Goal: Information Seeking & Learning: Understand process/instructions

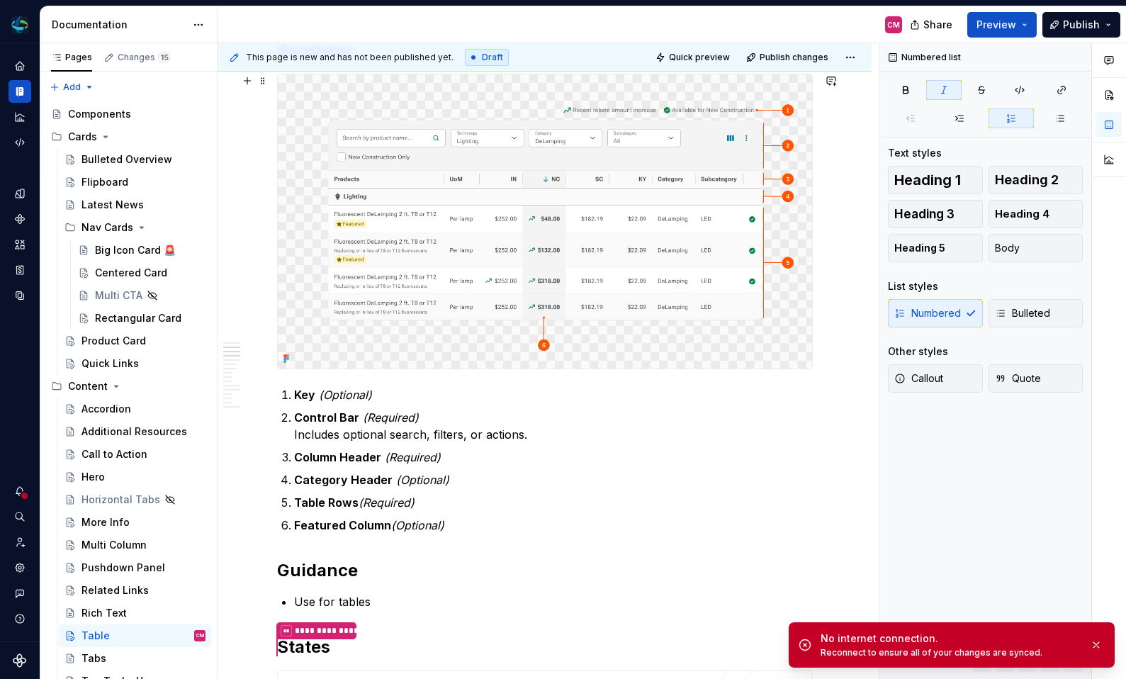
scroll to position [735, 0]
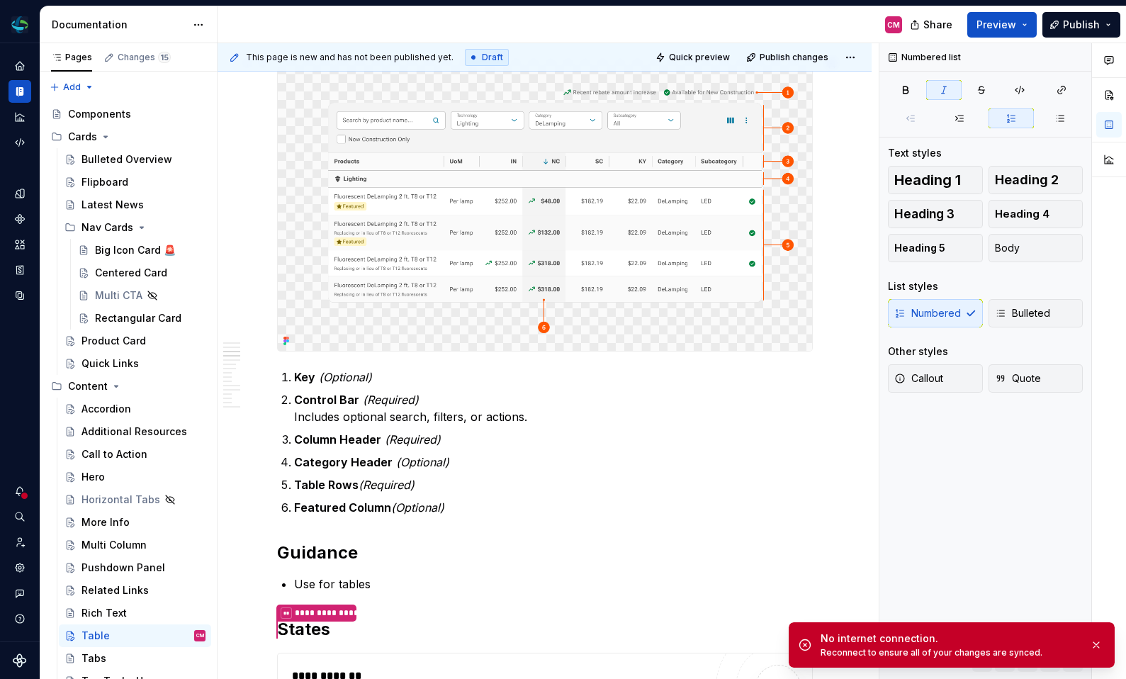
click at [370, 203] on img at bounding box center [545, 204] width 534 height 294
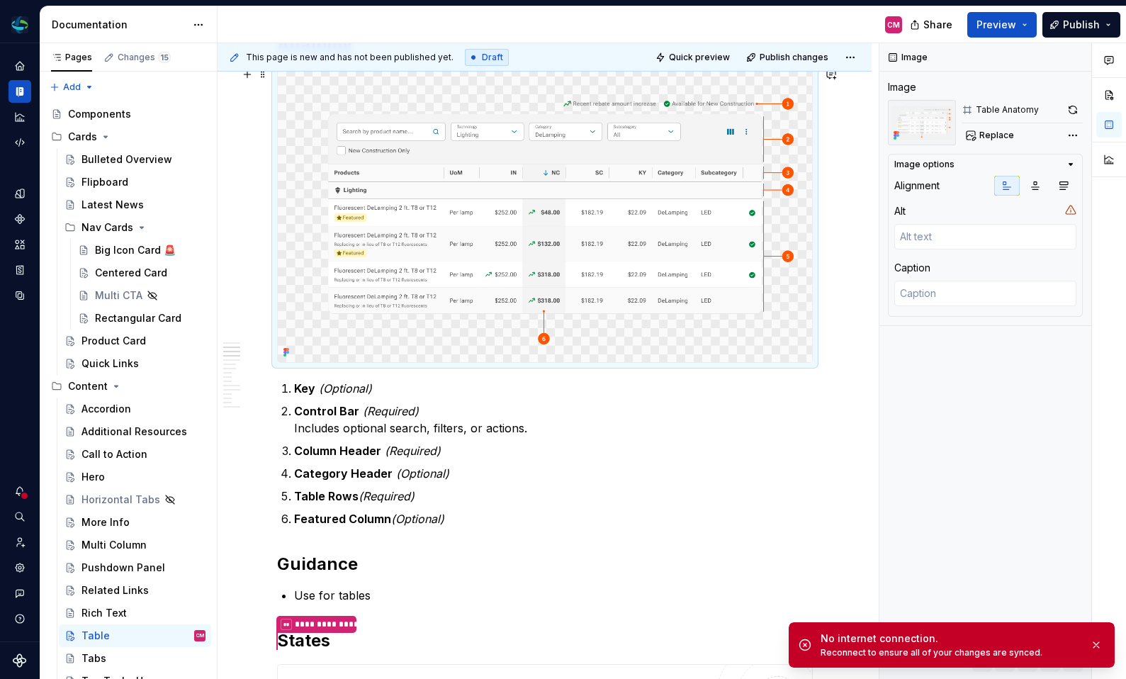
scroll to position [720, 0]
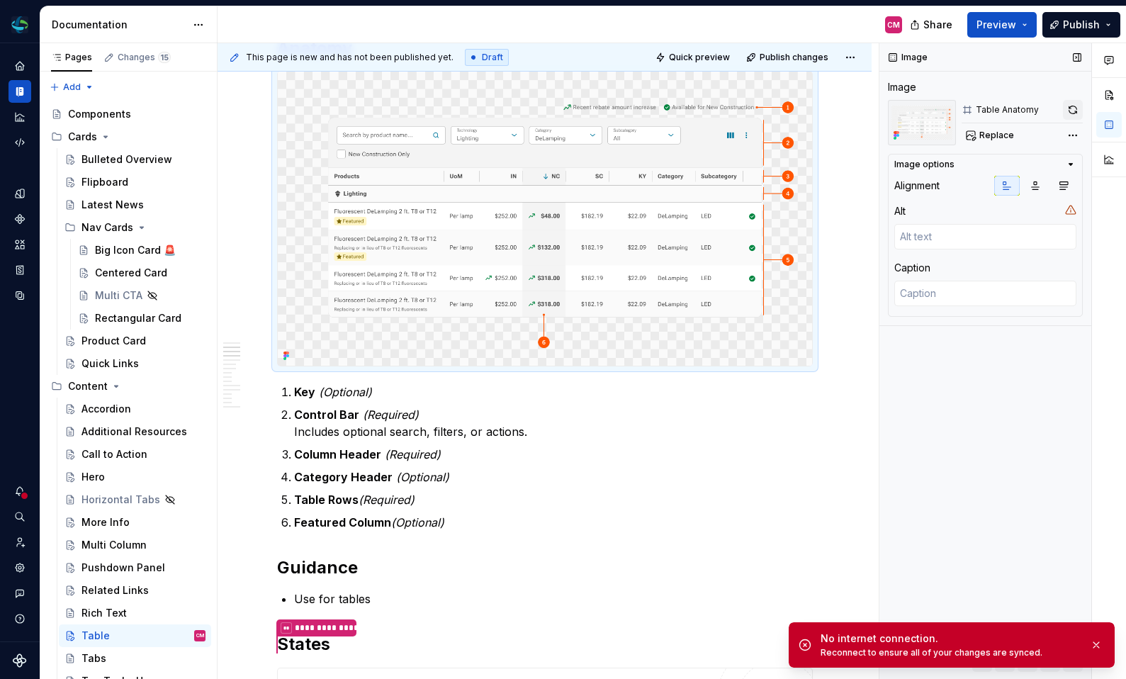
click at [1072, 113] on button "button" at bounding box center [1073, 110] width 20 height 20
type textarea "*"
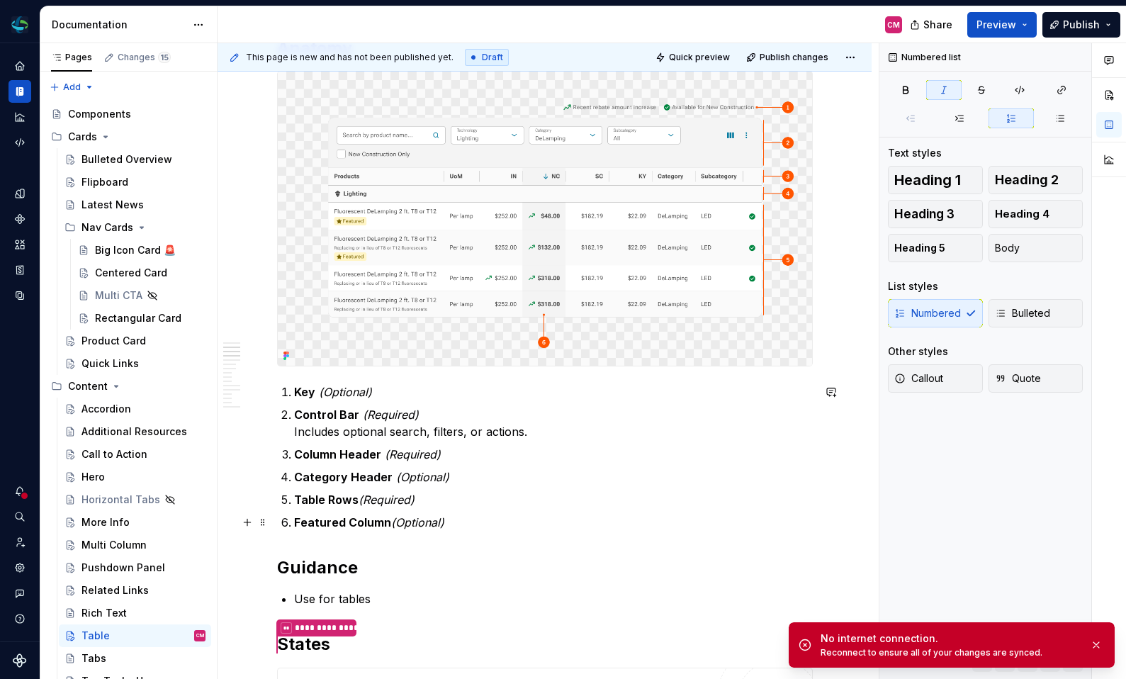
click at [492, 525] on p "Featured Column (Optional)" at bounding box center [553, 522] width 519 height 17
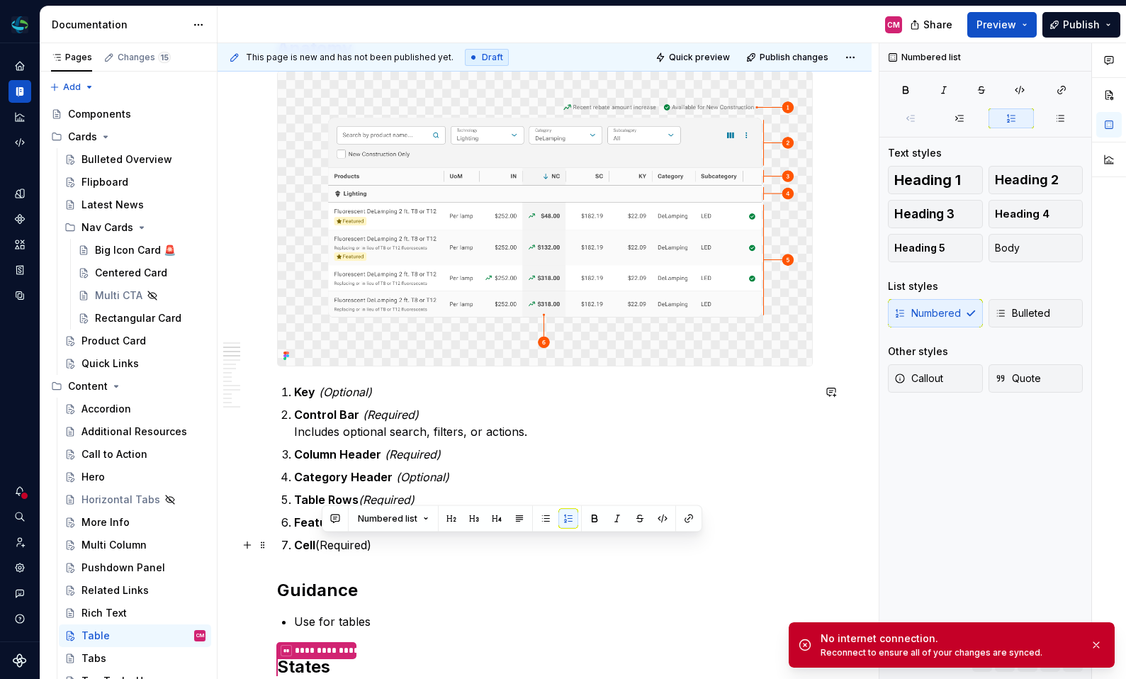
drag, startPoint x: 403, startPoint y: 546, endPoint x: 323, endPoint y: 543, distance: 80.1
click at [323, 543] on p "Cell (Required)" at bounding box center [553, 544] width 519 height 17
click at [375, 547] on em "(Required)" at bounding box center [347, 545] width 56 height 14
click at [392, 546] on p "Cell (Required)" at bounding box center [553, 544] width 519 height 17
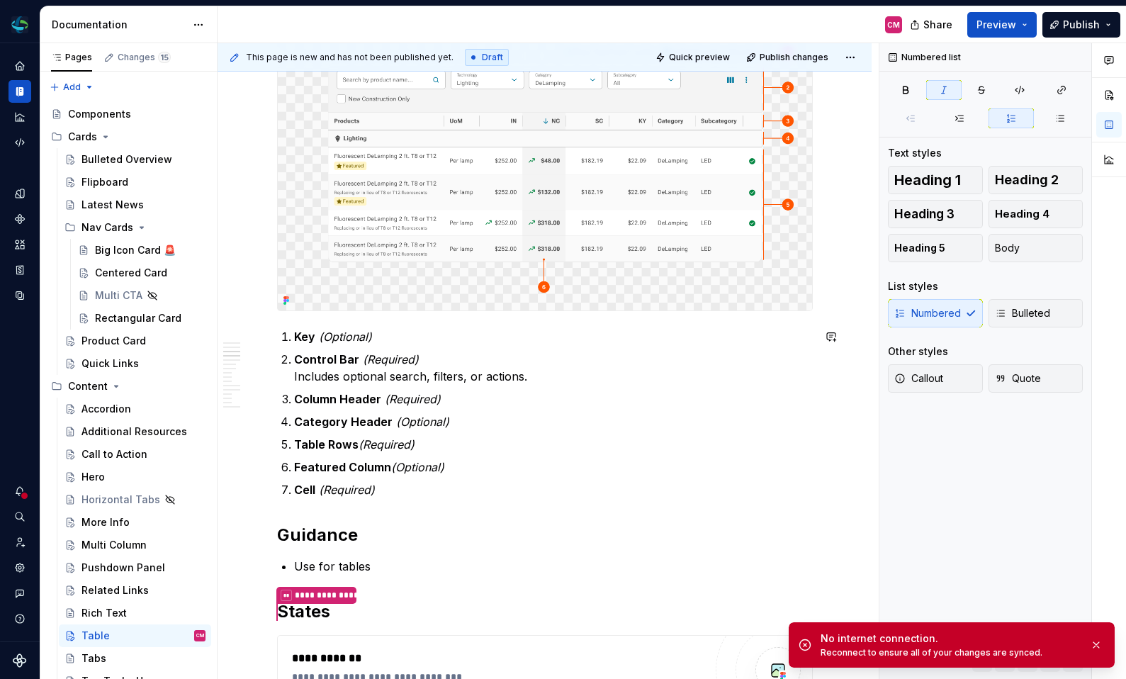
scroll to position [781, 0]
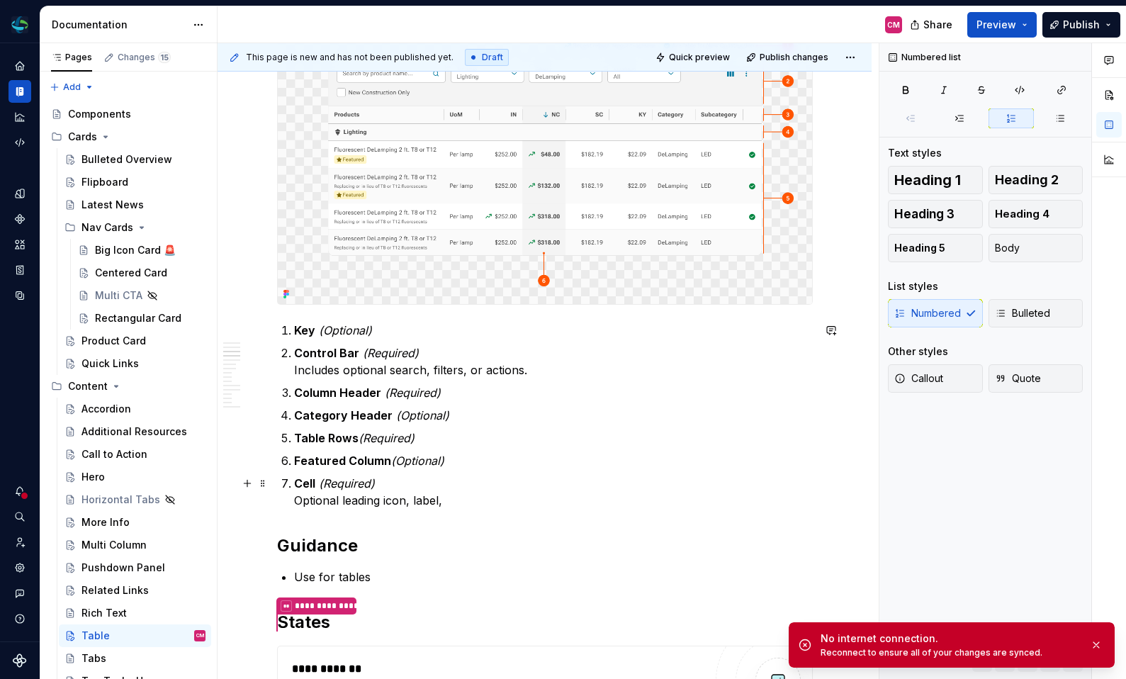
click at [321, 502] on p "Cell (Required) Optional leading icon, label," at bounding box center [553, 492] width 519 height 34
click at [374, 500] on p "Cell (Required) Includes label, optional leading icon, label," at bounding box center [553, 492] width 519 height 34
click at [390, 502] on p "Cell (Required) Includes label, optional description optional leading icon, lab…" at bounding box center [553, 492] width 519 height 34
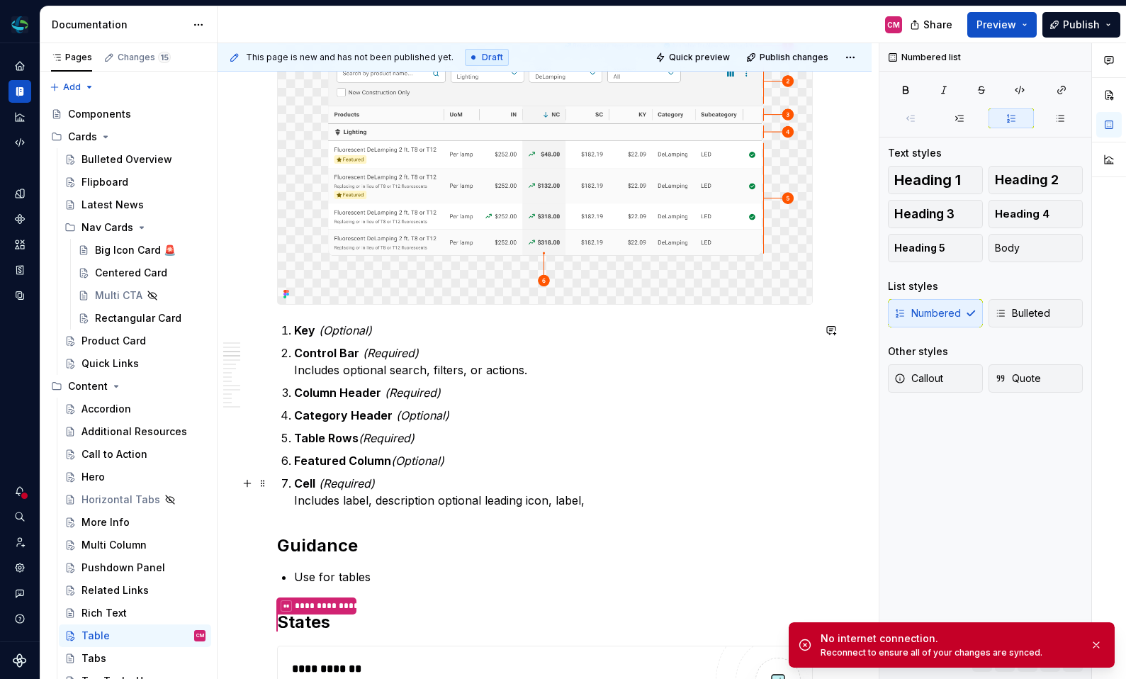
click at [468, 498] on p "Cell (Required) Includes label, description optional leading icon, label," at bounding box center [553, 492] width 519 height 34
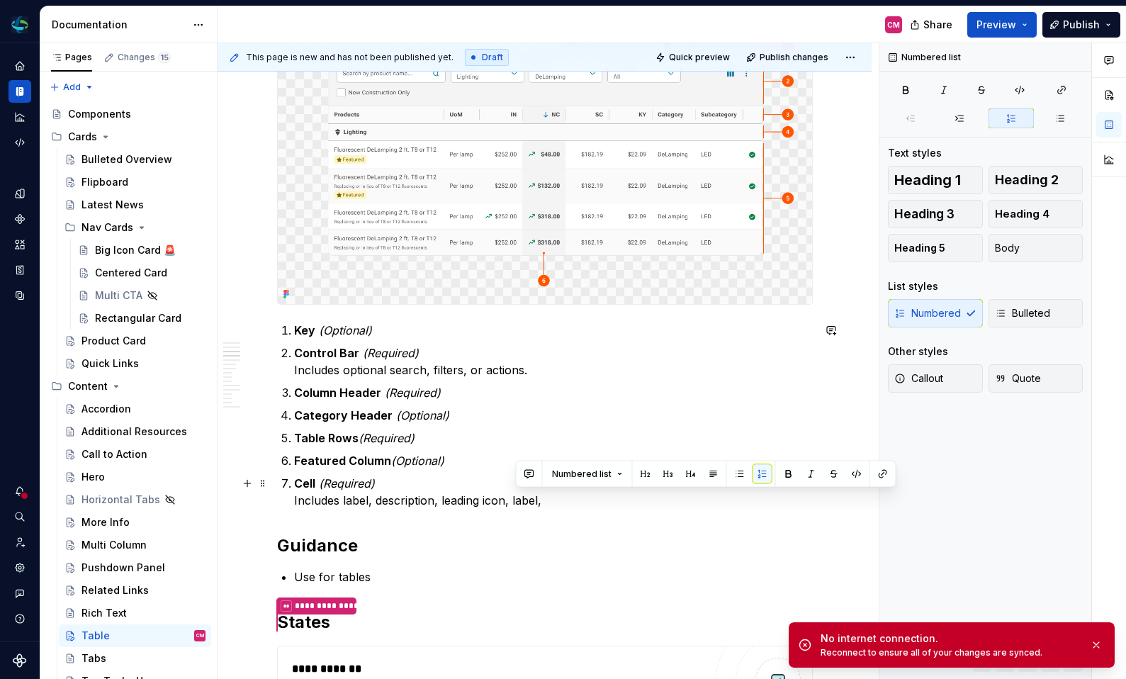
drag, startPoint x: 549, startPoint y: 504, endPoint x: 514, endPoint y: 503, distance: 34.7
click at [514, 503] on p "Cell (Required) Includes label, description, leading icon, label," at bounding box center [553, 492] width 519 height 34
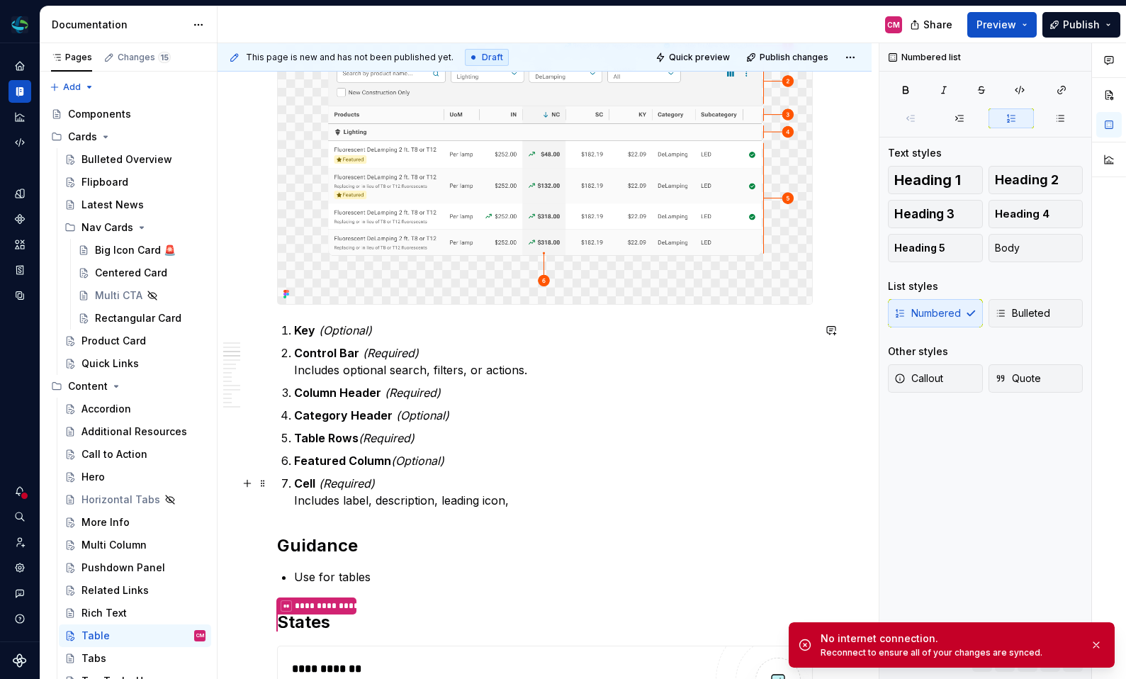
click at [344, 501] on p "Cell (Required) Includes label, description, leading icon," at bounding box center [553, 492] width 519 height 34
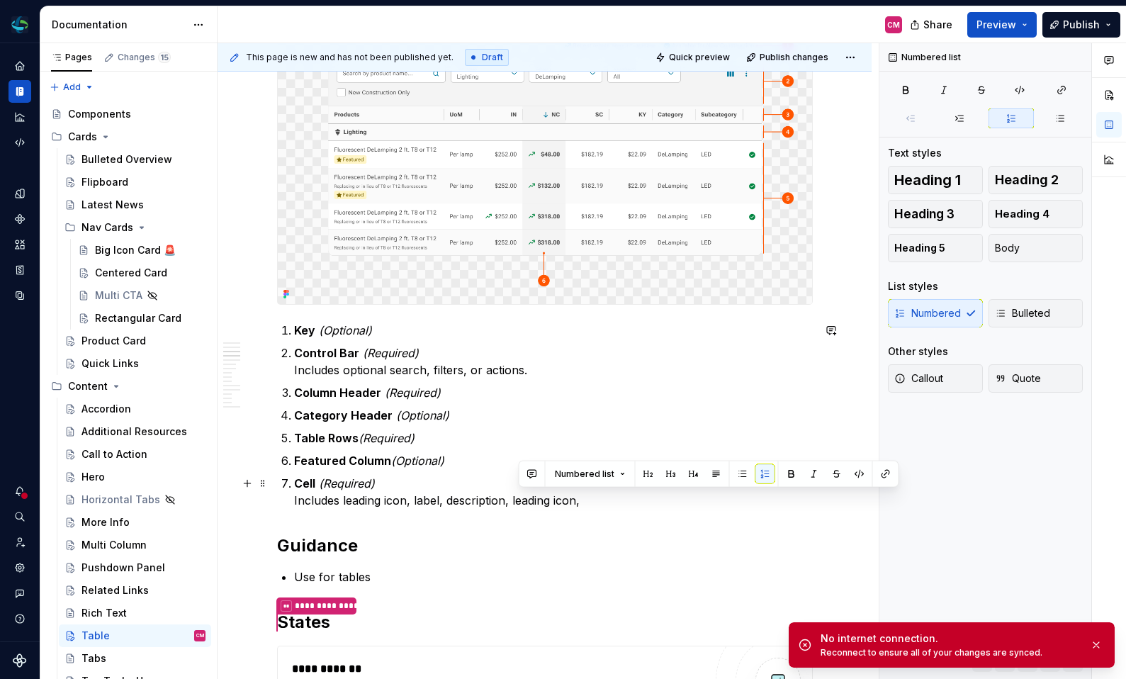
drag, startPoint x: 587, startPoint y: 504, endPoint x: 516, endPoint y: 507, distance: 70.9
click at [516, 507] on p "Cell (Required) Includes leading icon, label, description, leading icon," at bounding box center [553, 492] width 519 height 34
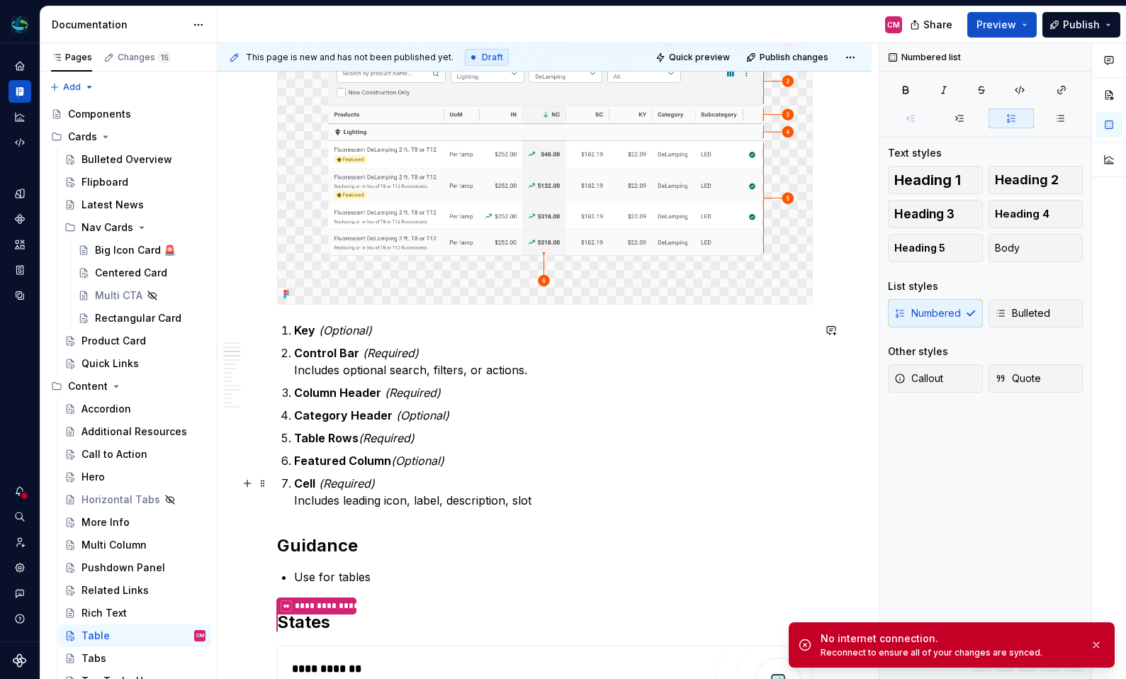
click at [409, 501] on p "Cell (Required) Includes leading icon, label, description, slot" at bounding box center [553, 492] width 519 height 34
click at [563, 499] on p "Cell (Required) Includes leading icon (optional), label, description, slot" at bounding box center [553, 492] width 519 height 34
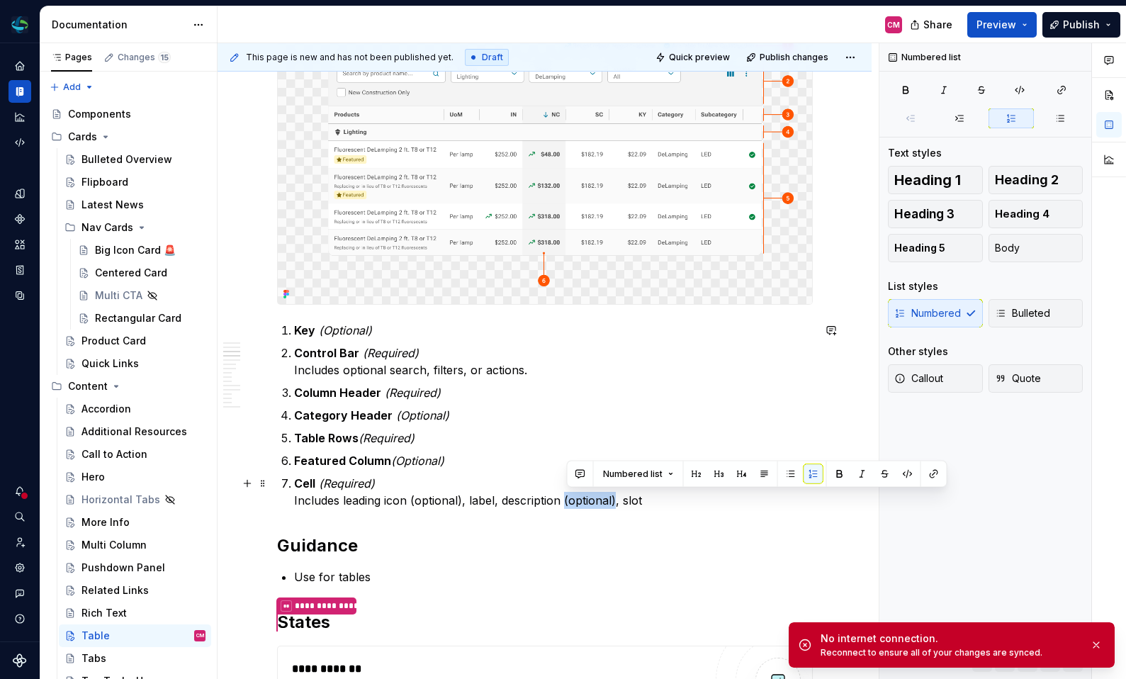
drag, startPoint x: 615, startPoint y: 497, endPoint x: 566, endPoint y: 500, distance: 49.0
click at [566, 500] on p "Cell (Required) Includes leading icon (optional), label, description (optional)…" at bounding box center [553, 492] width 519 height 34
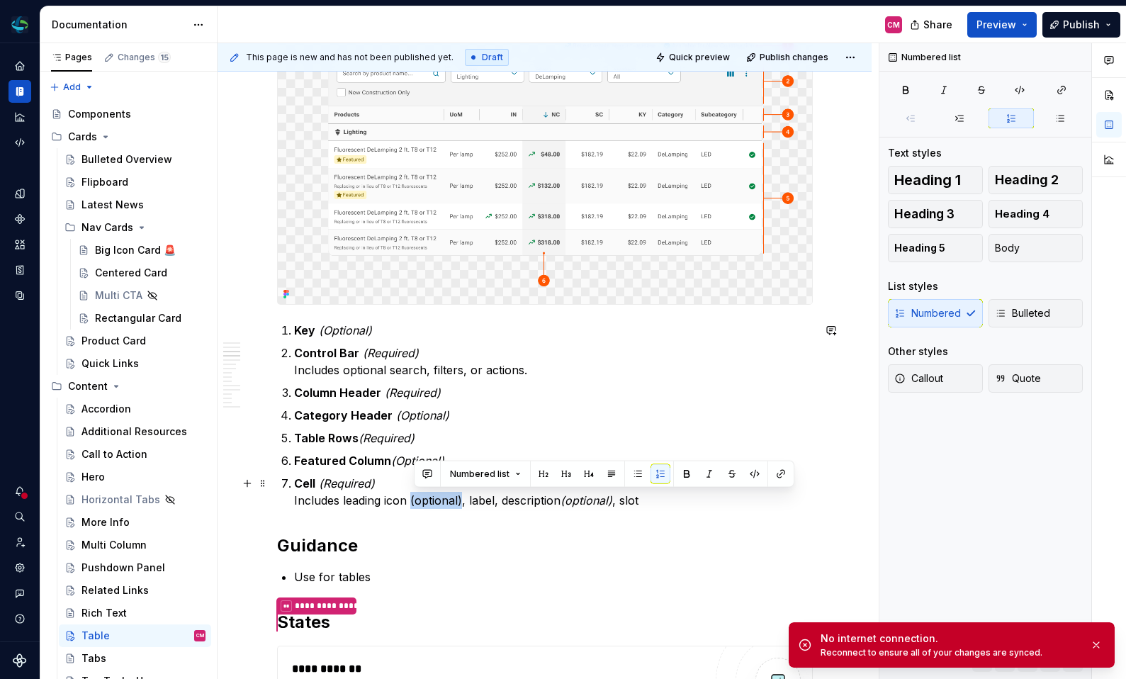
drag, startPoint x: 465, startPoint y: 498, endPoint x: 414, endPoint y: 499, distance: 50.3
click at [414, 499] on p "Cell (Required) Includes leading icon (optional), label, description (optional)…" at bounding box center [553, 492] width 519 height 34
click at [521, 506] on p "Cell (Required) Includes leading icon (optional) , label, description (optional…" at bounding box center [553, 492] width 519 height 34
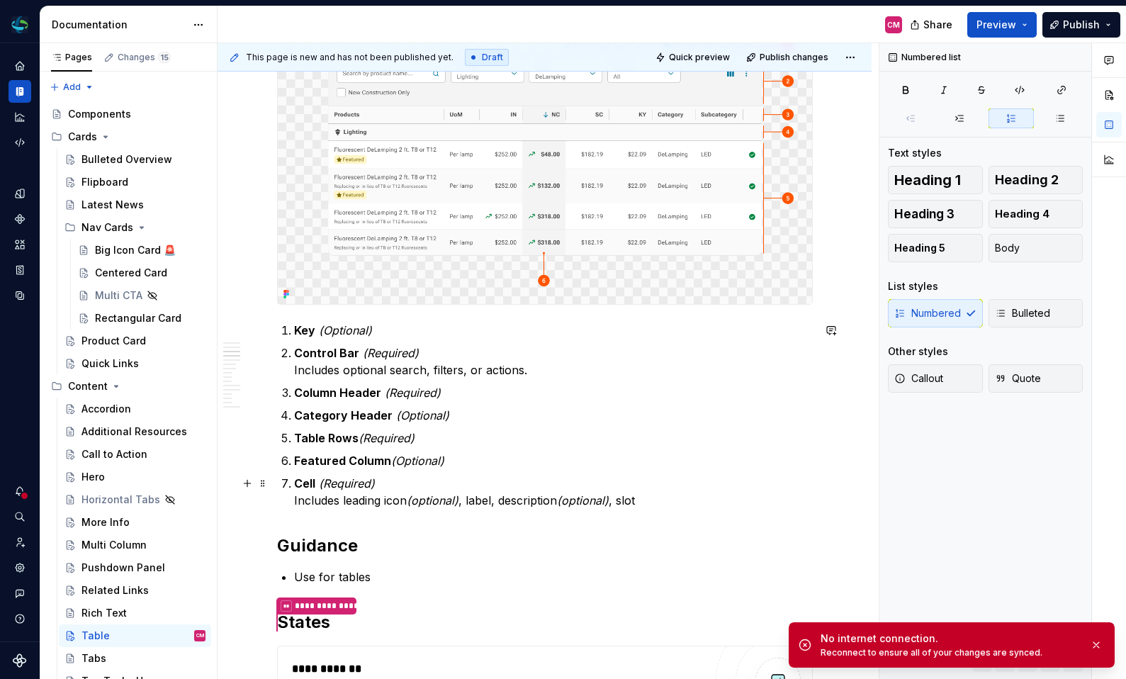
click at [679, 492] on p "Cell (Required) Includes leading icon (optional) , label, description (optional…" at bounding box center [553, 492] width 519 height 34
click at [650, 498] on p "Cell (Required) Includes leading icon (optional) , label, description (optional…" at bounding box center [553, 492] width 519 height 34
click at [722, 499] on p "Cell (Required) Includes leading icon (optional) , label, description (optional…" at bounding box center [553, 492] width 519 height 34
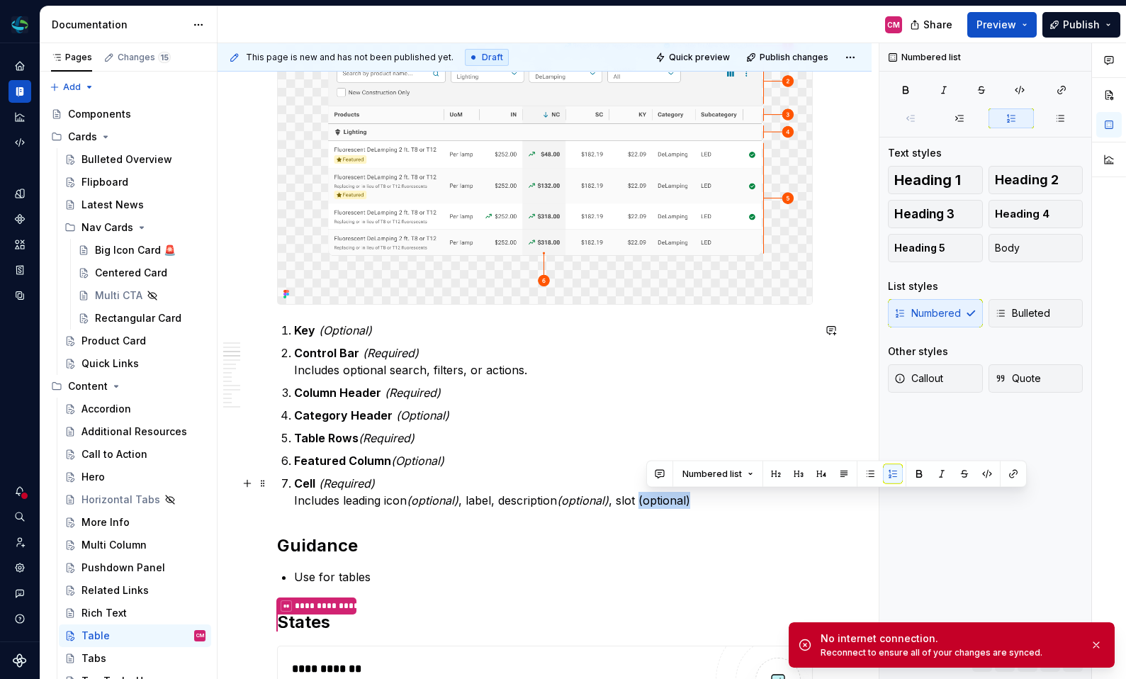
drag, startPoint x: 722, startPoint y: 497, endPoint x: 647, endPoint y: 497, distance: 74.4
click at [647, 497] on p "Cell (Required) Includes leading icon (optional) , label, description (optional…" at bounding box center [553, 492] width 519 height 34
click at [650, 506] on em "(optional)" at bounding box center [661, 500] width 52 height 14
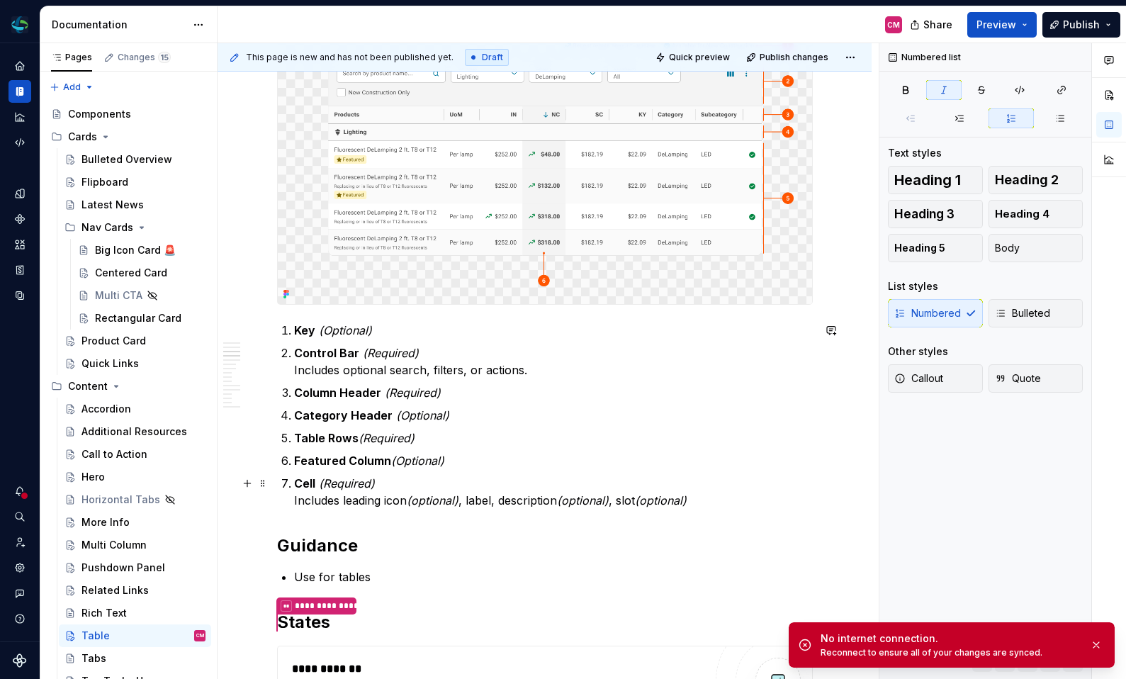
click at [715, 494] on p "Cell (Required) Includes leading icon (optional) , label, description (optional…" at bounding box center [553, 492] width 519 height 34
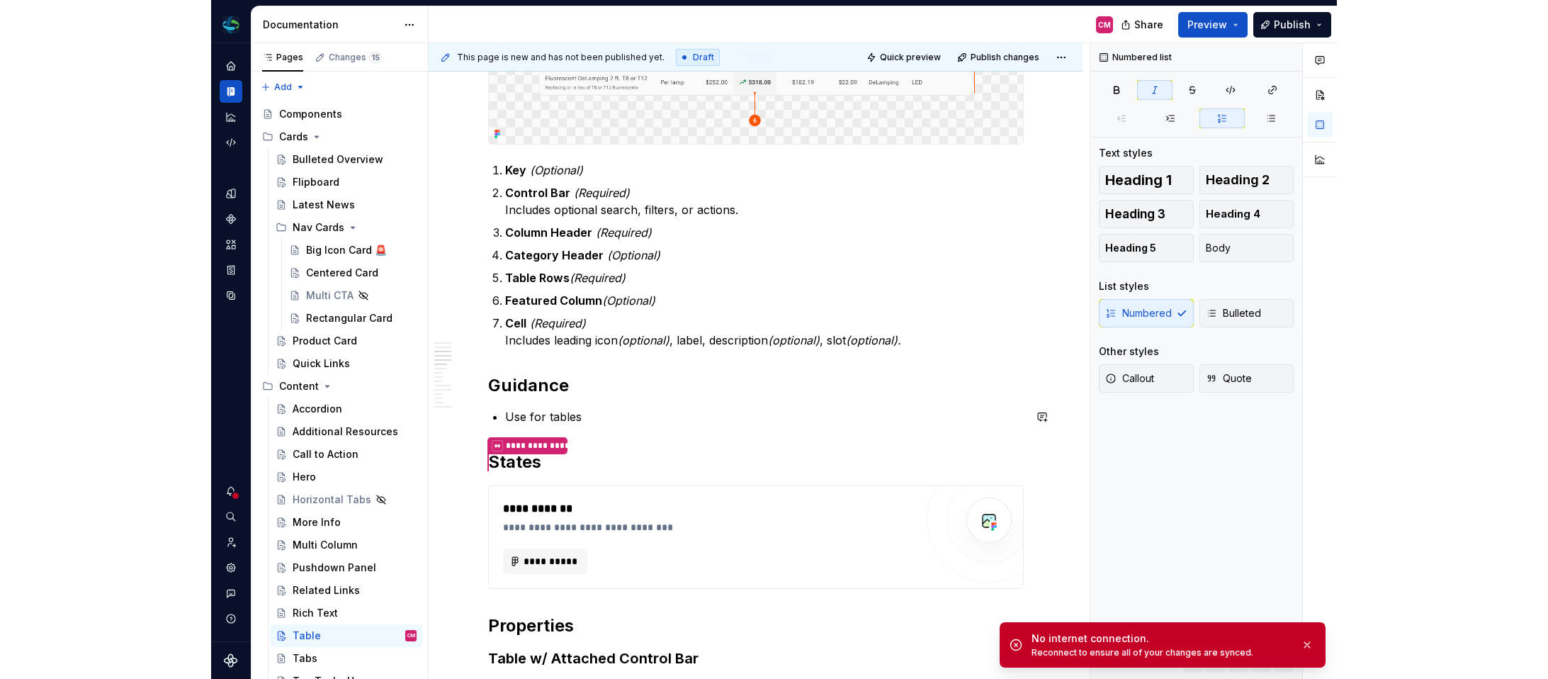
scroll to position [945, 0]
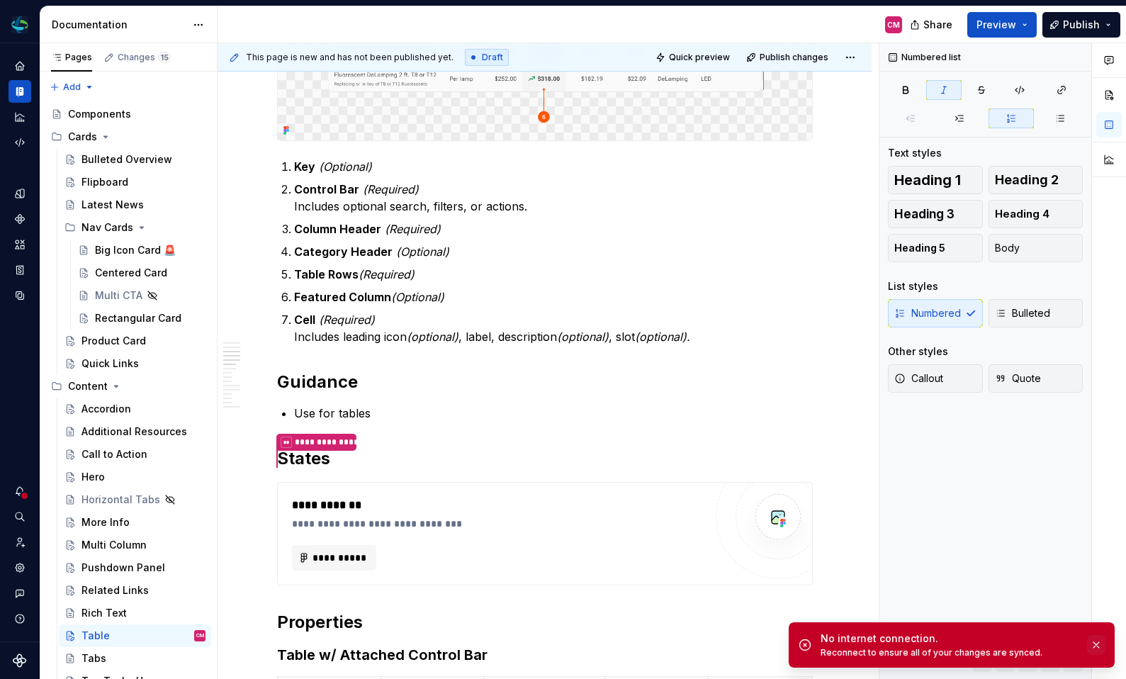
click at [1097, 645] on button "button" at bounding box center [1096, 645] width 18 height 20
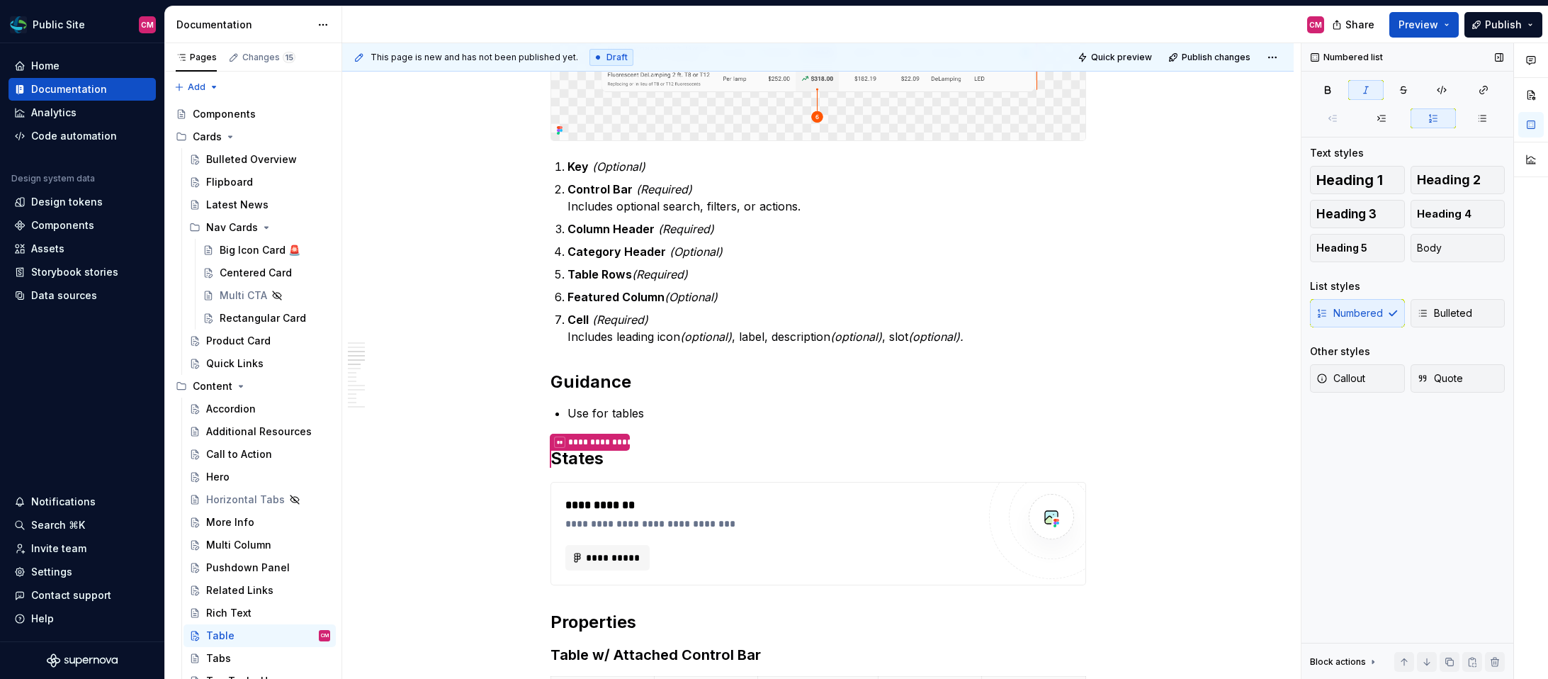
type textarea "*"
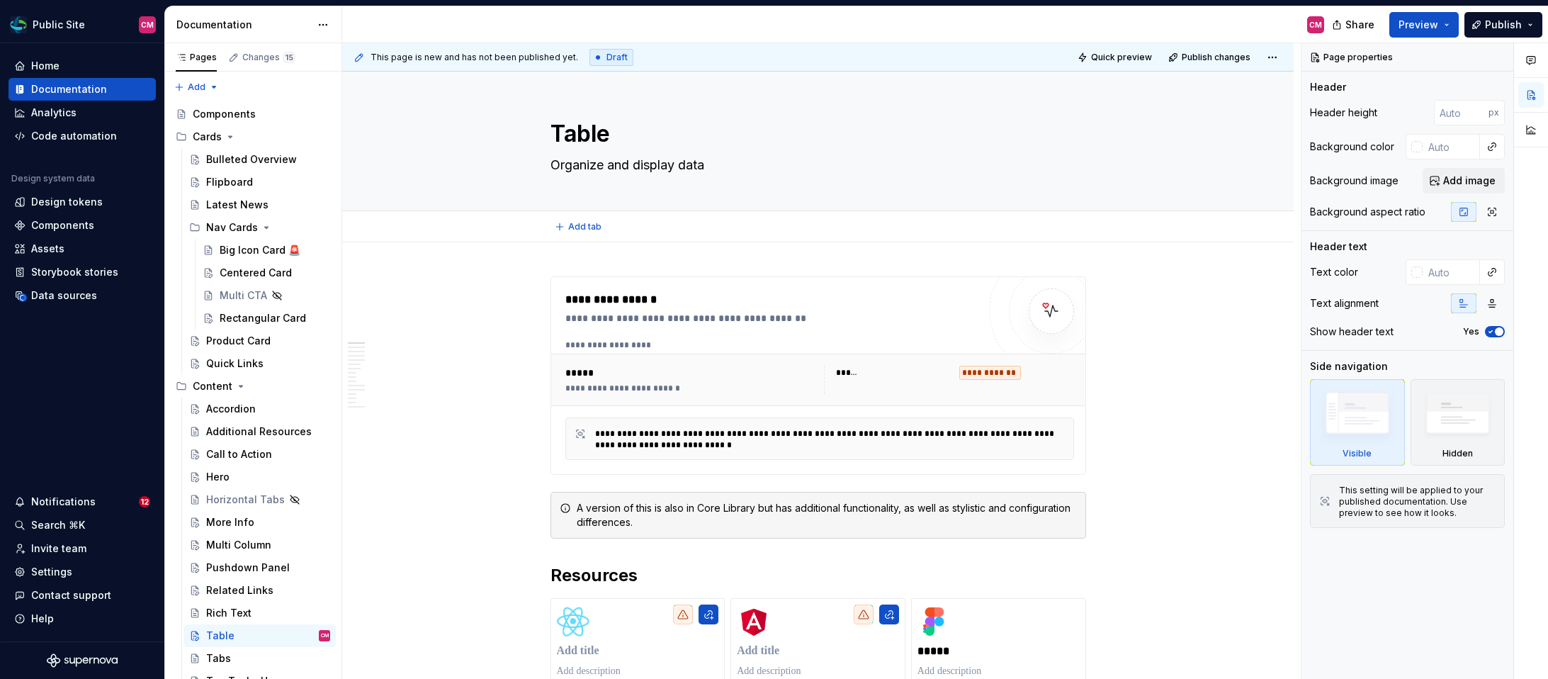
type textarea "*"
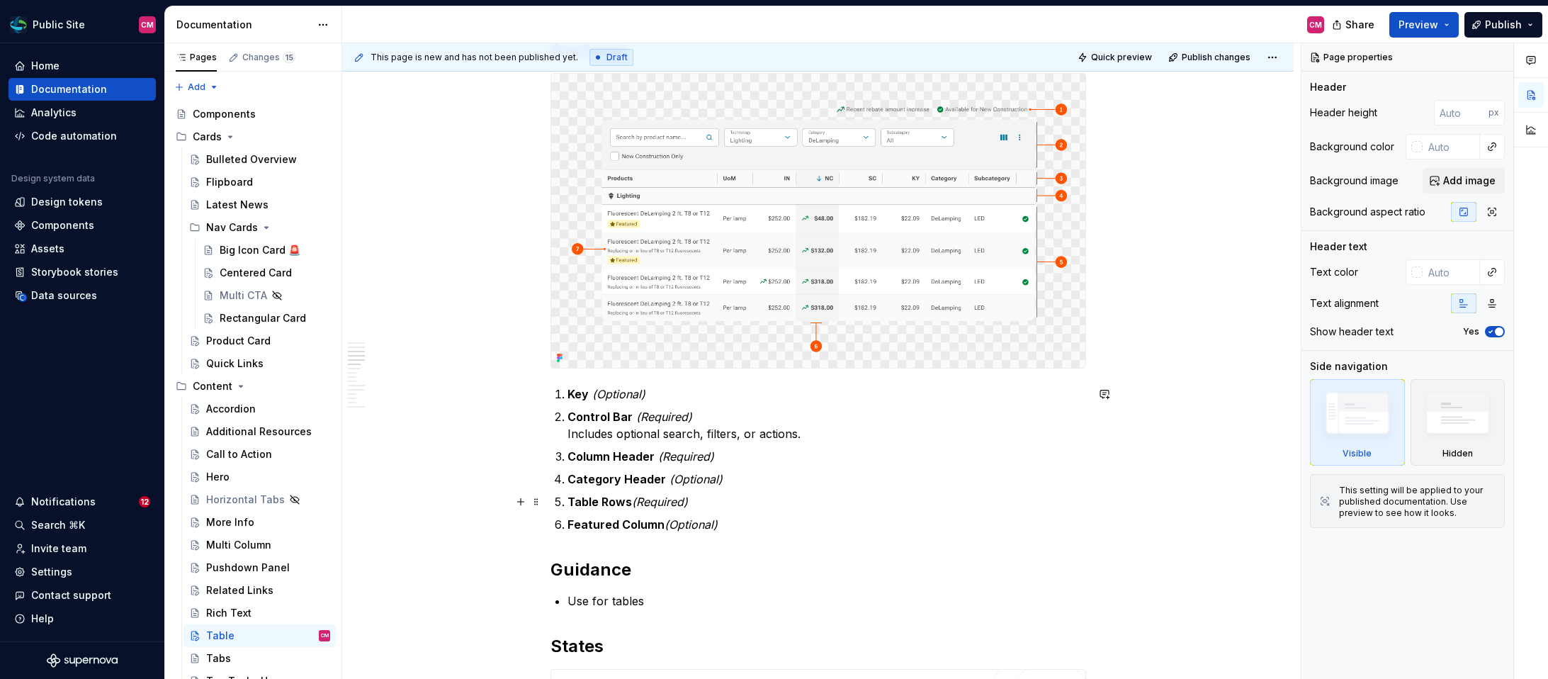
scroll to position [917, 0]
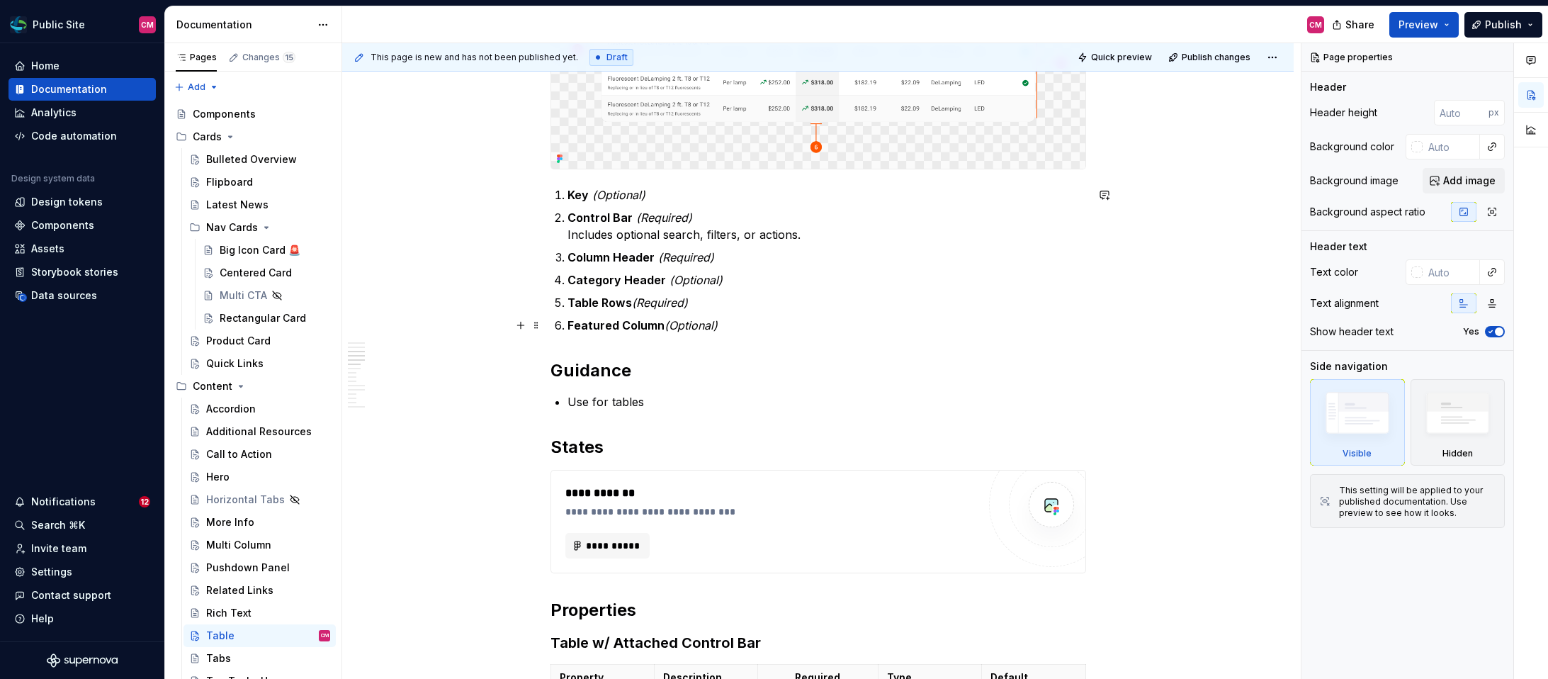
click at [733, 321] on p "Featured Column (Optional)" at bounding box center [826, 325] width 519 height 17
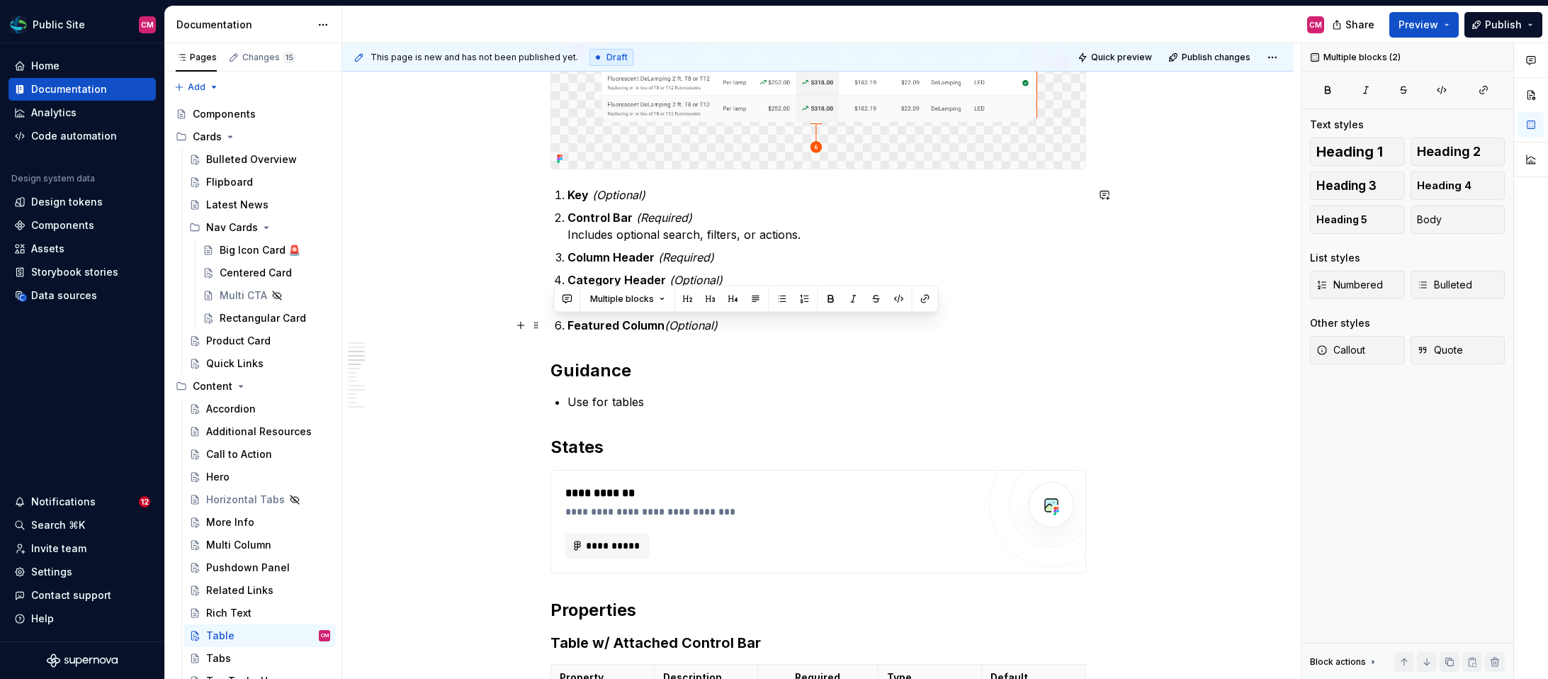
click at [733, 321] on p "Featured Column (Optional)" at bounding box center [826, 325] width 519 height 17
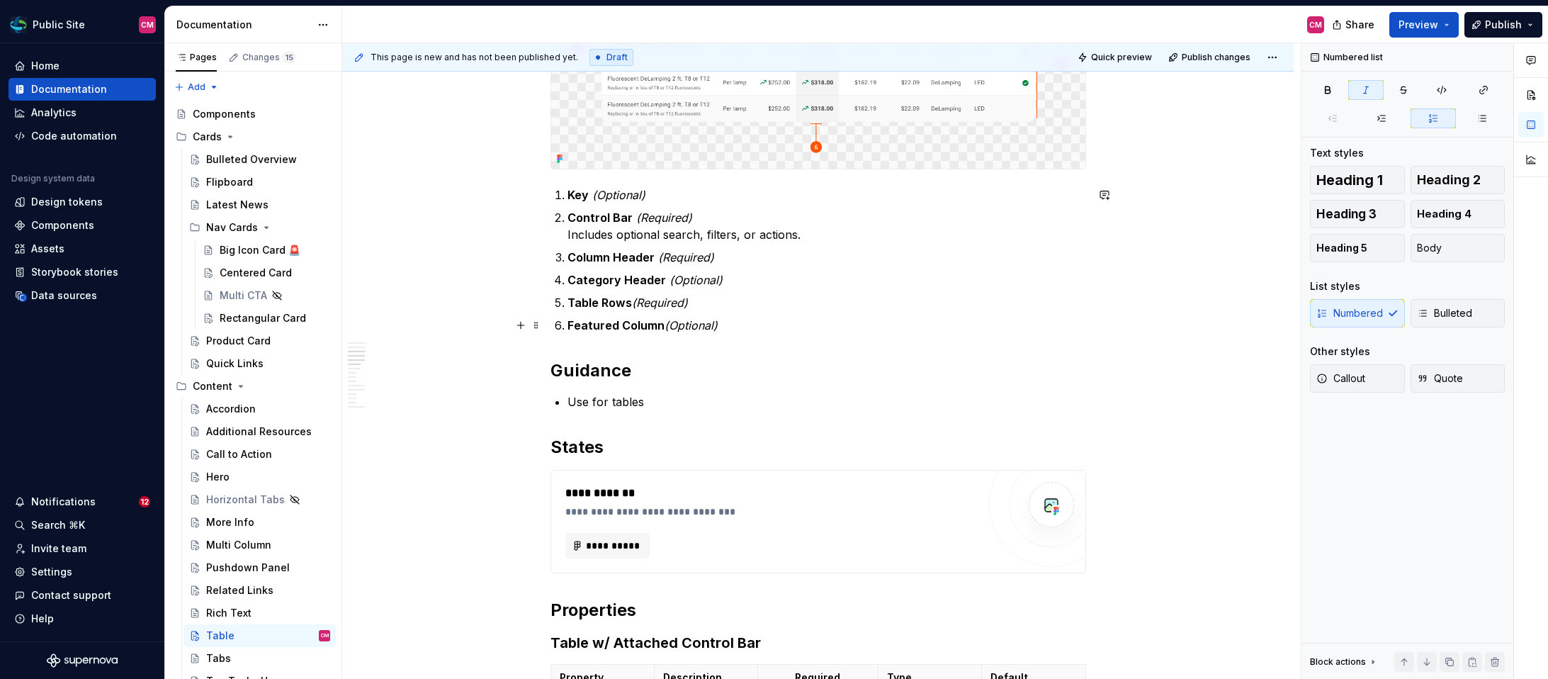
click at [732, 322] on p "Featured Column (Optional)" at bounding box center [826, 325] width 519 height 17
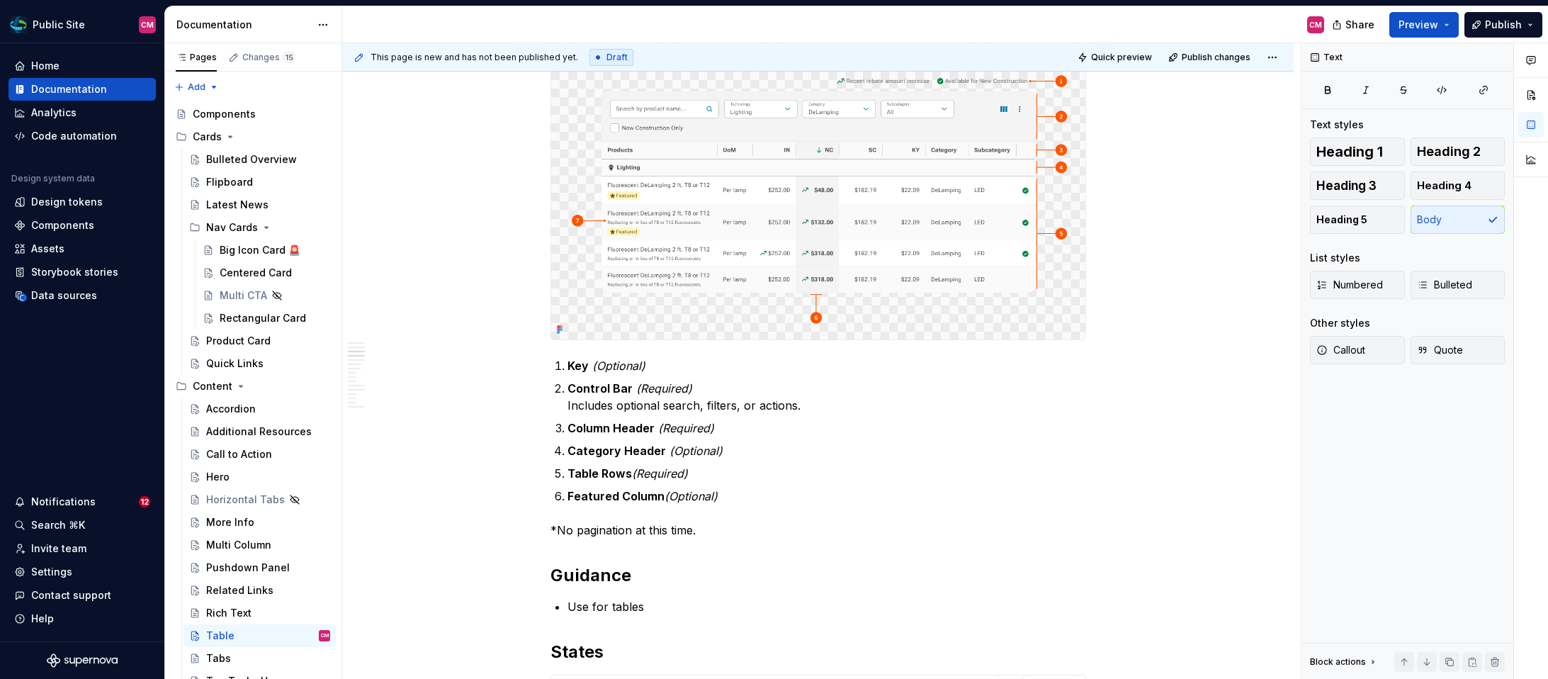
scroll to position [743, 0]
click at [724, 421] on ol "Key (Optional) Control Bar (Required) Includes optional search, filters, or act…" at bounding box center [826, 433] width 519 height 147
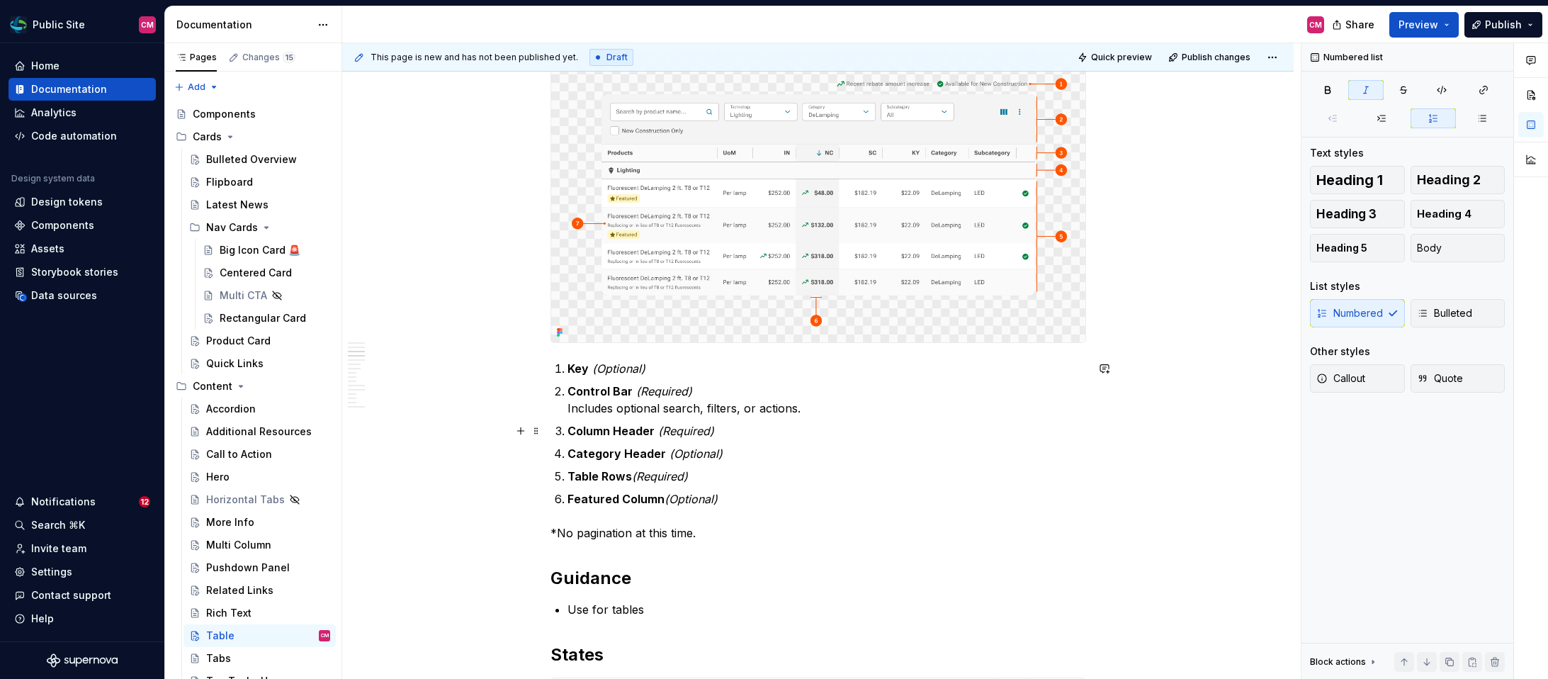
click at [723, 424] on p "Column Header (Required)" at bounding box center [826, 430] width 519 height 17
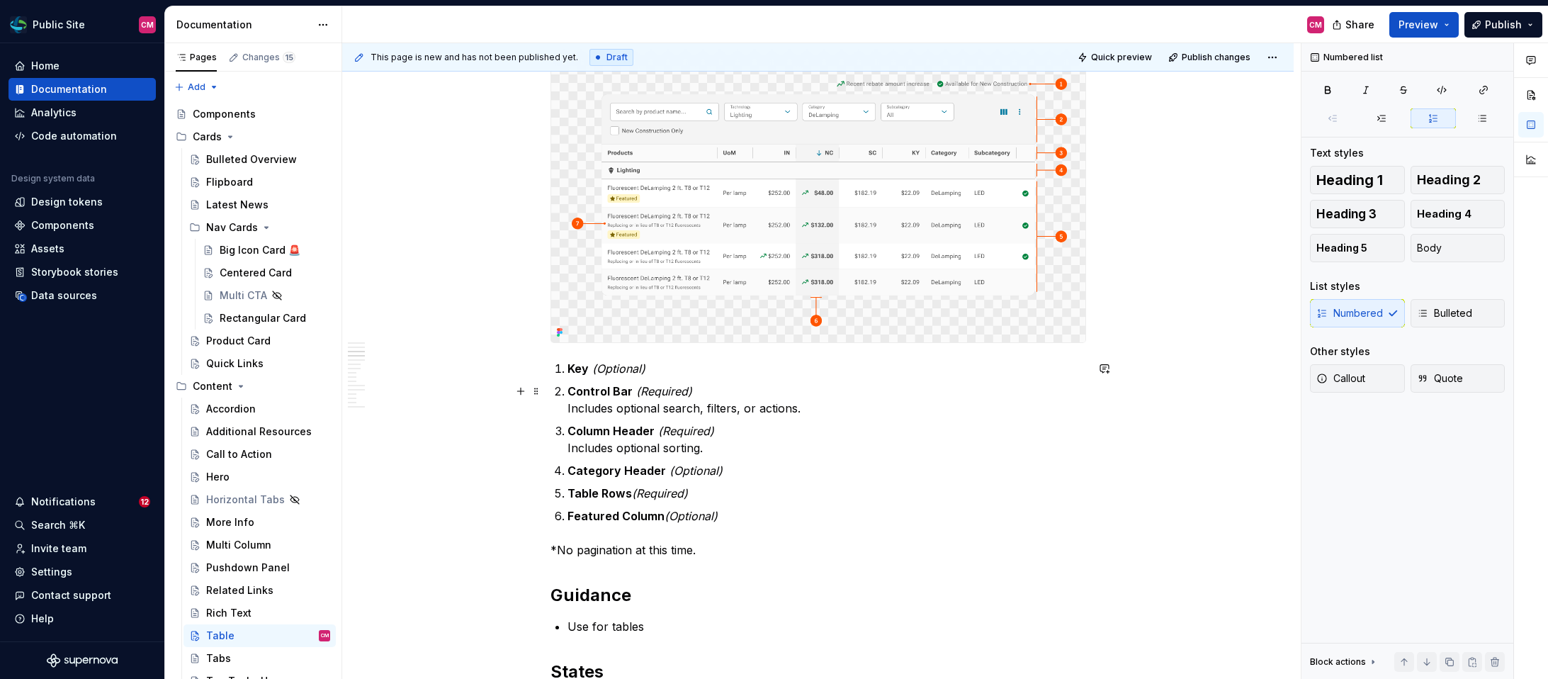
click at [835, 407] on p "Control Bar (Required) Includes optional search, filters, or actions." at bounding box center [826, 400] width 519 height 34
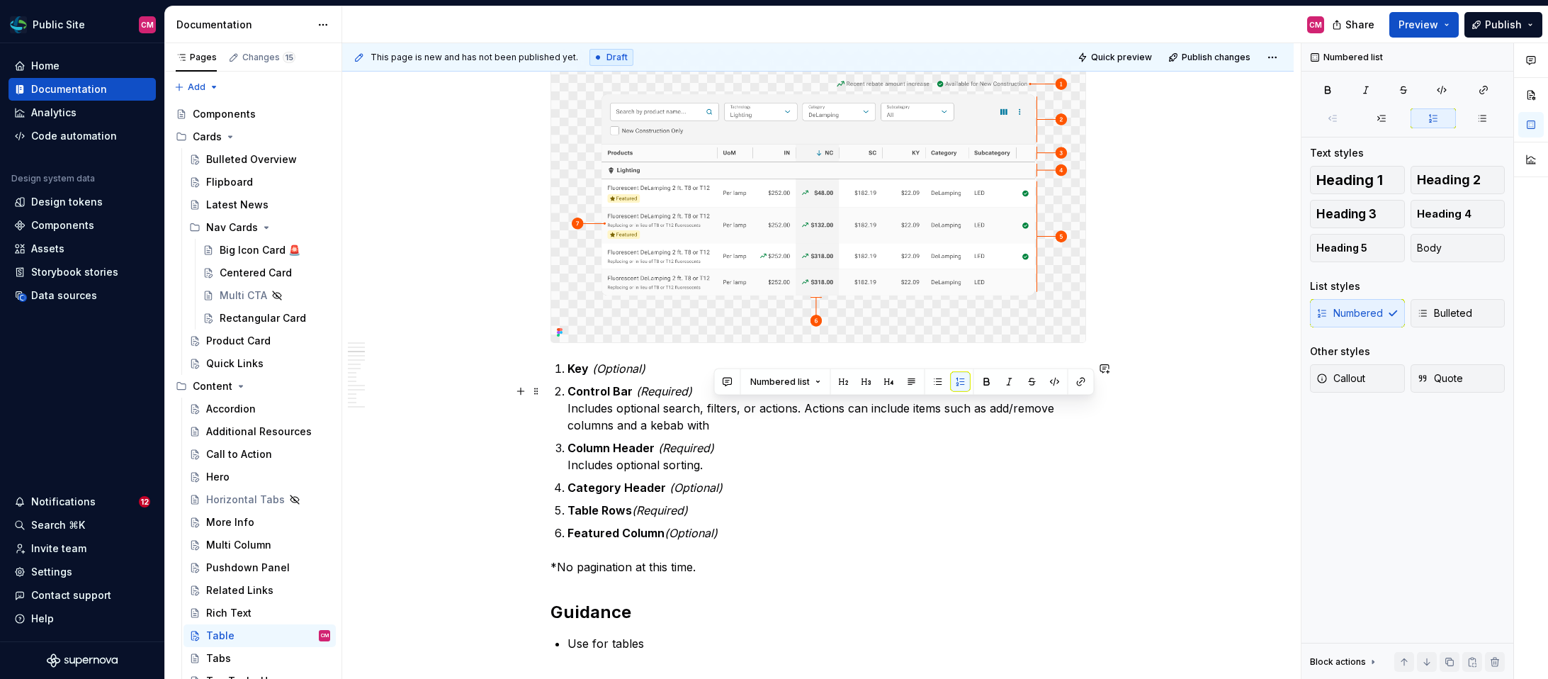
drag, startPoint x: 723, startPoint y: 418, endPoint x: 975, endPoint y: 408, distance: 252.4
click at [975, 408] on p "Control Bar (Required) Includes optional search, filters, or actions. Actions c…" at bounding box center [826, 408] width 519 height 51
click at [743, 422] on p "Control Bar (Required) Includes optional search, filters, or actions. Actions c…" at bounding box center [826, 408] width 519 height 51
click at [730, 419] on p "Control Bar (Required) Includes optional search, filters, or actions. Actions c…" at bounding box center [826, 408] width 519 height 51
drag, startPoint x: 911, startPoint y: 402, endPoint x: 929, endPoint y: 424, distance: 29.2
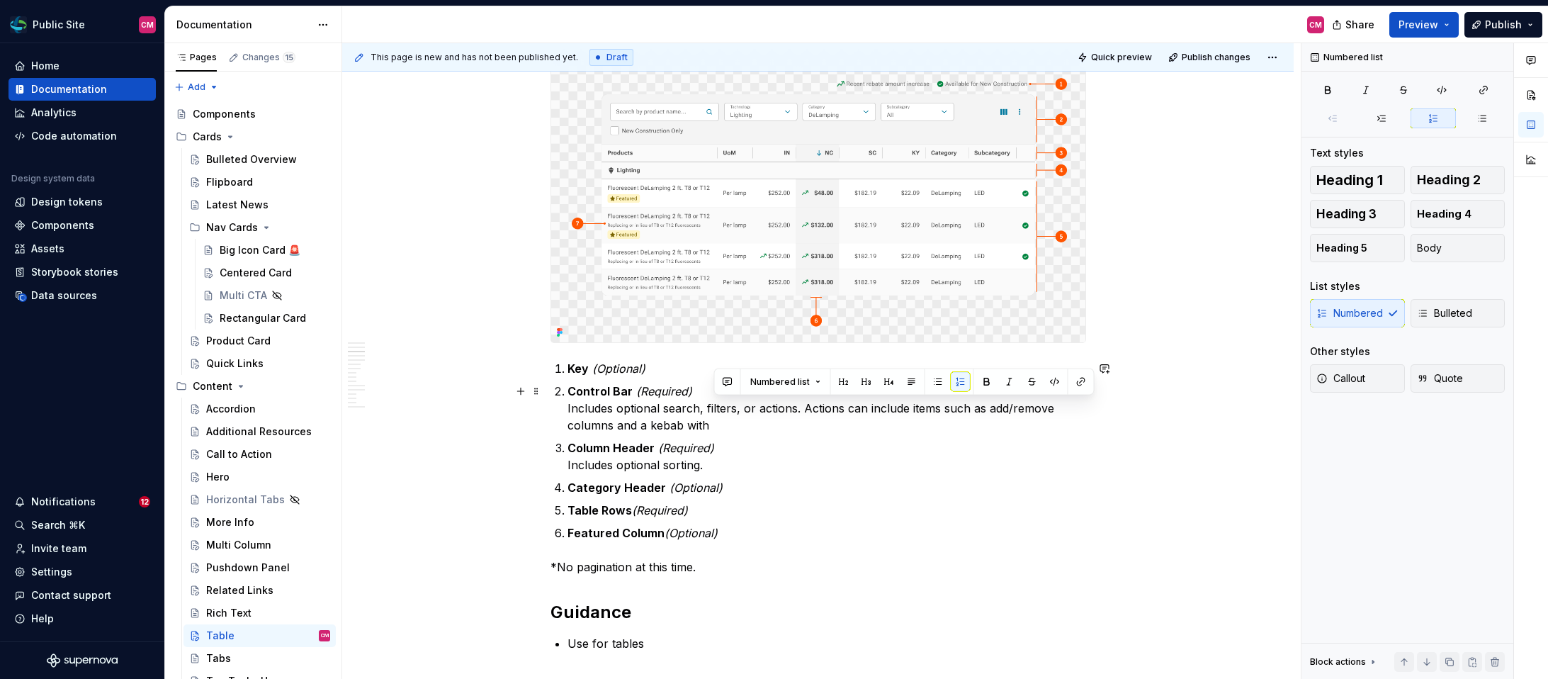
click at [929, 424] on p "Control Bar (Required) Includes optional search, filters, or actions. Actions c…" at bounding box center [826, 408] width 519 height 51
click at [616, 426] on p "Control Bar (Required) Includes optional search, filters, or actions. Actions c…" at bounding box center [826, 408] width 519 height 51
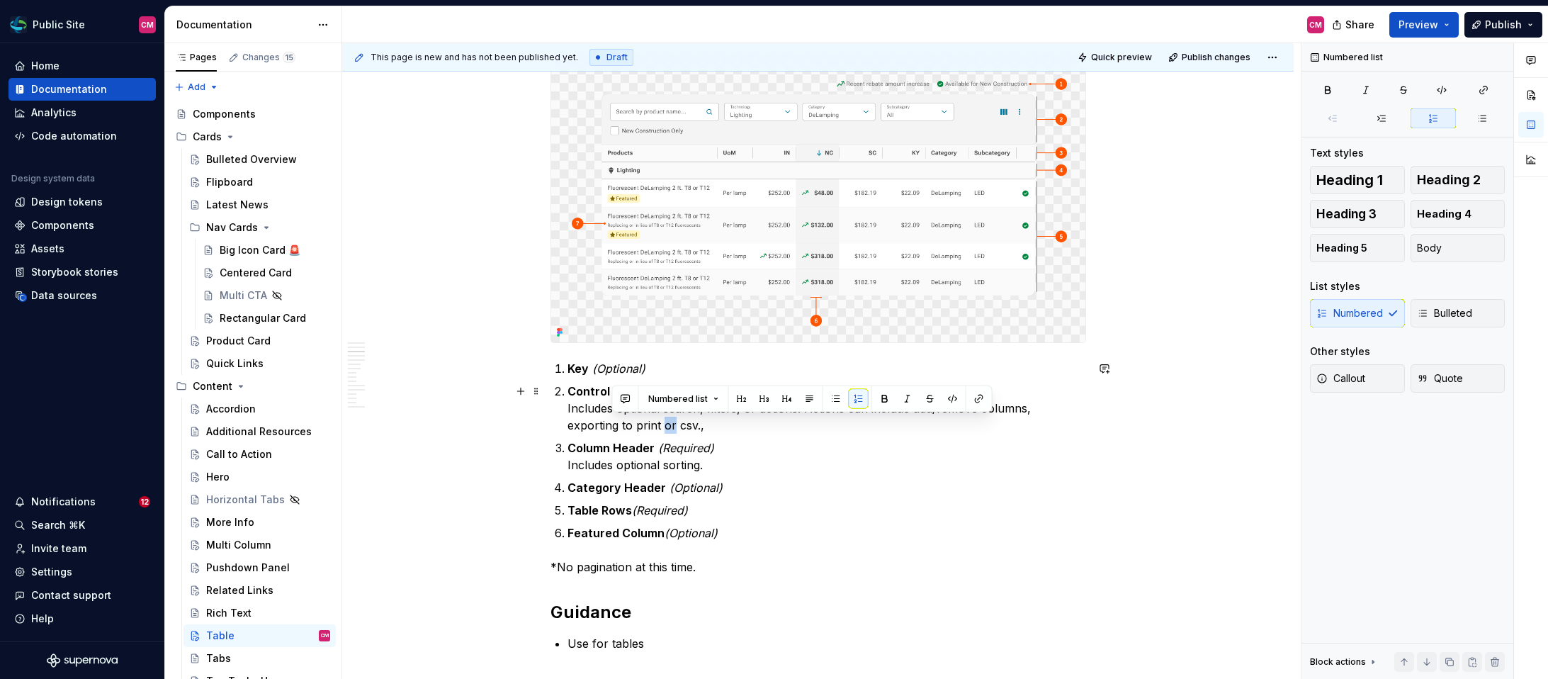
click at [616, 426] on p "Control Bar (Required) Includes optional search, filters, or actions. Actions c…" at bounding box center [826, 408] width 519 height 51
click at [684, 424] on p "Control Bar (Required) Includes optional search, filters, or actions. Actions c…" at bounding box center [826, 408] width 519 height 51
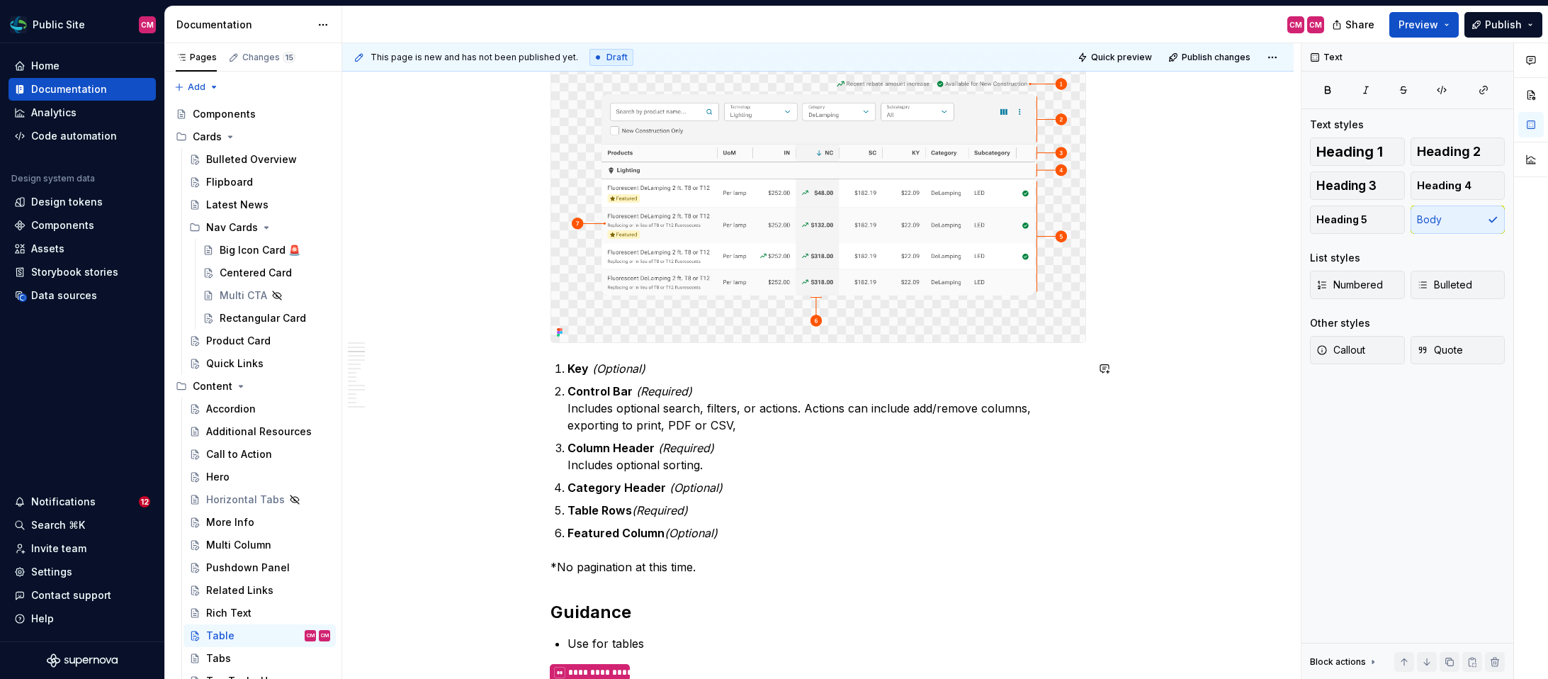
click at [715, 557] on div "**********" at bounding box center [818, 596] width 536 height 2126
click at [715, 567] on p "*No pagination at this time." at bounding box center [818, 566] width 536 height 17
drag, startPoint x: 715, startPoint y: 565, endPoint x: 633, endPoint y: 563, distance: 82.2
click at [633, 563] on p "*No pagination at this time." at bounding box center [818, 566] width 536 height 17
drag, startPoint x: 747, startPoint y: 569, endPoint x: 638, endPoint y: 570, distance: 108.4
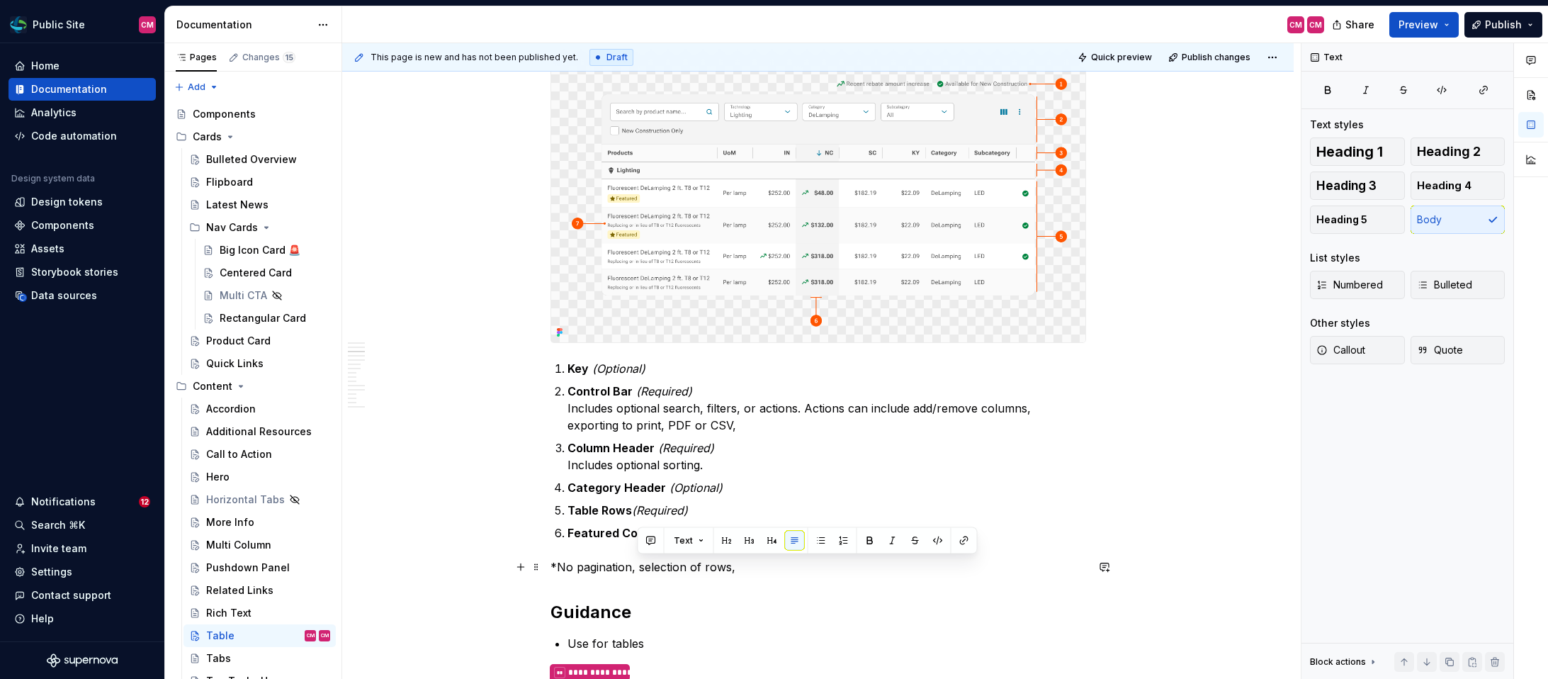
click at [638, 570] on p "*No pagination, selection of rows," at bounding box center [818, 566] width 536 height 17
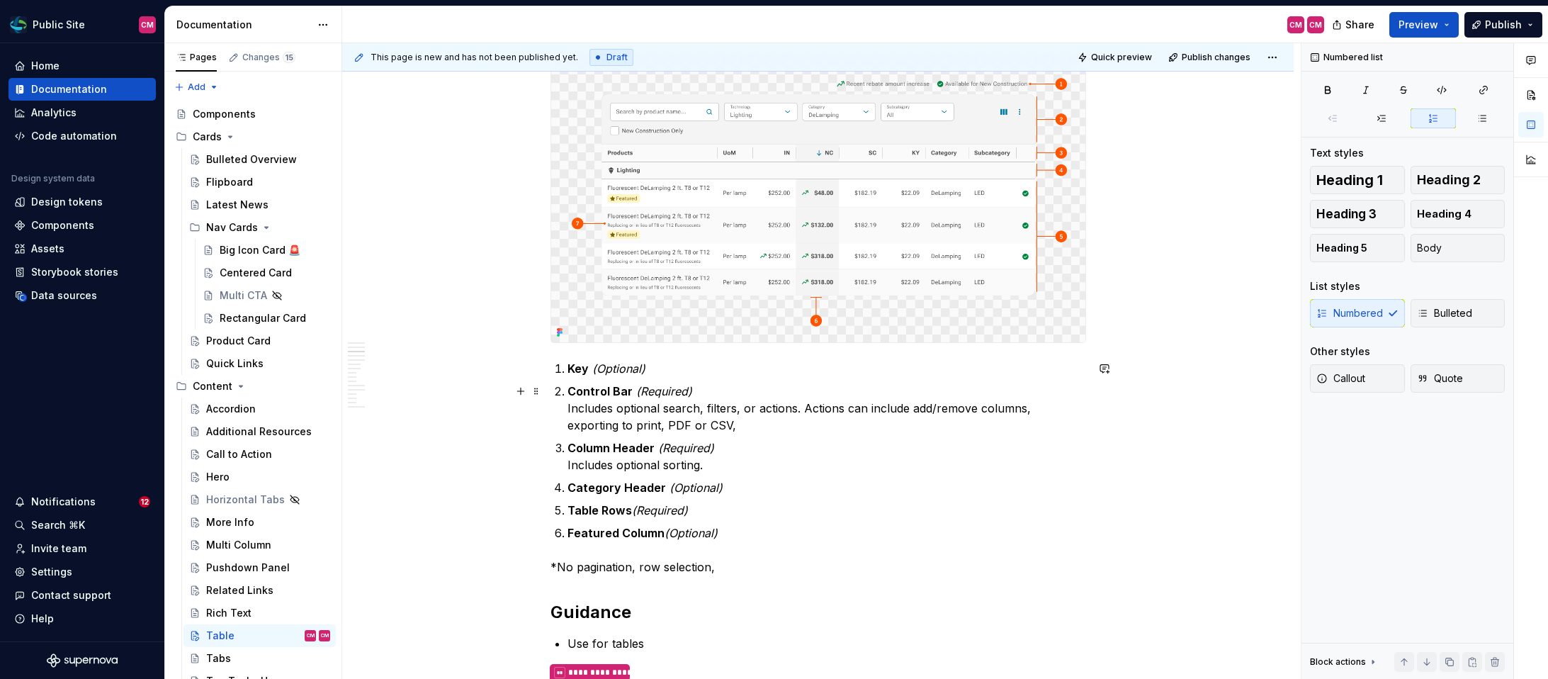
click at [737, 412] on p "Control Bar (Required) Includes optional search, filters, or actions. Actions c…" at bounding box center [826, 408] width 519 height 51
click at [825, 410] on p "Control Bar (Required) Includes optional search, filters, or actions. Actions c…" at bounding box center [826, 408] width 519 height 51
click at [795, 424] on p "Control Bar (Required) Includes optional search, filters, or actions. Button ac…" at bounding box center [826, 408] width 519 height 51
click at [753, 566] on p "*No pagination, row selection," at bounding box center [818, 566] width 536 height 17
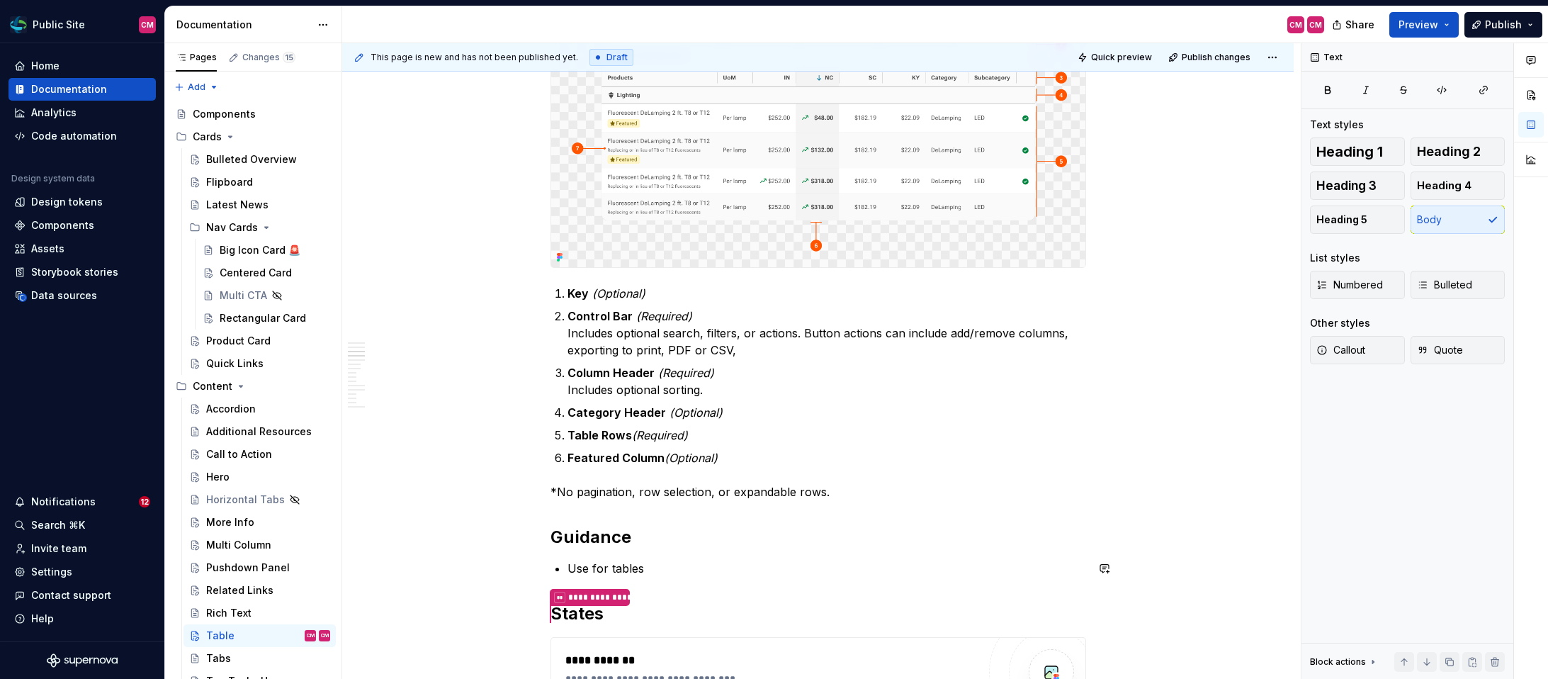
scroll to position [827, 0]
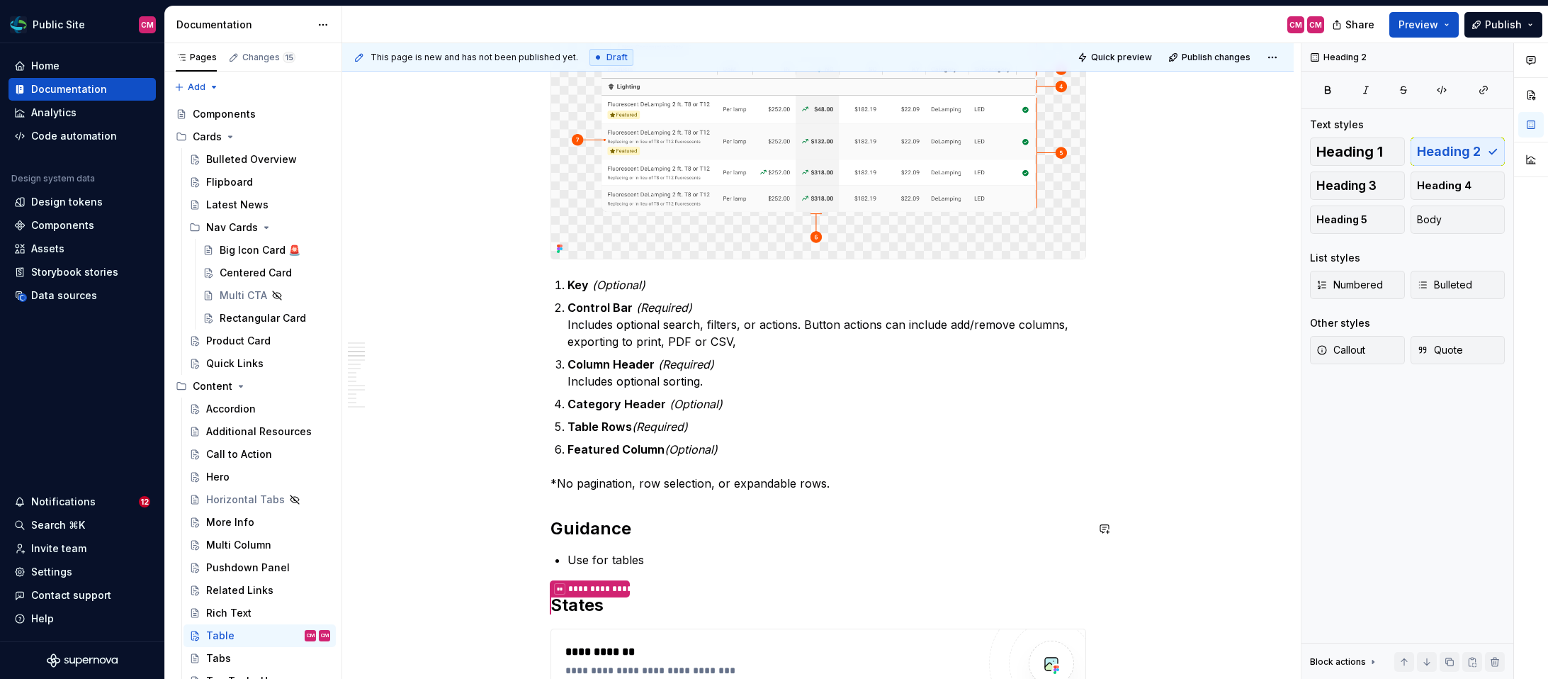
click at [760, 498] on div "**********" at bounding box center [818, 513] width 536 height 2126
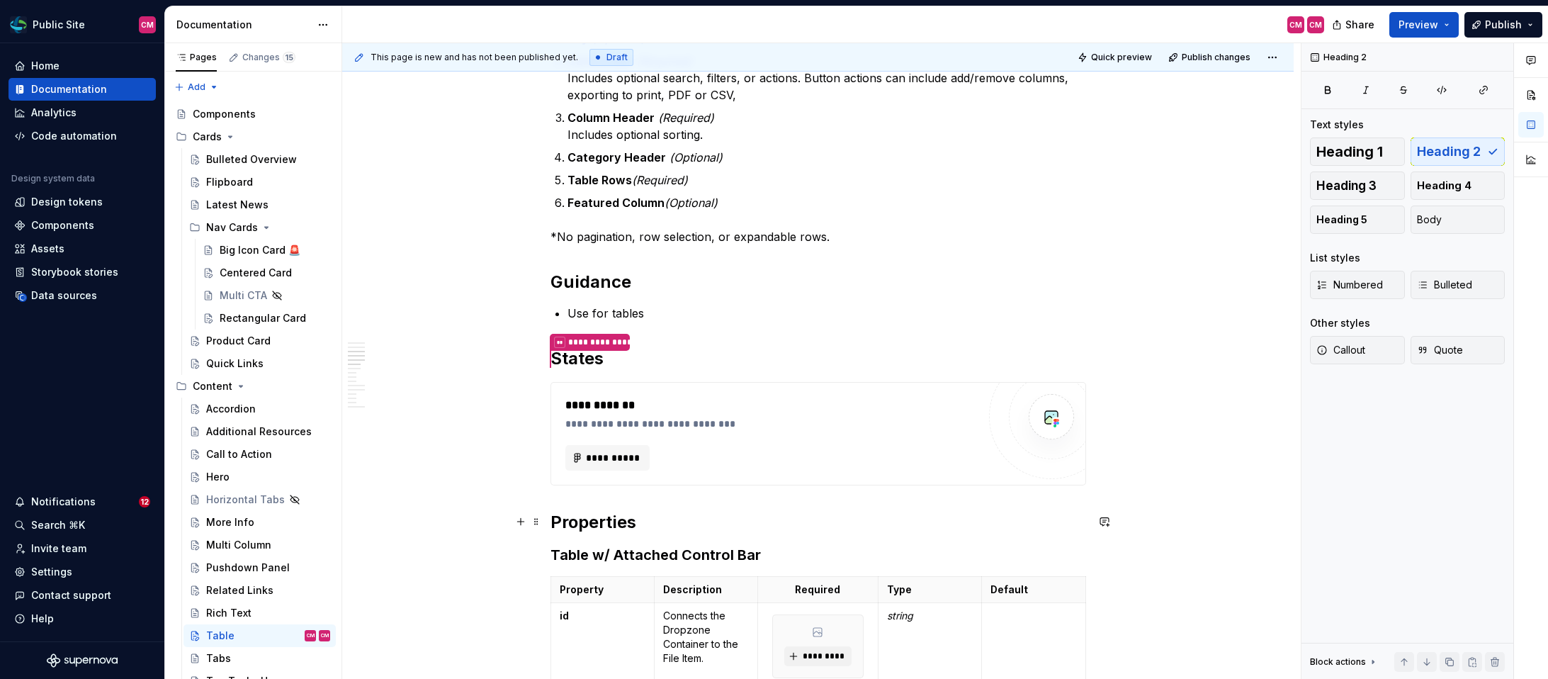
scroll to position [1075, 0]
click at [655, 448] on div "**********" at bounding box center [771, 456] width 412 height 26
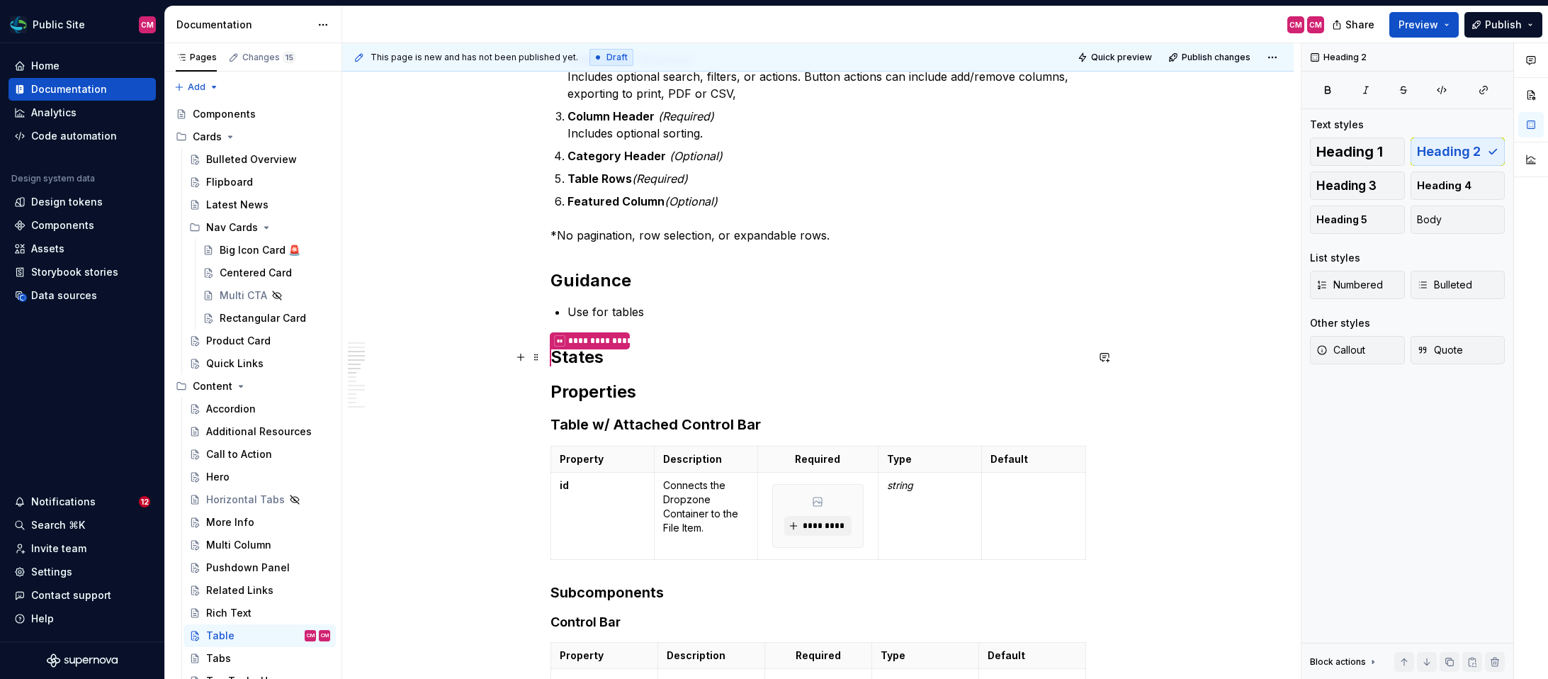
click at [629, 353] on h2 "**********" at bounding box center [818, 357] width 536 height 23
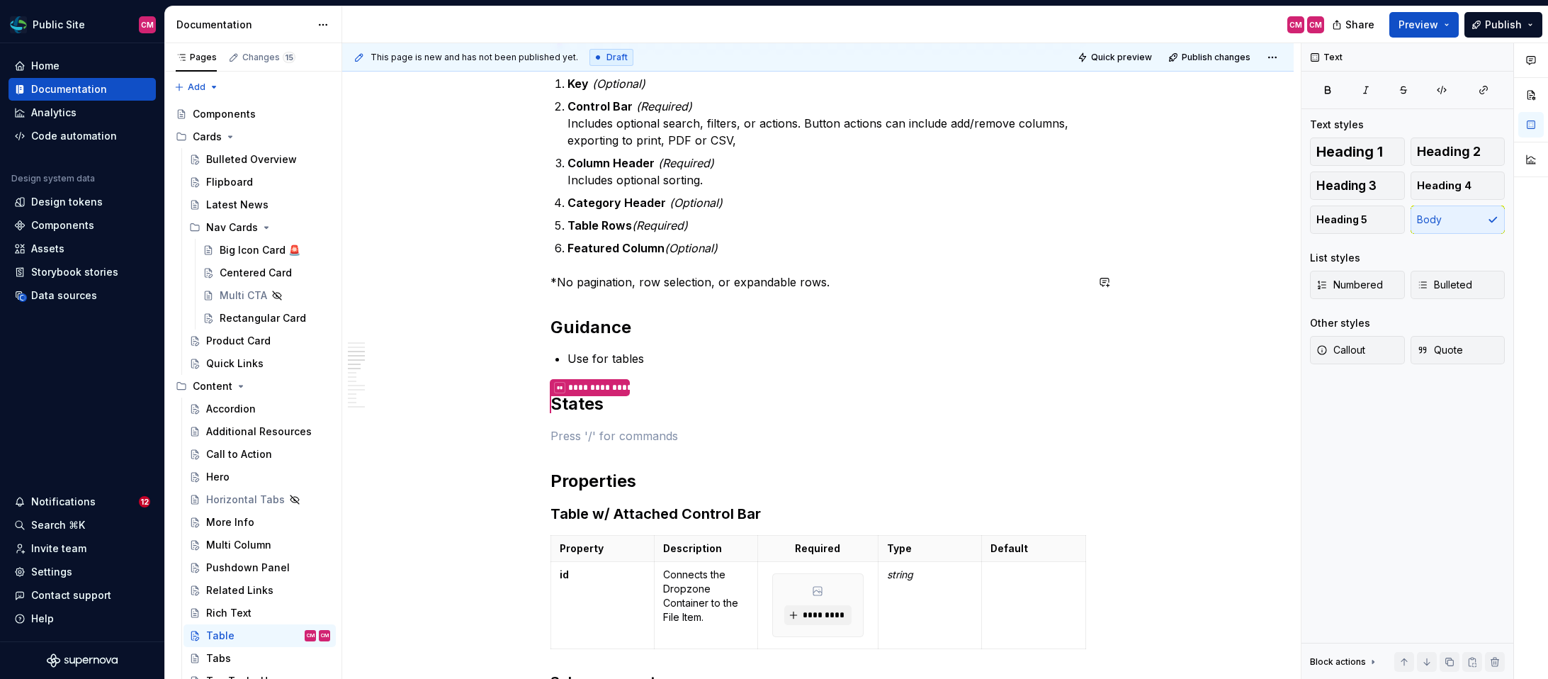
scroll to position [1022, 0]
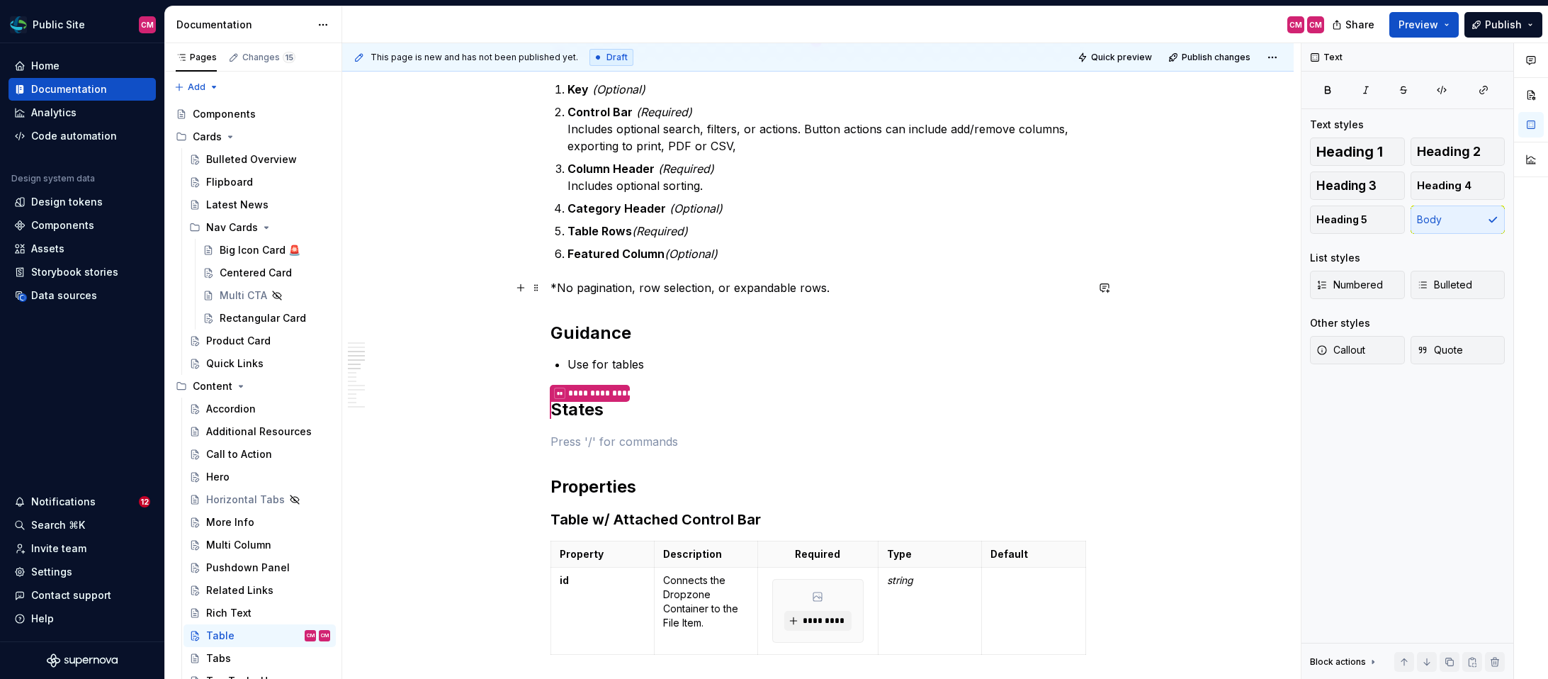
click at [724, 287] on p "*No pagination, row selection, or expandable rows." at bounding box center [818, 287] width 536 height 17
click at [810, 288] on p "*No pagination, row selection, expandable rows." at bounding box center [818, 287] width 536 height 17
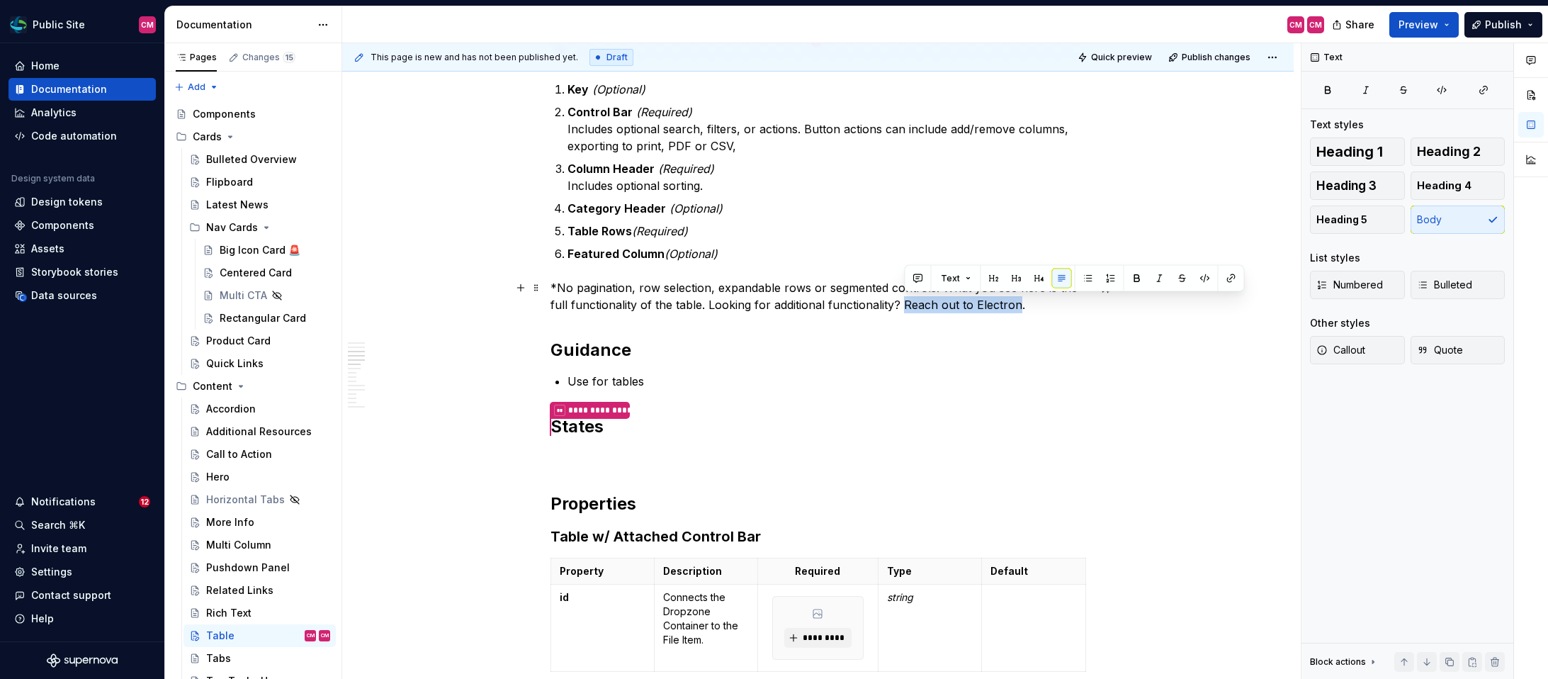
drag, startPoint x: 1019, startPoint y: 305, endPoint x: 902, endPoint y: 307, distance: 116.2
click at [902, 307] on p "*No pagination, row selection, expandable rows or segmented controls. What you …" at bounding box center [818, 296] width 536 height 34
click at [748, 309] on p "*No pagination, row selection, expandable rows or segmented controls. What you …" at bounding box center [818, 296] width 536 height 34
drag, startPoint x: 711, startPoint y: 305, endPoint x: 1017, endPoint y: 303, distance: 306.0
click at [1017, 303] on p "*No pagination, row selection, expandable rows or segmented controls. What you …" at bounding box center [818, 296] width 536 height 34
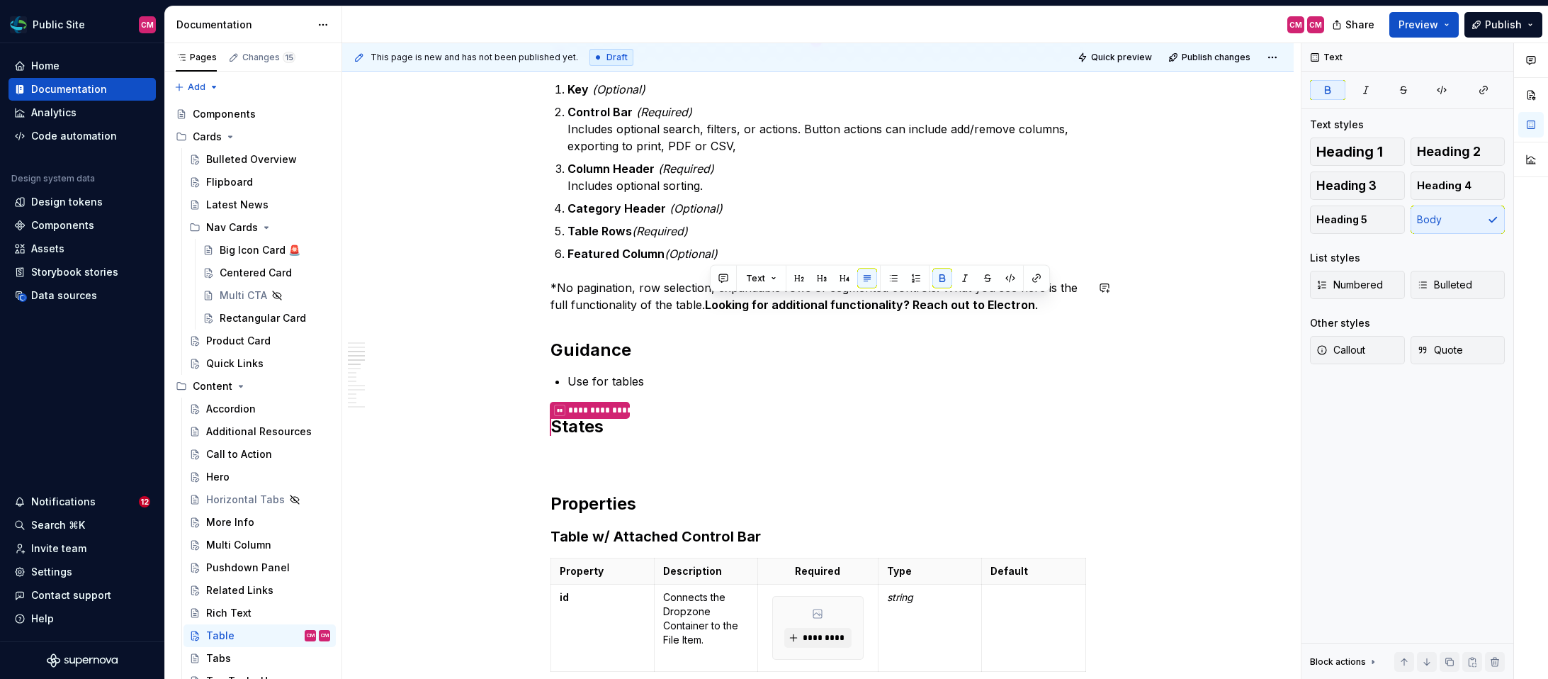
click at [1008, 305] on strong "Looking for additional functionality? Reach out to Electron" at bounding box center [870, 305] width 330 height 14
drag, startPoint x: 1027, startPoint y: 305, endPoint x: 912, endPoint y: 307, distance: 114.8
click at [912, 307] on p "*No pagination, row selection, expandable rows or segmented controls. What you …" at bounding box center [818, 296] width 536 height 34
click at [1236, 281] on button "button" at bounding box center [1238, 278] width 20 height 20
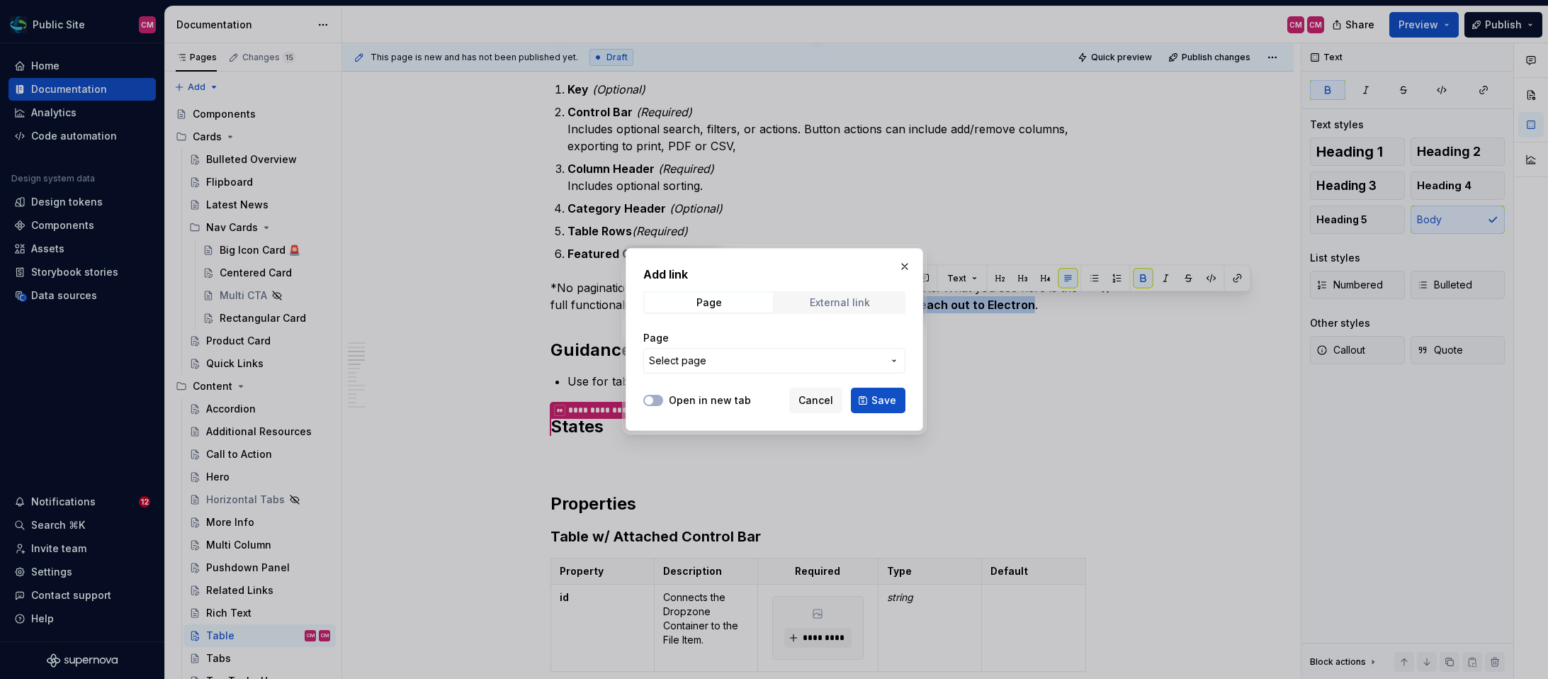
click at [862, 309] on span "External link" at bounding box center [840, 303] width 128 height 20
click at [824, 402] on span "Cancel" at bounding box center [815, 400] width 35 height 14
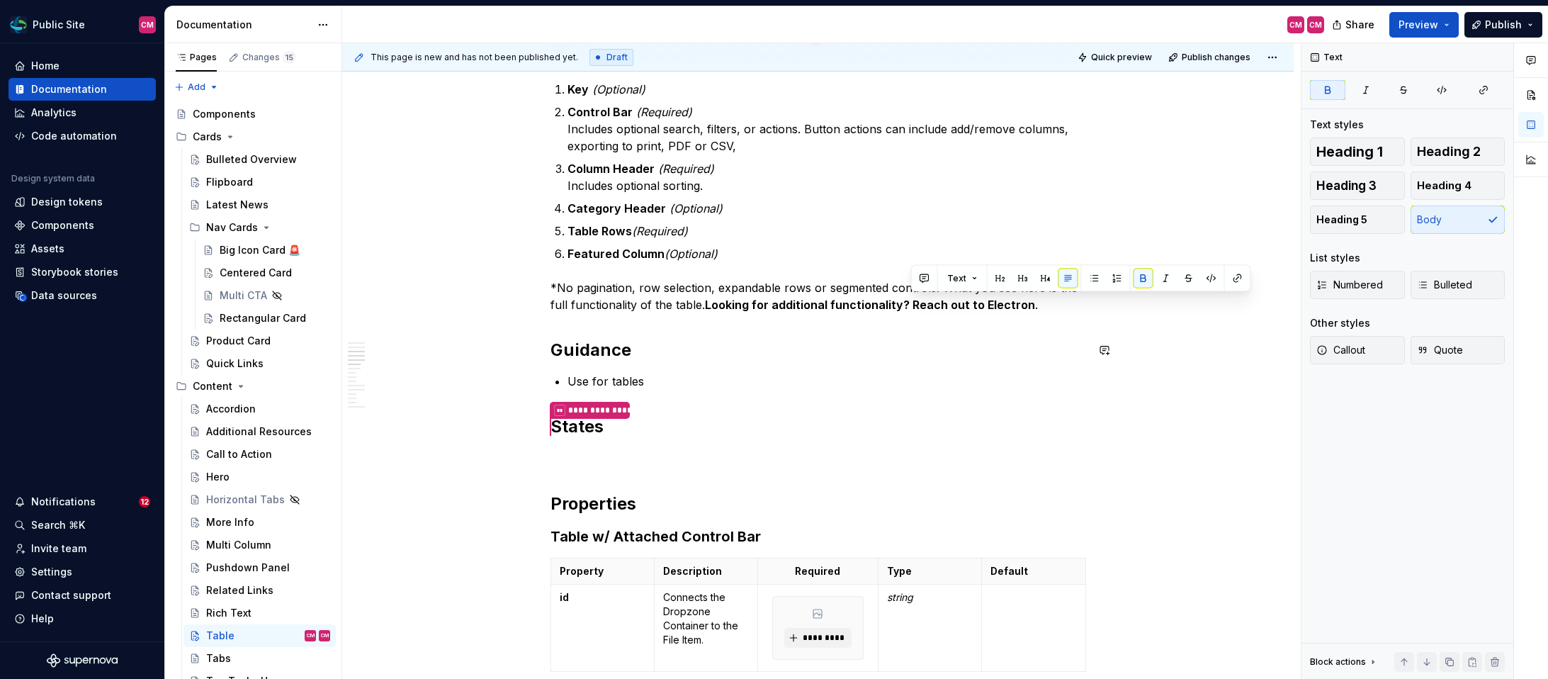
click at [943, 315] on div "**********" at bounding box center [818, 282] width 536 height 2057
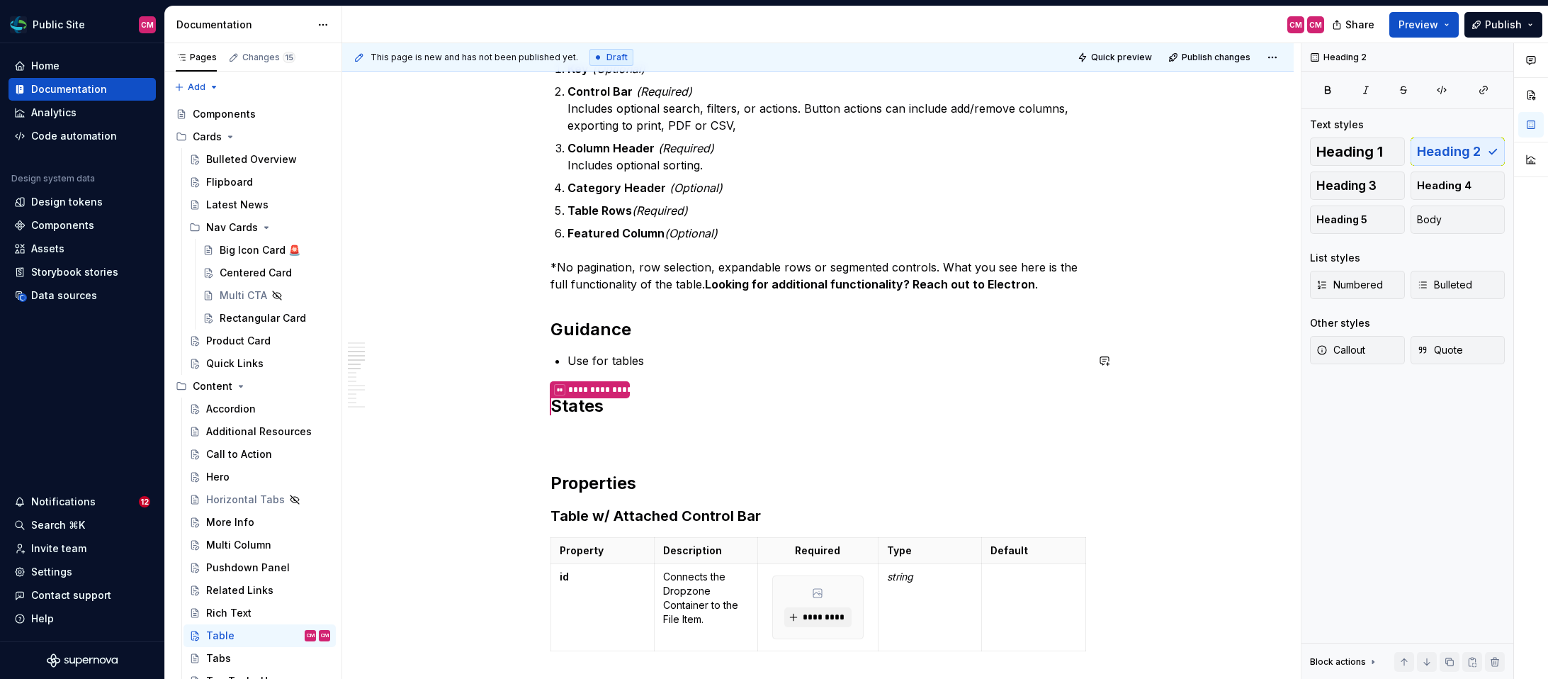
scroll to position [1045, 0]
click at [974, 267] on p "*No pagination, row selection, expandable rows or segmented controls. What you …" at bounding box center [818, 273] width 536 height 34
click at [613, 420] on div "**********" at bounding box center [818, 259] width 536 height 2057
click at [610, 428] on p at bounding box center [818, 435] width 536 height 17
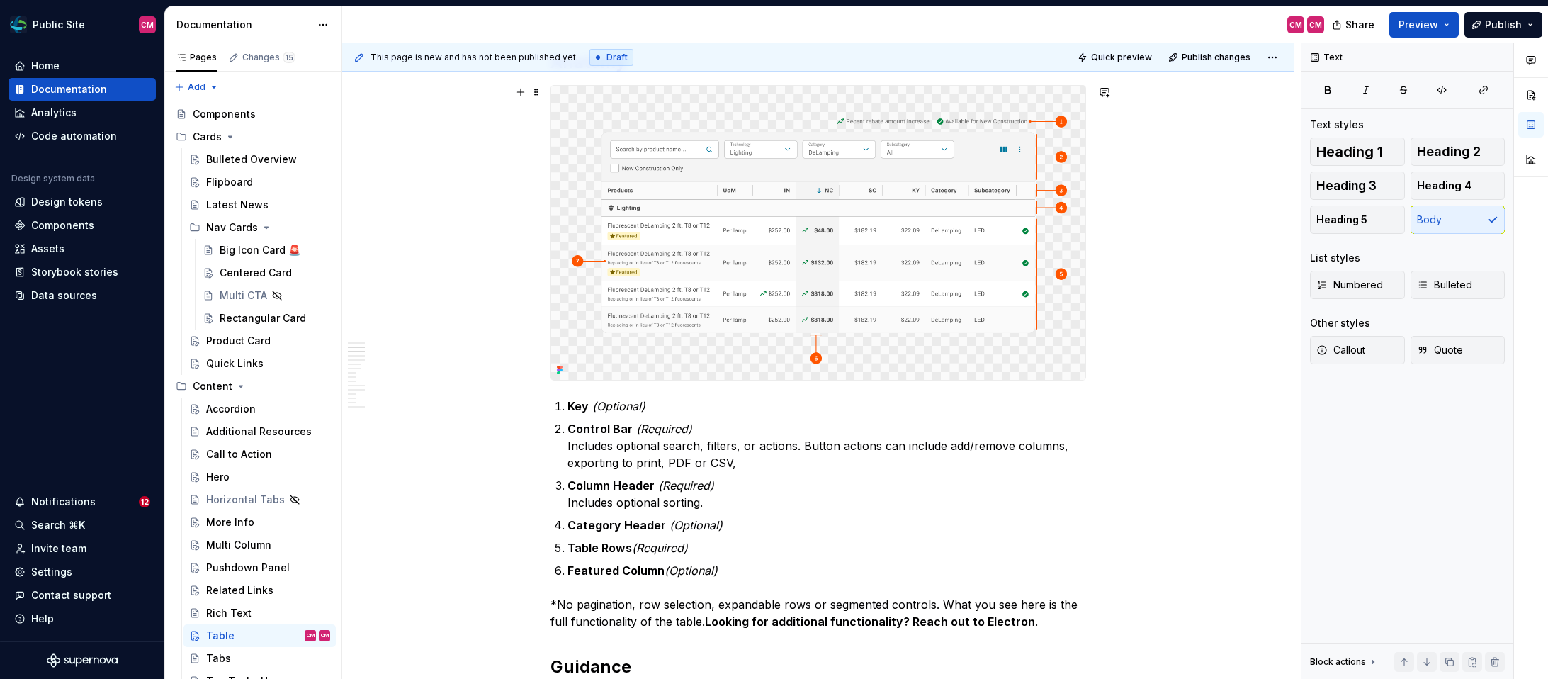
scroll to position [682, 0]
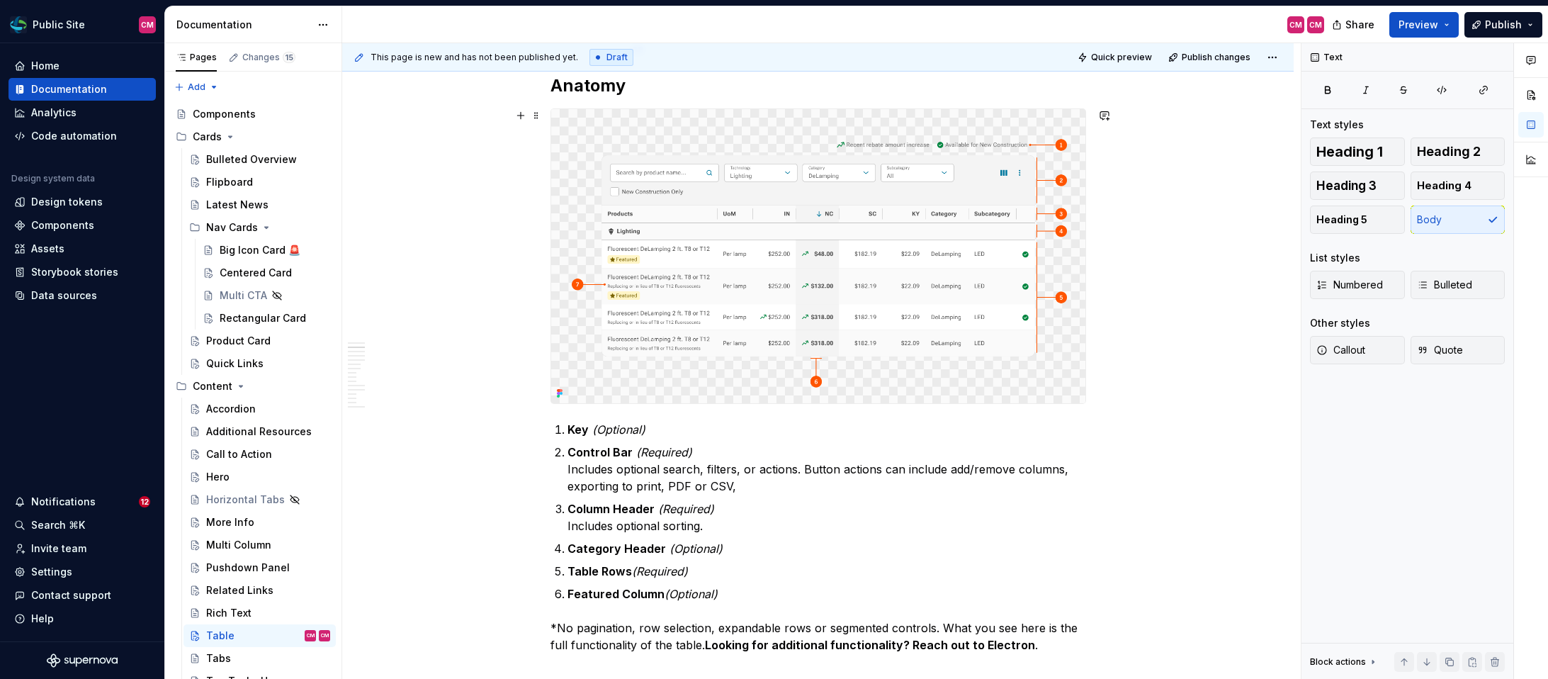
click at [821, 122] on img at bounding box center [818, 256] width 534 height 294
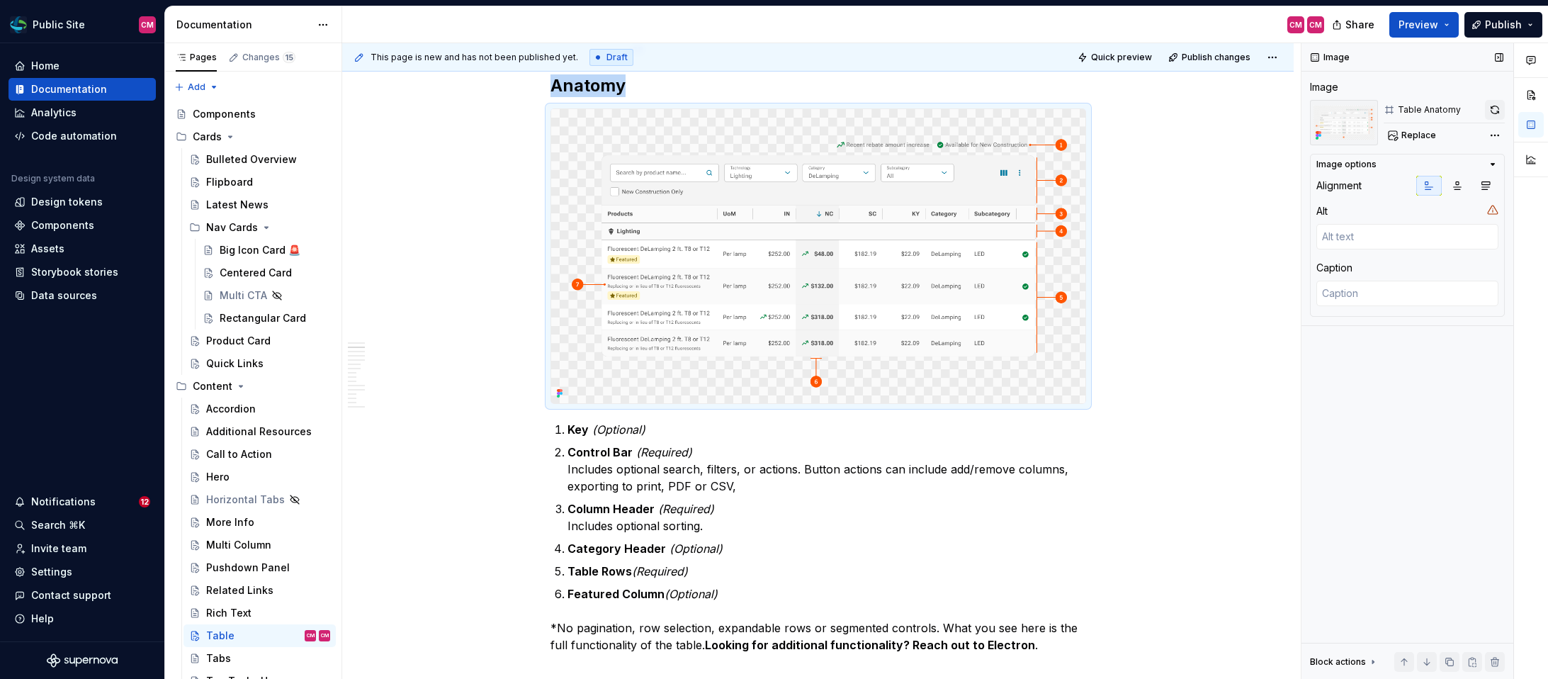
click at [1497, 112] on button "button" at bounding box center [1495, 110] width 20 height 20
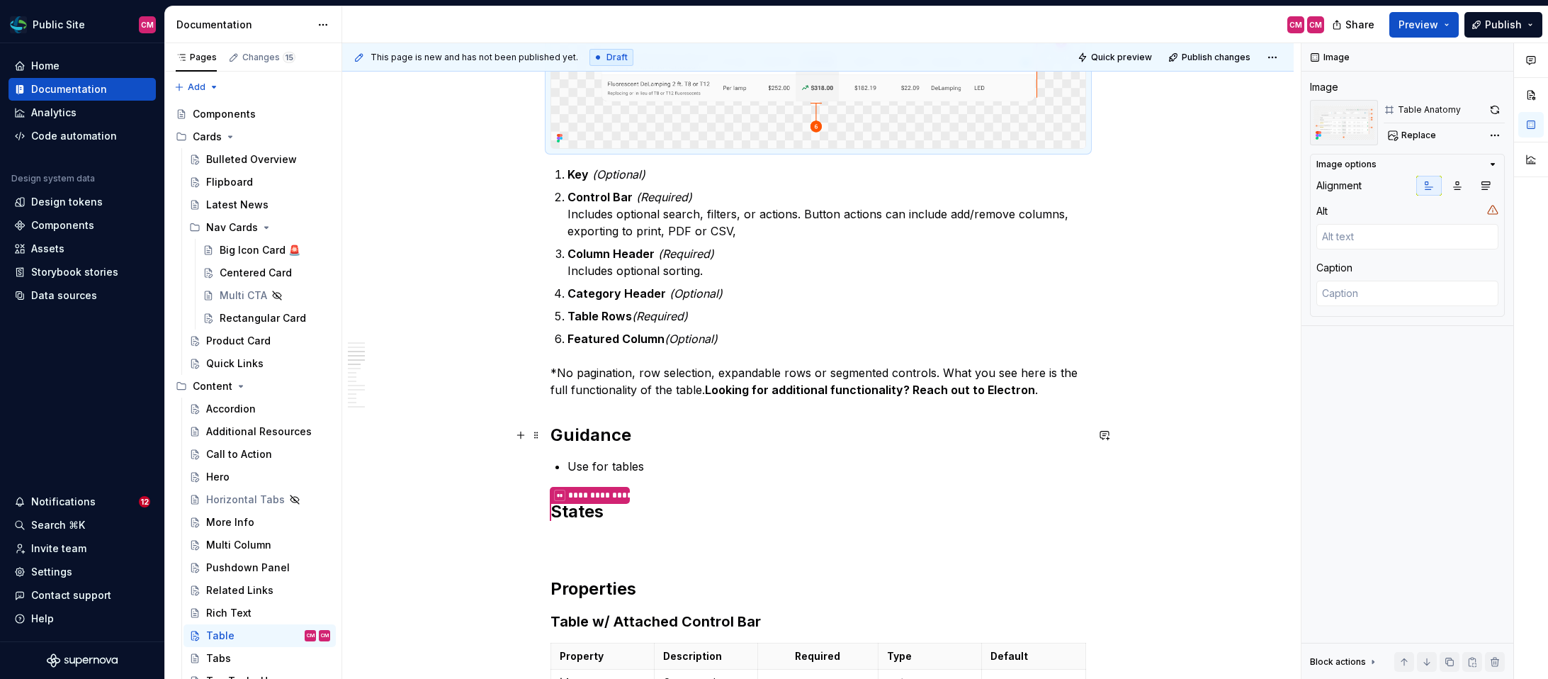
scroll to position [956, 0]
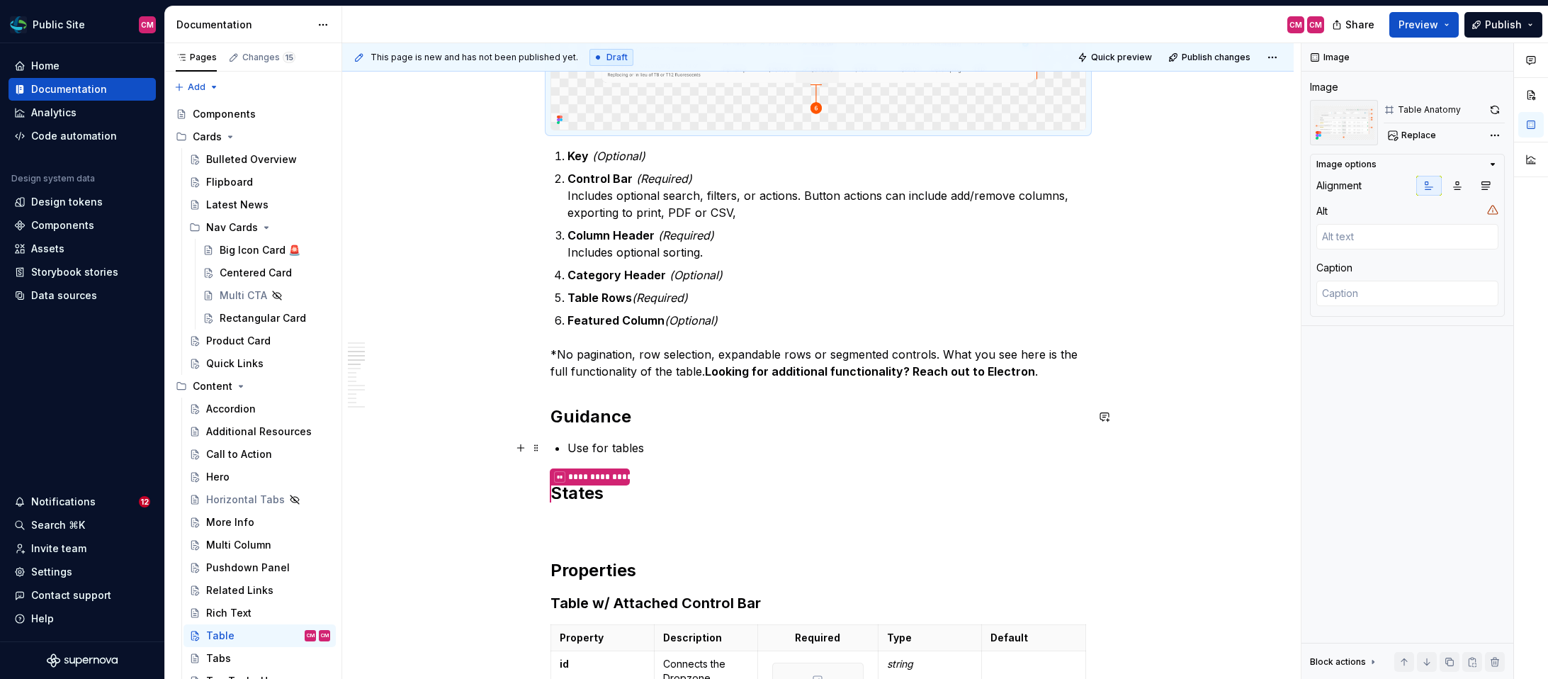
click at [748, 456] on div "**********" at bounding box center [818, 349] width 536 height 2057
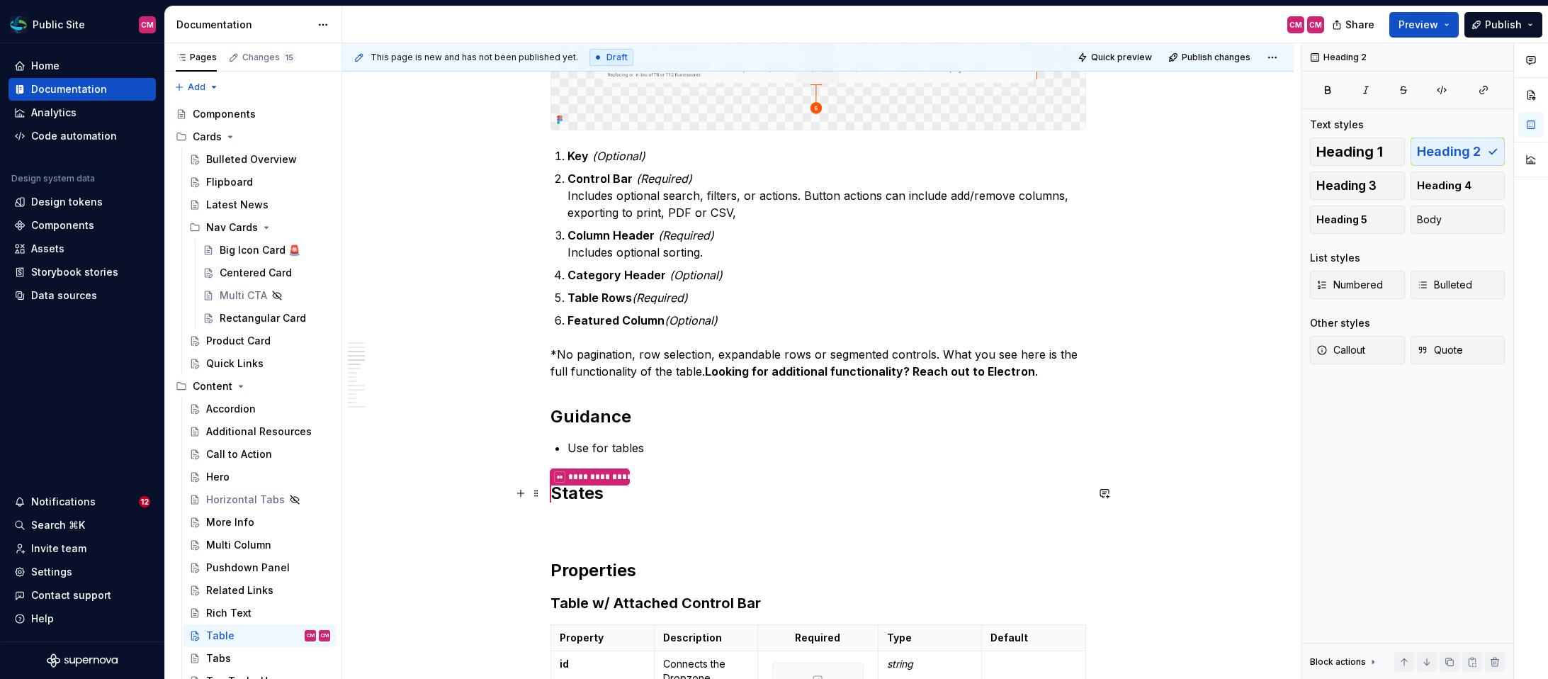
click at [710, 503] on h2 "**********" at bounding box center [818, 493] width 536 height 23
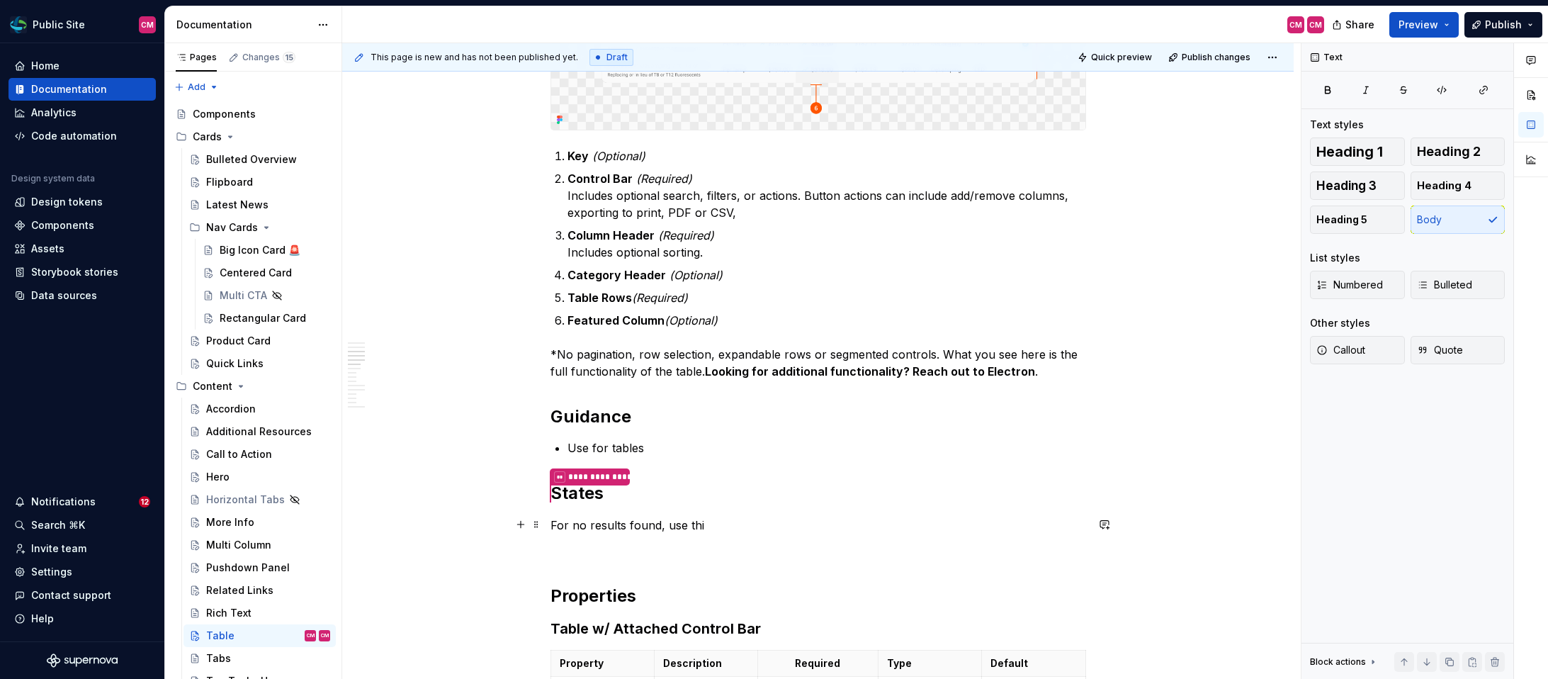
click at [574, 524] on p "For no results found, use thi" at bounding box center [818, 524] width 536 height 17
drag, startPoint x: 779, startPoint y: 525, endPoint x: 754, endPoint y: 524, distance: 24.8
click at [754, 524] on p "When there are no results found, use thi" at bounding box center [818, 524] width 536 height 17
drag, startPoint x: 838, startPoint y: 526, endPoint x: 755, endPoint y: 521, distance: 83.0
click at [755, 521] on p "When there are no results found, use isLoading=tr" at bounding box center [818, 524] width 536 height 17
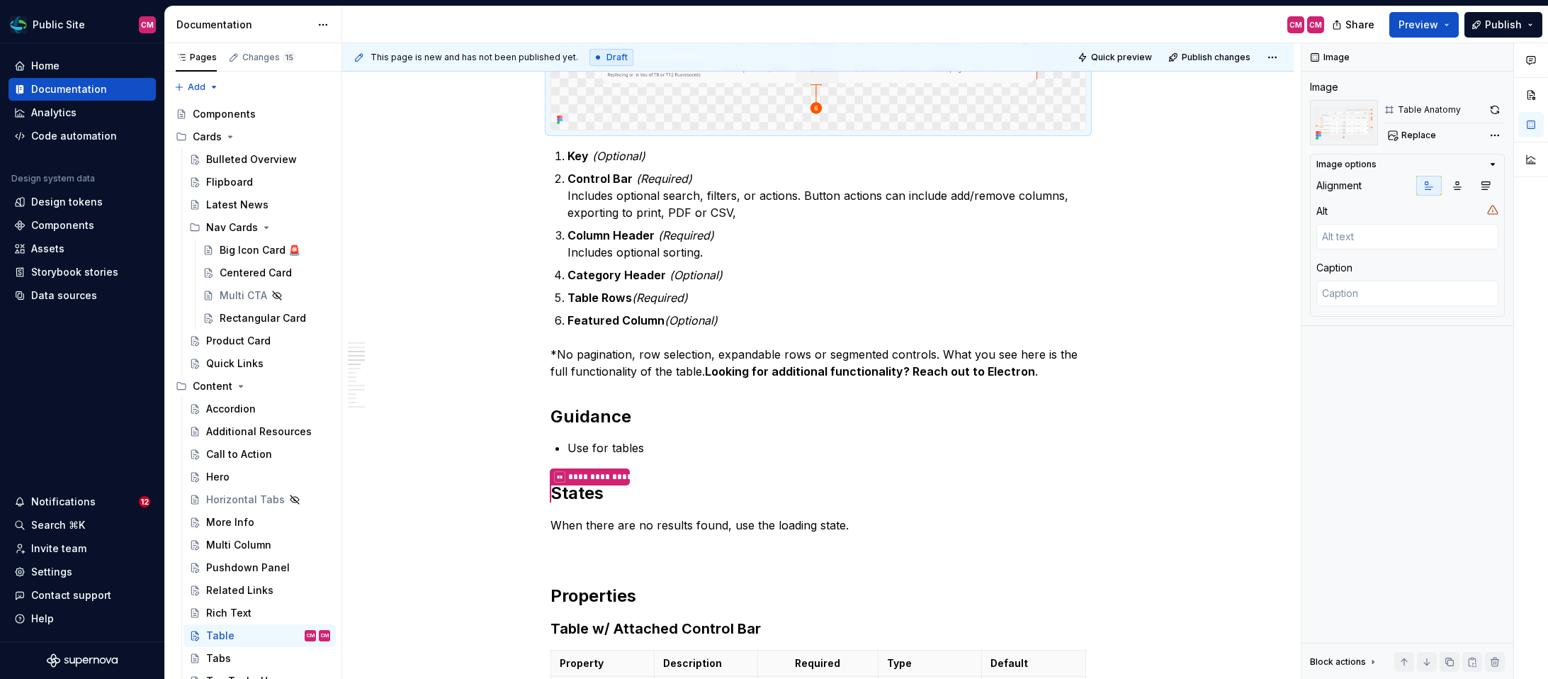
copy h2 "Anatomy"
click at [875, 528] on p "When there are no results found, use the loading state." at bounding box center [818, 524] width 536 height 17
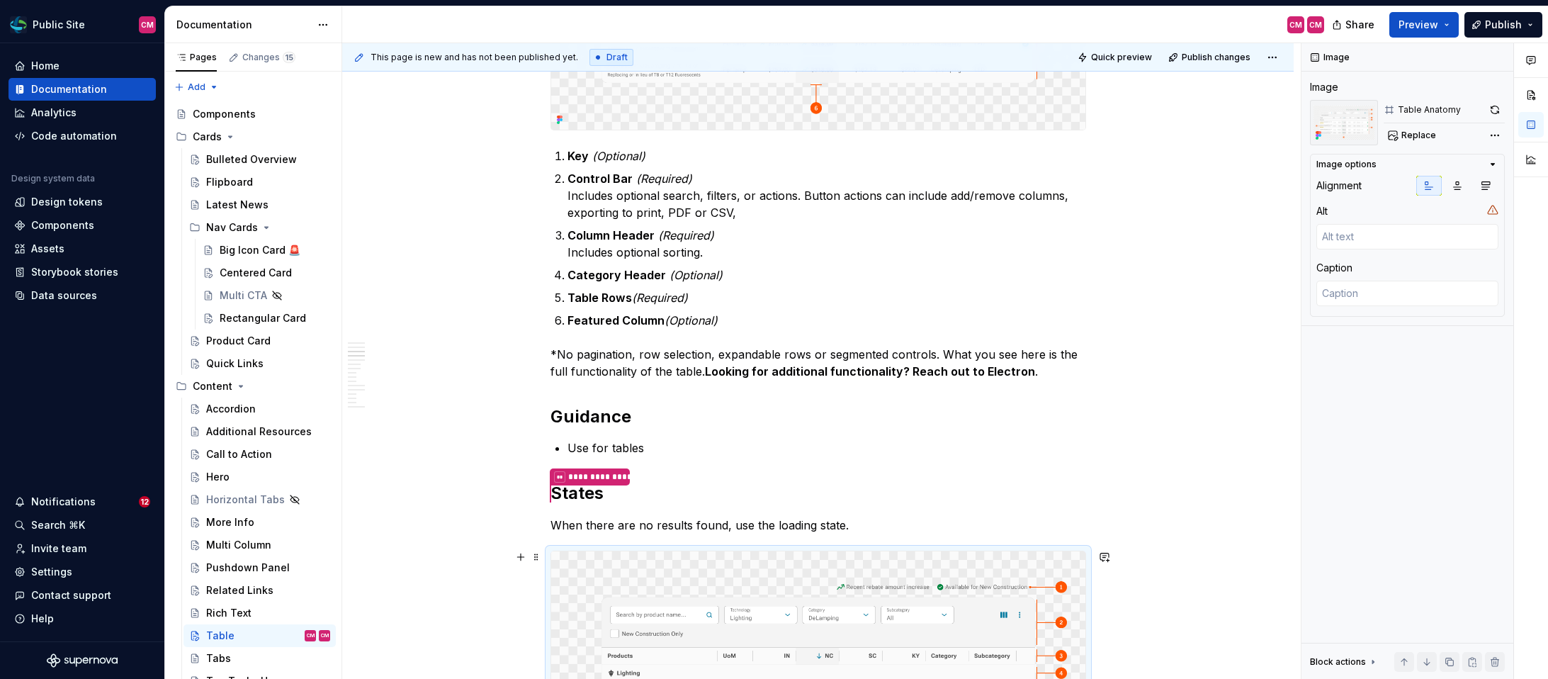
click at [1415, 130] on span "Replace" at bounding box center [1418, 135] width 35 height 11
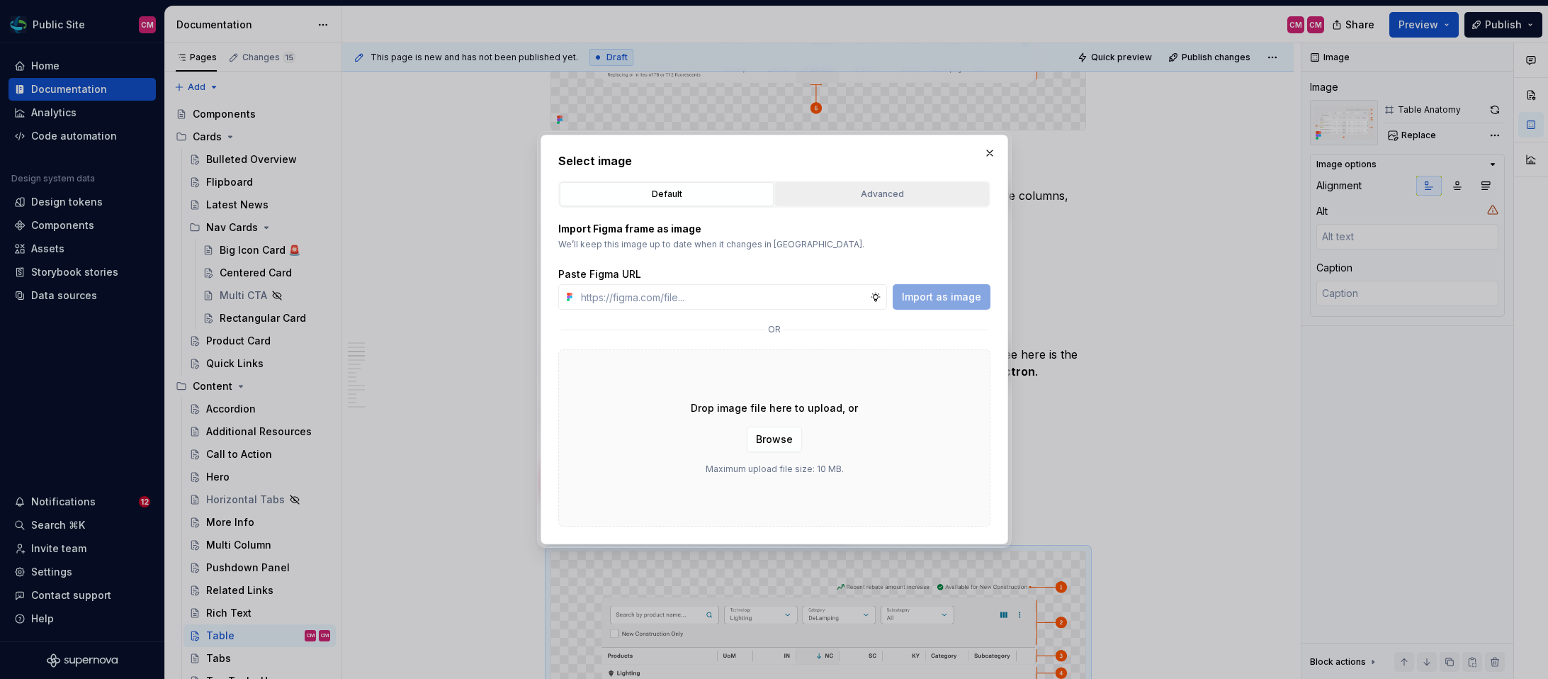
click at [887, 198] on div "Advanced" at bounding box center [882, 194] width 204 height 14
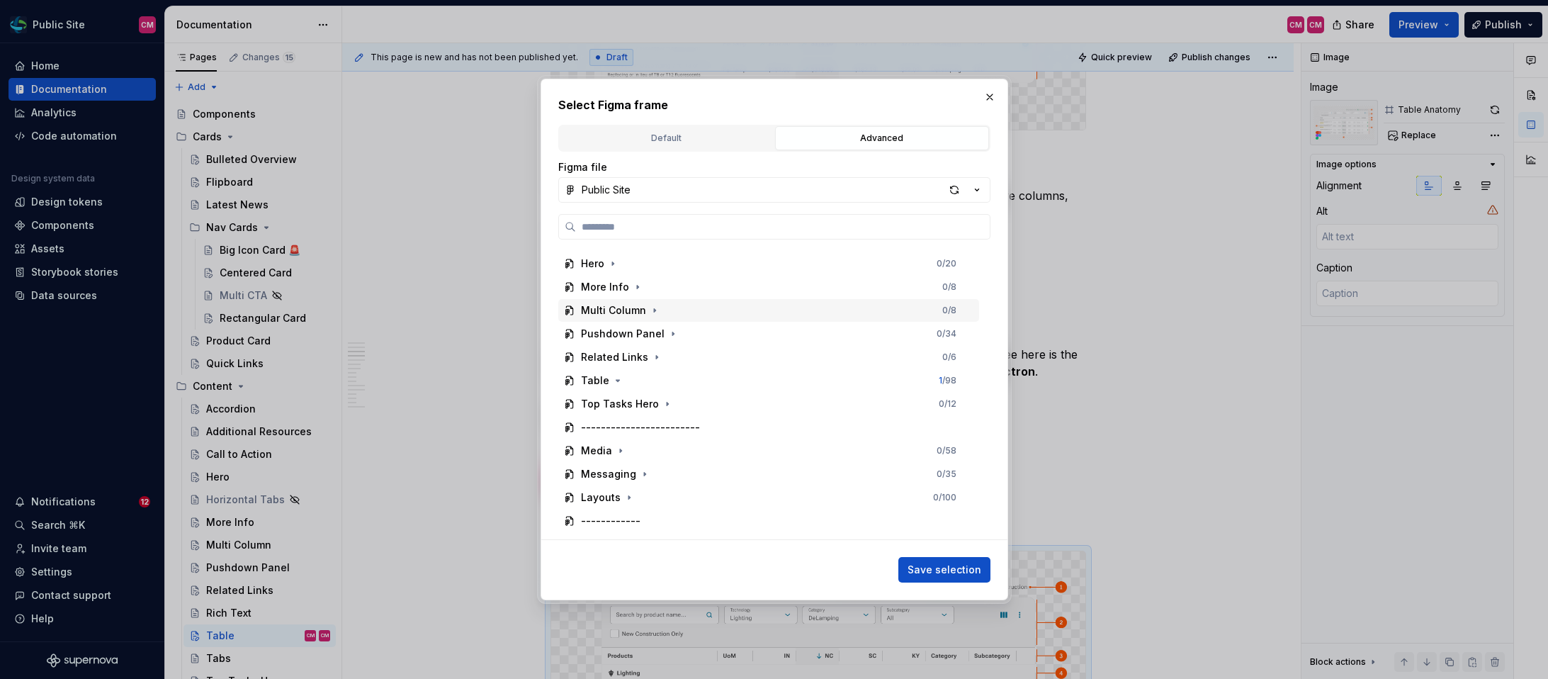
scroll to position [256, 0]
click at [614, 378] on icon "button" at bounding box center [617, 377] width 11 height 11
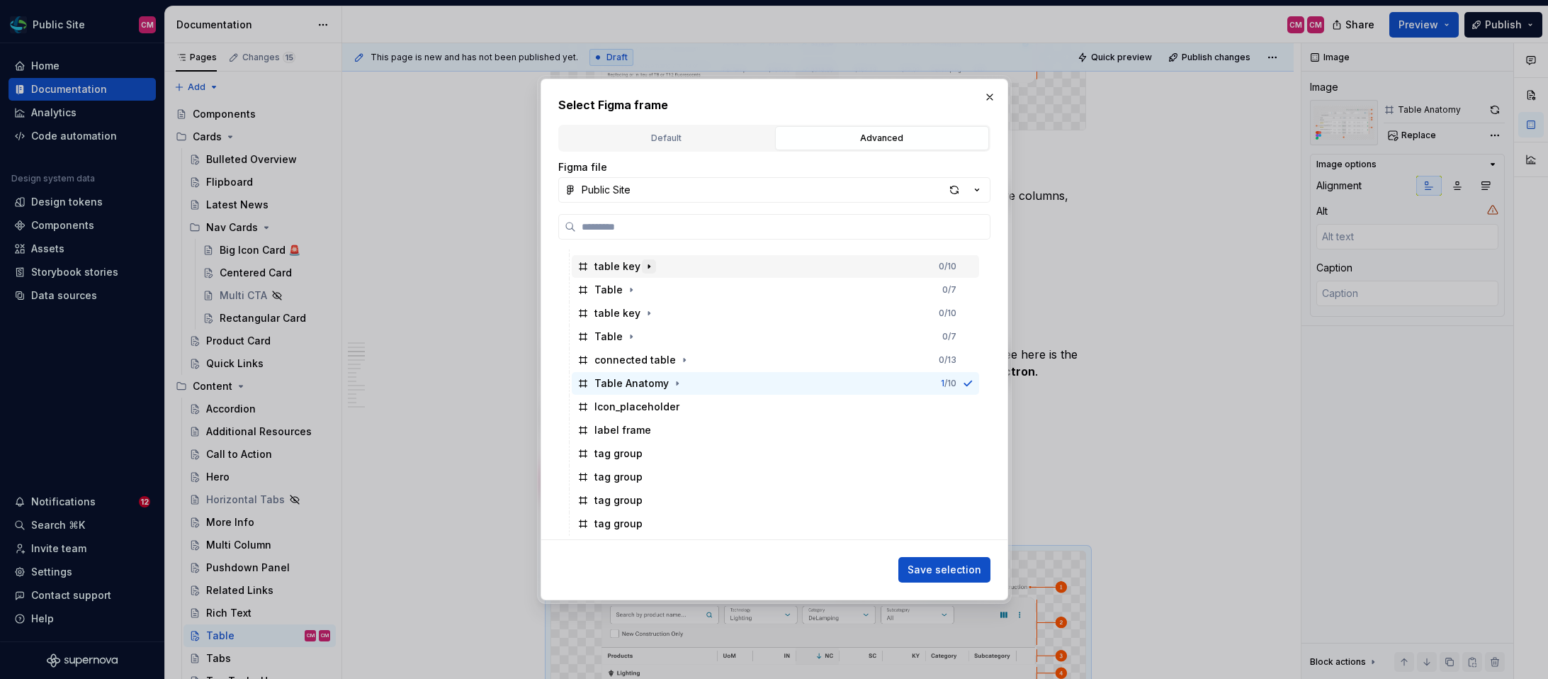
scroll to position [480, 0]
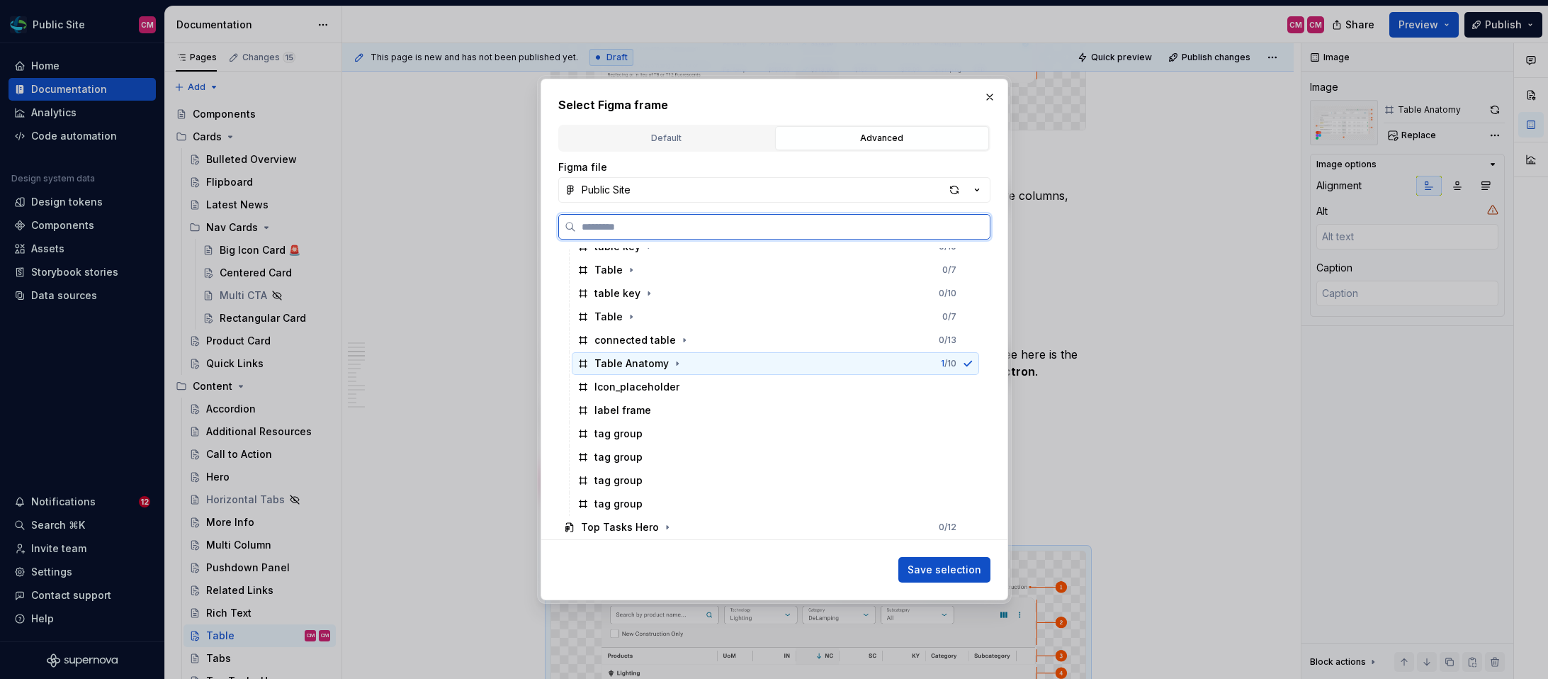
click at [877, 354] on div "Table Anatomy 1 / 10" at bounding box center [775, 363] width 407 height 23
click at [971, 364] on icon at bounding box center [967, 363] width 7 height 5
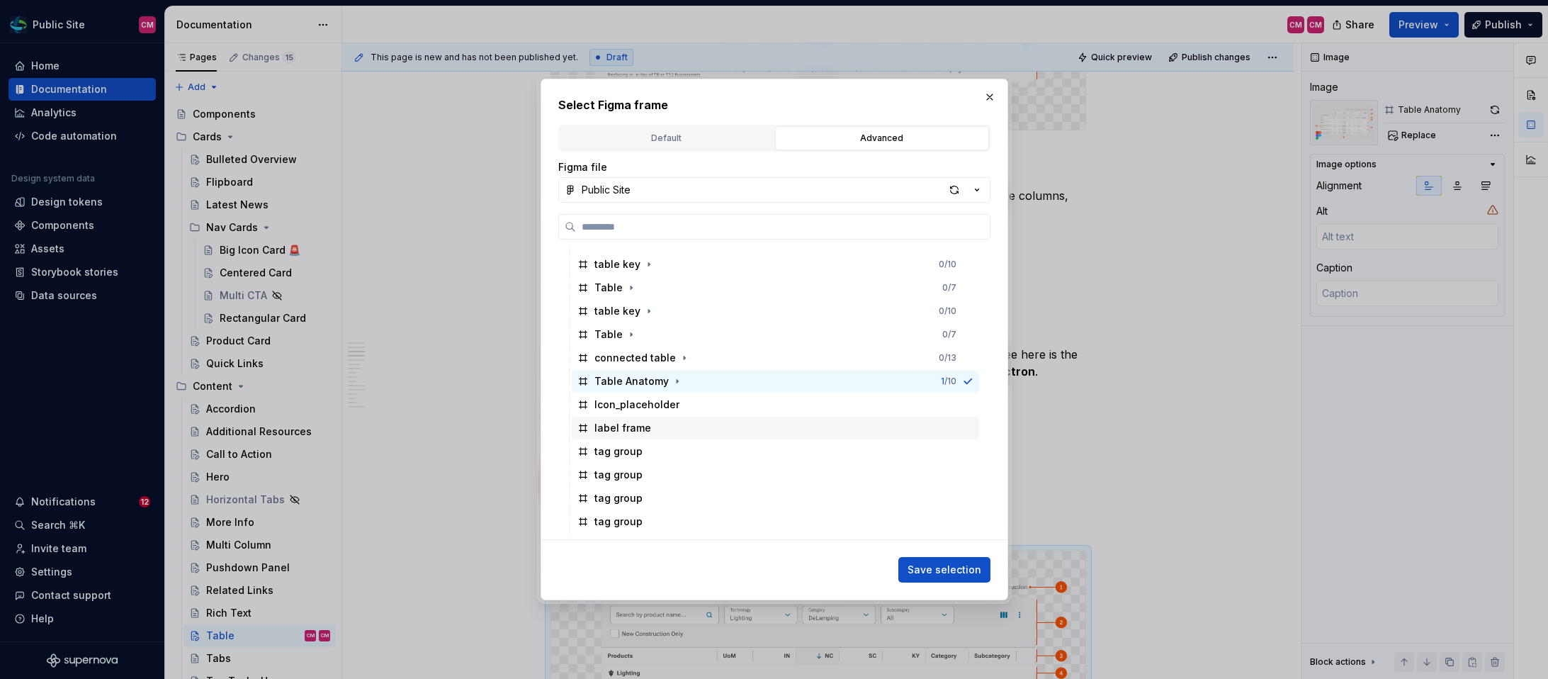
scroll to position [458, 0]
click at [995, 98] on button "button" at bounding box center [990, 97] width 20 height 20
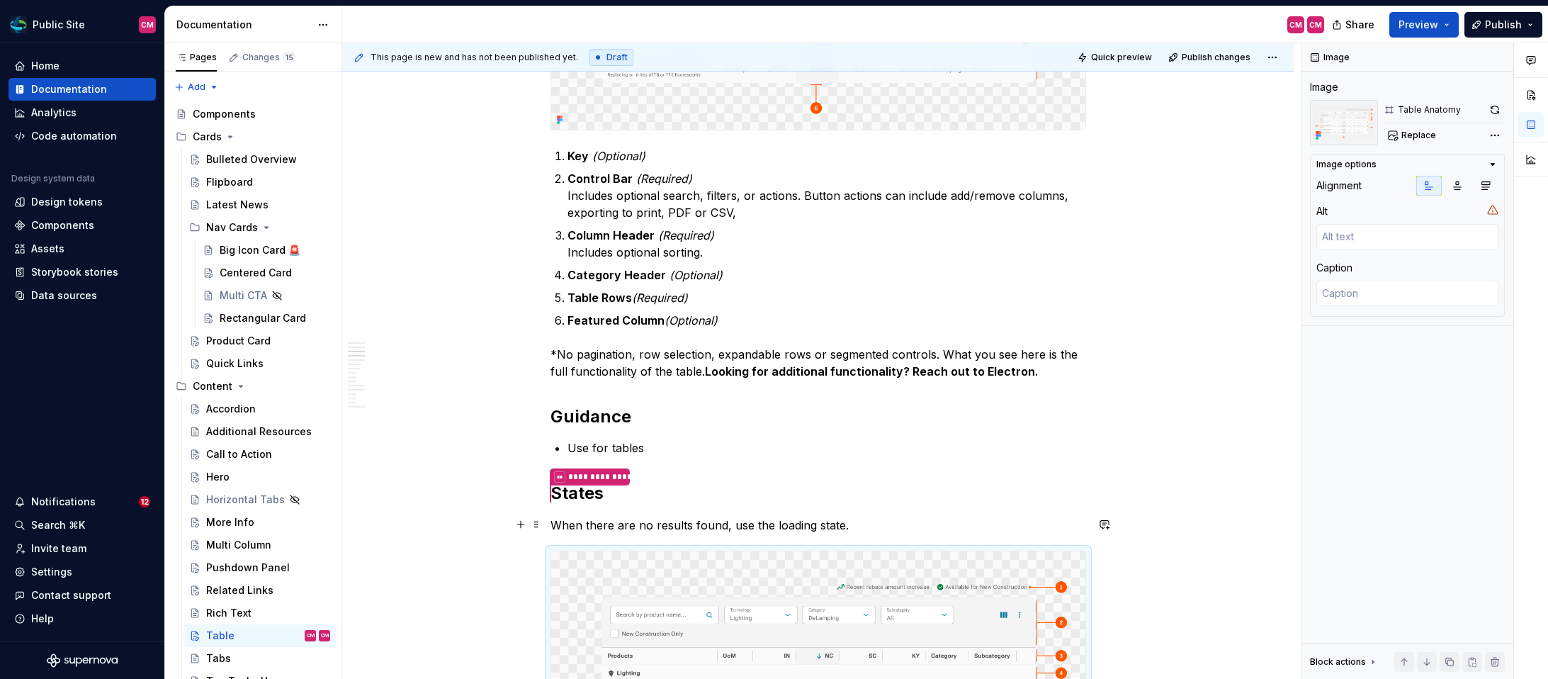
click at [857, 522] on p "When there are no results found, use the loading state." at bounding box center [818, 524] width 536 height 17
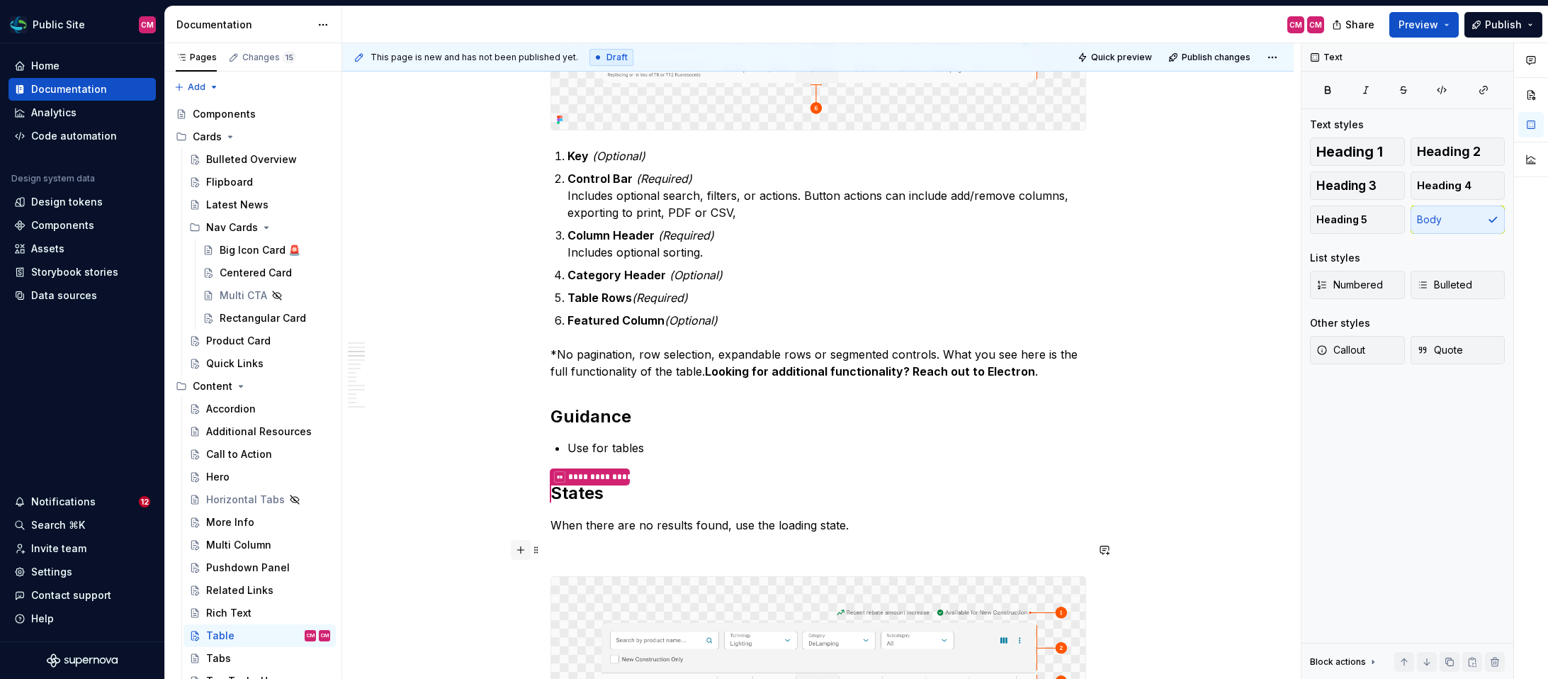
click at [521, 551] on button "button" at bounding box center [521, 550] width 20 height 20
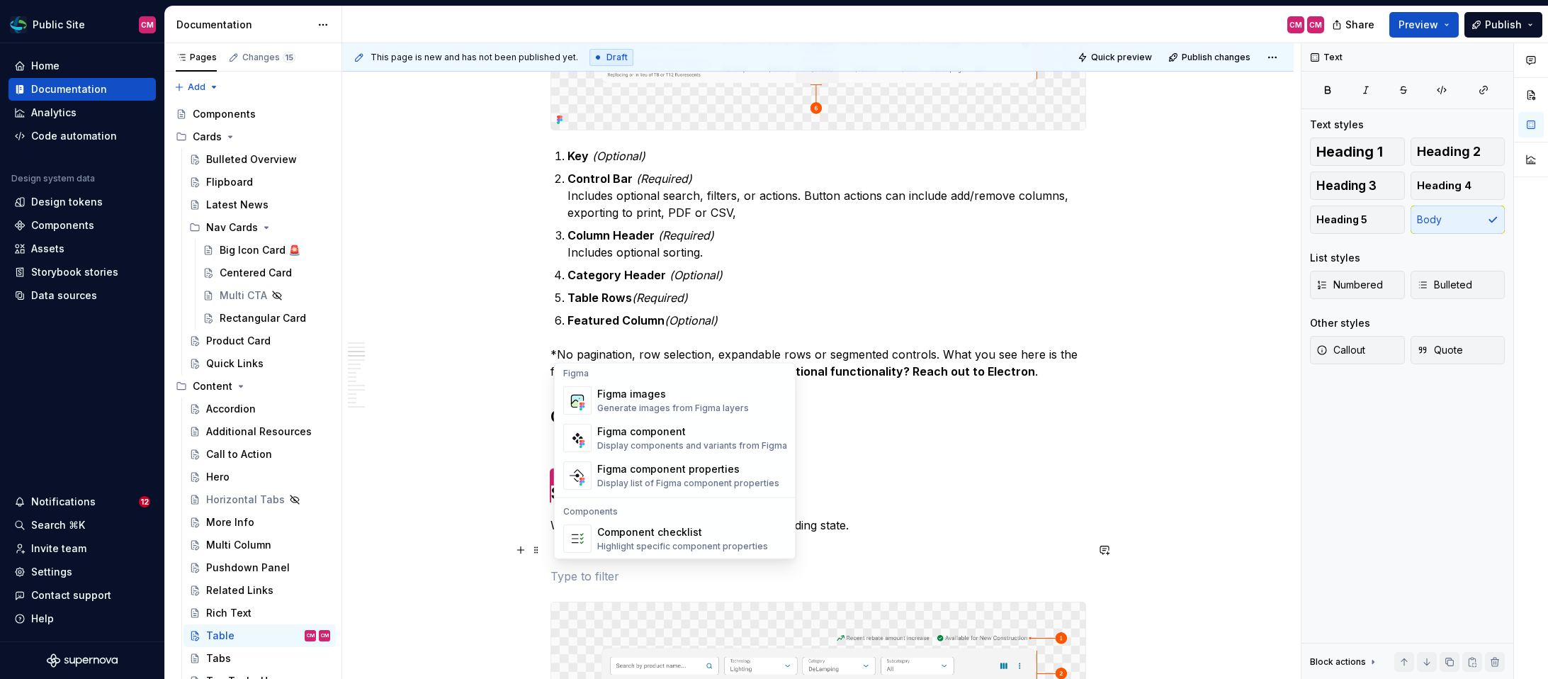
scroll to position [1303, 0]
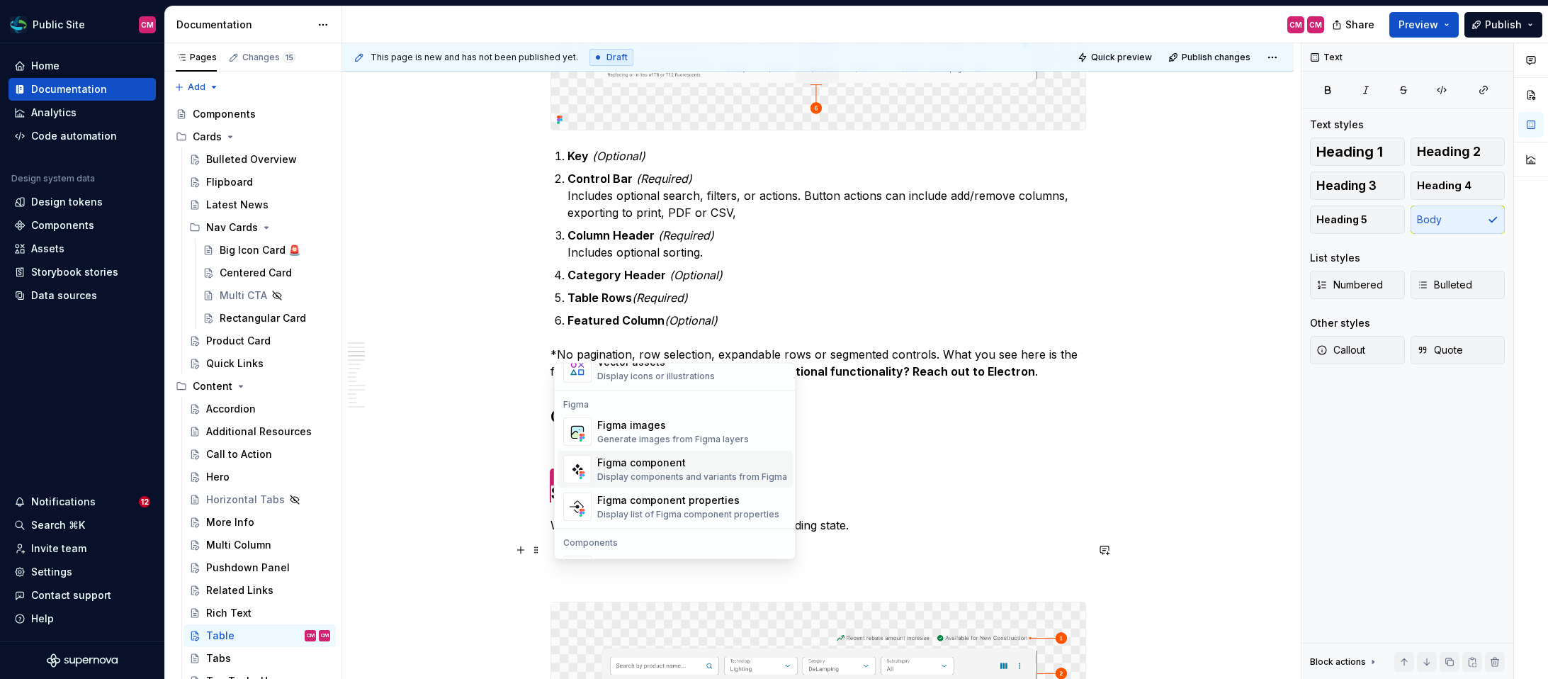
click at [641, 477] on div "Display components and variants from Figma" at bounding box center [692, 477] width 190 height 11
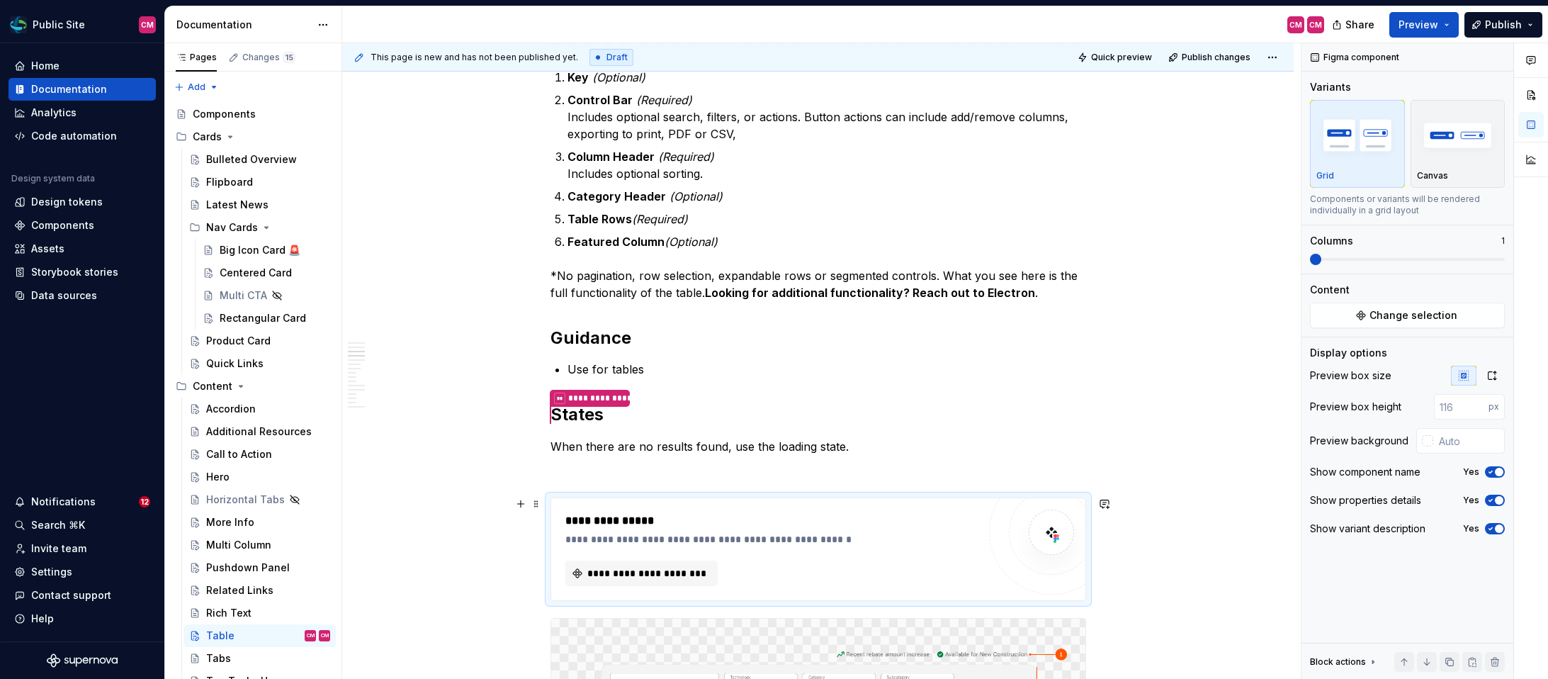
scroll to position [1059, 0]
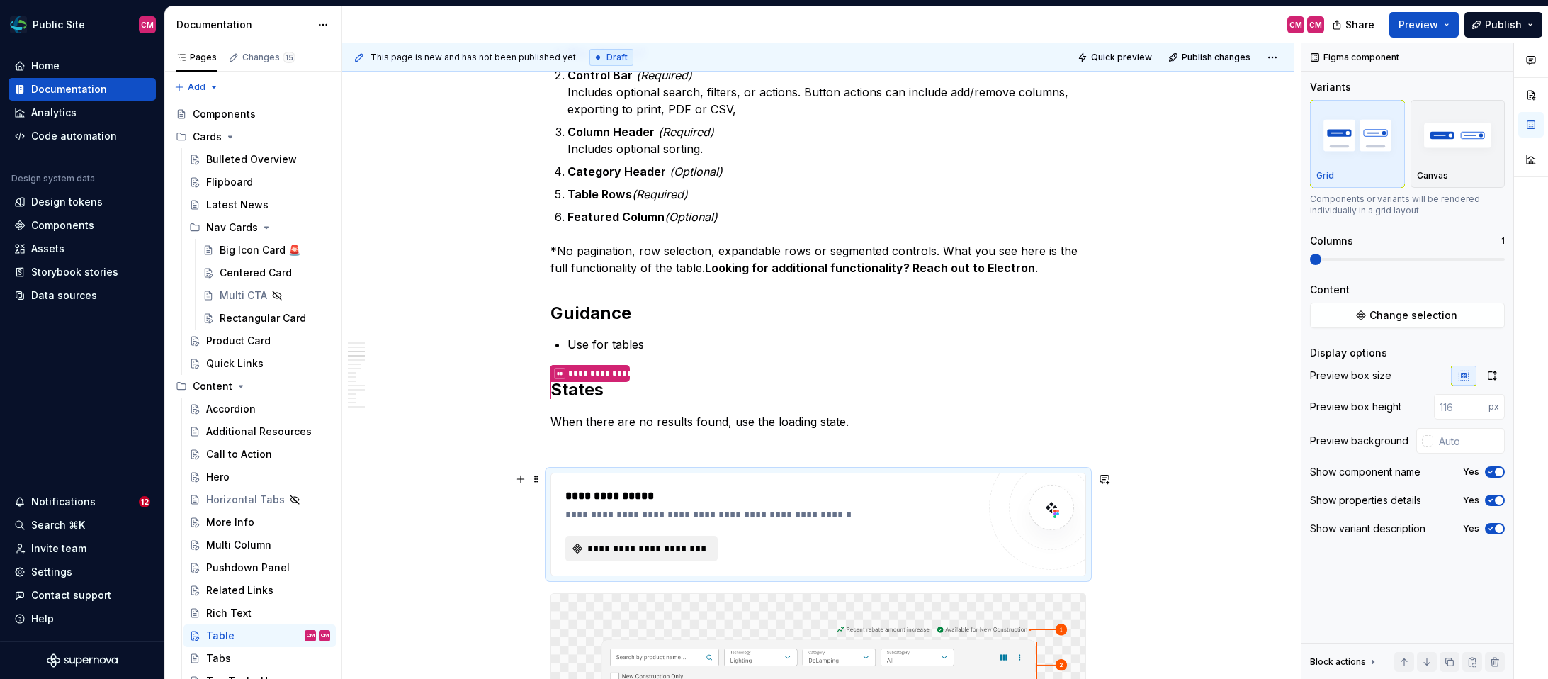
click at [676, 551] on span "**********" at bounding box center [647, 548] width 123 height 14
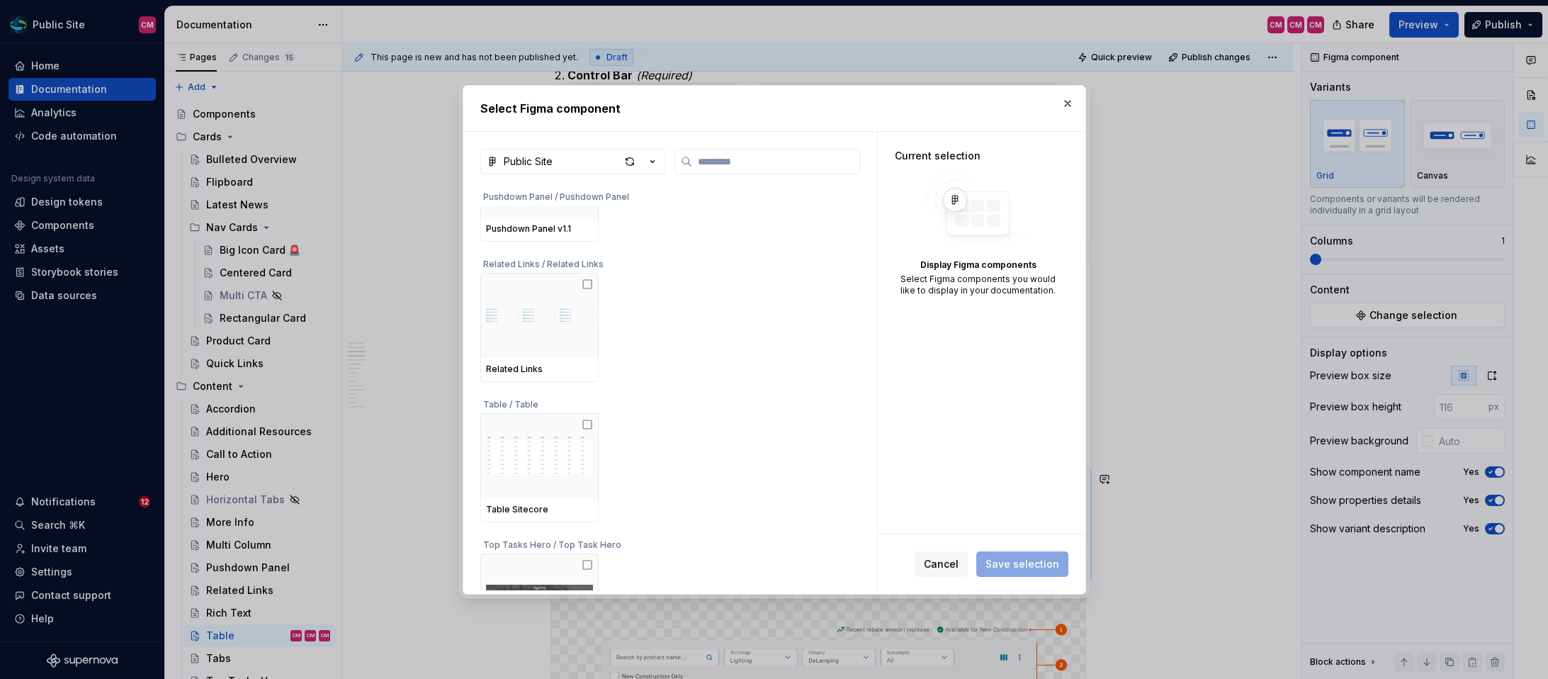
scroll to position [3084, 0]
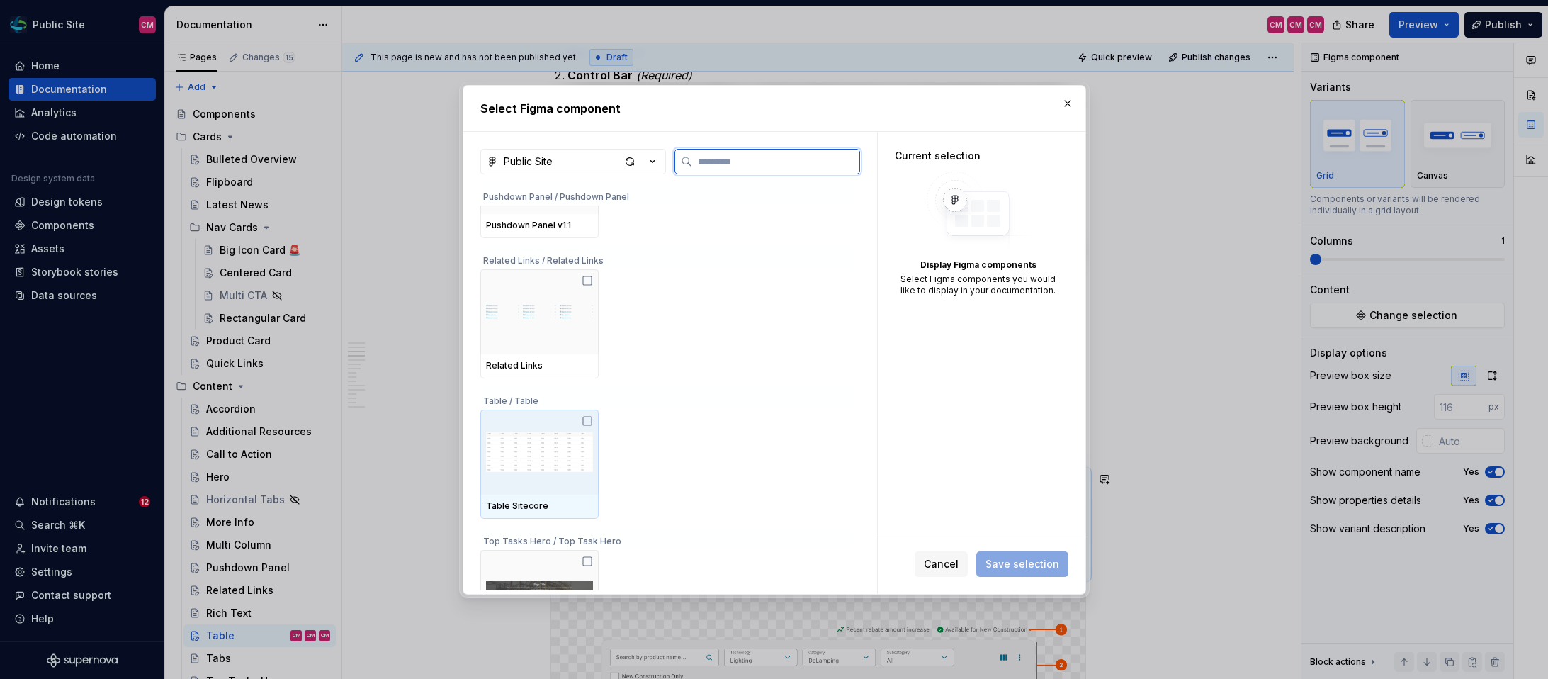
click at [581, 461] on img at bounding box center [539, 452] width 107 height 74
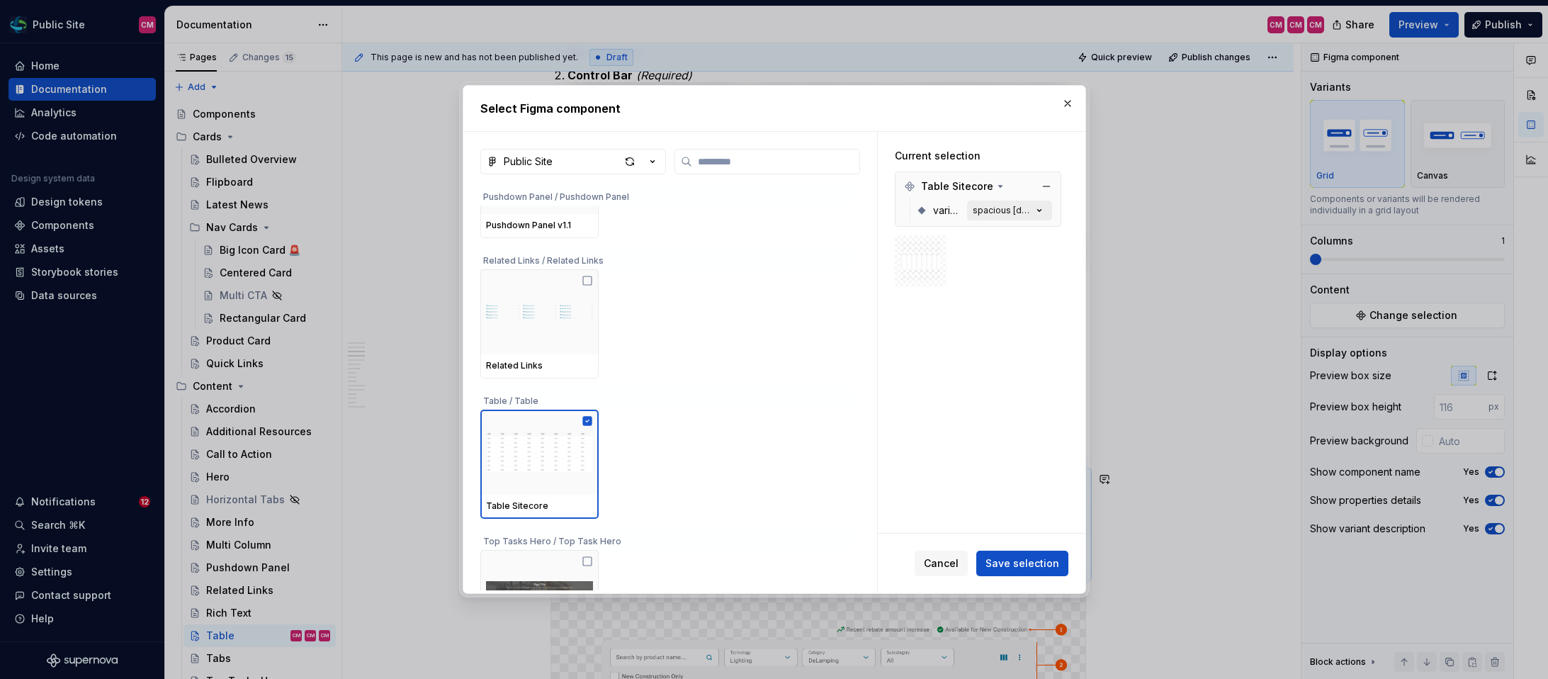
click at [1031, 213] on div "spacious [default]" at bounding box center [1003, 210] width 60 height 11
click at [1046, 212] on icon "button" at bounding box center [1039, 210] width 14 height 14
click at [1016, 209] on div "spacious [default]" at bounding box center [1003, 210] width 60 height 11
click at [925, 560] on button "Cancel" at bounding box center [940, 563] width 53 height 26
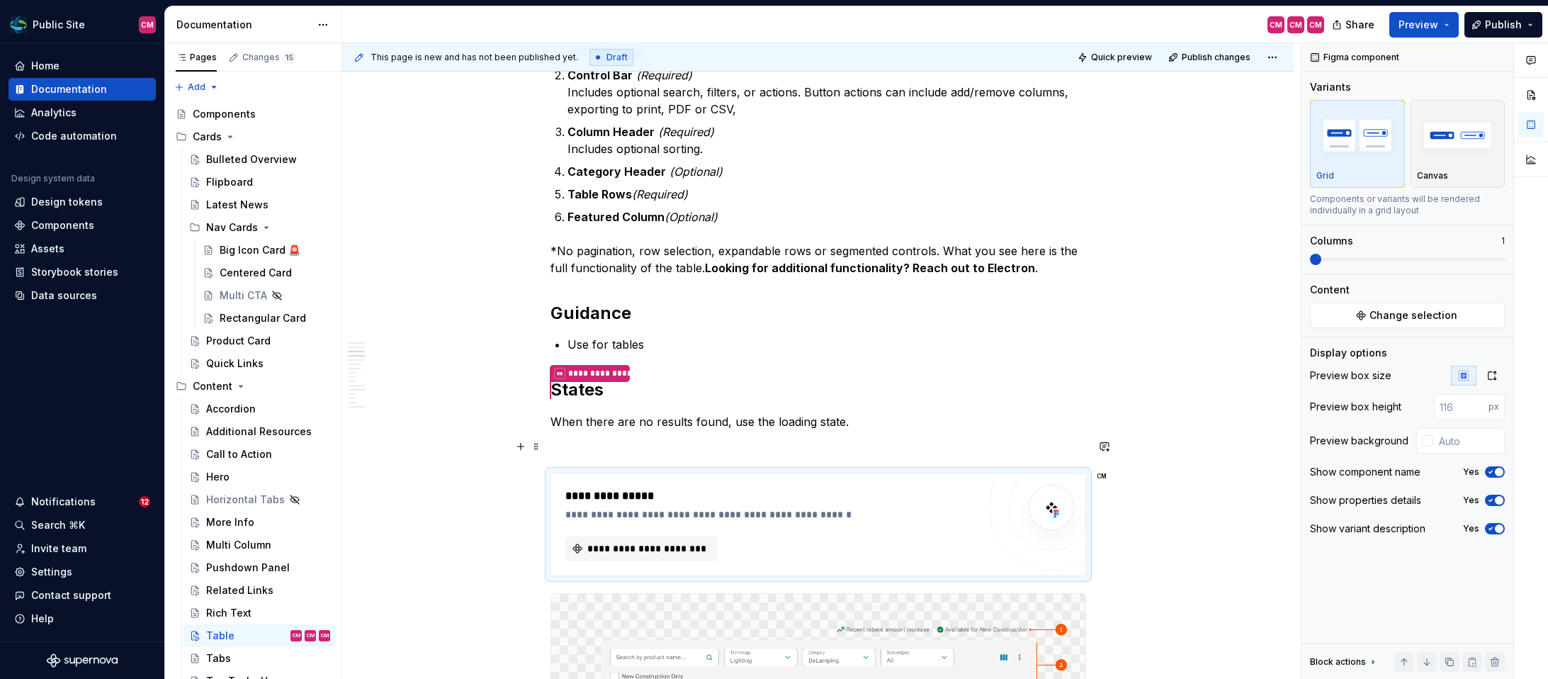
click at [834, 446] on p at bounding box center [818, 446] width 536 height 17
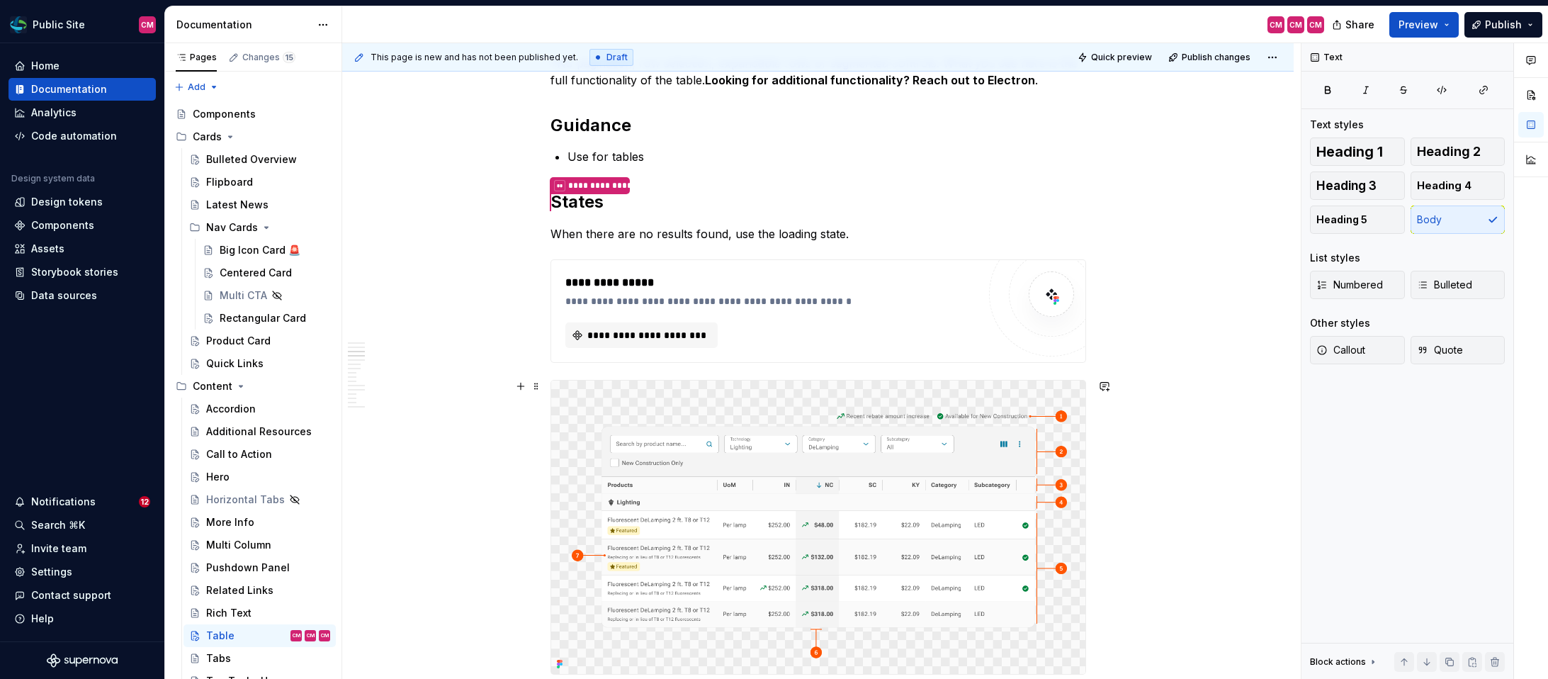
scroll to position [1249, 0]
click at [726, 470] on img at bounding box center [818, 525] width 534 height 294
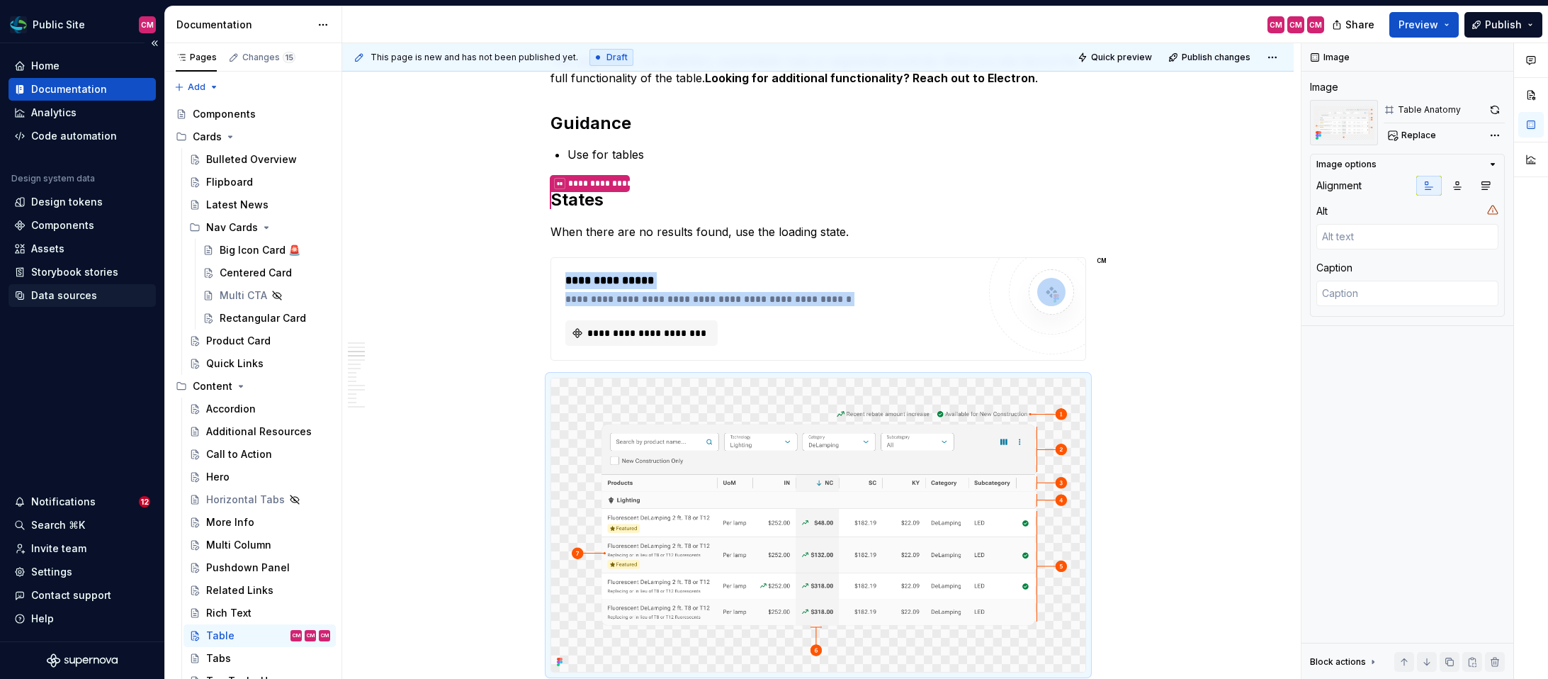
click at [81, 294] on div "Data sources" at bounding box center [64, 295] width 66 height 14
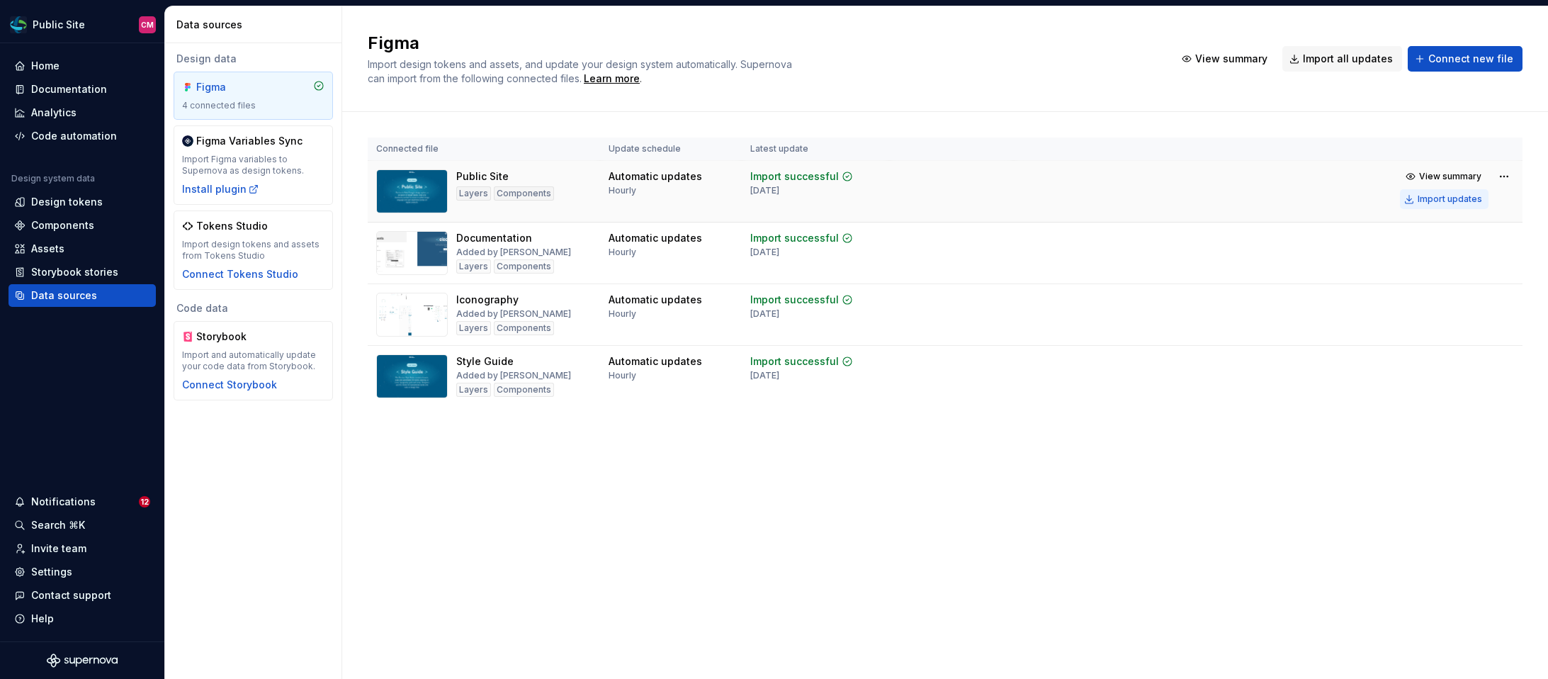
click at [1461, 195] on div "Import updates" at bounding box center [1449, 198] width 64 height 11
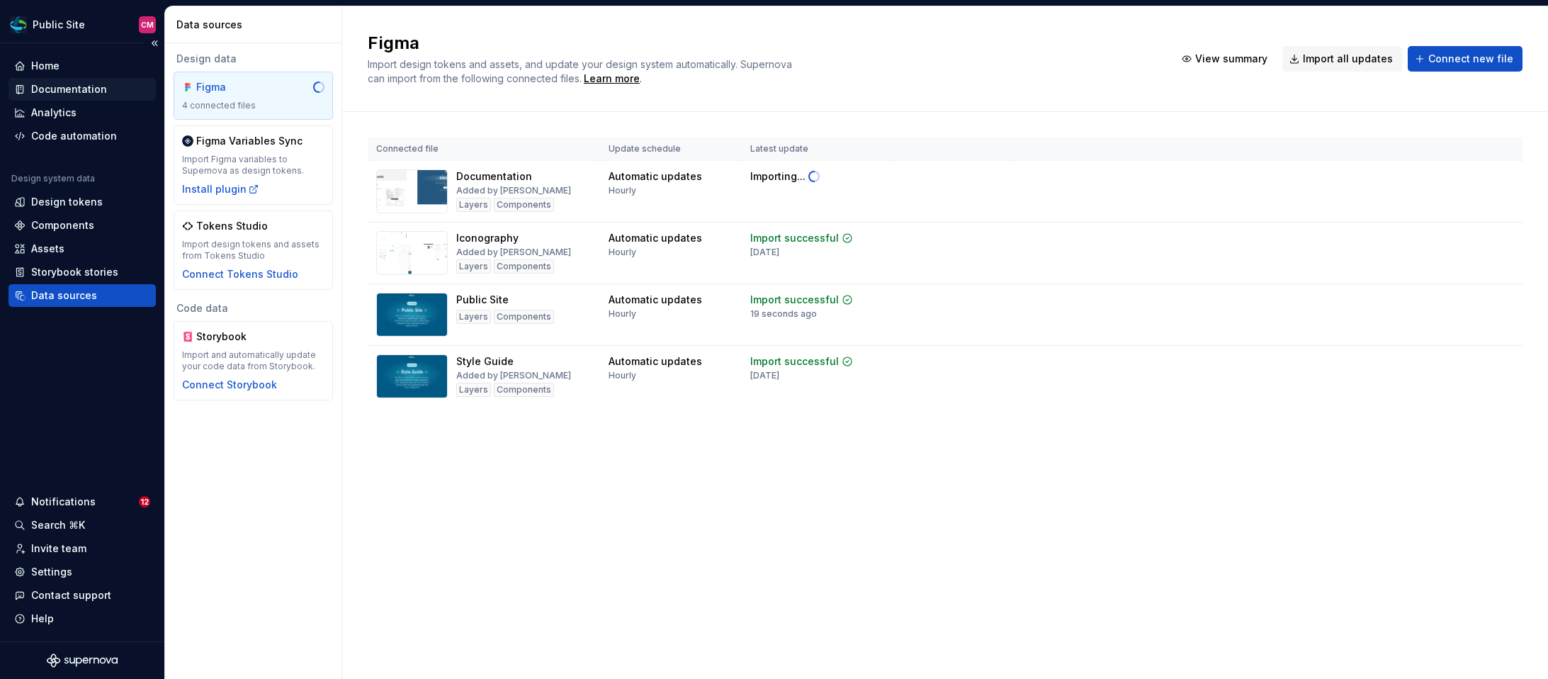
click at [69, 82] on div "Documentation" at bounding box center [69, 89] width 76 height 14
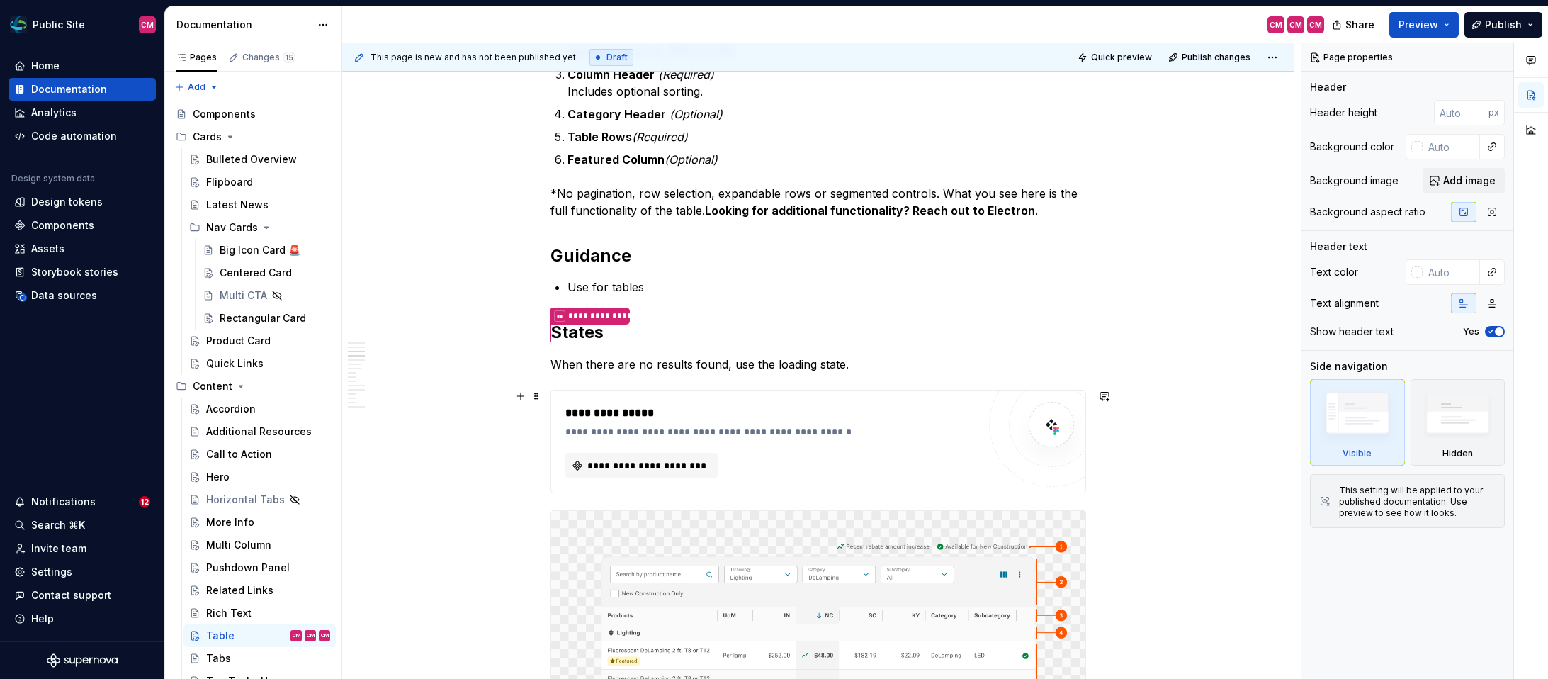
scroll to position [1144, 0]
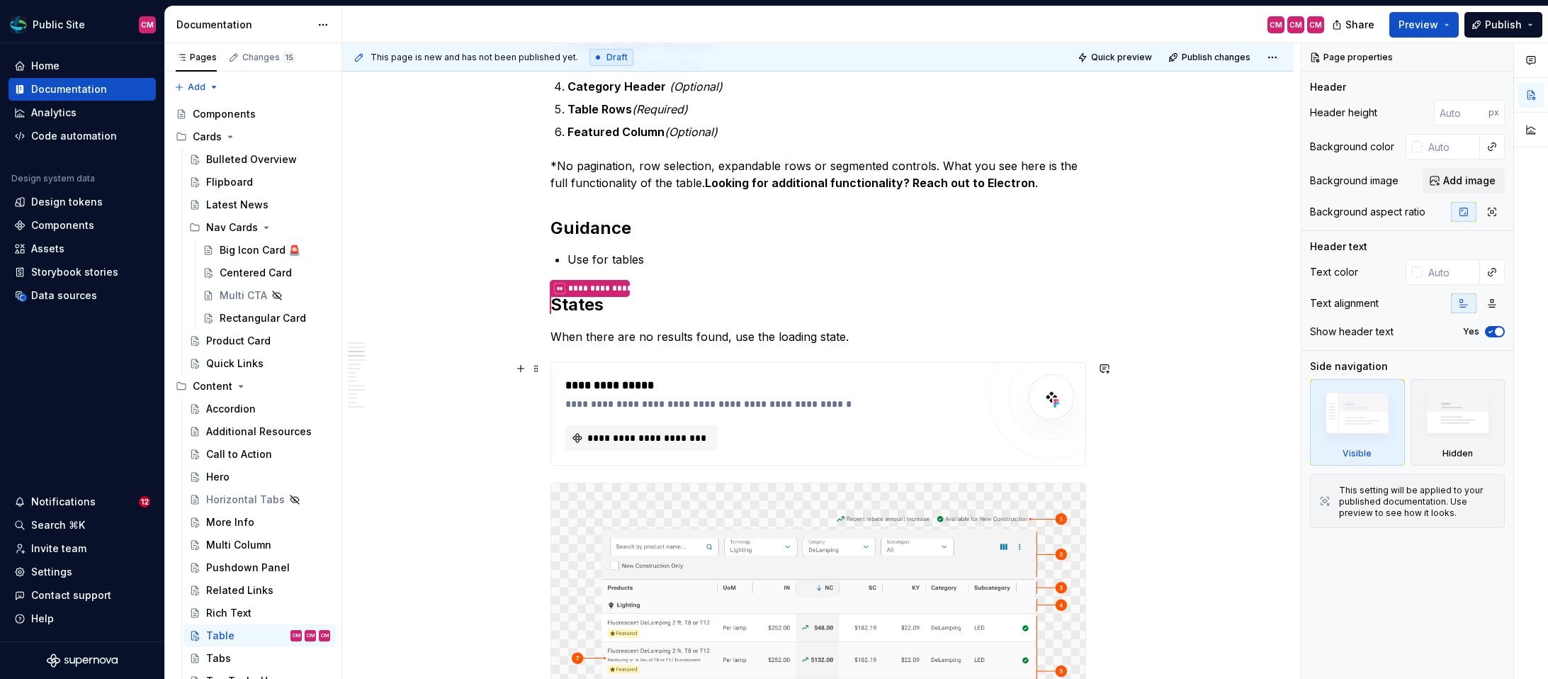
click at [827, 388] on div "**********" at bounding box center [771, 385] width 412 height 17
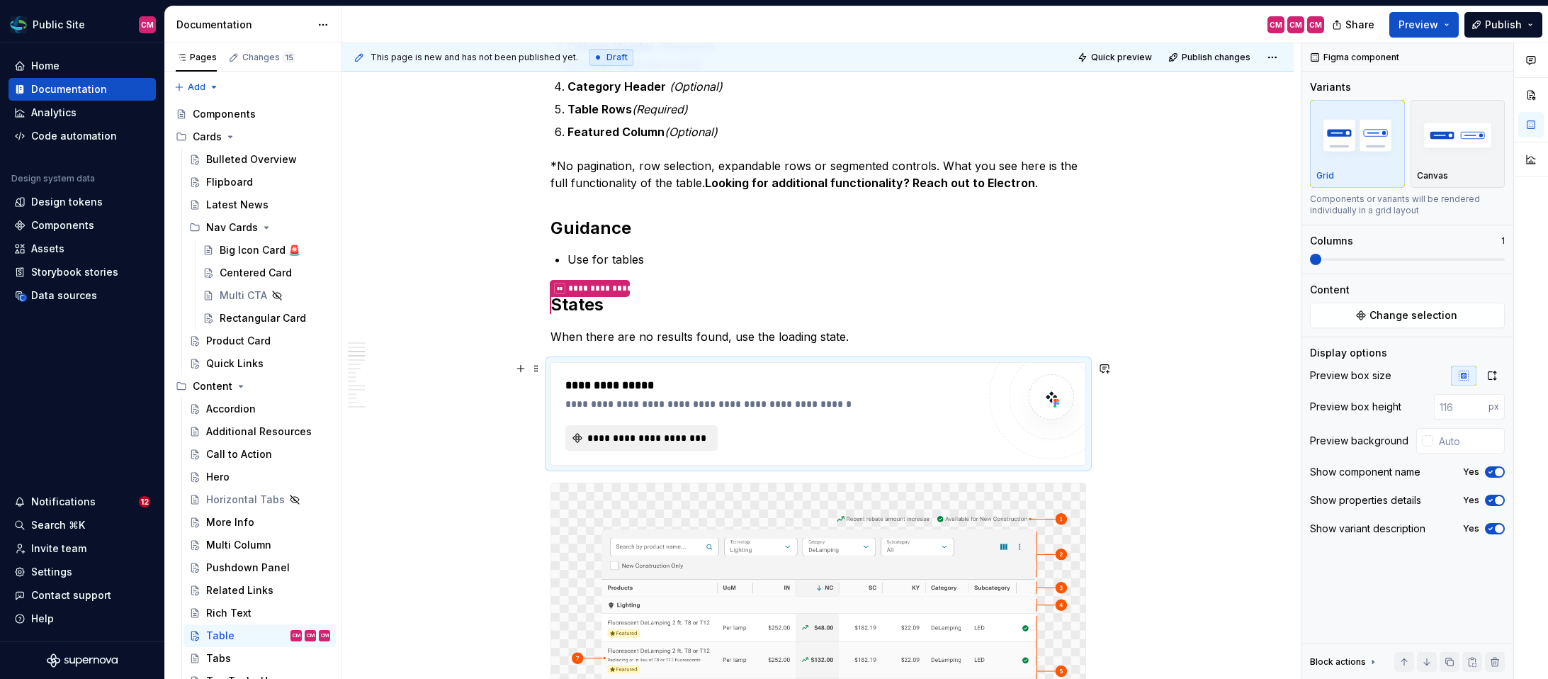
click at [711, 430] on button "**********" at bounding box center [641, 438] width 152 height 26
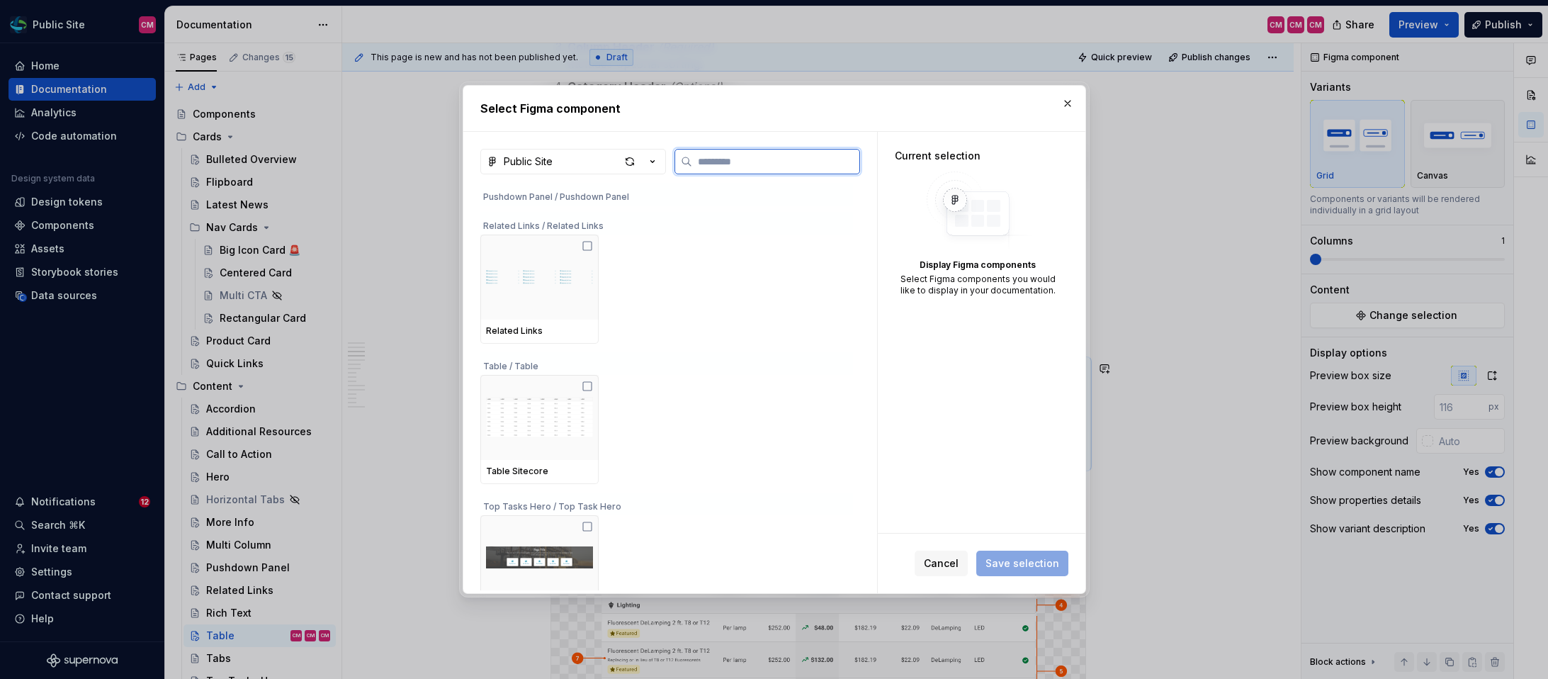
scroll to position [3127, 0]
click at [581, 413] on img at bounding box center [539, 410] width 107 height 74
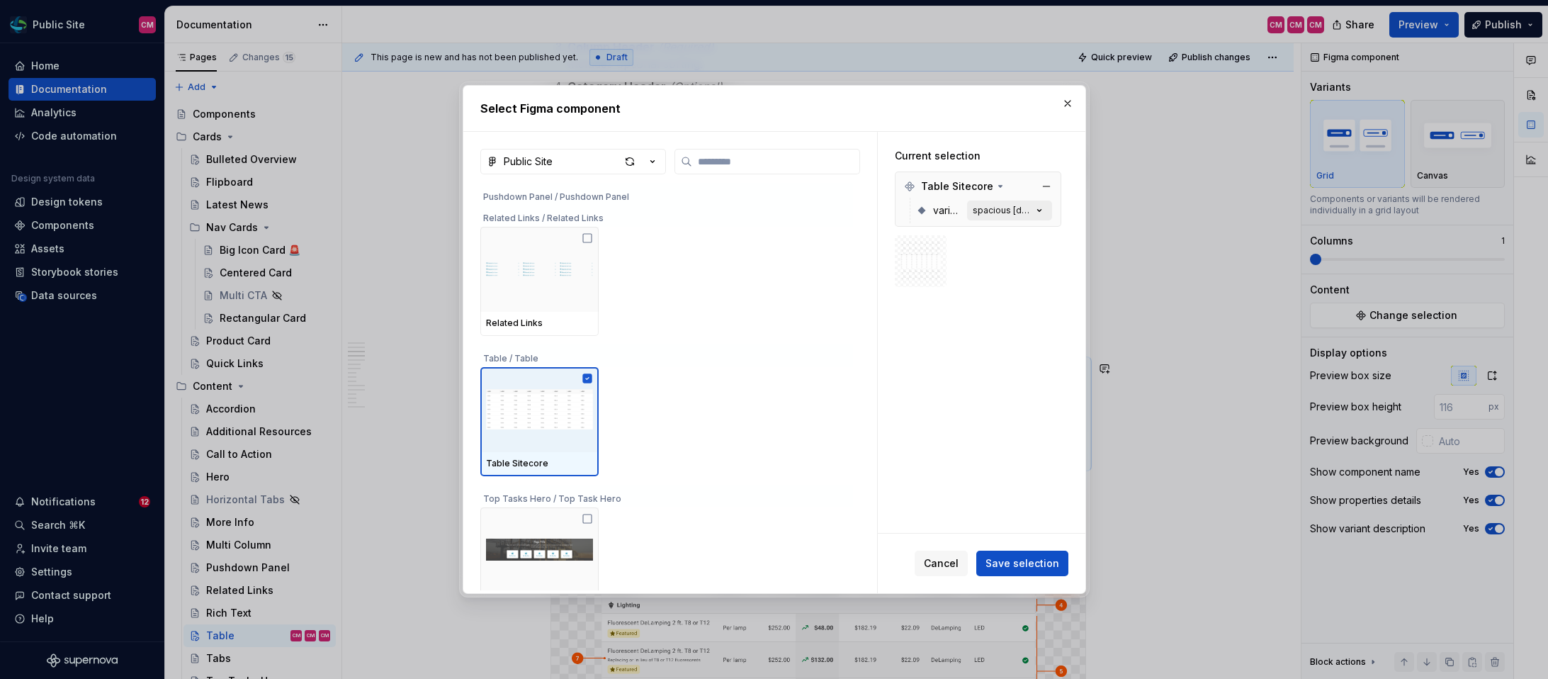
click at [1012, 211] on div "spacious [default]" at bounding box center [1003, 210] width 60 height 11
click at [1043, 209] on icon "button" at bounding box center [1039, 210] width 14 height 14
click at [999, 565] on span "Save selection" at bounding box center [1022, 563] width 74 height 14
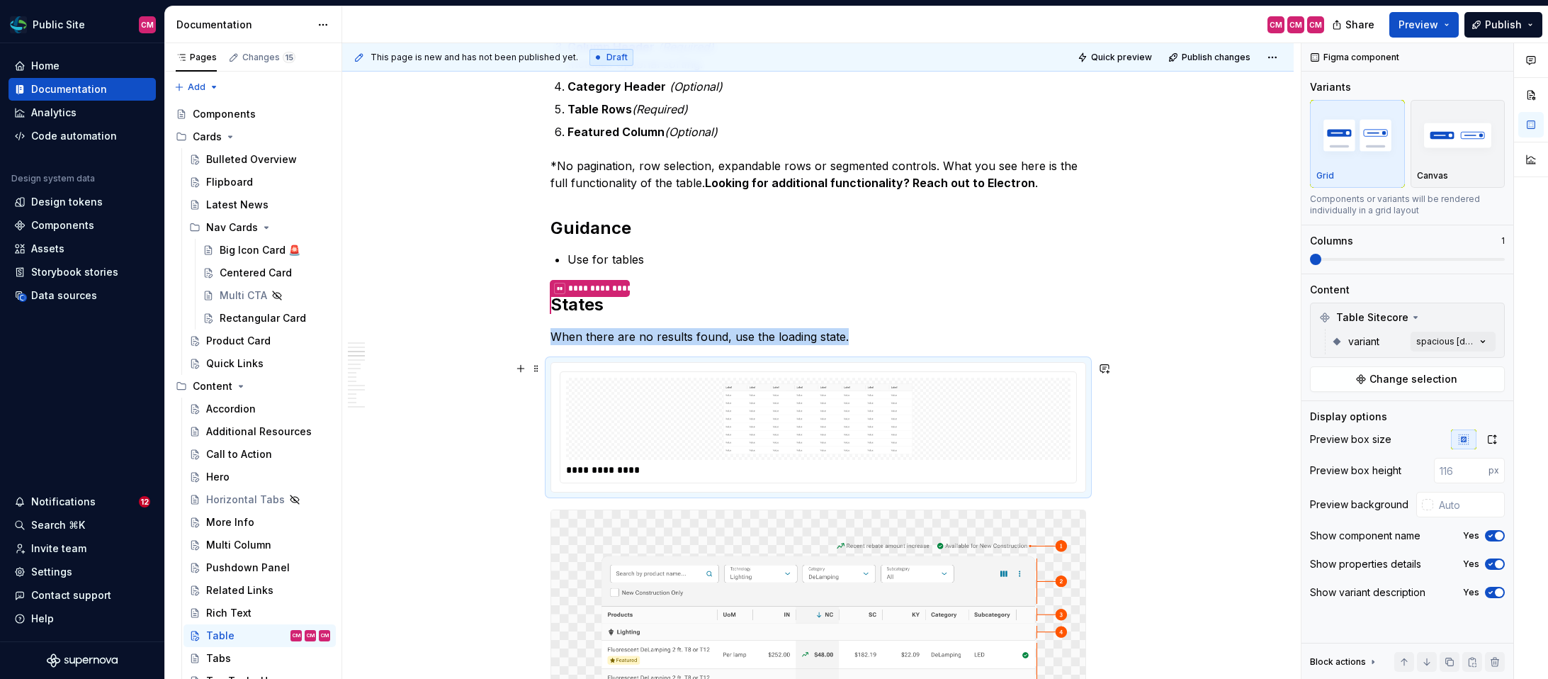
click at [942, 417] on img at bounding box center [818, 418] width 493 height 71
click at [1490, 439] on icon "button" at bounding box center [1491, 439] width 11 height 11
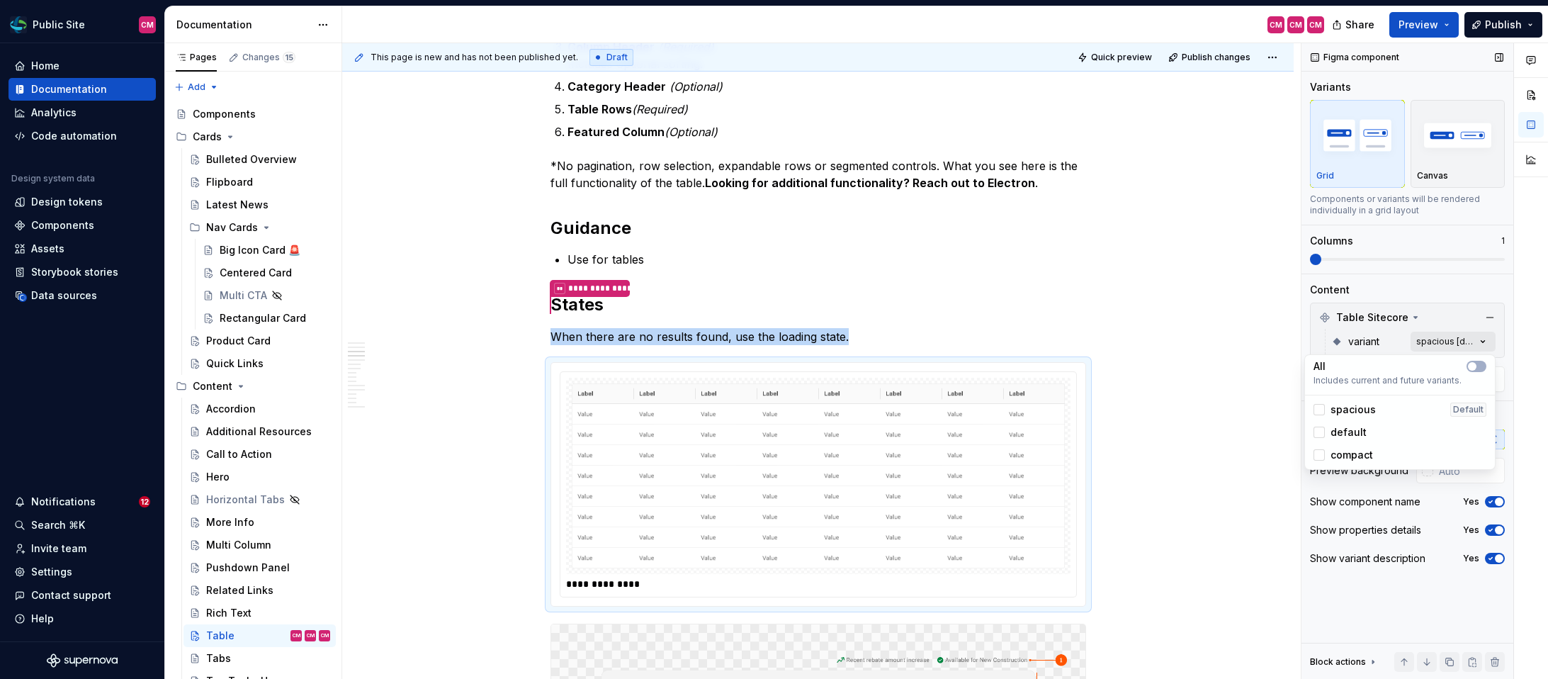
click at [1430, 336] on div "Comments Open comments No comments yet Select ‘Comment’ from the block context …" at bounding box center [1424, 361] width 247 height 636
click at [917, 528] on html "Public Site CM Home Documentation Analytics Code automation Design system data …" at bounding box center [774, 339] width 1548 height 679
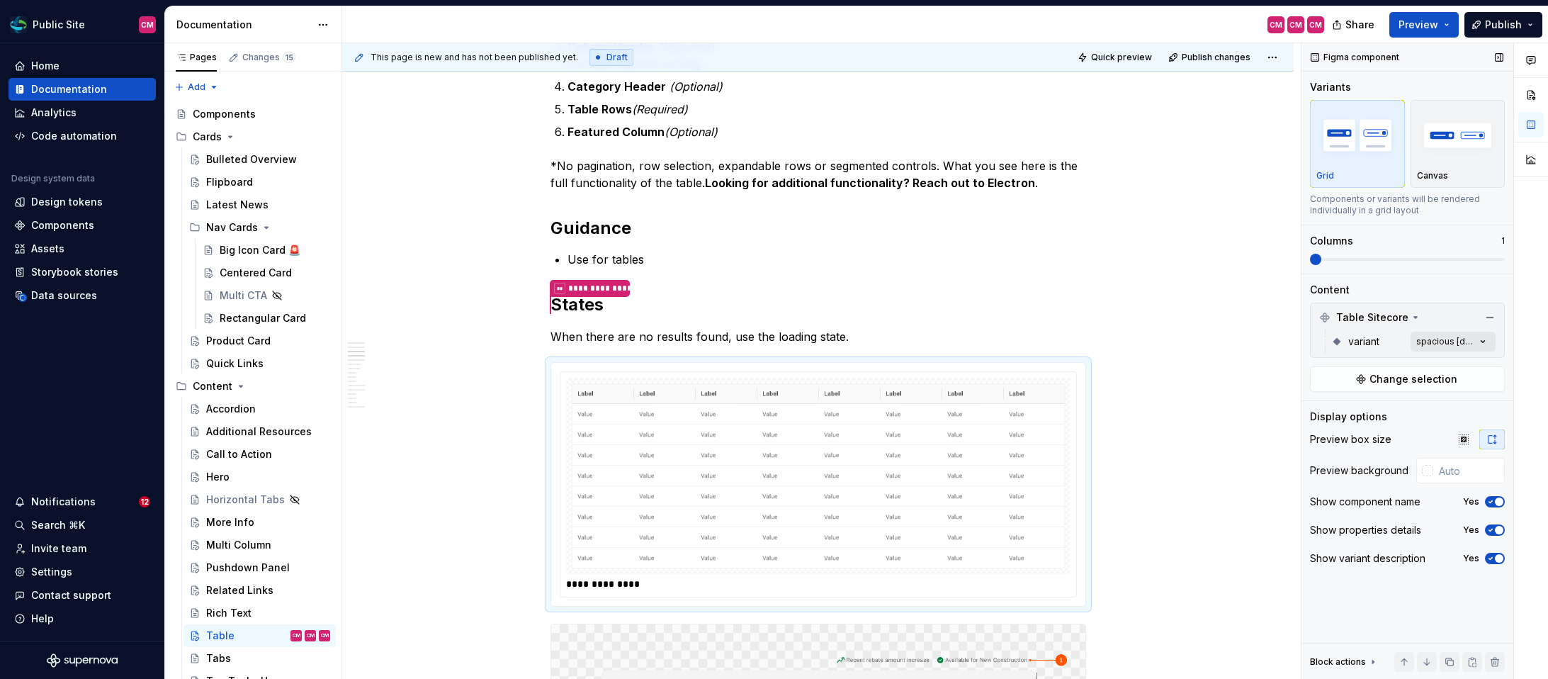
click at [1458, 336] on div "Comments Open comments No comments yet Select ‘Comment’ from the block context …" at bounding box center [1424, 361] width 247 height 636
click at [1473, 369] on span "button" at bounding box center [1472, 366] width 9 height 9
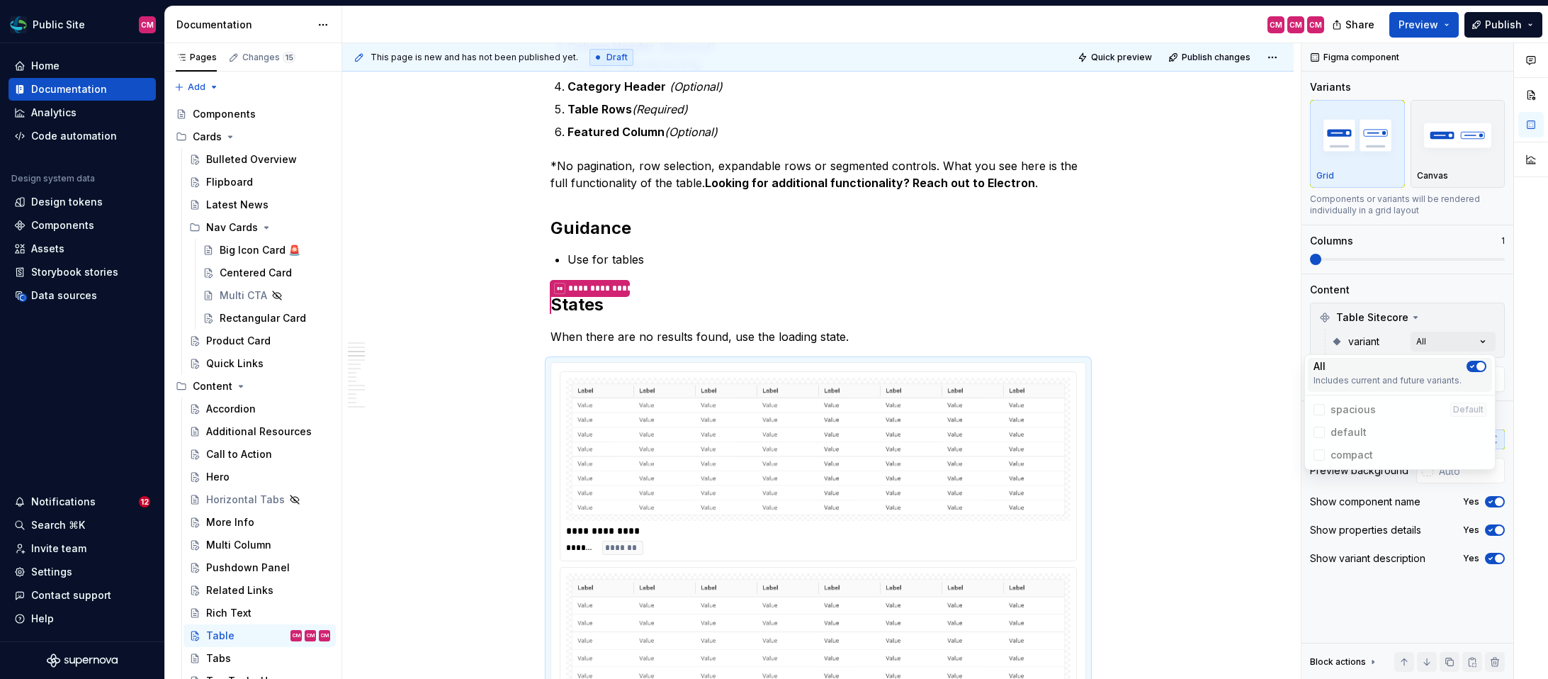
click at [1468, 362] on icon "button" at bounding box center [1471, 366] width 11 height 9
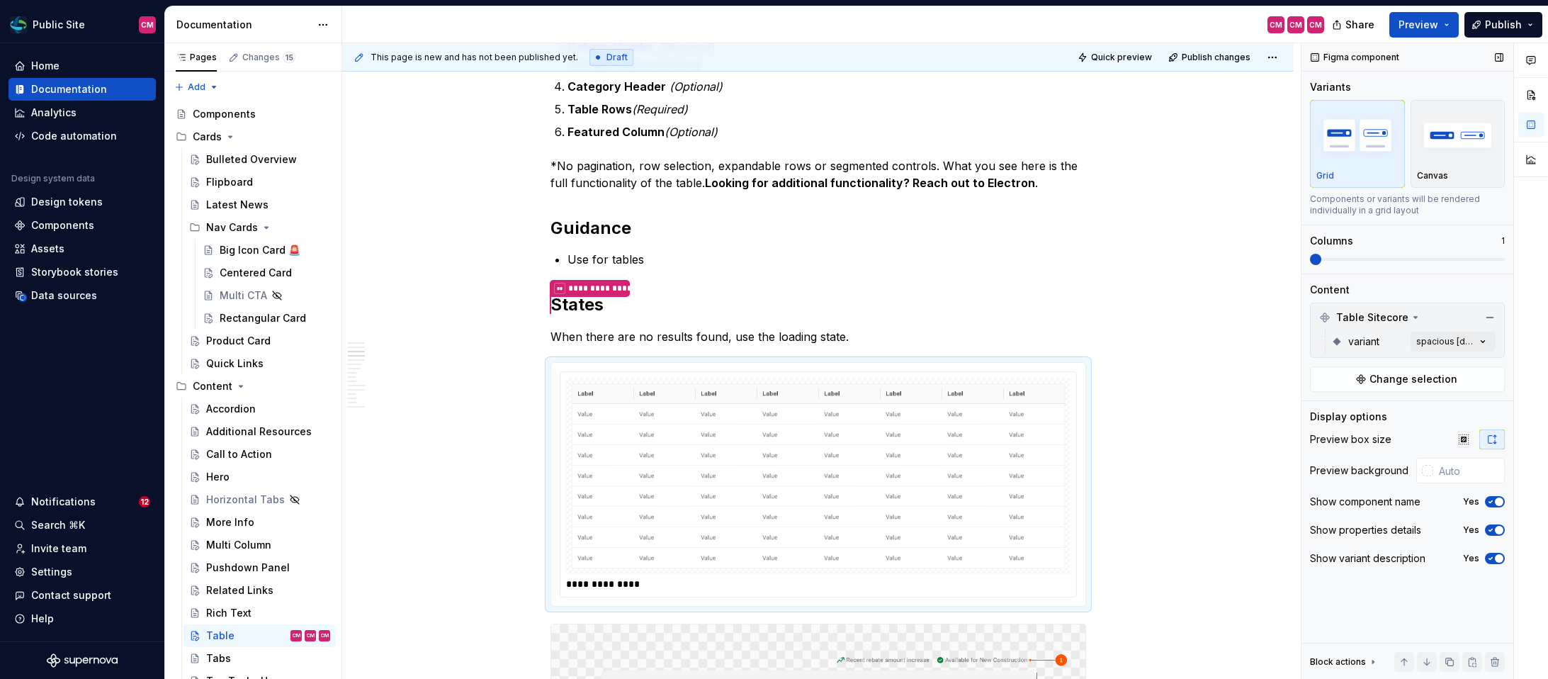
click at [1393, 339] on div "Comments Open comments No comments yet Select ‘Comment’ from the block context …" at bounding box center [1424, 361] width 247 height 636
click at [1385, 367] on button "Change selection" at bounding box center [1407, 379] width 195 height 26
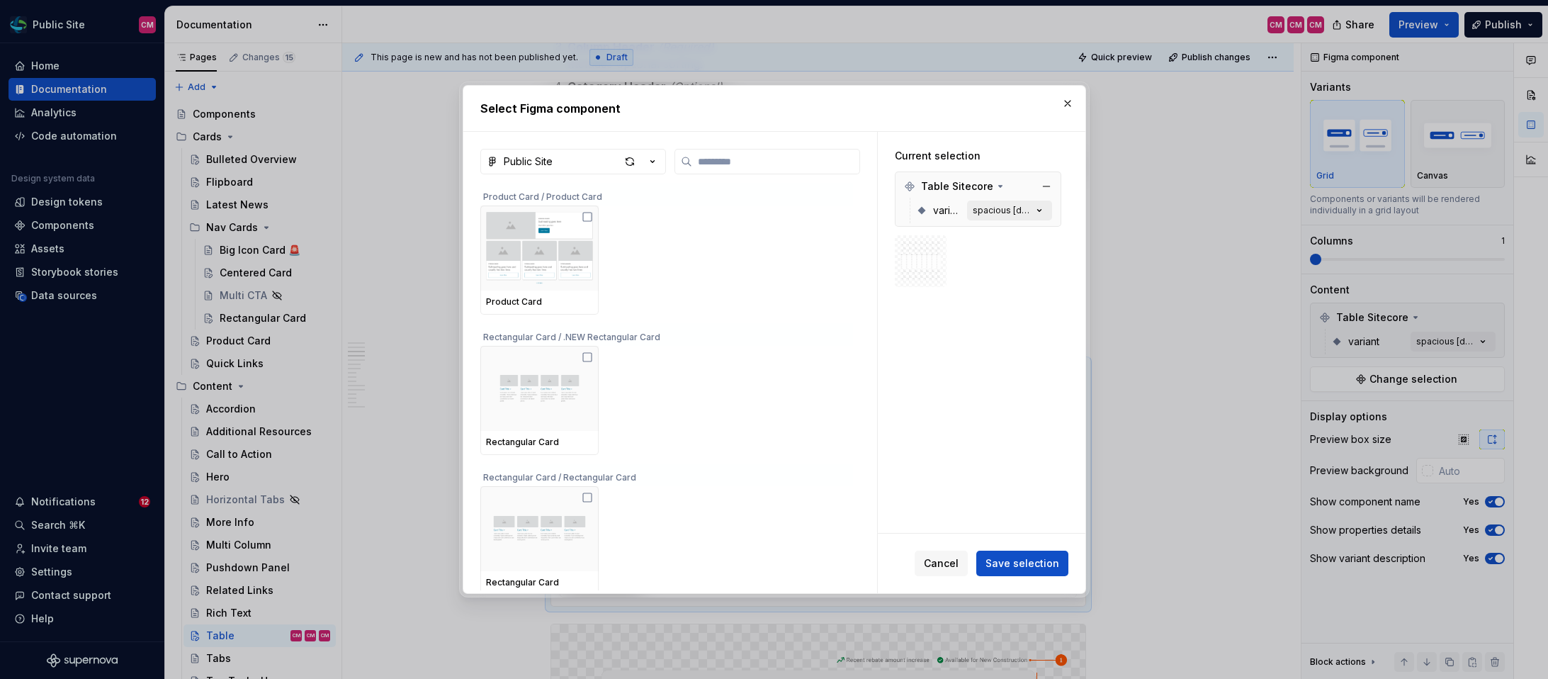
click at [1043, 205] on icon "button" at bounding box center [1039, 210] width 14 height 14
click at [1070, 101] on button "button" at bounding box center [1068, 104] width 20 height 20
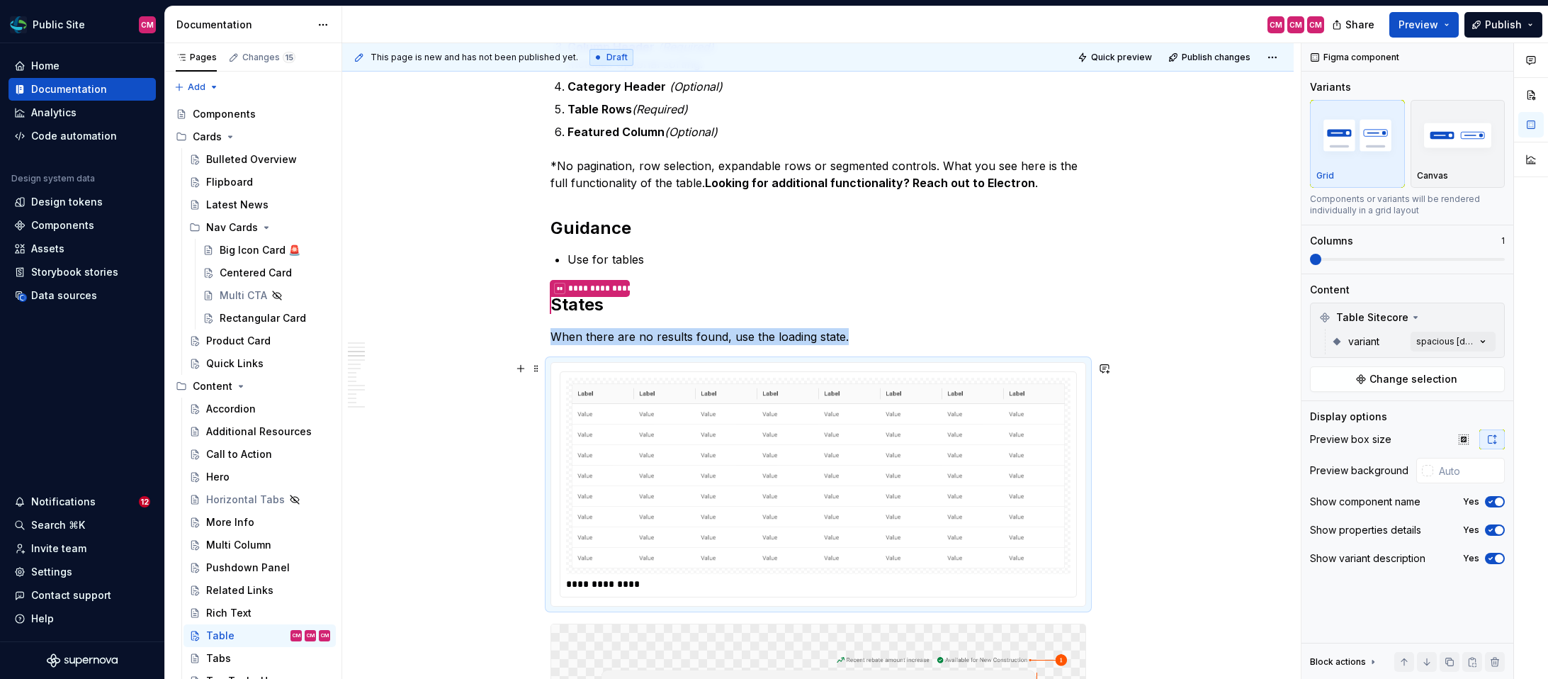
click at [999, 421] on img at bounding box center [818, 475] width 493 height 185
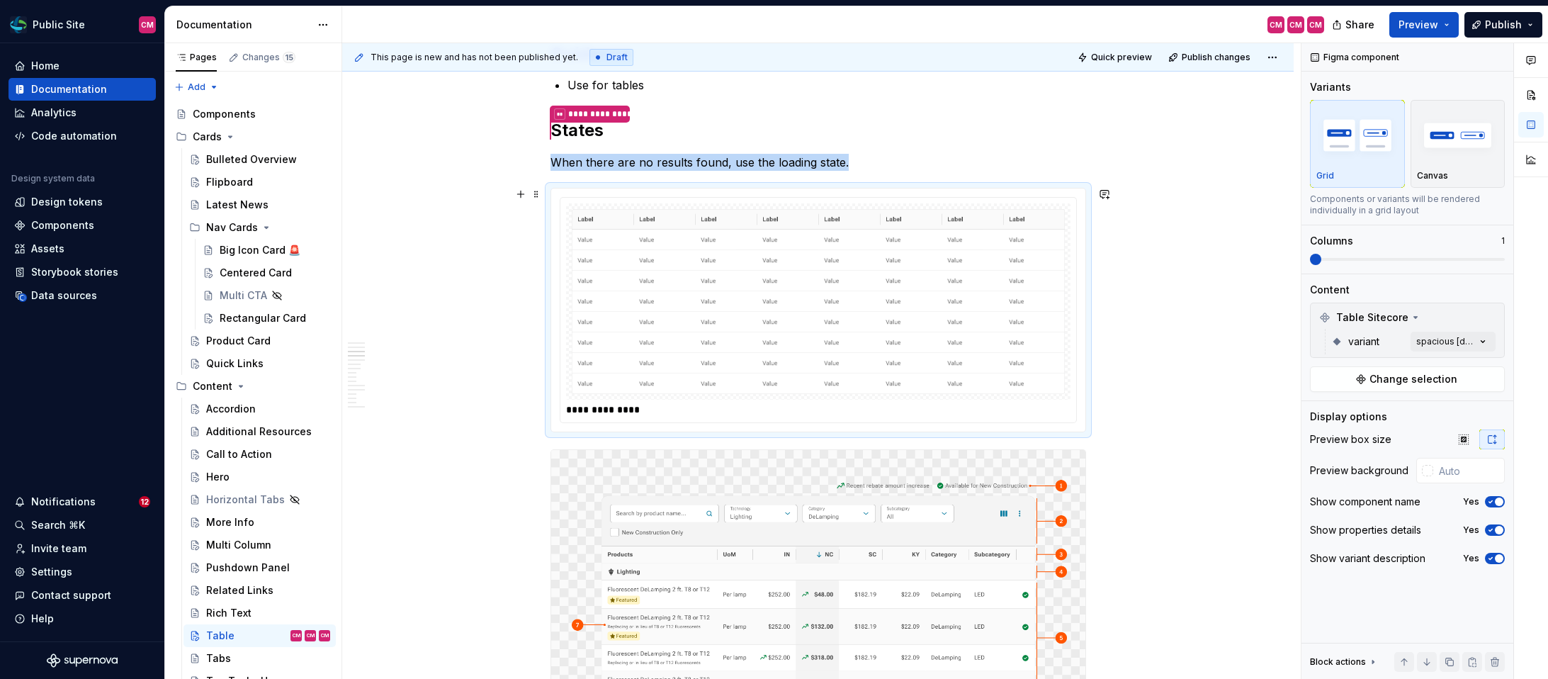
scroll to position [1322, 0]
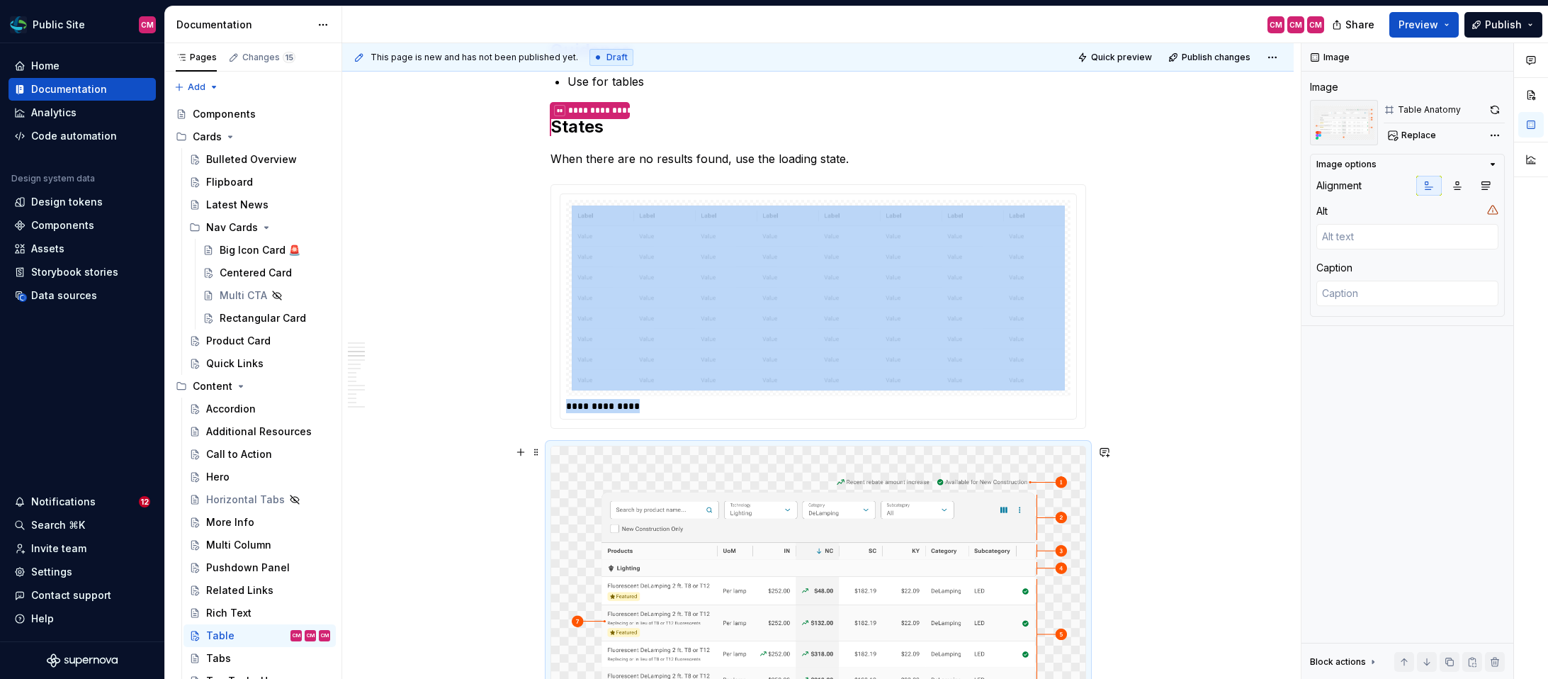
click at [888, 520] on img at bounding box center [818, 593] width 534 height 294
click at [57, 302] on div "Data sources" at bounding box center [64, 295] width 66 height 14
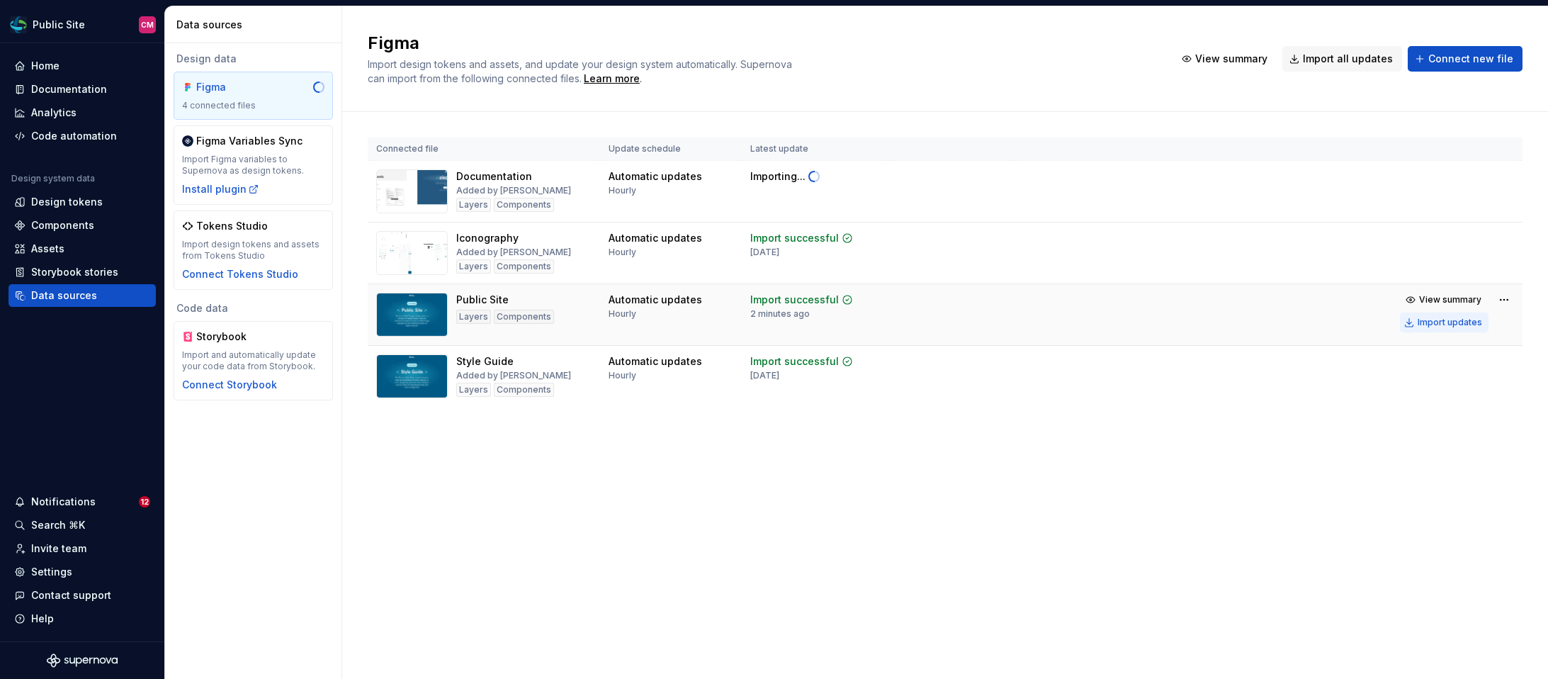
click at [1456, 320] on div "Import updates" at bounding box center [1449, 322] width 64 height 11
click at [46, 93] on div "Documentation" at bounding box center [69, 89] width 76 height 14
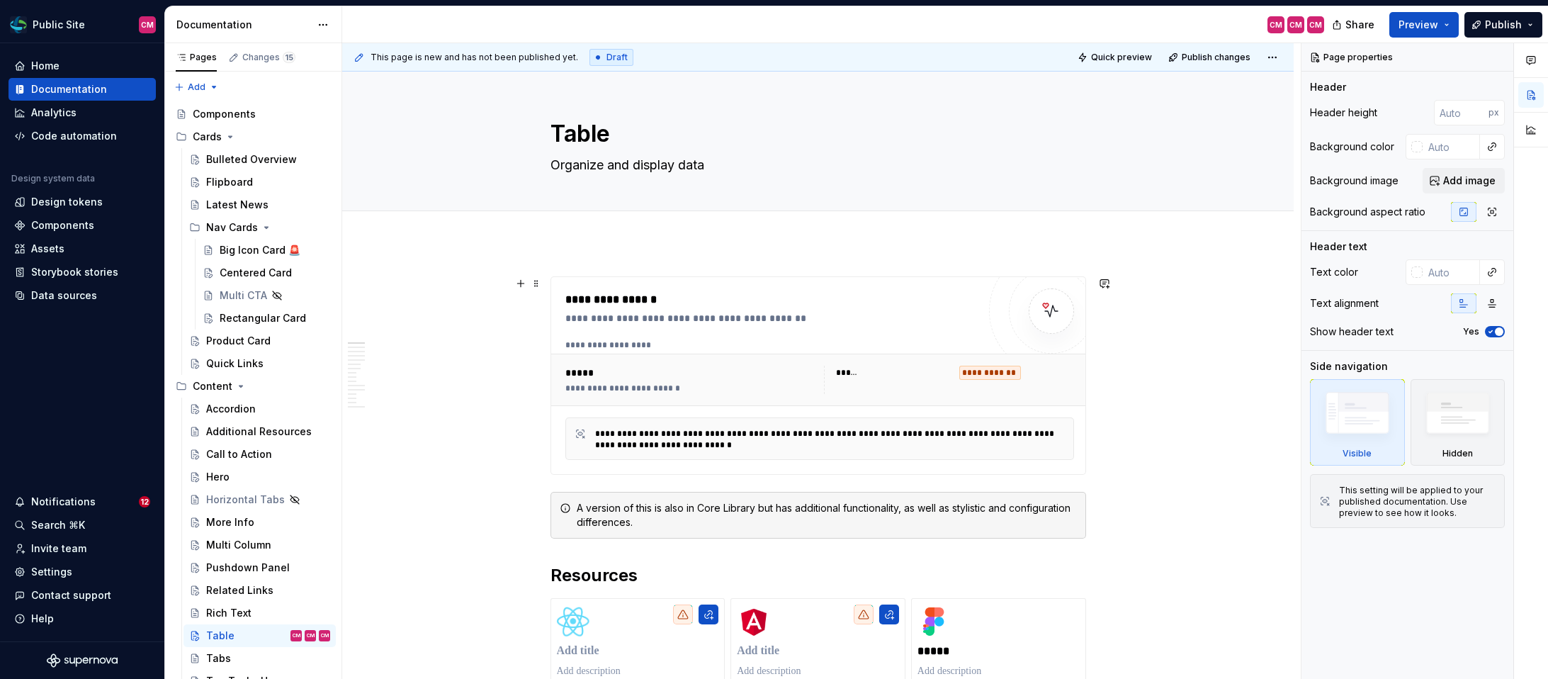
type textarea "*"
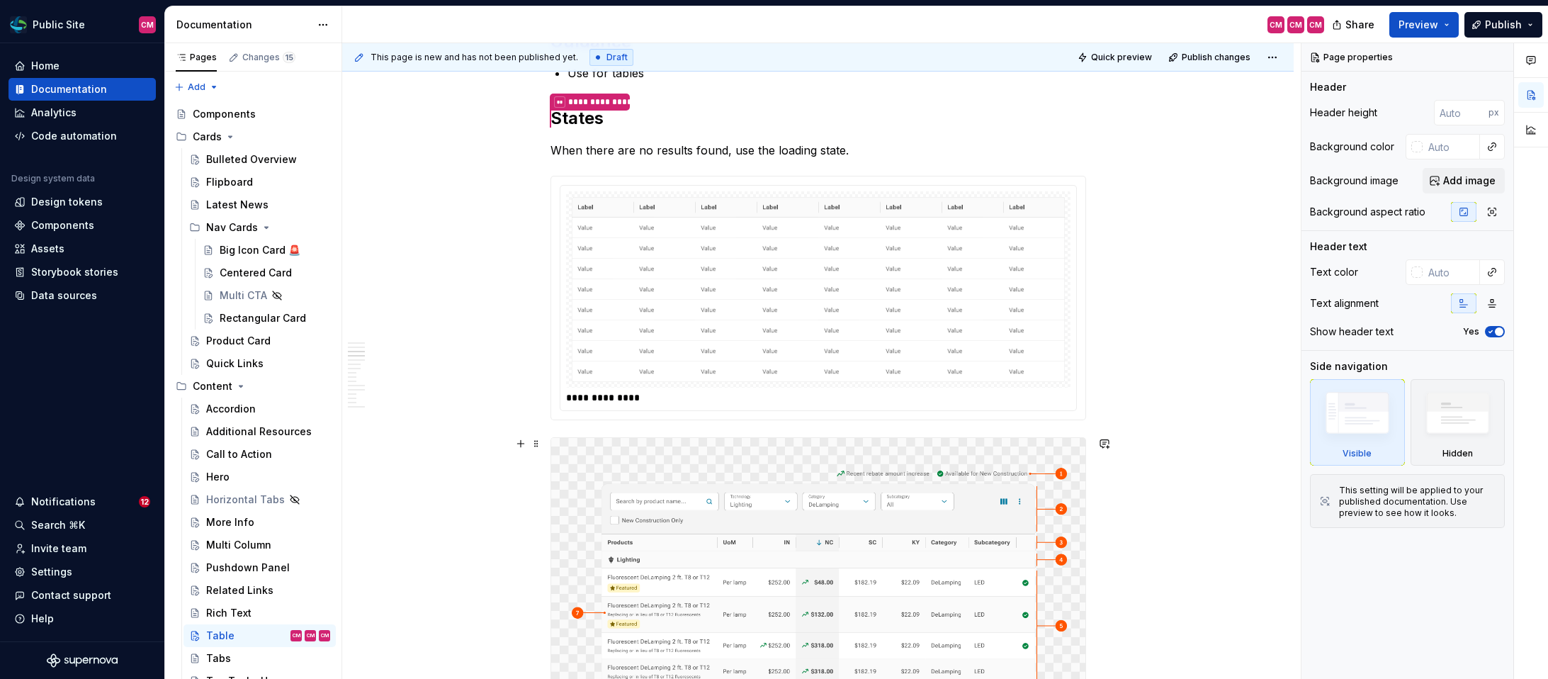
scroll to position [1332, 0]
click at [905, 324] on img at bounding box center [818, 288] width 493 height 185
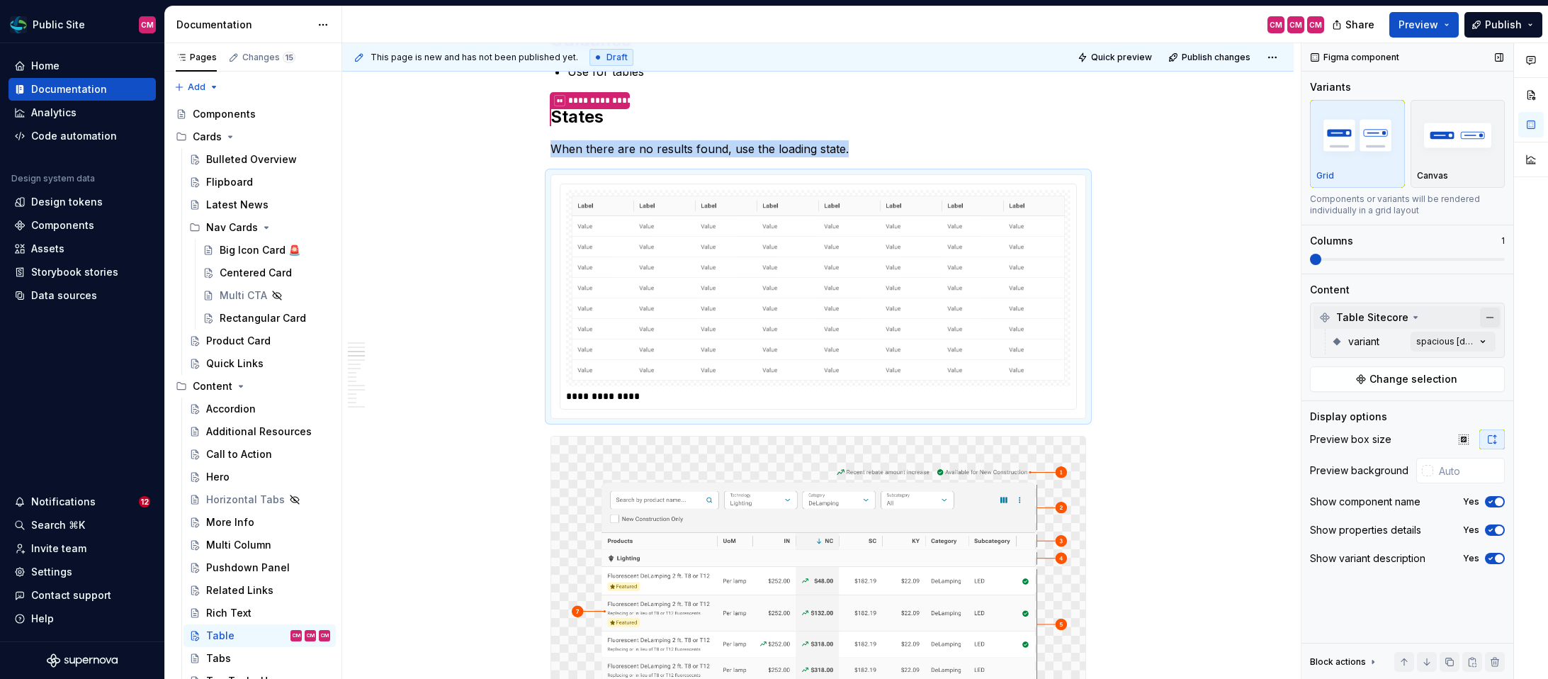
click at [1484, 315] on button "button" at bounding box center [1490, 317] width 20 height 20
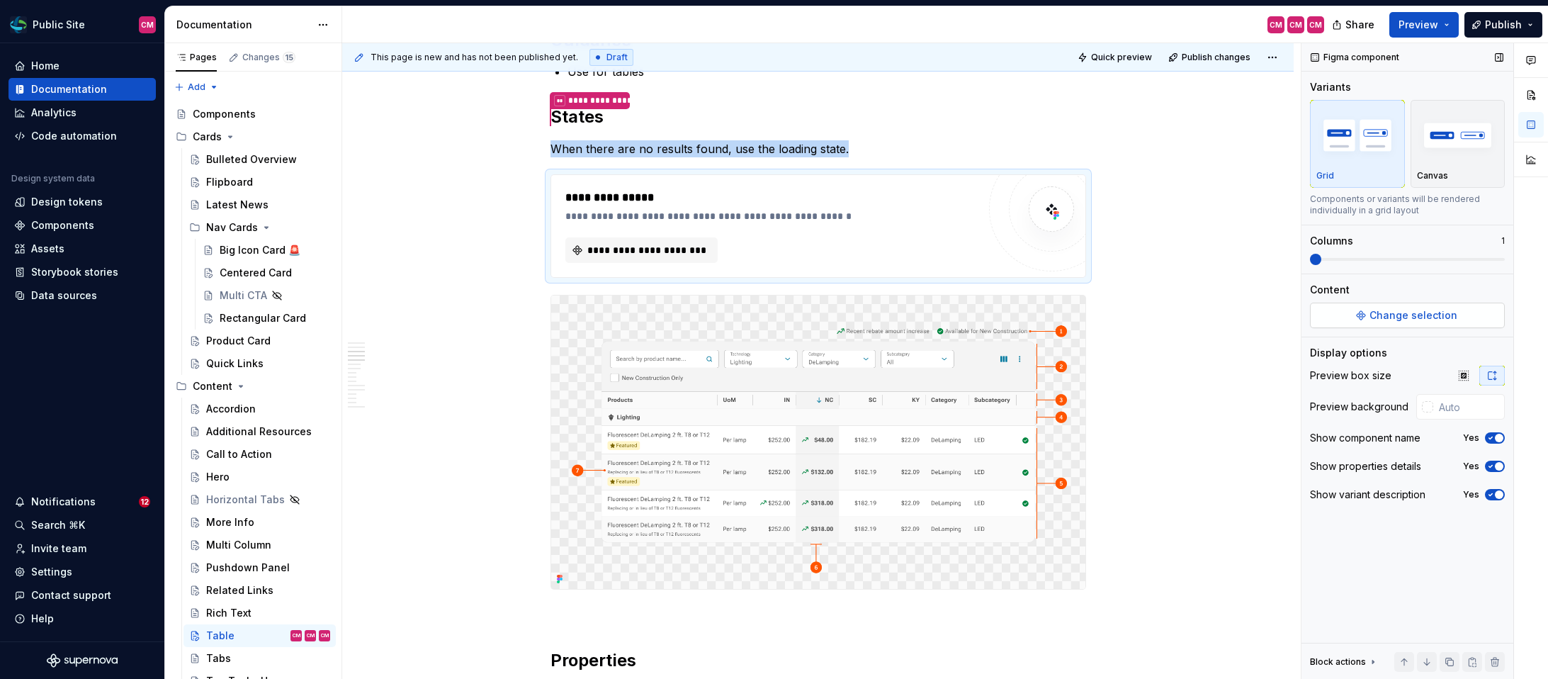
click at [1468, 315] on button "Change selection" at bounding box center [1407, 315] width 195 height 26
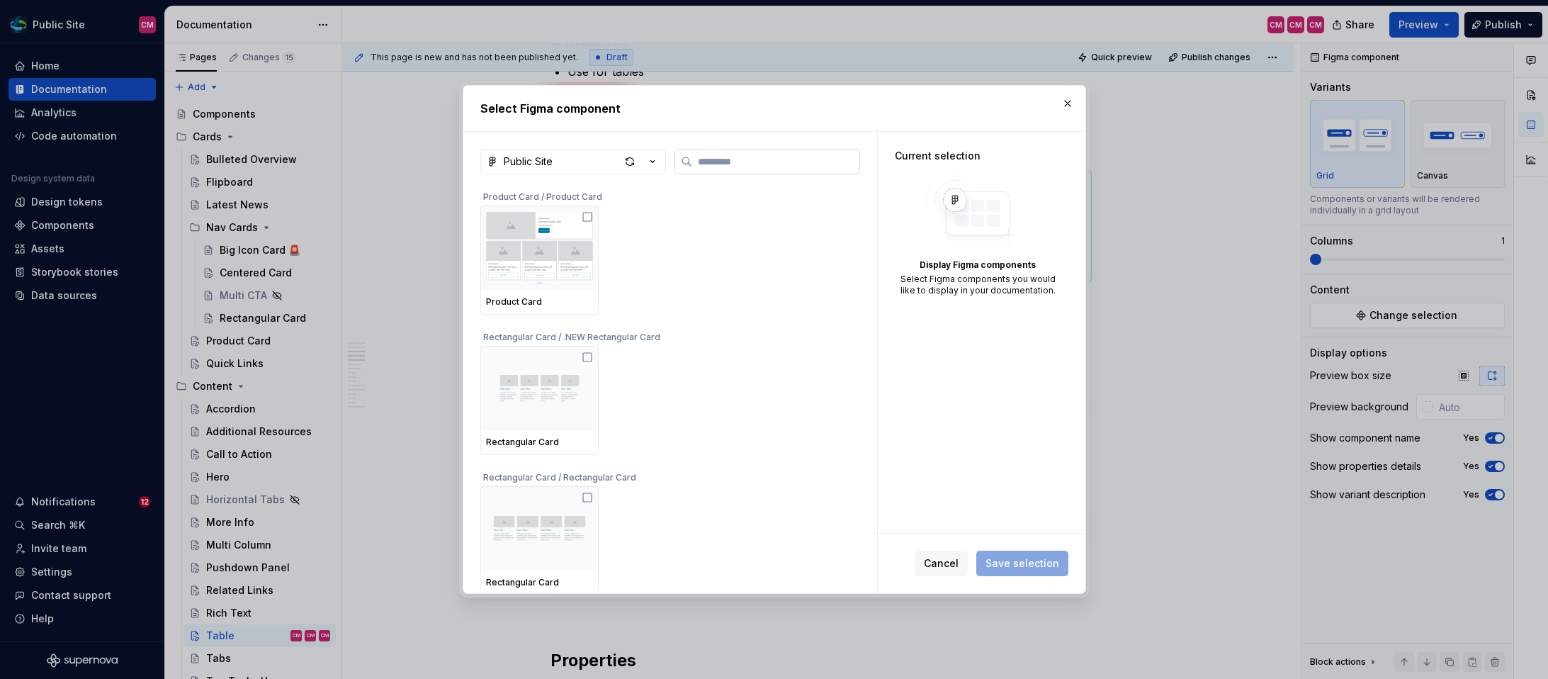
click at [706, 152] on label at bounding box center [767, 162] width 186 height 26
click at [706, 154] on input "search" at bounding box center [775, 161] width 167 height 14
click at [710, 170] on label at bounding box center [767, 162] width 186 height 26
click at [710, 169] on input "search" at bounding box center [775, 161] width 167 height 14
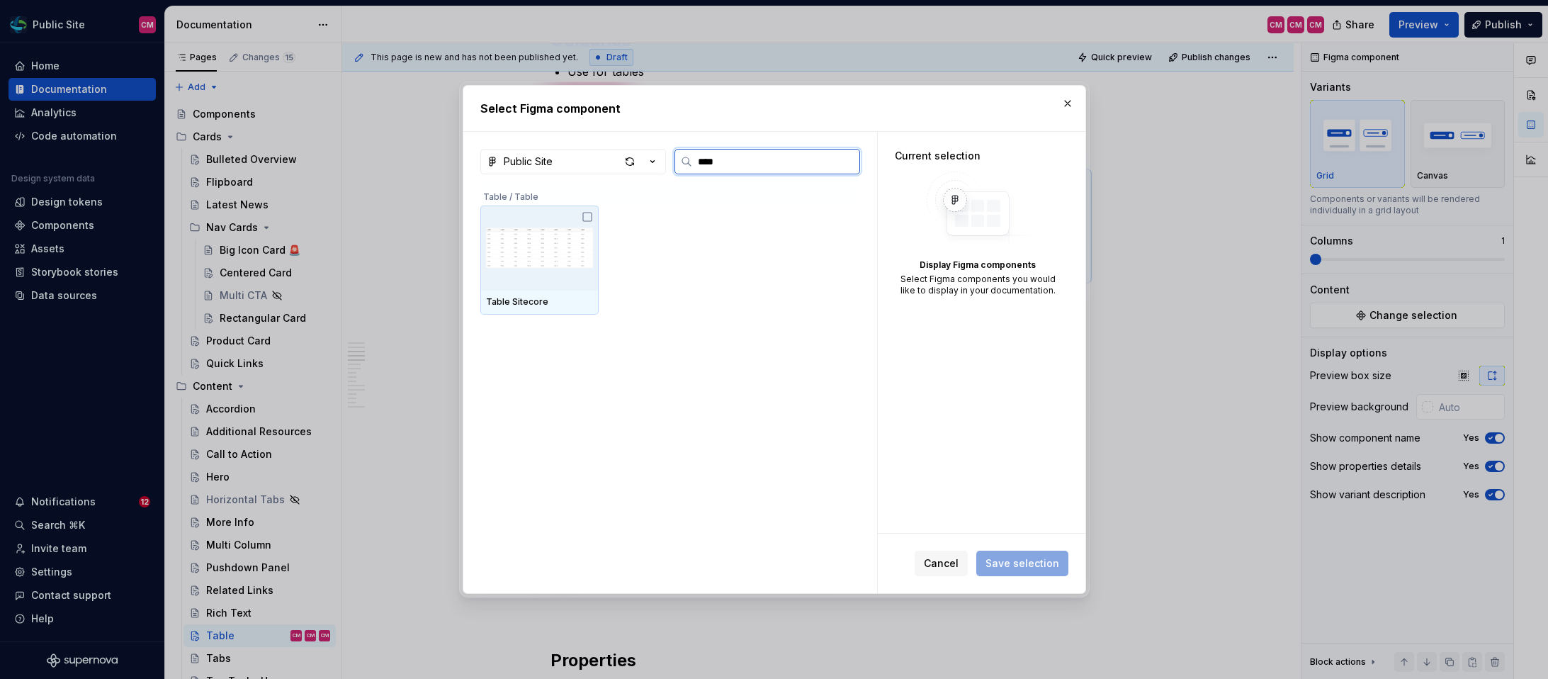
type input "*****"
click at [573, 223] on img at bounding box center [539, 248] width 107 height 74
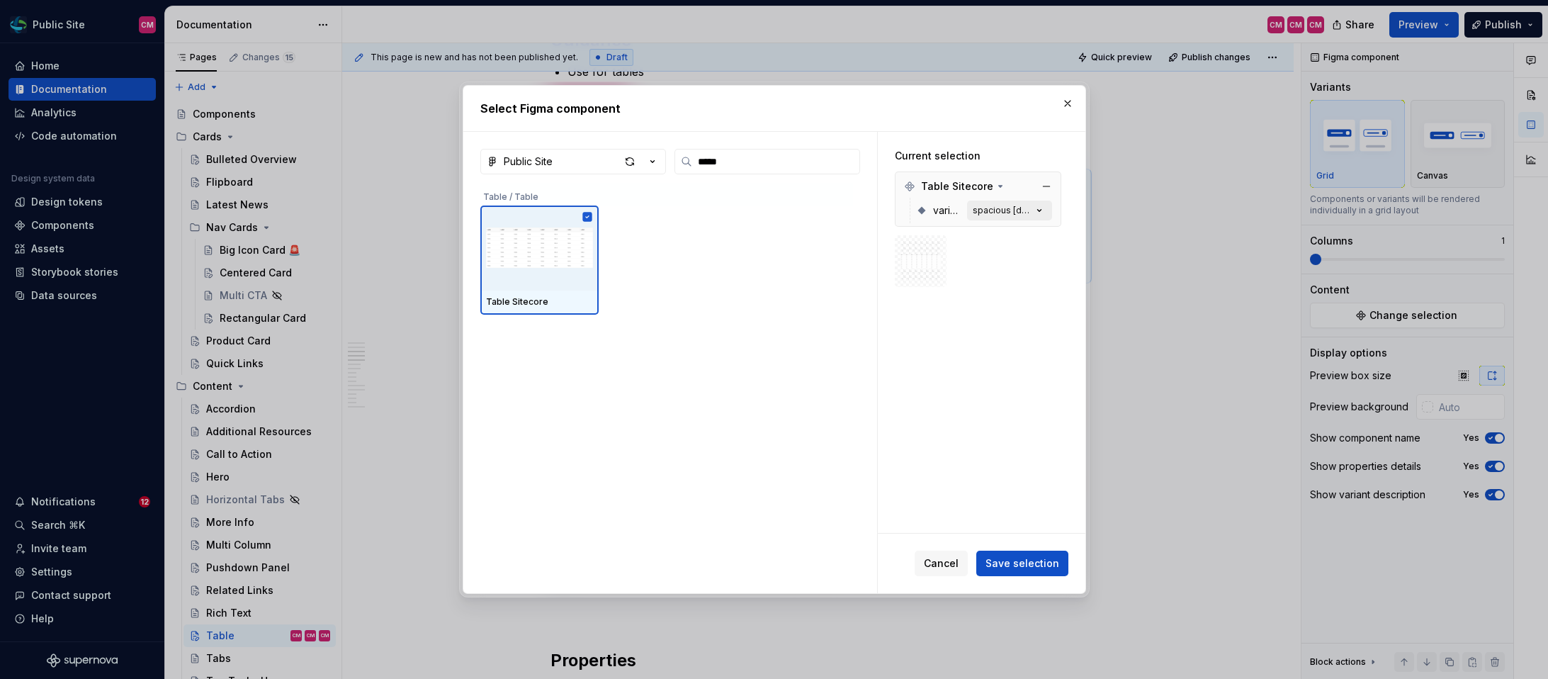
click at [1023, 213] on div "spacious [default]" at bounding box center [1003, 210] width 60 height 11
click at [1070, 101] on button "button" at bounding box center [1068, 104] width 20 height 20
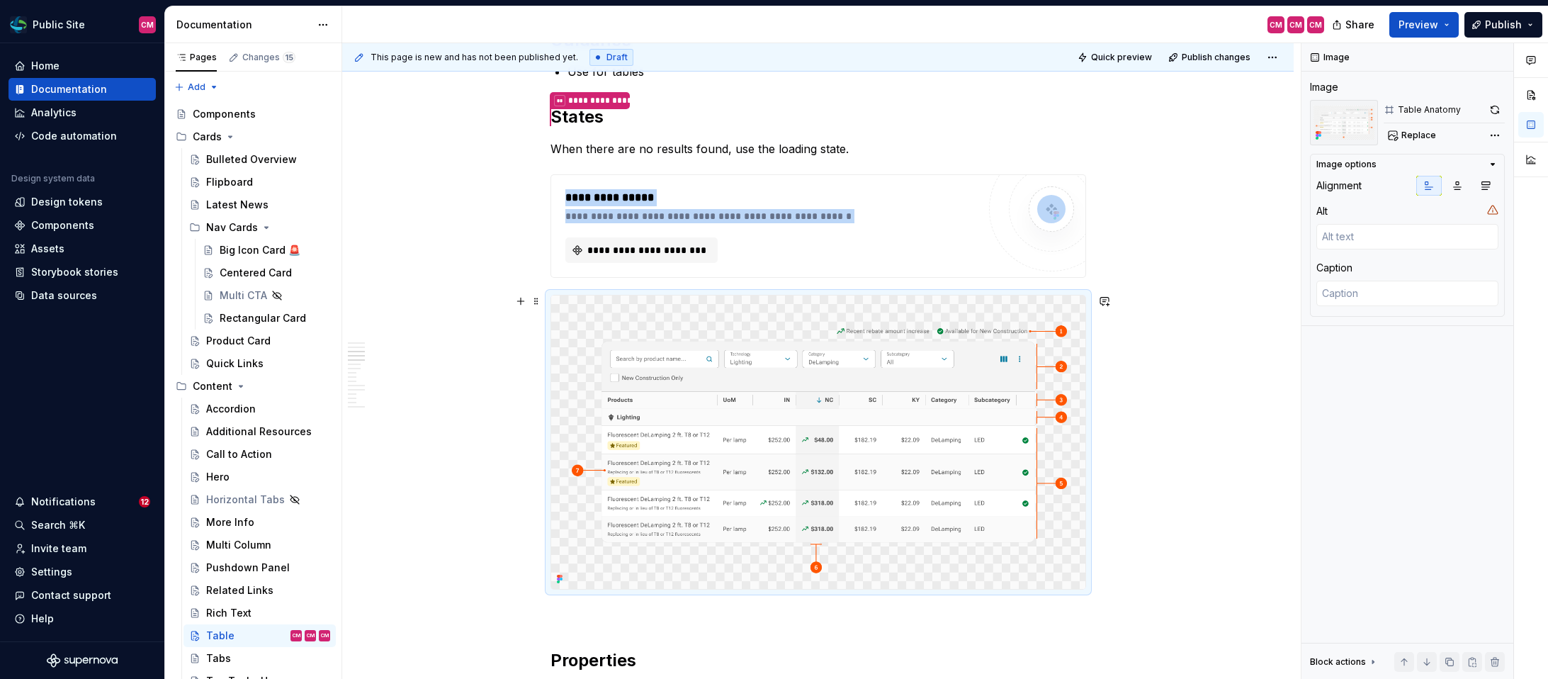
click at [805, 344] on img at bounding box center [818, 442] width 534 height 294
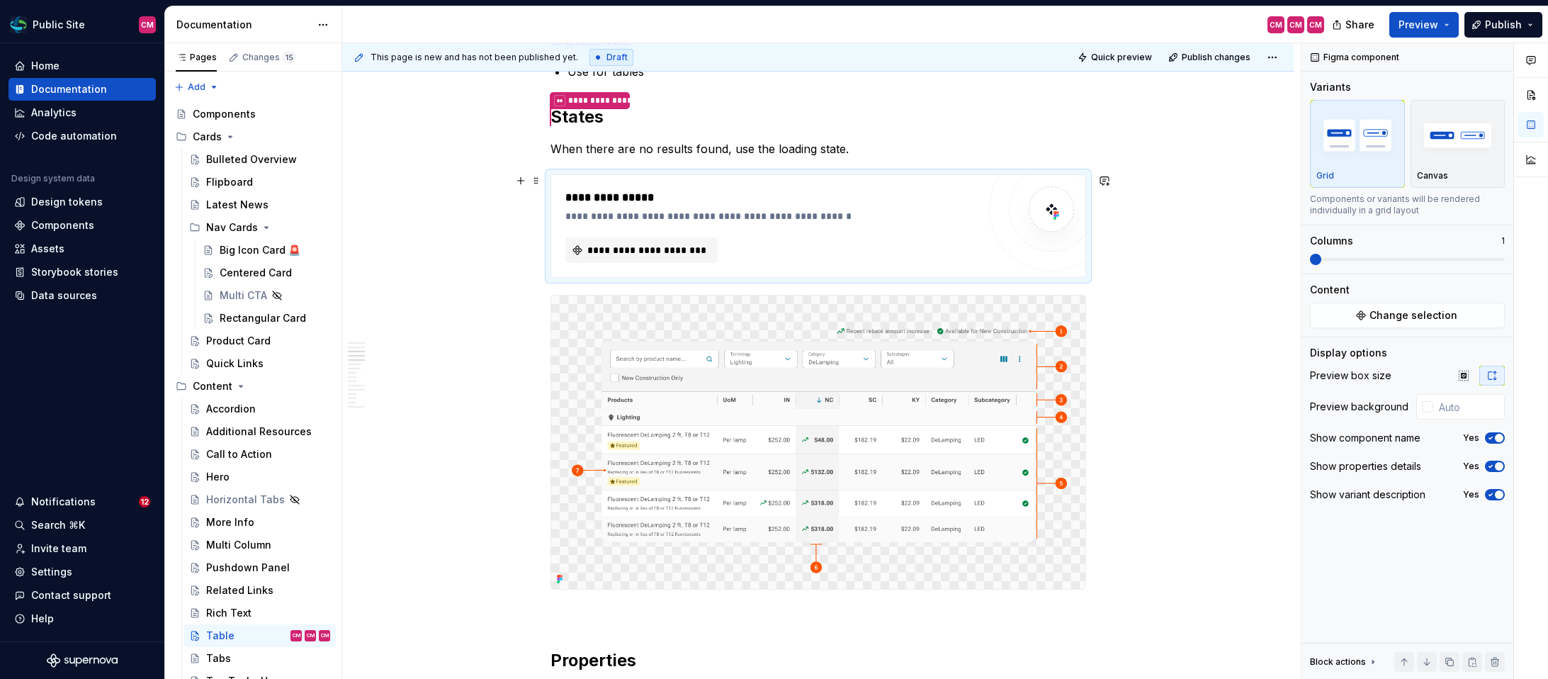
click at [838, 205] on div "**********" at bounding box center [771, 197] width 412 height 17
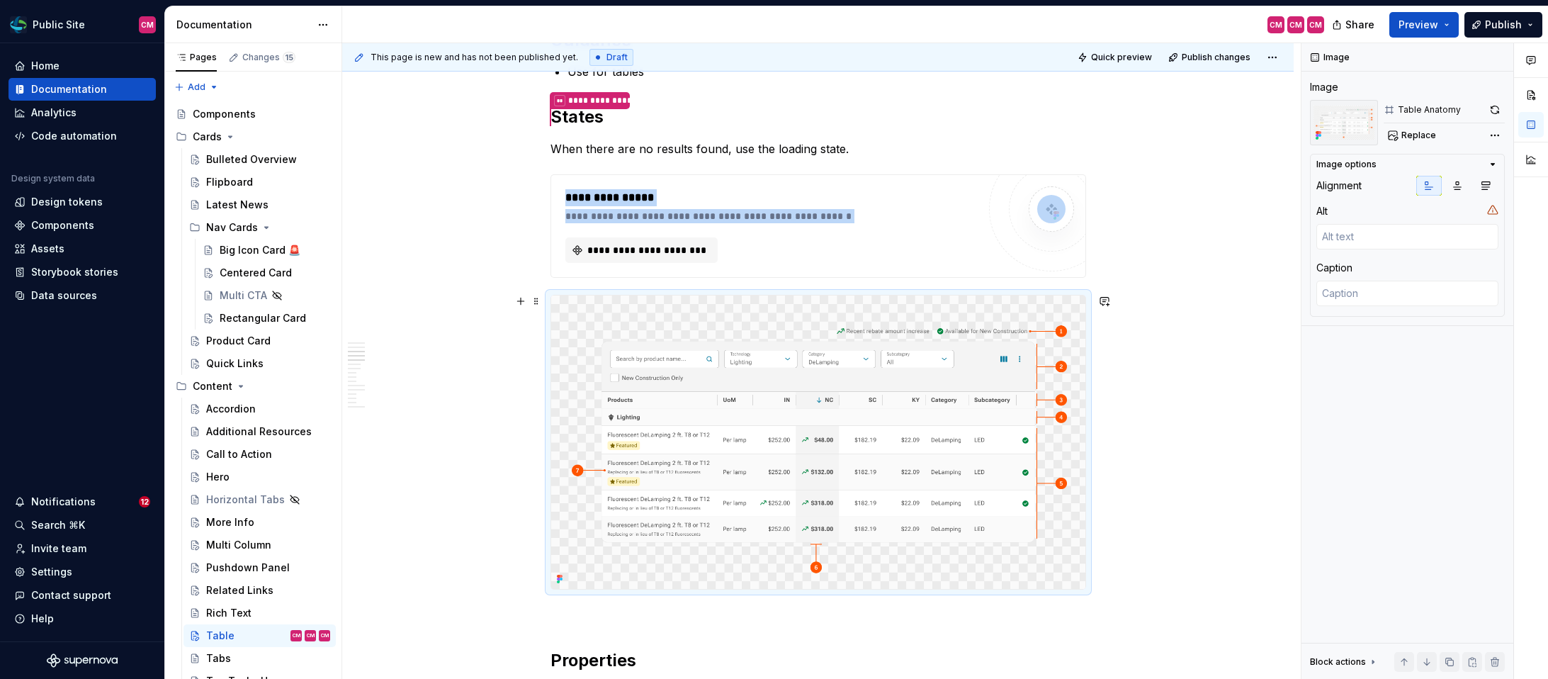
click at [812, 442] on img at bounding box center [818, 442] width 534 height 294
copy div "**********"
click at [887, 158] on div "**********" at bounding box center [818, 206] width 536 height 2523
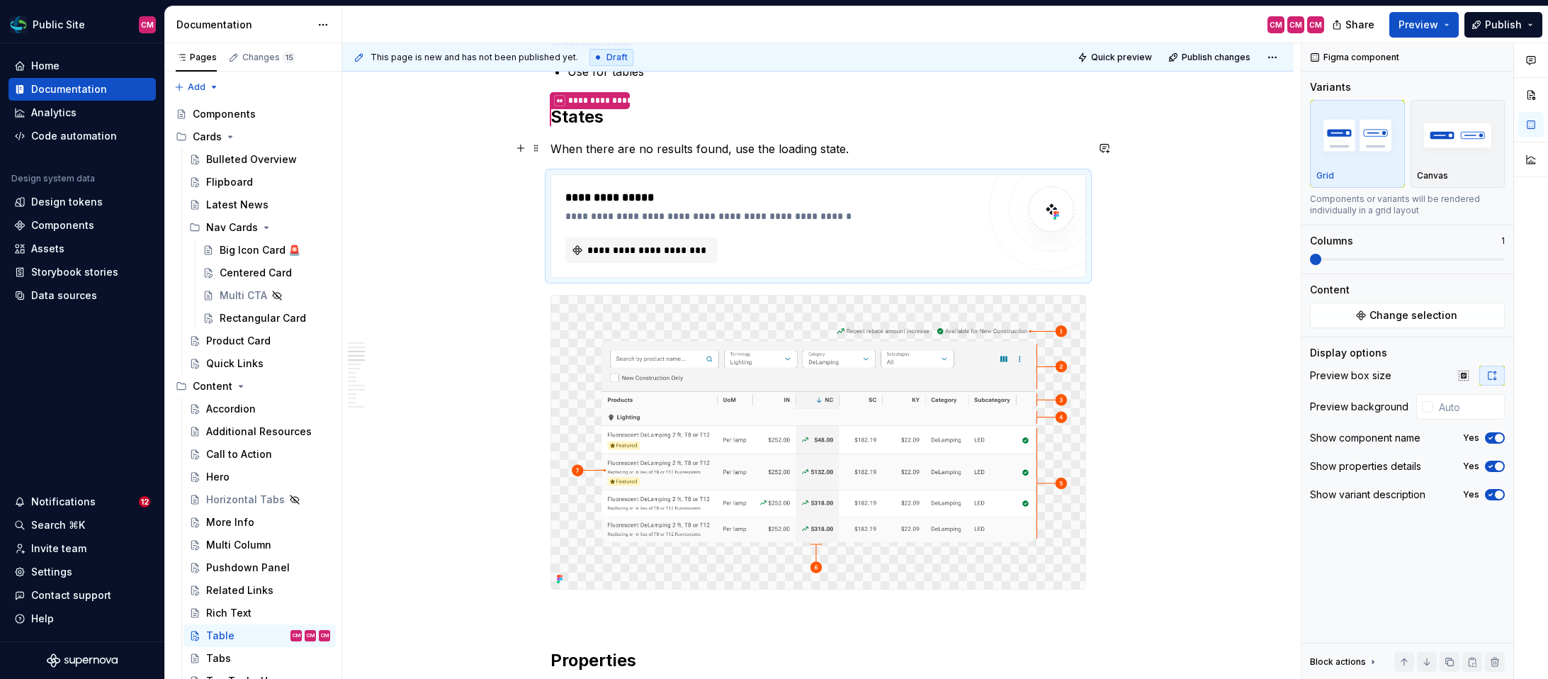
click at [866, 135] on div "**********" at bounding box center [818, 206] width 536 height 2523
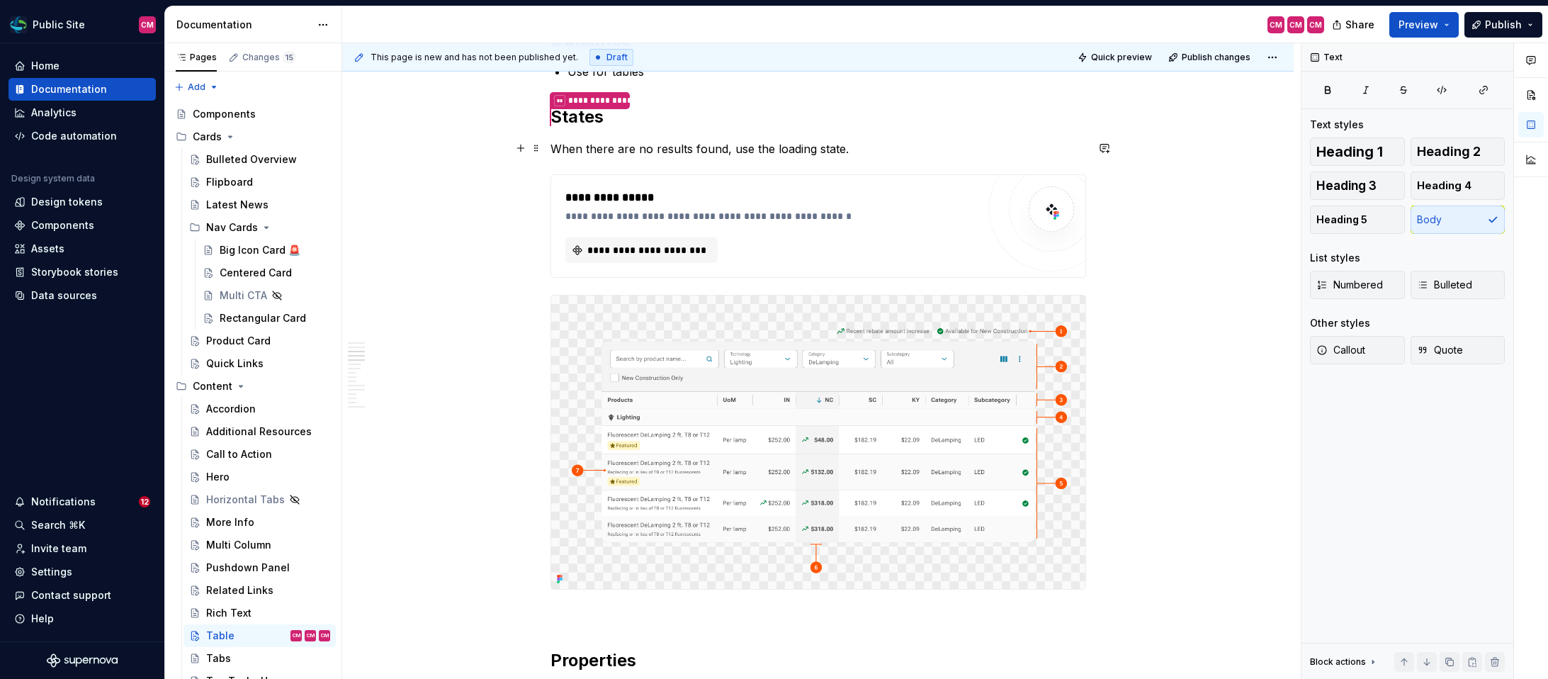
click at [854, 149] on p "When there are no results found, use the loading state." at bounding box center [818, 148] width 536 height 17
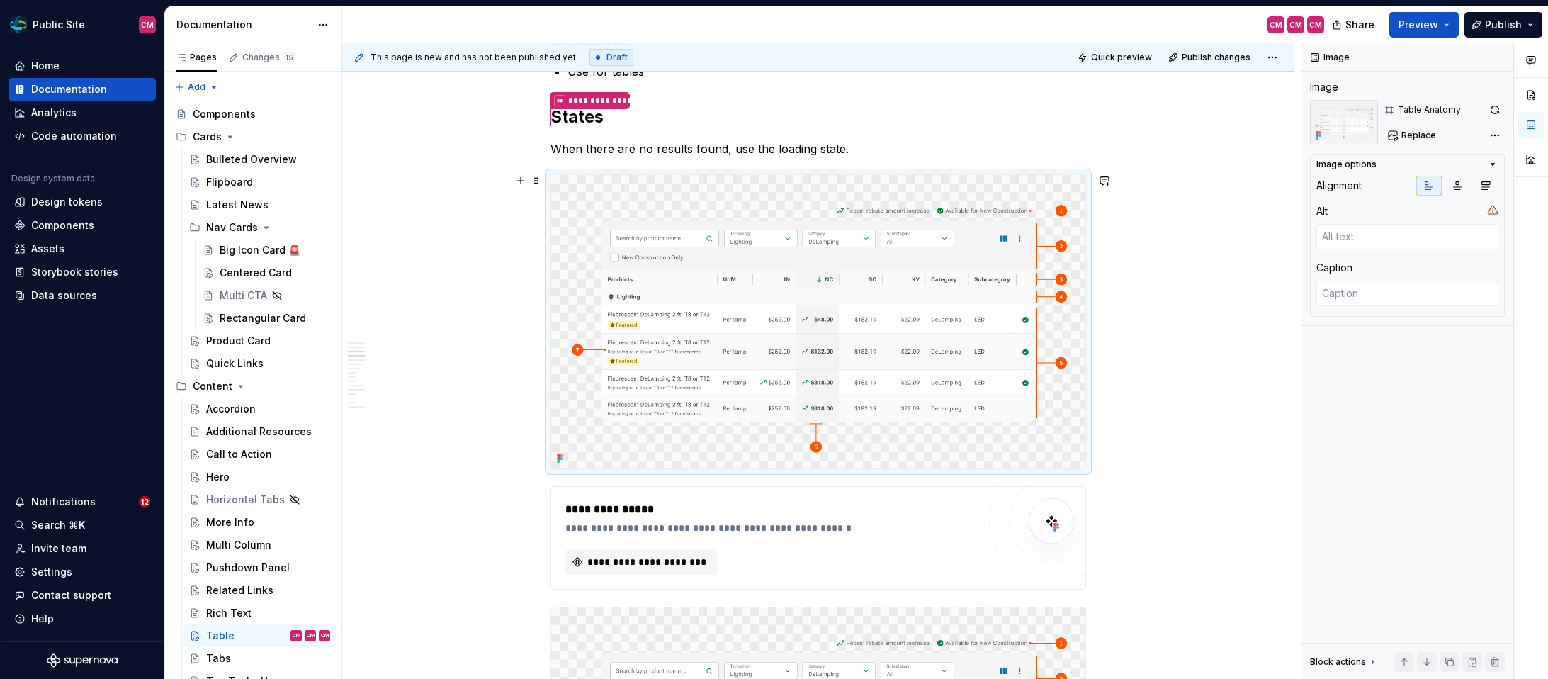
click at [852, 253] on img at bounding box center [818, 322] width 534 height 294
click at [1424, 137] on span "Replace" at bounding box center [1418, 135] width 35 height 11
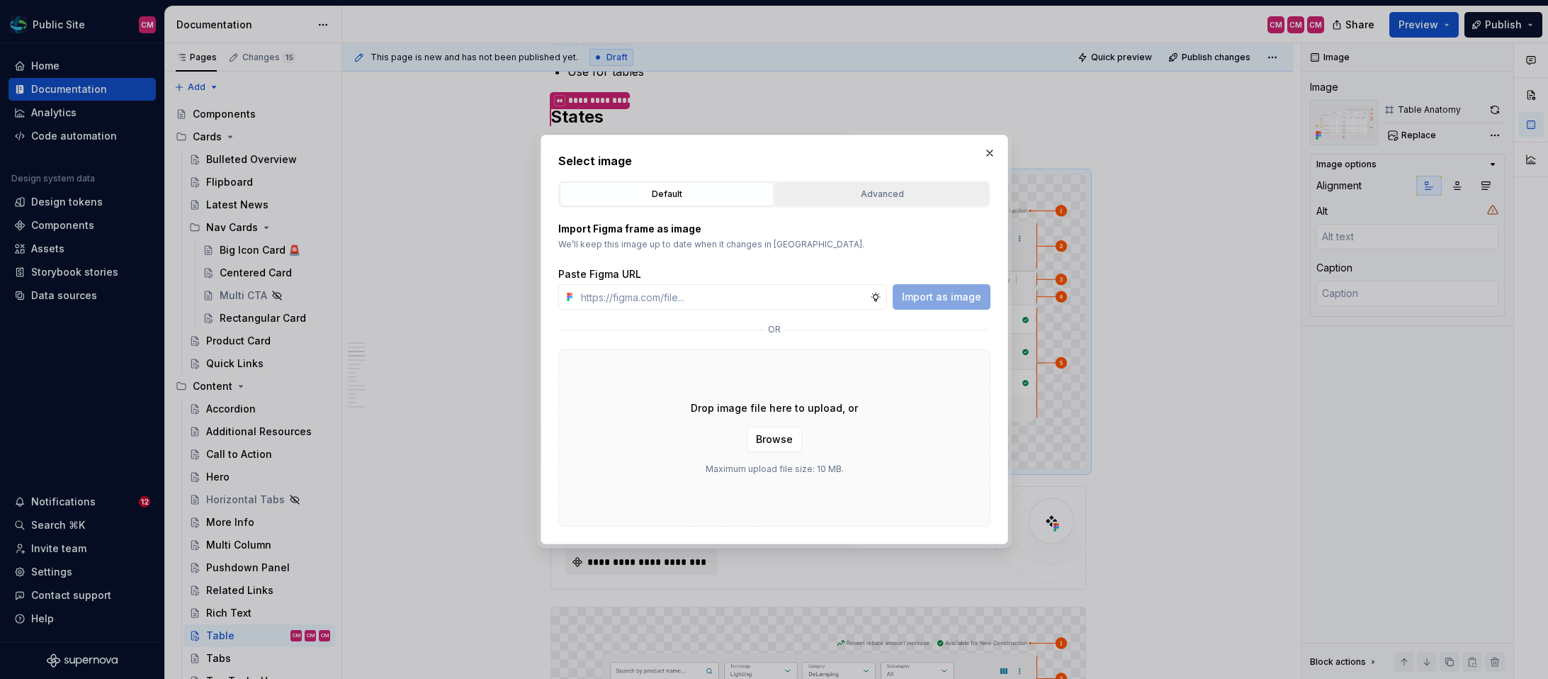
click at [902, 190] on div "Advanced" at bounding box center [882, 194] width 204 height 14
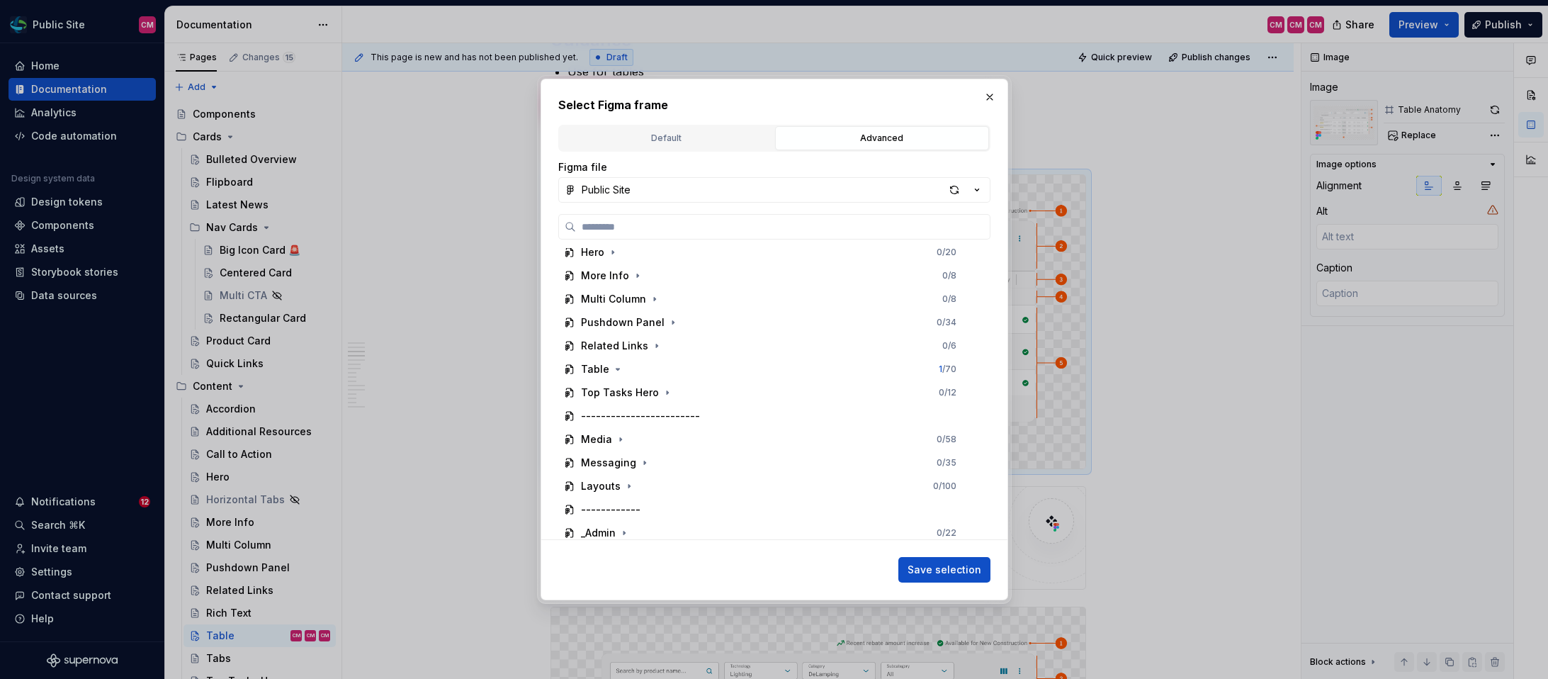
scroll to position [269, 0]
click at [612, 359] on icon "button" at bounding box center [617, 363] width 11 height 11
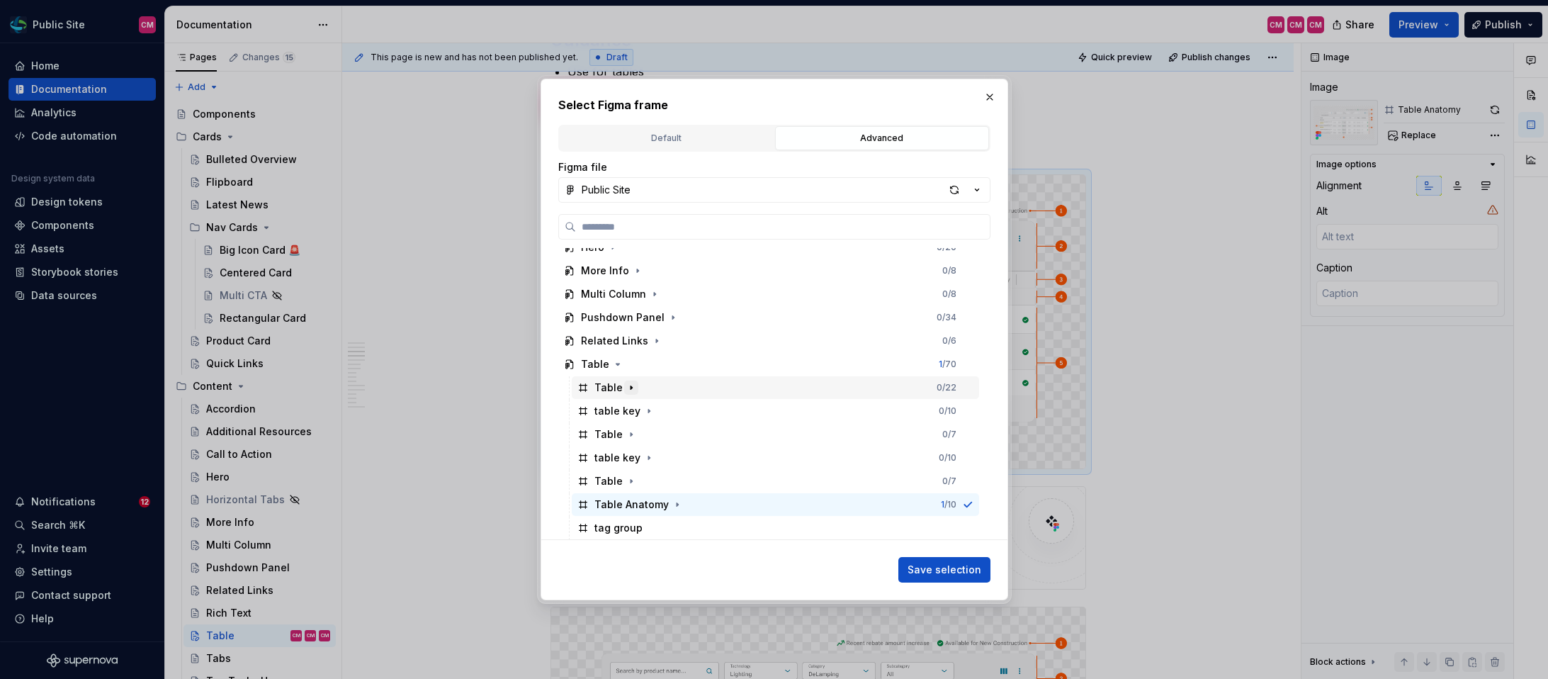
click at [628, 392] on icon "button" at bounding box center [630, 387] width 11 height 11
click at [672, 431] on icon "button" at bounding box center [677, 434] width 11 height 11
click at [705, 479] on icon "button" at bounding box center [710, 480] width 11 height 11
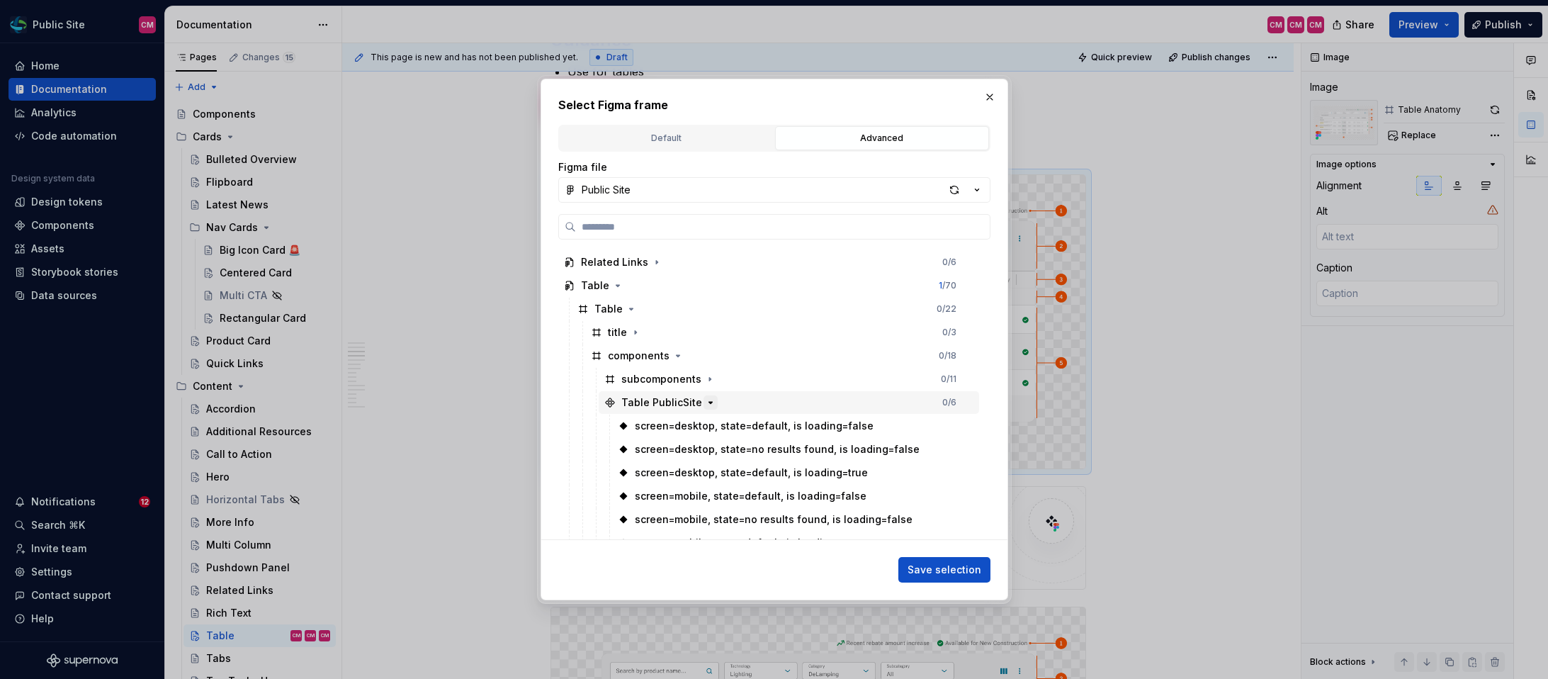
scroll to position [349, 0]
click at [754, 448] on div "screen=desktop, state=no results found, is loading=false" at bounding box center [777, 448] width 285 height 14
click at [953, 569] on span "Save selection" at bounding box center [944, 569] width 74 height 14
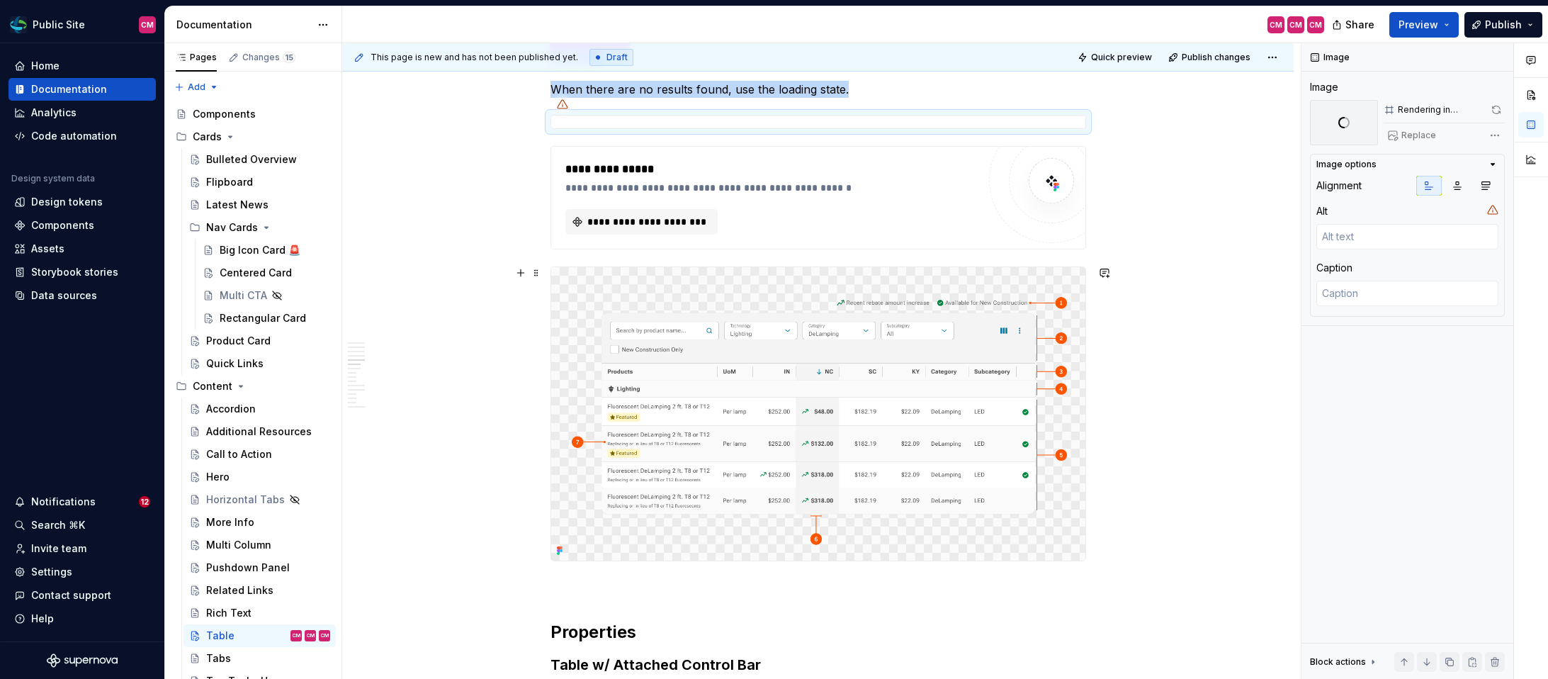
scroll to position [1417, 0]
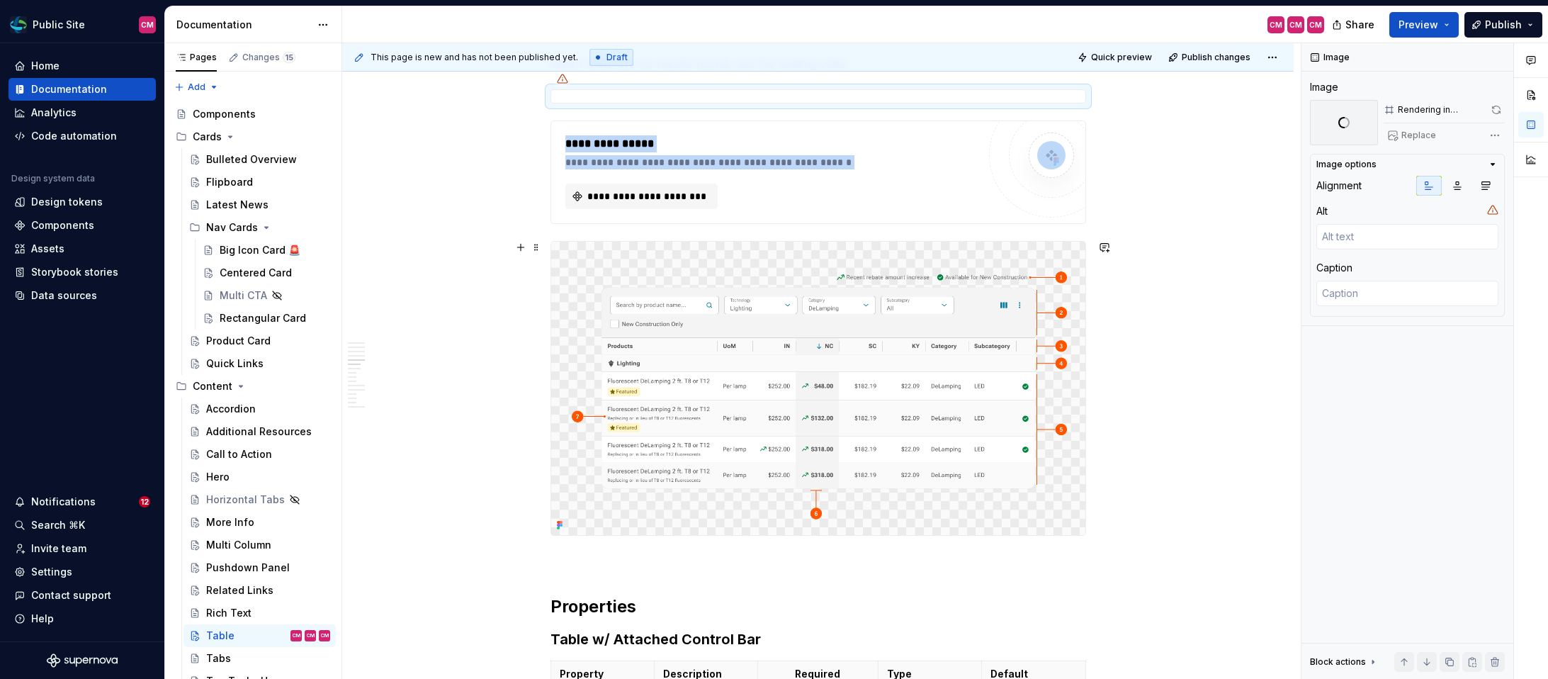
click at [842, 283] on img at bounding box center [818, 389] width 534 height 294
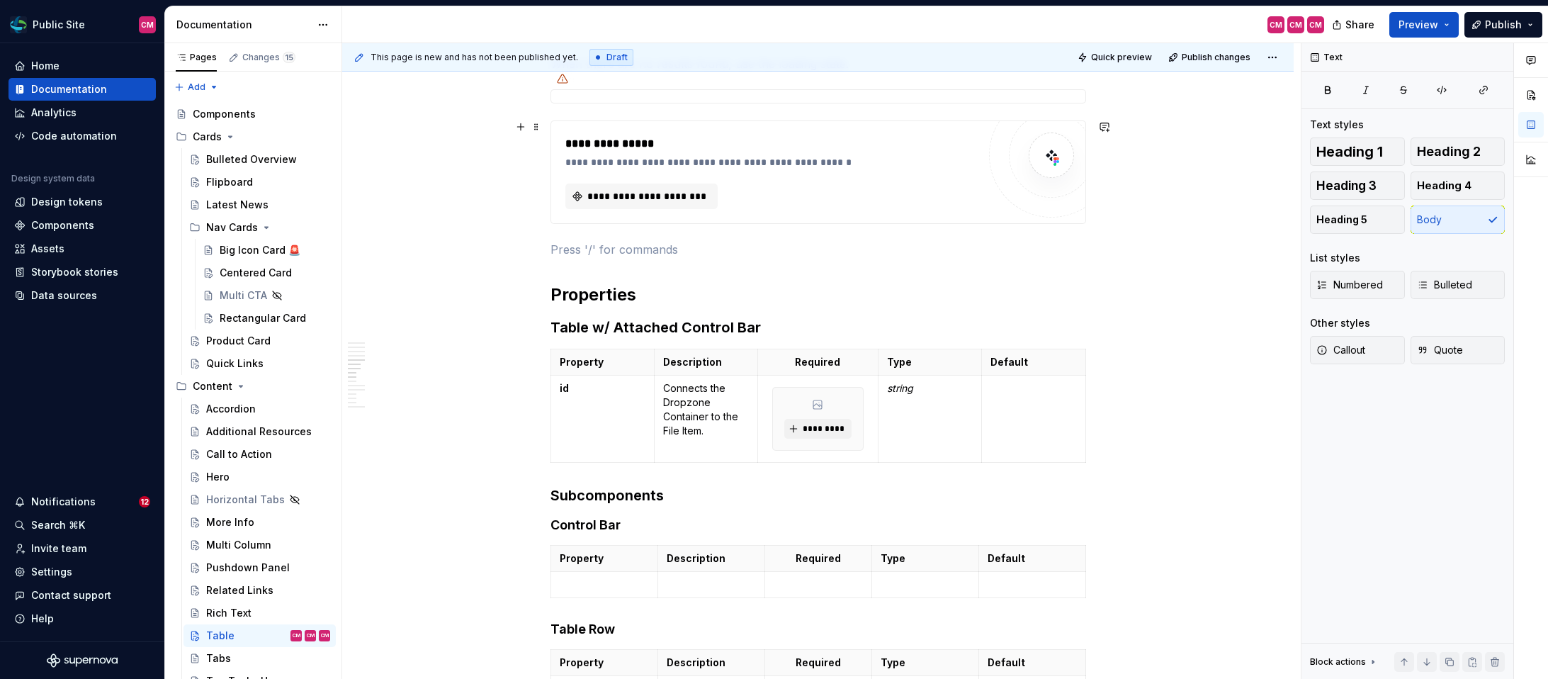
click at [838, 145] on div "**********" at bounding box center [771, 143] width 412 height 17
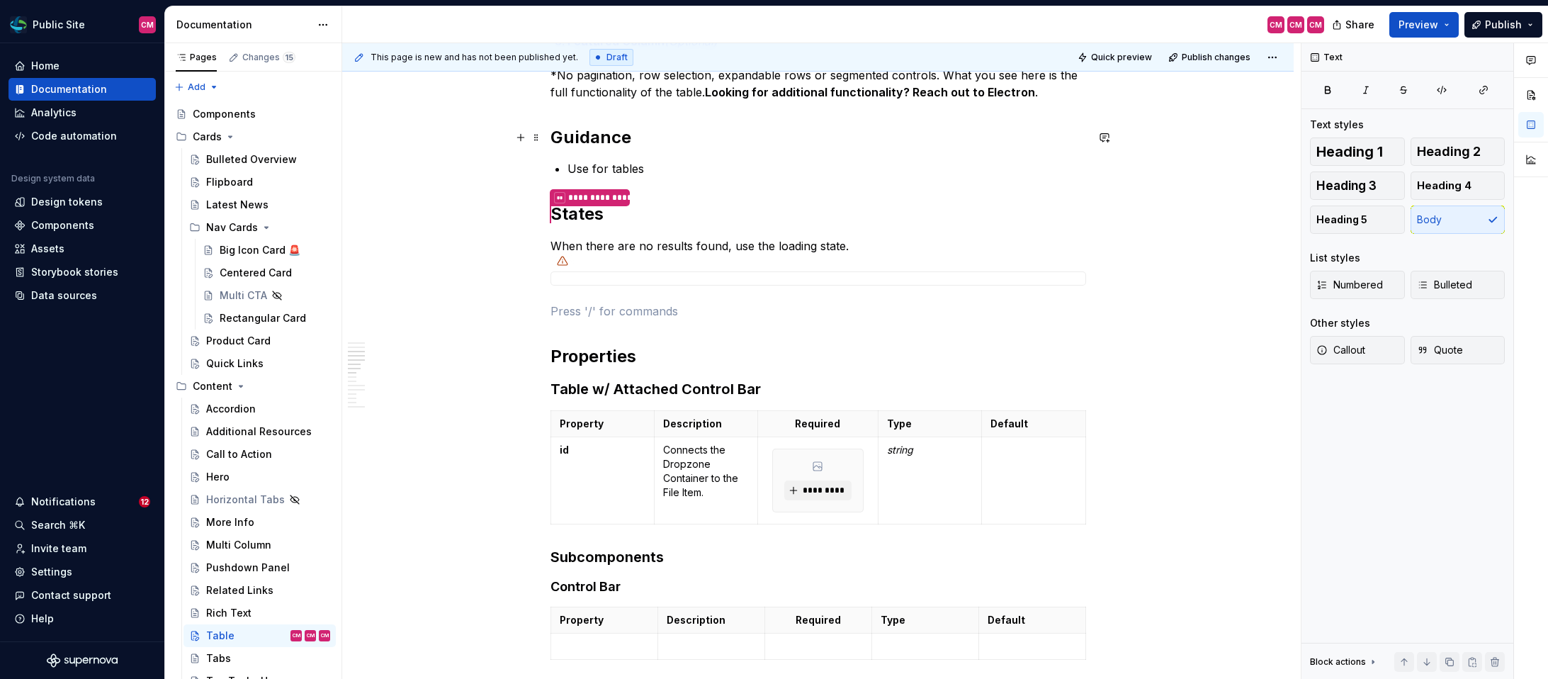
scroll to position [1218, 0]
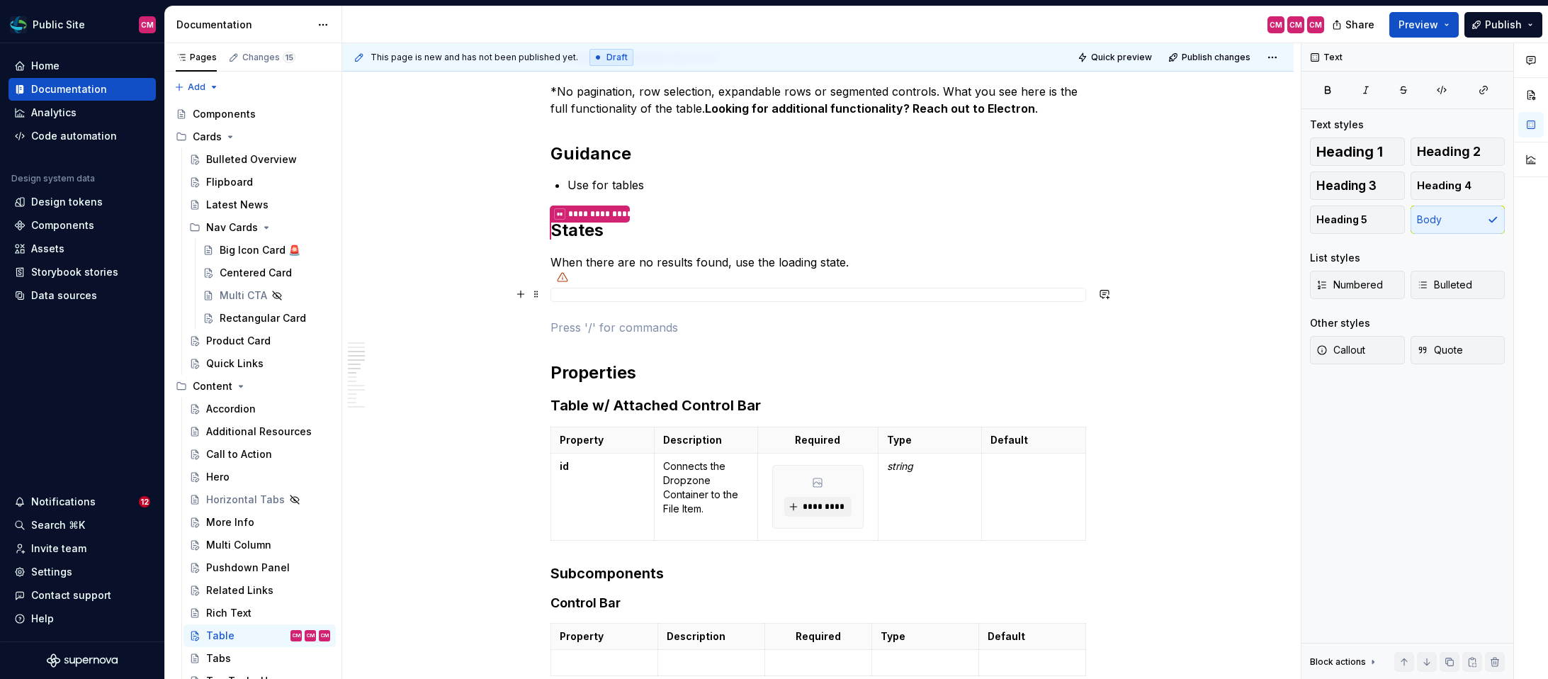
type textarea "*"
click at [776, 294] on div at bounding box center [818, 295] width 536 height 14
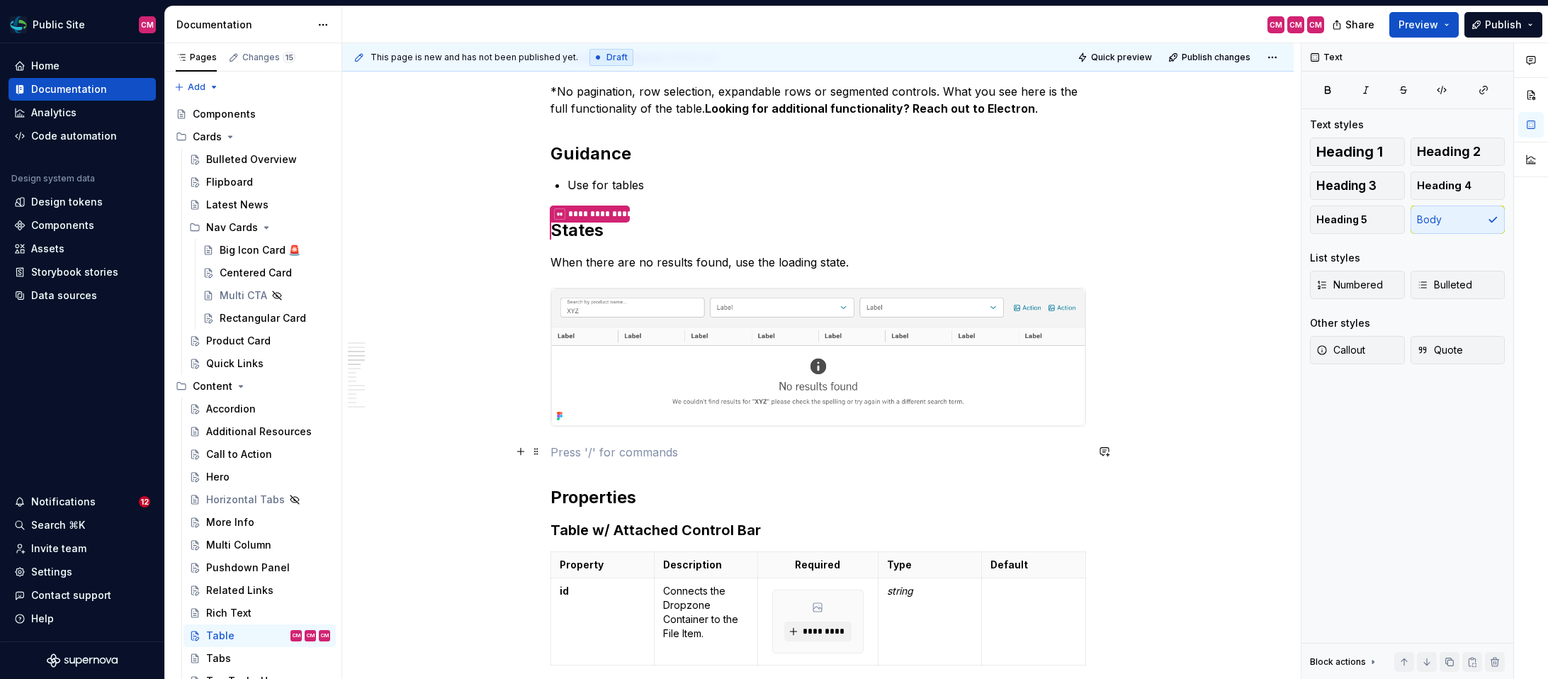
click at [857, 458] on p at bounding box center [818, 451] width 536 height 17
click at [660, 454] on p at bounding box center [818, 451] width 536 height 17
drag, startPoint x: 739, startPoint y: 450, endPoint x: 583, endPoint y: 448, distance: 155.8
click at [583, 448] on p "If the table takes too long to show," at bounding box center [818, 451] width 536 height 17
click at [662, 457] on p "If the table takes too long to show," at bounding box center [818, 451] width 536 height 17
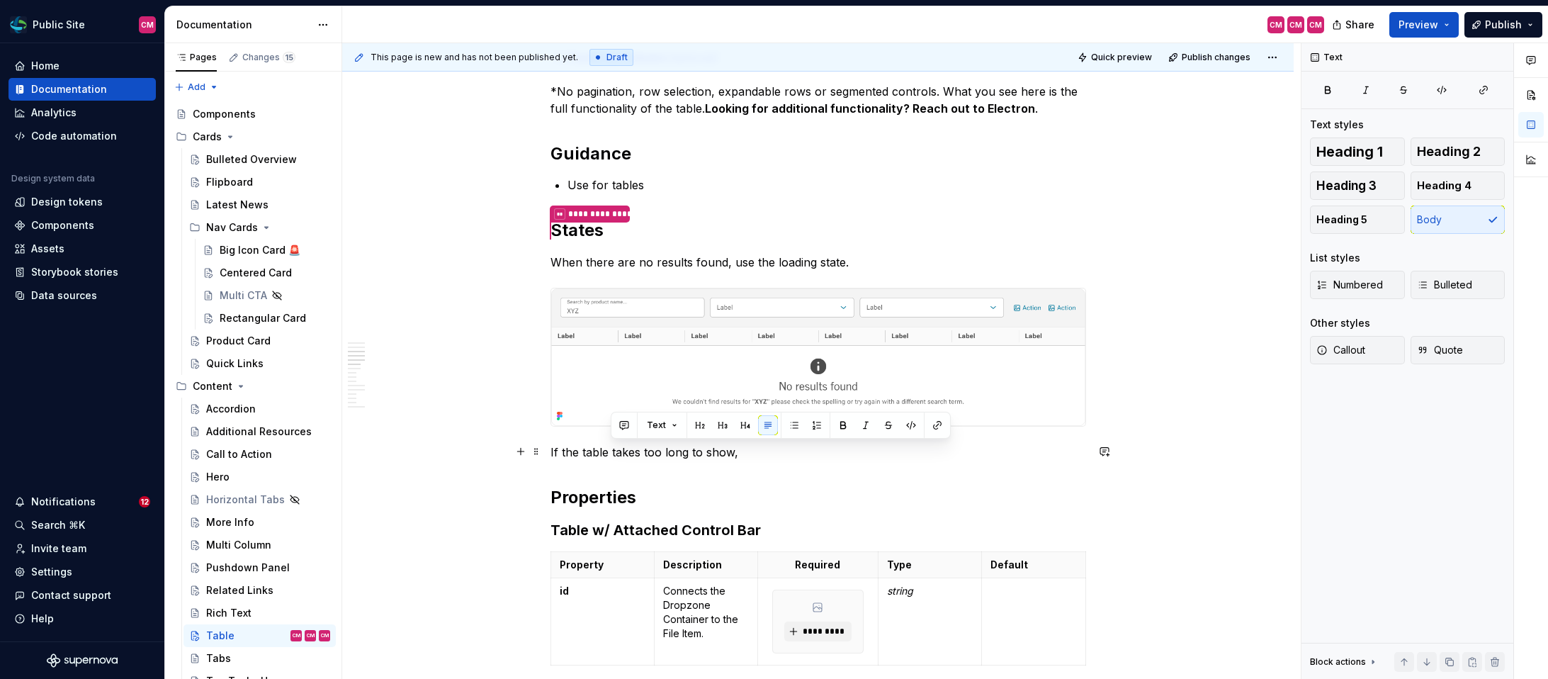
drag, startPoint x: 749, startPoint y: 451, endPoint x: 608, endPoint y: 454, distance: 141.0
click at [608, 454] on p "If the table takes too long to show," at bounding box center [818, 451] width 536 height 17
drag, startPoint x: 686, startPoint y: 452, endPoint x: 650, endPoint y: 452, distance: 36.8
click at [650, 452] on p "If the table needs time to" at bounding box center [818, 451] width 536 height 17
click at [795, 453] on p "If the table needs time to present, use the looading state." at bounding box center [818, 451] width 536 height 17
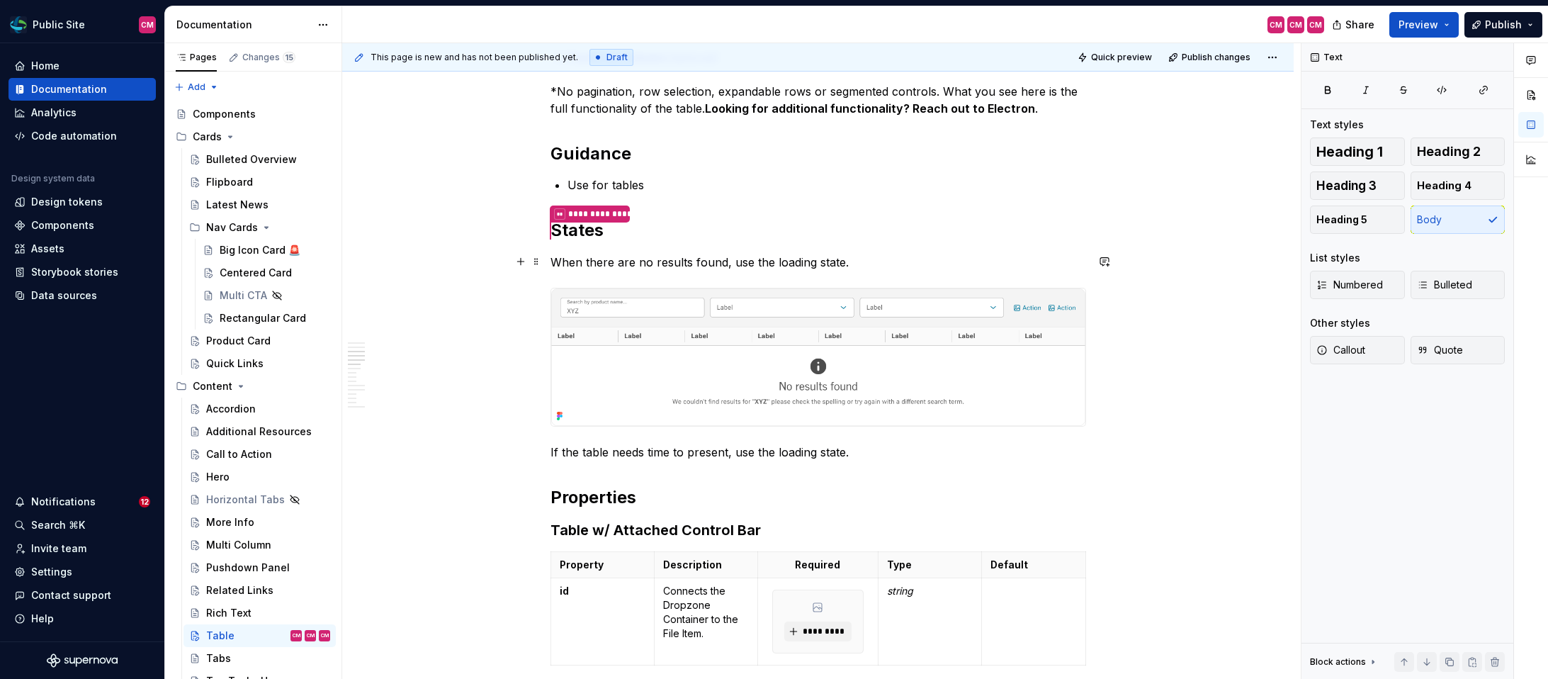
click at [800, 256] on p "When there are no results found, use the loading state." at bounding box center [818, 262] width 536 height 17
click at [859, 450] on p "If the table needs time to present, use the loading state." at bounding box center [818, 451] width 536 height 17
click at [883, 395] on img at bounding box center [818, 356] width 534 height 137
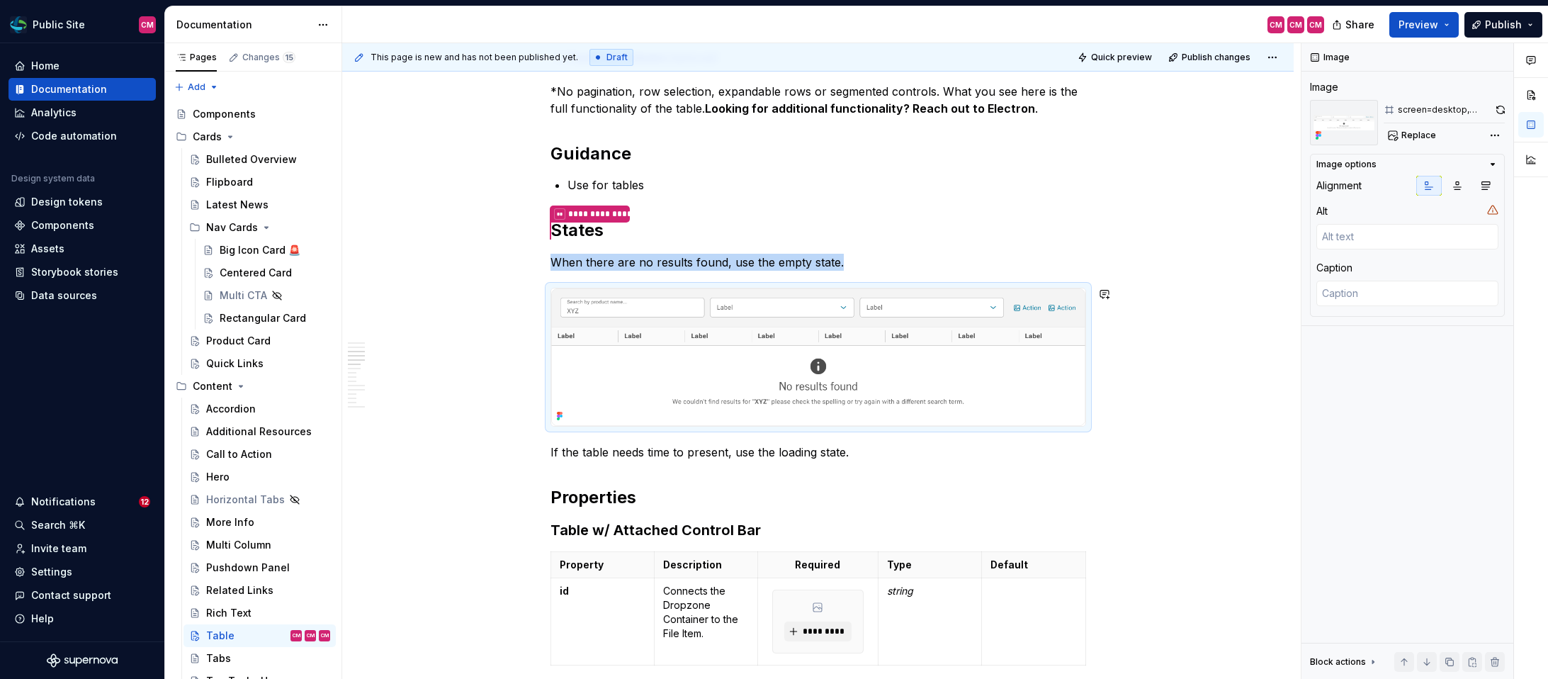
copy p "When there are no results found, use the empty state."
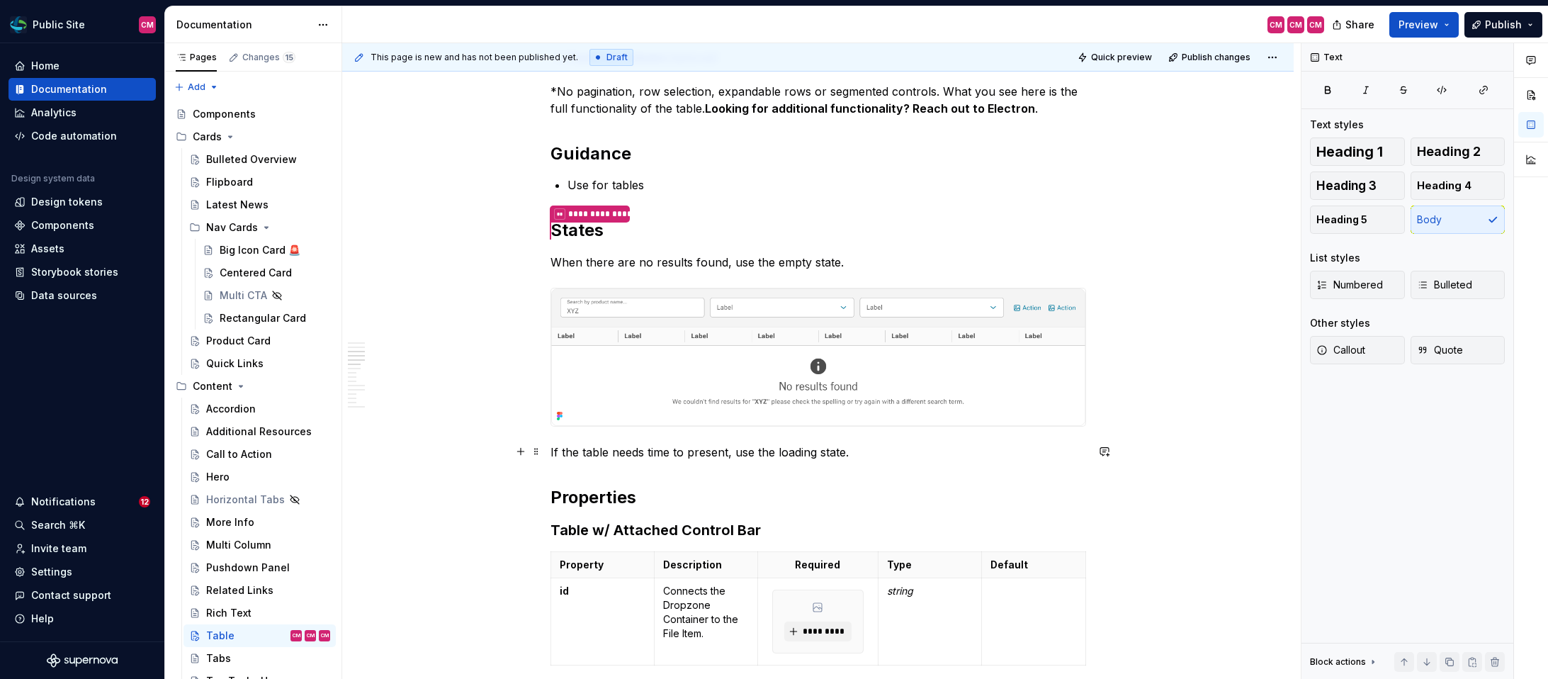
click at [877, 451] on p "If the table needs time to present, use the loading state." at bounding box center [818, 451] width 536 height 17
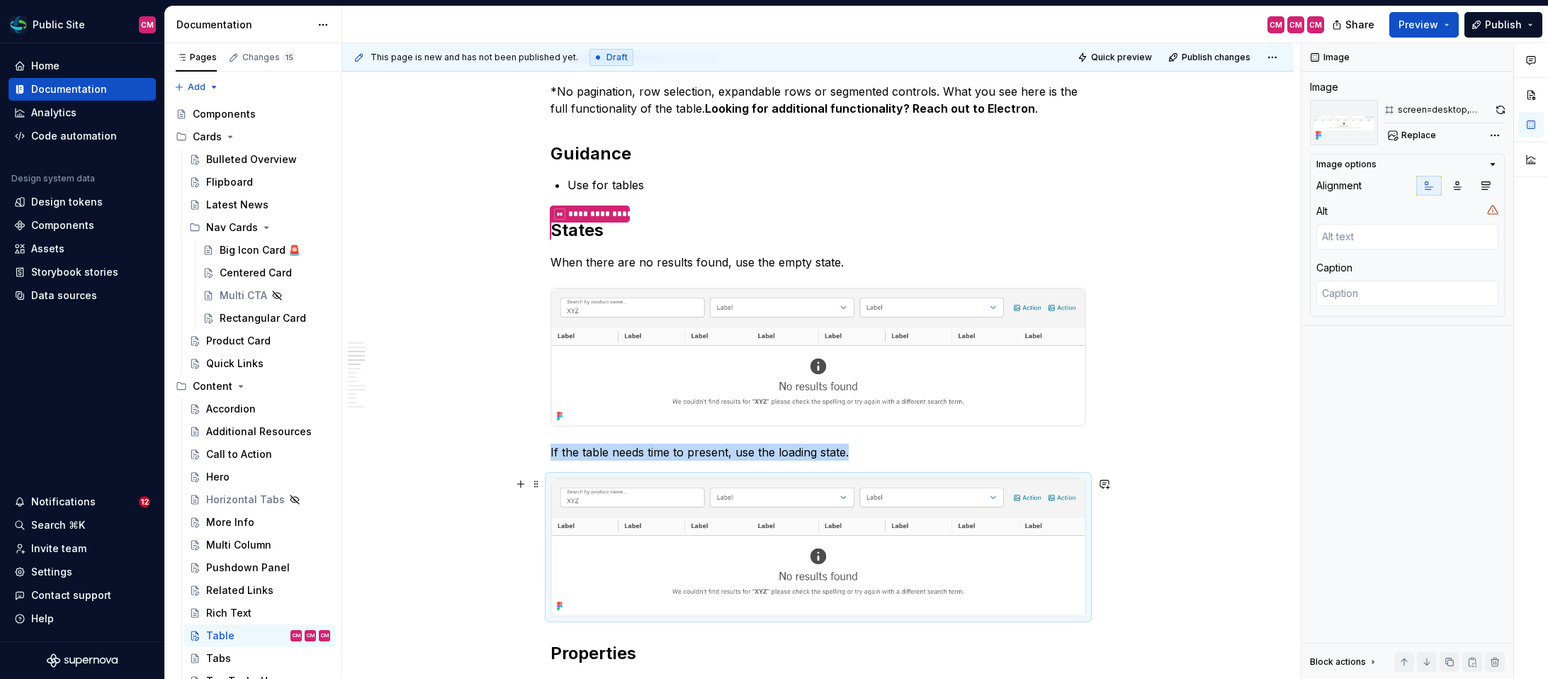
click at [859, 509] on img at bounding box center [818, 546] width 534 height 137
click at [1421, 128] on button "Replace" at bounding box center [1412, 135] width 59 height 20
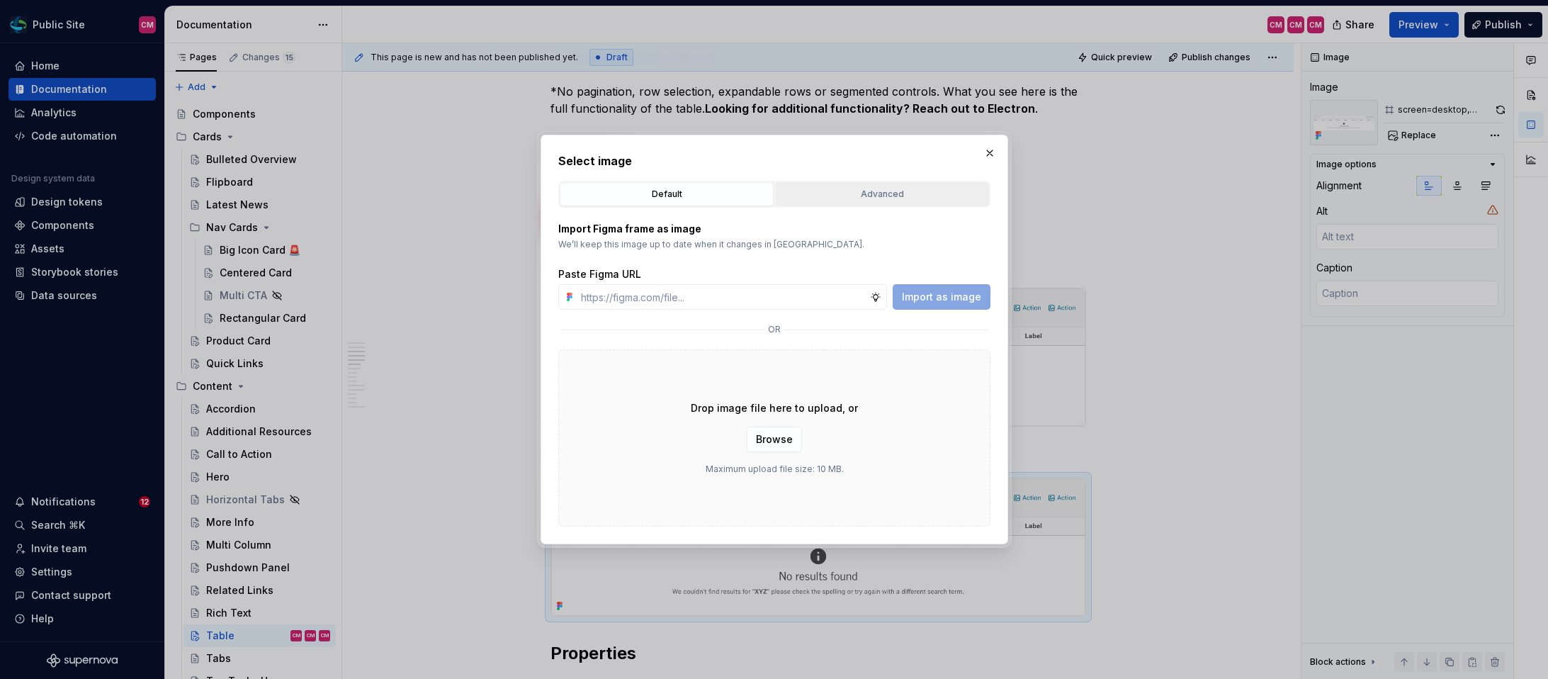
click at [891, 191] on div "Advanced" at bounding box center [882, 194] width 204 height 14
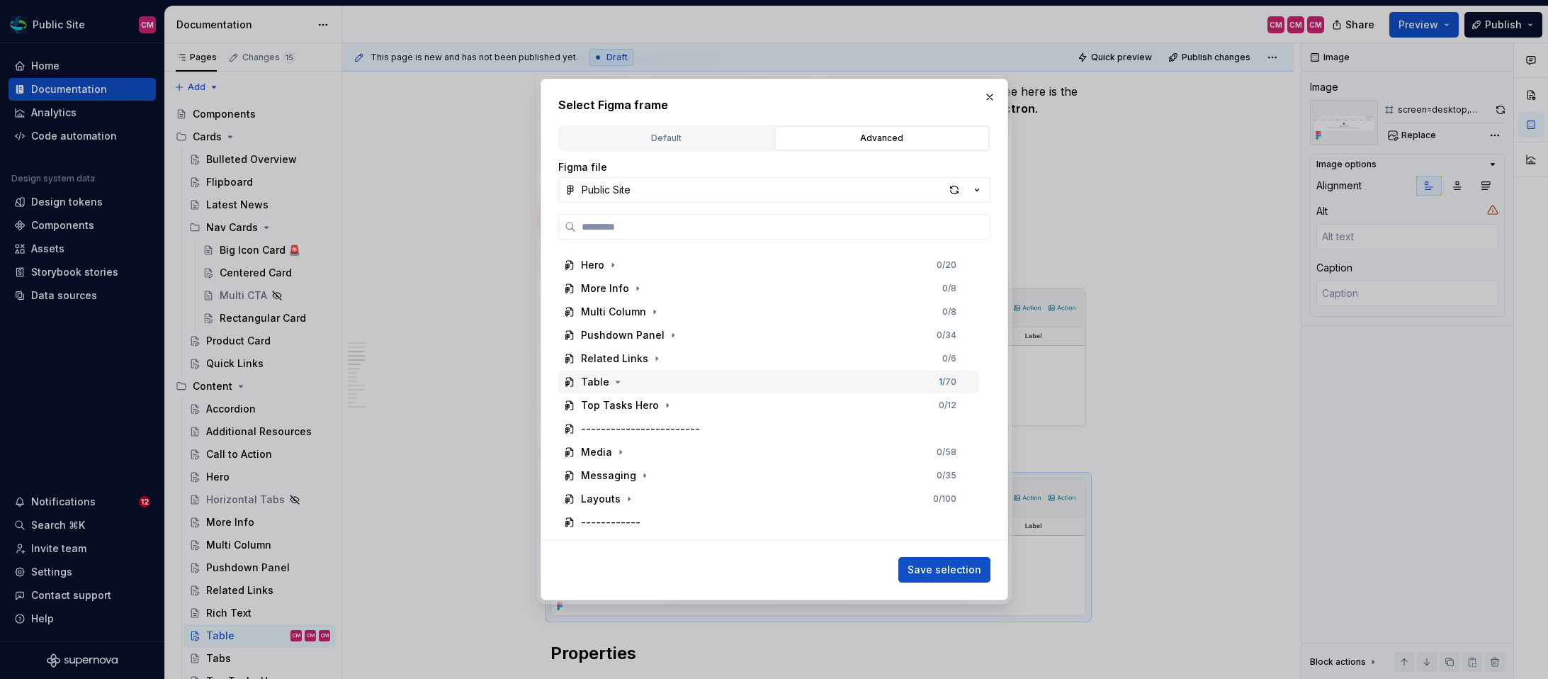
scroll to position [269, 0]
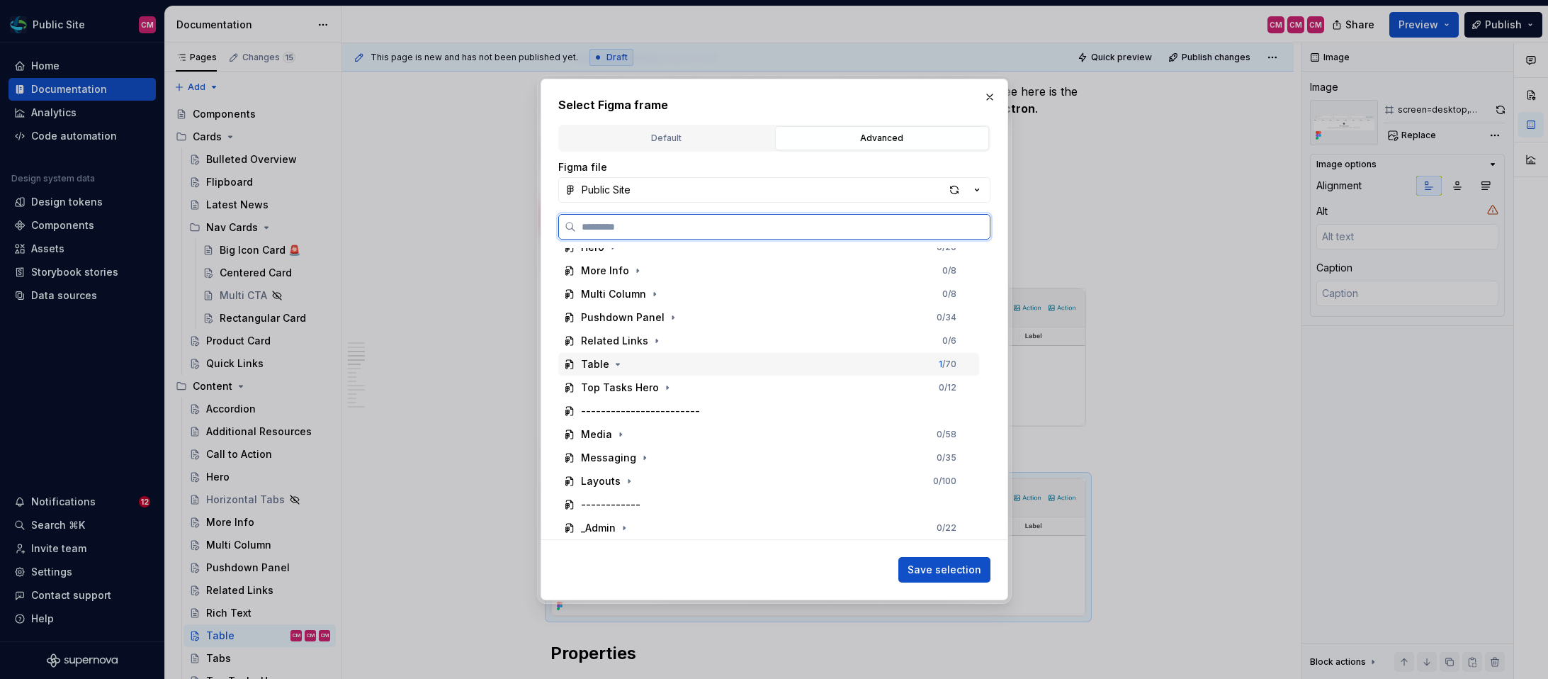
click at [617, 371] on div "Table 1 / 70" at bounding box center [768, 364] width 421 height 23
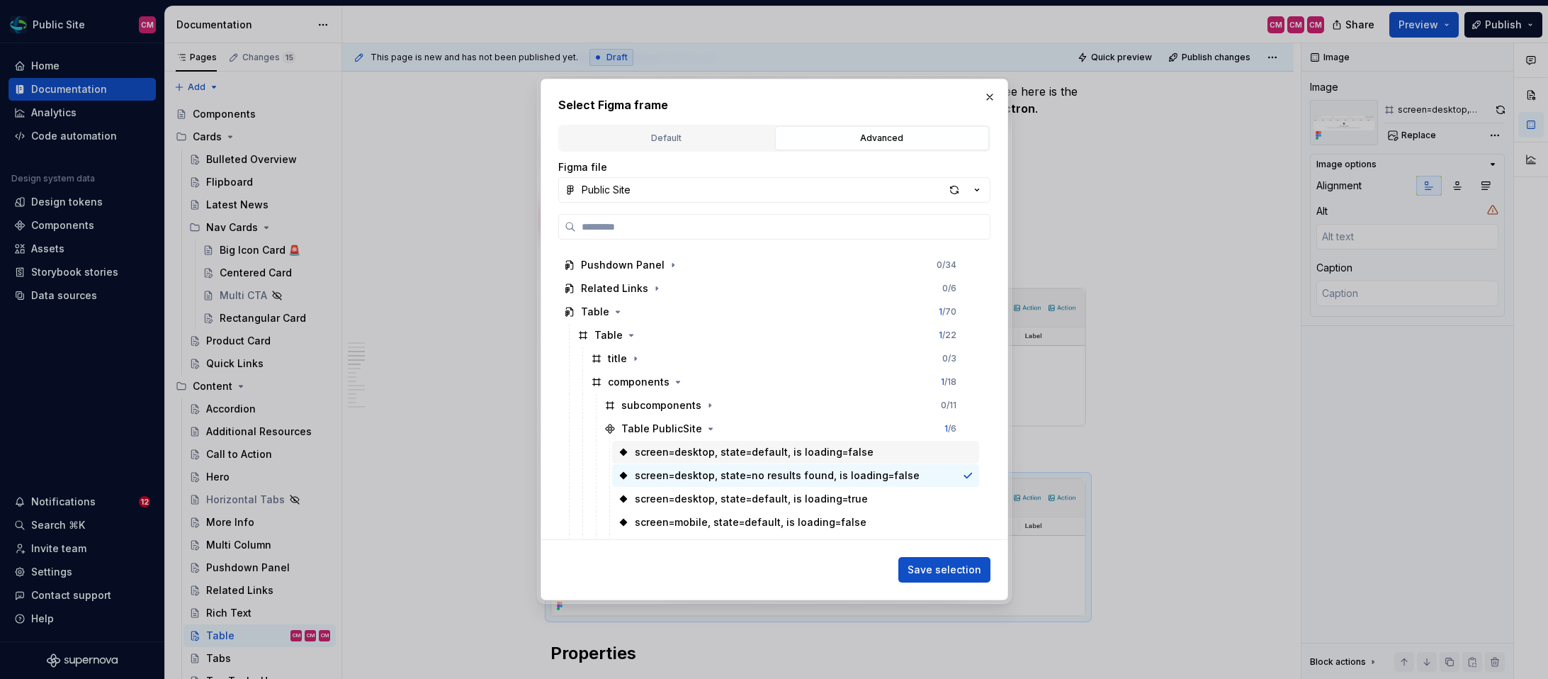
scroll to position [340, 0]
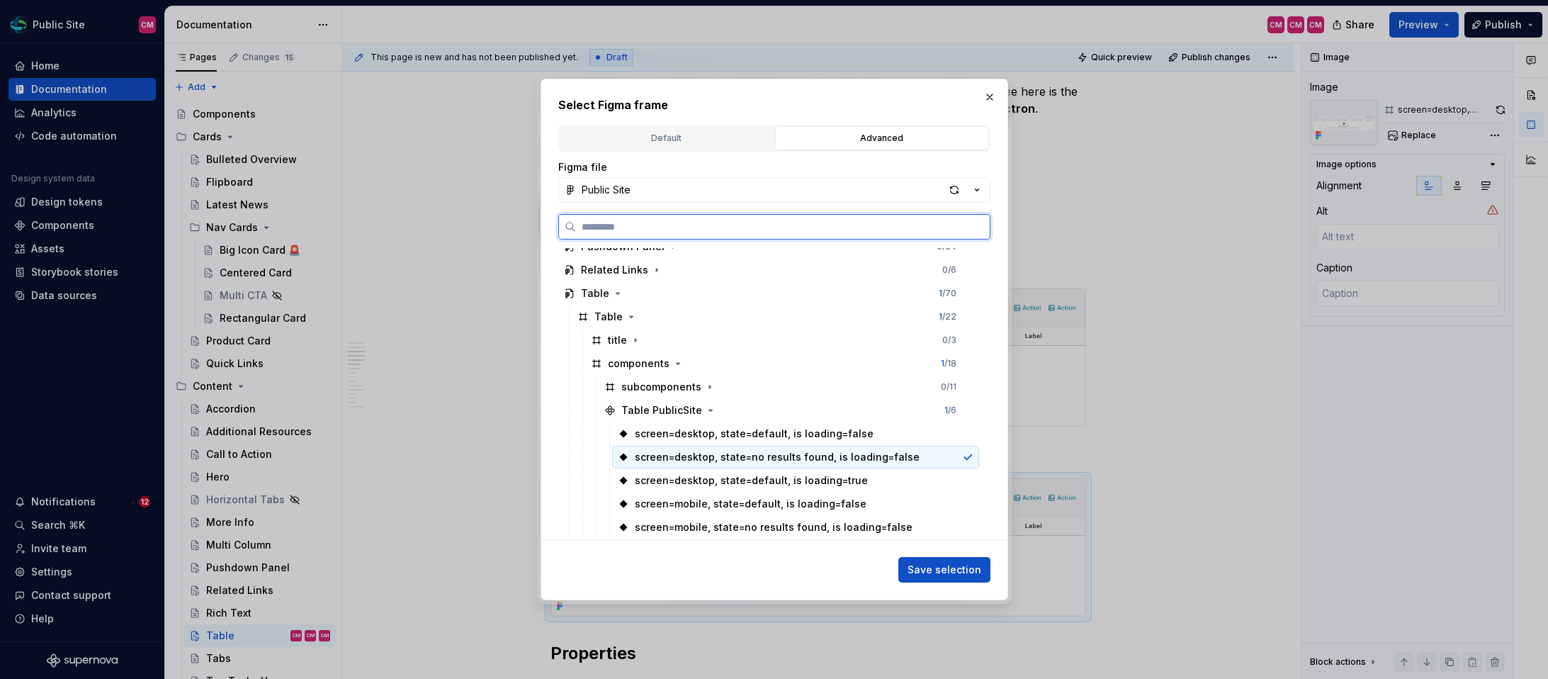
click at [822, 463] on div "screen=desktop, state=no results found, is loading=false" at bounding box center [777, 457] width 285 height 14
click at [821, 483] on div "screen=desktop, state=default, is loading=true" at bounding box center [751, 480] width 233 height 14
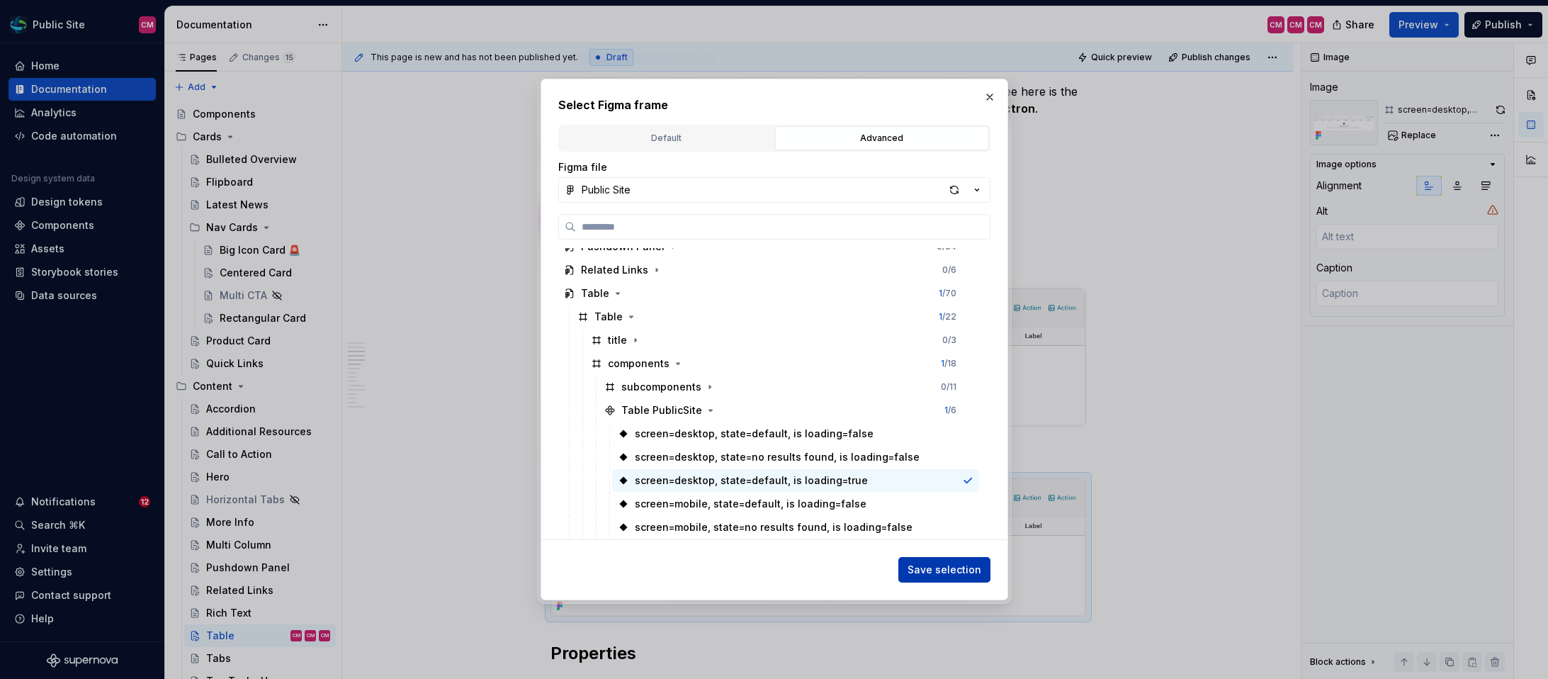
click at [951, 568] on span "Save selection" at bounding box center [944, 569] width 74 height 14
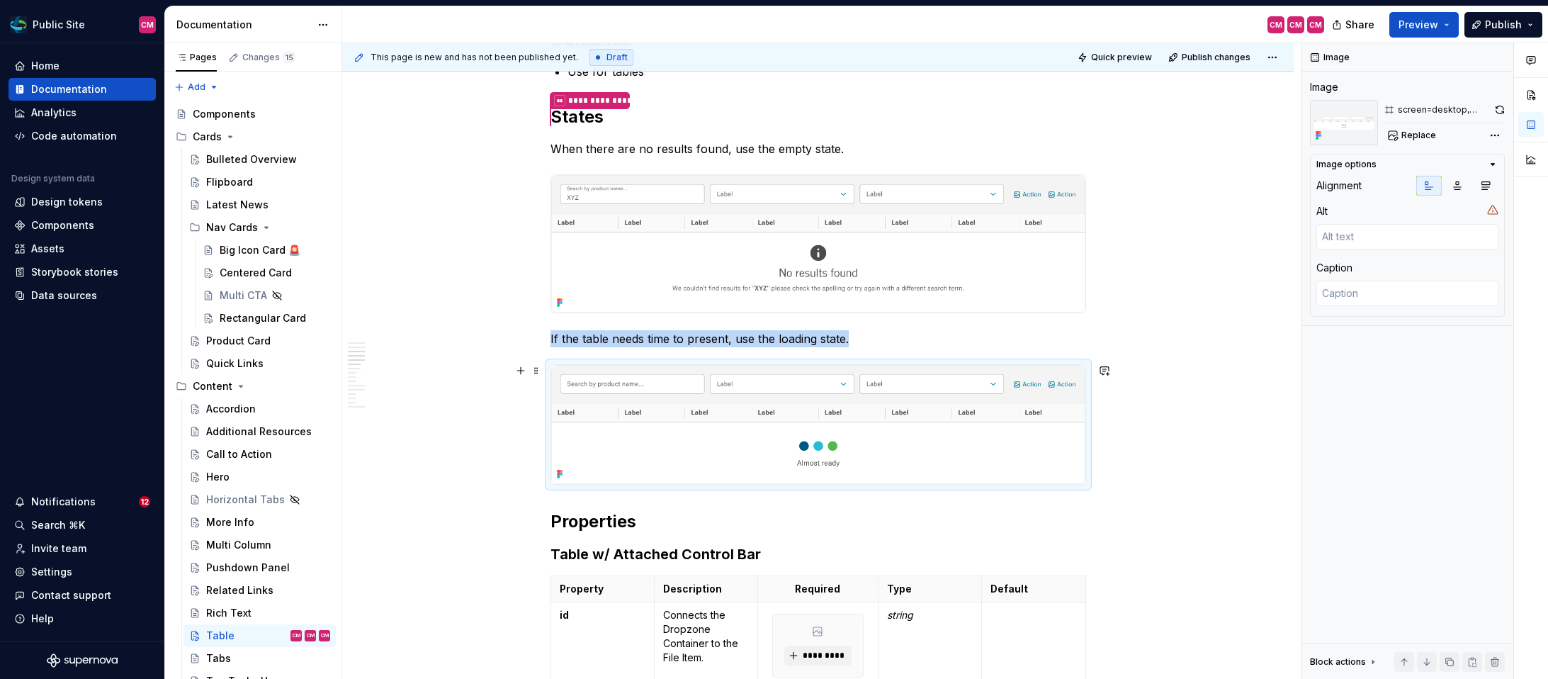
scroll to position [1335, 0]
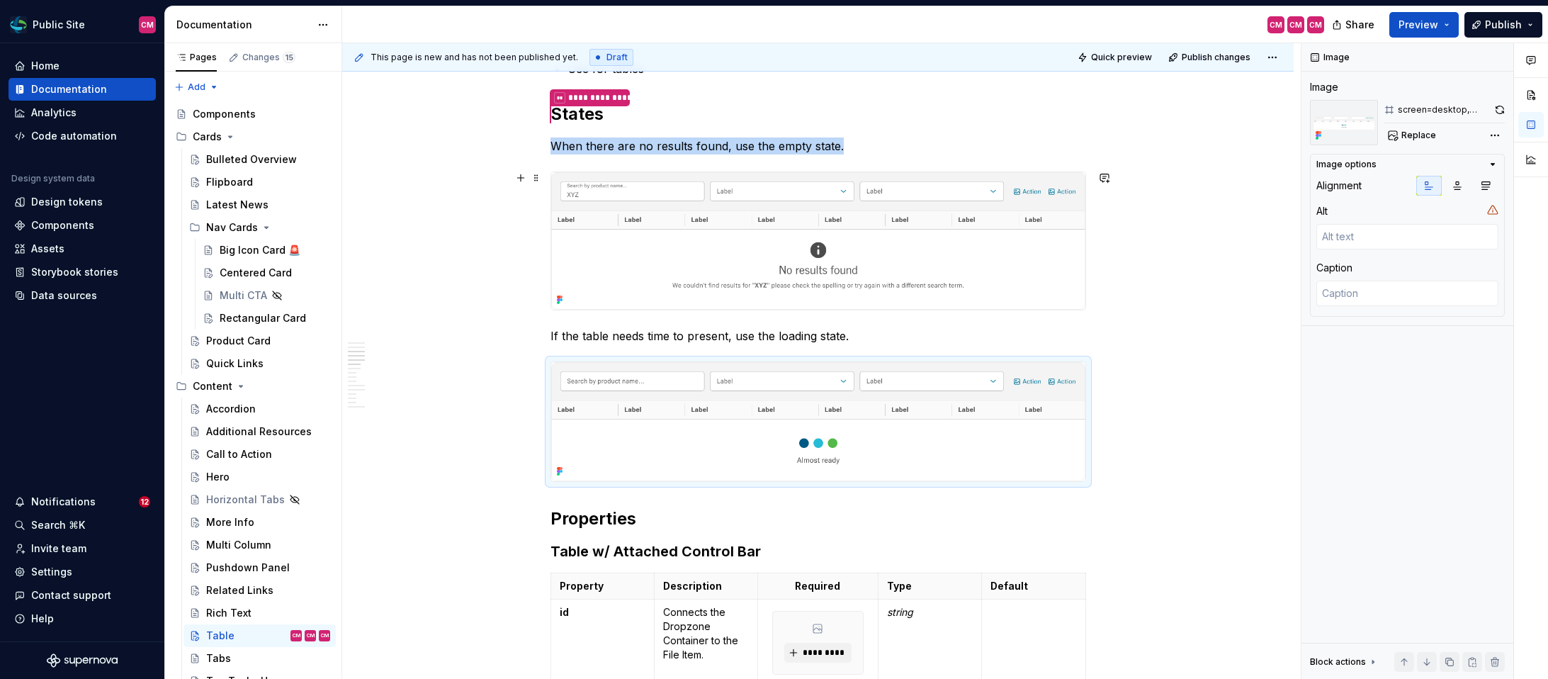
click at [963, 264] on img at bounding box center [818, 240] width 534 height 137
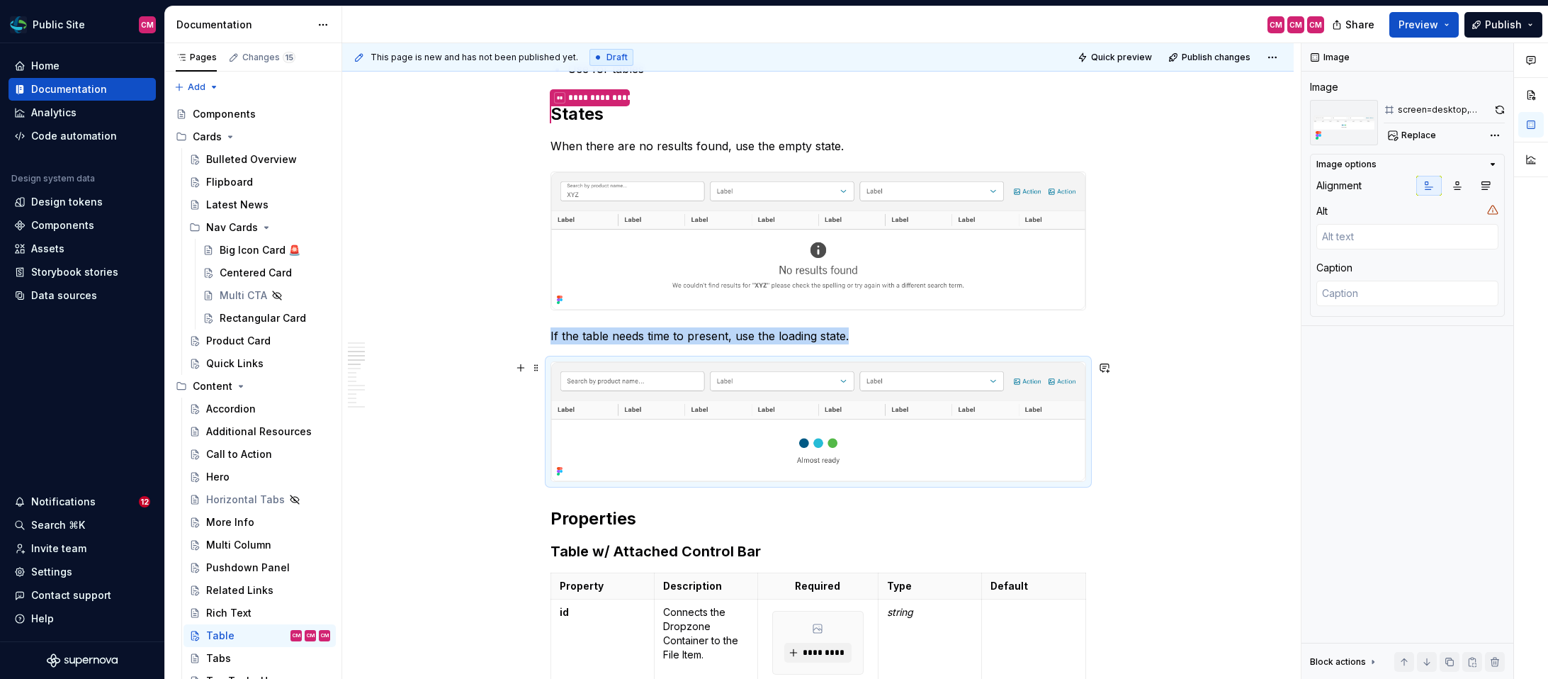
click at [825, 429] on img at bounding box center [818, 421] width 534 height 119
click at [710, 336] on p "If the table needs time to present, use the loading state." at bounding box center [818, 335] width 536 height 17
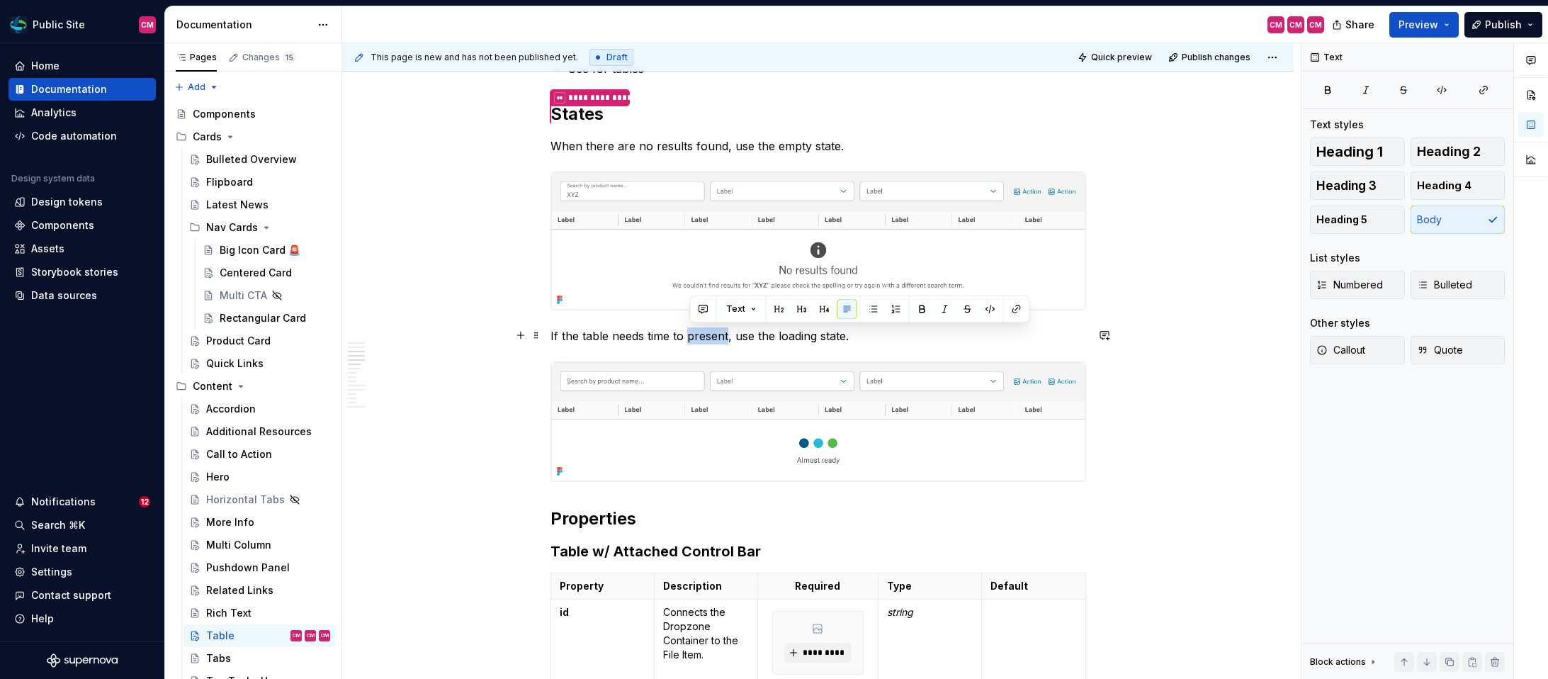
click at [710, 336] on p "If the table needs time to present, use the loading state." at bounding box center [818, 335] width 536 height 17
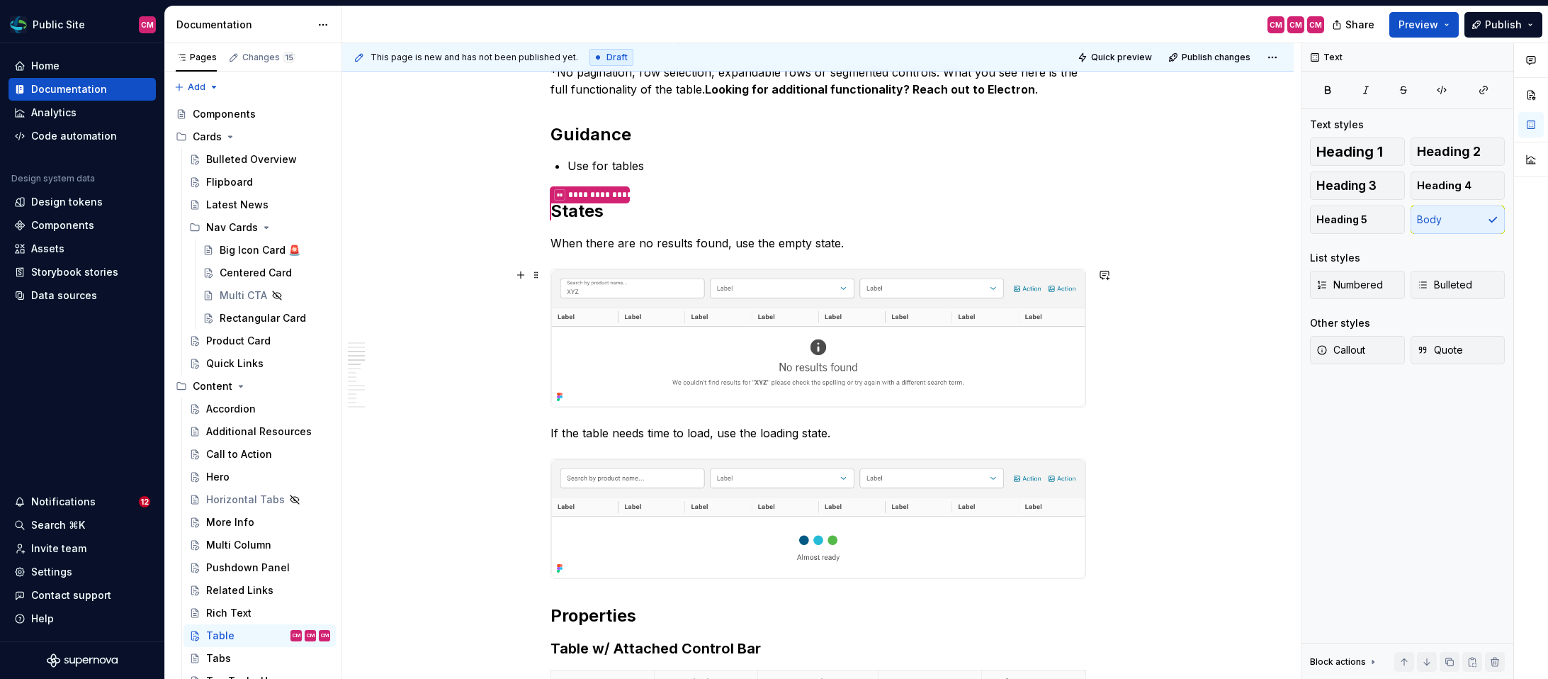
scroll to position [1211, 0]
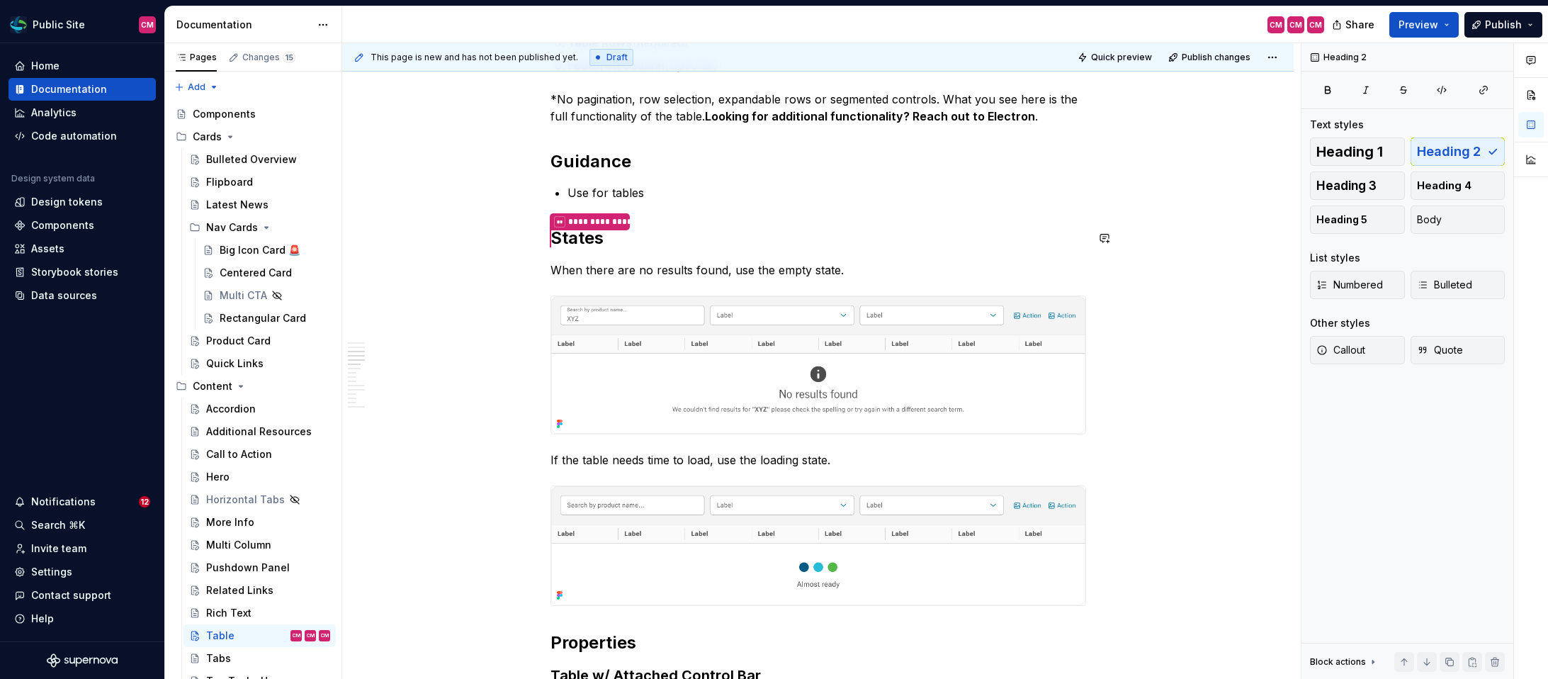
click at [732, 202] on div "**********" at bounding box center [818, 258] width 536 height 2384
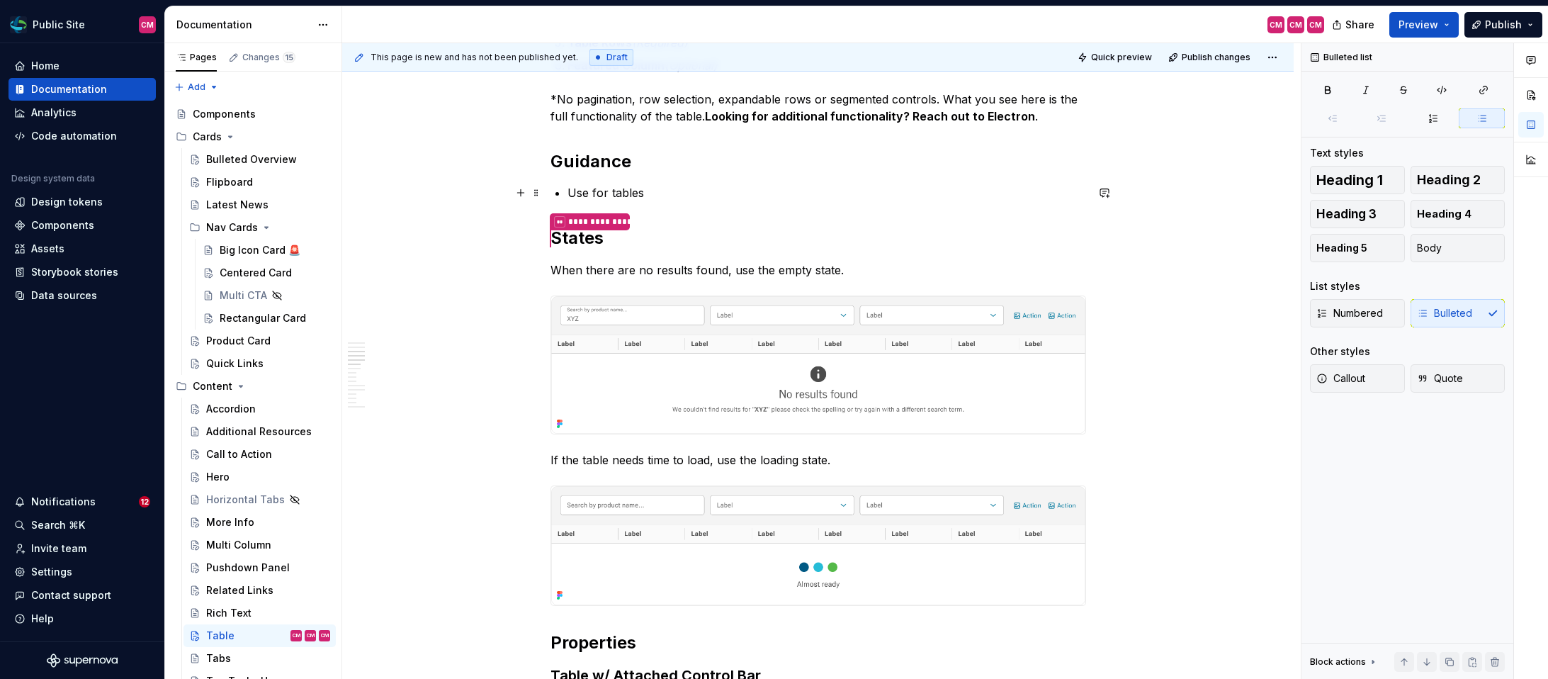
click at [732, 191] on p "Use for tables" at bounding box center [826, 192] width 519 height 17
click at [592, 192] on p "Use for tables" at bounding box center [826, 192] width 519 height 17
click at [630, 192] on p "Use for tables" at bounding box center [826, 192] width 519 height 17
drag, startPoint x: 654, startPoint y: 192, endPoint x: 594, endPoint y: 192, distance: 59.5
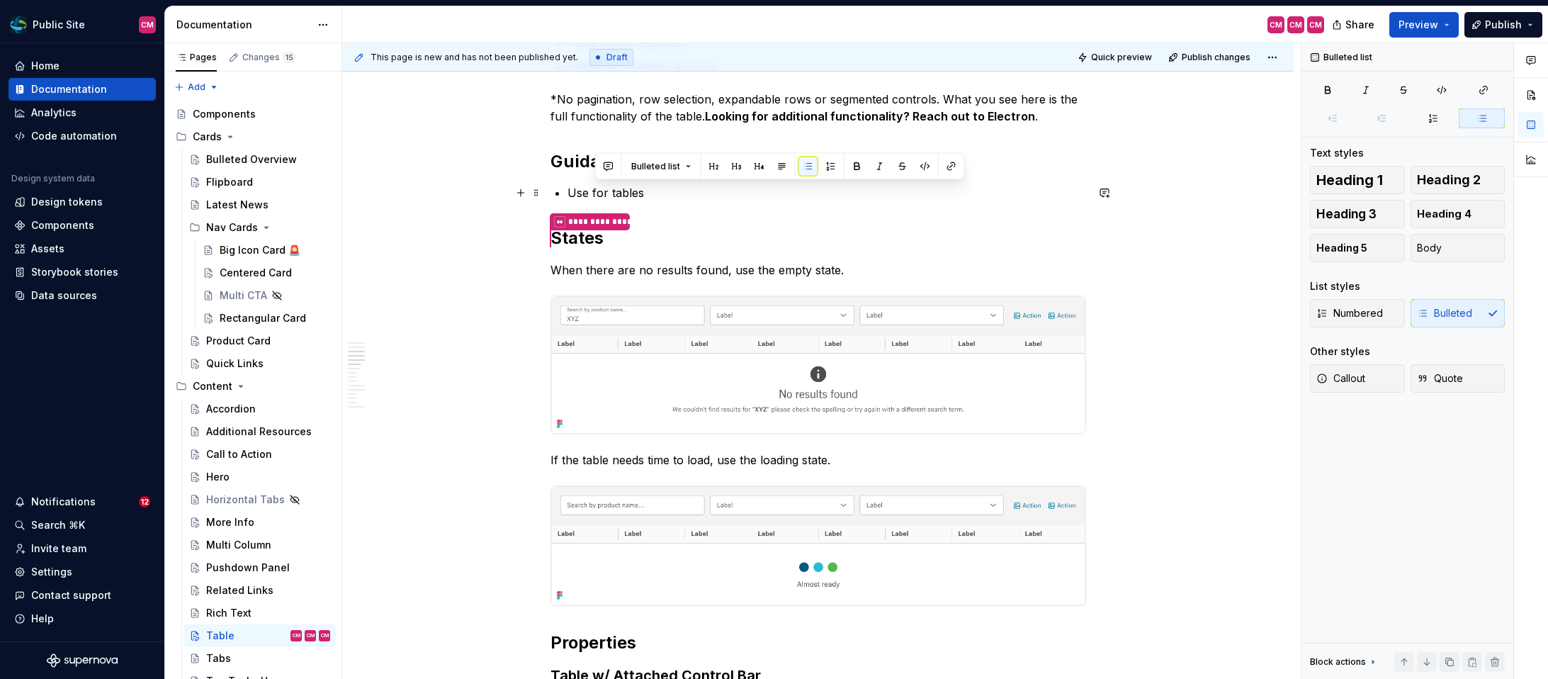
click at [594, 192] on p "Use for tables" at bounding box center [826, 192] width 519 height 17
click at [991, 194] on p "Use short labels for Header rows—keeps info short, clear and is better for mobi…" at bounding box center [826, 192] width 519 height 17
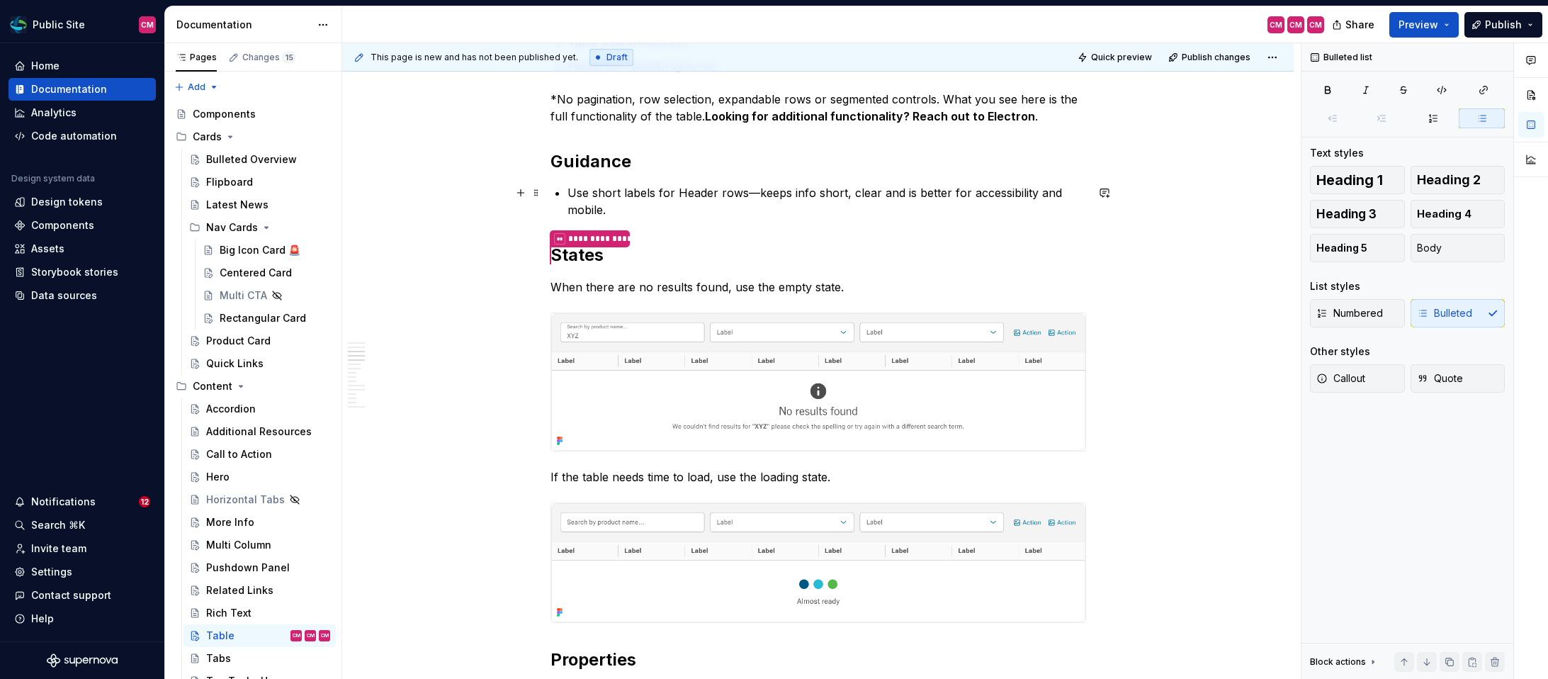
click at [744, 193] on p "Use short labels for Header rows—keeps info short, clear and is better for acce…" at bounding box center [826, 201] width 519 height 34
click at [715, 207] on p "Use short labels for Header row cells—keeps info short, clear and is better for…" at bounding box center [826, 201] width 519 height 34
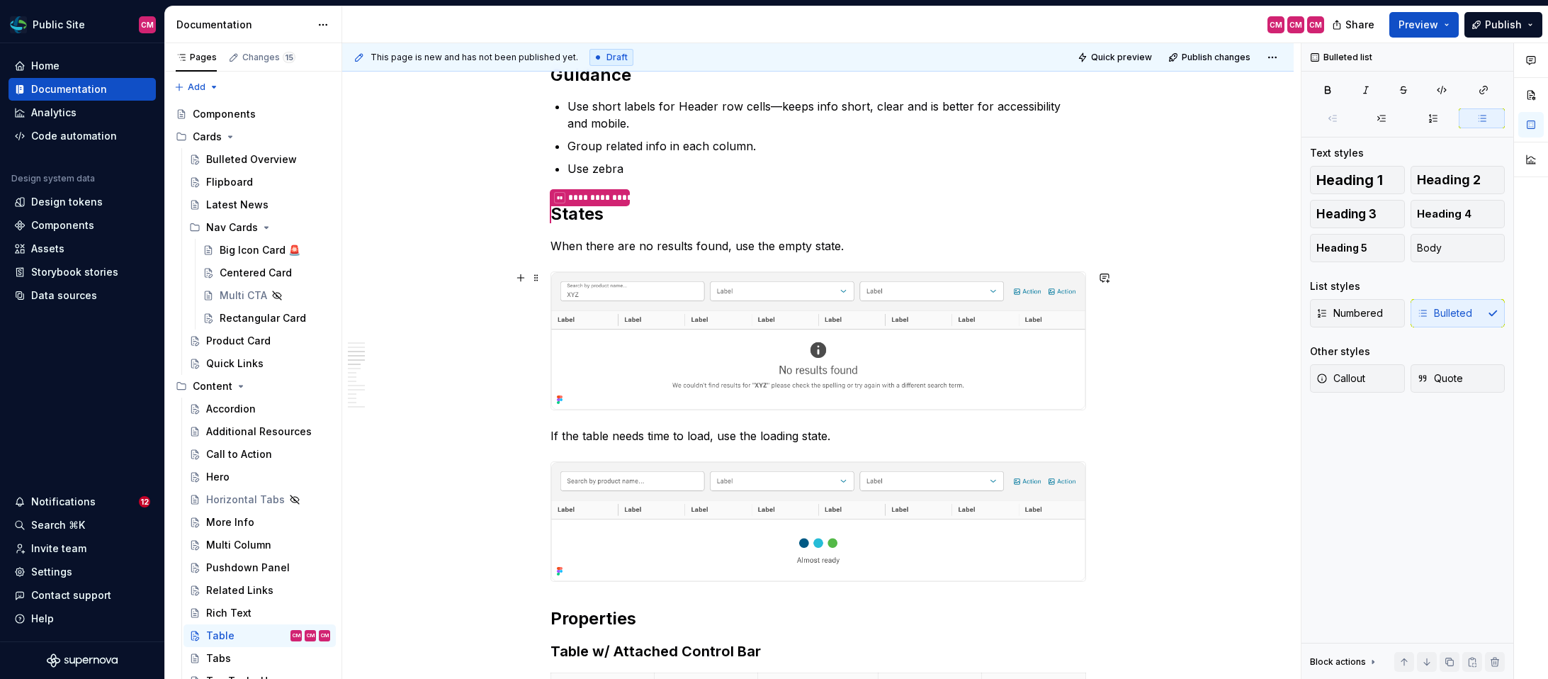
scroll to position [1278, 0]
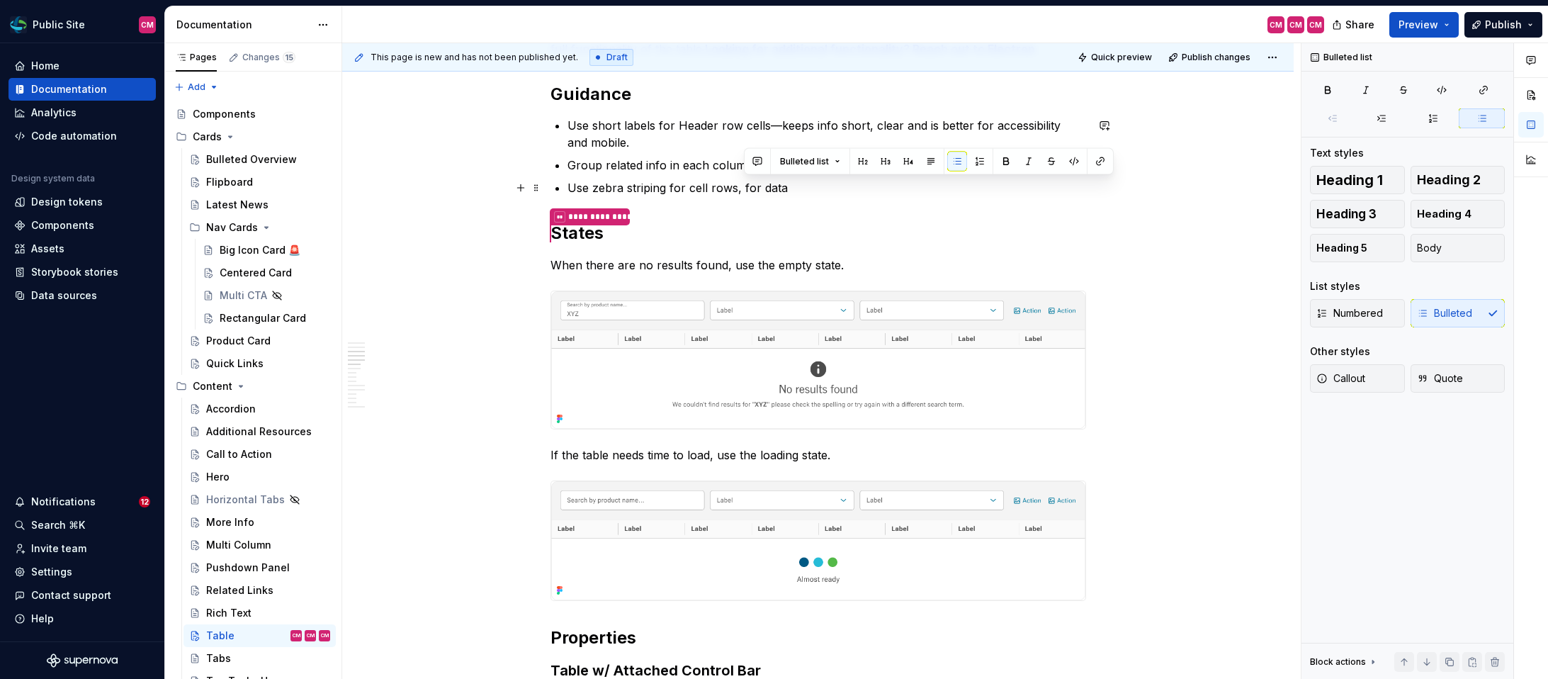
drag, startPoint x: 794, startPoint y: 188, endPoint x: 744, endPoint y: 188, distance: 49.6
click at [744, 188] on p "Use zebra striping for cell rows, for data" at bounding box center [826, 187] width 519 height 17
click at [613, 186] on p "Use zebra striping for cell rows, for data" at bounding box center [826, 187] width 519 height 17
drag, startPoint x: 803, startPoint y: 186, endPoint x: 738, endPoint y: 185, distance: 65.2
click at [738, 185] on p "Use zebra striping for cell rows, for data" at bounding box center [826, 187] width 519 height 17
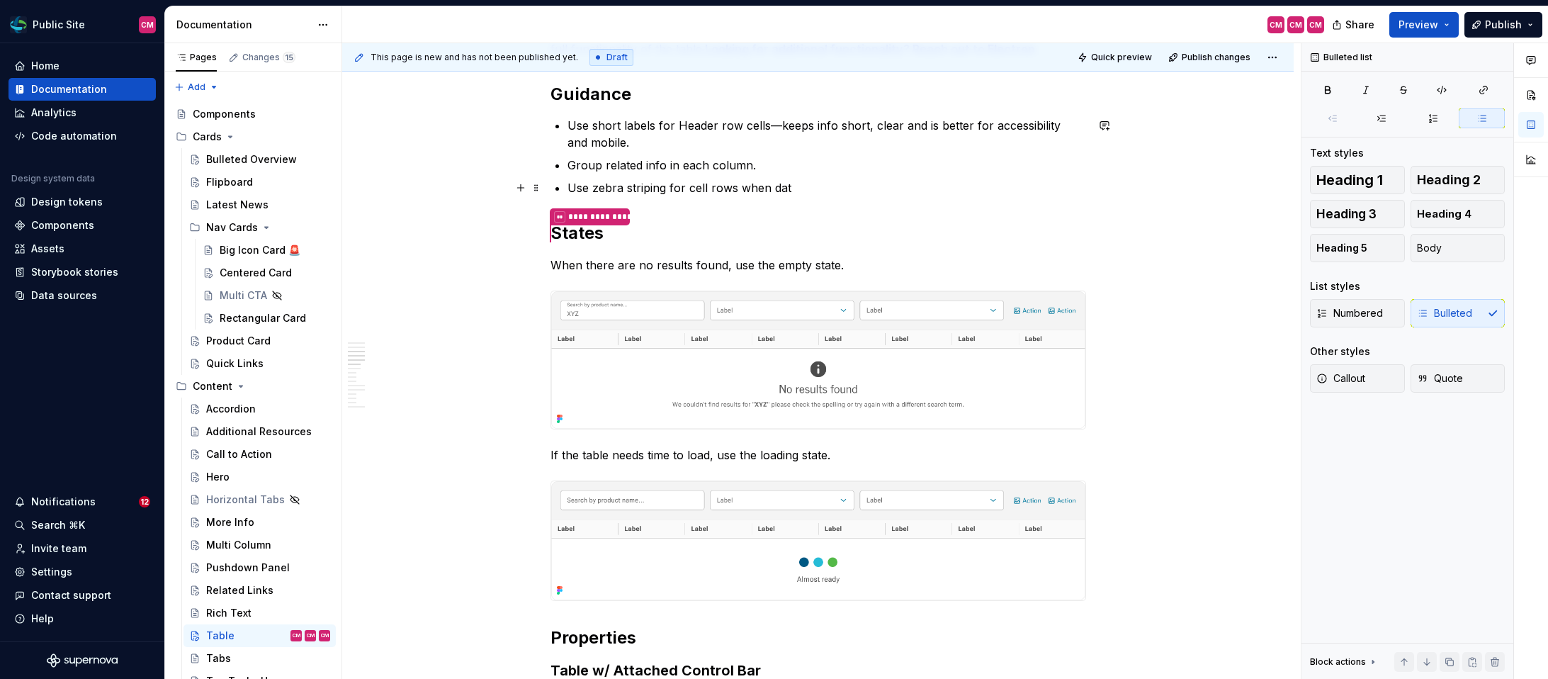
click at [570, 184] on p "Use zebra striping for cell rows when dat" at bounding box center [826, 187] width 519 height 17
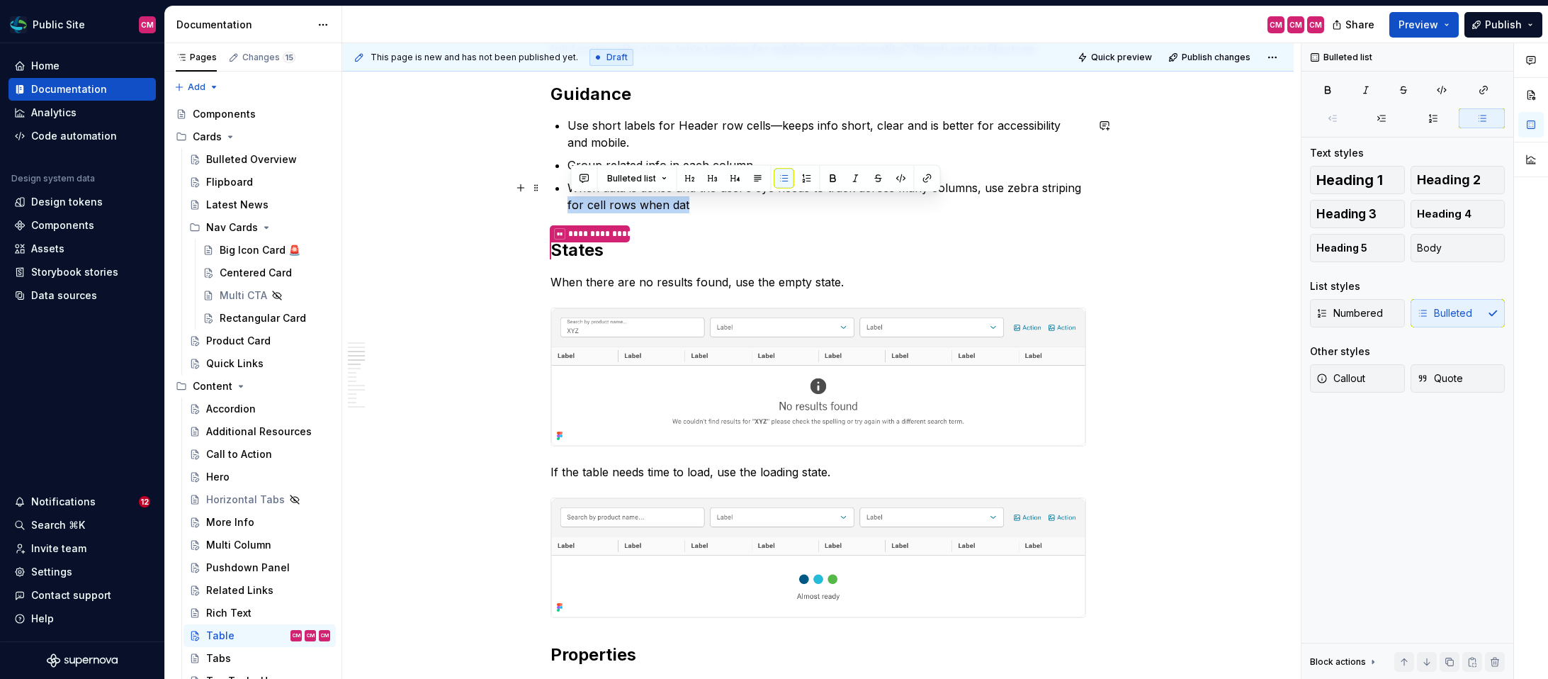
drag, startPoint x: 707, startPoint y: 199, endPoint x: 564, endPoint y: 201, distance: 143.1
click at [564, 201] on div "**********" at bounding box center [818, 230] width 536 height 2464
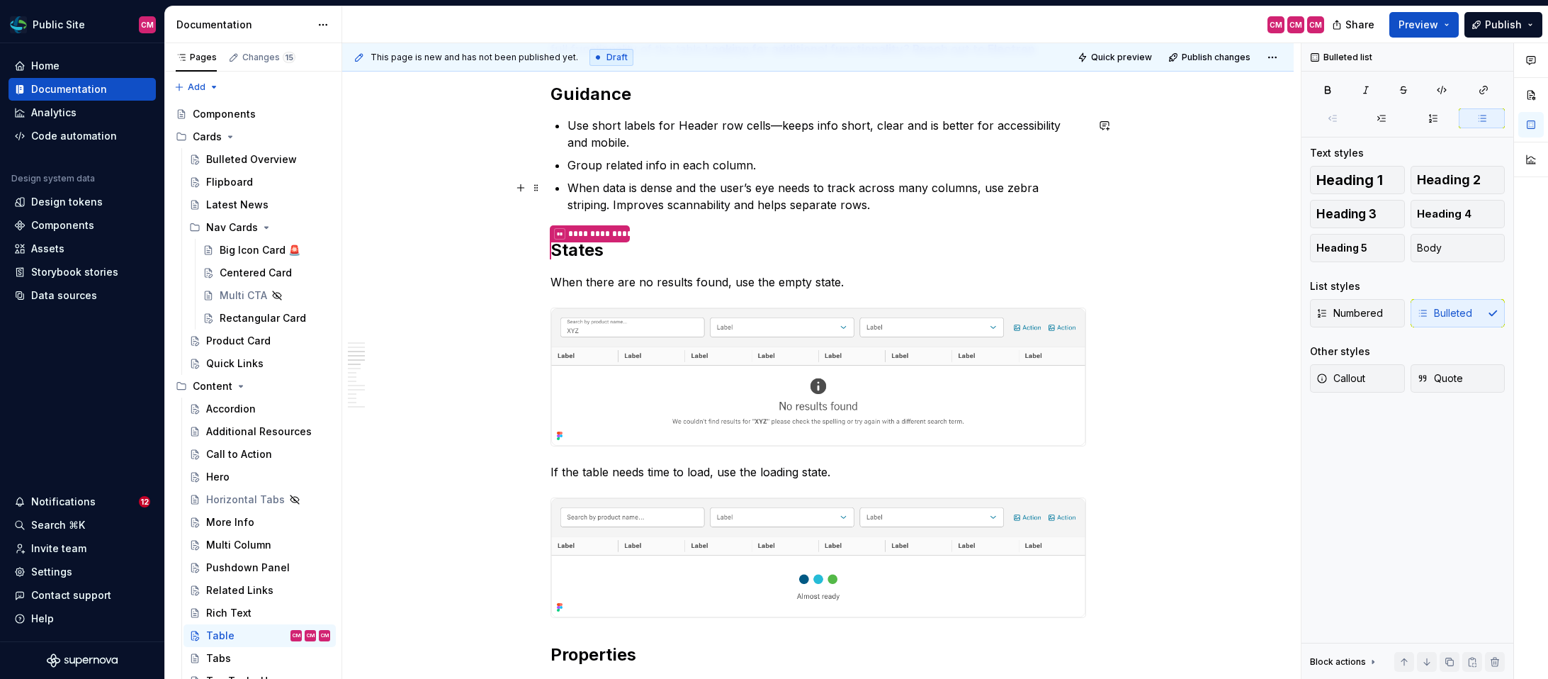
click at [744, 204] on p "When data is dense and the user’s eye needs to track across many columns, use z…" at bounding box center [826, 196] width 519 height 34
click at [911, 205] on p "When data is dense and the user’s eye needs to track across many columns, use z…" at bounding box center [826, 196] width 519 height 34
drag, startPoint x: 746, startPoint y: 187, endPoint x: 781, endPoint y: 188, distance: 34.7
click at [781, 188] on p "When data is dense and the user’s eye needs to track across many columns, use z…" at bounding box center [826, 196] width 519 height 34
click at [574, 204] on p "When data is dense and the user needs to track across many columns, use zebra s…" at bounding box center [826, 196] width 519 height 34
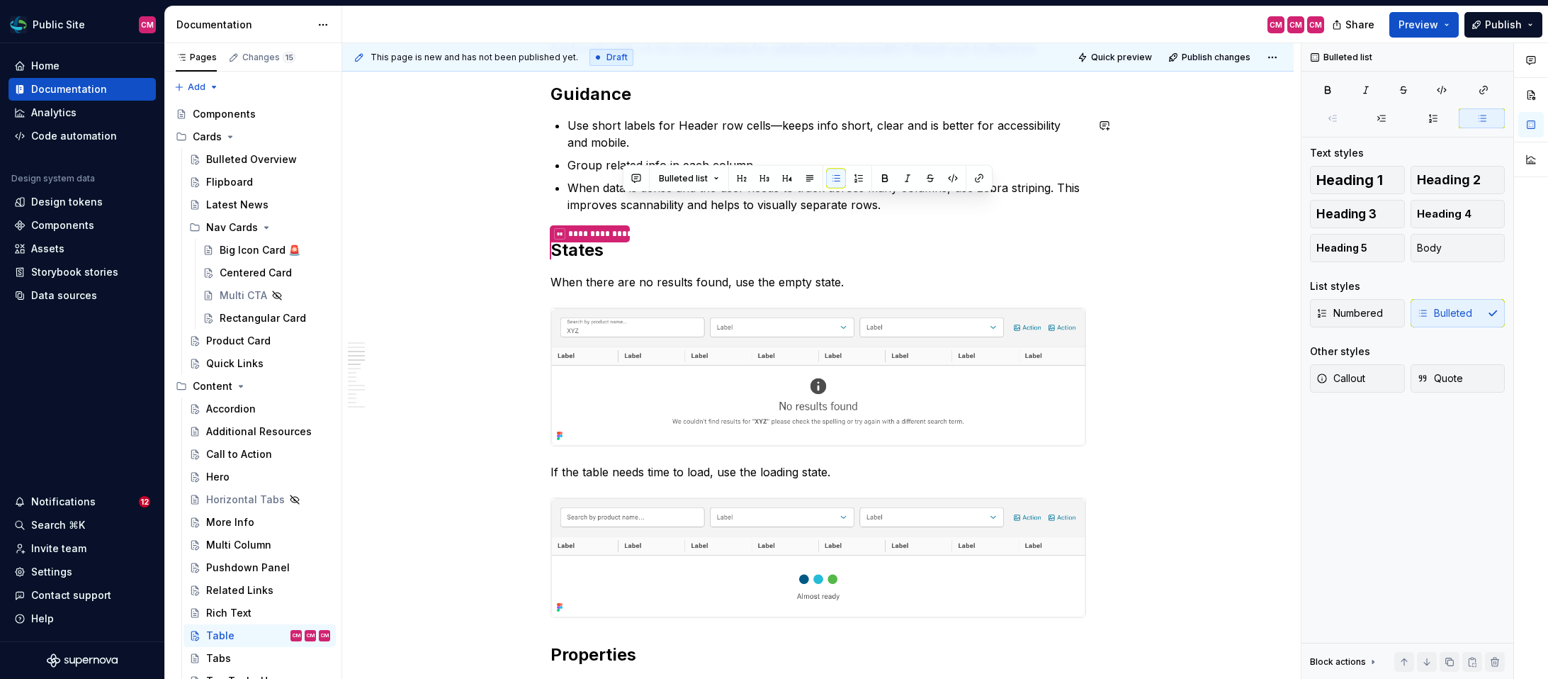
click at [890, 215] on div "**********" at bounding box center [818, 230] width 536 height 2464
drag, startPoint x: 760, startPoint y: 205, endPoint x: 716, endPoint y: 204, distance: 43.9
click at [716, 204] on p "When data is dense and the user needs to track across many columns, use zebra s…" at bounding box center [826, 196] width 519 height 34
click at [802, 207] on p "When data is dense and the user needs to track across many columns, use zebra s…" at bounding box center [826, 196] width 519 height 34
click at [866, 204] on p "When data is dense and the user needs to track across many columns, use zebra s…" at bounding box center [826, 196] width 519 height 34
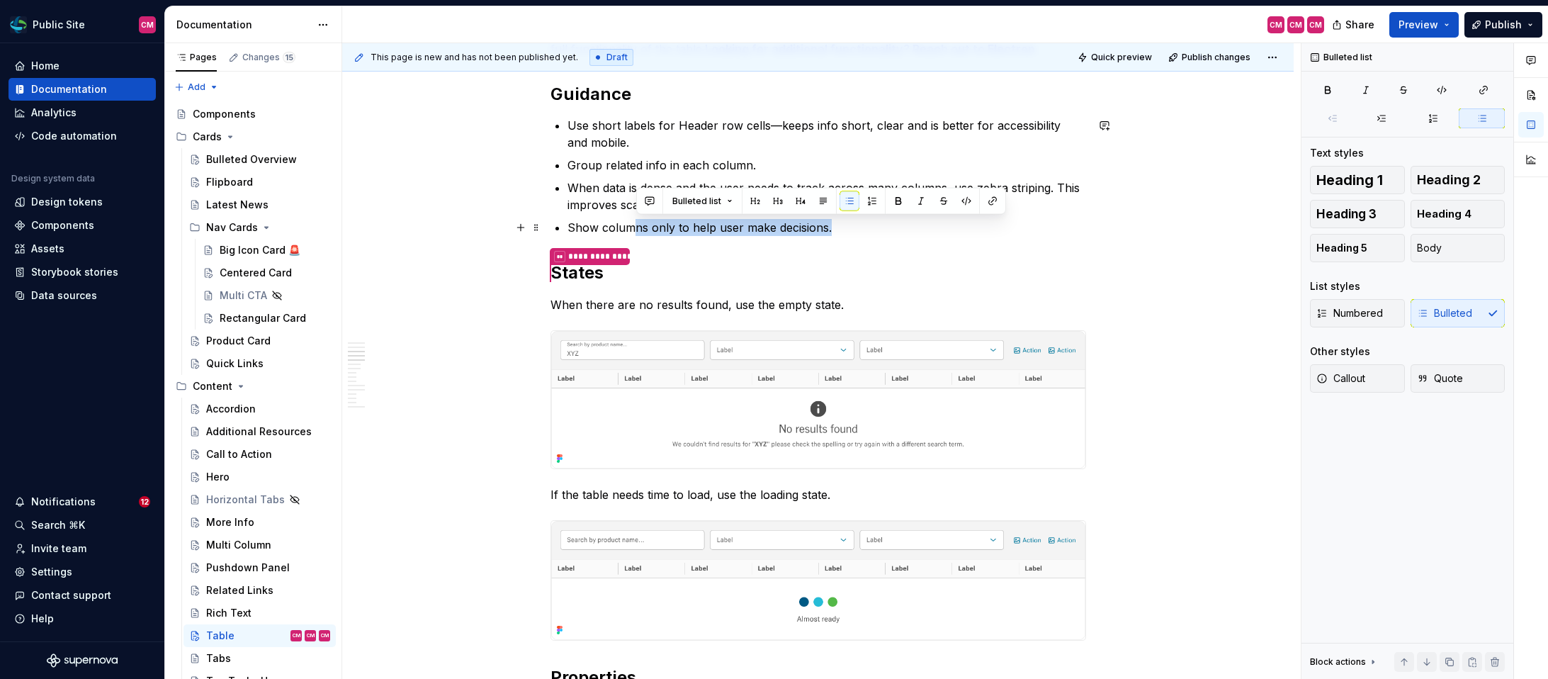
drag, startPoint x: 856, startPoint y: 223, endPoint x: 633, endPoint y: 235, distance: 222.7
click at [633, 235] on p "Show columns only to help user make decisions." at bounding box center [826, 227] width 519 height 17
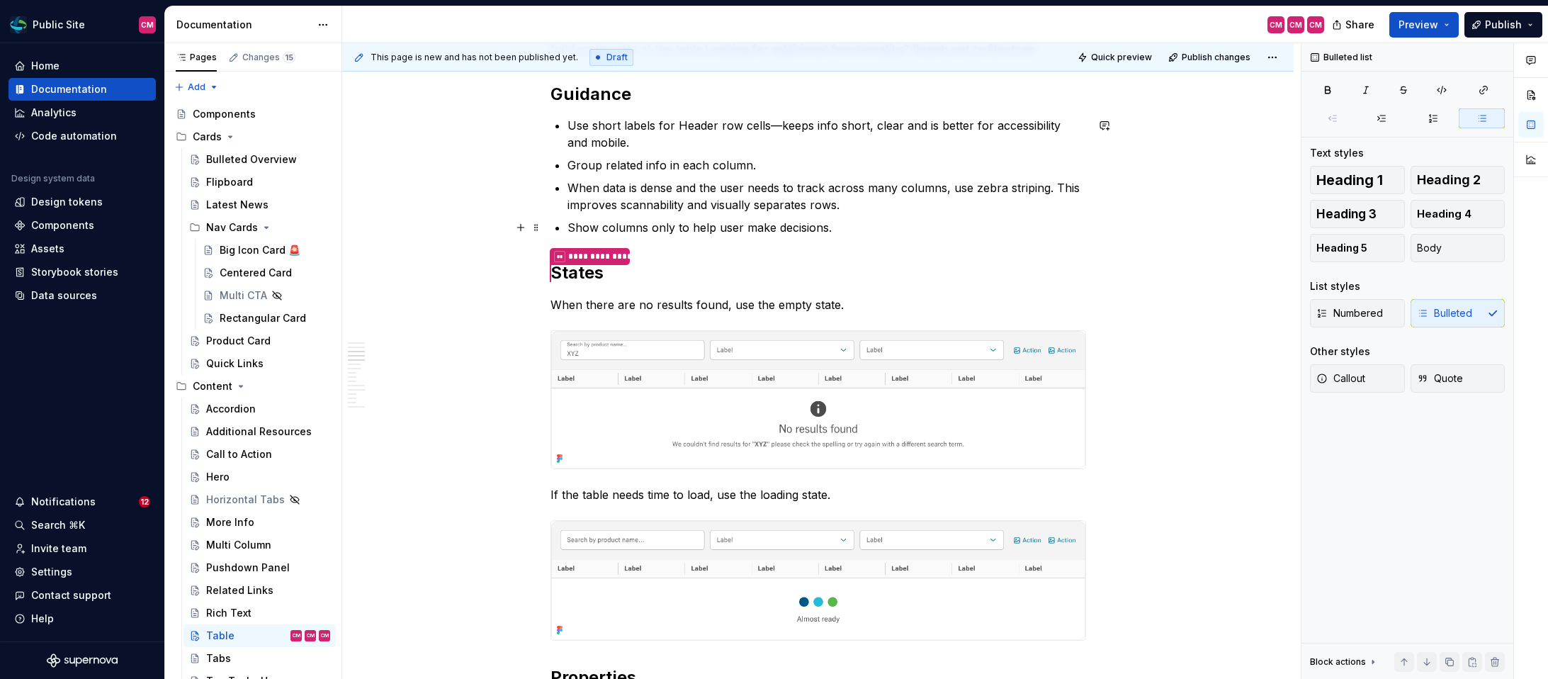
click at [601, 222] on p "Show columns only to help user make decisions." at bounding box center [826, 227] width 519 height 17
click at [741, 227] on p "Show only necessary columns only to help user make decisions." at bounding box center [826, 227] width 519 height 17
click at [920, 228] on p "Show only necessary columns to help user make decisions." at bounding box center [826, 227] width 519 height 17
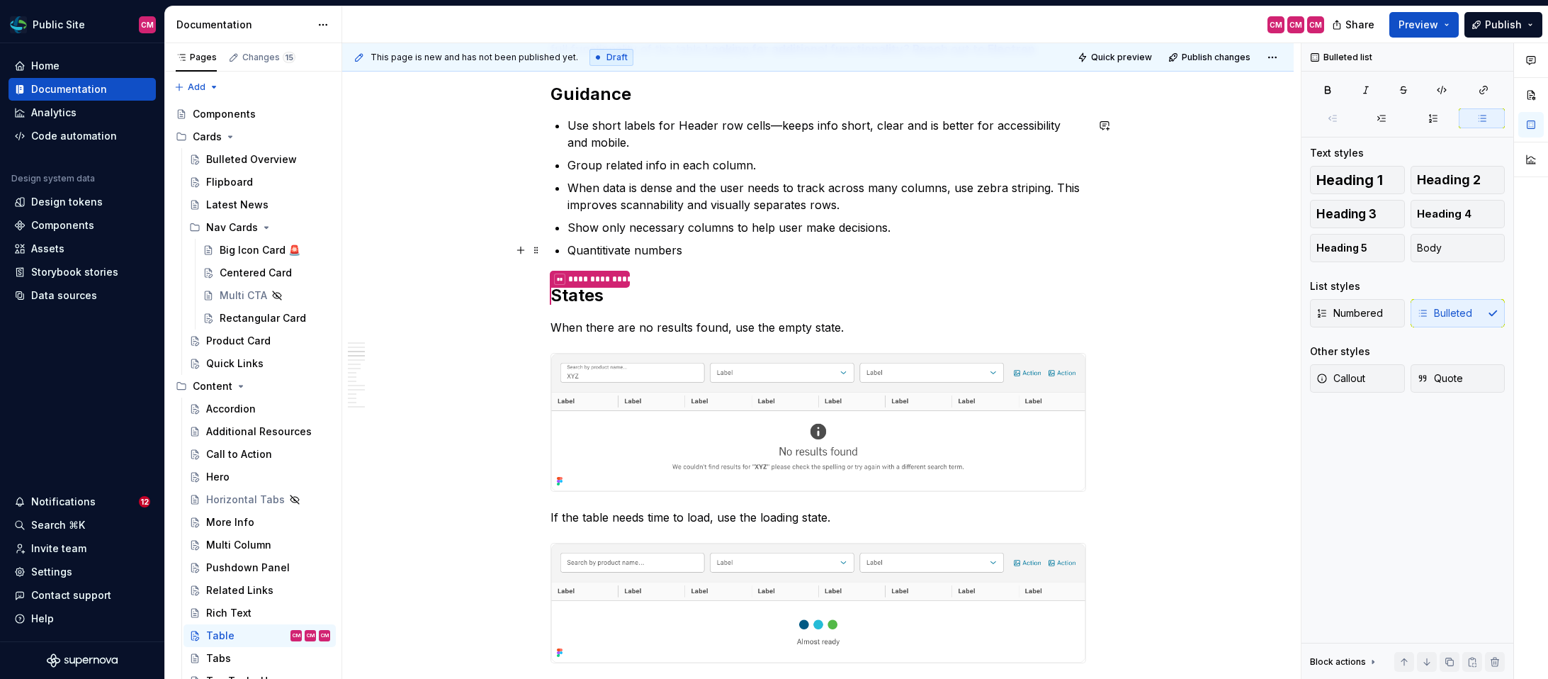
click at [609, 253] on p "Quantitivate numbers" at bounding box center [826, 250] width 519 height 17
click at [719, 246] on p "Quantitative numbers" at bounding box center [826, 250] width 519 height 17
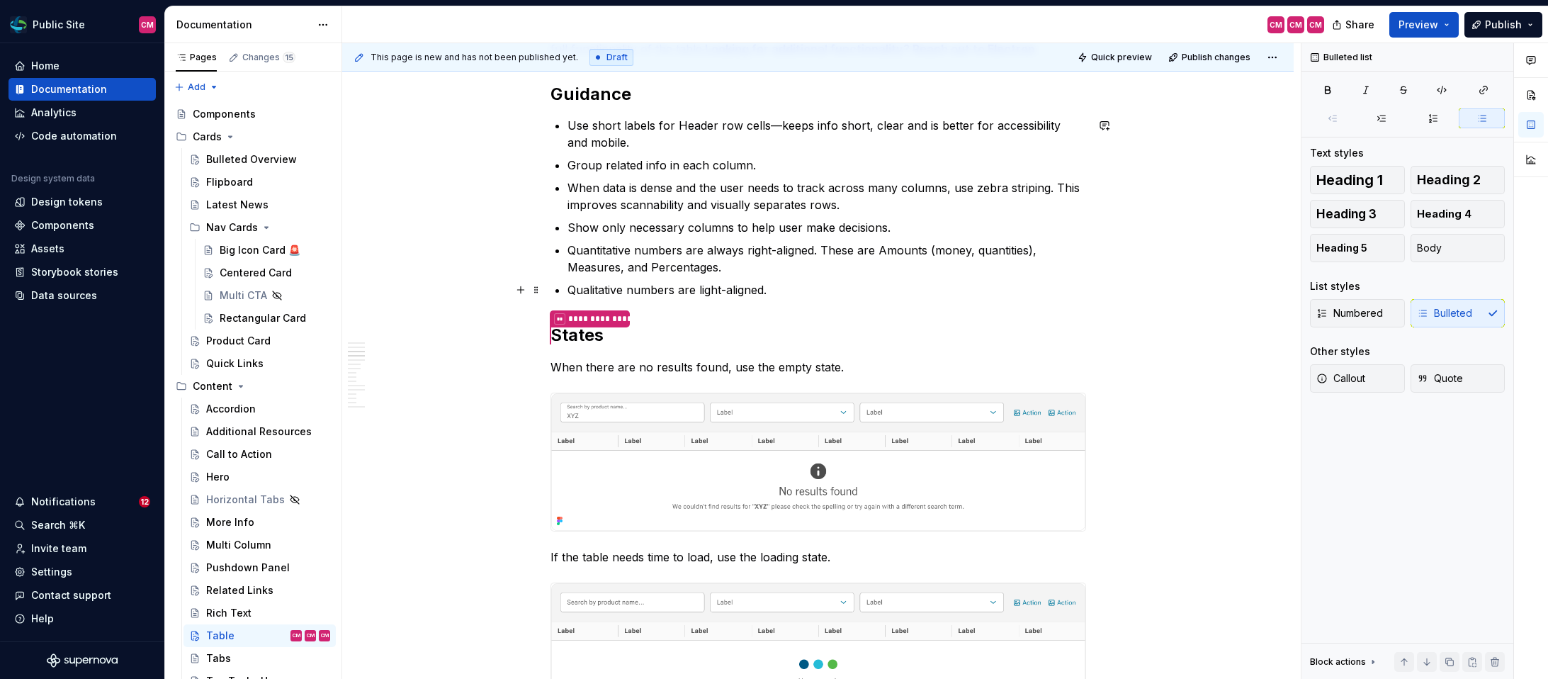
click at [710, 290] on p "Qualitative numbers are light-aligned." at bounding box center [826, 289] width 519 height 17
click at [800, 291] on p "Qualitative numbers are left-aligned." at bounding box center [826, 289] width 519 height 17
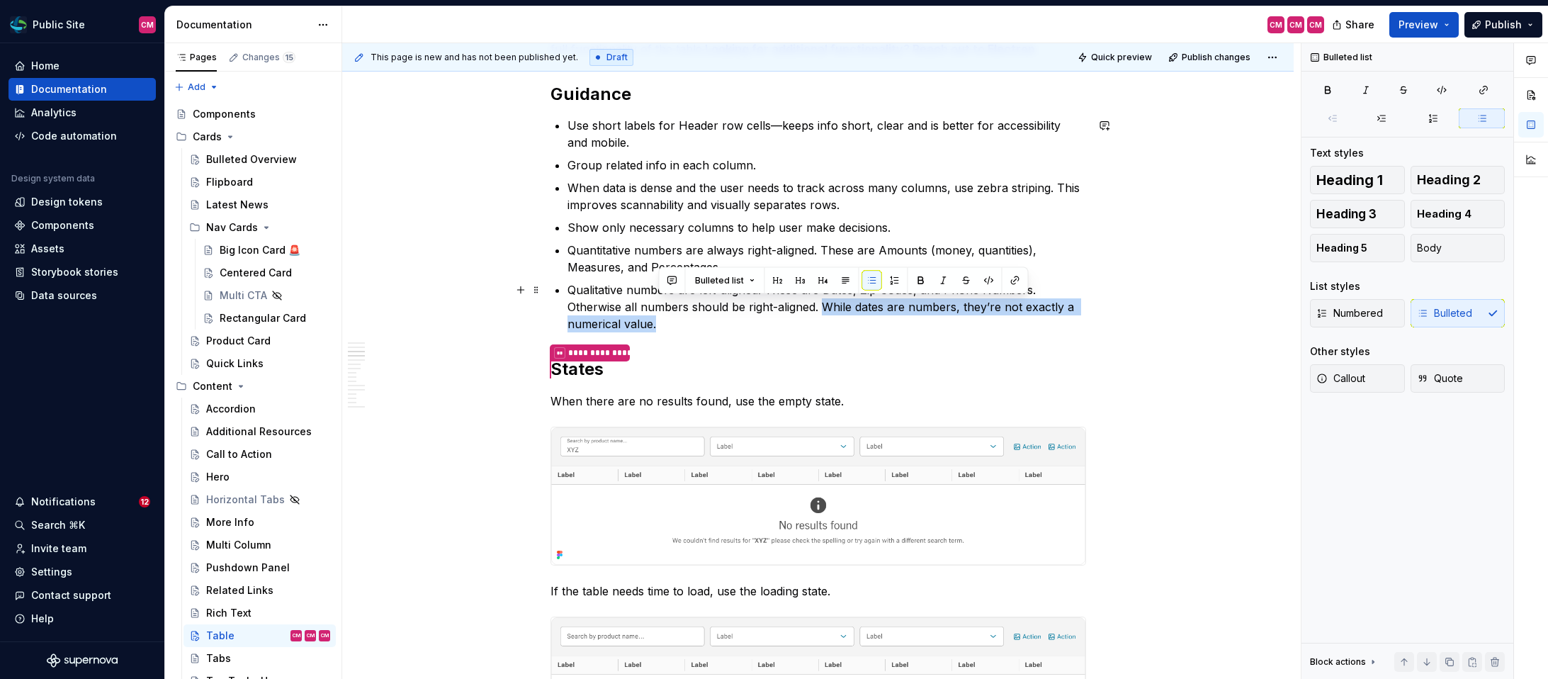
drag, startPoint x: 827, startPoint y: 307, endPoint x: 834, endPoint y: 319, distance: 14.3
click at [834, 319] on p "Qualitative numbers are left-aligned. These are Dates, Zip Codes, and Phone Num…" at bounding box center [826, 306] width 519 height 51
click at [831, 291] on p "Qualitative numbers are left-aligned. These are Dates, Zip Codes, and Phone Num…" at bounding box center [826, 306] width 519 height 51
click at [951, 291] on p "Qualitative numbers are left-aligned. These are dates, zip codes, and Phone Num…" at bounding box center [826, 306] width 519 height 51
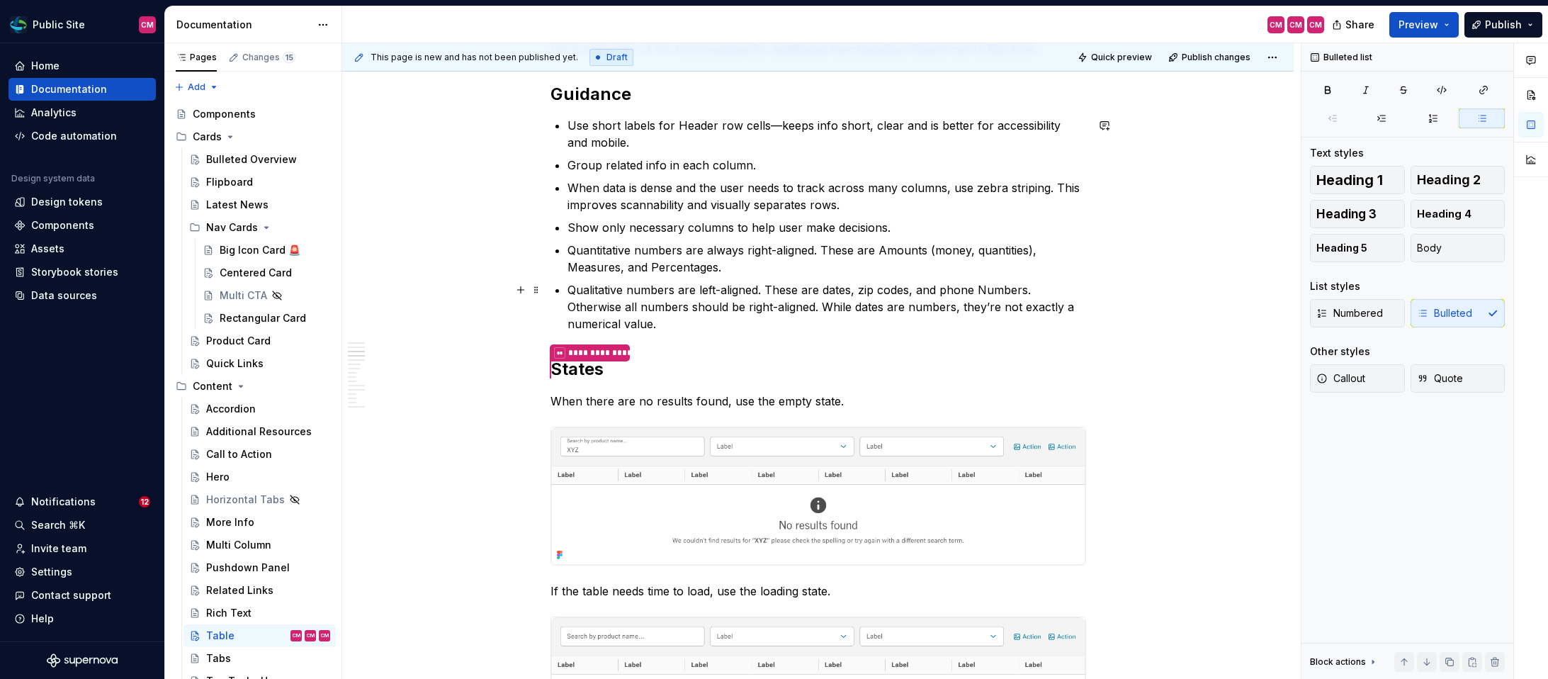
click at [992, 290] on p "Qualitative numbers are left-aligned. These are dates, zip codes, and phone Num…" at bounding box center [826, 306] width 519 height 51
click at [888, 249] on p "Quantitative numbers are always right-aligned. These are Amounts (money, quanti…" at bounding box center [826, 259] width 519 height 34
click at [581, 271] on p "Quantitative numbers are always right-aligned. These are amounts (money, quanti…" at bounding box center [826, 259] width 519 height 34
click at [656, 264] on p "Quantitative numbers are always right-aligned. These are amounts (money, quanti…" at bounding box center [826, 259] width 519 height 34
click at [691, 330] on p "Qualitative numbers are left-aligned. These are dates, zip codes, and phone num…" at bounding box center [826, 306] width 519 height 51
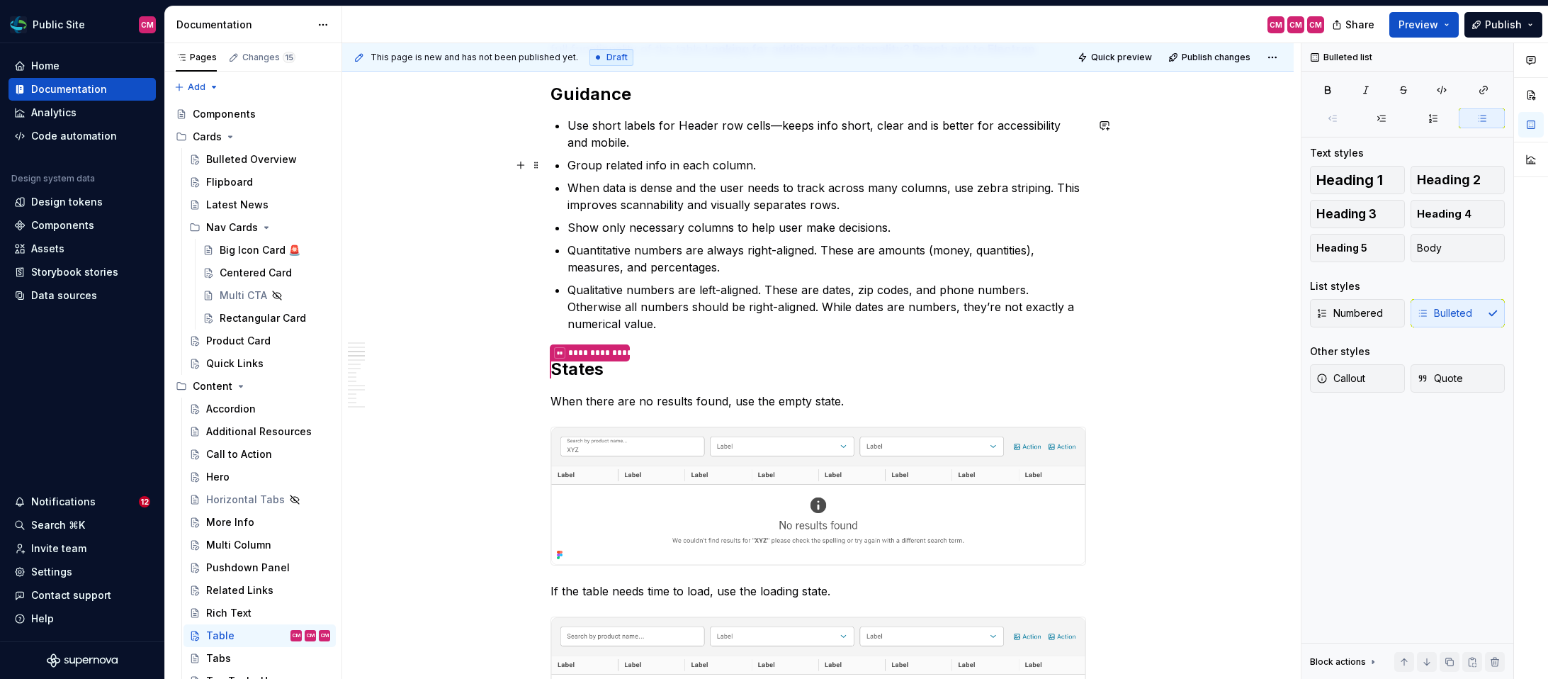
click at [766, 167] on p "Group related info in each column." at bounding box center [826, 165] width 519 height 17
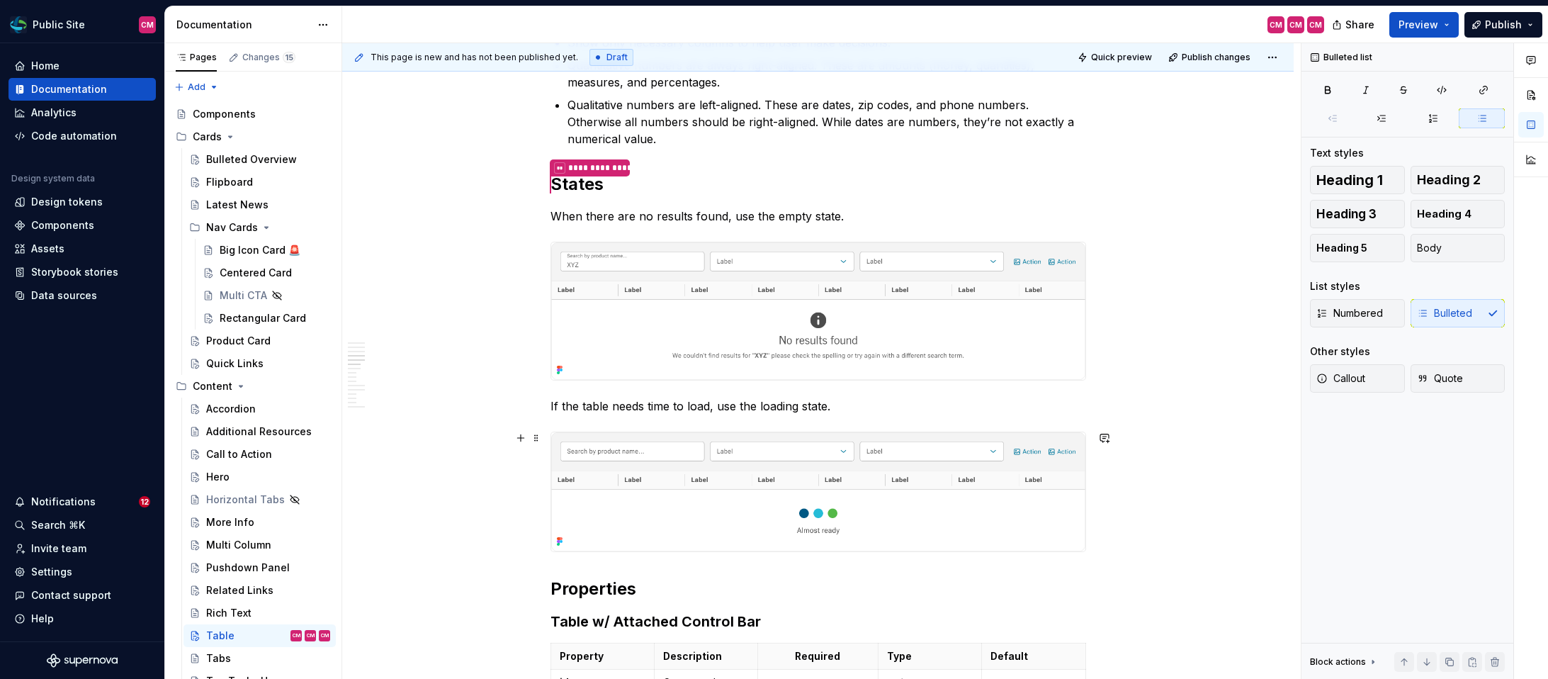
scroll to position [1509, 0]
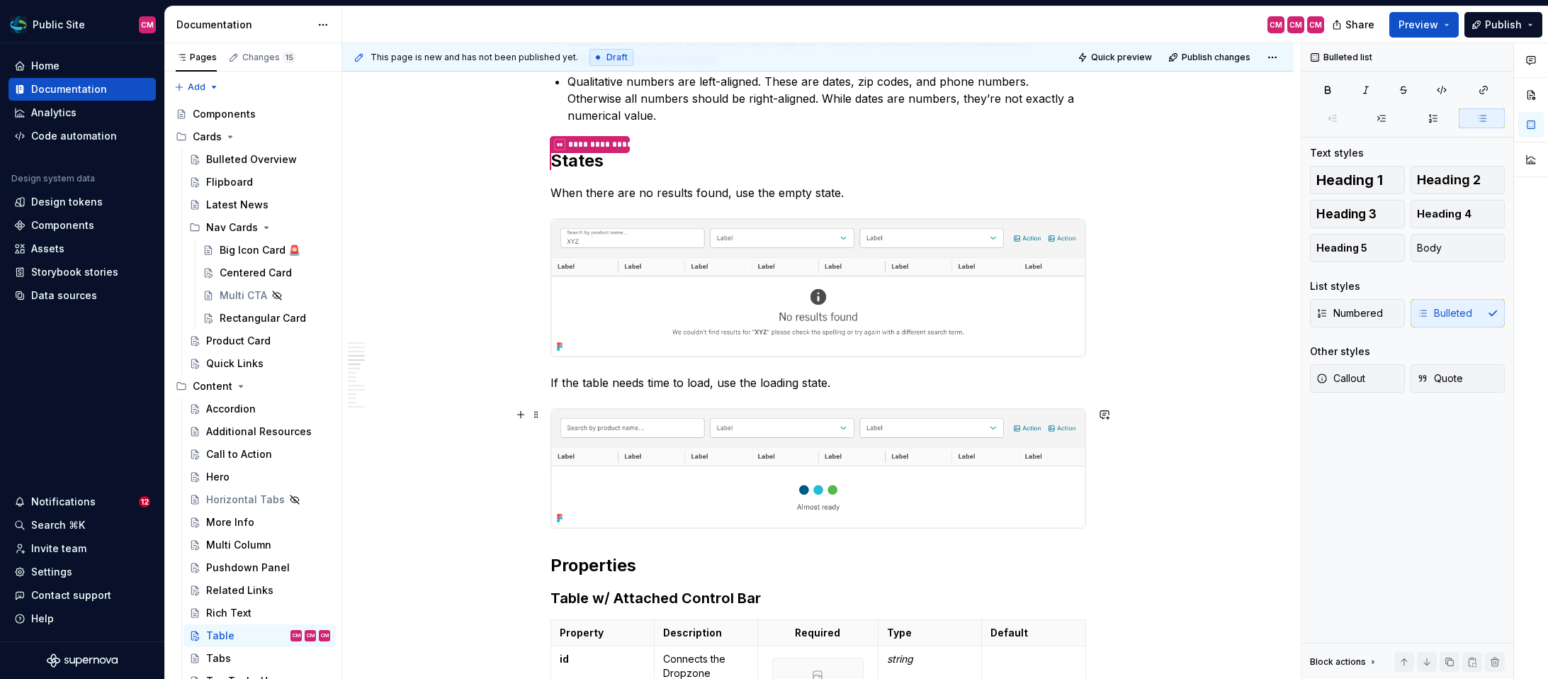
click at [696, 465] on img at bounding box center [818, 468] width 534 height 119
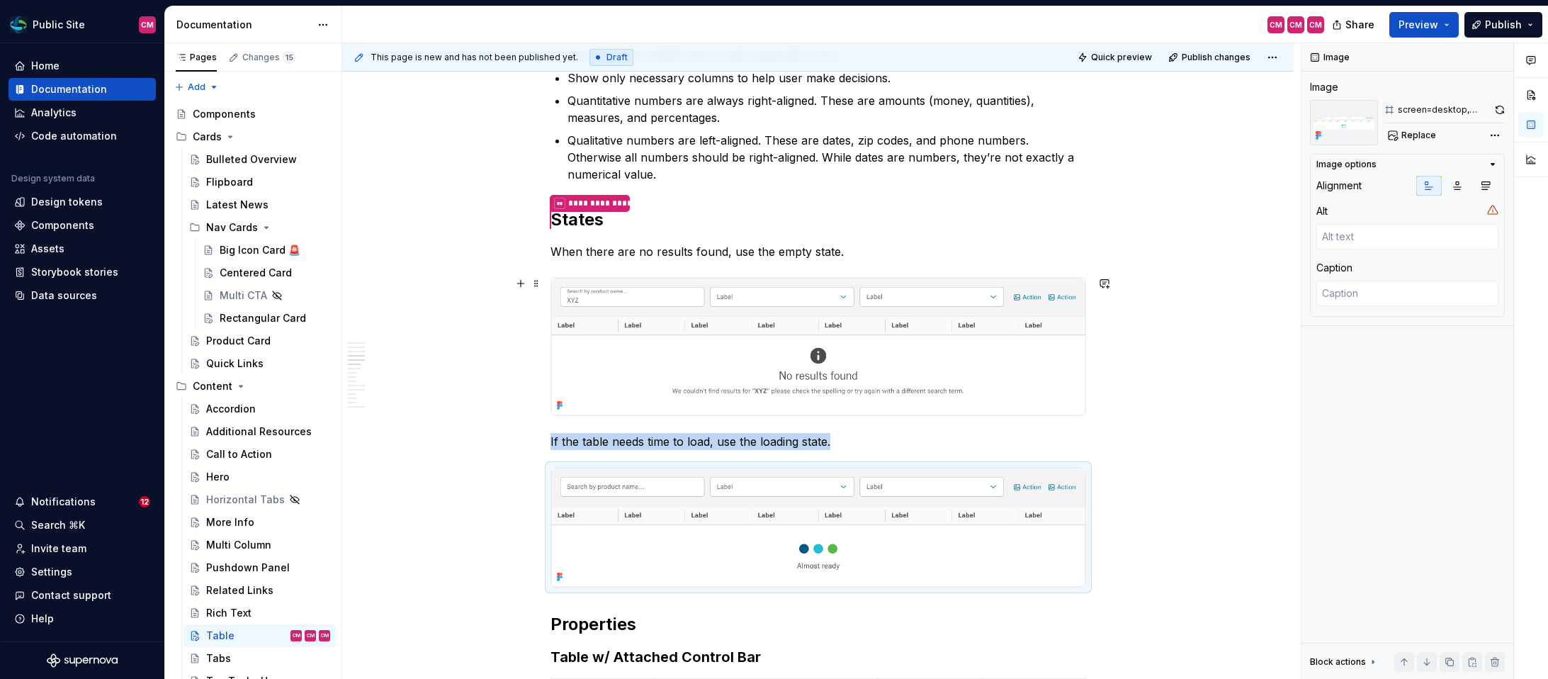
scroll to position [1440, 0]
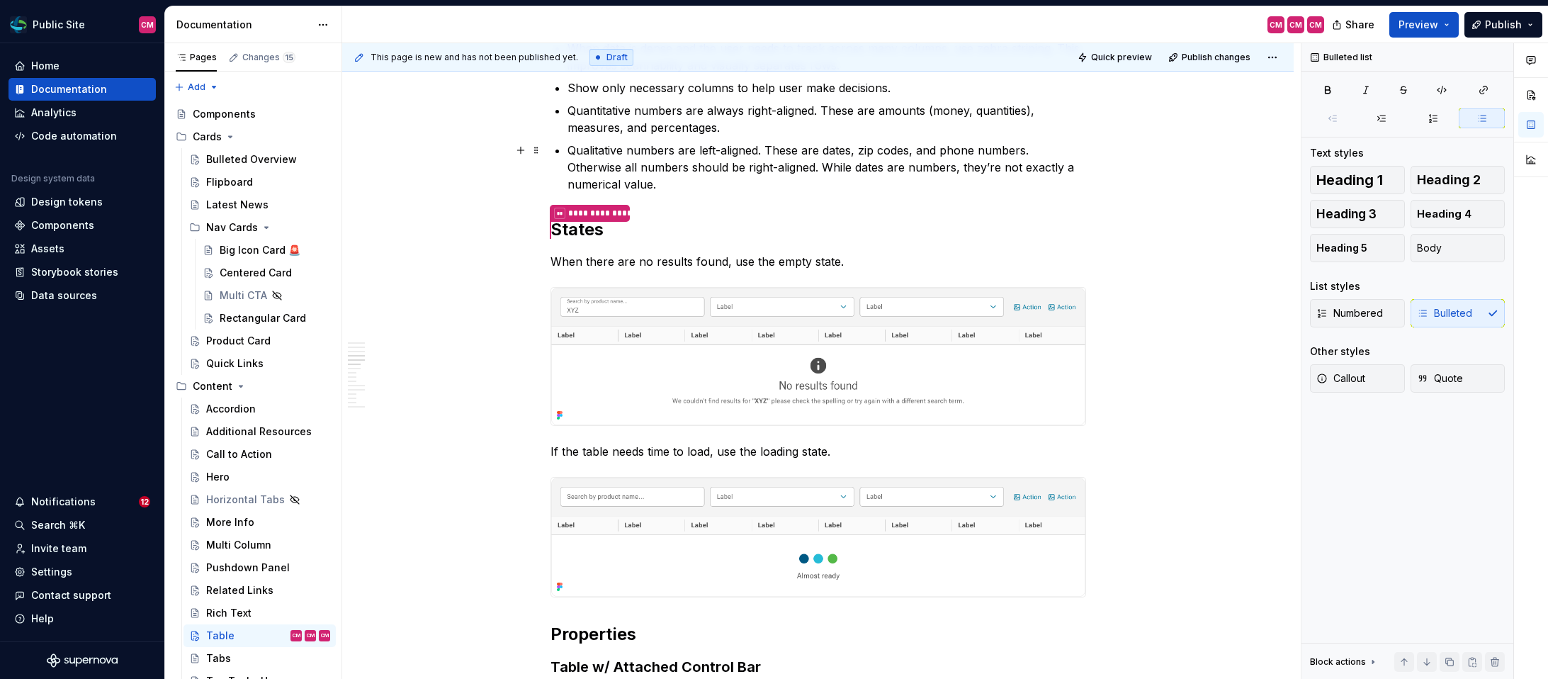
click at [698, 183] on p "Qualitative numbers are left-aligned. These are dates, zip codes, and phone num…" at bounding box center [826, 167] width 519 height 51
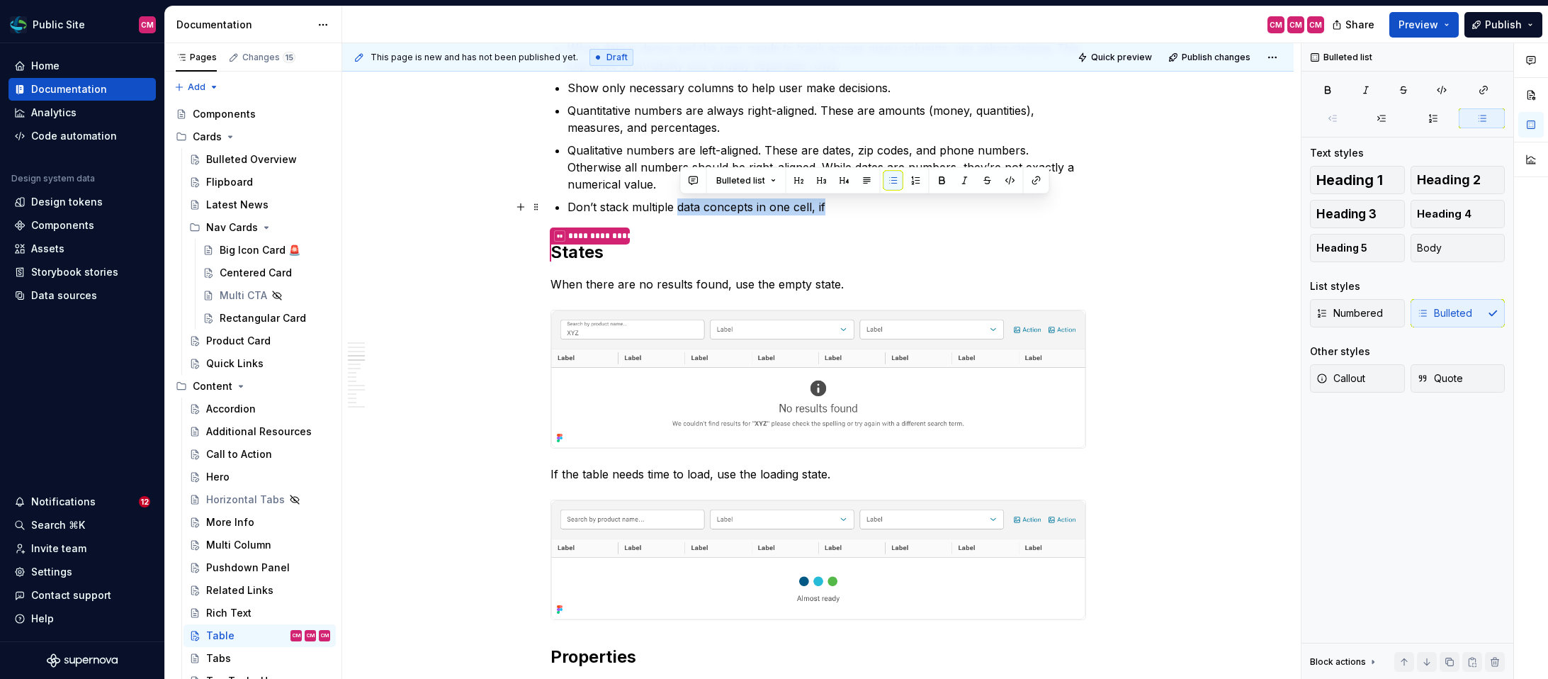
drag, startPoint x: 834, startPoint y: 203, endPoint x: 679, endPoint y: 209, distance: 154.6
click at [679, 209] on p "Don’t stack multiple data concepts in one cell, if" at bounding box center [826, 206] width 519 height 17
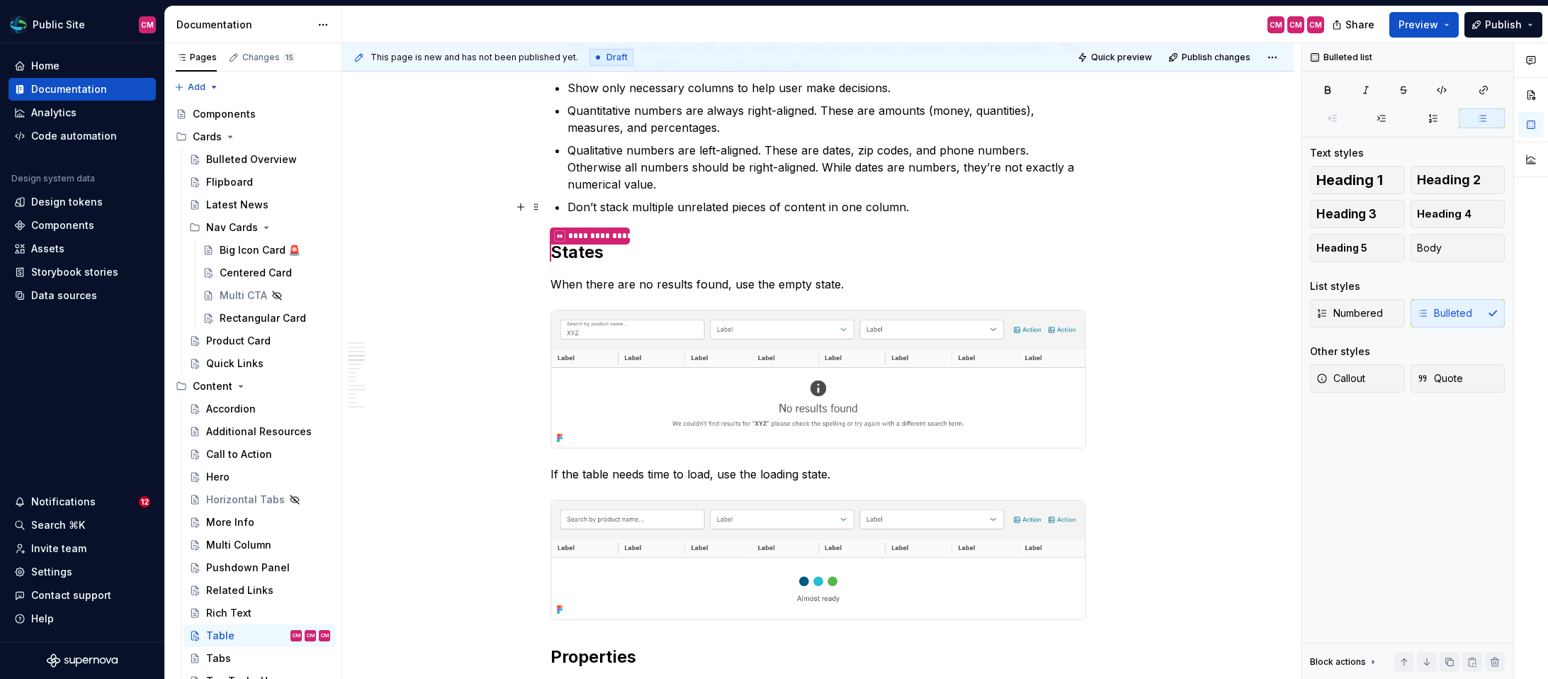
click at [872, 208] on p "Don’t stack multiple unrelated pieces of content in one column." at bounding box center [826, 206] width 519 height 17
click at [888, 211] on p "Don’t stack multiple unrelated pieces of content in one cell." at bounding box center [826, 206] width 519 height 17
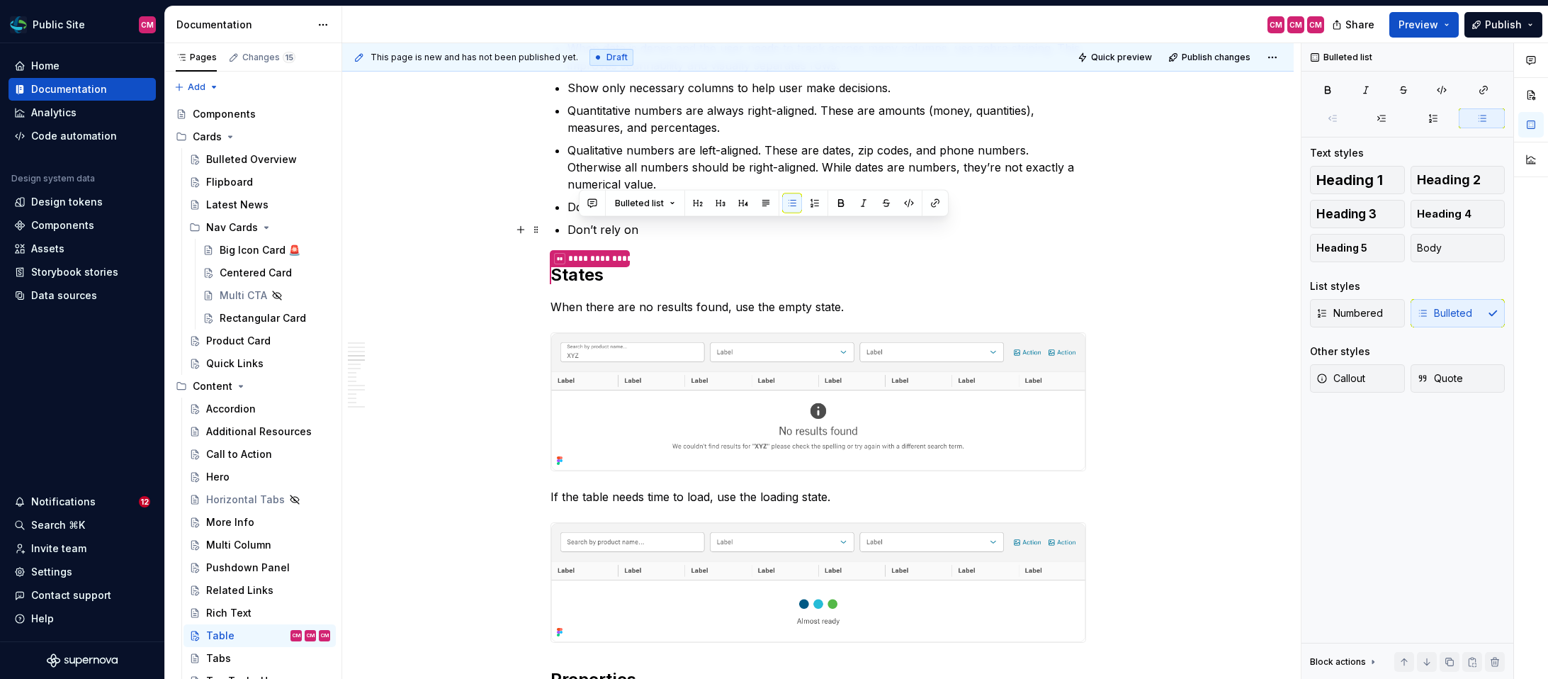
drag, startPoint x: 657, startPoint y: 230, endPoint x: 573, endPoint y: 227, distance: 84.3
click at [573, 227] on p "Don’t rely on" at bounding box center [826, 229] width 519 height 17
click at [656, 230] on p "If using a status, make sure" at bounding box center [826, 229] width 519 height 17
click at [753, 225] on p "If using a tag, make sure" at bounding box center [826, 229] width 519 height 17
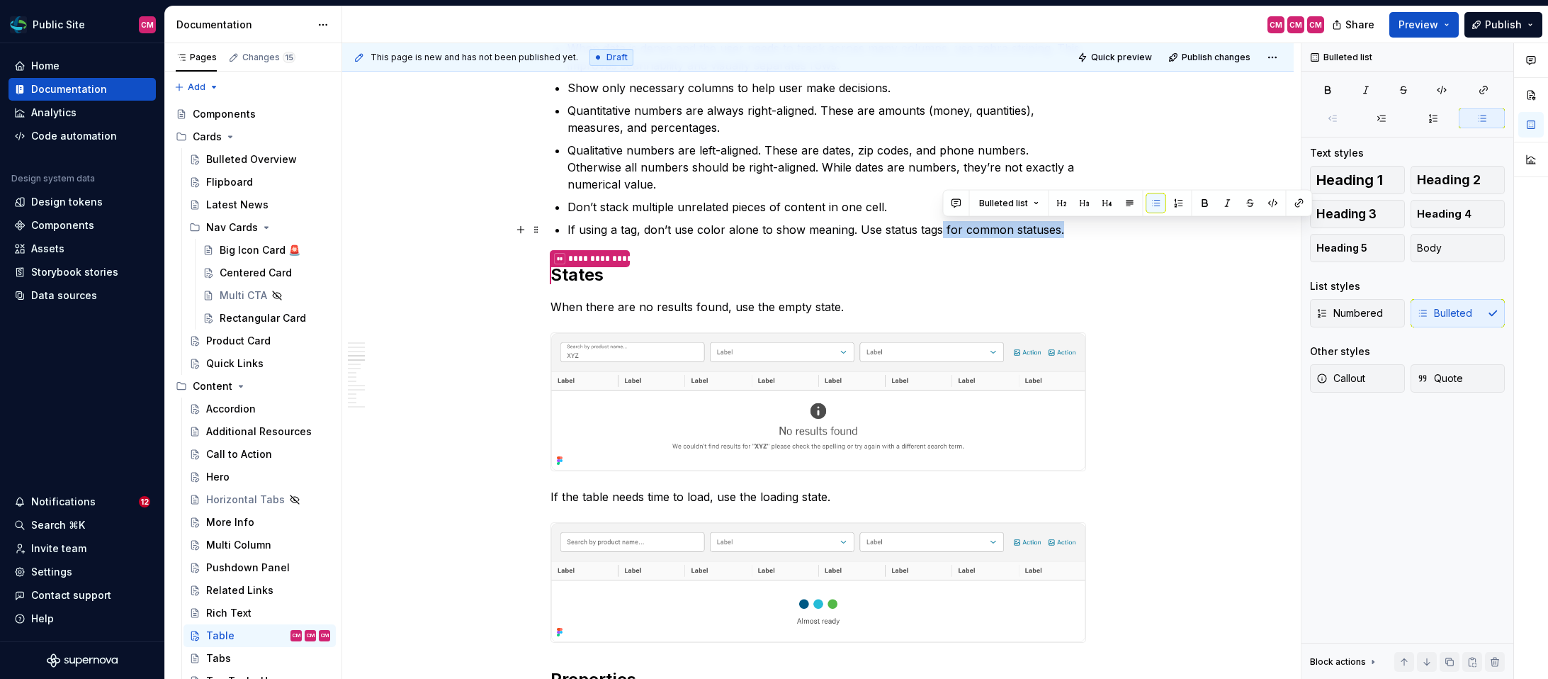
drag, startPoint x: 1084, startPoint y: 227, endPoint x: 940, endPoint y: 232, distance: 143.9
click at [940, 232] on p "If using a tag, don’t use color alone to show meaning. Use status tags for comm…" at bounding box center [826, 229] width 519 height 17
click at [1021, 234] on p "If using a tag, don’t use color alone to show meaning. Use status tags, if poss…" at bounding box center [826, 229] width 519 height 17
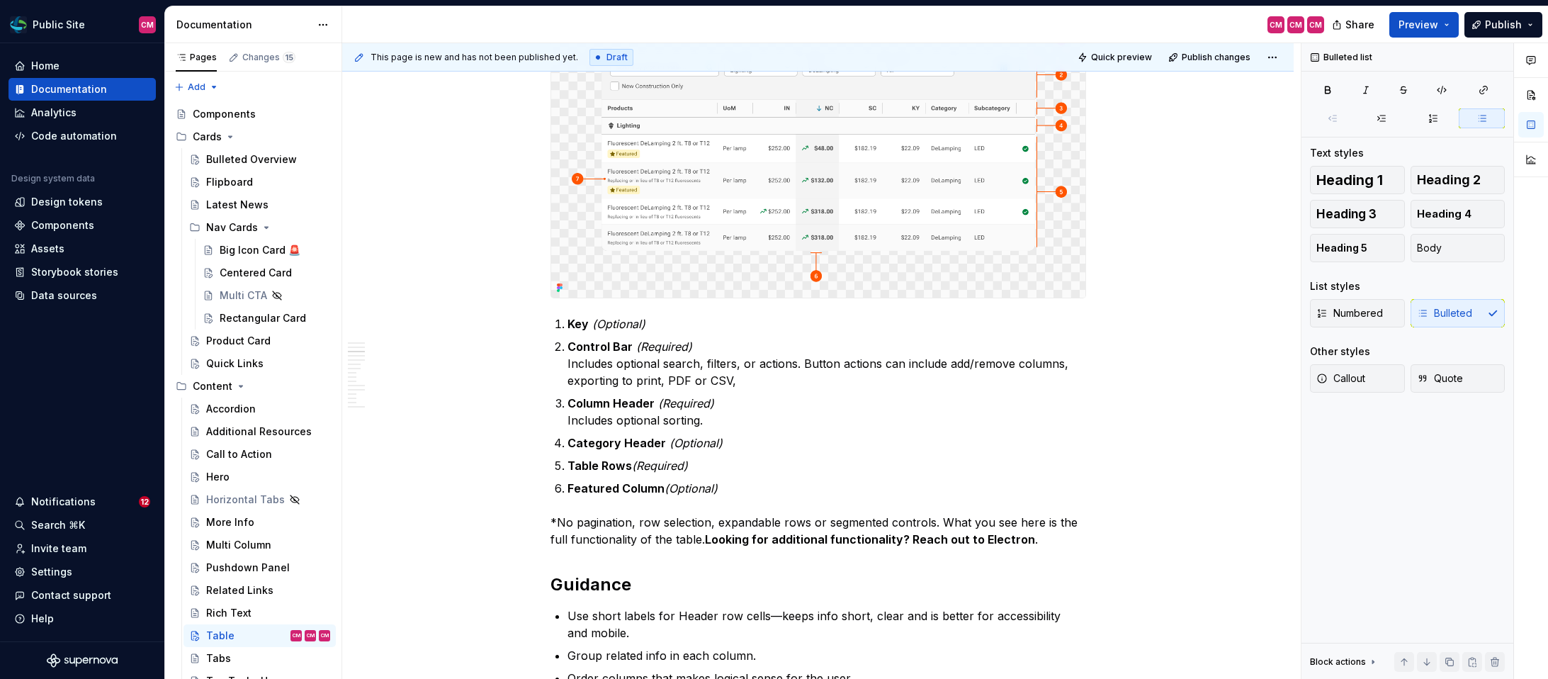
scroll to position [756, 0]
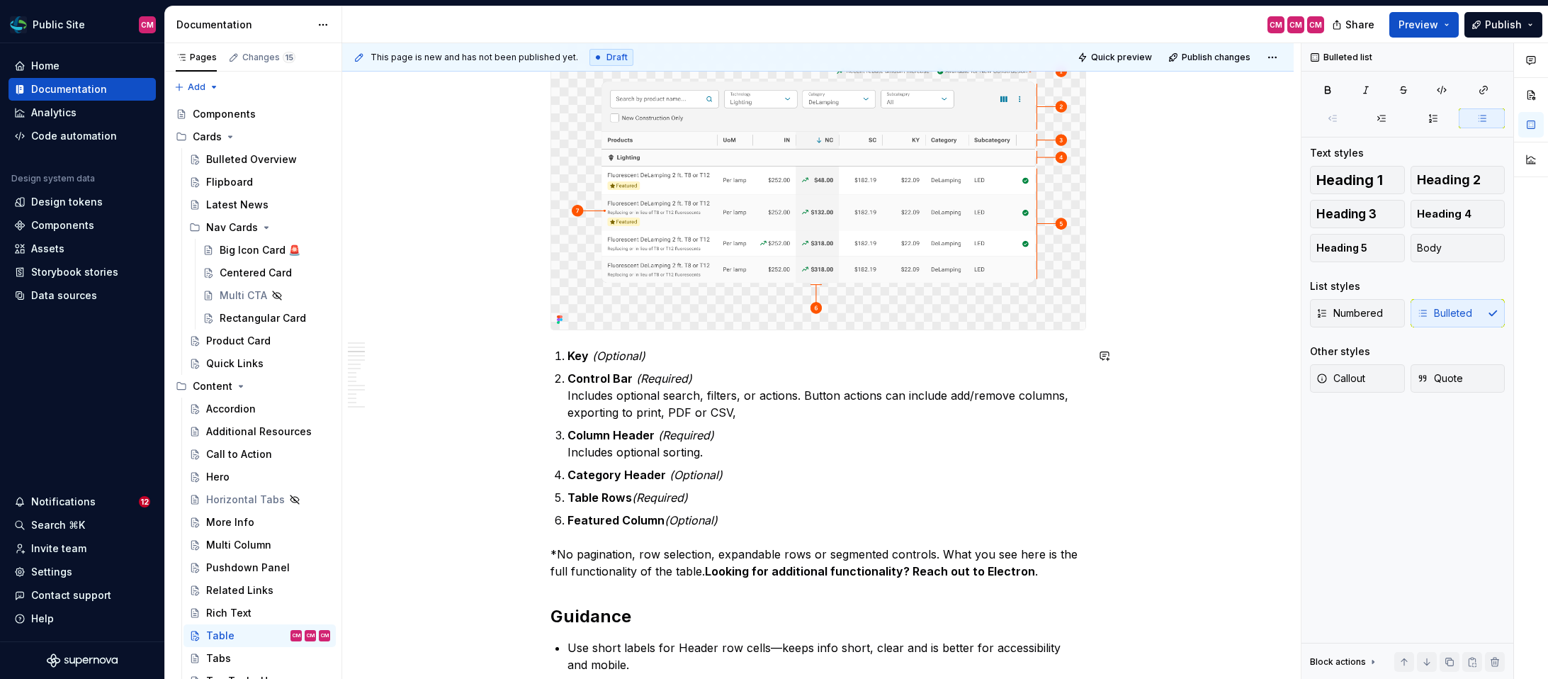
click at [727, 525] on p "Featured Column (Optional)" at bounding box center [826, 519] width 519 height 17
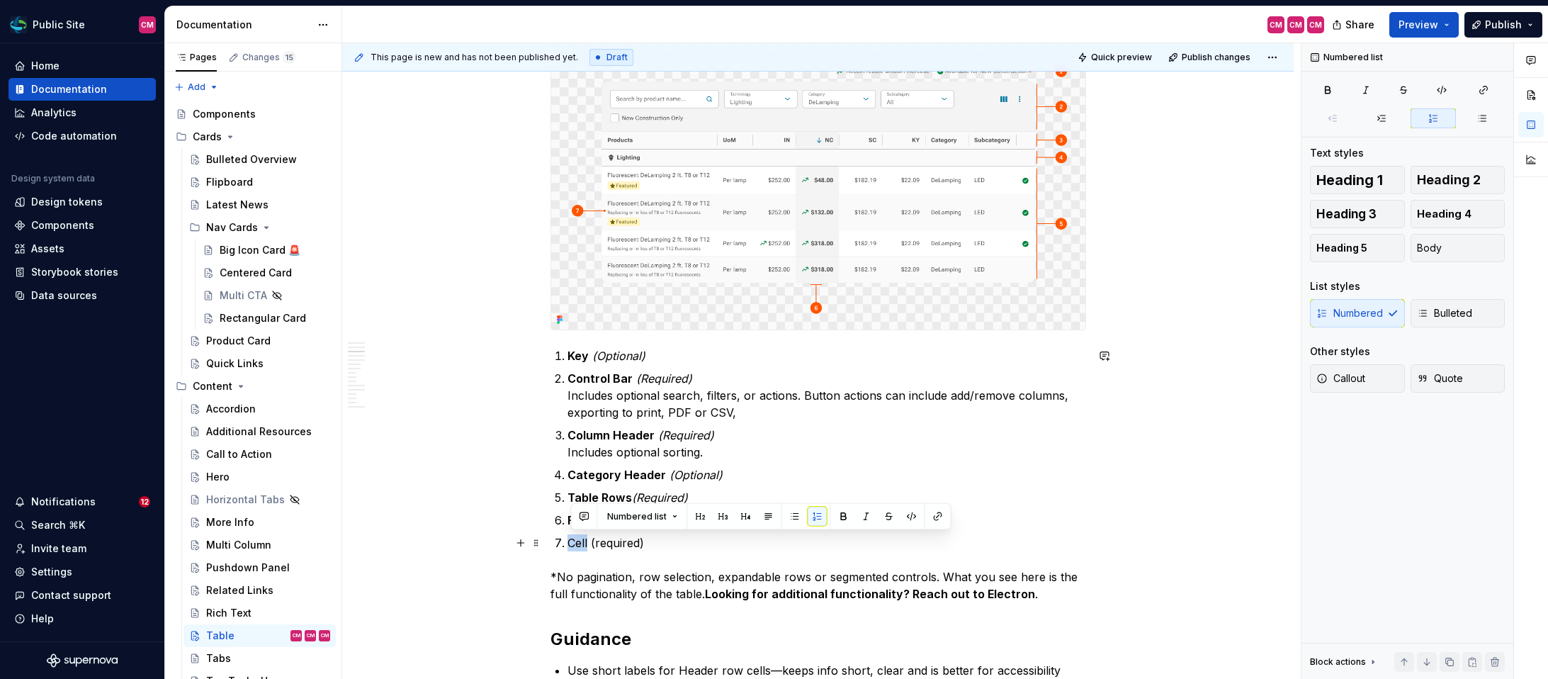
drag, startPoint x: 592, startPoint y: 540, endPoint x: 573, endPoint y: 540, distance: 19.1
click at [573, 540] on p "Cell (required)" at bounding box center [826, 542] width 519 height 17
click at [609, 544] on p "Cell (required)" at bounding box center [826, 542] width 519 height 17
drag, startPoint x: 650, startPoint y: 540, endPoint x: 596, endPoint y: 537, distance: 54.0
click at [596, 537] on p "Cell (required)" at bounding box center [826, 542] width 519 height 17
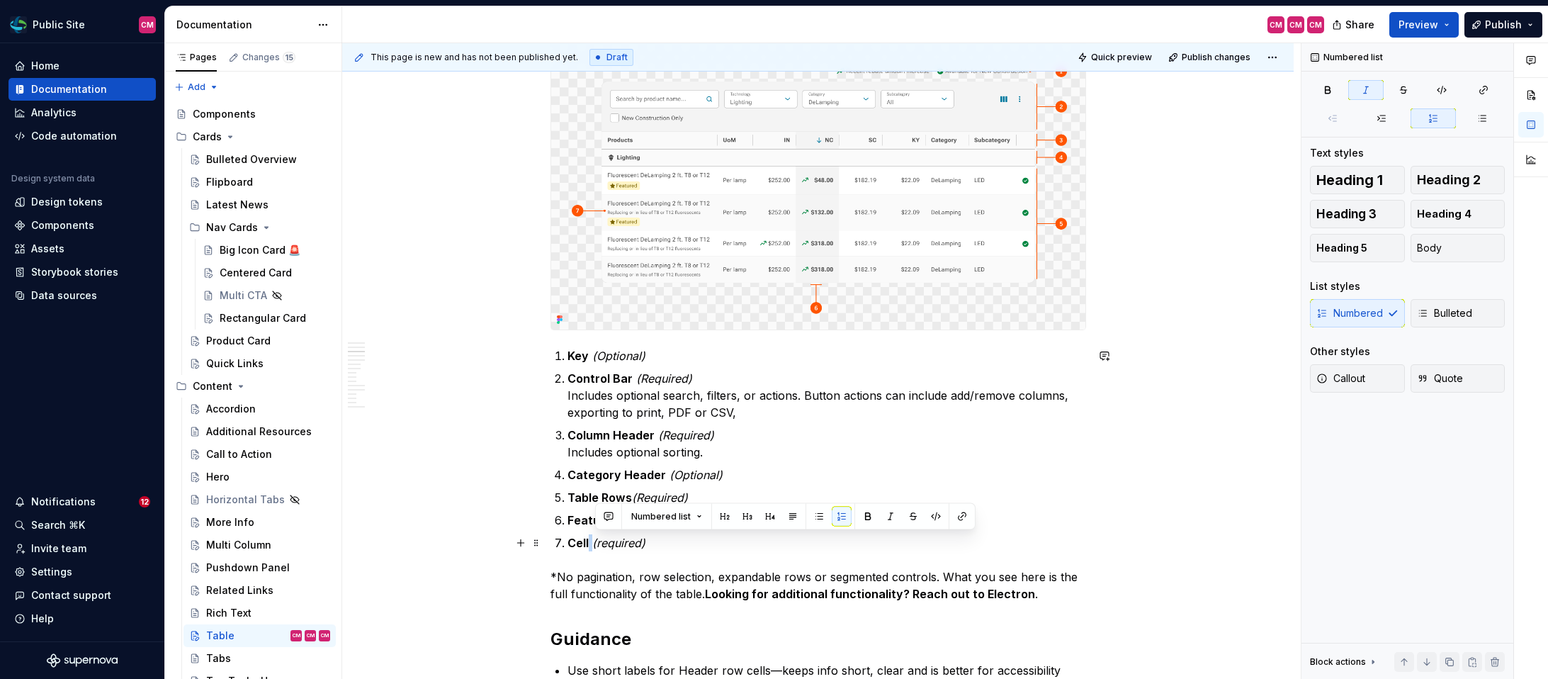
click at [616, 538] on em "(required)" at bounding box center [618, 543] width 53 height 14
click at [654, 544] on p "Cell (Required)" at bounding box center [826, 542] width 519 height 17
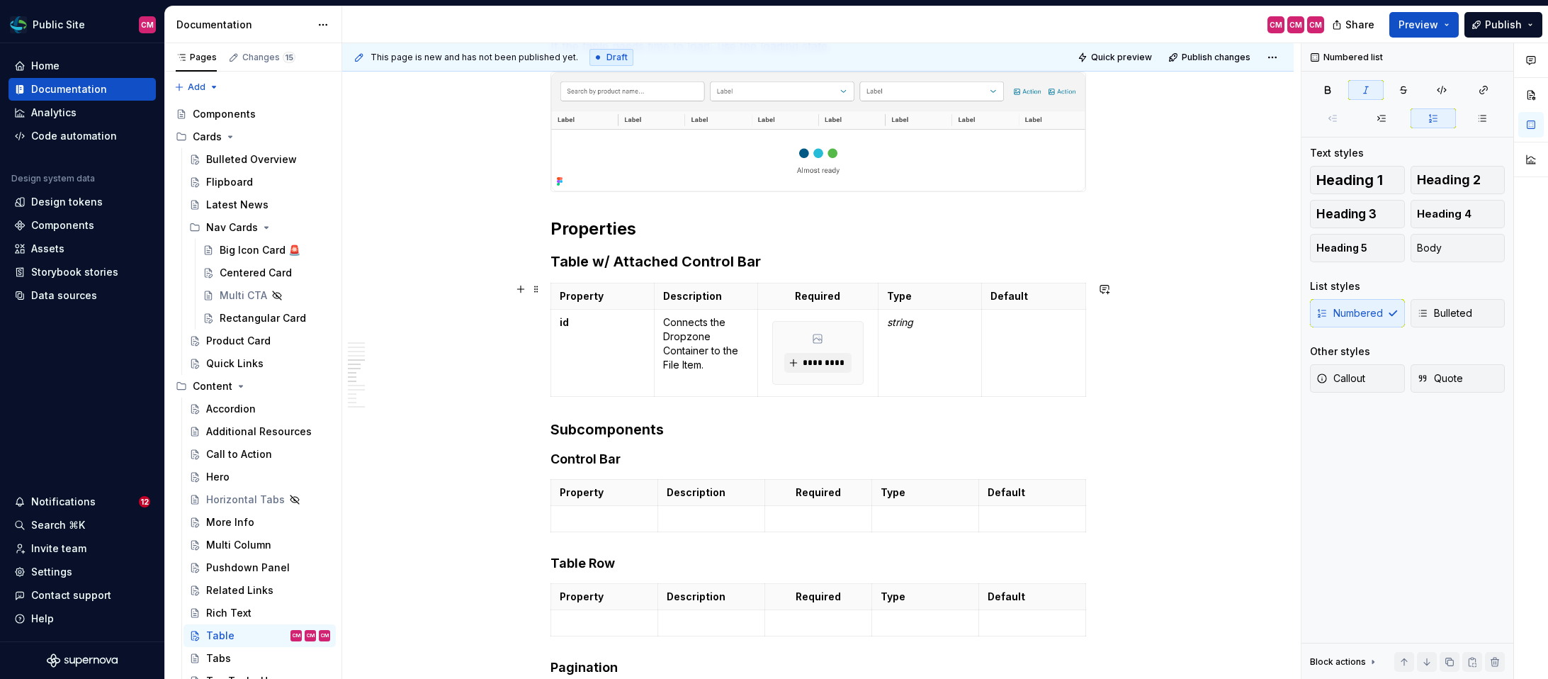
scroll to position [1915, 0]
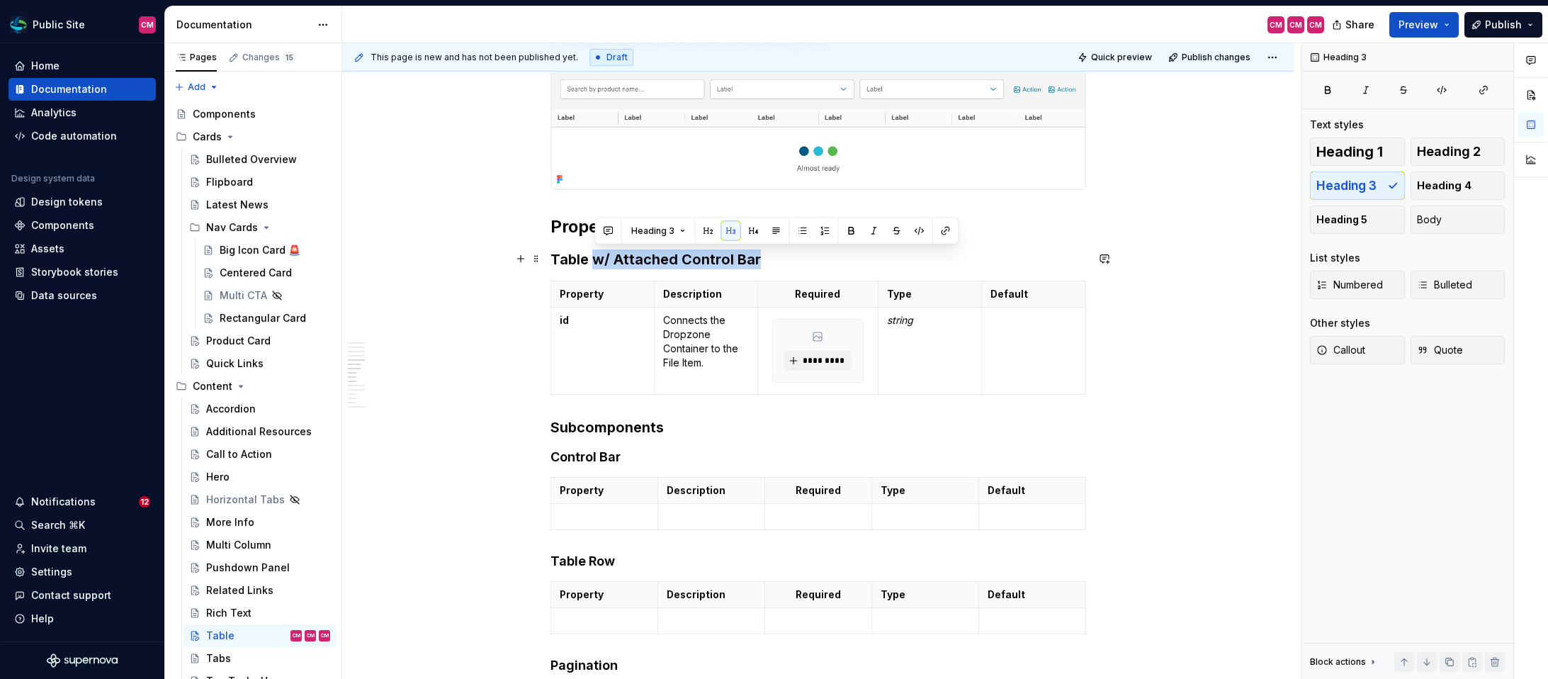
drag, startPoint x: 761, startPoint y: 258, endPoint x: 594, endPoint y: 255, distance: 166.5
click at [594, 255] on h3 "Table w/ Attached Control Bar" at bounding box center [818, 259] width 536 height 20
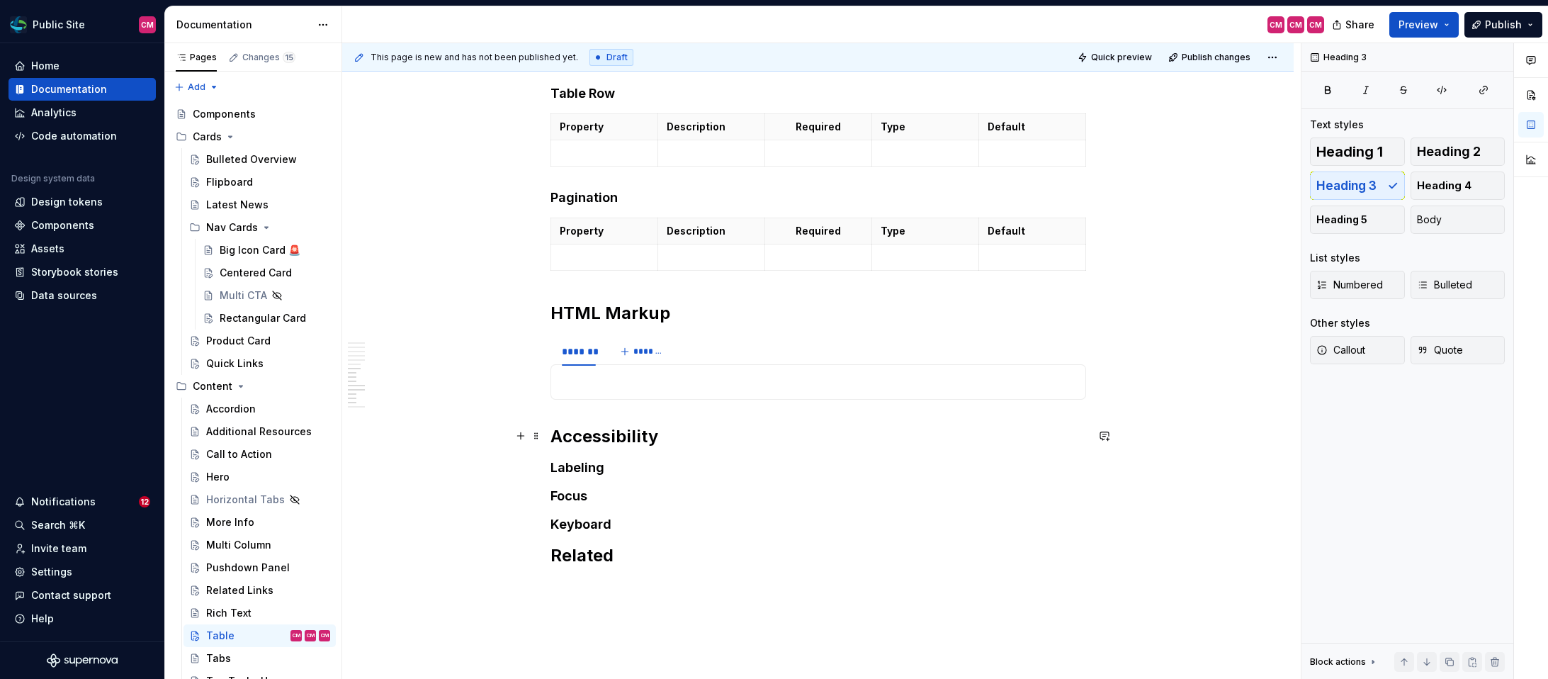
scroll to position [2490, 0]
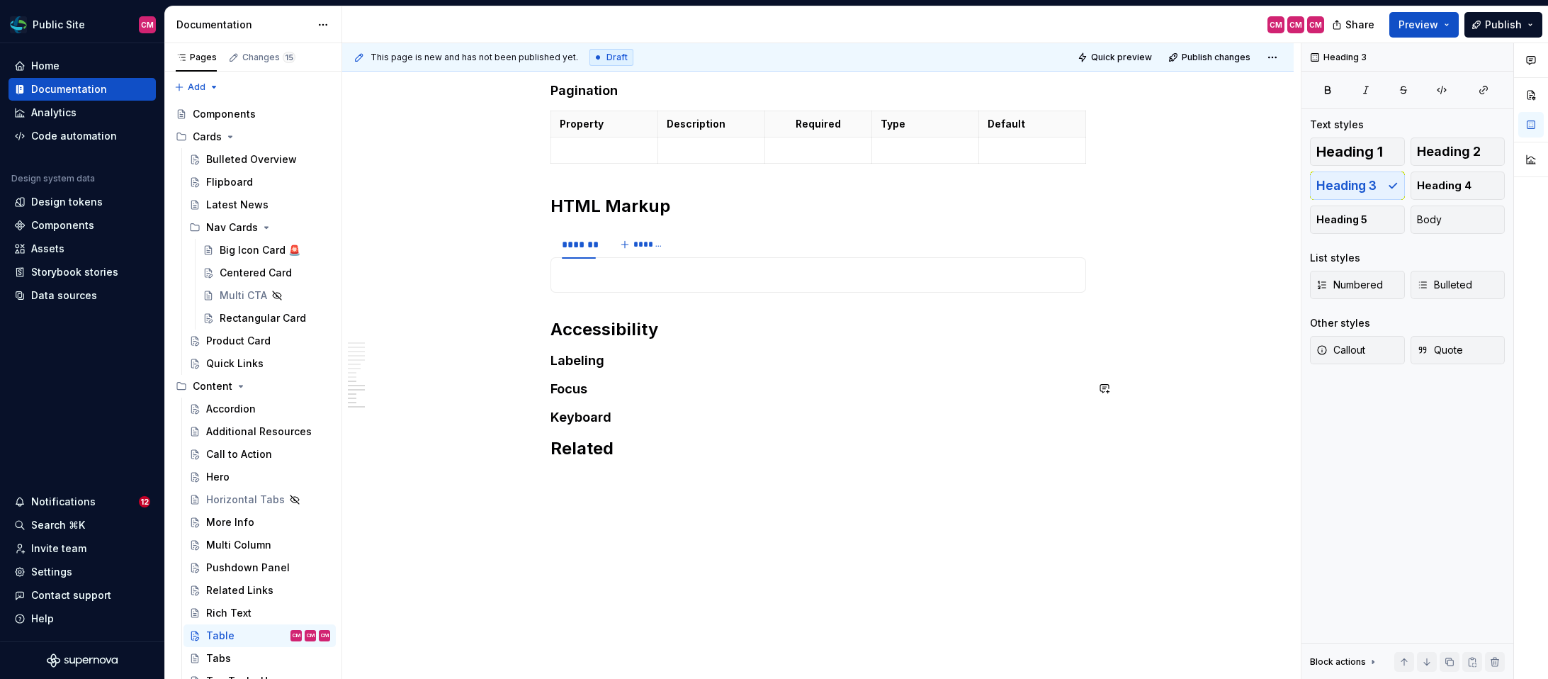
click at [621, 366] on h4 "Labeling" at bounding box center [818, 360] width 536 height 17
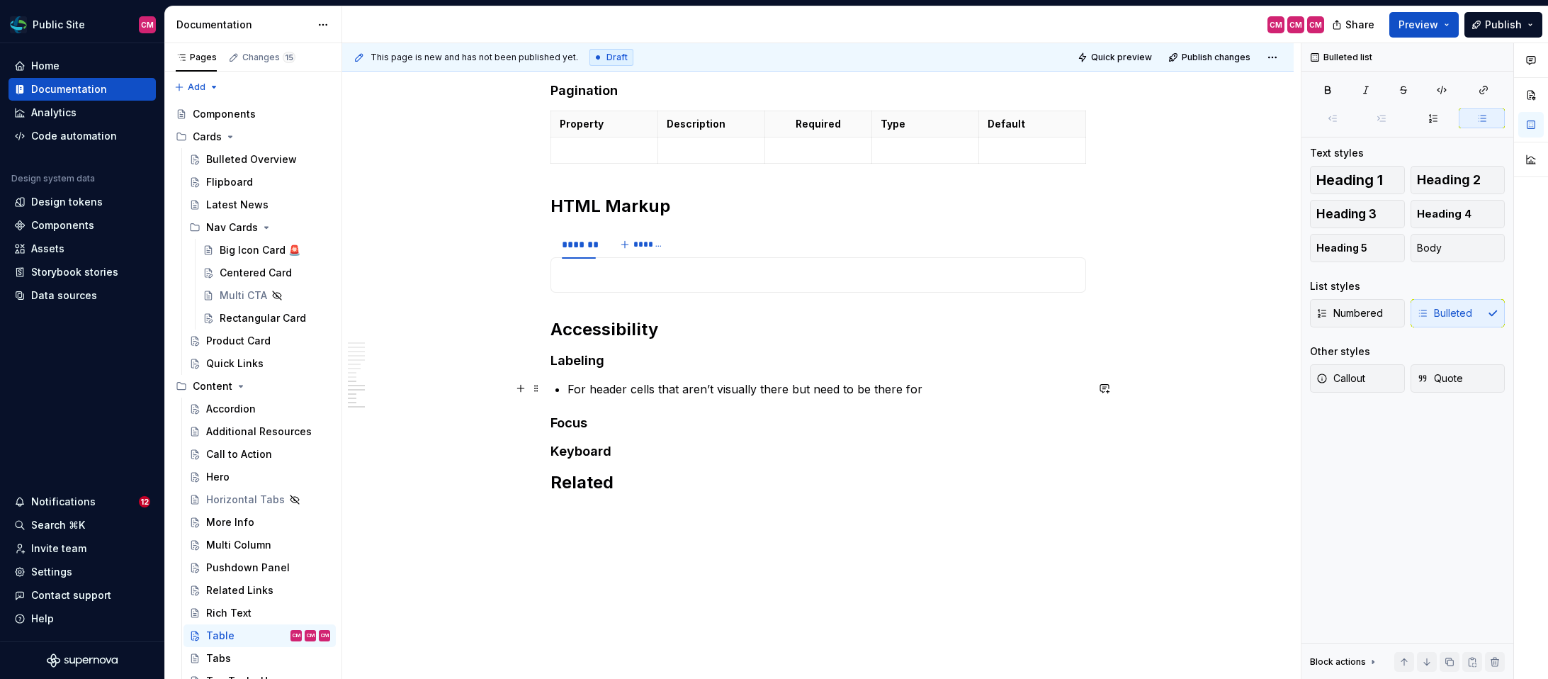
click at [572, 385] on p "For header cells that aren’t visually there but need to be there for" at bounding box center [826, 388] width 519 height 17
click at [929, 366] on button "button" at bounding box center [925, 362] width 20 height 20
click at [642, 387] on p "Use sr-only header cells that aren’t visually there but need to be there for" at bounding box center [826, 388] width 519 height 17
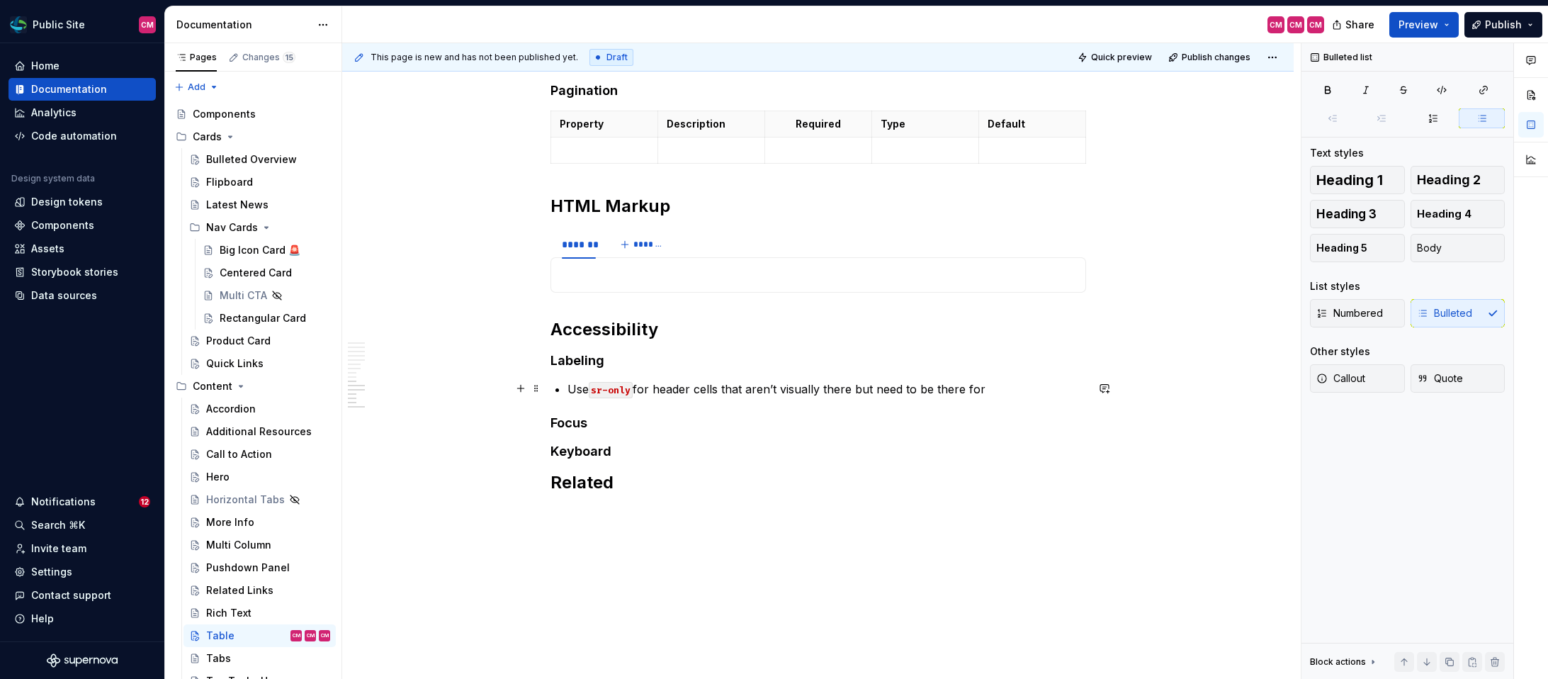
click at [735, 390] on p "Use sr-only for header cells that aren’t visually there but need to be there for" at bounding box center [826, 388] width 519 height 17
click at [777, 389] on p "Use sr-only for header cells which have labels, but they aren’t visually there …" at bounding box center [826, 397] width 519 height 34
click at [865, 387] on p "Use sr-only for header cells which need to have labels, but they aren’t visuall…" at bounding box center [826, 397] width 519 height 34
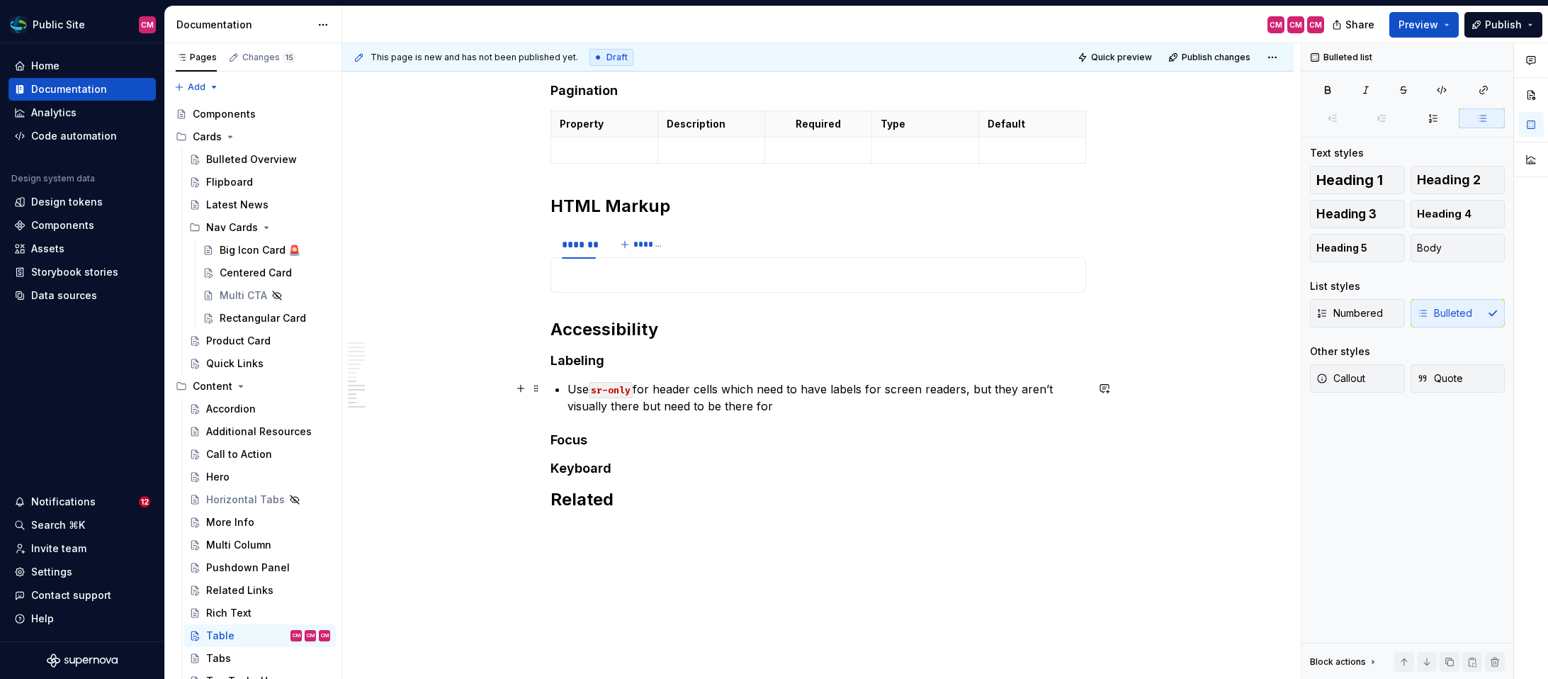
click at [1007, 387] on p "Use sr-only for header cells which need to have labels for screen readers, but …" at bounding box center [826, 397] width 519 height 34
click at [1038, 389] on p "Use sr-only for header cells which need to have labels for screen readers, but …" at bounding box center [826, 397] width 519 height 34
drag, startPoint x: 788, startPoint y: 401, endPoint x: 620, endPoint y: 402, distance: 168.6
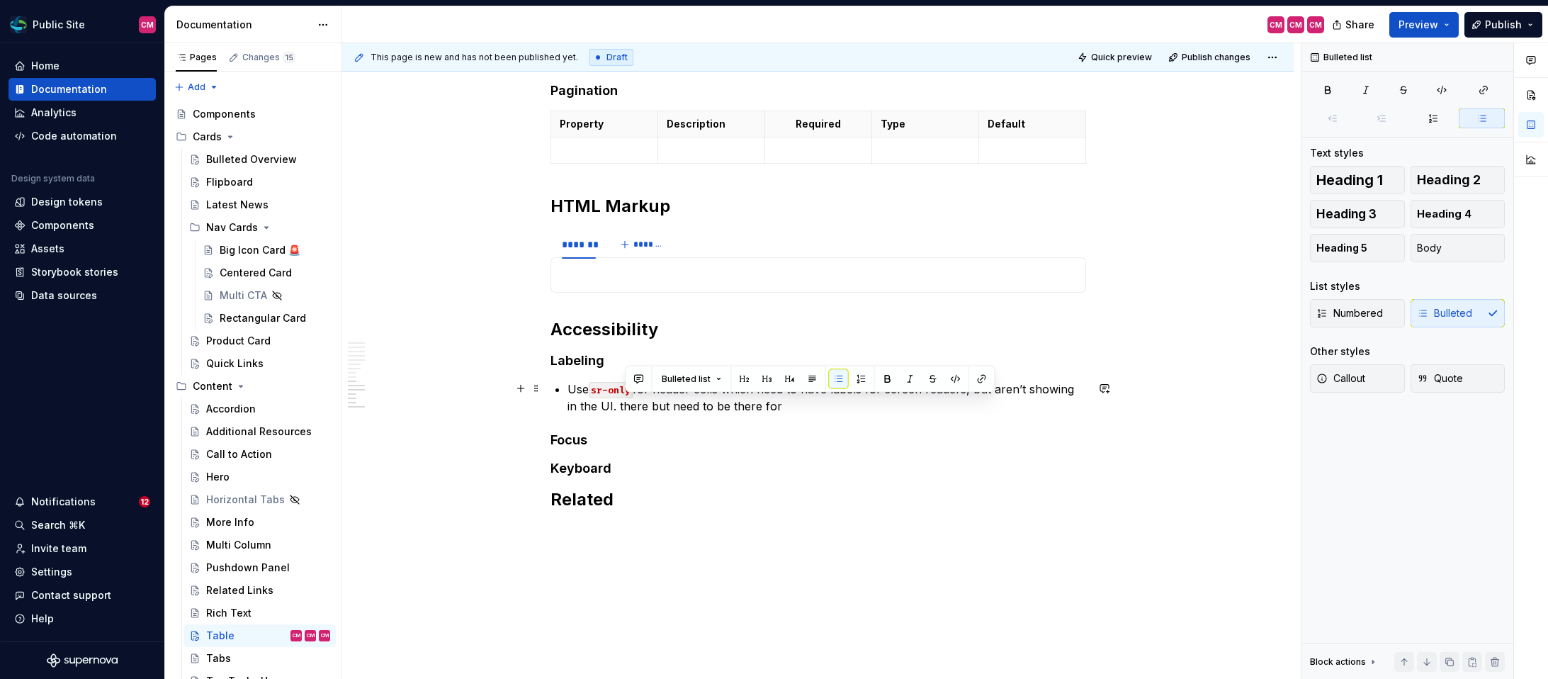
click at [620, 402] on p "Use sr-only for header cells which need to have labels for screen readers, but …" at bounding box center [826, 397] width 519 height 34
click at [727, 388] on p "Use sr-only for header cells which need to have labels for screen readers, but …" at bounding box center [826, 397] width 519 height 34
click at [927, 387] on p "Use sr-only for header cells that have labels that aren’t visually there, but n…" at bounding box center [826, 397] width 519 height 34
drag, startPoint x: 1088, startPoint y: 405, endPoint x: 678, endPoint y: 406, distance: 410.1
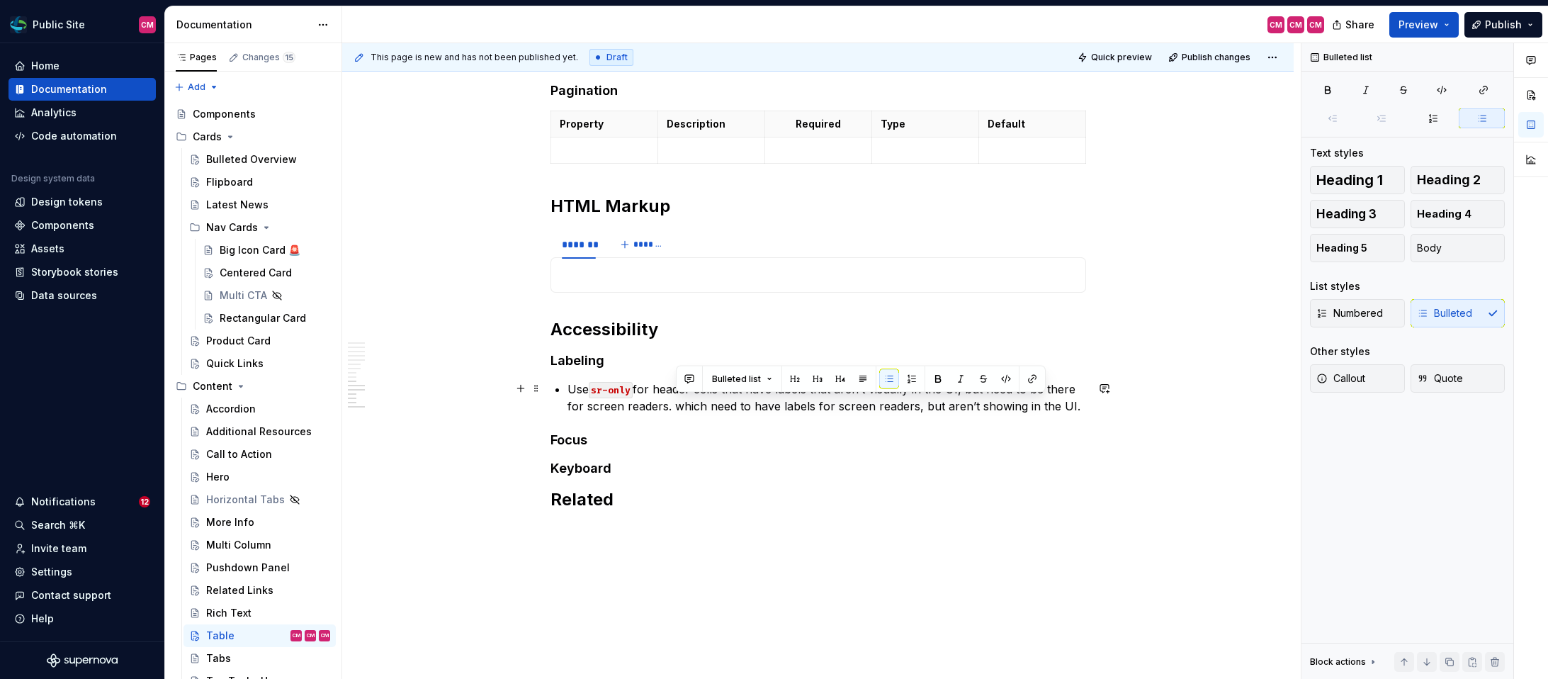
click at [678, 406] on p "Use sr-only for header cells that have labels that aren’t visually in the UI, b…" at bounding box center [826, 397] width 519 height 34
click at [729, 390] on p "Use sr-only for header cells that have labels that aren’t visually in the UI, b…" at bounding box center [826, 397] width 519 height 34
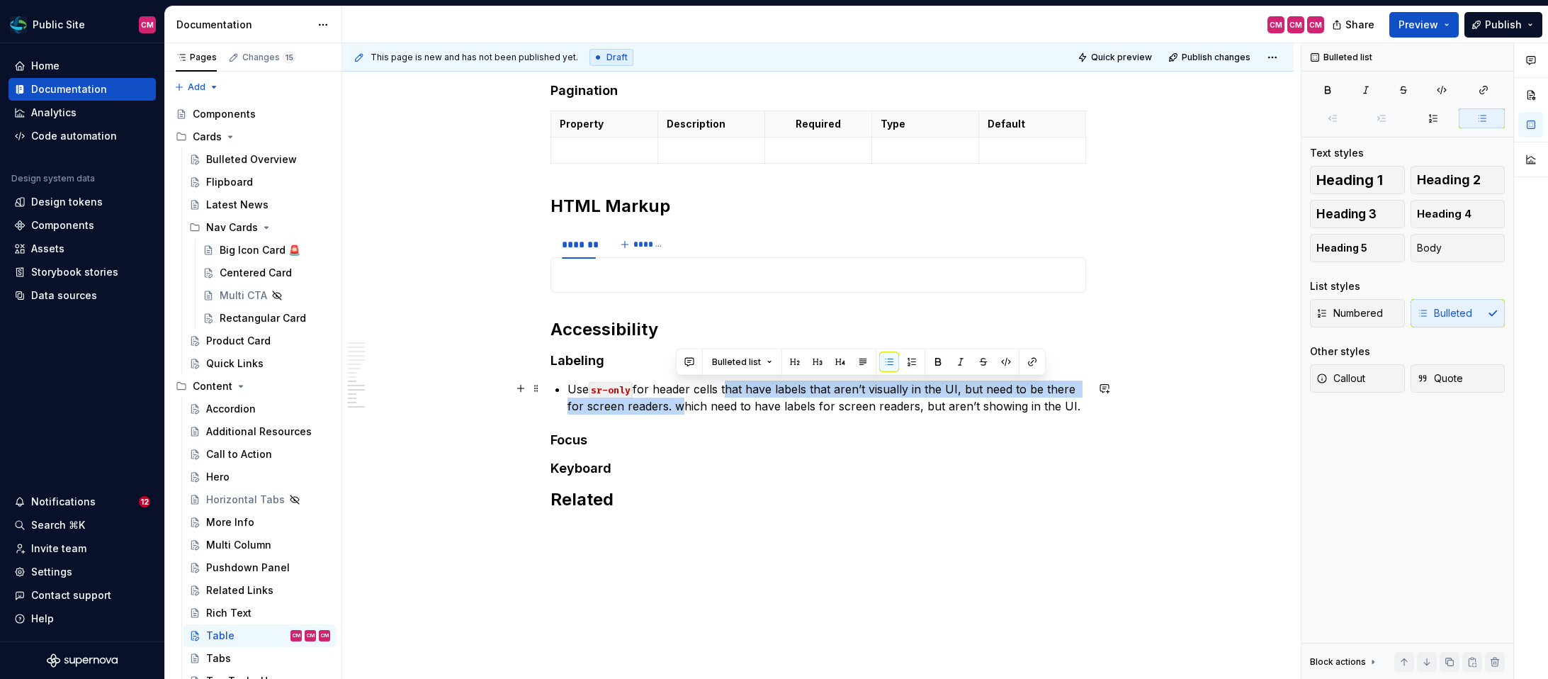
drag, startPoint x: 674, startPoint y: 408, endPoint x: 728, endPoint y: 387, distance: 57.9
click at [728, 387] on p "Use sr-only for header cells that have labels that aren’t visually in the UI, b…" at bounding box center [826, 397] width 519 height 34
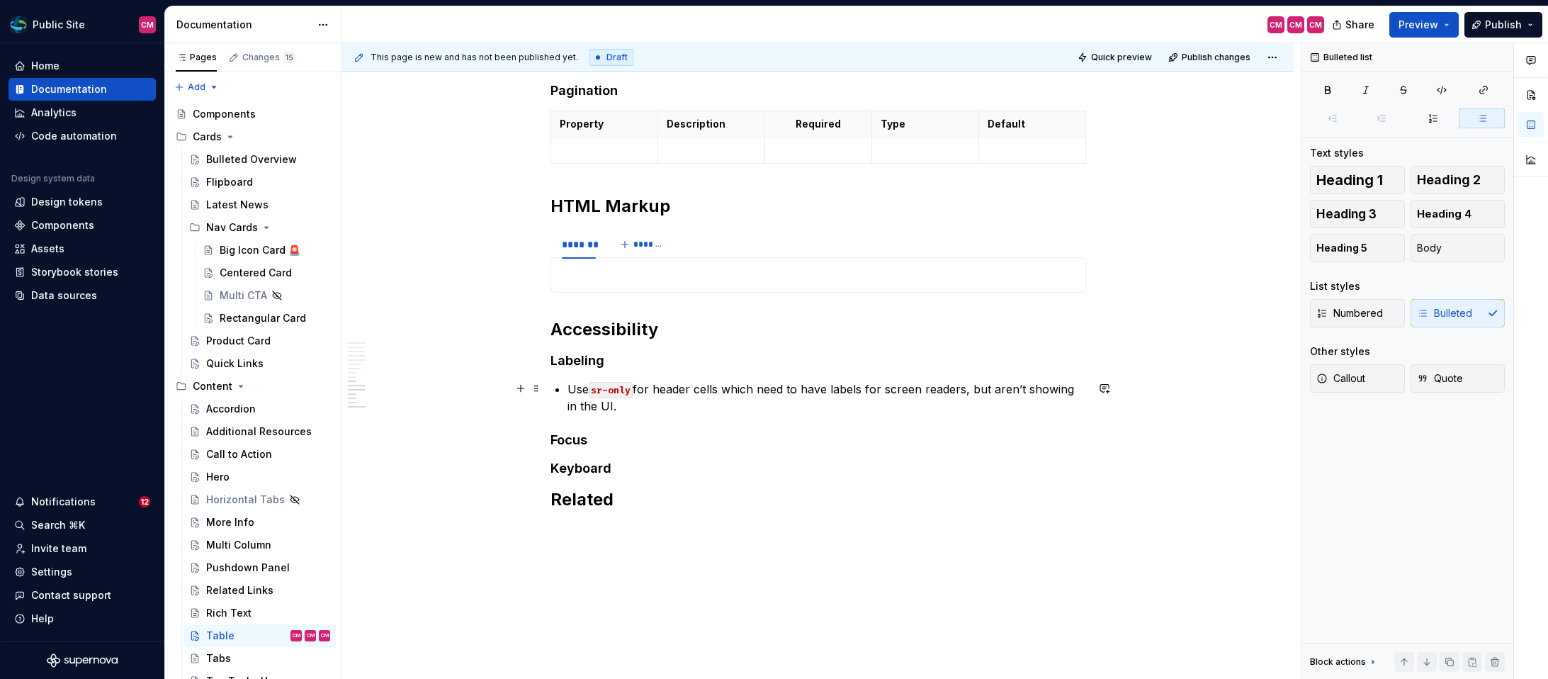
click at [854, 402] on p "Use sr-only for header cells which need to have labels for screen readers, but …" at bounding box center [826, 397] width 519 height 34
click at [676, 404] on p "Use sr-only for header cells which need to have labels for screen readers, but …" at bounding box center [826, 397] width 519 height 34
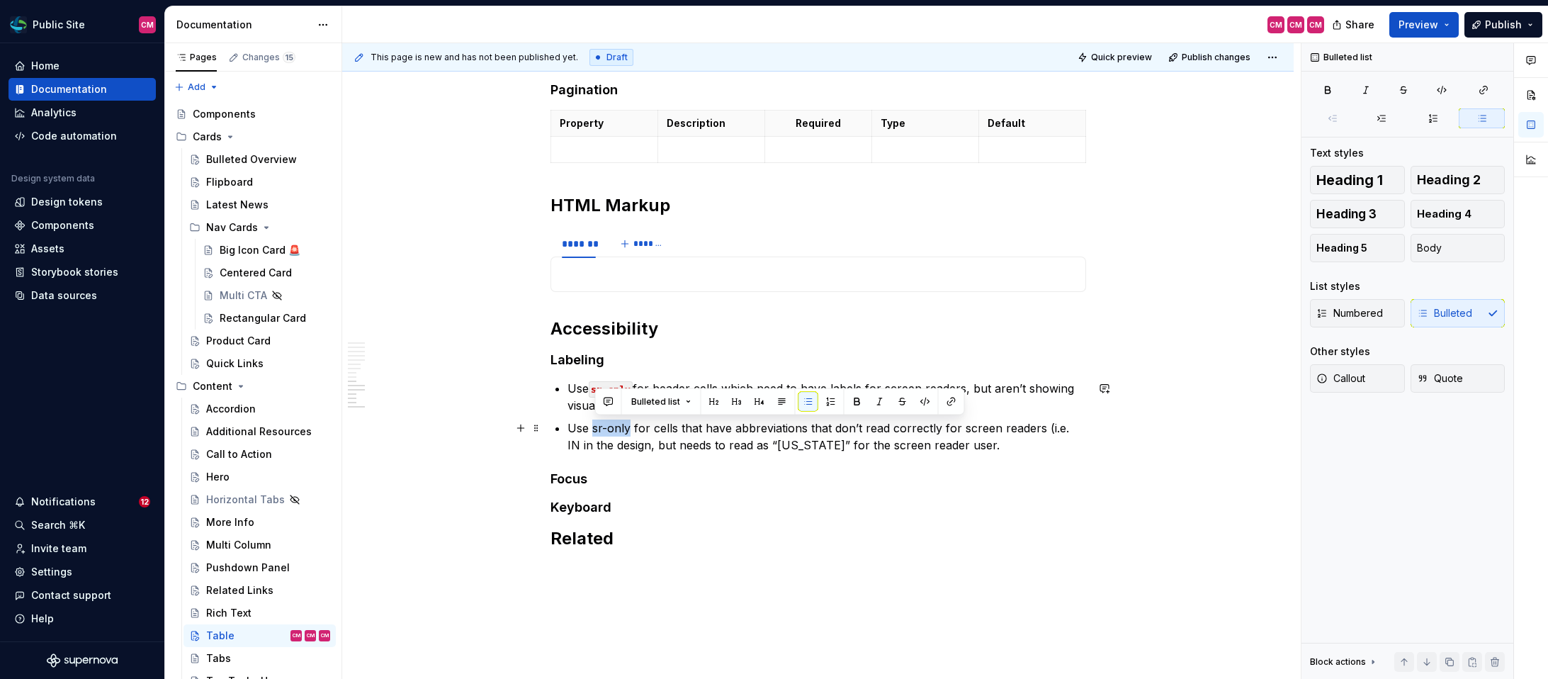
drag, startPoint x: 632, startPoint y: 424, endPoint x: 594, endPoint y: 424, distance: 38.3
click at [594, 424] on p "Use sr-only for cells that have abbreviations that don’t read correctly for scr…" at bounding box center [826, 436] width 519 height 34
click at [919, 400] on button "button" at bounding box center [925, 402] width 20 height 20
drag, startPoint x: 737, startPoint y: 429, endPoint x: 689, endPoint y: 426, distance: 48.9
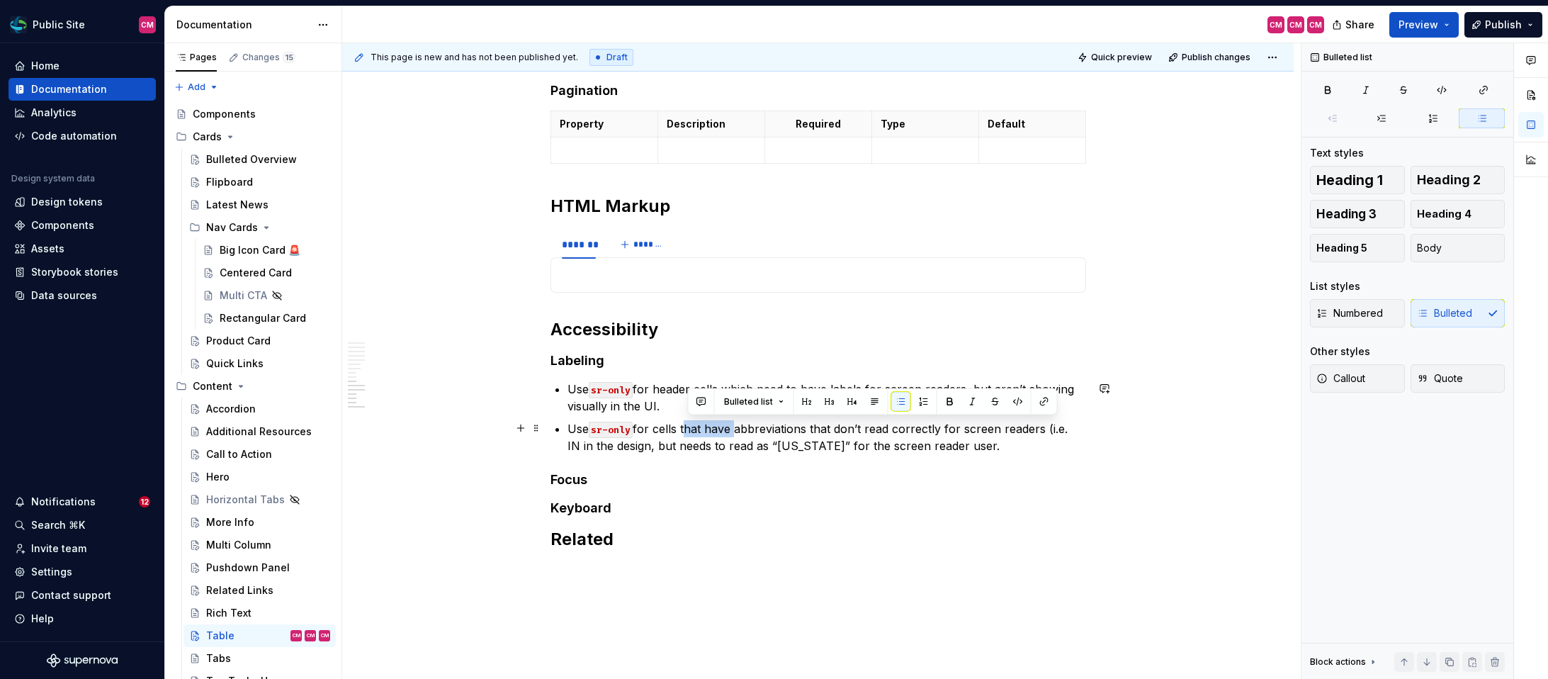
click at [689, 426] on p "Use sr-only for cells that have abbreviations that don’t read correctly for scr…" at bounding box center [826, 437] width 519 height 34
click at [1022, 426] on p "Use sr-only for cells with abbreviations that don’t read correctly for screen r…" at bounding box center [826, 437] width 519 height 34
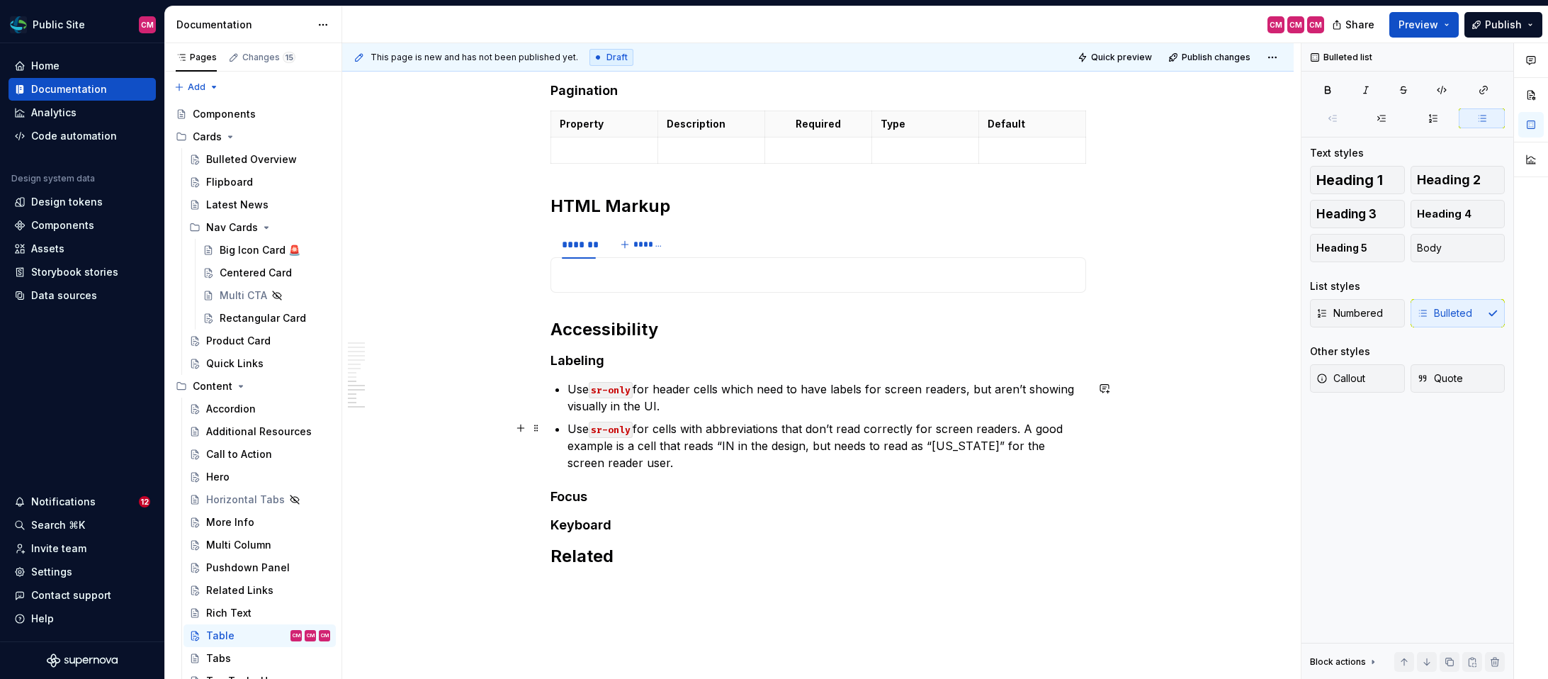
click at [736, 443] on p "Use sr-only for cells with abbreviations that don’t read correctly for screen r…" at bounding box center [826, 445] width 519 height 51
click at [700, 442] on p "Use sr-only for cells with abbreviations that don’t read correctly for screen r…" at bounding box center [826, 445] width 519 height 51
click at [615, 442] on p "Use sr-only for cells with abbreviations that don’t read correctly for screen r…" at bounding box center [826, 445] width 519 height 51
click at [816, 445] on p "Use sr-only for cells with abbreviations that don’t read correctly for screen r…" at bounding box center [826, 445] width 519 height 51
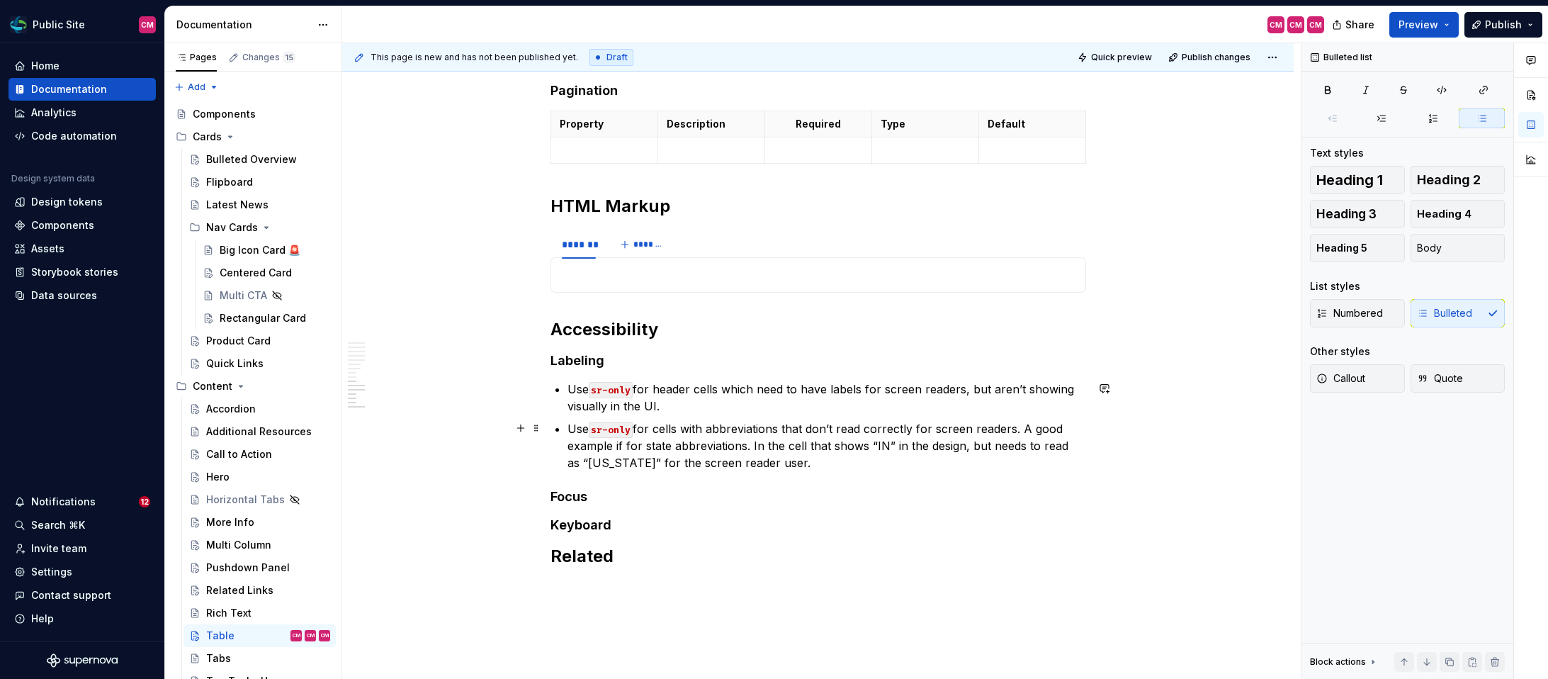
click at [816, 445] on p "Use sr-only for cells with abbreviations that don’t read correctly for screen r…" at bounding box center [826, 445] width 519 height 51
click at [853, 442] on p "Use sr-only for cells with abbreviations that don’t read correctly for screen r…" at bounding box center [826, 445] width 519 height 51
click at [936, 445] on p "Use sr-only for cells with abbreviations that don’t read correctly for screen r…" at bounding box center [826, 445] width 519 height 51
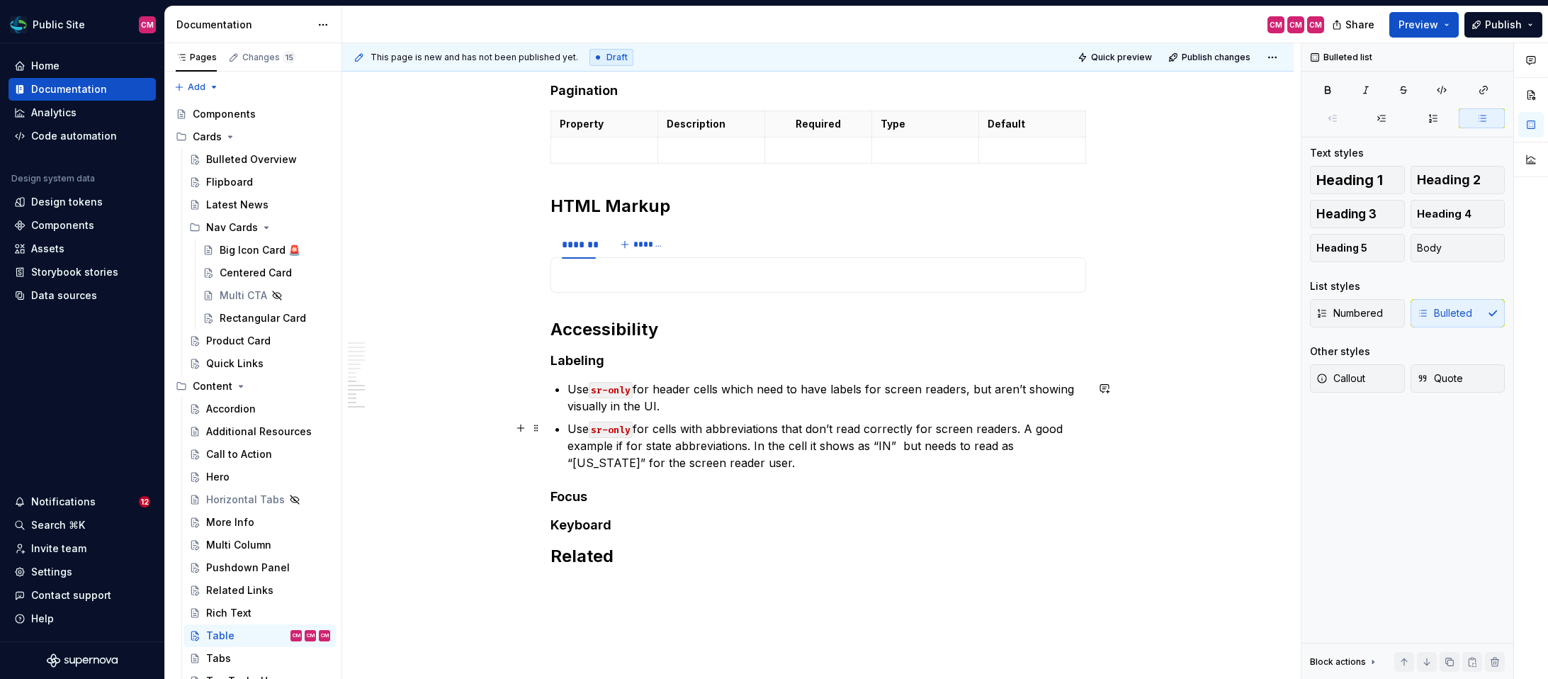
click at [812, 446] on p "Use sr-only for cells with abbreviations that don’t read correctly for screen r…" at bounding box center [826, 445] width 519 height 51
click at [939, 446] on p "Use sr-only for cells with abbreviations that don’t read correctly for screen r…" at bounding box center [826, 445] width 519 height 51
click at [810, 466] on p "Use sr-only for cells with abbreviations that don’t read correctly for screen r…" at bounding box center [826, 445] width 519 height 51
drag, startPoint x: 791, startPoint y: 462, endPoint x: 735, endPoint y: 461, distance: 56.0
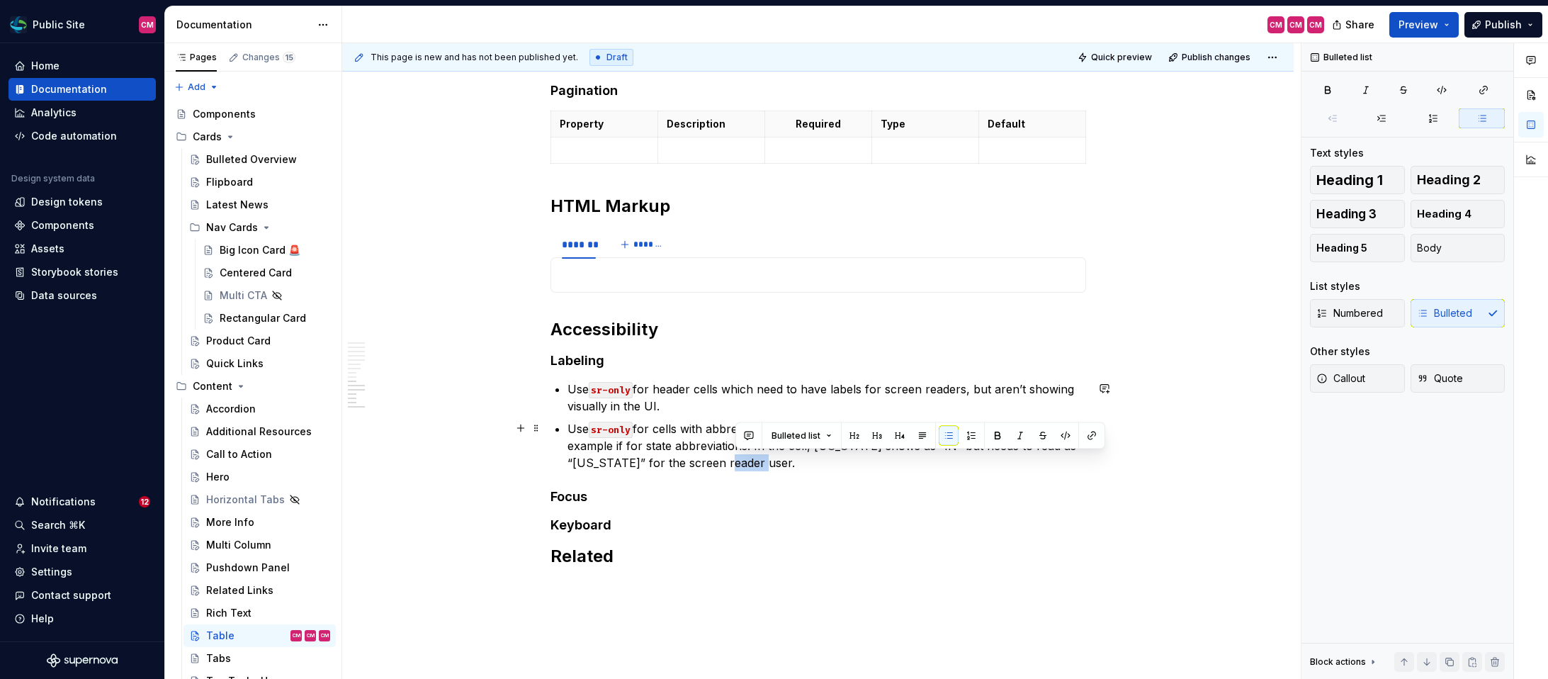
click at [735, 461] on p "Use sr-only for cells with abbreviations that don’t read correctly for screen r…" at bounding box center [826, 445] width 519 height 51
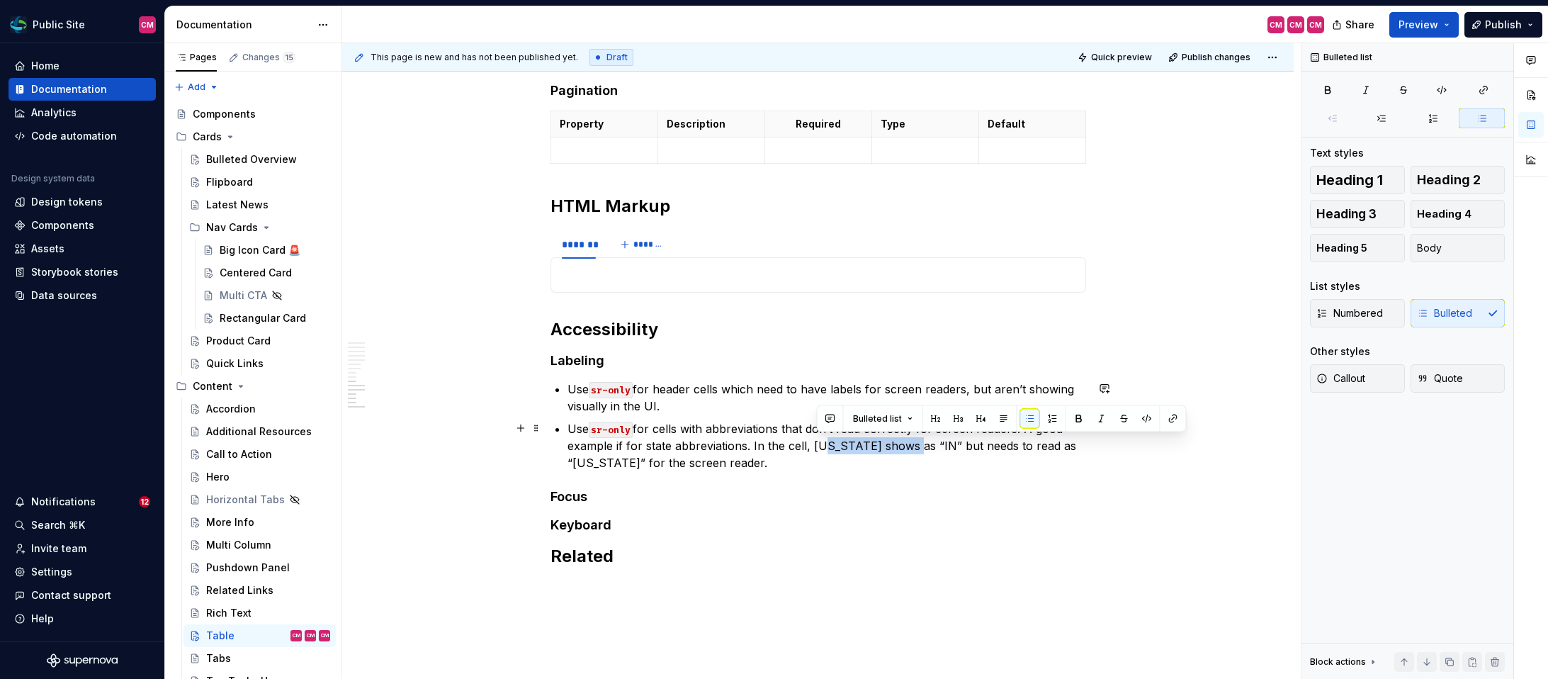
drag, startPoint x: 907, startPoint y: 444, endPoint x: 815, endPoint y: 448, distance: 92.2
click at [815, 448] on p "Use sr-only for cells with abbreviations that don’t read correctly for screen r…" at bounding box center [826, 445] width 519 height 51
click at [801, 465] on p "Use sr-only for cells with abbreviations that don’t read correctly for screen r…" at bounding box center [826, 445] width 519 height 51
click at [820, 444] on p "Use sr-only for cells with abbreviations that don’t read correctly for screen r…" at bounding box center [826, 445] width 519 height 51
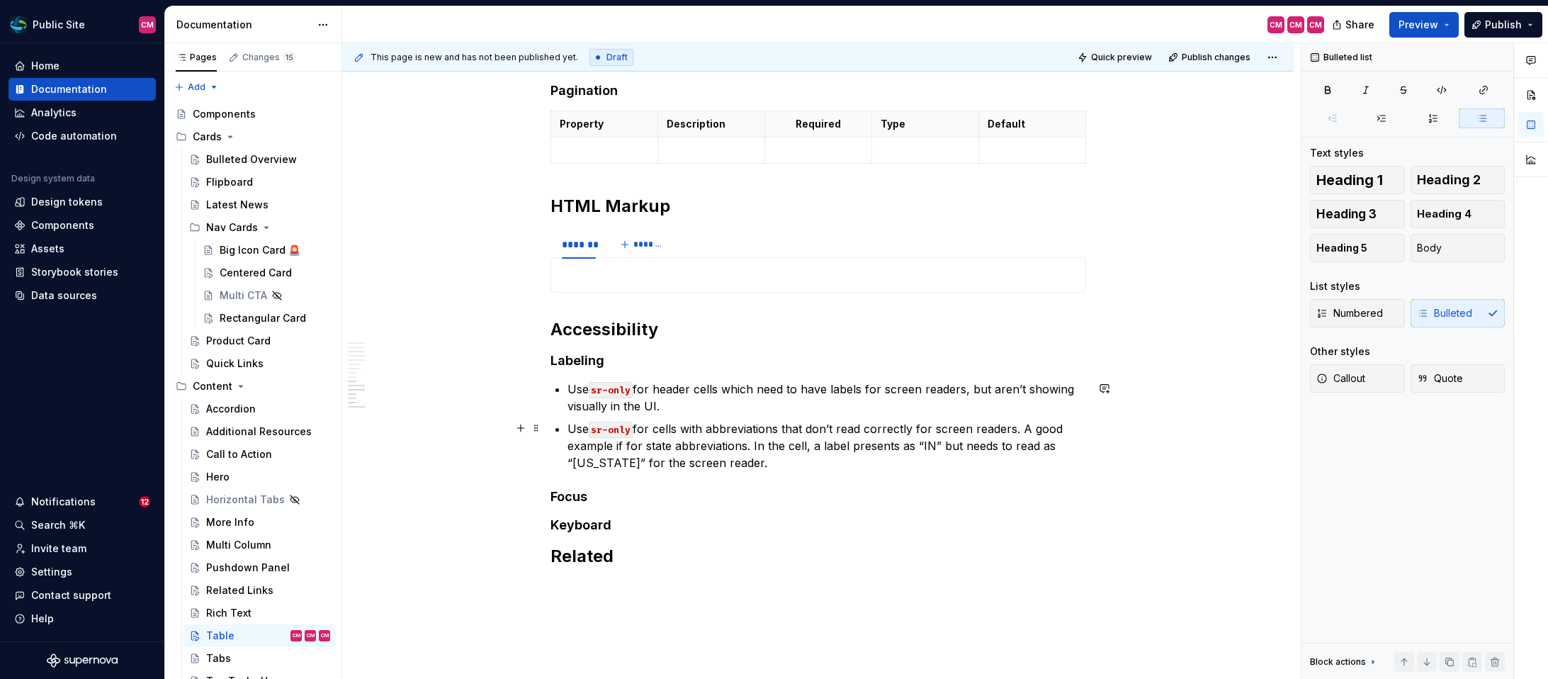
click at [822, 462] on p "Use sr-only for cells with abbreviations that don’t read correctly for screen r…" at bounding box center [826, 445] width 519 height 51
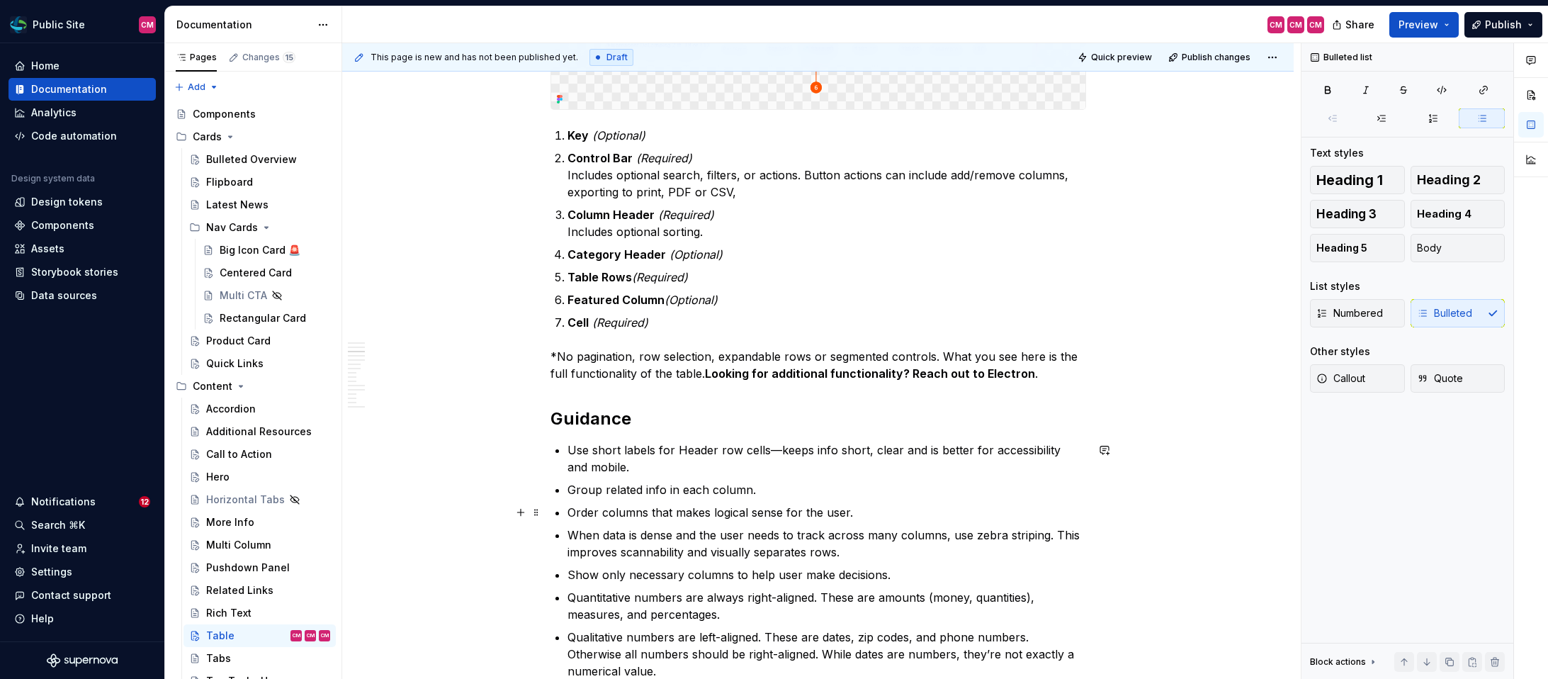
scroll to position [1324, 0]
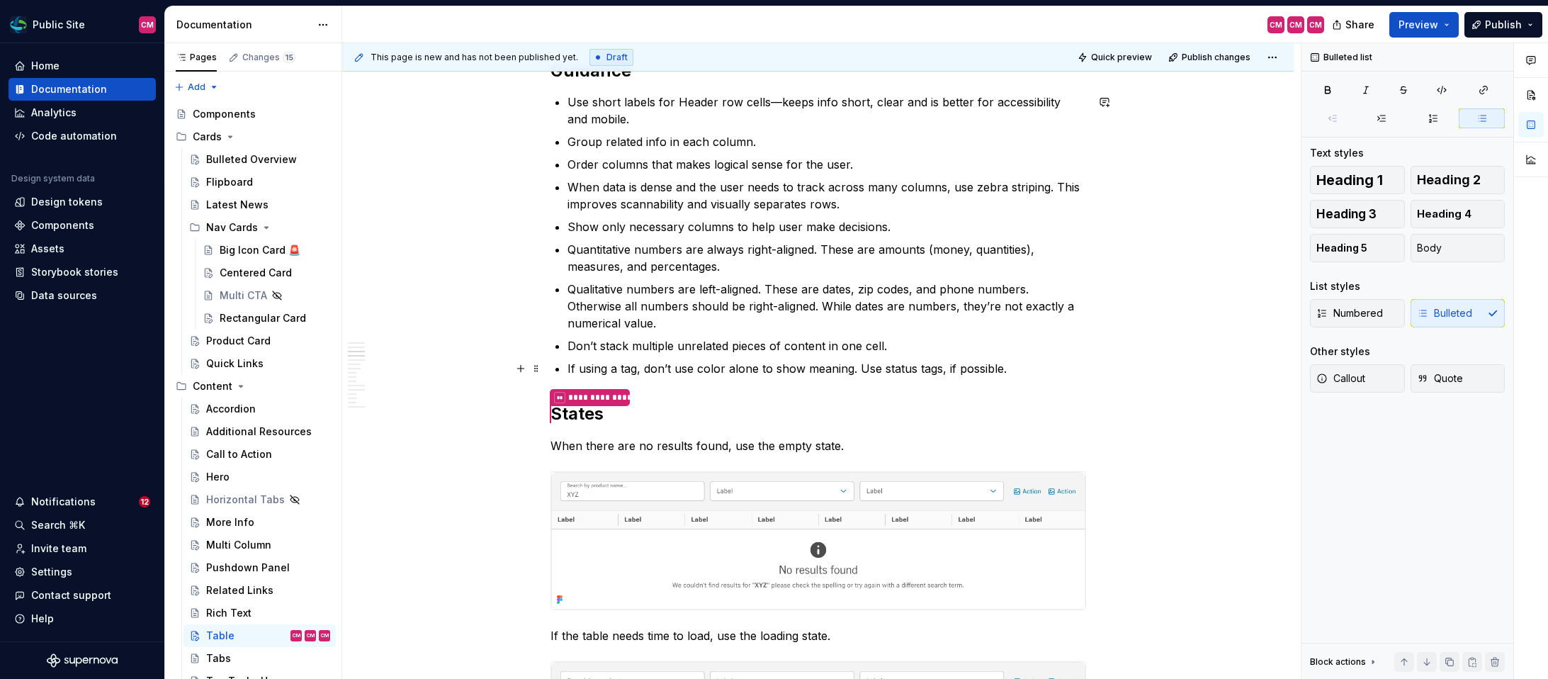
click at [1023, 366] on p "If using a tag, don’t use color alone to show meaning. Use status tags, if poss…" at bounding box center [826, 368] width 519 height 17
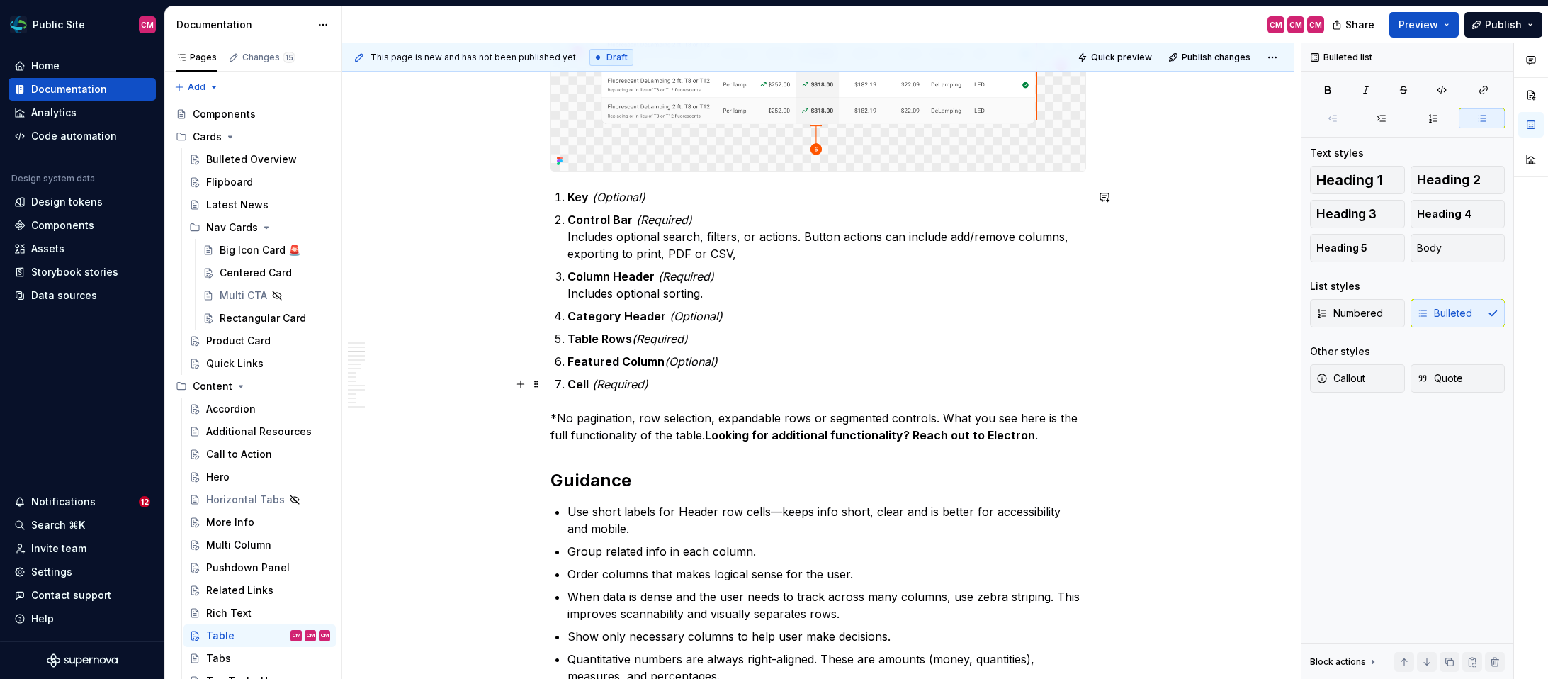
scroll to position [907, 0]
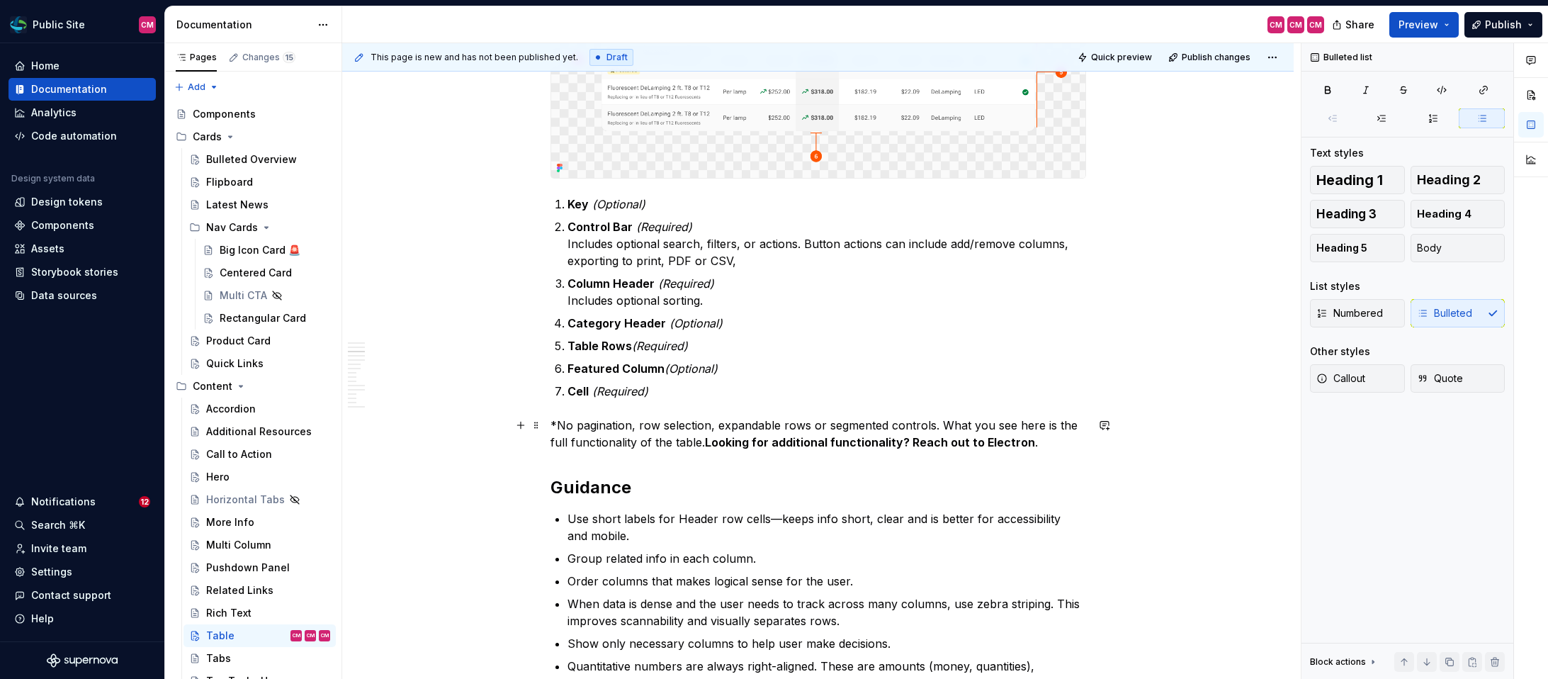
click at [932, 421] on p "*No pagination, row selection, expandable rows or segmented controls. What you …" at bounding box center [818, 434] width 536 height 34
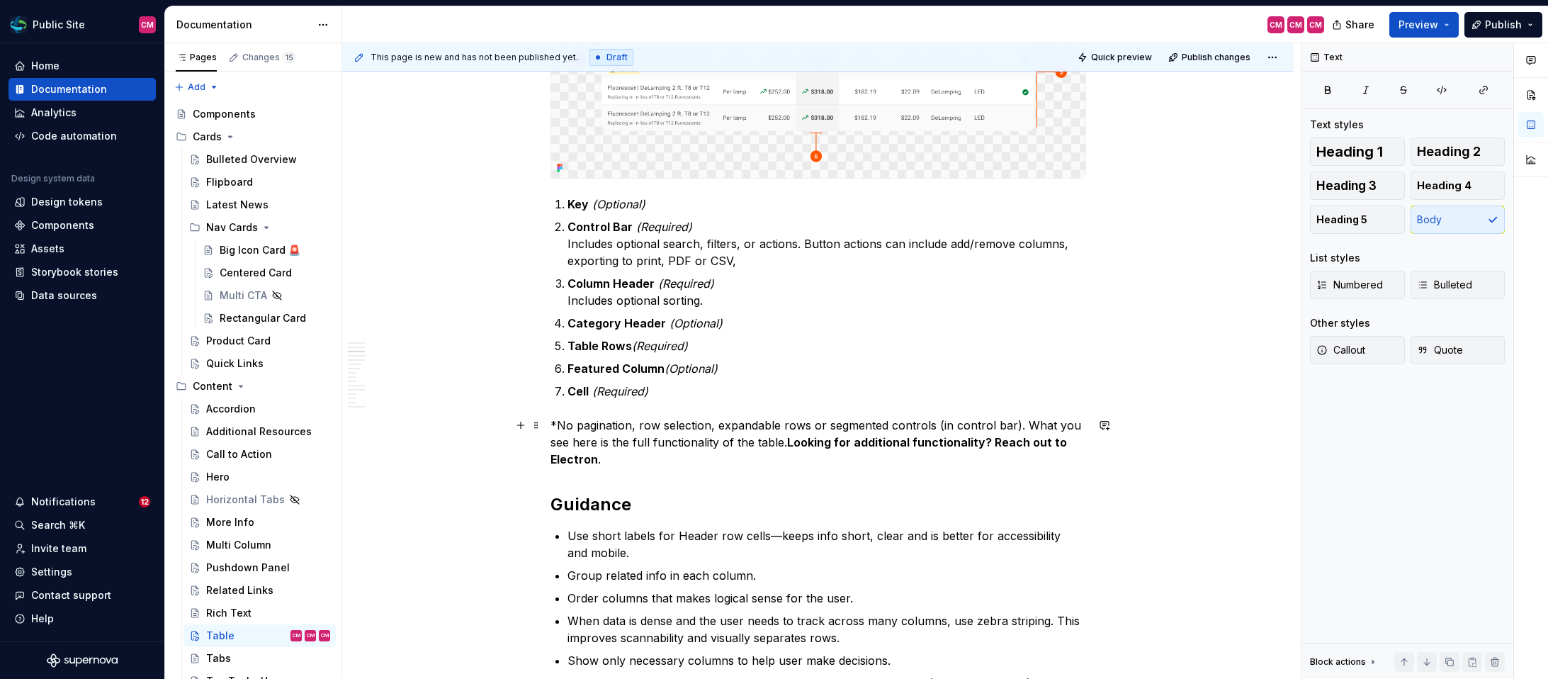
click at [809, 421] on p "*No pagination, row selection, expandable rows or segmented controls (in contro…" at bounding box center [818, 442] width 536 height 51
click at [783, 441] on p "*No pagination, row selection, expandable rows, or segmented controls (in contr…" at bounding box center [818, 442] width 536 height 51
click at [577, 424] on p "*No pagination, row selection, expandable rows, or segmented controls (in contr…" at bounding box center [818, 442] width 536 height 51
click at [1018, 421] on p "*No pagination, row selection, expandable rows, or segmented controls (in contr…" at bounding box center [818, 442] width 536 height 51
click at [577, 422] on p "*No pagination, row selection, expandable rows, or segmented controls (in contr…" at bounding box center [818, 442] width 536 height 51
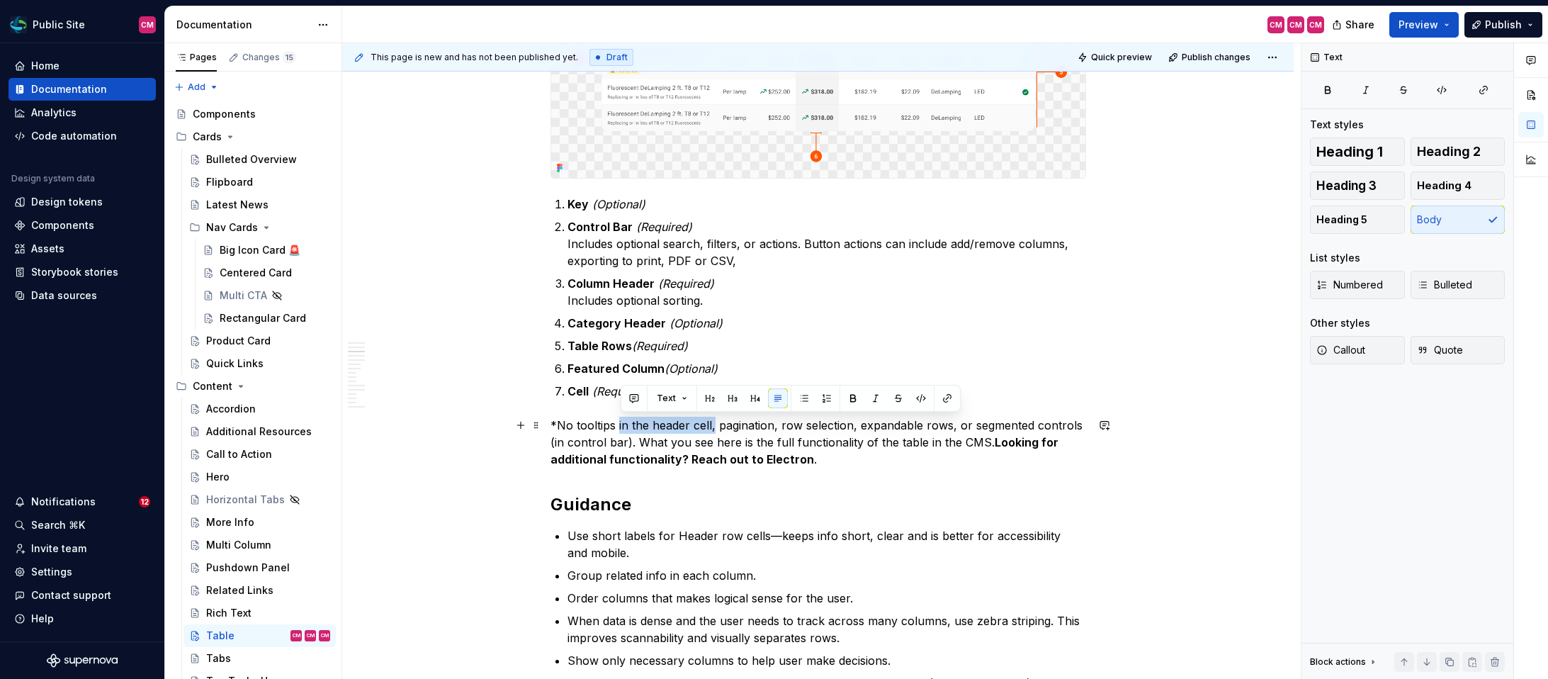
drag, startPoint x: 714, startPoint y: 422, endPoint x: 621, endPoint y: 417, distance: 93.6
click at [621, 417] on p "*No tooltips in the header cell, pagination, row selection, expandable rows, or…" at bounding box center [818, 442] width 536 height 51
click at [679, 424] on p "*No tooltips (in header cell) pagination, row selection, expandable rows, or se…" at bounding box center [818, 442] width 536 height 51
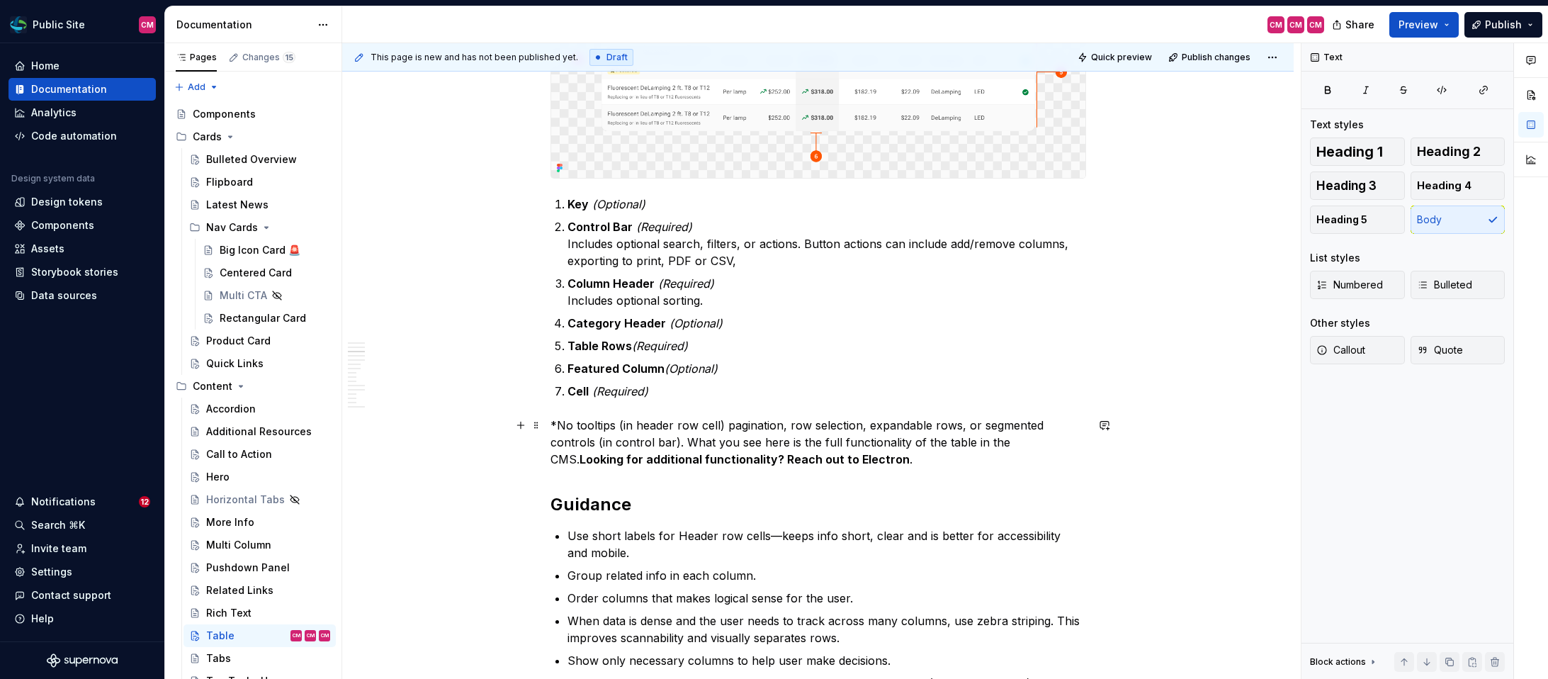
click at [723, 422] on p "*No tooltips (in header row cell) pagination, row selection, expandable rows, o…" at bounding box center [818, 442] width 536 height 51
click at [844, 455] on p "*No tooltips (in header row cell), pagination, row selection, expandable rows, …" at bounding box center [818, 442] width 536 height 51
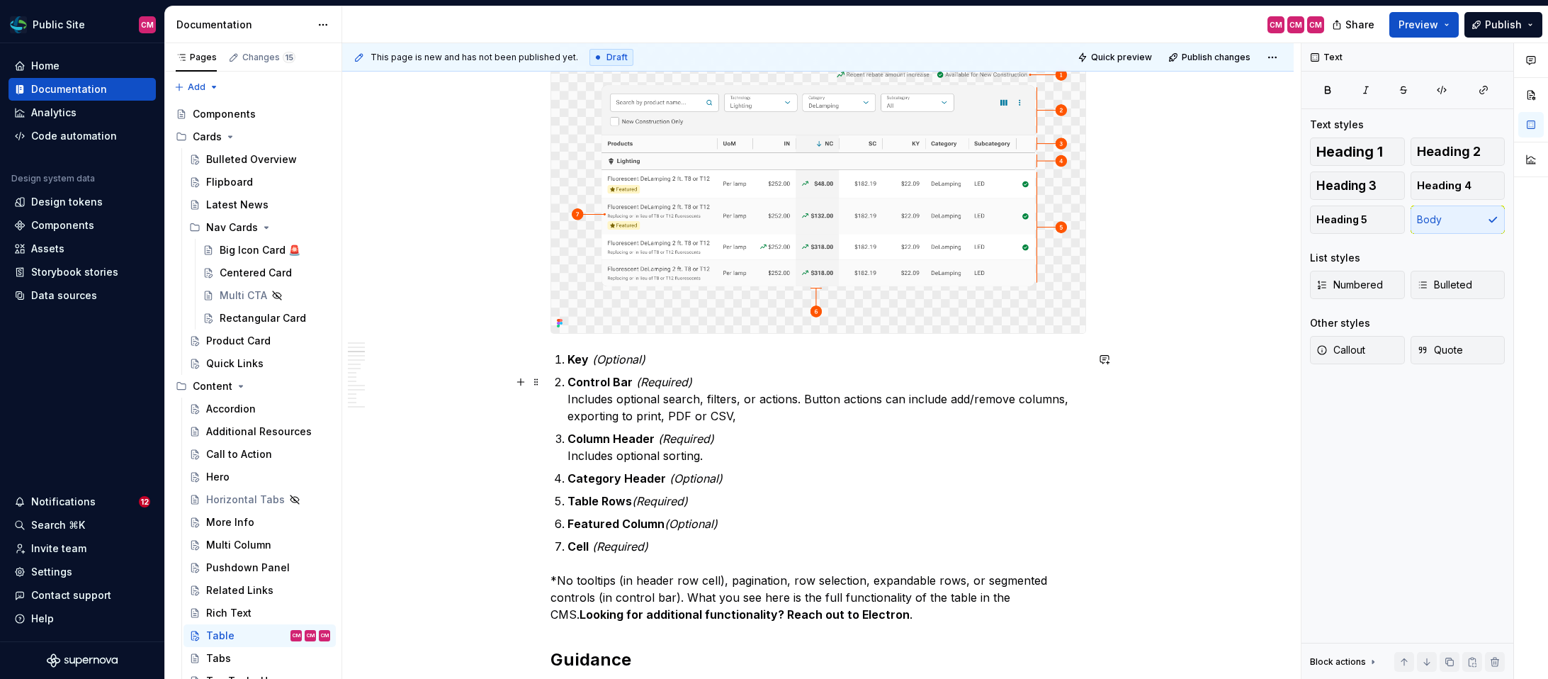
scroll to position [752, 0]
click at [675, 464] on ol "Key (Optional) Control Bar (Required) Includes optional search, filters, or act…" at bounding box center [826, 453] width 519 height 204
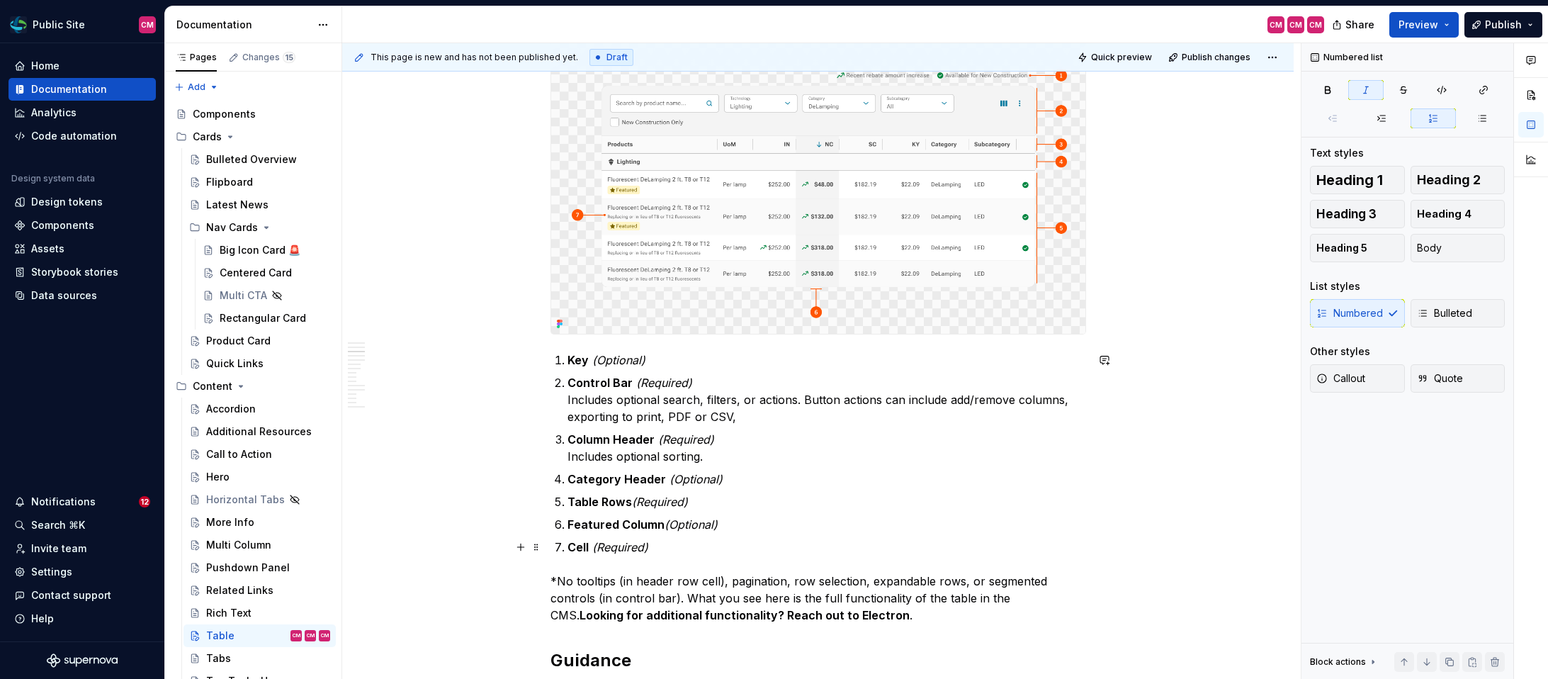
click at [657, 546] on p "Cell (Required)" at bounding box center [826, 546] width 519 height 17
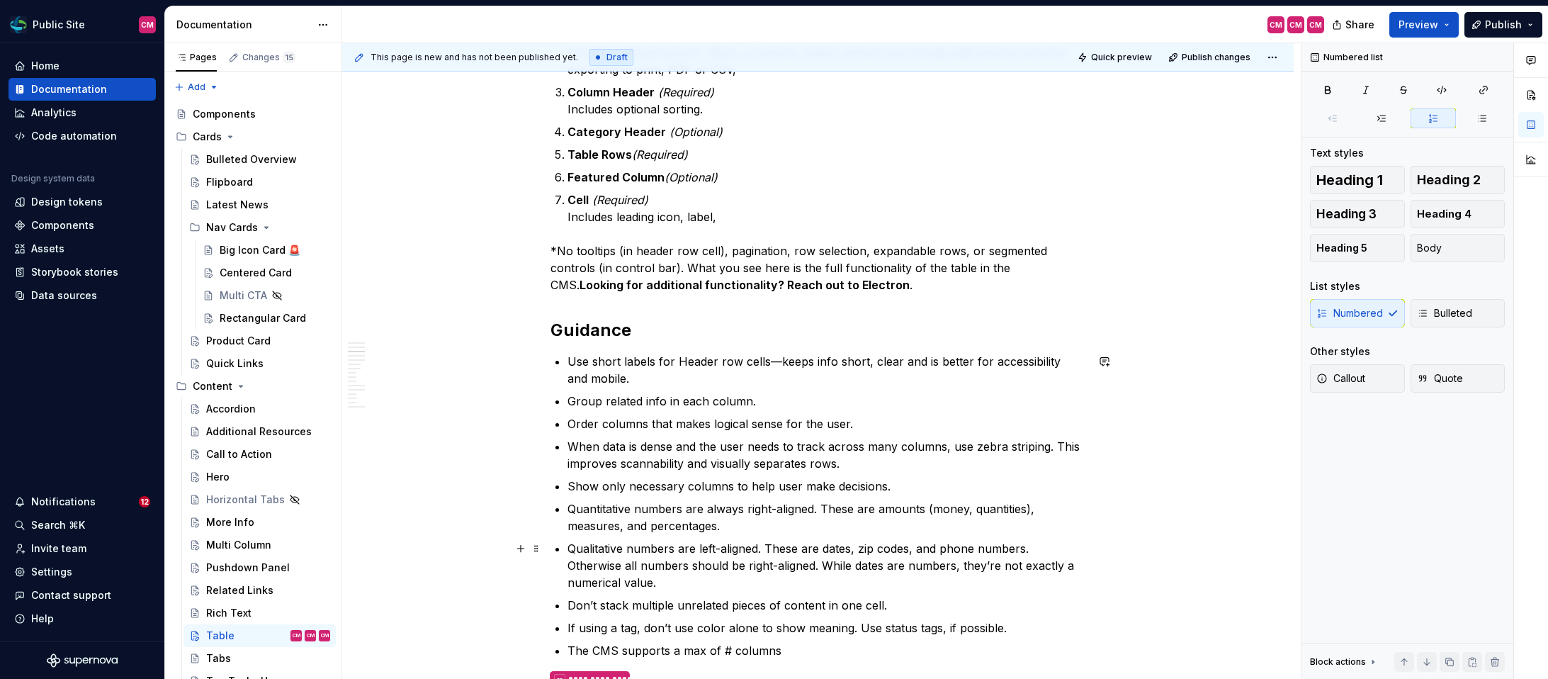
scroll to position [917, 0]
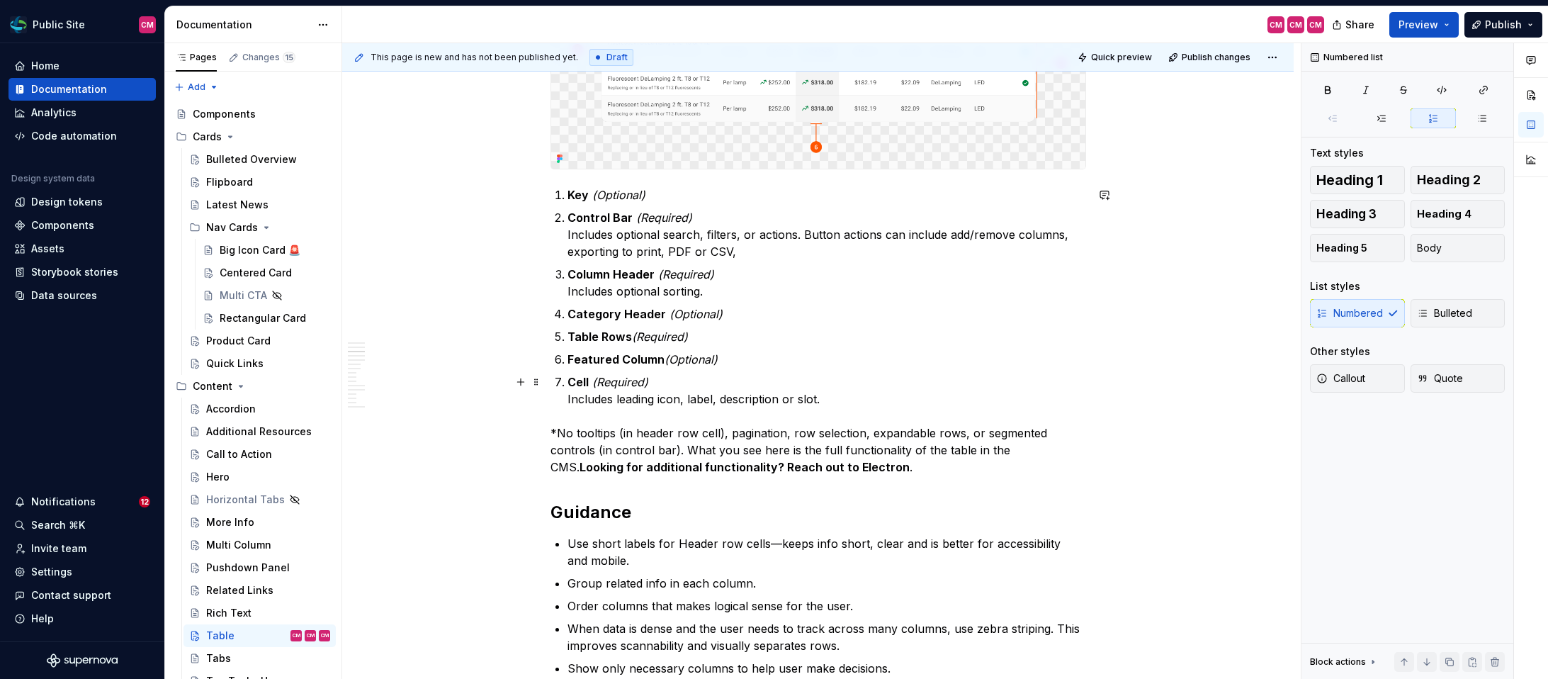
click at [683, 397] on p "Cell (Required) Includes leading icon, label, description or slot." at bounding box center [826, 390] width 519 height 34
click at [689, 396] on em "Optional)" at bounding box center [704, 399] width 49 height 14
click at [774, 397] on p "Cell (Required) Includes leading icon ( Optional) , label, description or slot." at bounding box center [826, 390] width 519 height 34
click at [834, 397] on p "Cell (Required) Includes leading icon ( Optional) , label, description or slot." at bounding box center [826, 390] width 519 height 34
drag, startPoint x: 895, startPoint y: 396, endPoint x: 842, endPoint y: 396, distance: 53.1
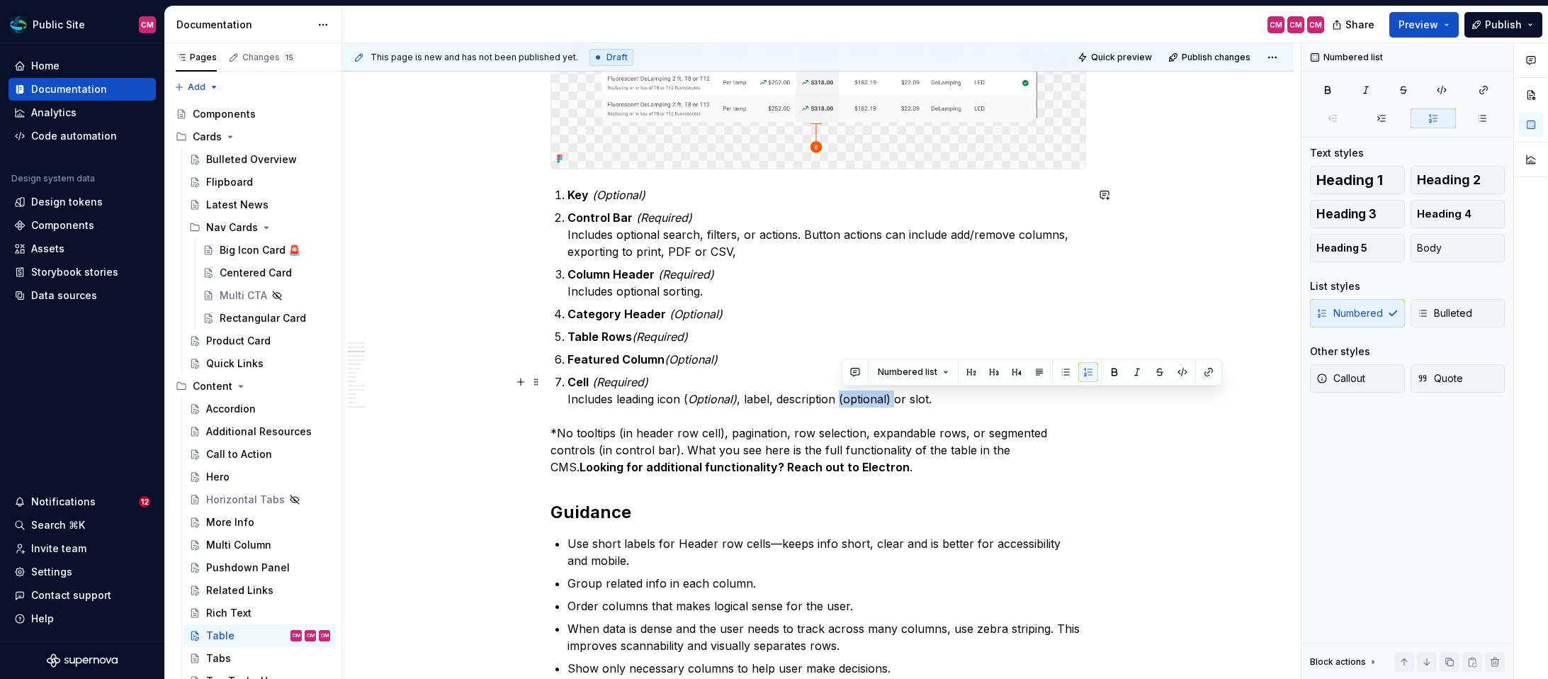
click at [842, 396] on p "Cell (Required) Includes leading icon ( Optional) , label, description (optiona…" at bounding box center [826, 390] width 519 height 34
click at [854, 397] on em "(optional)" at bounding box center [861, 399] width 52 height 14
click at [929, 397] on p "Cell (Required) Includes leading icon ( Optional) , label, description (Optiona…" at bounding box center [826, 390] width 519 height 34
click at [618, 396] on p "Cell (Required) Includes leading icon ( Optional) , label, description (Optiona…" at bounding box center [826, 390] width 519 height 34
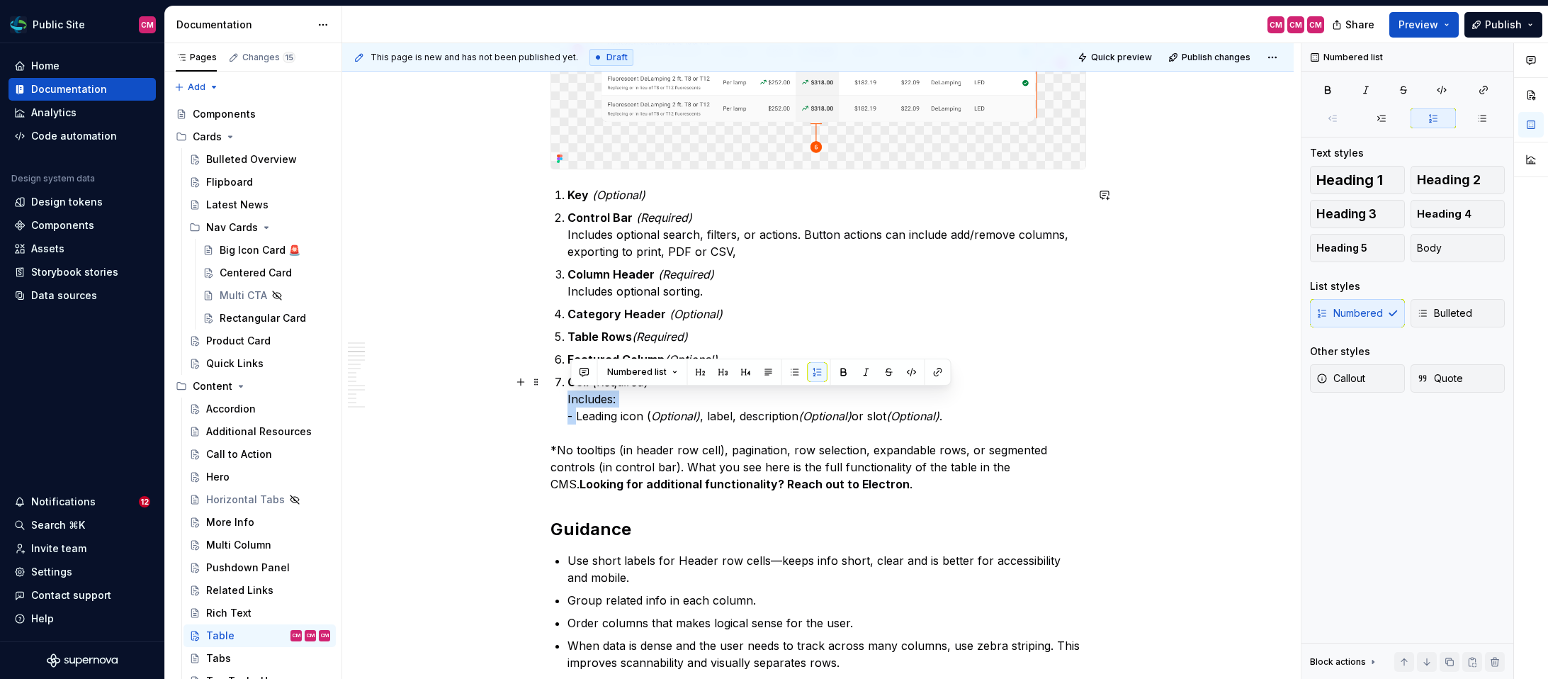
drag, startPoint x: 579, startPoint y: 416, endPoint x: 565, endPoint y: 395, distance: 25.0
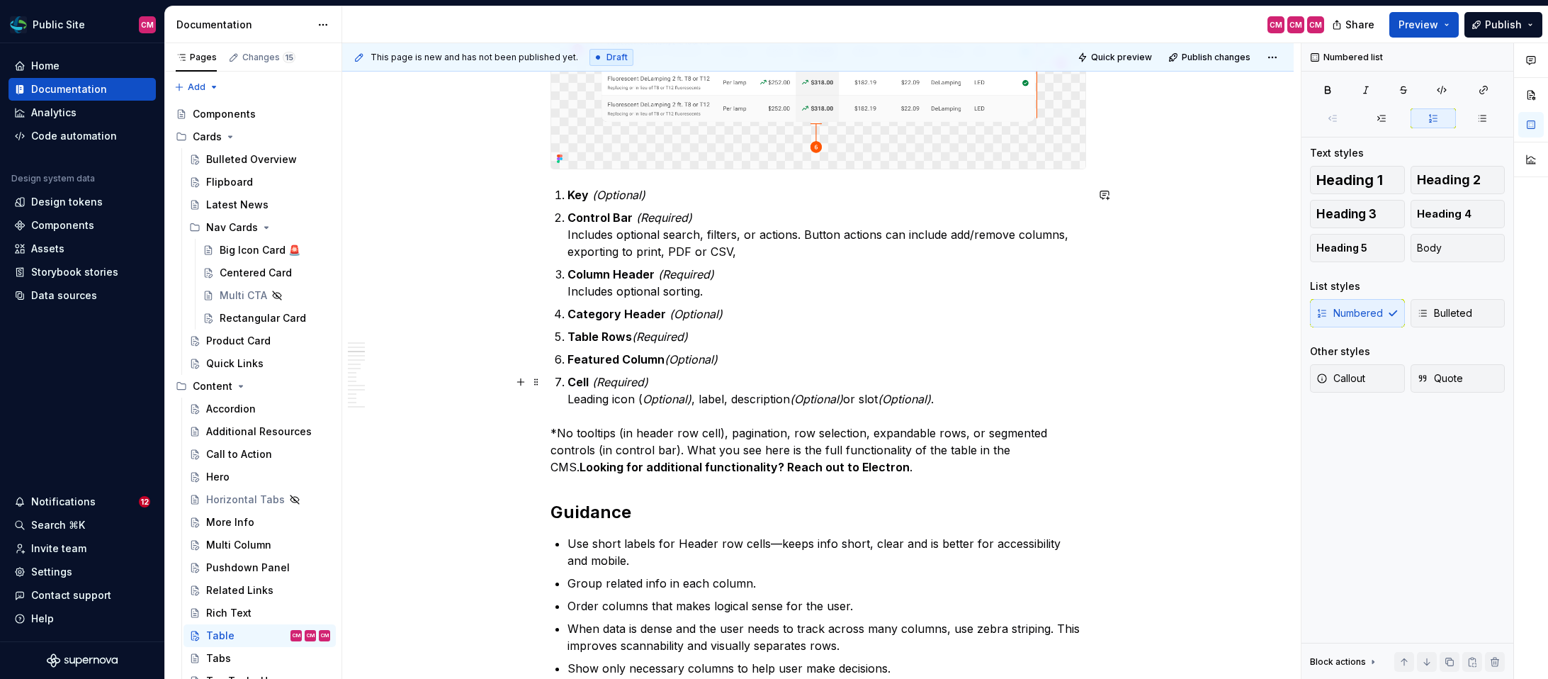
click at [698, 398] on p "Cell (Required) Leading icon ( Optional) , label, description (Optional) or slo…" at bounding box center [826, 390] width 519 height 34
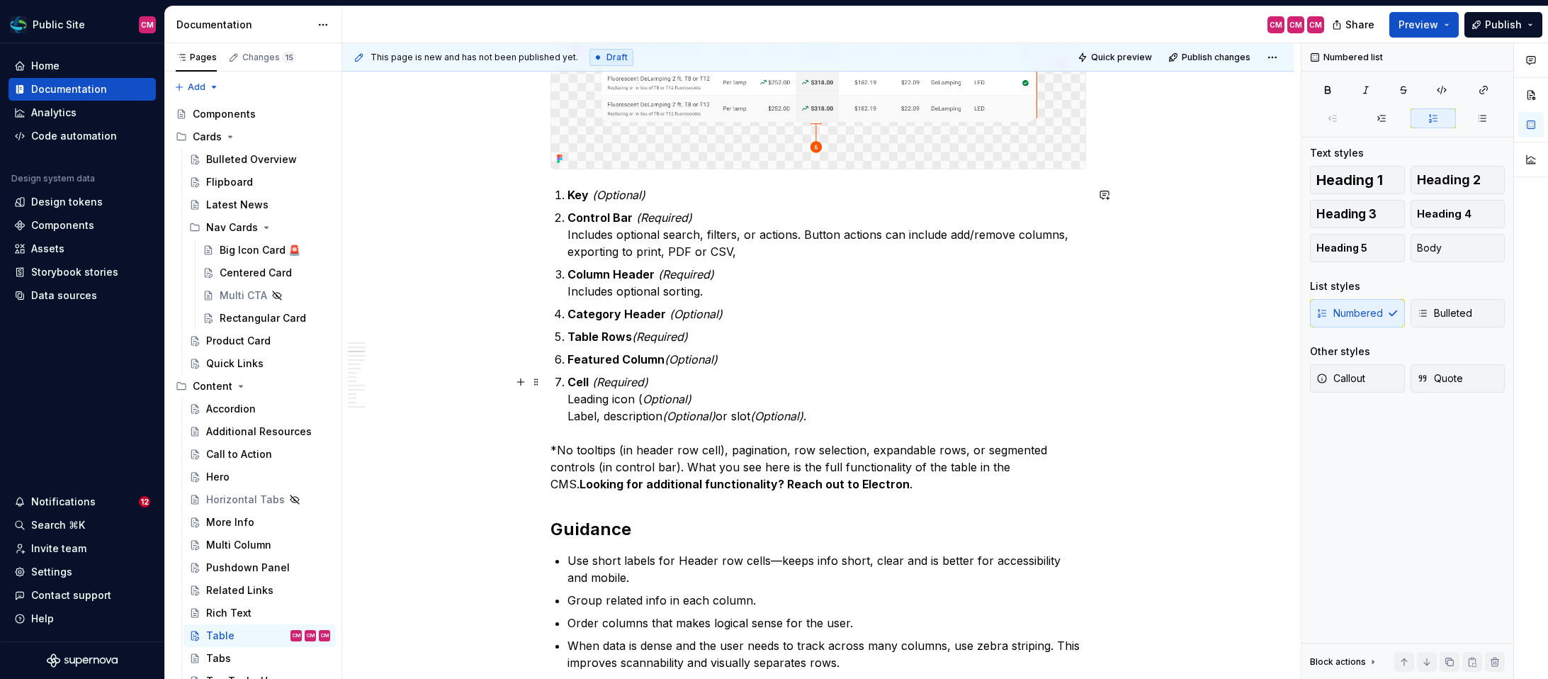
click at [621, 397] on p "Cell (Required) Leading icon ( Optional) Label, description (Optional) or slot …" at bounding box center [826, 398] width 519 height 51
click at [613, 408] on p "Cell (Required) Leading Icon ( Optional) Label, description (Optional) or slot …" at bounding box center [826, 398] width 519 height 51
click at [601, 412] on p "Cell (Required) Leading Icon ( Optional) Label, description (Optional) or slot …" at bounding box center [826, 398] width 519 height 51
click at [608, 413] on p "Cell (Required) Leading Icon ( Optional) Label, description (Optional) or slot …" at bounding box center [826, 398] width 519 height 51
click at [742, 412] on p "Cell (Required) Leading Icon ( Optional) Label, Description (Optional) or slot …" at bounding box center [826, 398] width 519 height 51
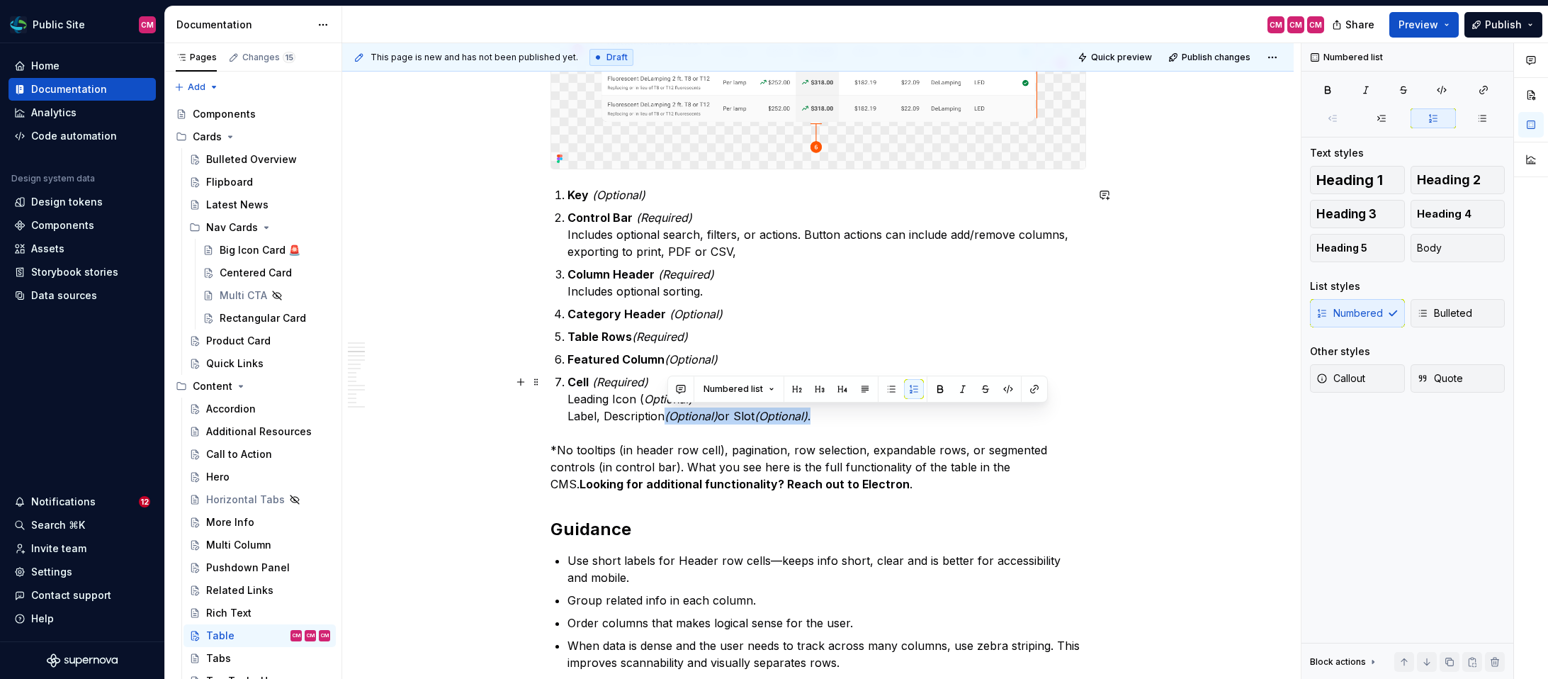
drag, startPoint x: 832, startPoint y: 409, endPoint x: 666, endPoint y: 412, distance: 166.5
click at [666, 412] on p "Cell (Required) Leading Icon ( Optional) Label, Description (Optional) or Slot …" at bounding box center [826, 398] width 519 height 51
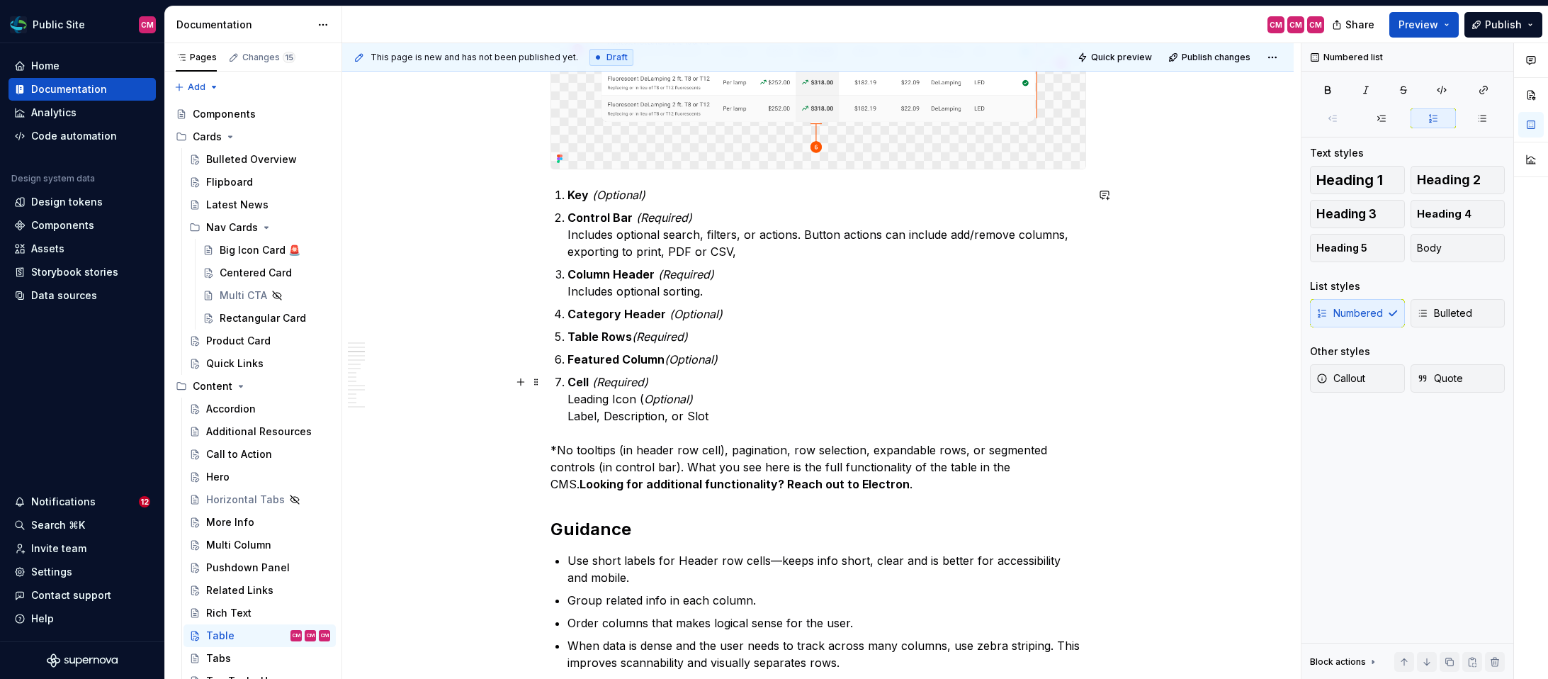
click at [603, 414] on p "Cell (Required) Leading Icon ( Optional) Label, Description, or Slot" at bounding box center [826, 398] width 519 height 51
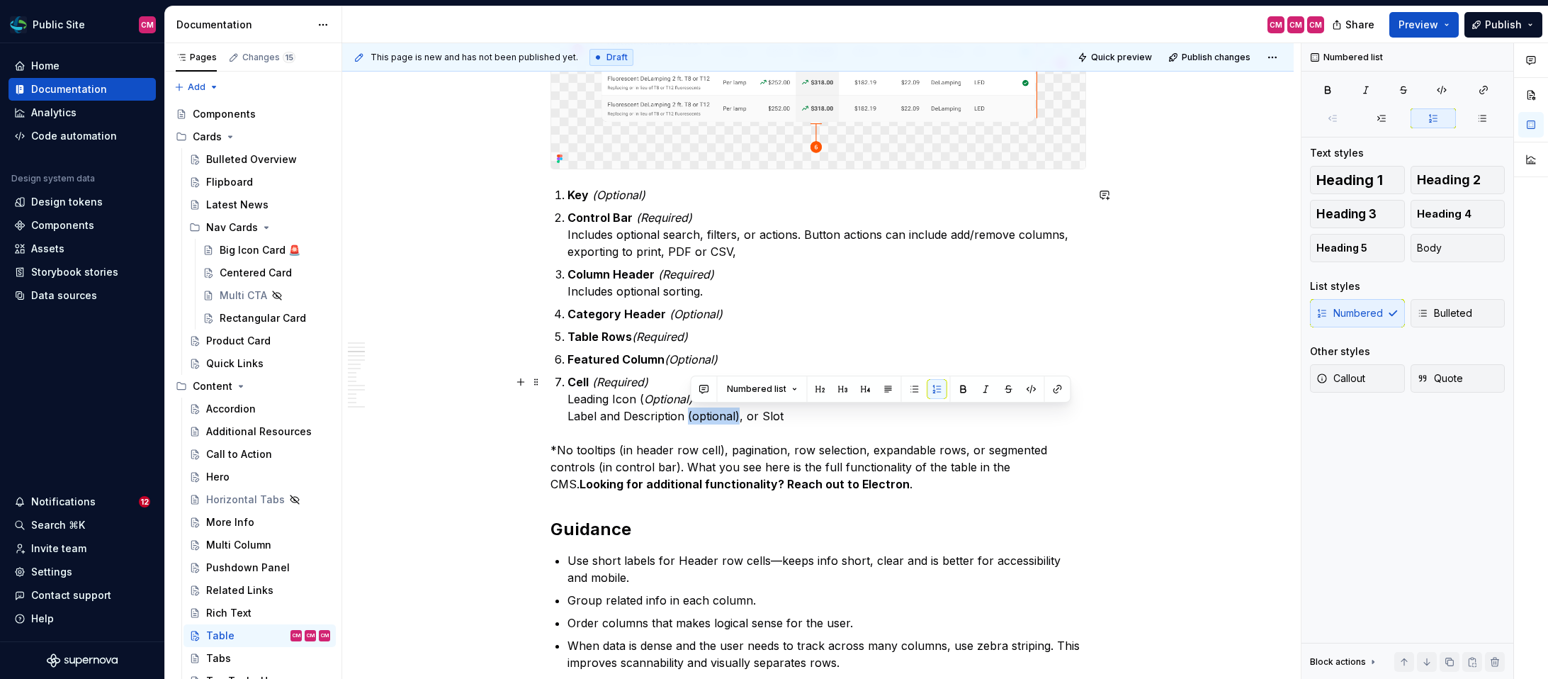
drag, startPoint x: 691, startPoint y: 415, endPoint x: 742, endPoint y: 416, distance: 51.0
click at [742, 416] on p "Cell (Required) Leading Icon ( Optional) Label and Description (optional), or S…" at bounding box center [826, 398] width 519 height 51
click at [698, 417] on em "(optional)" at bounding box center [710, 416] width 52 height 14
click at [602, 417] on p "Cell (Required) Leading Icon ( Optional) Label and Description (Optional) , or …" at bounding box center [826, 398] width 519 height 51
click at [794, 409] on p "Cell (Required) Leading Icon ( Optional) Label and Description (Optional) , or …" at bounding box center [826, 398] width 519 height 51
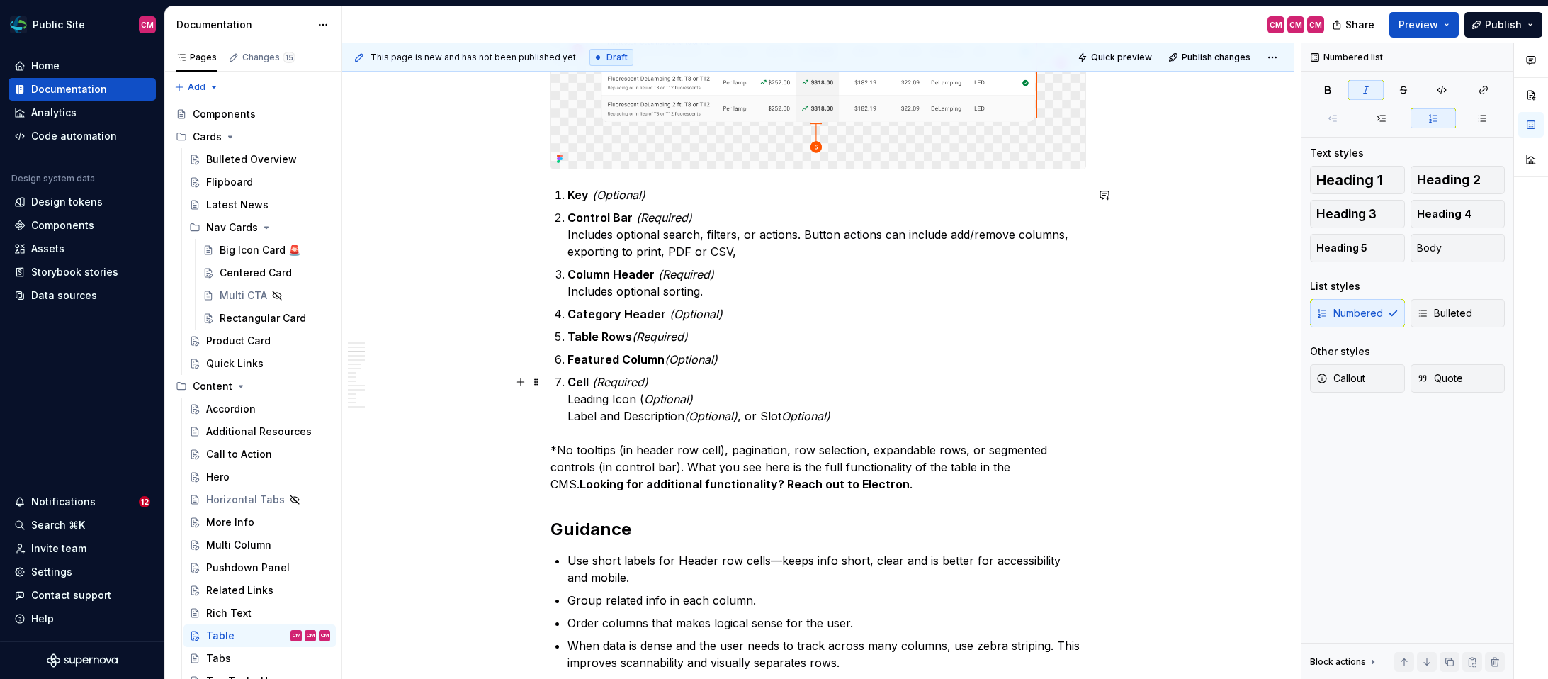
click at [791, 415] on em "Optional)" at bounding box center [805, 416] width 49 height 14
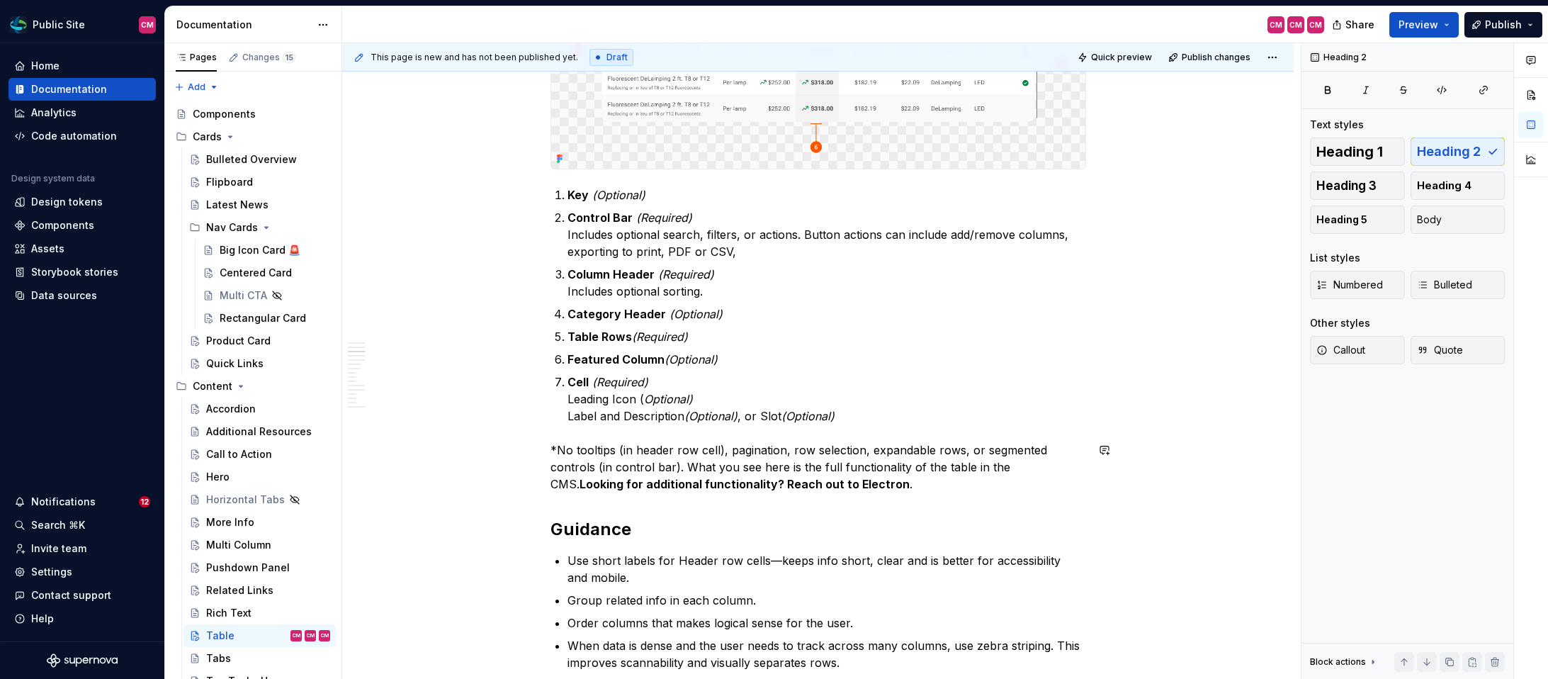
click at [650, 395] on em "Optional)" at bounding box center [668, 399] width 49 height 14
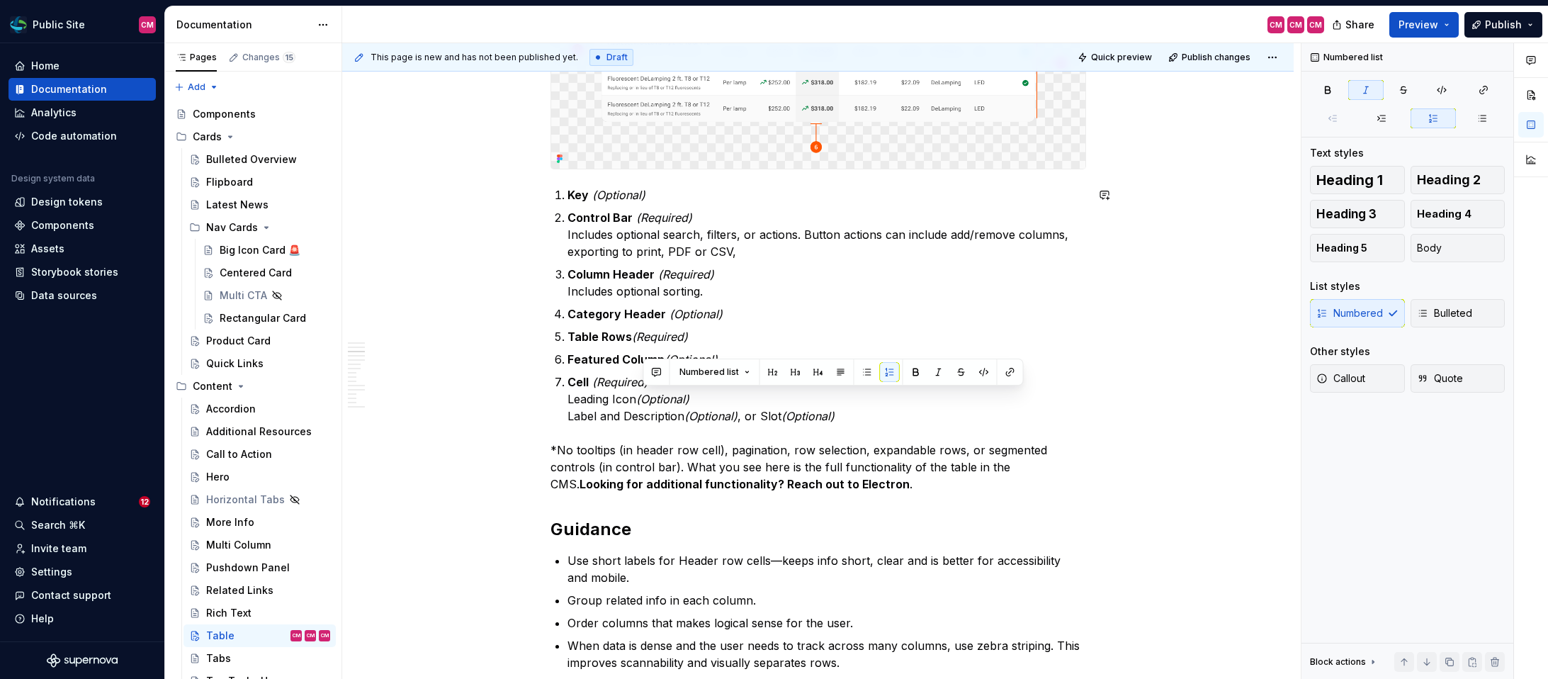
click at [619, 412] on p "Cell (Required) Leading Icon (Optional) Label and Description (Optional) , or S…" at bounding box center [826, 398] width 519 height 51
drag, startPoint x: 760, startPoint y: 412, endPoint x: 751, endPoint y: 412, distance: 9.2
click at [751, 412] on p "Cell (Required) Leading Icon (Optional) Label and/or Description (Optional) , o…" at bounding box center [826, 398] width 519 height 51
click at [752, 412] on em "(Optional)" at bounding box center [727, 416] width 53 height 14
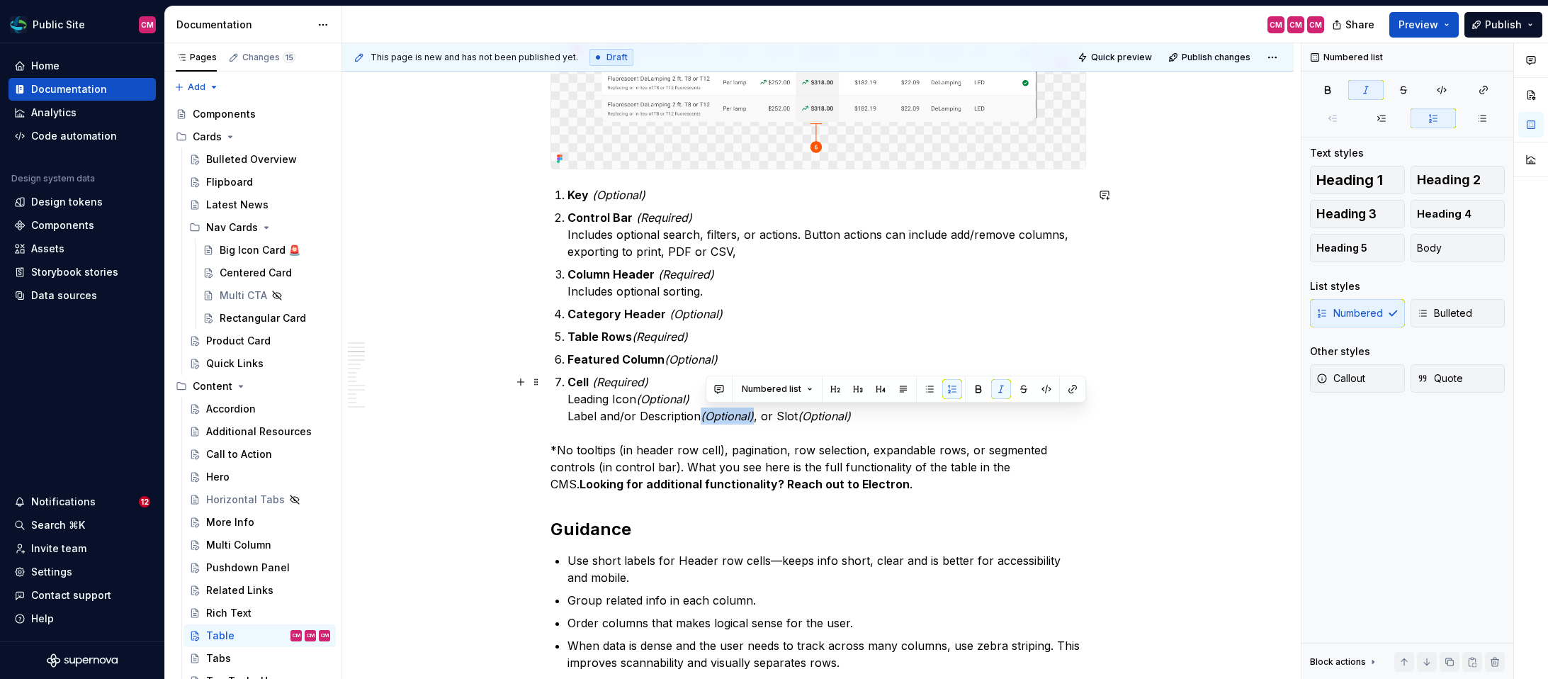
drag, startPoint x: 759, startPoint y: 412, endPoint x: 706, endPoint y: 413, distance: 53.1
click at [706, 413] on p "Cell (Required) Leading Icon (Optional) Label and/or Description (Optional) , o…" at bounding box center [826, 398] width 519 height 51
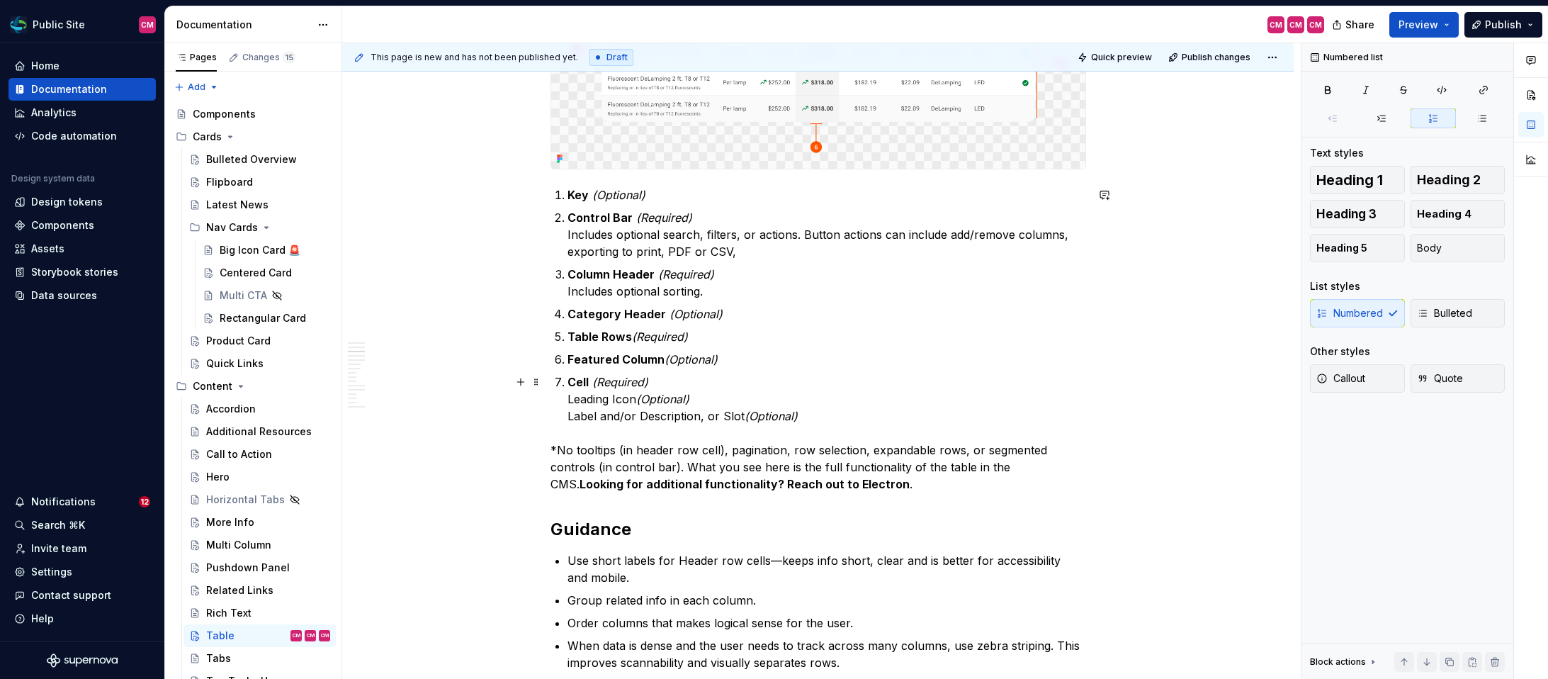
click at [852, 412] on p "Cell (Required) Leading Icon (Optional) Label and/or Description, or Slot (Opti…" at bounding box center [826, 398] width 519 height 51
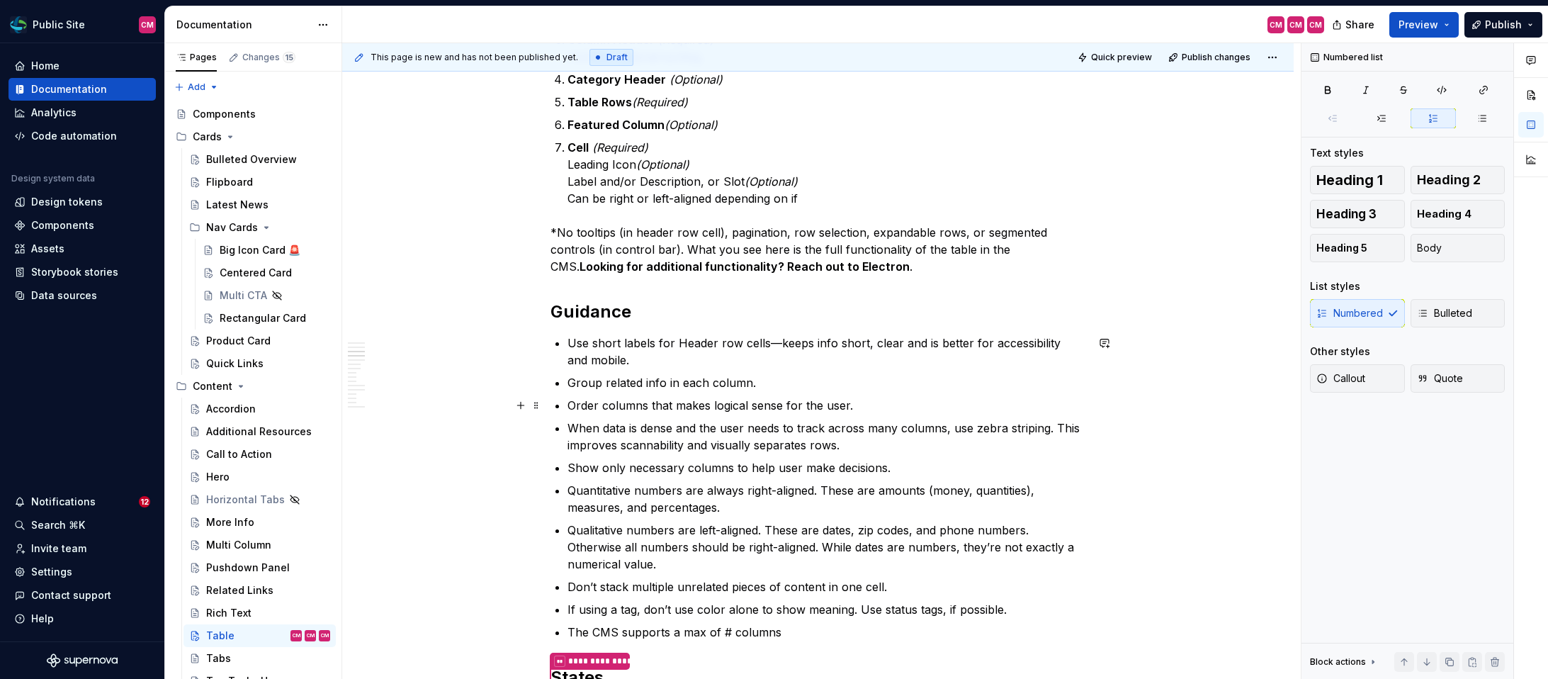
scroll to position [1152, 0]
click at [635, 448] on p "When data is dense and the user needs to track across many columns, use zebra s…" at bounding box center [826, 435] width 519 height 34
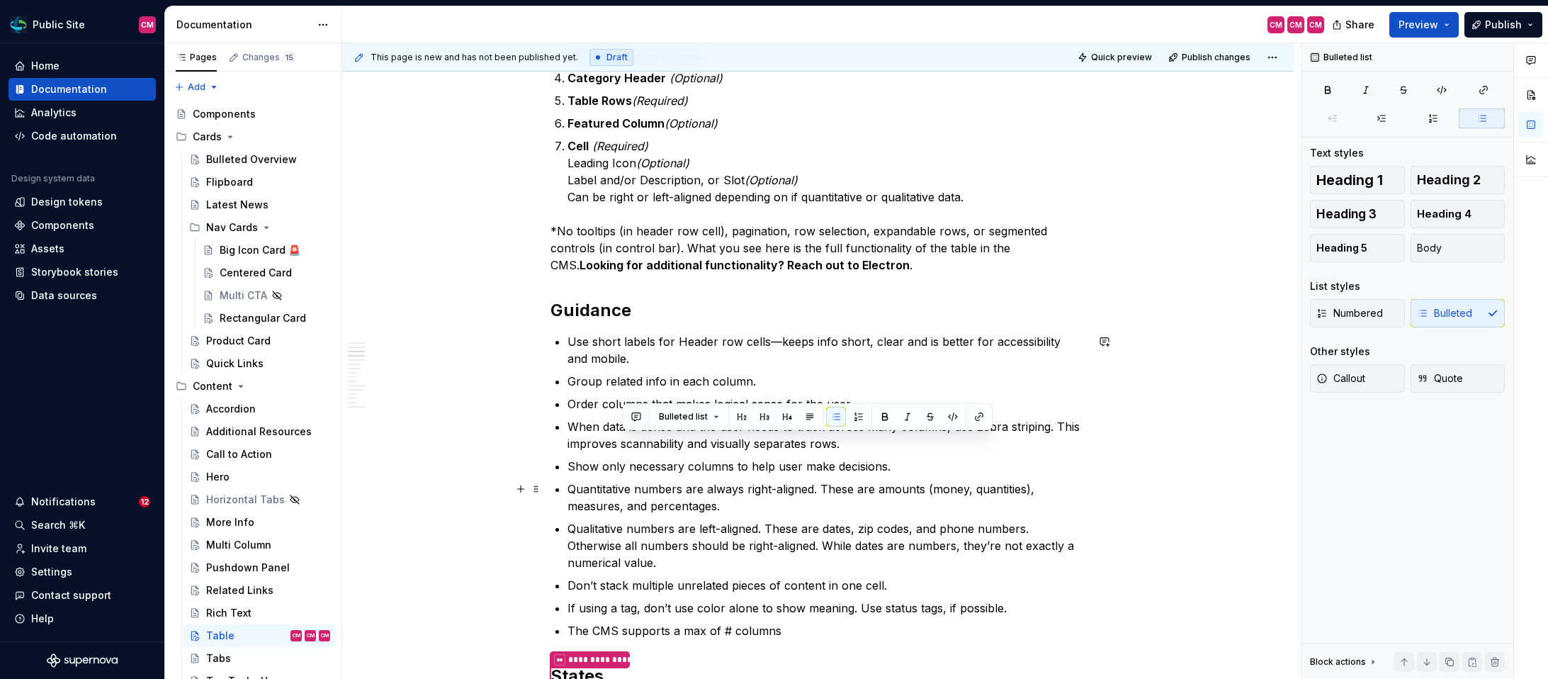
click at [663, 511] on p "Quantitative numbers are always right-aligned. These are amounts (money, quanti…" at bounding box center [826, 497] width 519 height 34
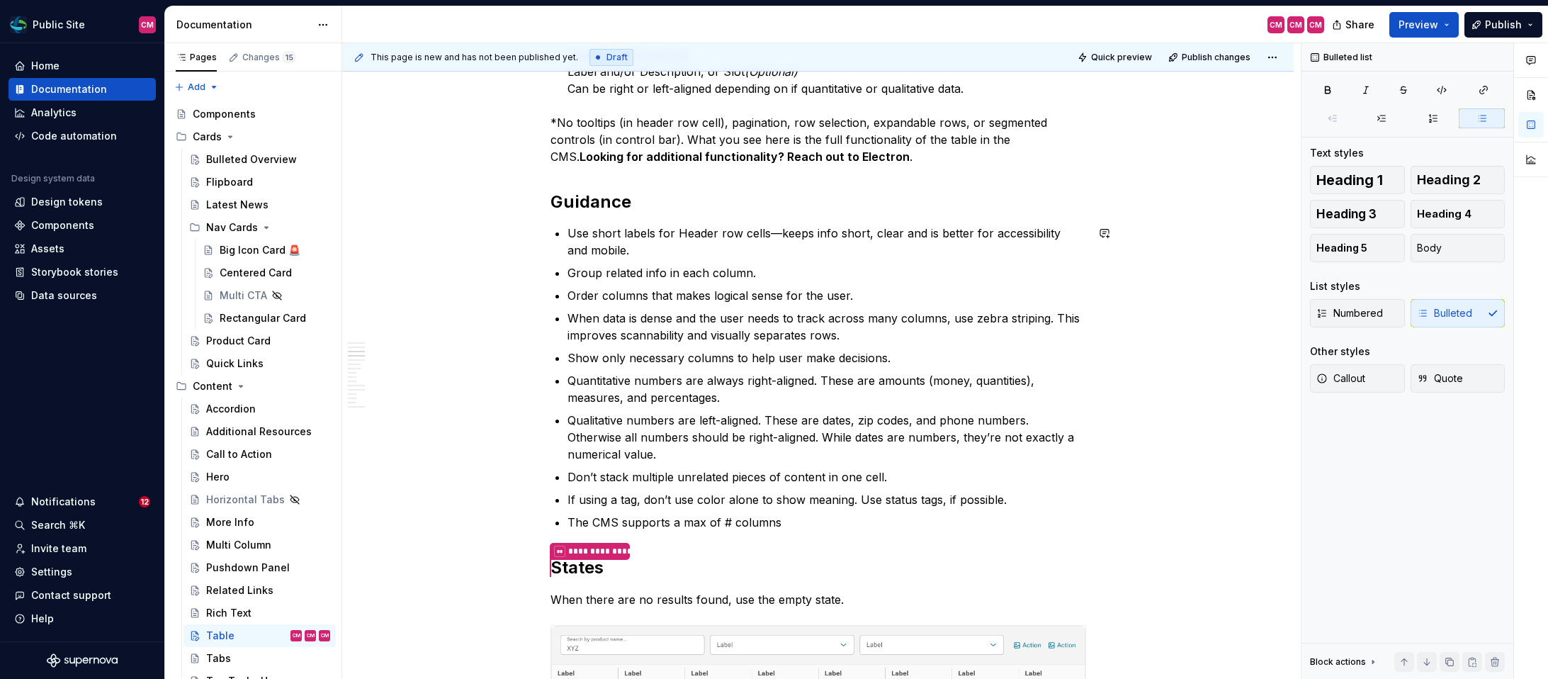
scroll to position [1293, 0]
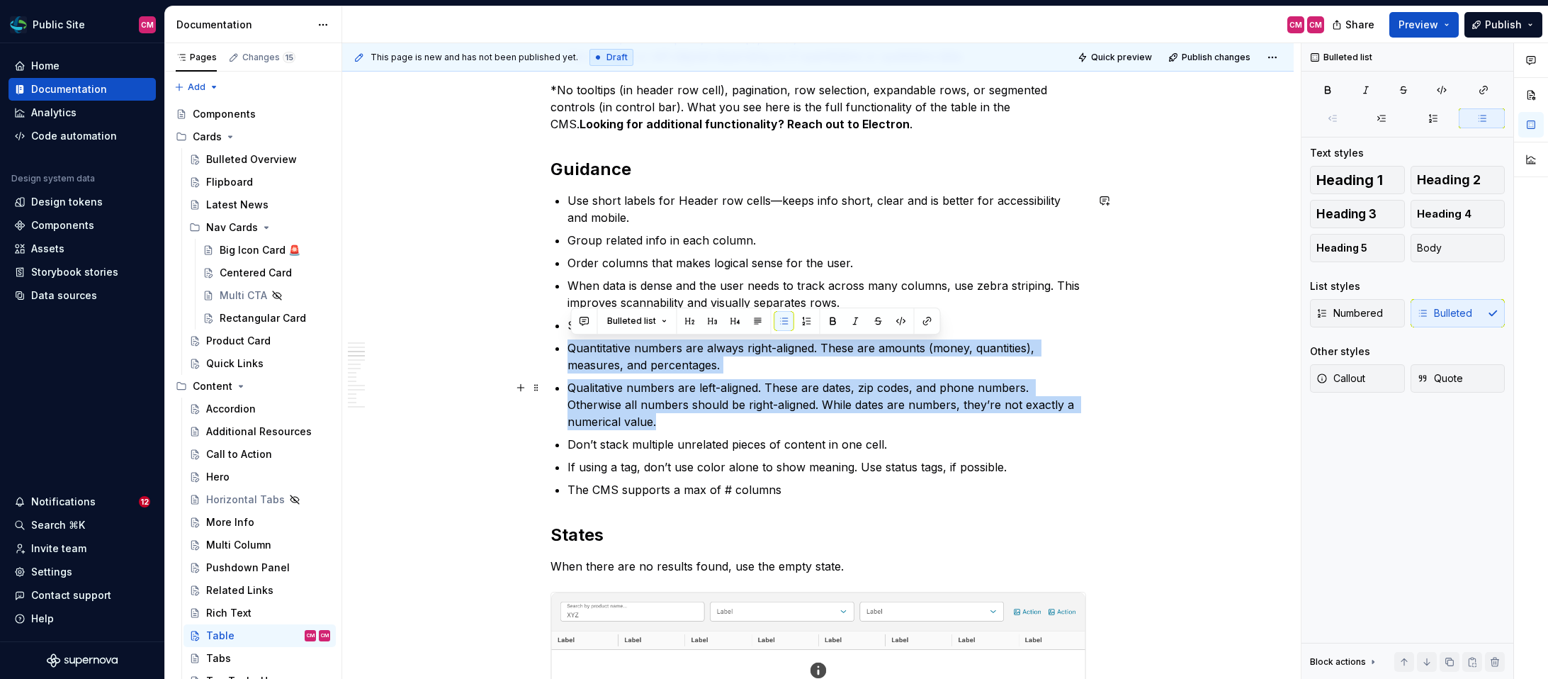
drag, startPoint x: 571, startPoint y: 348, endPoint x: 839, endPoint y: 412, distance: 276.1
click at [839, 412] on ul "Use short labels for Header row cells—keeps info short, clear and is better for…" at bounding box center [826, 345] width 519 height 306
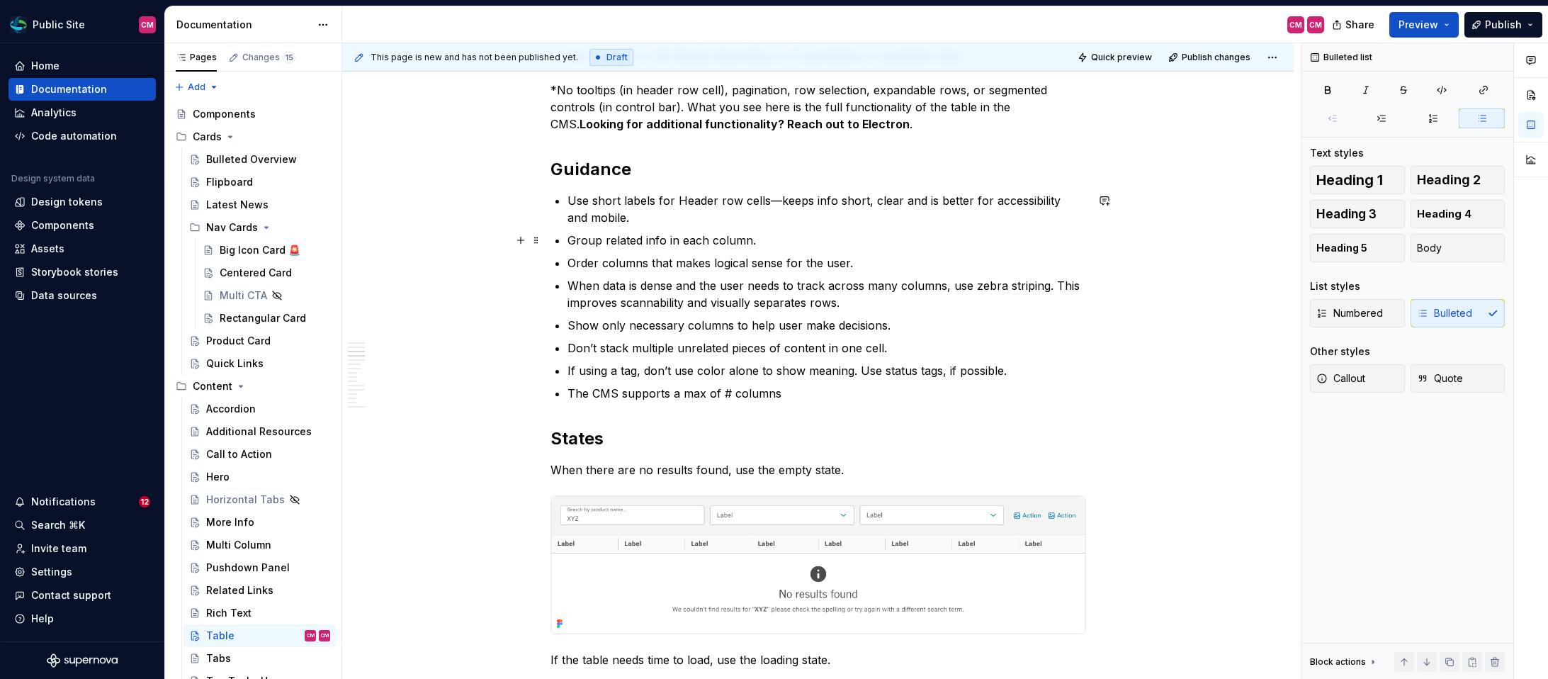
click at [570, 232] on div "**********" at bounding box center [818, 370] width 536 height 2775
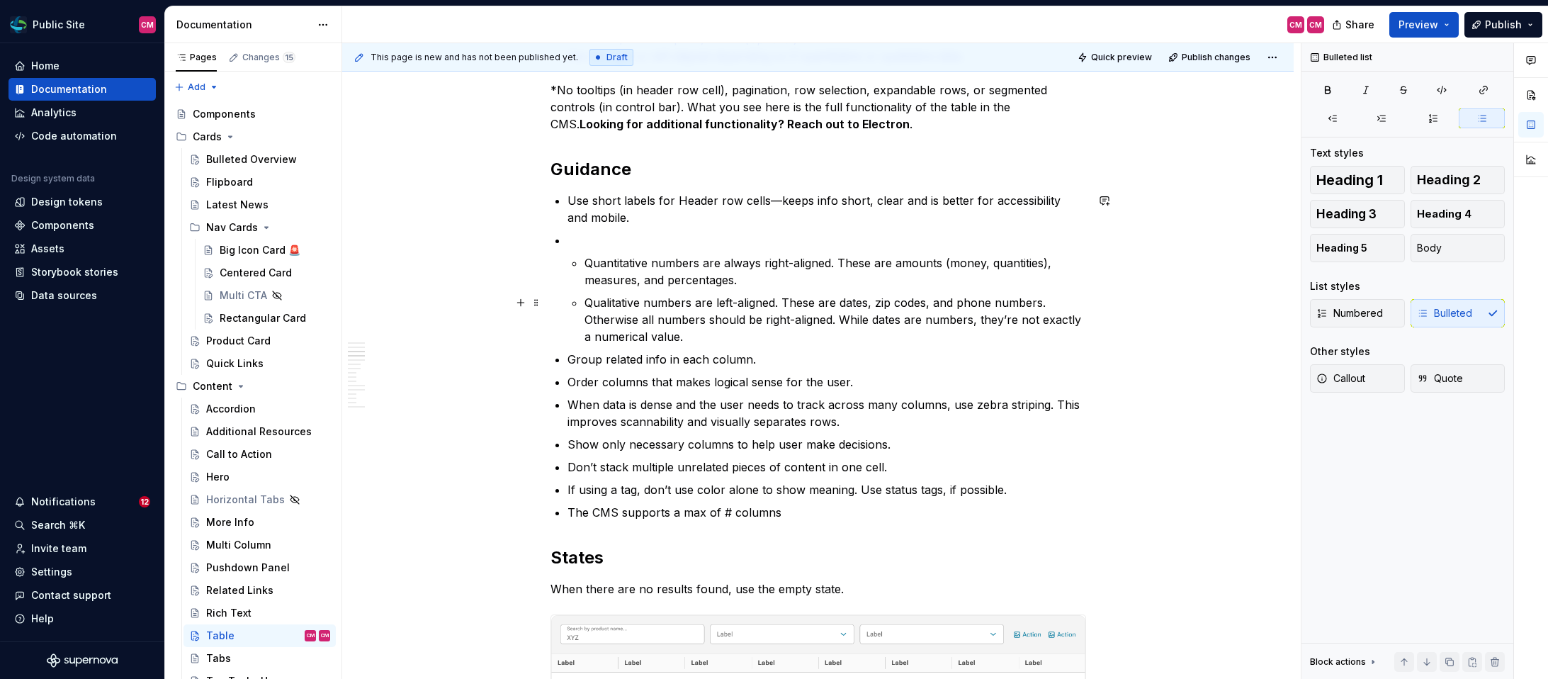
click at [588, 298] on p "Qualitative numbers are left-aligned. These are dates, zip codes, and phone num…" at bounding box center [835, 319] width 502 height 51
click at [542, 301] on span at bounding box center [536, 303] width 11 height 20
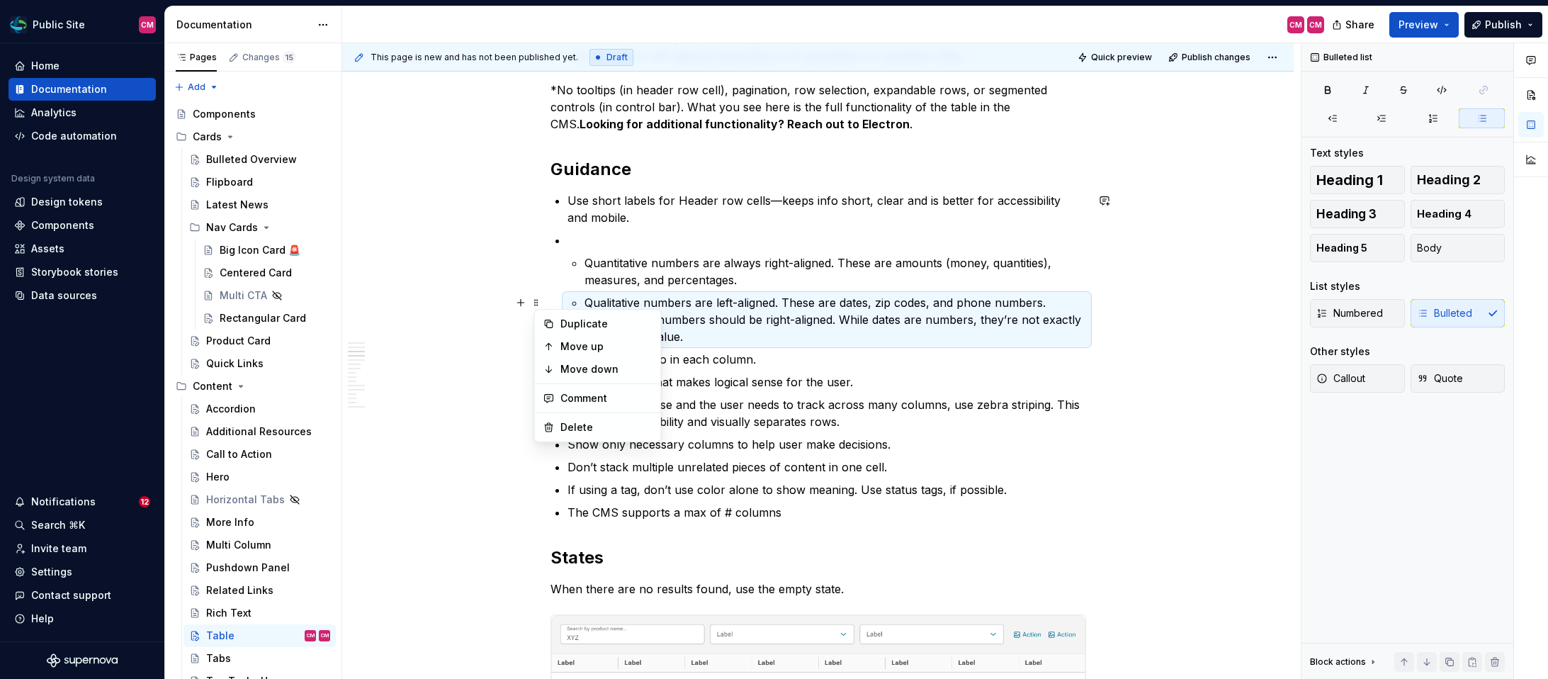
click at [584, 295] on li "Qualitative numbers are left-aligned. These are dates, zip codes, and phone num…" at bounding box center [835, 319] width 502 height 51
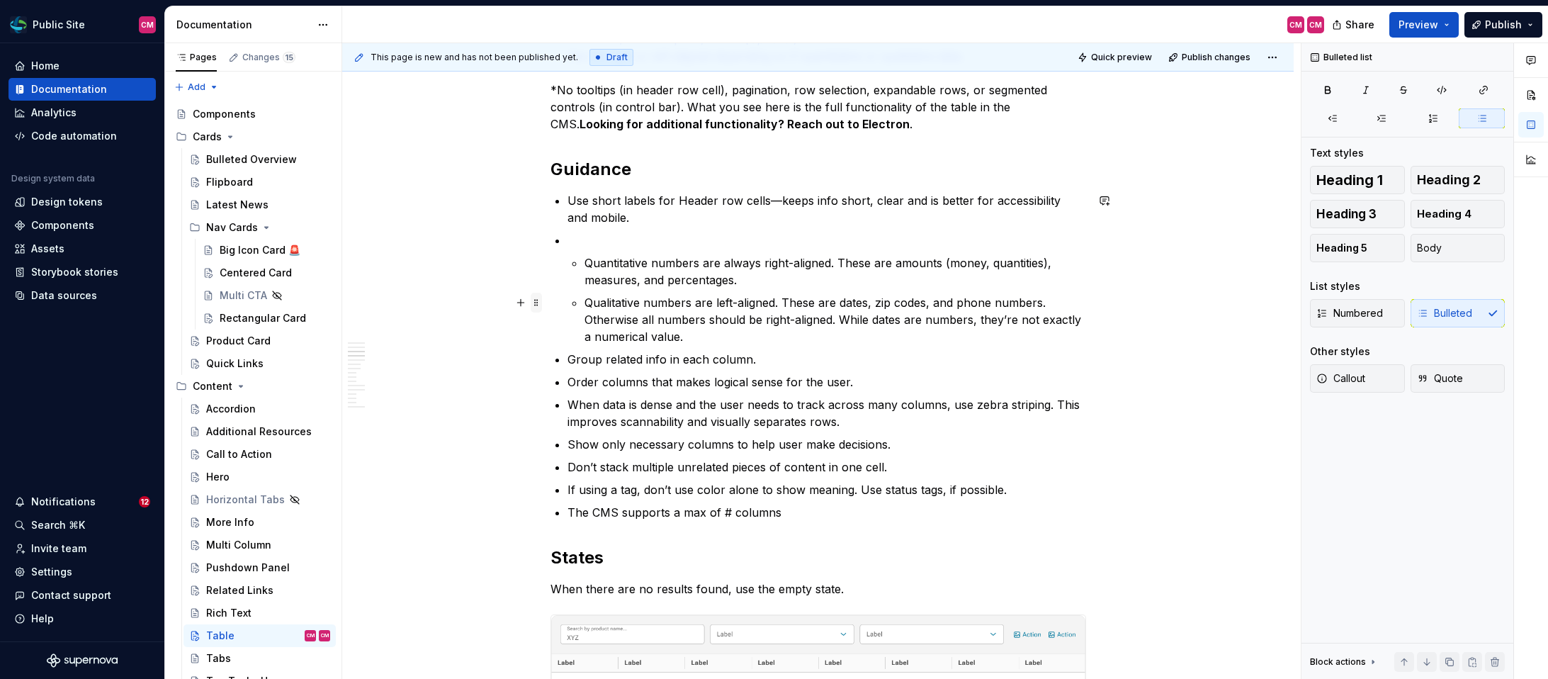
click at [542, 298] on span at bounding box center [536, 303] width 11 height 20
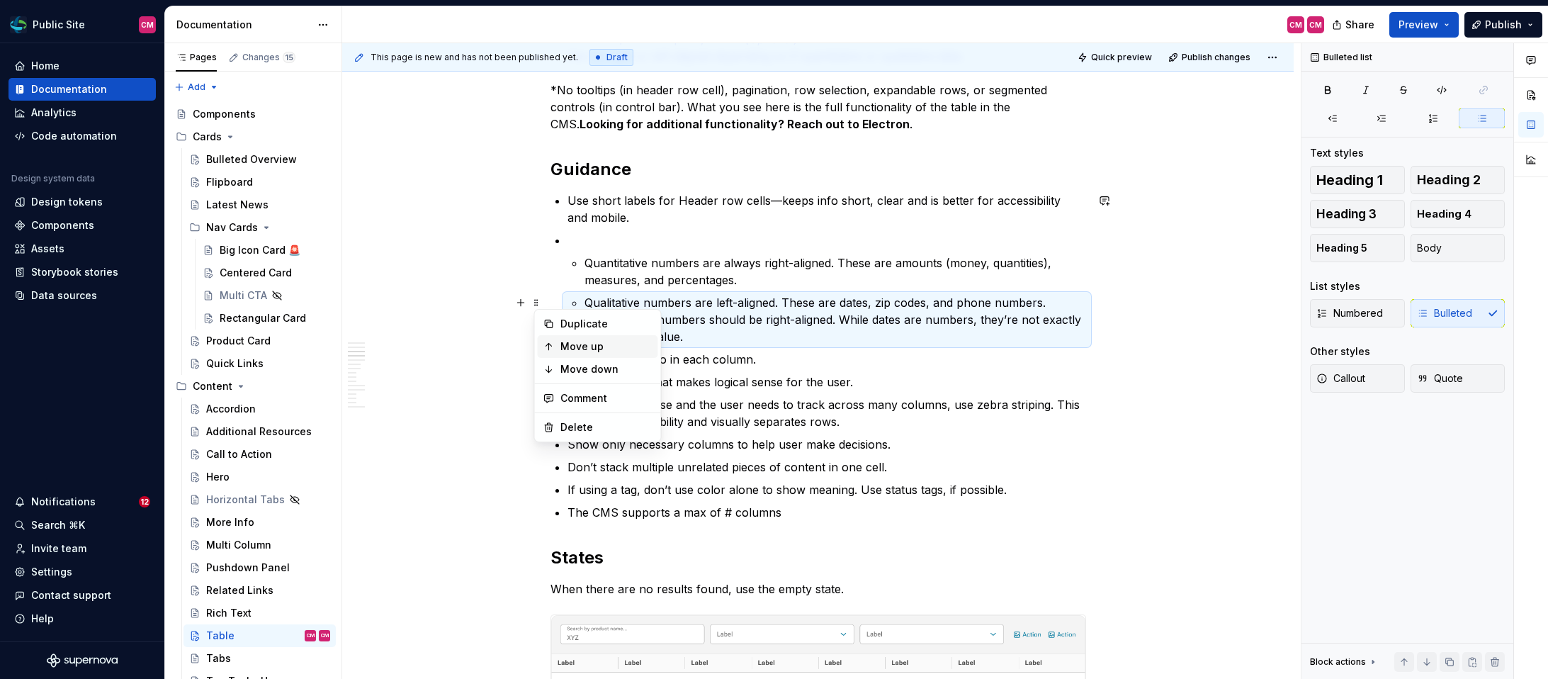
click at [555, 349] on div "Move up" at bounding box center [598, 346] width 120 height 23
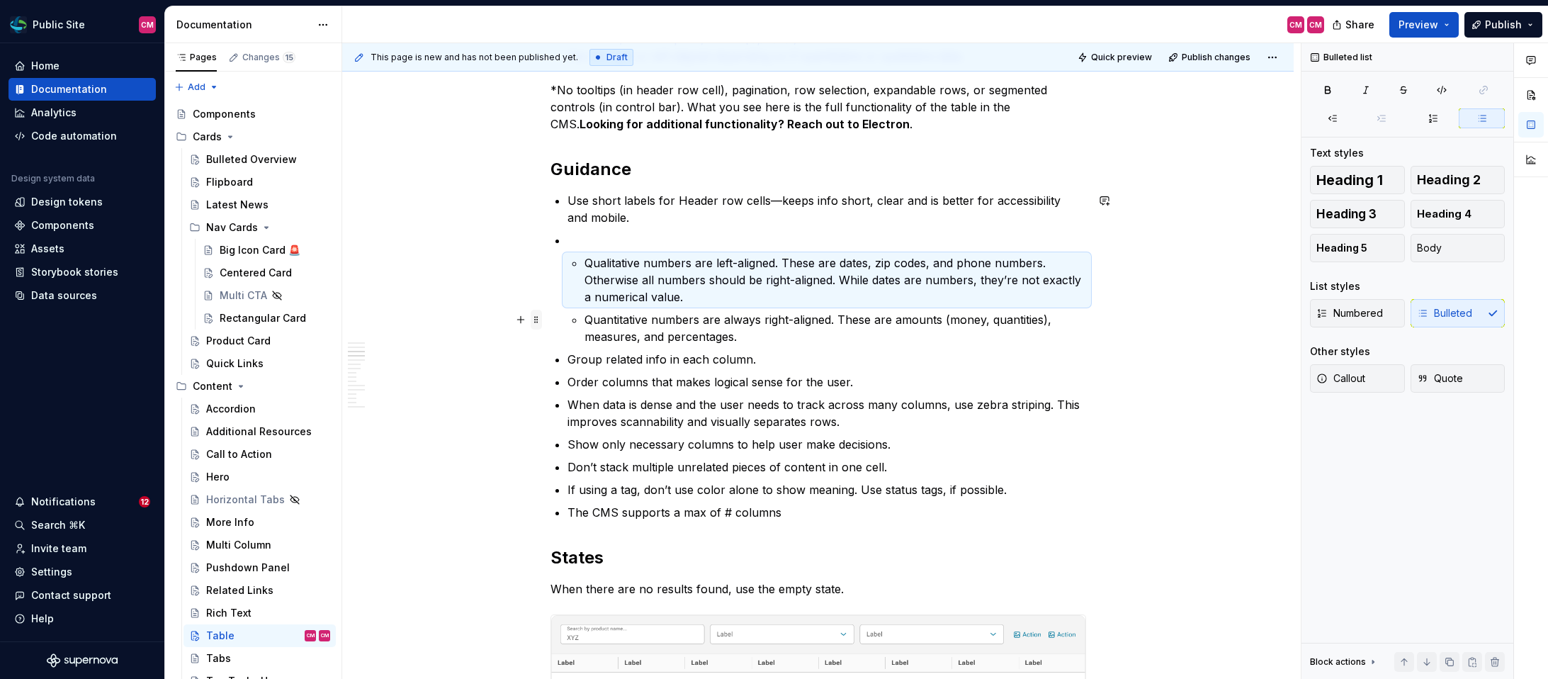
click at [542, 313] on span at bounding box center [536, 320] width 11 height 20
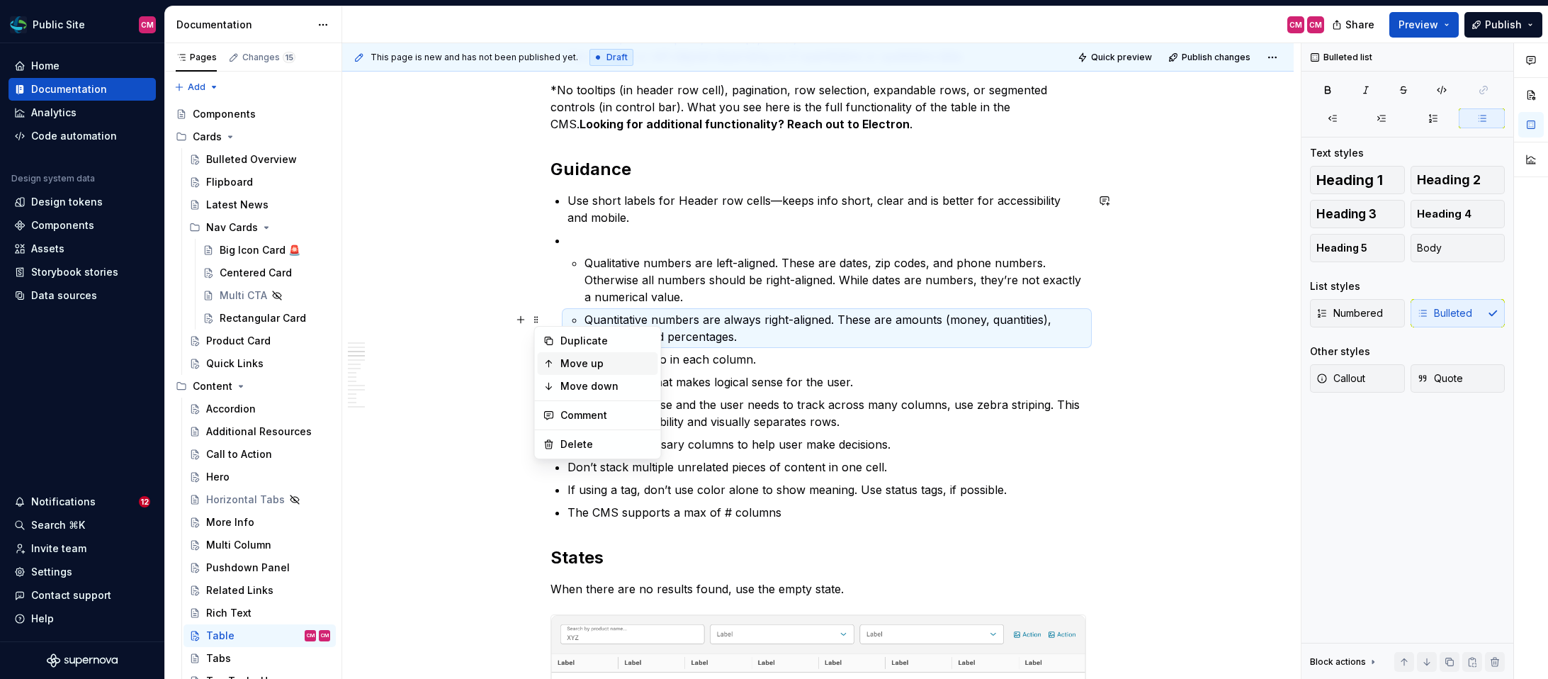
click at [564, 365] on div "Move up" at bounding box center [606, 363] width 92 height 14
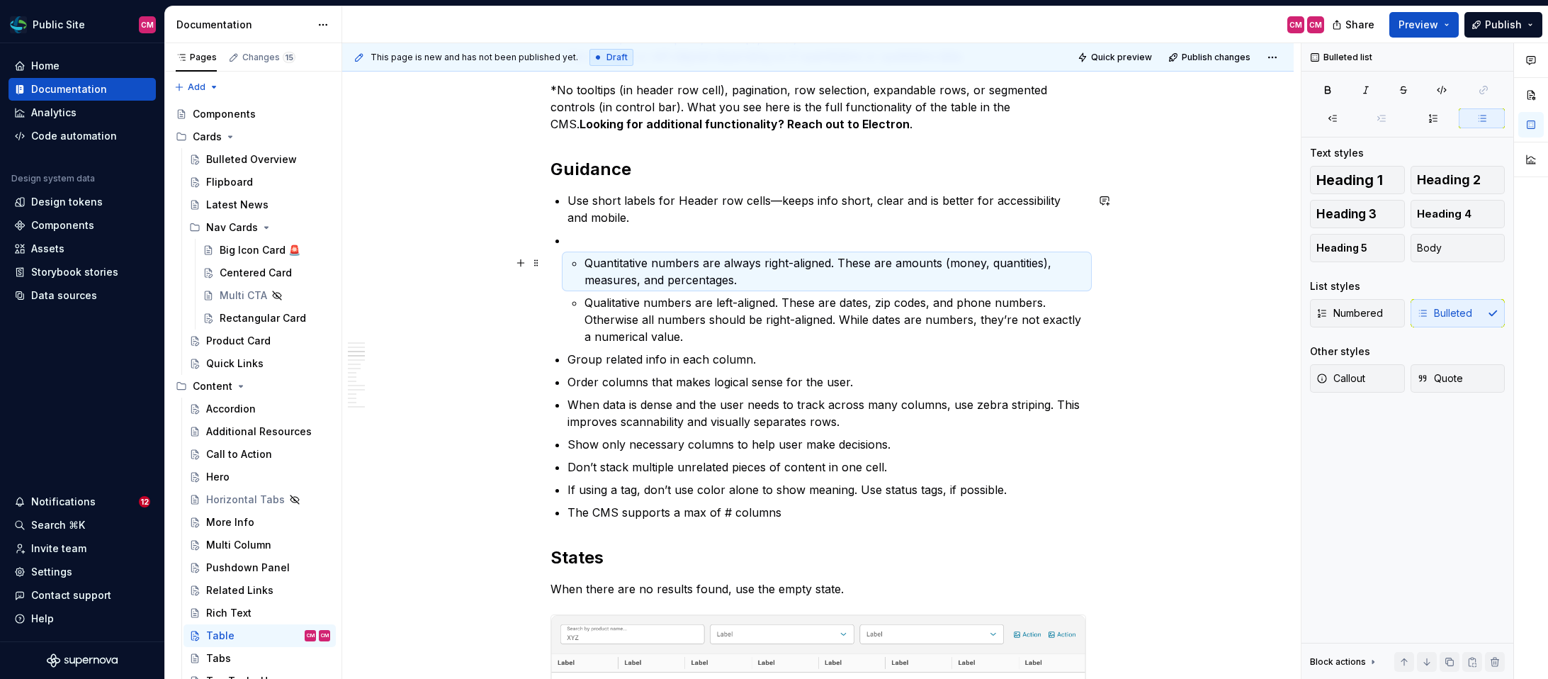
click at [591, 264] on p "Quantitative numbers are always right-aligned. These are amounts (money, quanti…" at bounding box center [835, 271] width 502 height 34
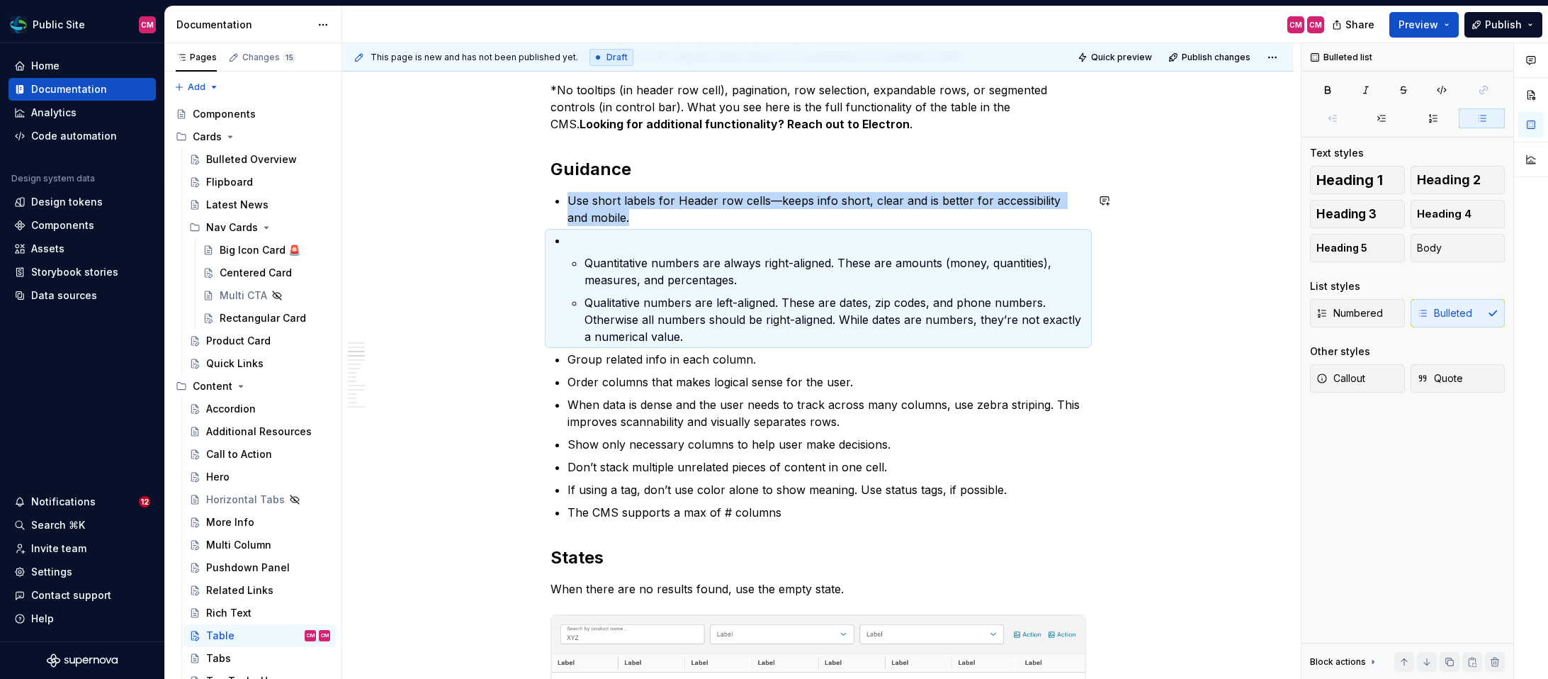
click at [584, 274] on li "Quantitative numbers are always right-aligned. These are amounts (money, quanti…" at bounding box center [826, 288] width 519 height 113
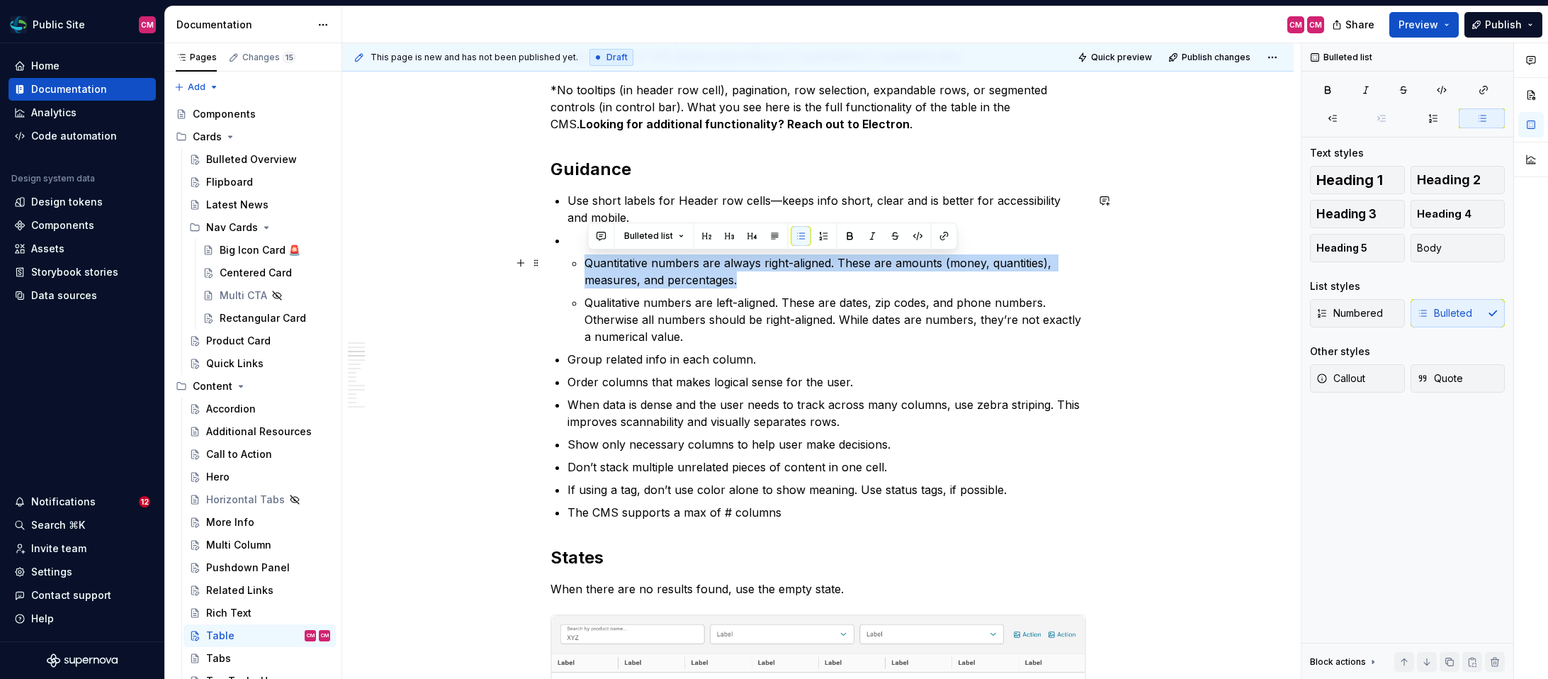
drag, startPoint x: 589, startPoint y: 264, endPoint x: 747, endPoint y: 280, distance: 158.7
click at [747, 280] on p "Quantitative numbers are always right-aligned. These are amounts (money, quanti…" at bounding box center [835, 271] width 502 height 34
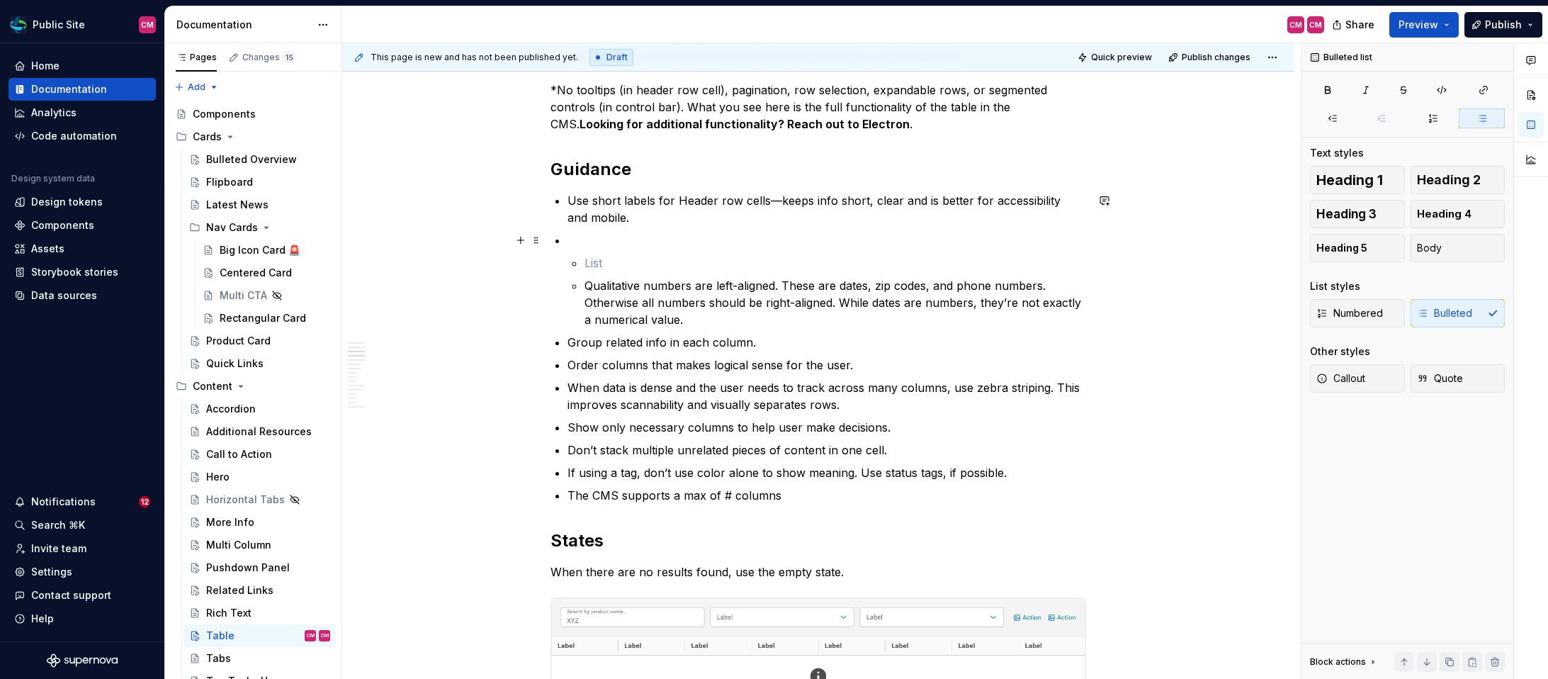
click at [637, 234] on p at bounding box center [826, 240] width 519 height 17
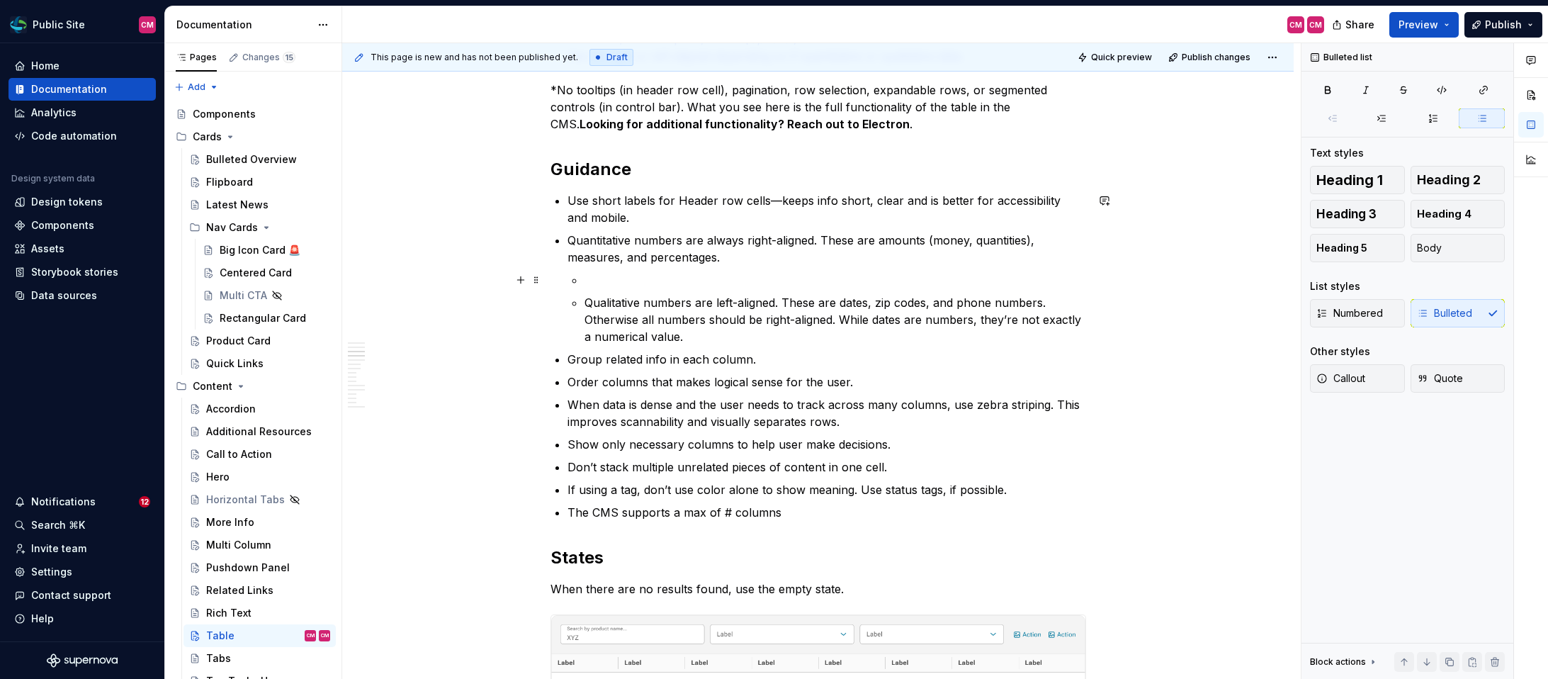
click at [589, 290] on ul "Qualitative numbers are left-aligned. These are dates, zip codes, and phone num…" at bounding box center [835, 308] width 502 height 74
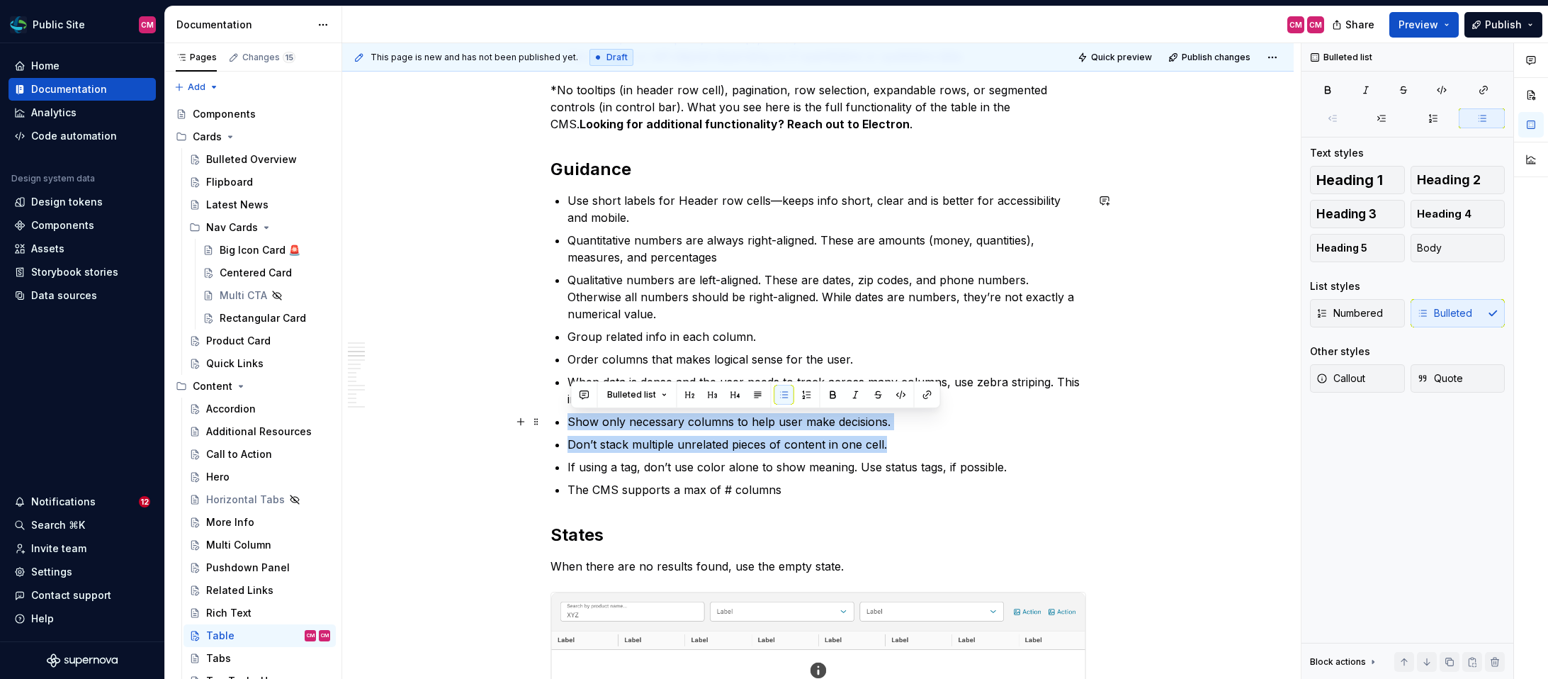
drag, startPoint x: 900, startPoint y: 441, endPoint x: 558, endPoint y: 421, distance: 342.7
click at [558, 421] on div "**********" at bounding box center [818, 418] width 536 height 2871
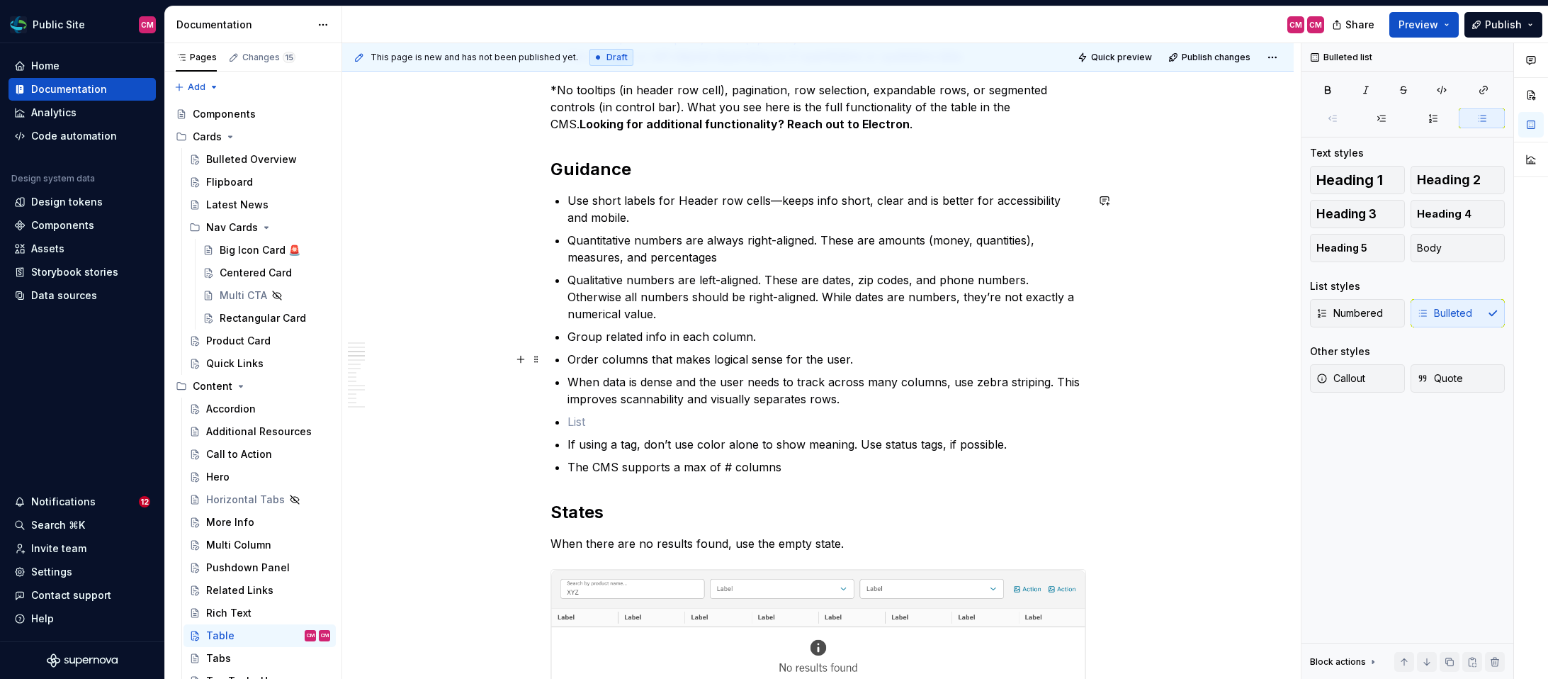
click at [871, 352] on p "Order columns that makes logical sense for the user." at bounding box center [826, 359] width 519 height 17
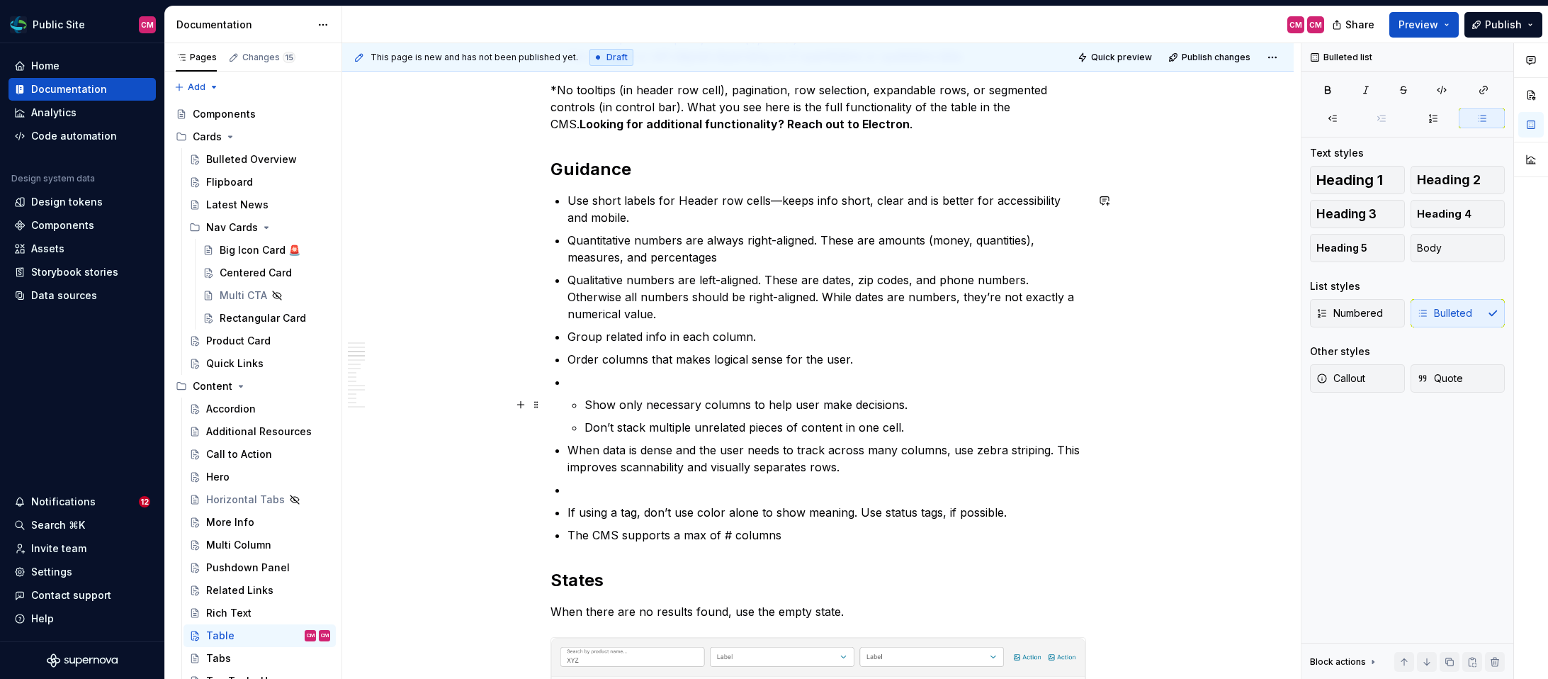
click at [587, 400] on p "Show only necessary columns to help user make decisions." at bounding box center [835, 404] width 502 height 17
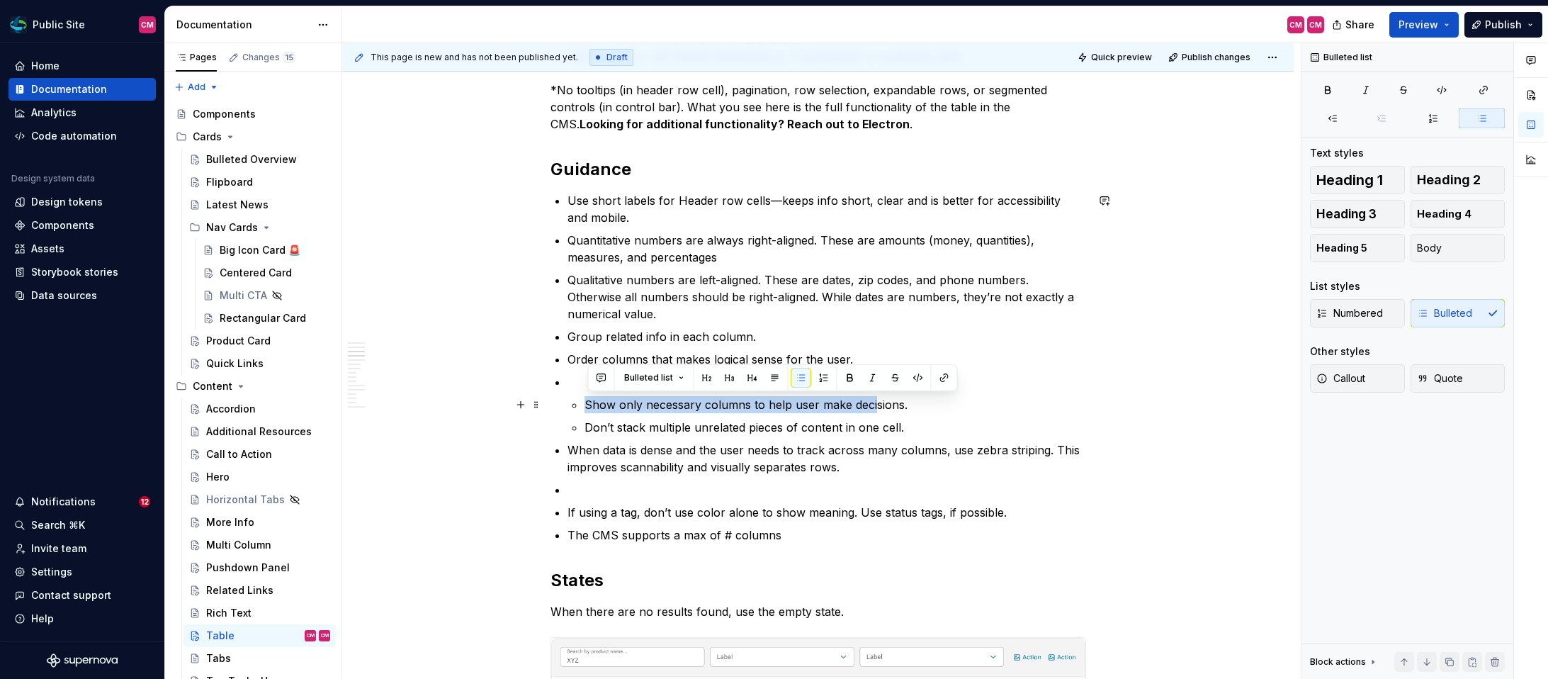
drag, startPoint x: 587, startPoint y: 400, endPoint x: 875, endPoint y: 409, distance: 287.7
click at [875, 409] on p "Show only necessary columns to help user make decisions." at bounding box center [835, 404] width 502 height 17
drag, startPoint x: 911, startPoint y: 404, endPoint x: 587, endPoint y: 401, distance: 323.7
click at [587, 401] on p "Show only necessary columns to help user make decisions." at bounding box center [835, 404] width 502 height 17
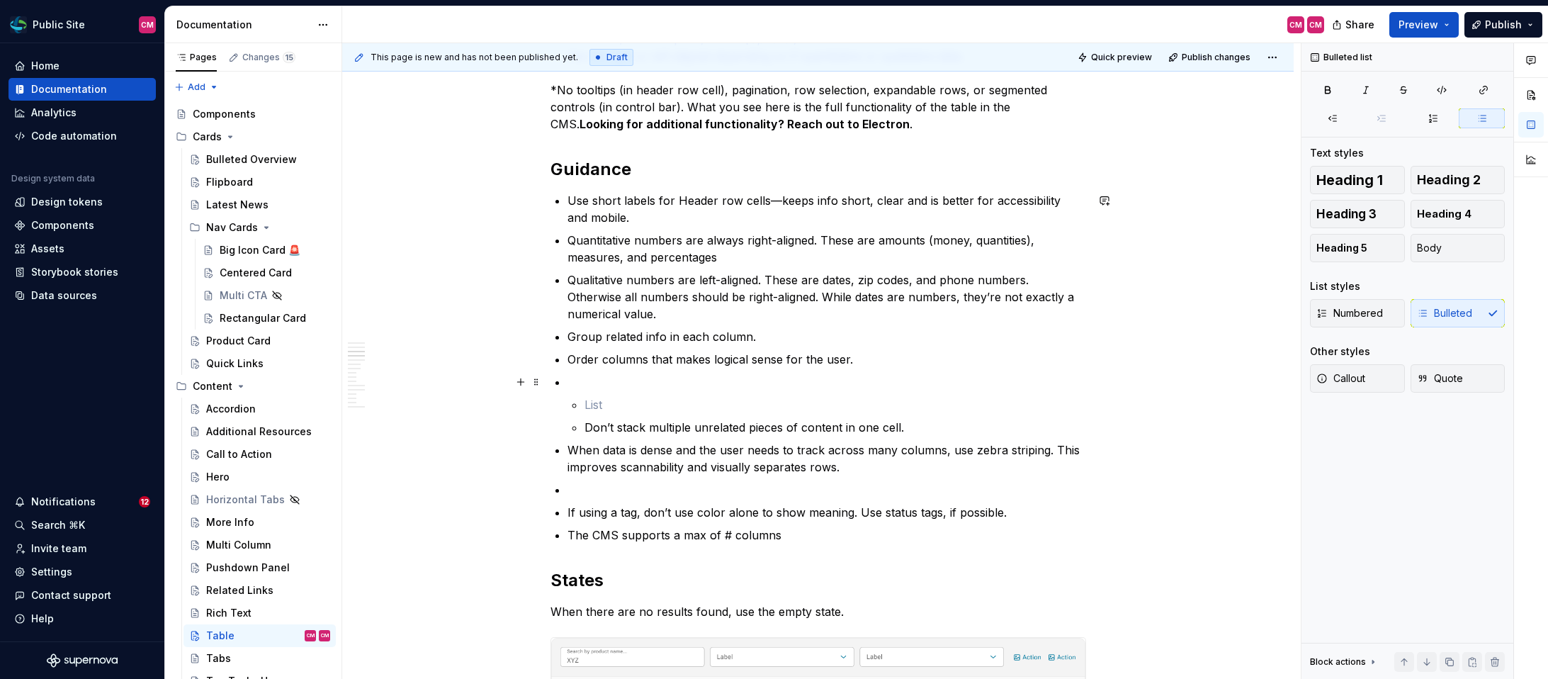
click at [581, 378] on p at bounding box center [826, 381] width 519 height 17
click at [599, 409] on p at bounding box center [835, 404] width 502 height 17
click at [587, 424] on p "Don’t stack multiple unrelated pieces of content in one cell." at bounding box center [835, 427] width 502 height 17
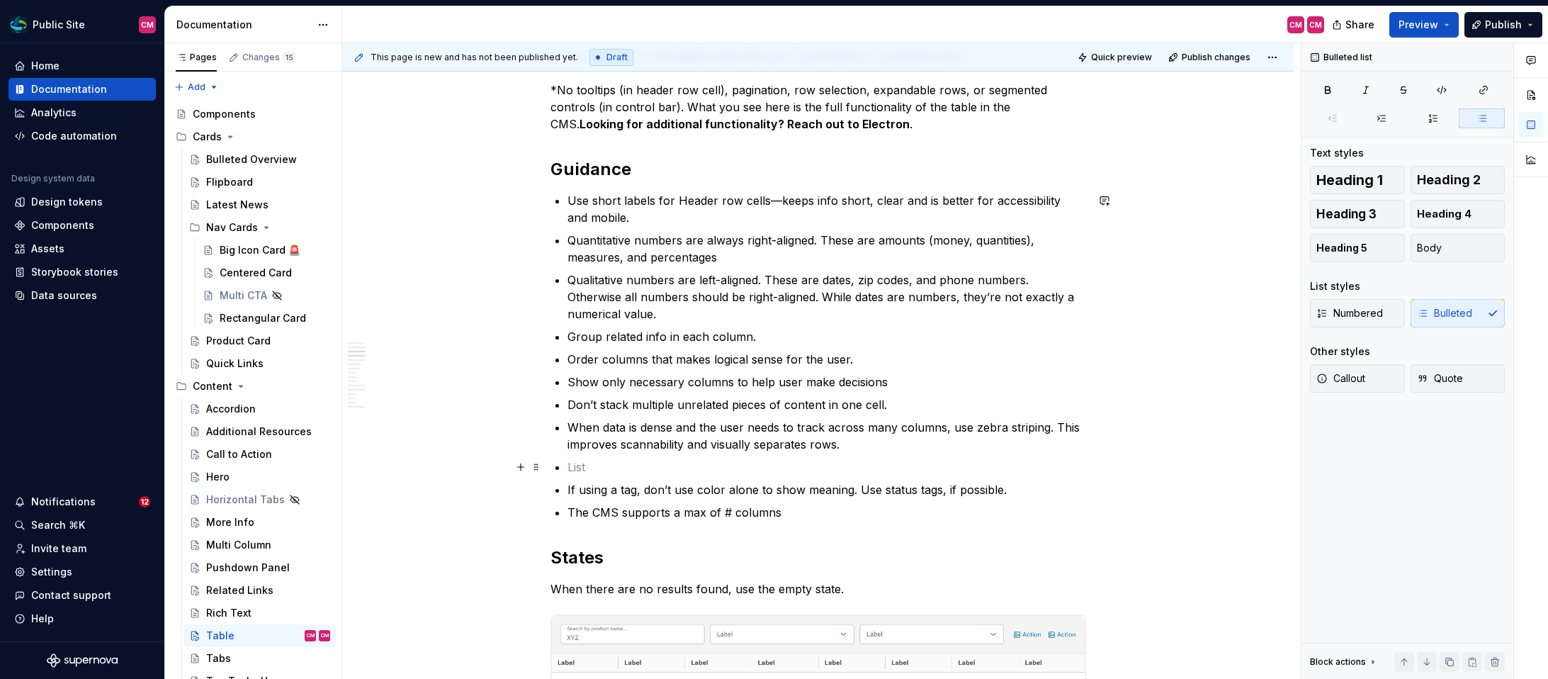
click at [591, 466] on p at bounding box center [826, 466] width 519 height 17
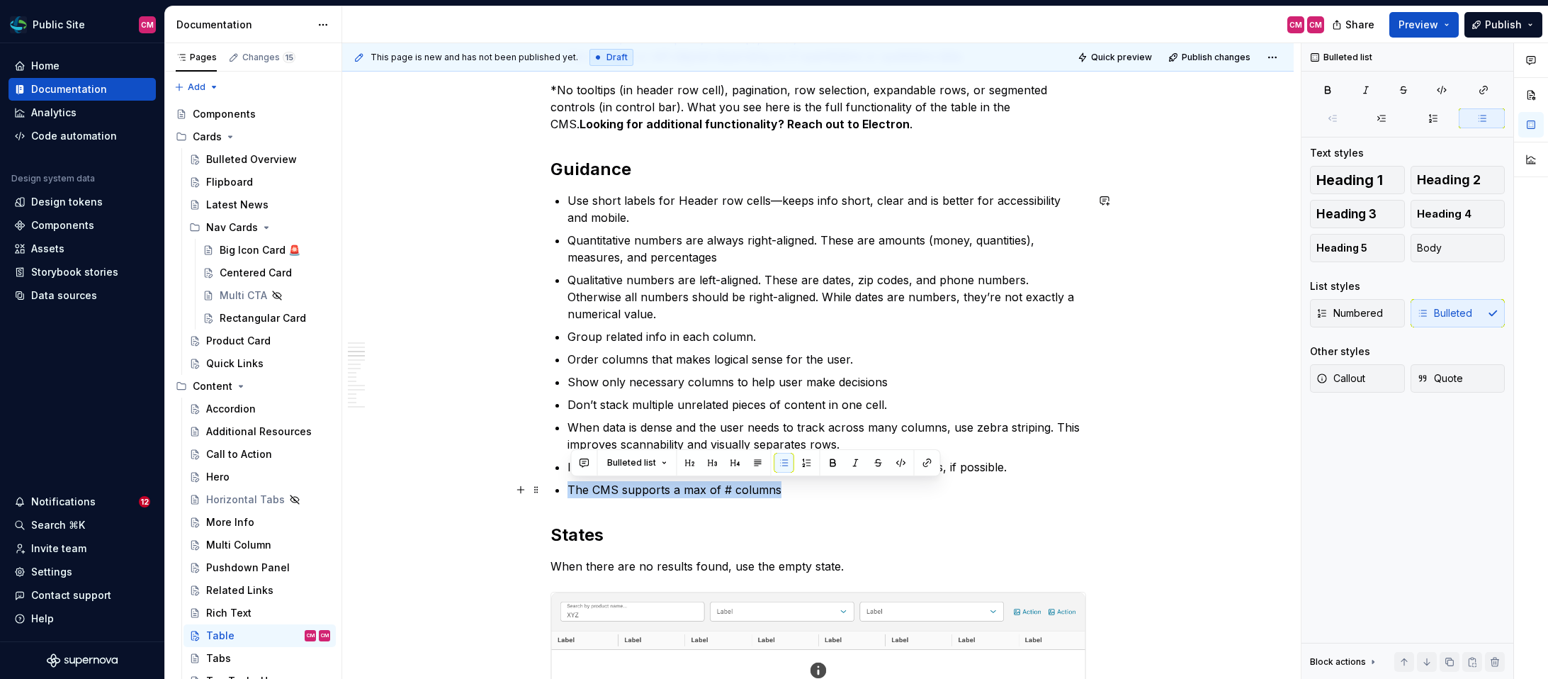
drag, startPoint x: 782, startPoint y: 487, endPoint x: 568, endPoint y: 480, distance: 214.0
click at [568, 480] on div "**********" at bounding box center [818, 418] width 536 height 2871
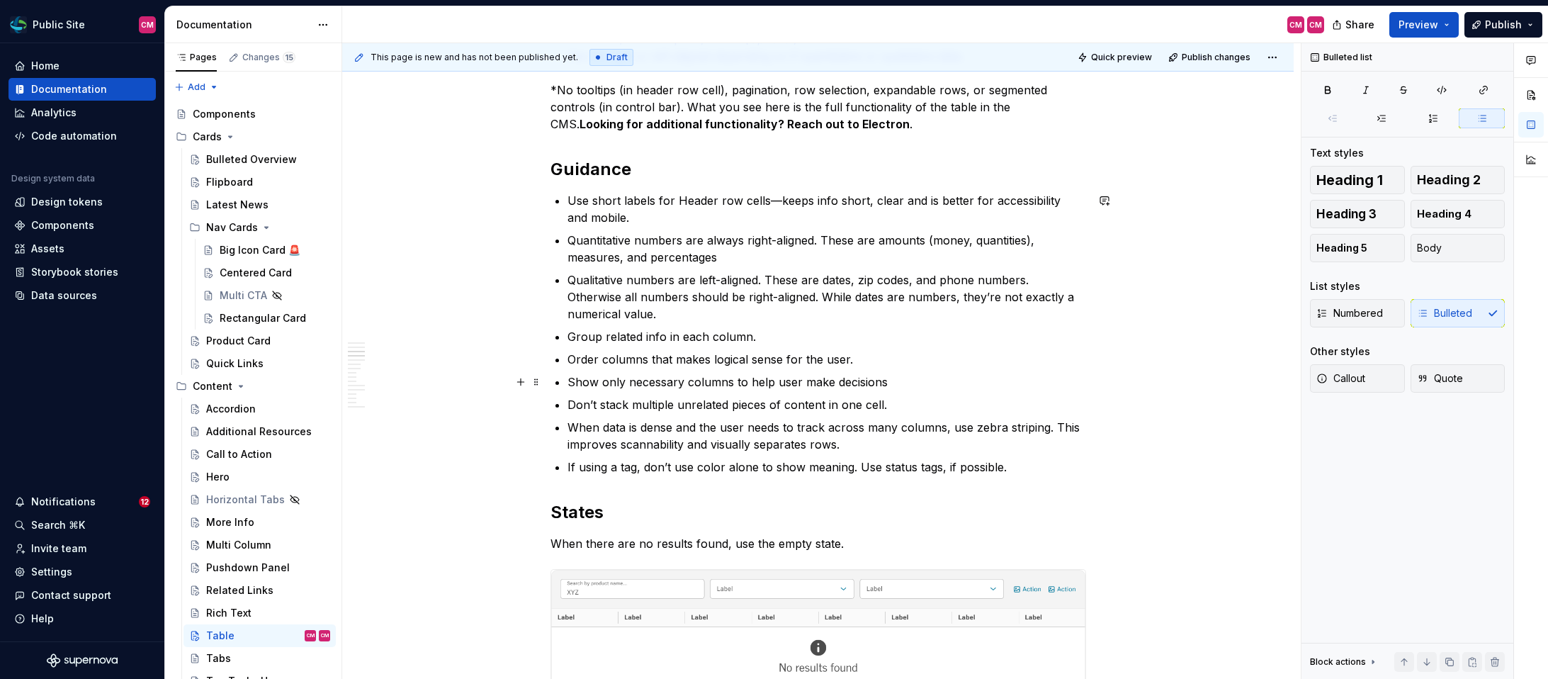
click at [870, 368] on ul "Use short labels for Header row cells—keeps info short, clear and is better for…" at bounding box center [826, 333] width 519 height 283
click at [873, 358] on p "Order columns that makes logical sense for the user." at bounding box center [826, 359] width 519 height 17
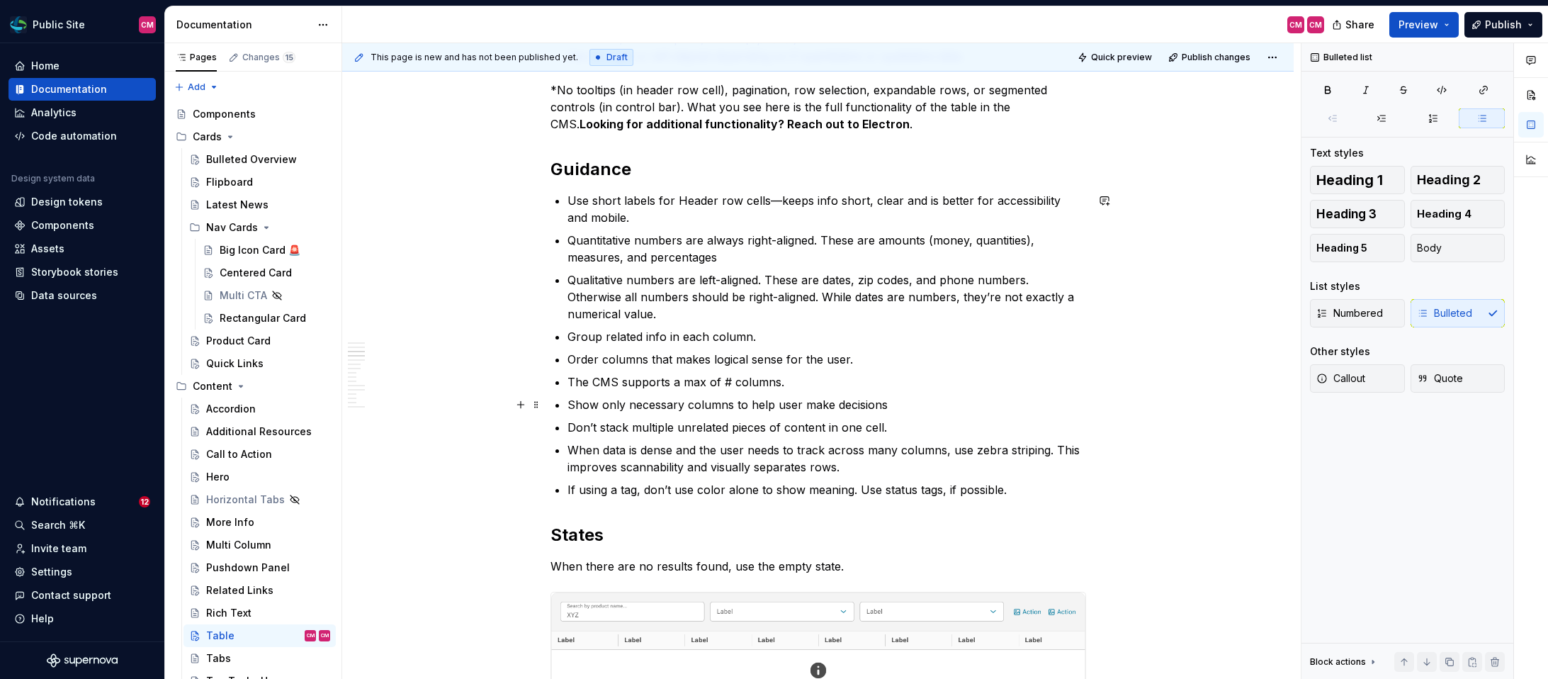
click at [905, 398] on p "Show only necessary columns to help user make decisions" at bounding box center [826, 404] width 519 height 17
click at [833, 336] on p "Group related info in each column." at bounding box center [826, 336] width 519 height 17
click at [727, 255] on p "Quantitative numbers are always right-aligned. These are amounts (money, quanti…" at bounding box center [826, 249] width 519 height 34
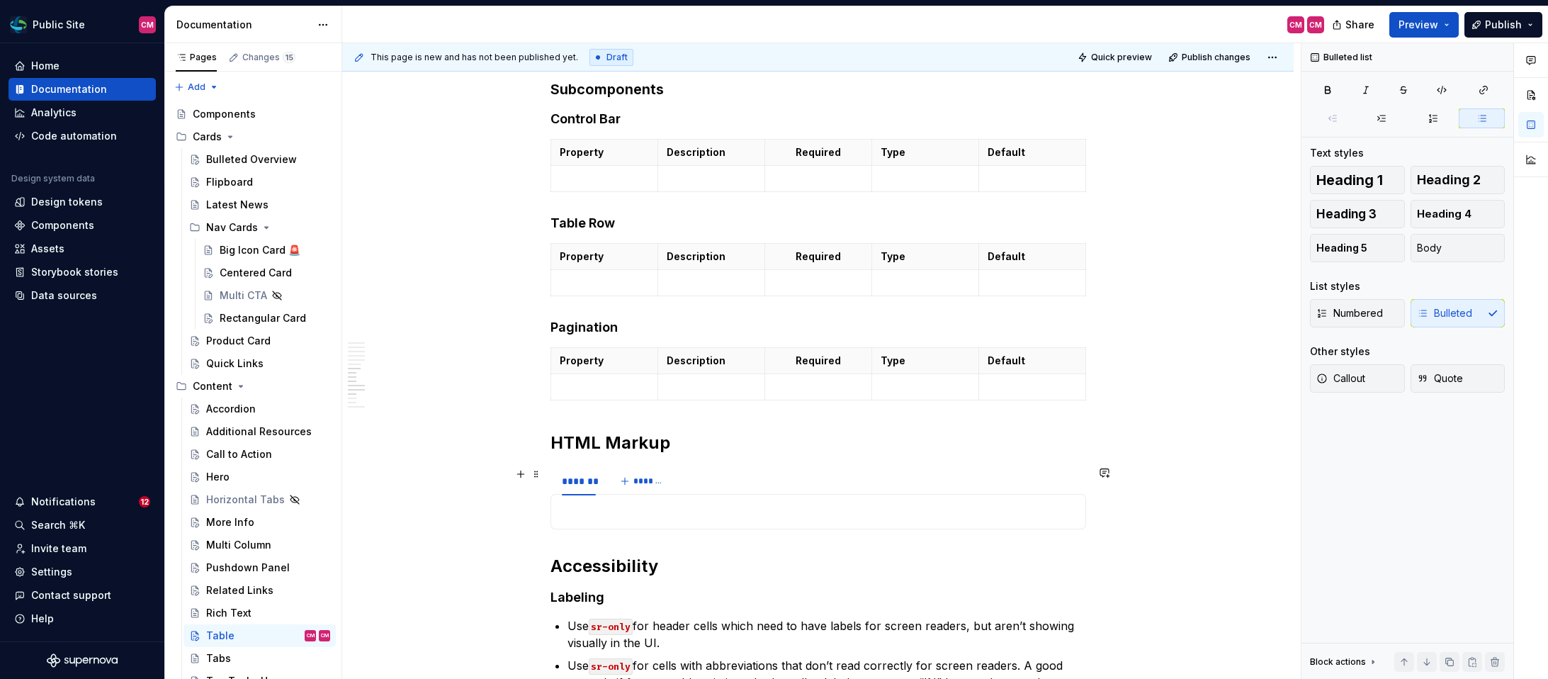
scroll to position [2345, 0]
click at [556, 563] on h2 "Accessibility" at bounding box center [818, 564] width 536 height 23
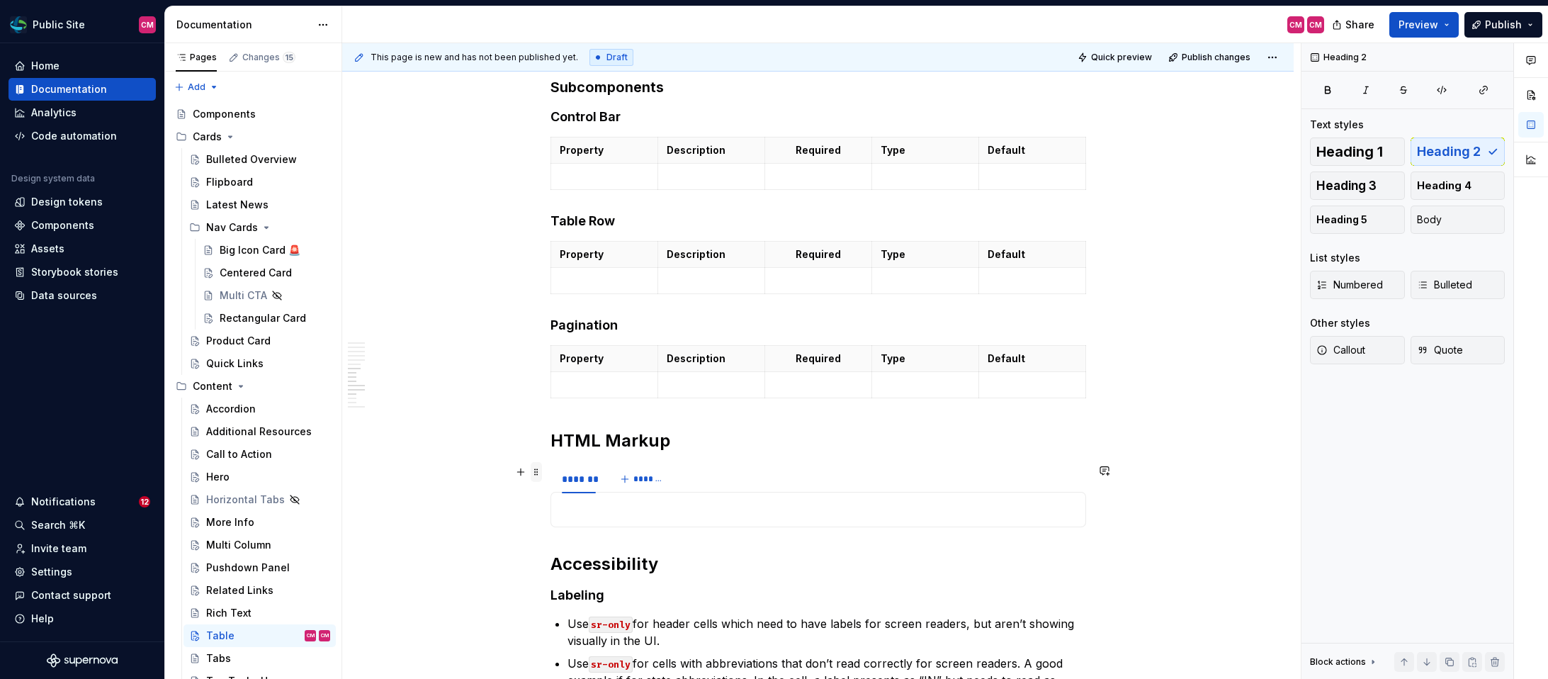
click at [542, 469] on span at bounding box center [536, 472] width 11 height 20
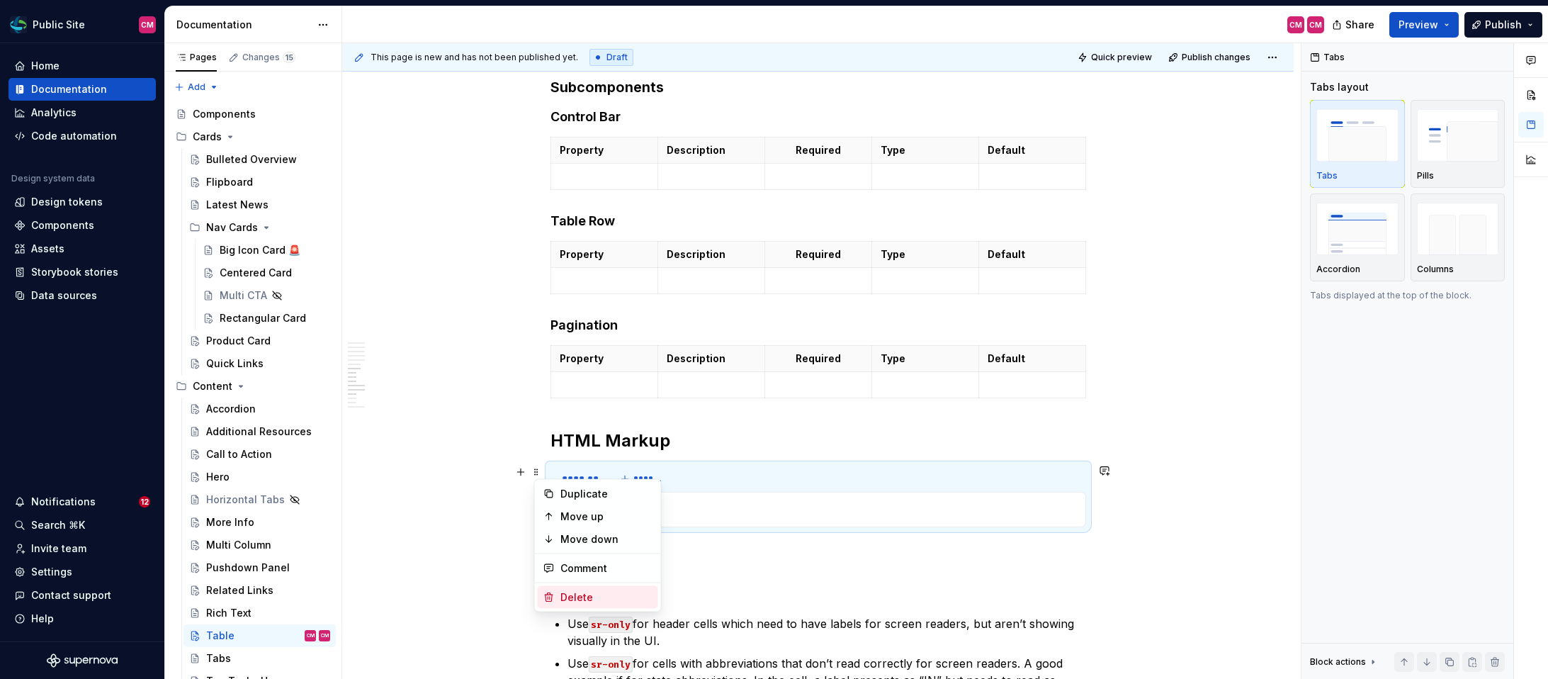
click at [581, 593] on div "Delete" at bounding box center [606, 597] width 92 height 14
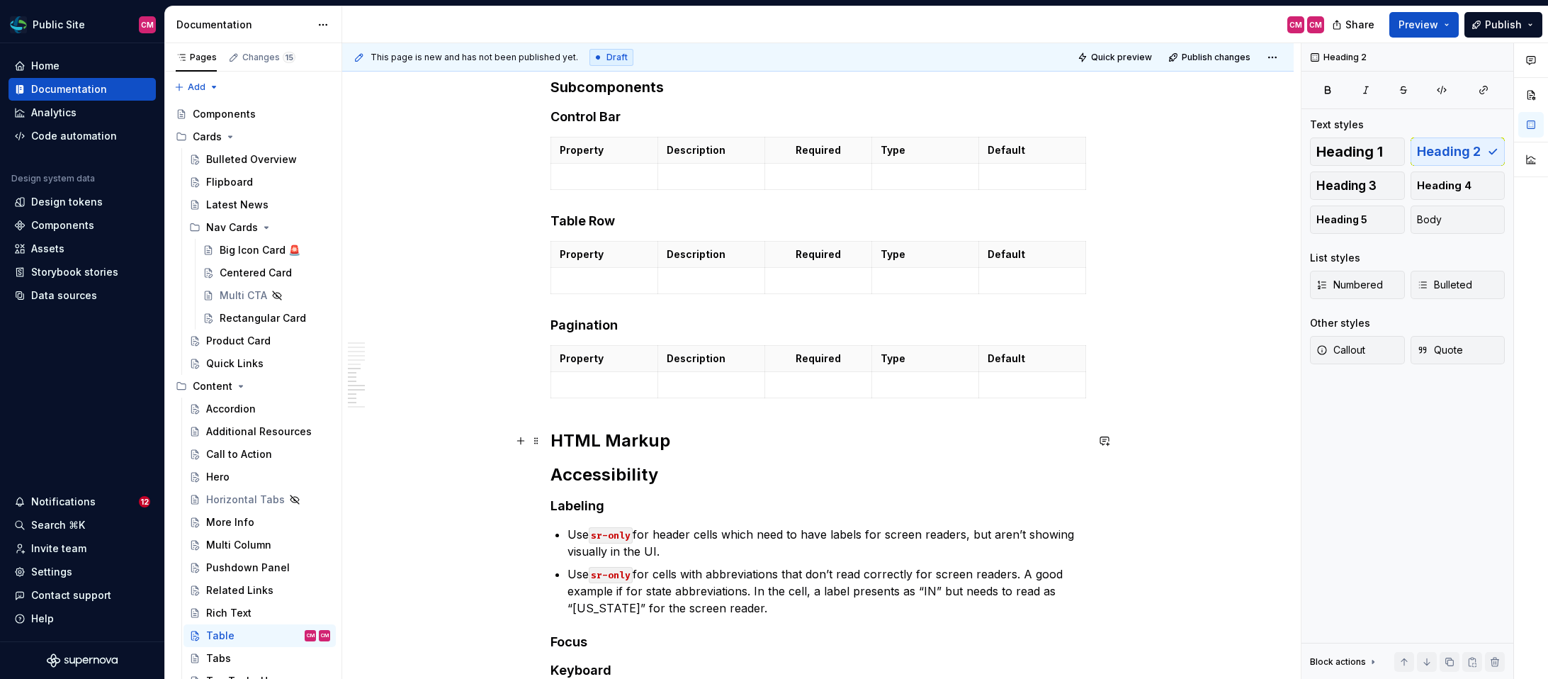
click at [685, 447] on h2 "HTML Markup" at bounding box center [818, 440] width 536 height 23
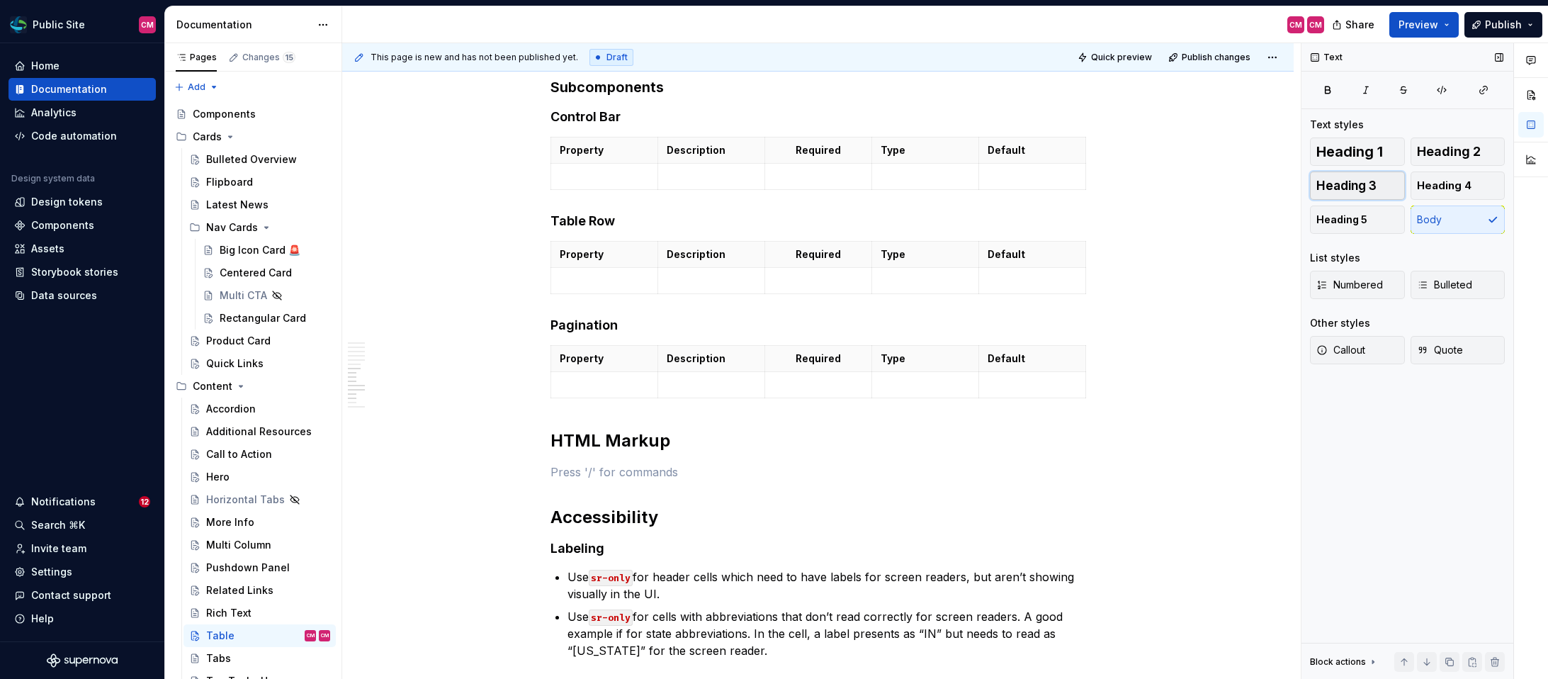
click at [1365, 188] on span "Heading 3" at bounding box center [1346, 186] width 60 height 14
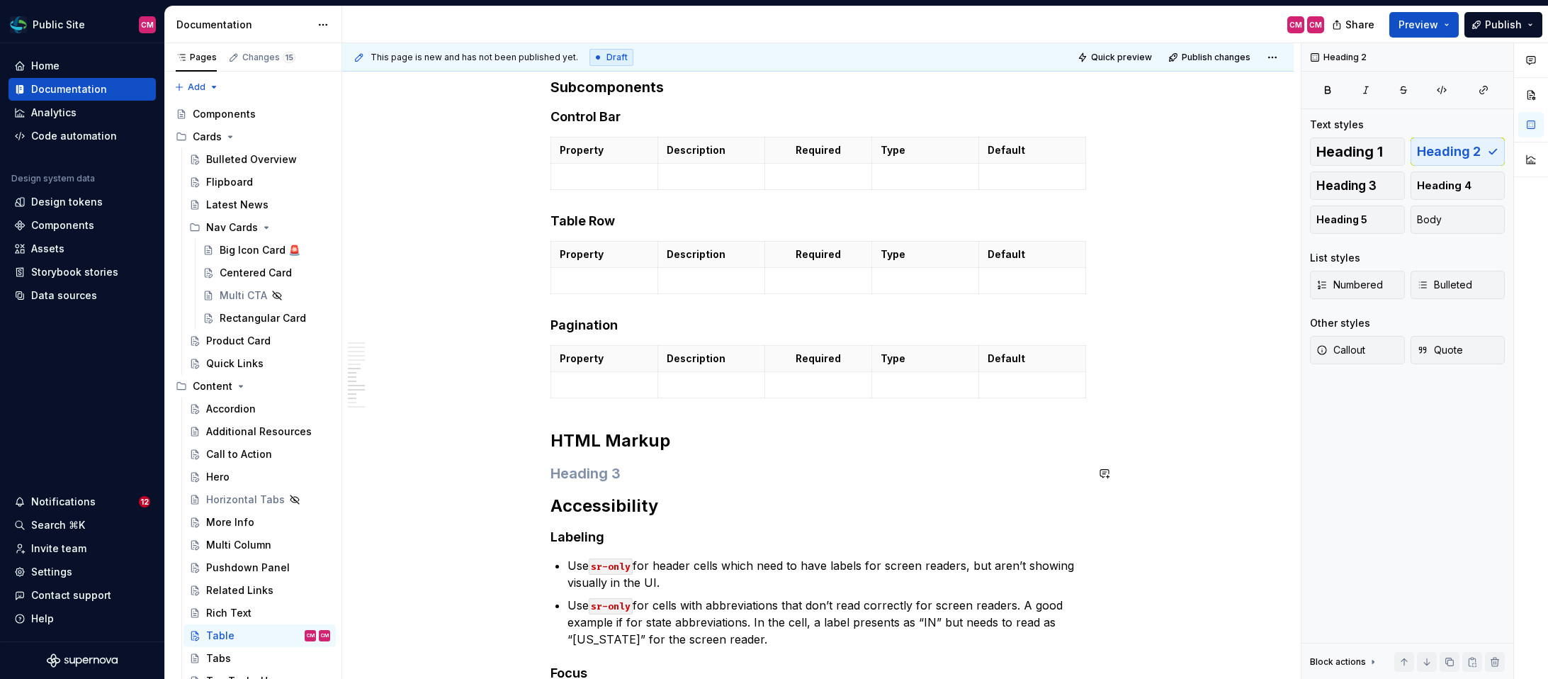
click at [665, 474] on h3 at bounding box center [818, 473] width 536 height 20
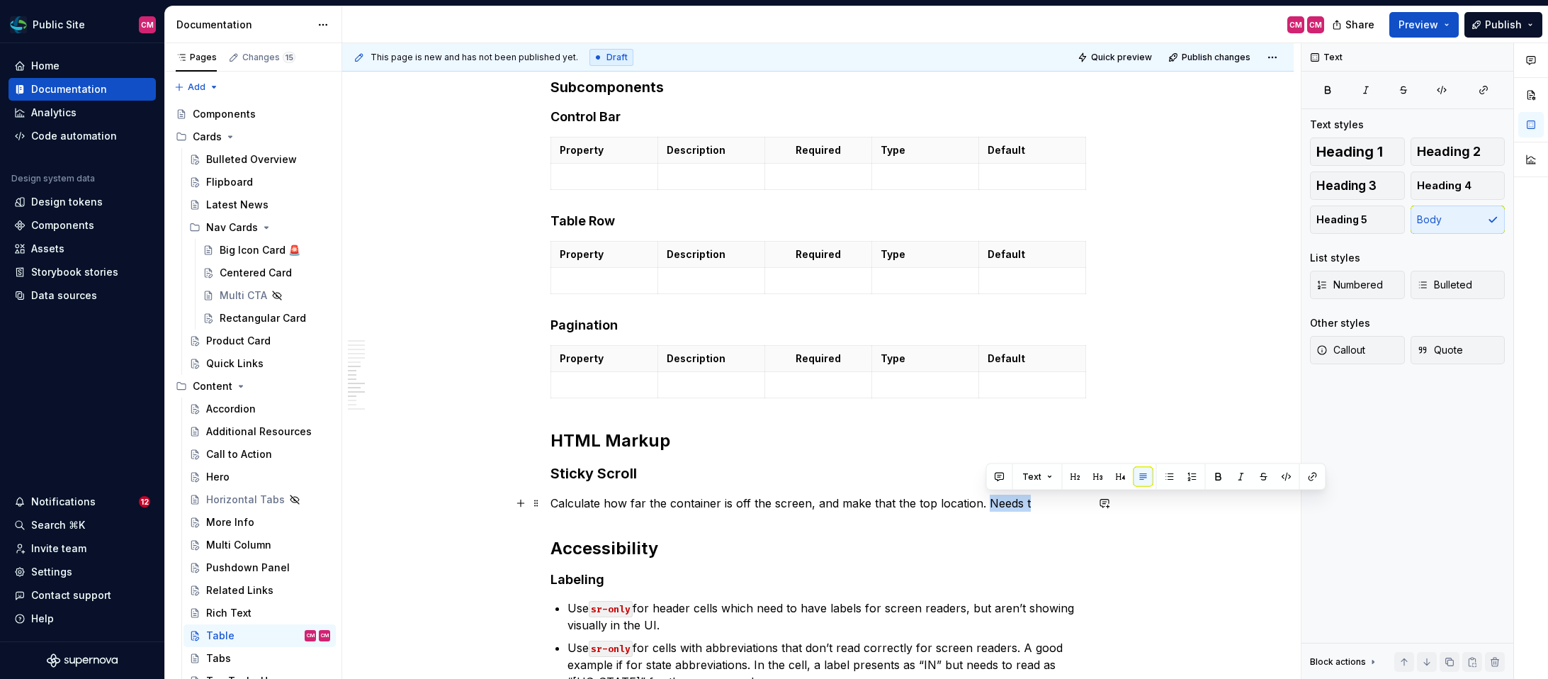
drag, startPoint x: 1028, startPoint y: 503, endPoint x: 987, endPoint y: 502, distance: 41.1
click at [987, 502] on p "Calculate how far the container is off the screen, and make that the top locati…" at bounding box center [818, 502] width 536 height 17
click at [555, 495] on p "Calculate how far the container is off the screen, and make that the top locati…" at bounding box center [818, 502] width 536 height 17
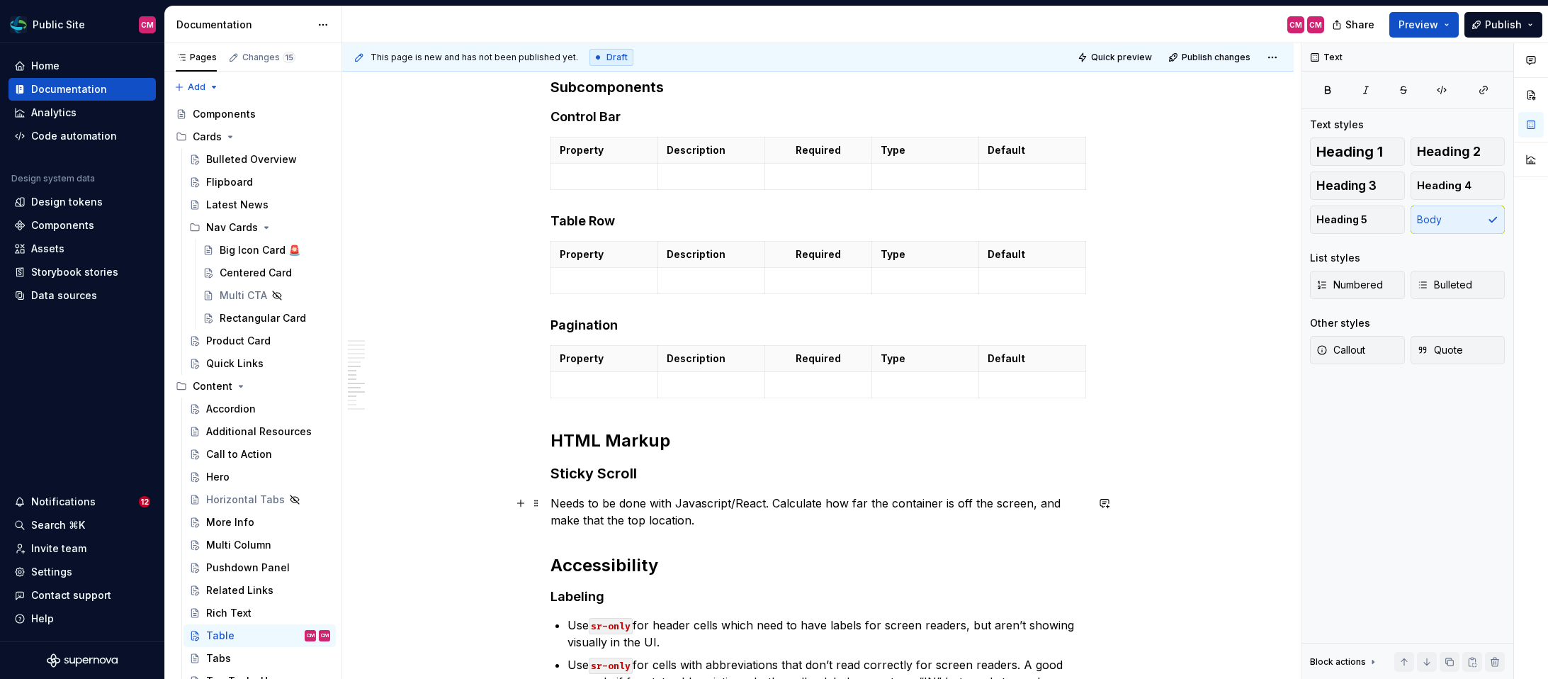
click at [708, 526] on p "Needs to be done with Javascript/React. Calculate how far the container is off …" at bounding box center [818, 511] width 536 height 34
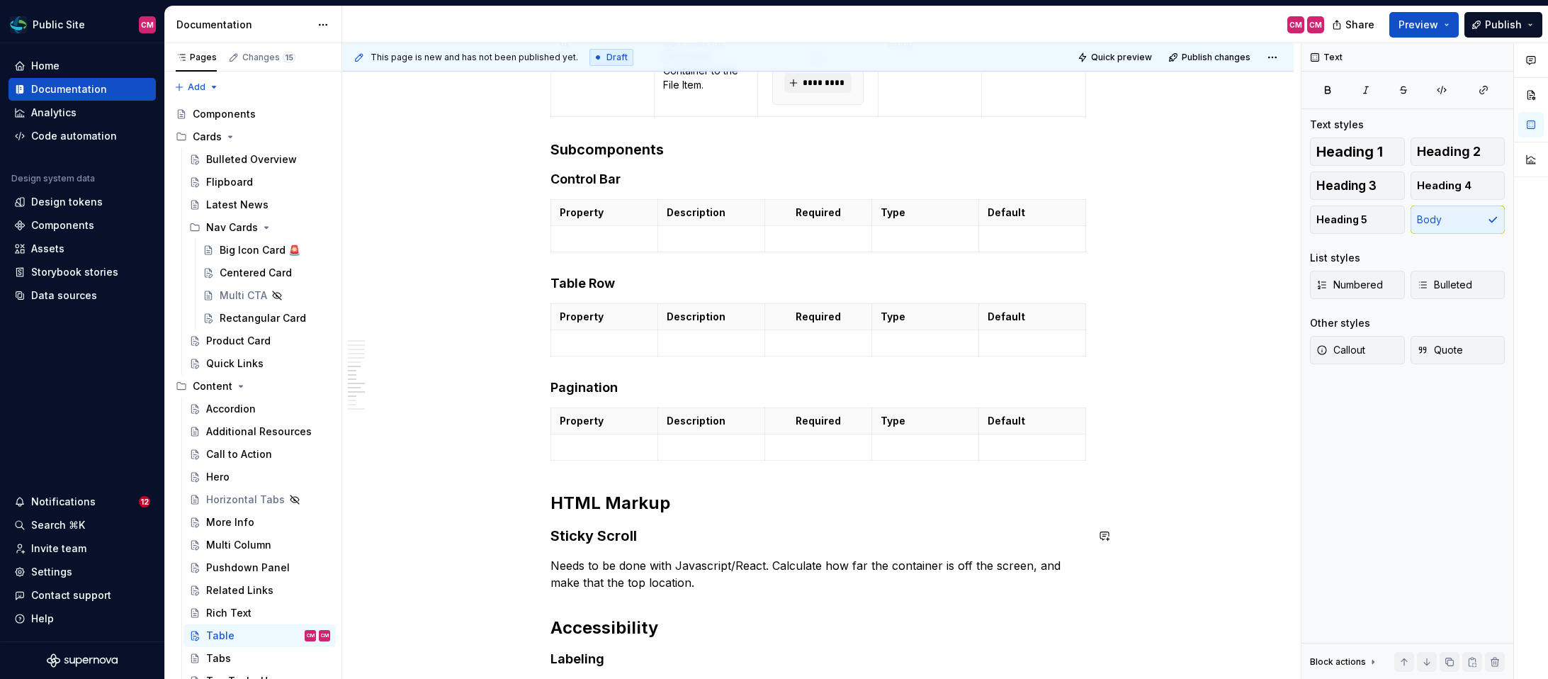
scroll to position [2282, 0]
click at [686, 500] on h2 "HTML Markup" at bounding box center [818, 503] width 536 height 23
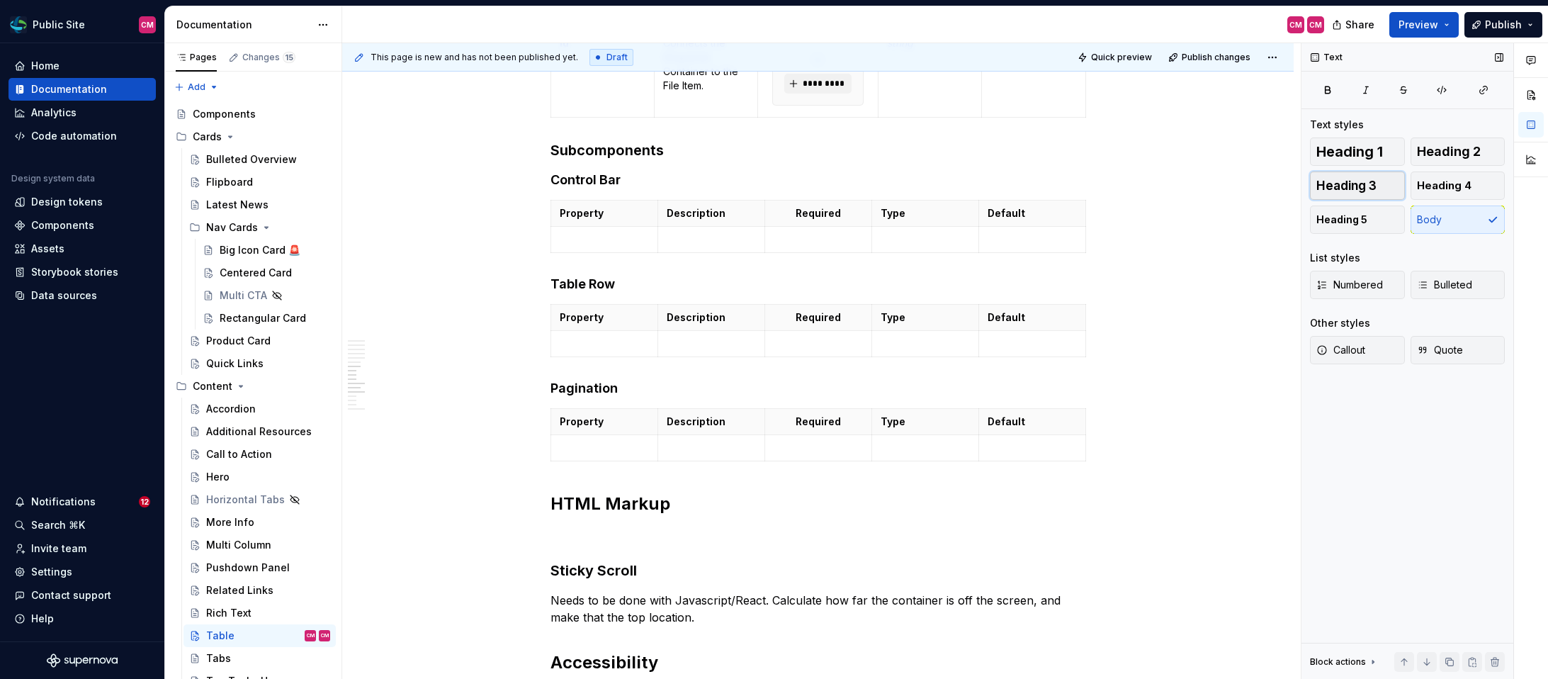
click at [1368, 182] on span "Heading 3" at bounding box center [1346, 186] width 60 height 14
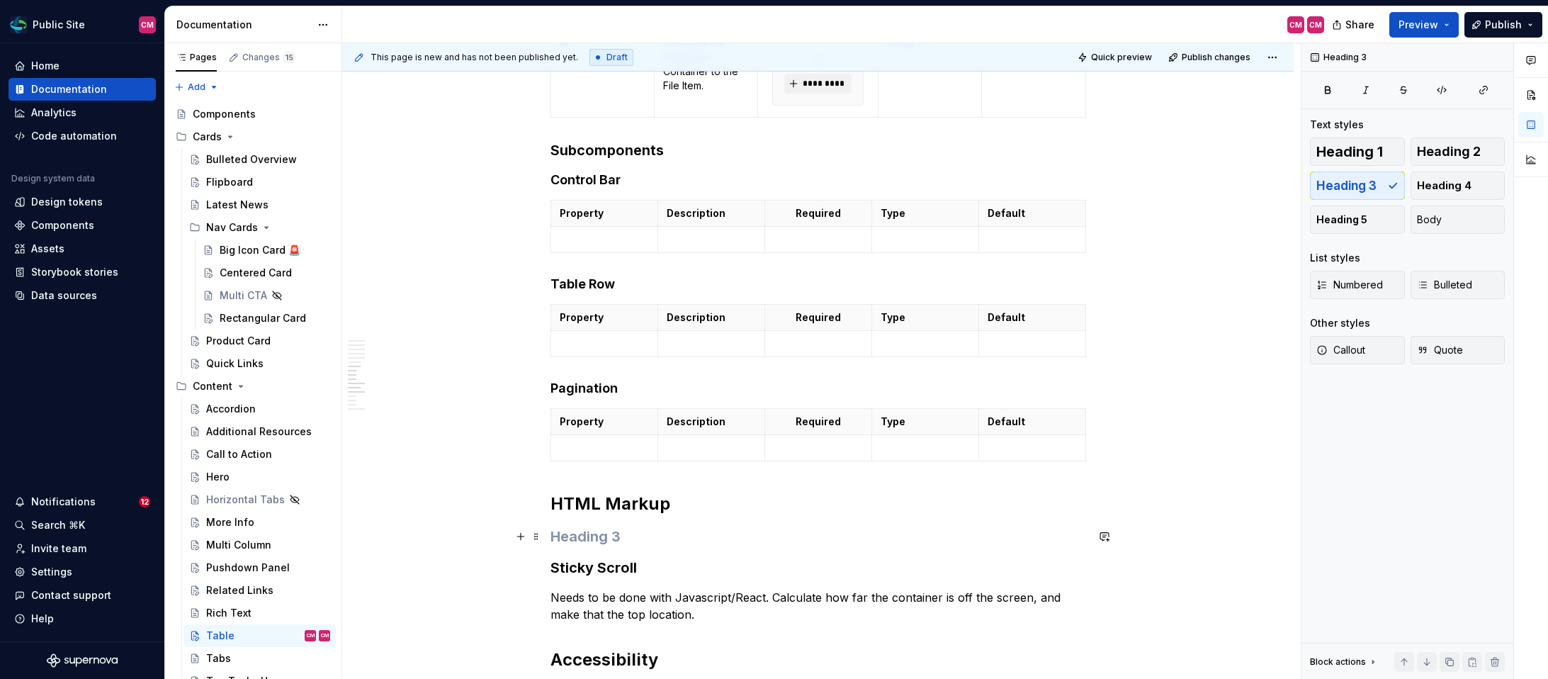
click at [581, 533] on h3 at bounding box center [818, 536] width 536 height 20
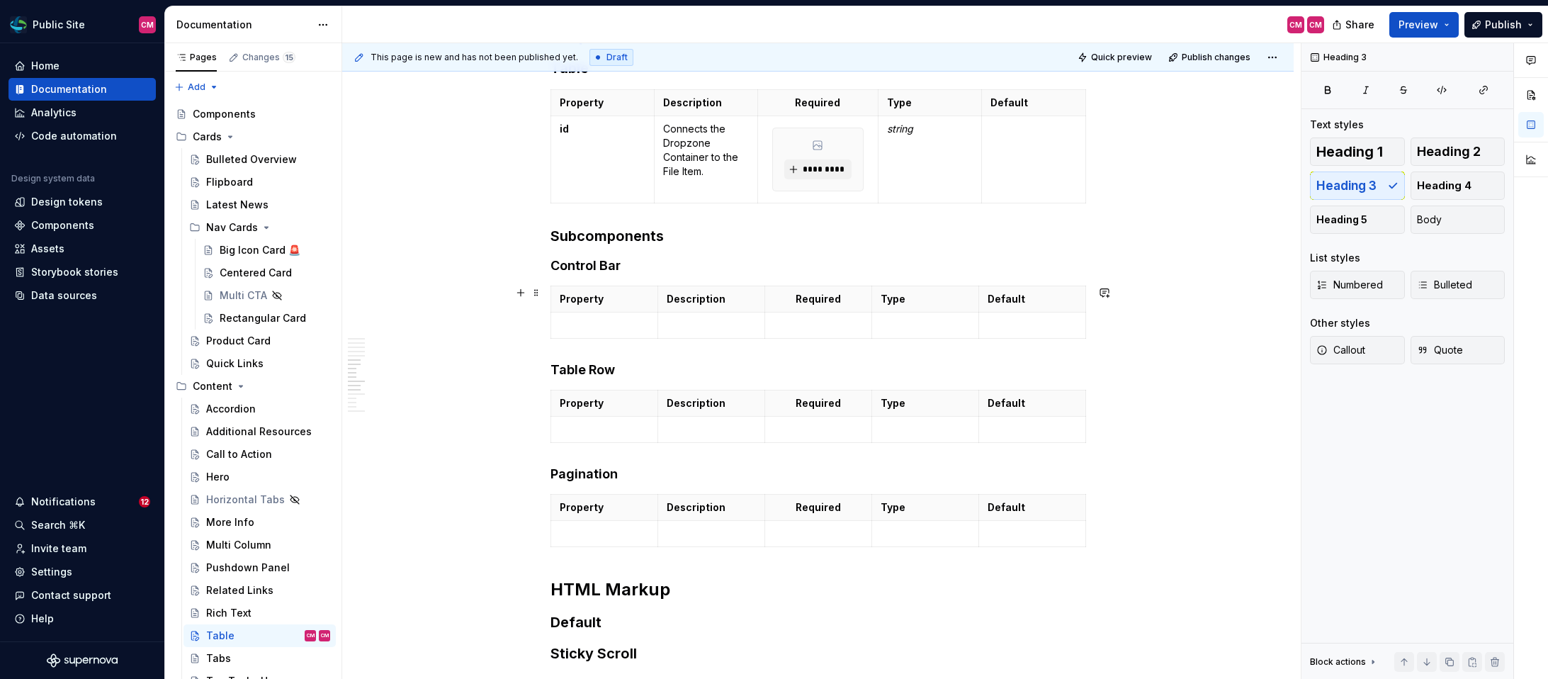
scroll to position [2190, 0]
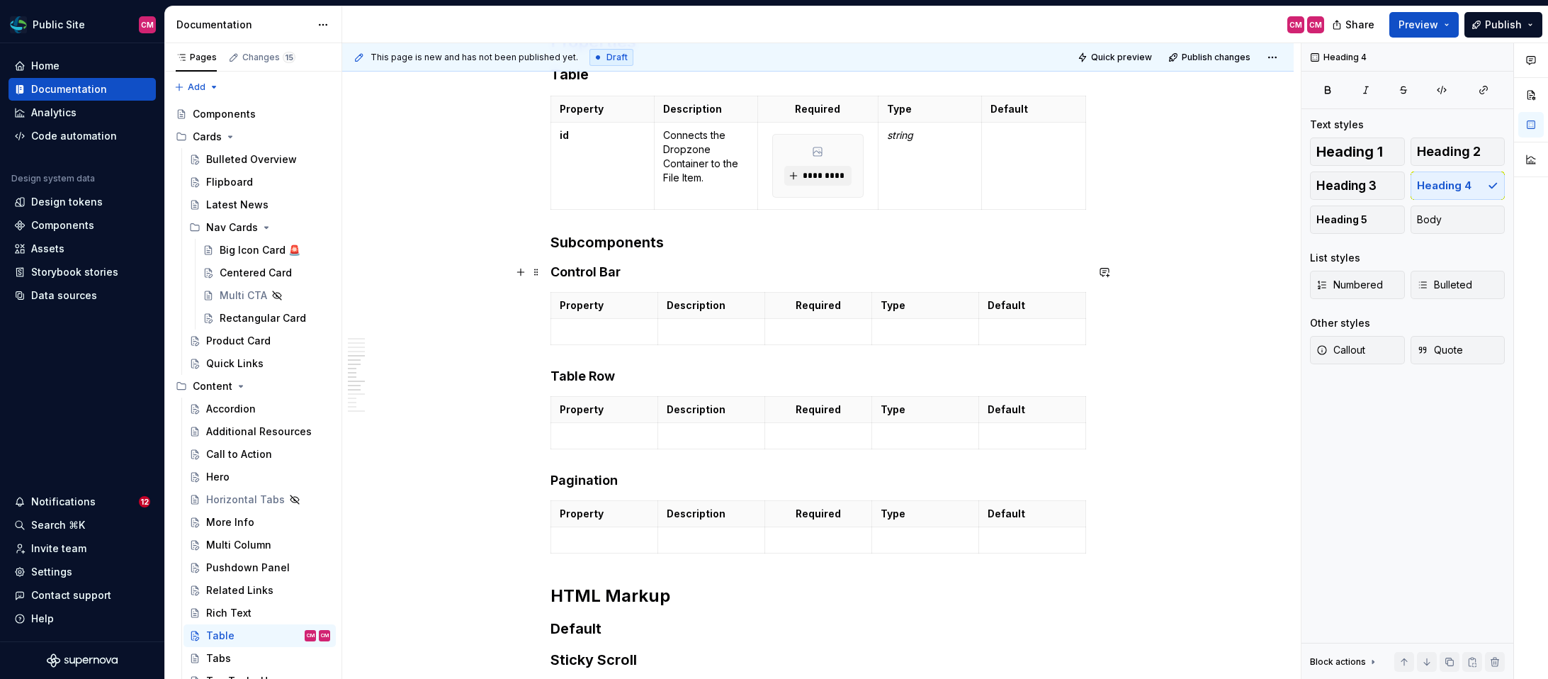
click at [695, 272] on h4 "Control Bar" at bounding box center [818, 272] width 536 height 17
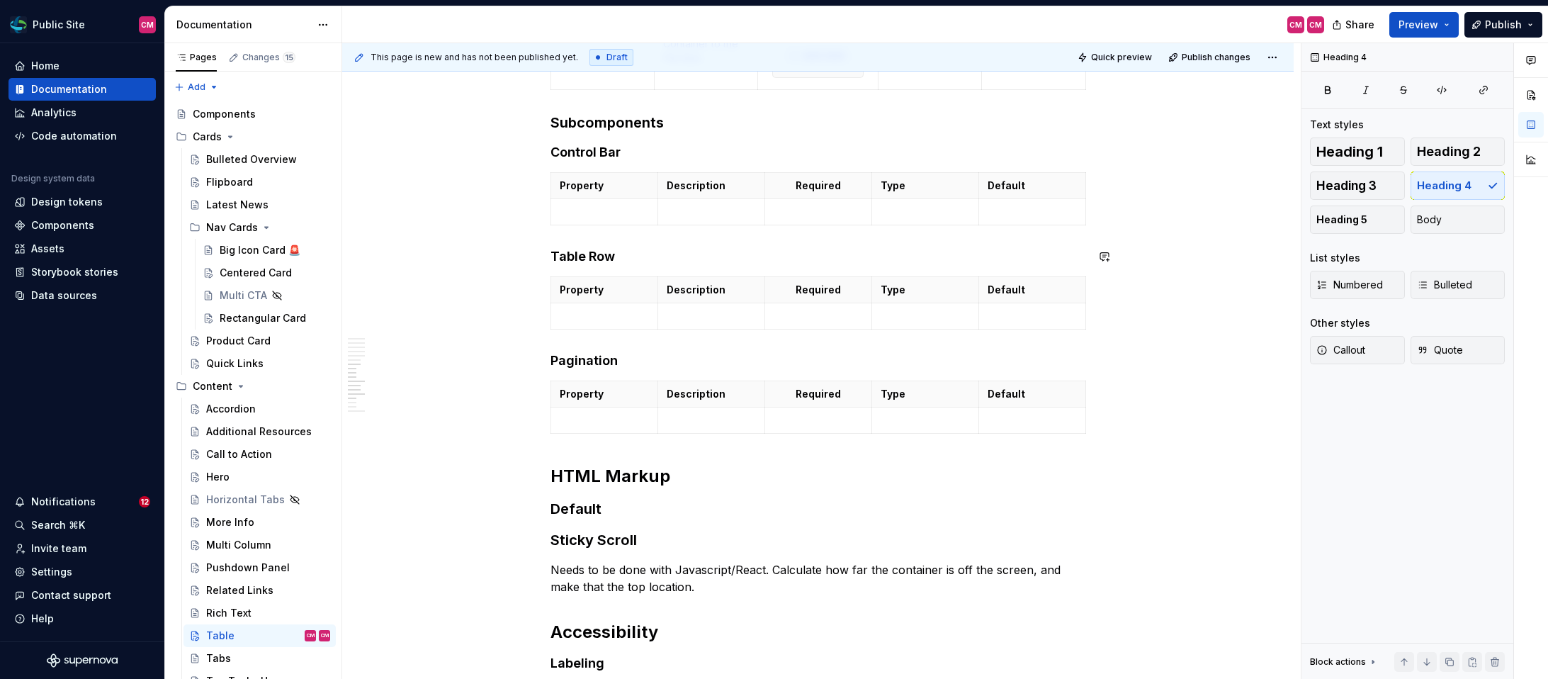
scroll to position [2342, 0]
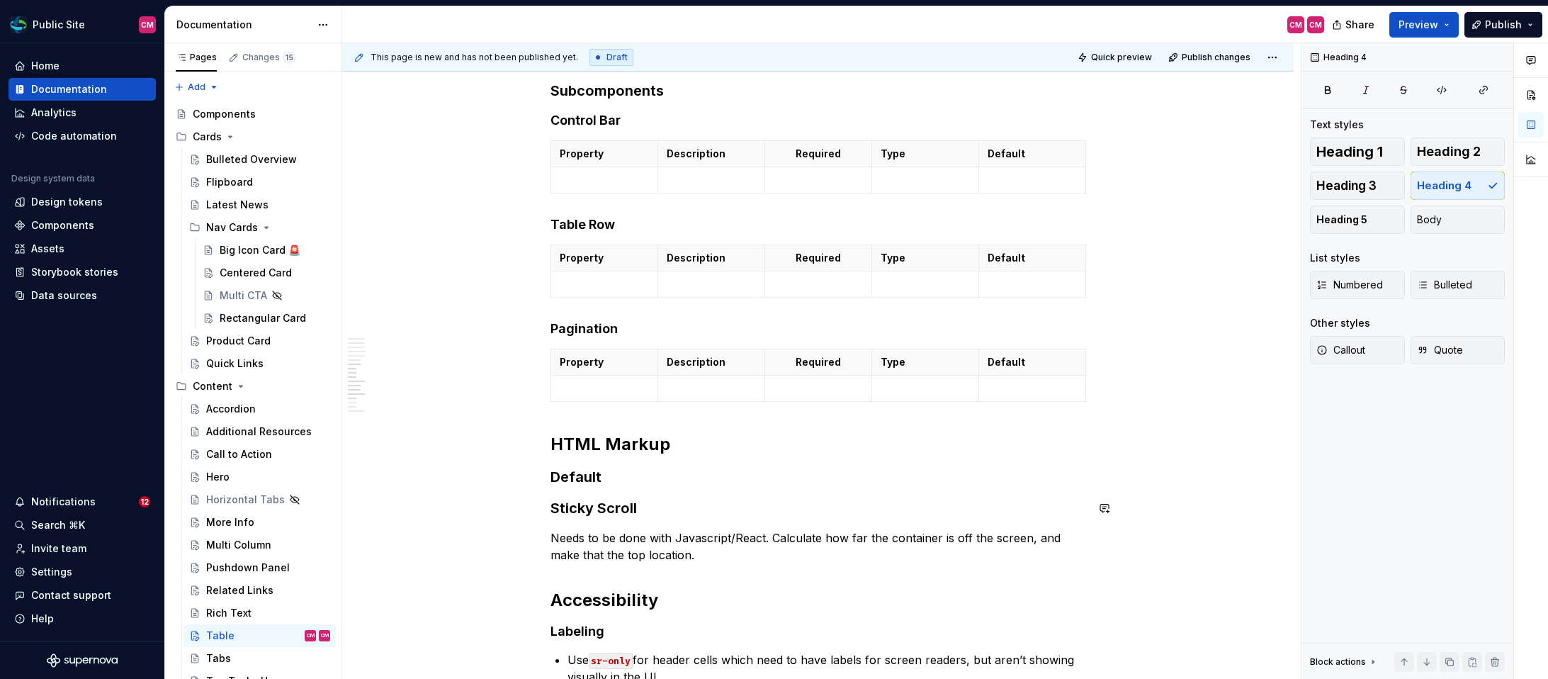
click at [621, 485] on h3 "Default" at bounding box center [818, 477] width 536 height 20
click at [792, 596] on h2 "Accessibility" at bounding box center [818, 600] width 536 height 23
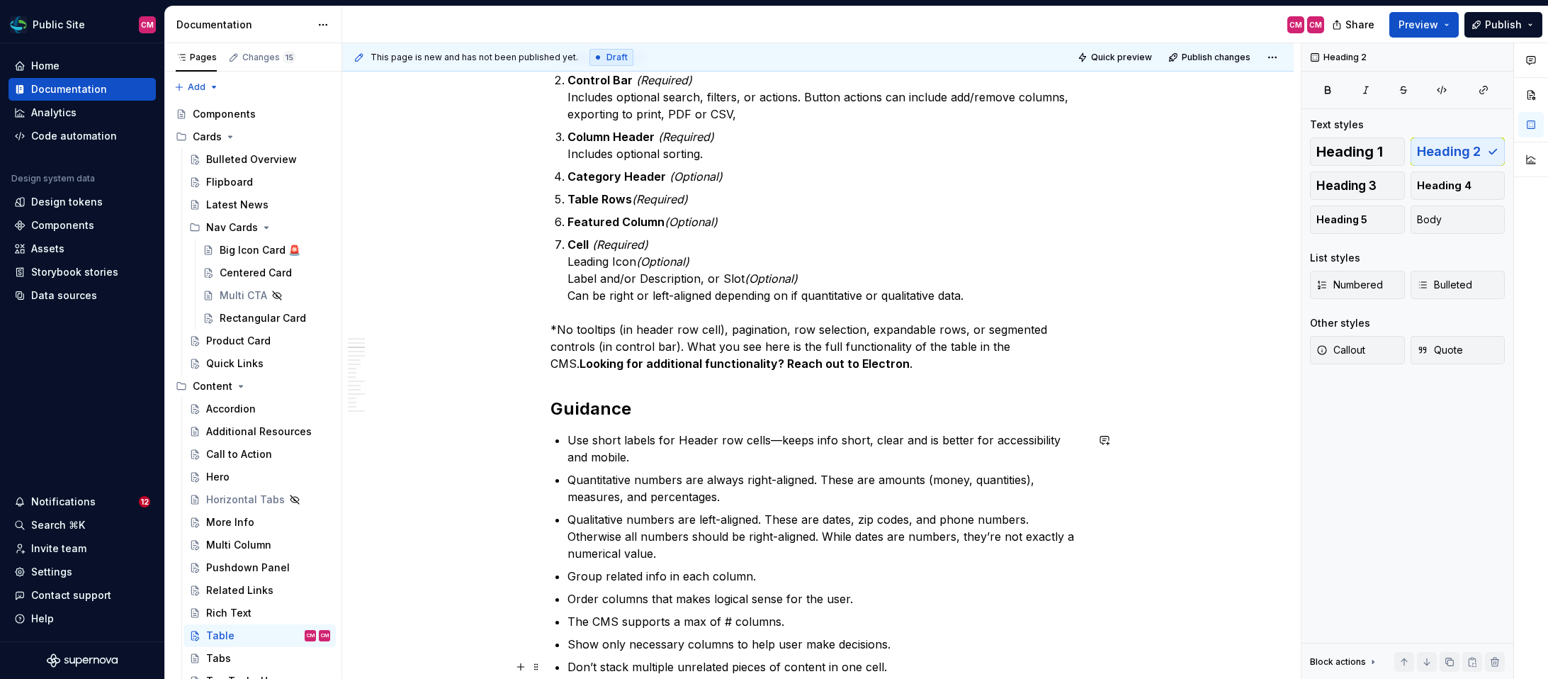
scroll to position [975, 0]
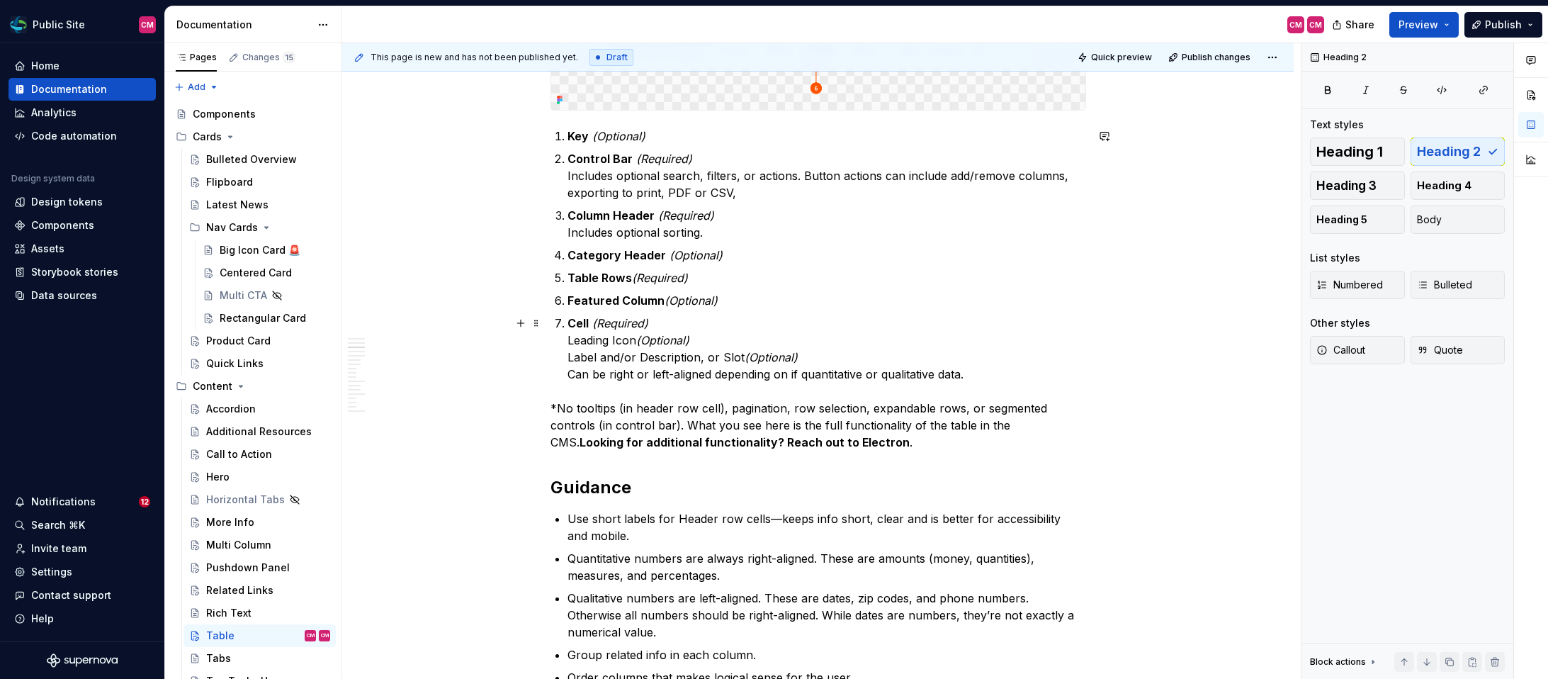
click at [752, 327] on p "Cell (Required) Leading Icon (Optional) Label and/or Description, or Slot (Opti…" at bounding box center [826, 349] width 519 height 68
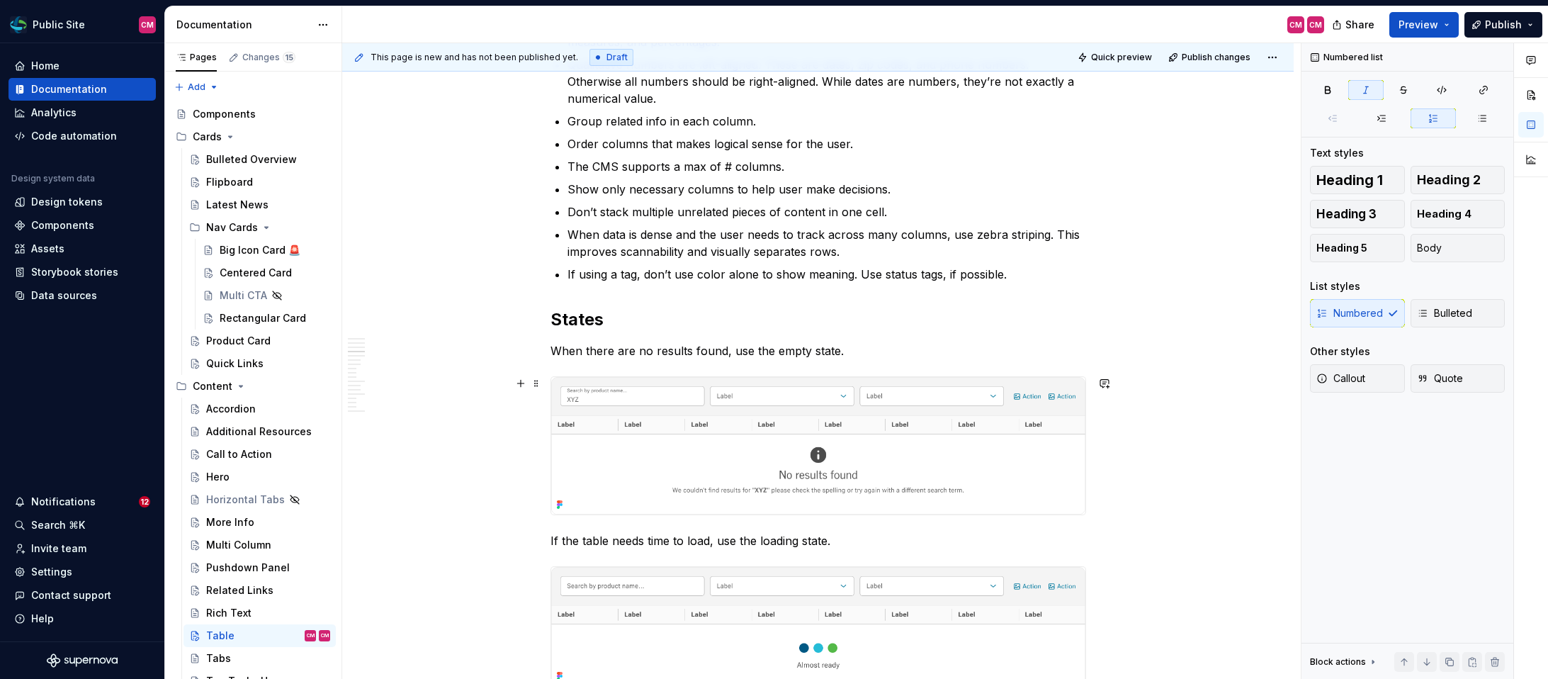
scroll to position [1509, 0]
click at [1024, 273] on p "If using a tag, don’t use color alone to show meaning. Use status tags, if poss…" at bounding box center [826, 273] width 519 height 17
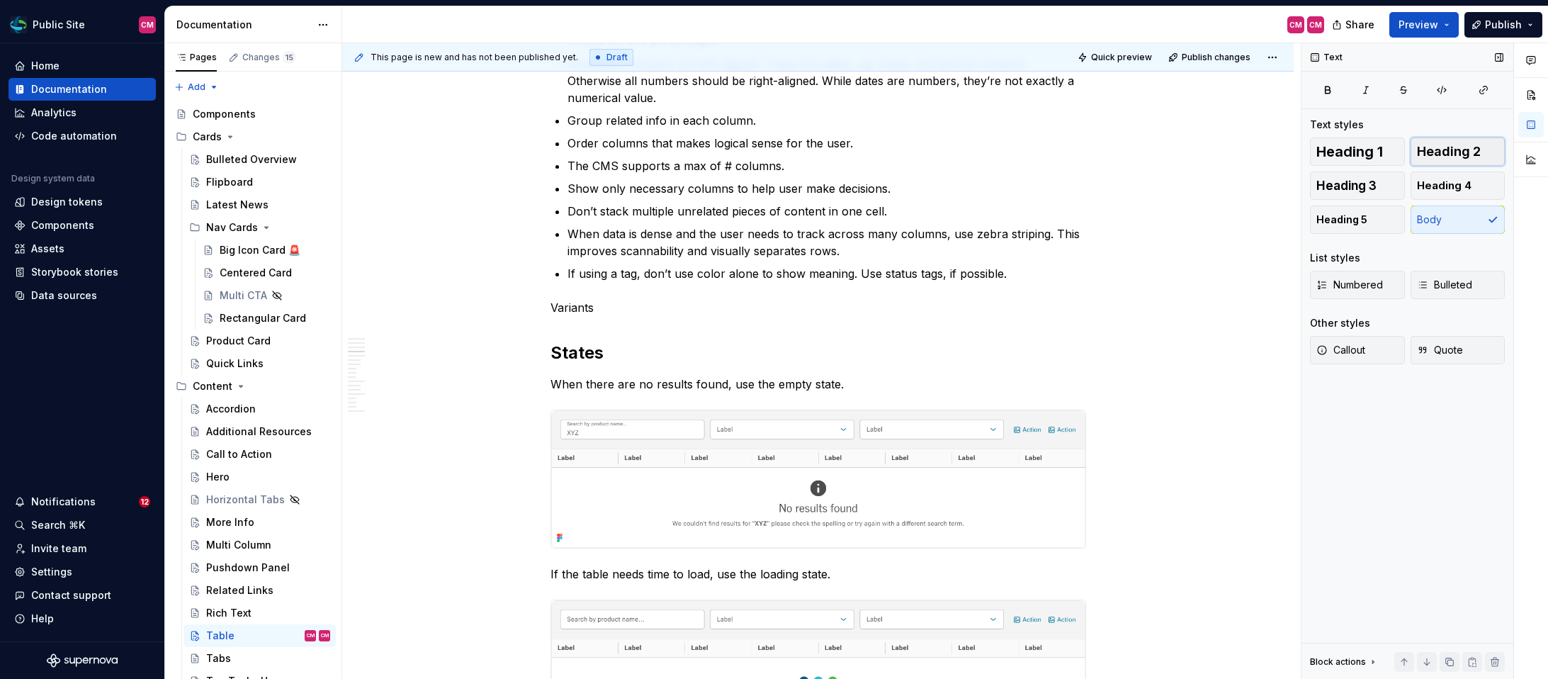
click at [1492, 148] on button "Heading 2" at bounding box center [1457, 151] width 95 height 28
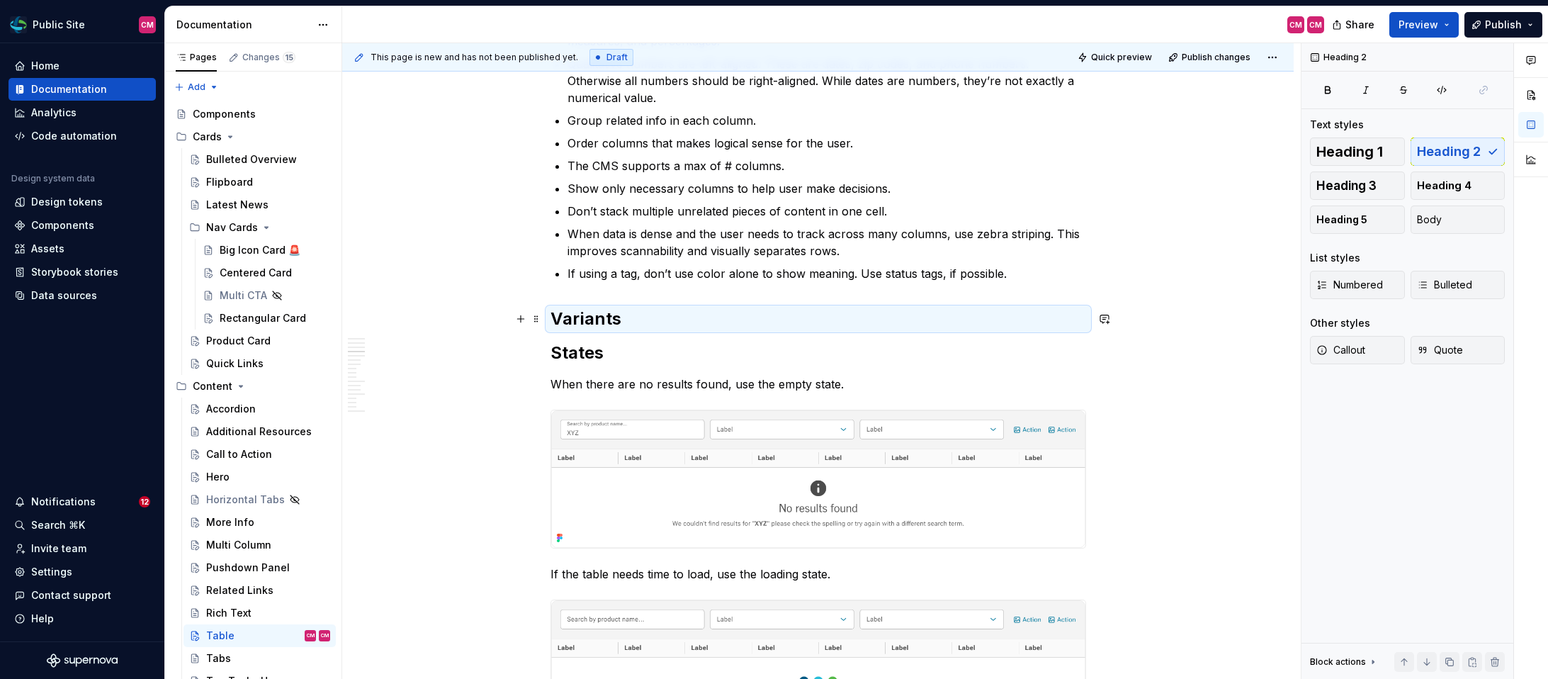
click at [747, 319] on h2 "Variants" at bounding box center [818, 318] width 536 height 23
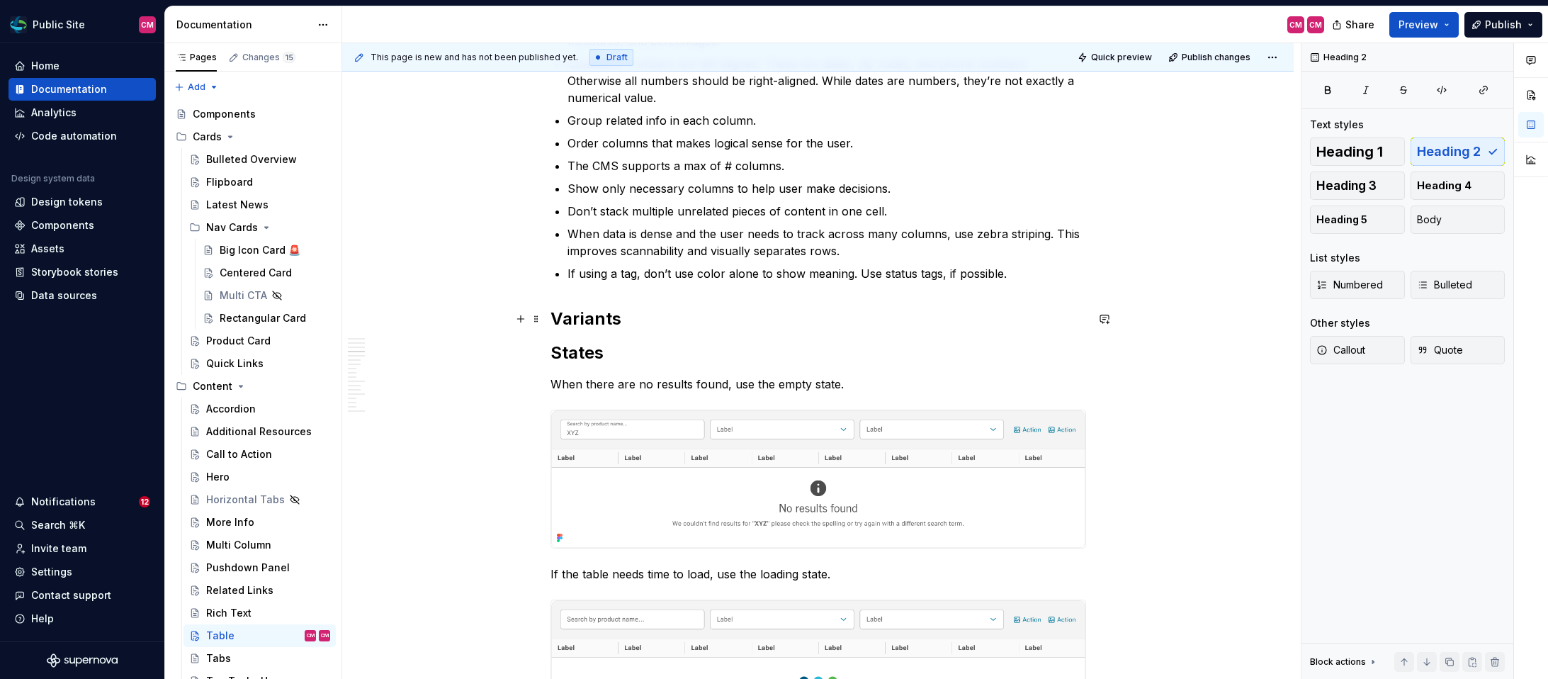
click at [701, 320] on h2 "Variants" at bounding box center [818, 318] width 536 height 23
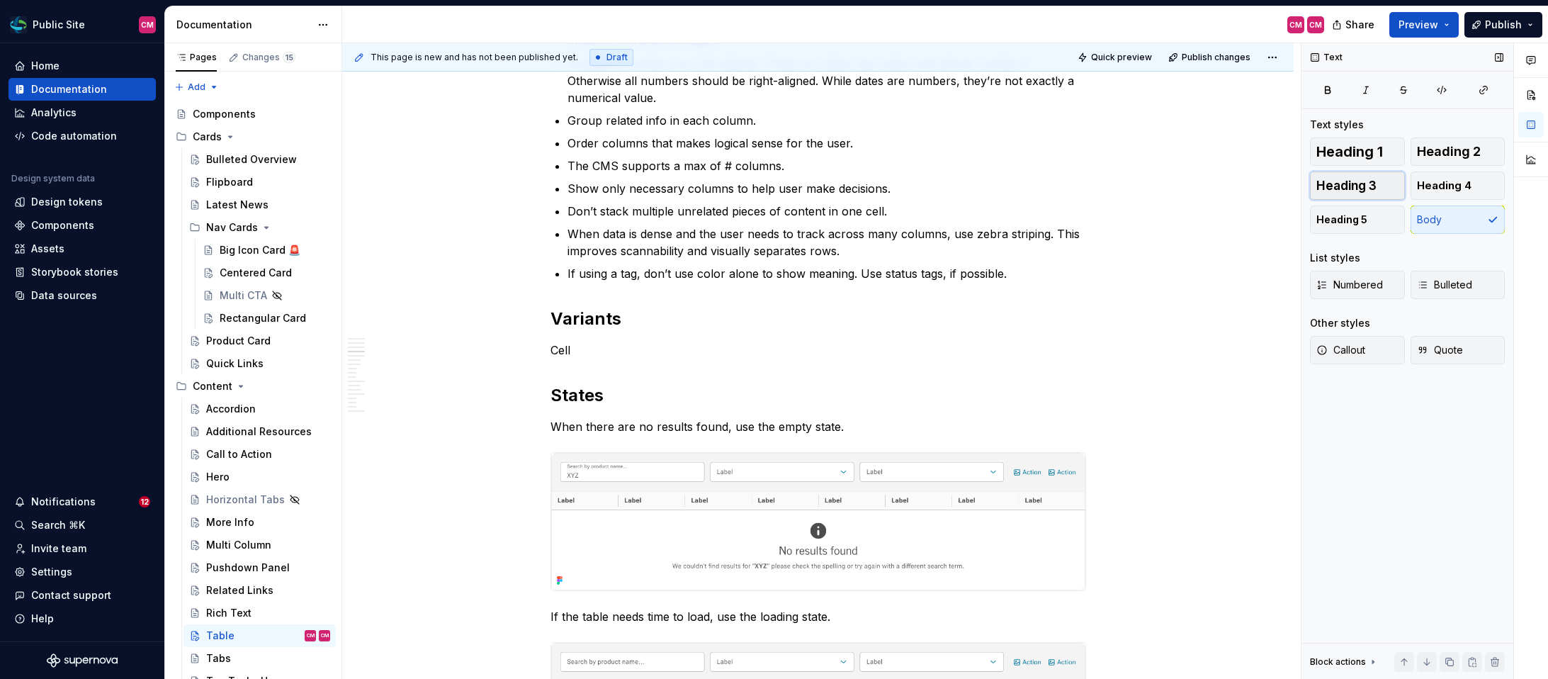
click at [1373, 185] on span "Heading 3" at bounding box center [1346, 186] width 60 height 14
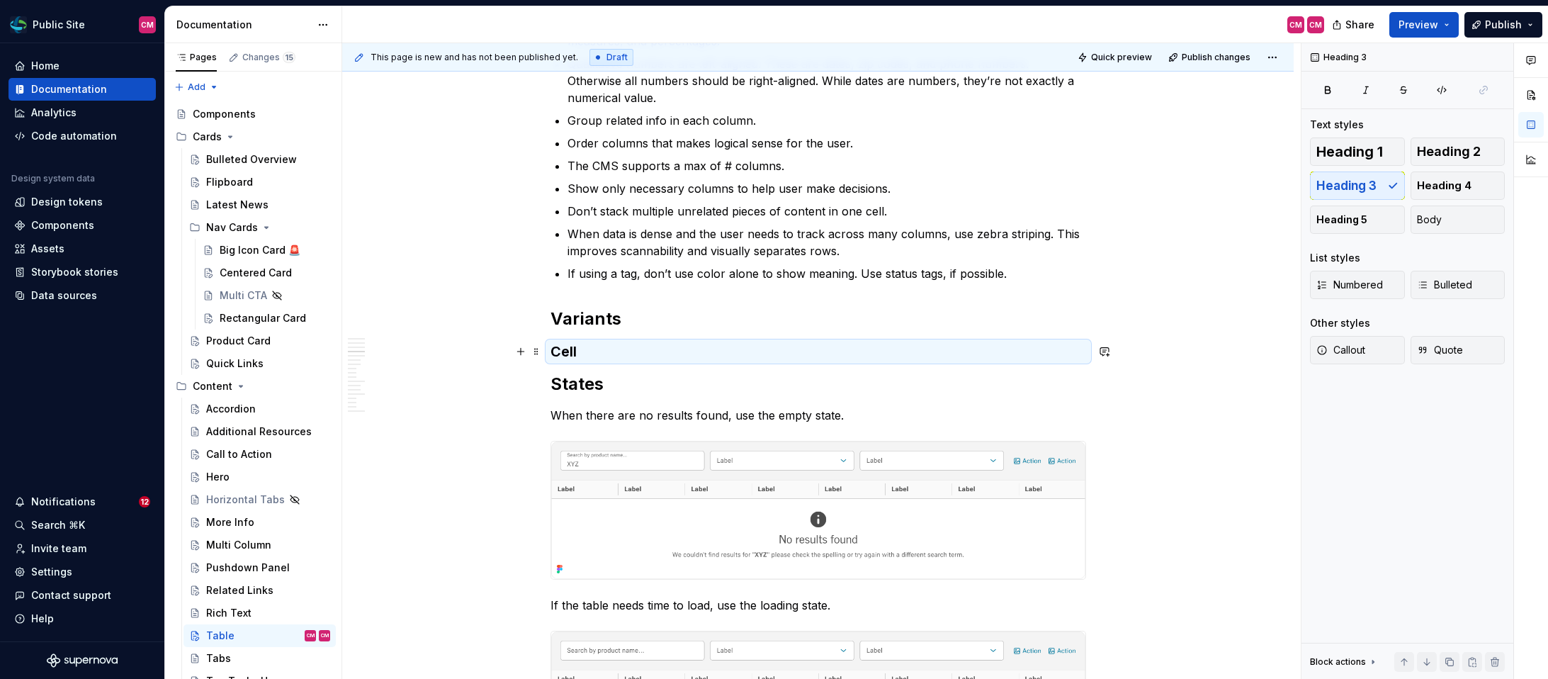
click at [606, 346] on h3 "Cell" at bounding box center [818, 351] width 536 height 20
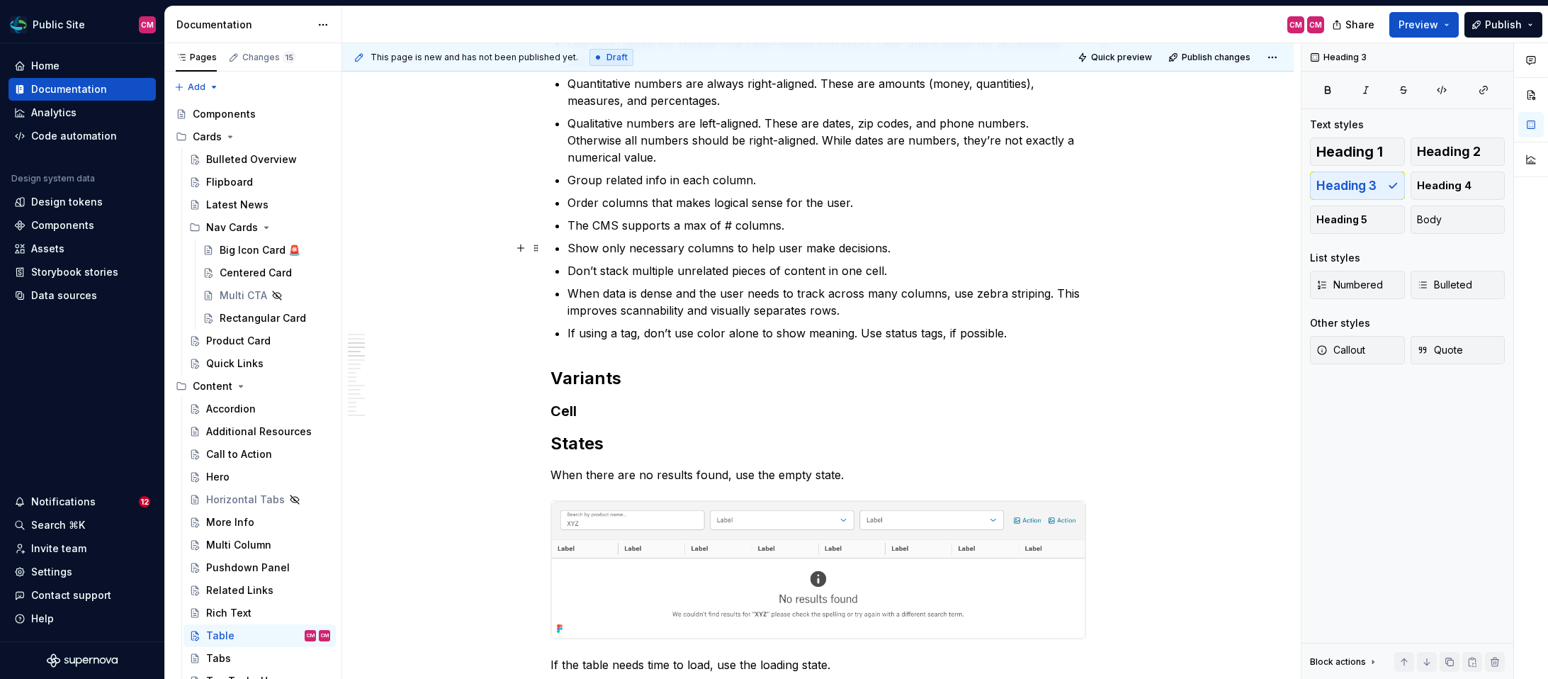
scroll to position [1342, 0]
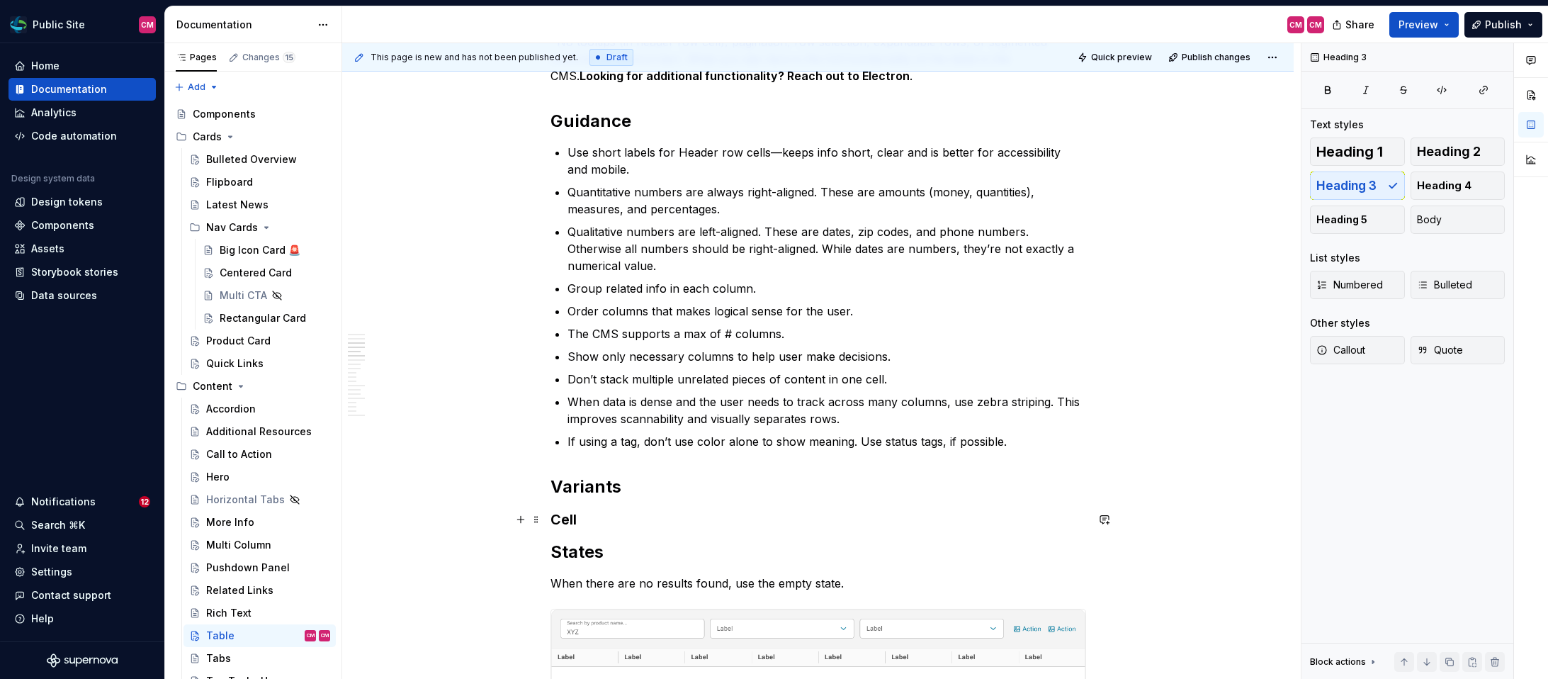
click at [611, 517] on h3 "Cell" at bounding box center [818, 519] width 536 height 20
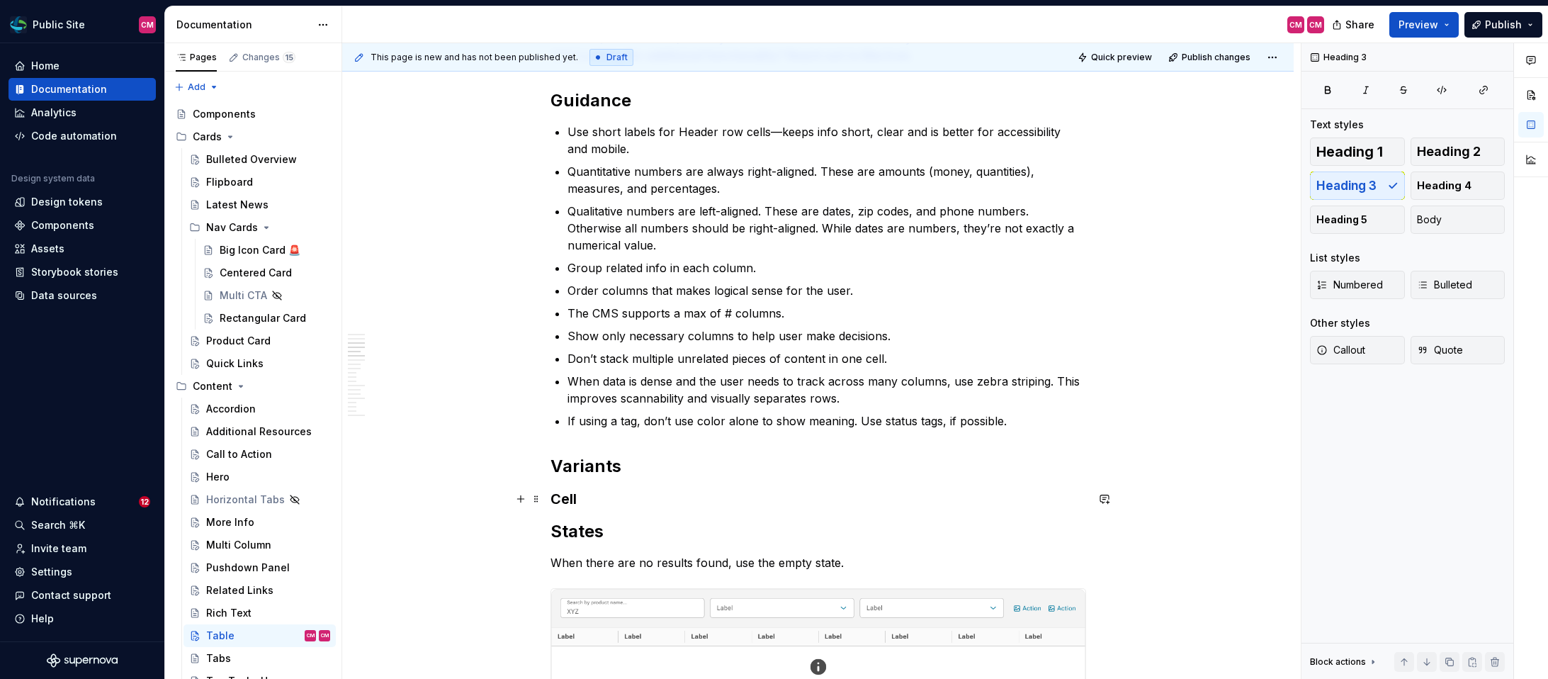
click at [553, 505] on div "**********" at bounding box center [817, 491] width 951 height 3223
click at [644, 496] on h3 "Header Cell" at bounding box center [818, 499] width 536 height 20
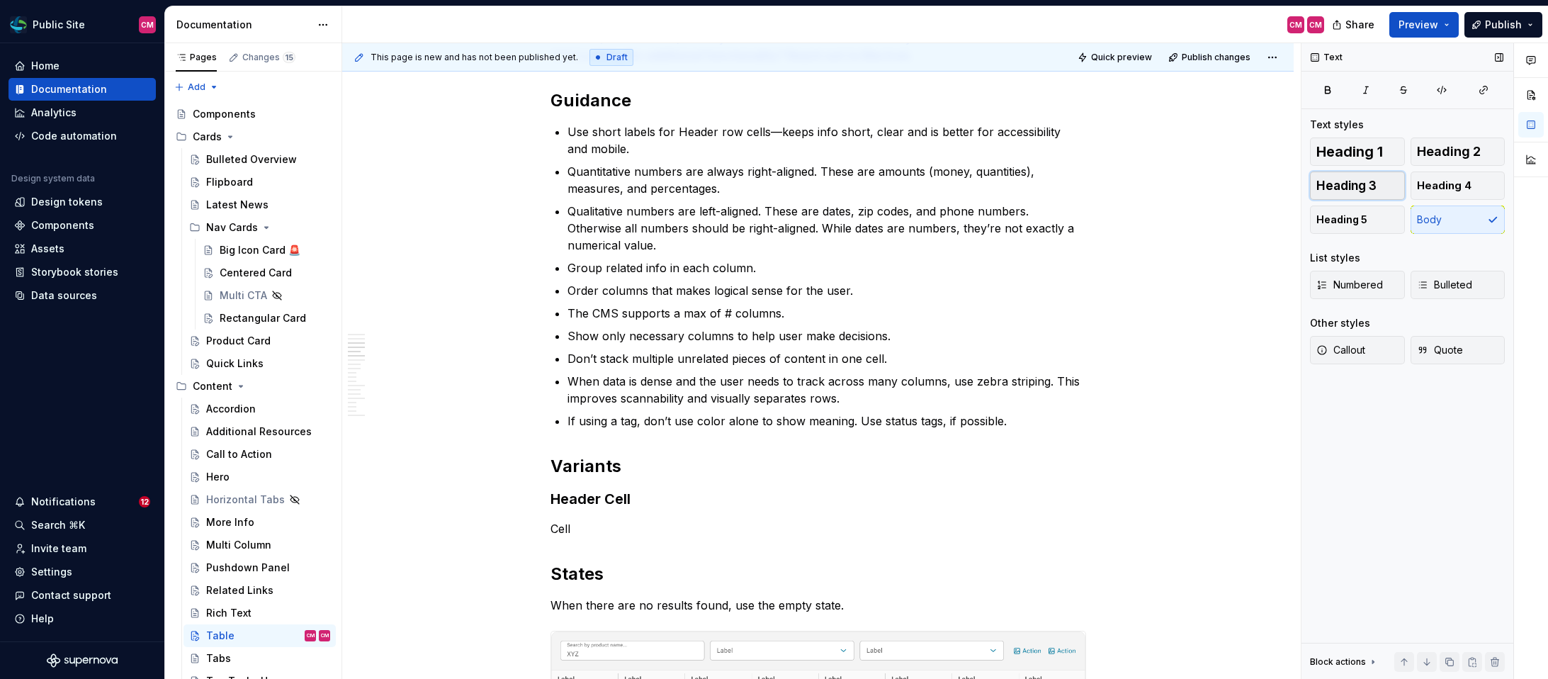
click at [1370, 176] on button "Heading 3" at bounding box center [1357, 185] width 95 height 28
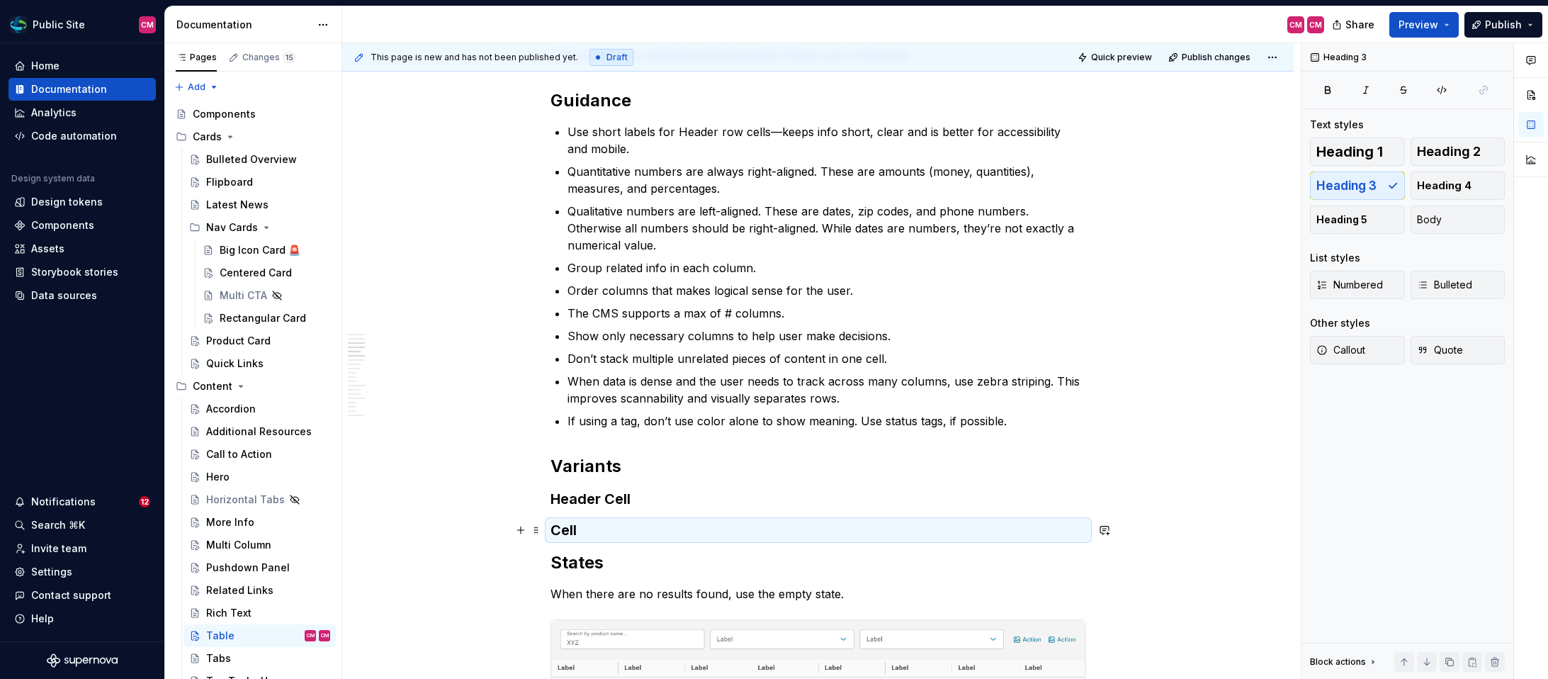
click at [666, 520] on h3 "Cell" at bounding box center [818, 530] width 536 height 20
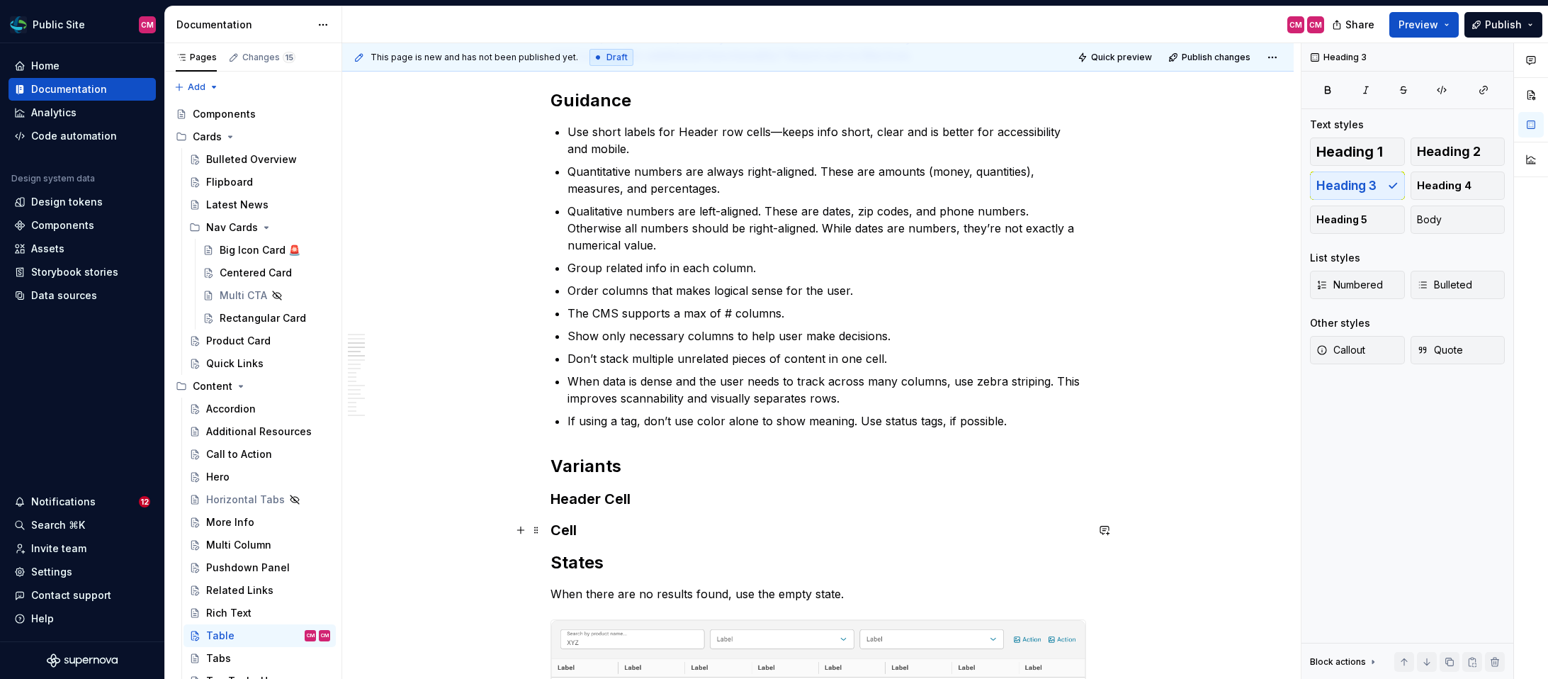
click at [626, 523] on h3 "Cell" at bounding box center [818, 530] width 536 height 20
click at [569, 495] on h3 "Header Cell" at bounding box center [818, 499] width 536 height 20
drag, startPoint x: 612, startPoint y: 496, endPoint x: 543, endPoint y: 496, distance: 69.4
click at [550, 496] on div "**********" at bounding box center [818, 422] width 536 height 3017
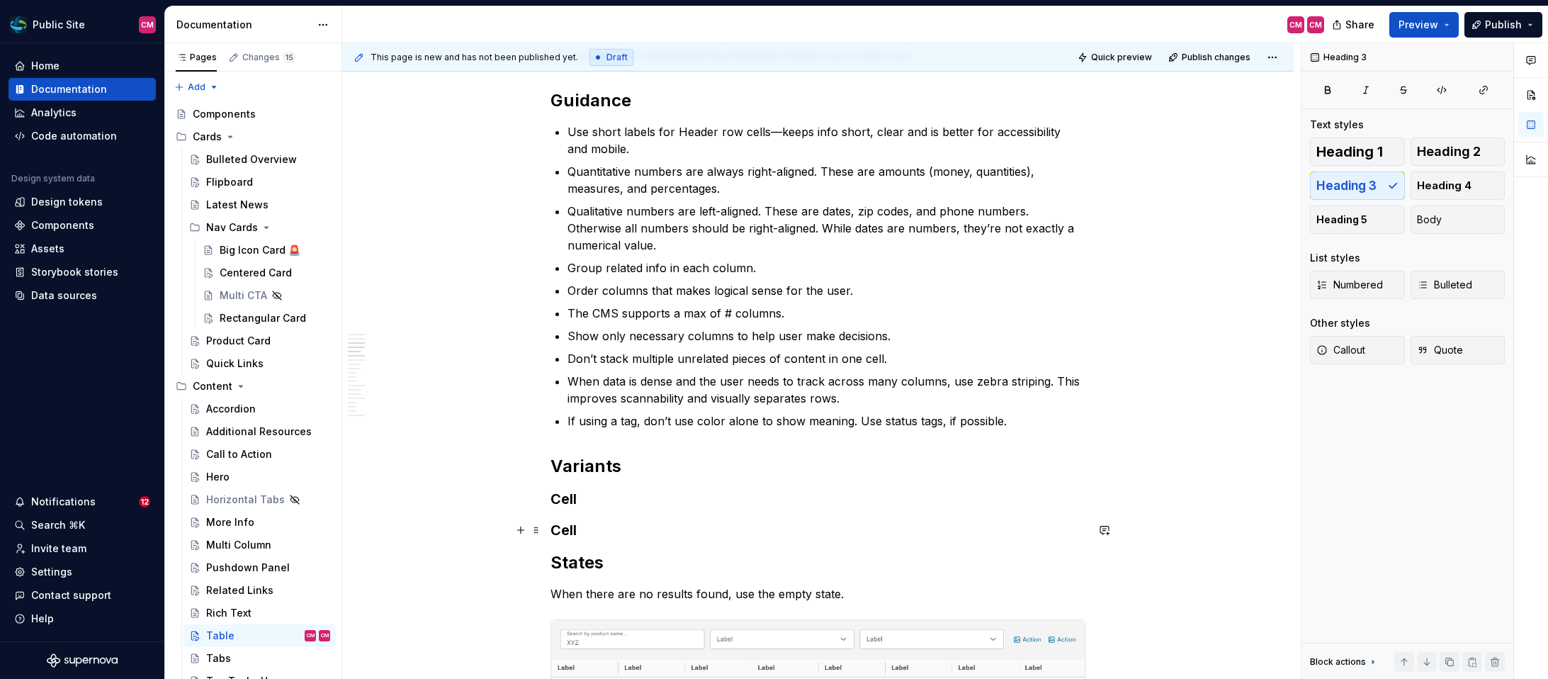
click at [571, 526] on h3 "Cell" at bounding box center [818, 530] width 536 height 20
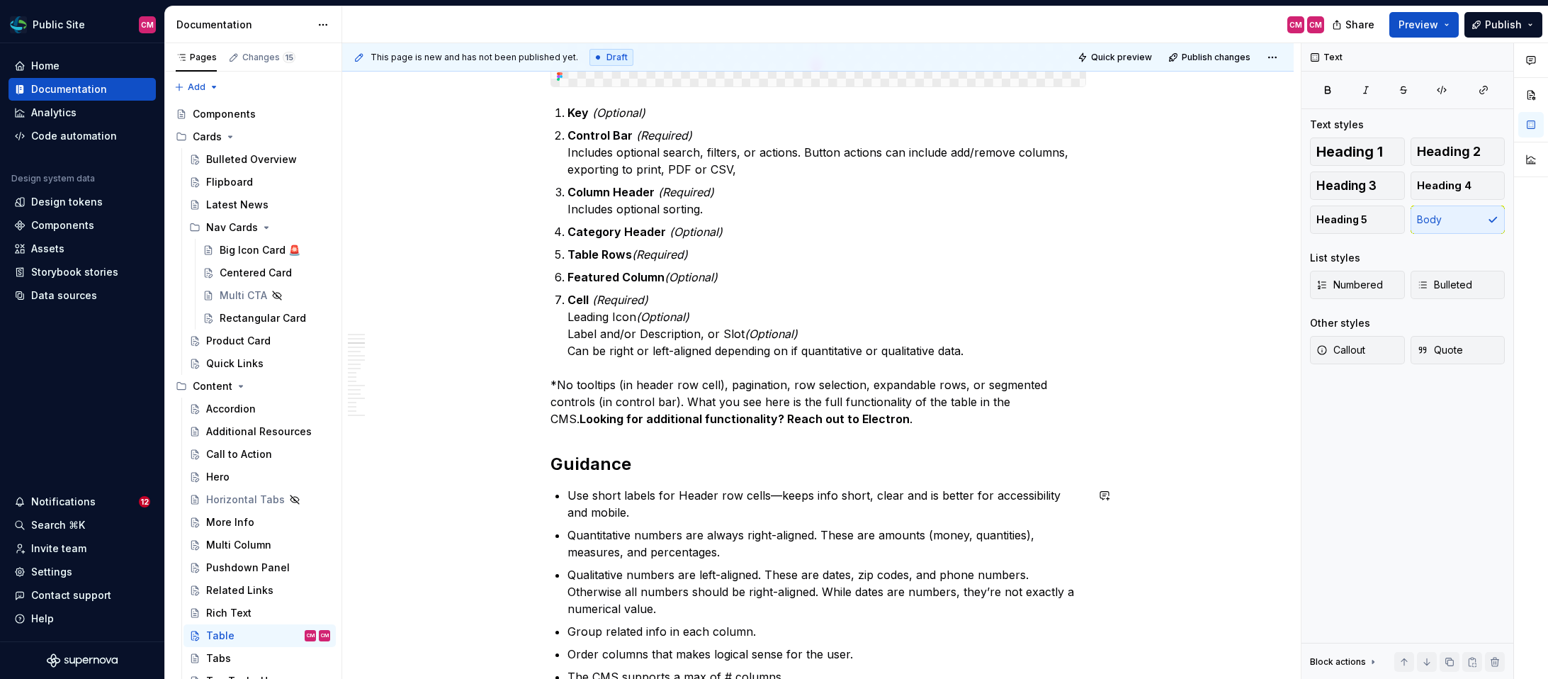
scroll to position [985, 0]
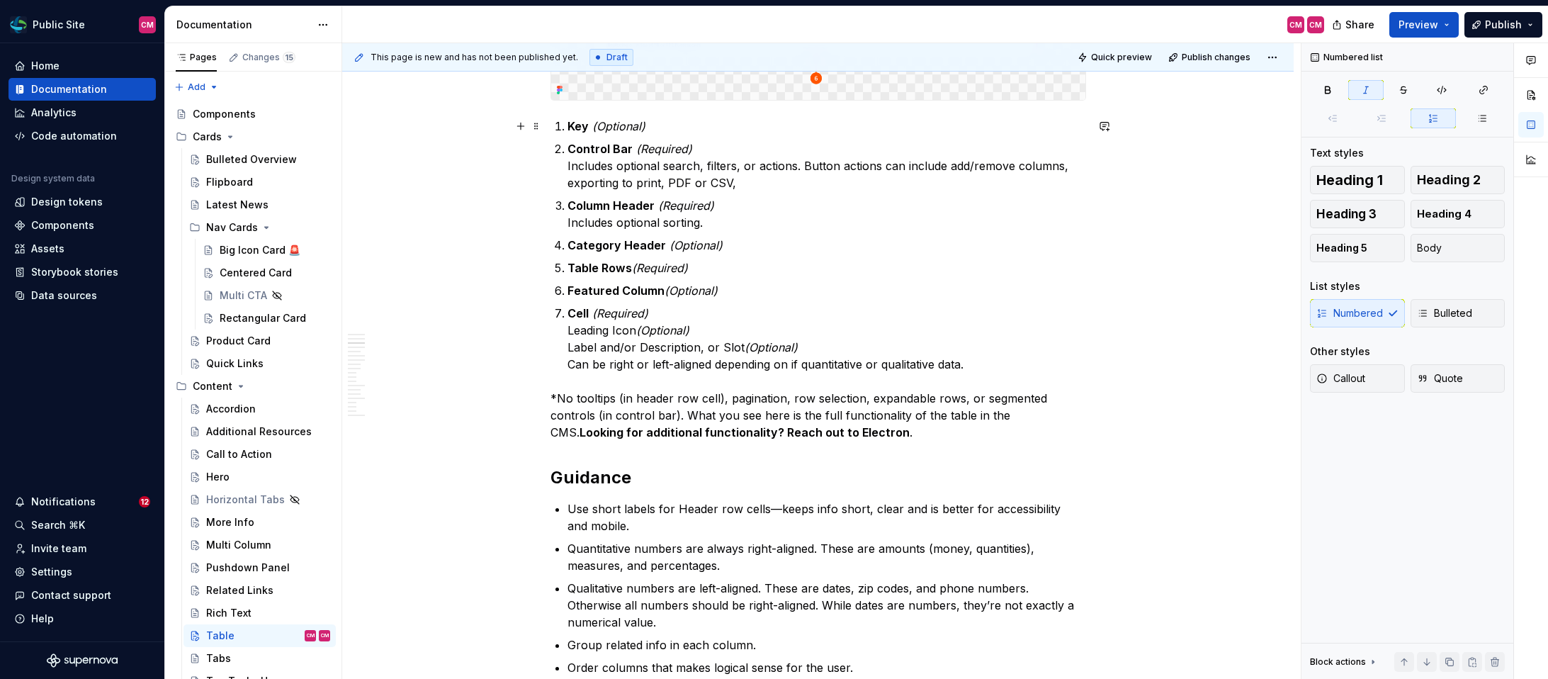
click at [667, 126] on p "Key (Optional)" at bounding box center [826, 126] width 519 height 17
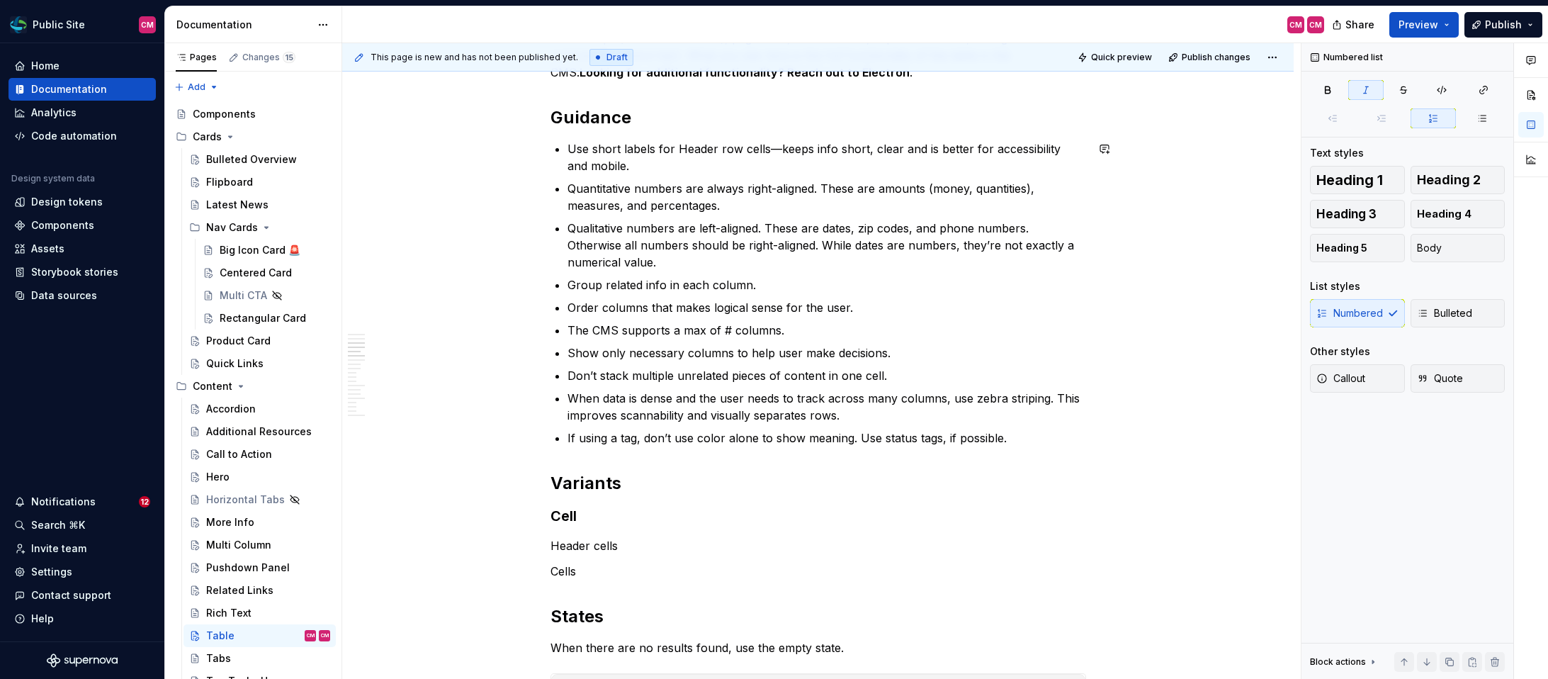
scroll to position [1378, 0]
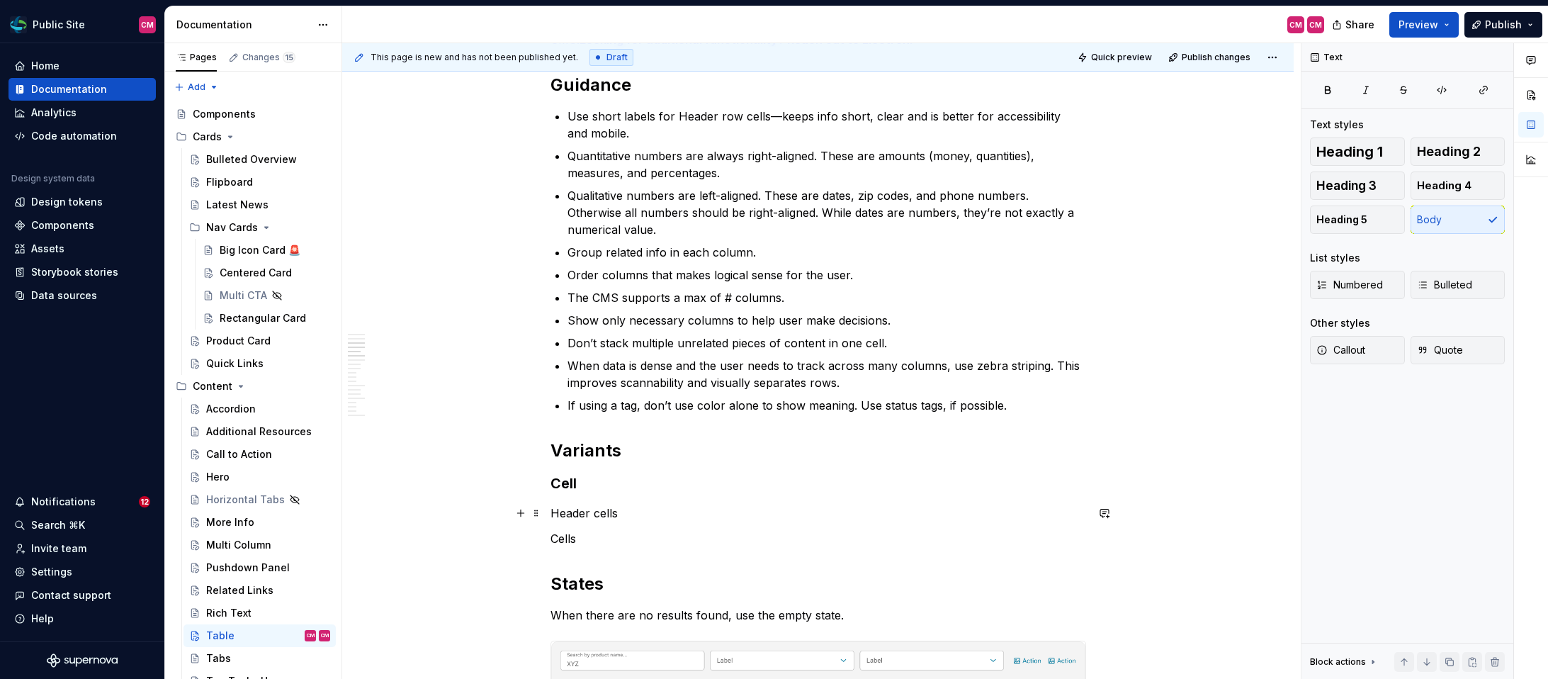
click at [647, 515] on p "Header cells" at bounding box center [818, 512] width 536 height 17
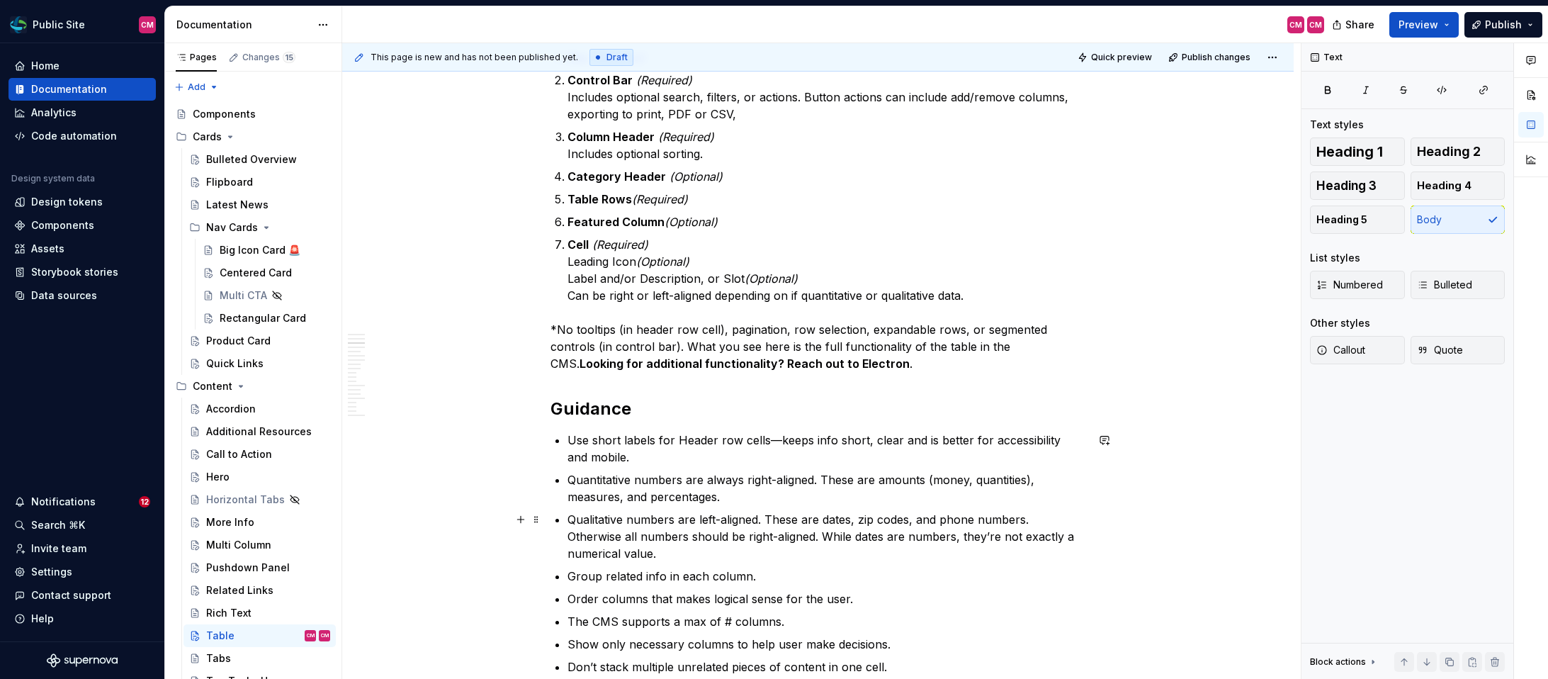
scroll to position [1053, 0]
click at [723, 147] on p "Column Header (Required) Includes optional sorting." at bounding box center [826, 147] width 519 height 34
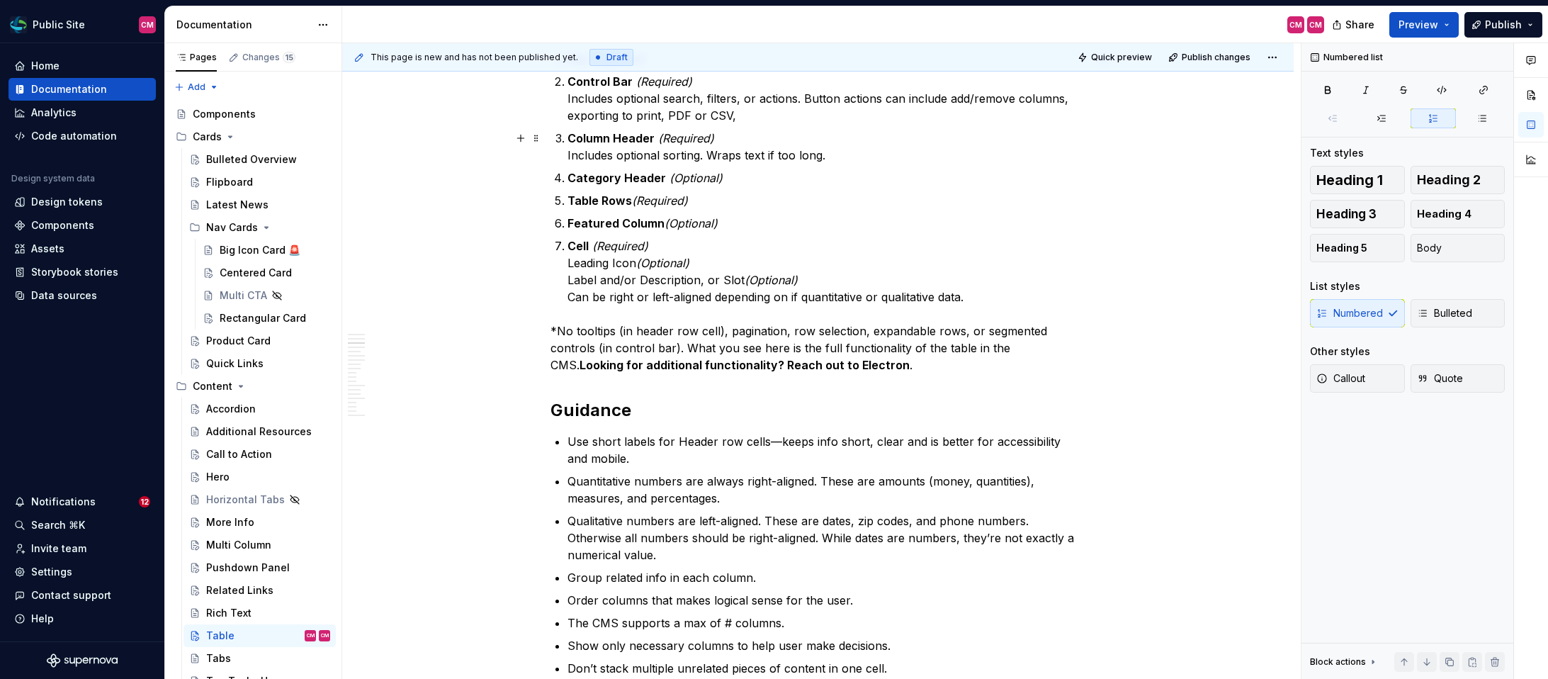
click at [798, 153] on p "Column Header (Required) Includes optional sorting. Wraps text if too long." at bounding box center [826, 147] width 519 height 34
click at [793, 159] on p "Column Header (Required) Includes optional sorting. Wraps text if too content i…" at bounding box center [826, 147] width 519 height 34
click at [866, 152] on p "Column Header (Required) Includes optional sorting. Wraps text if content is to…" at bounding box center [826, 147] width 519 height 34
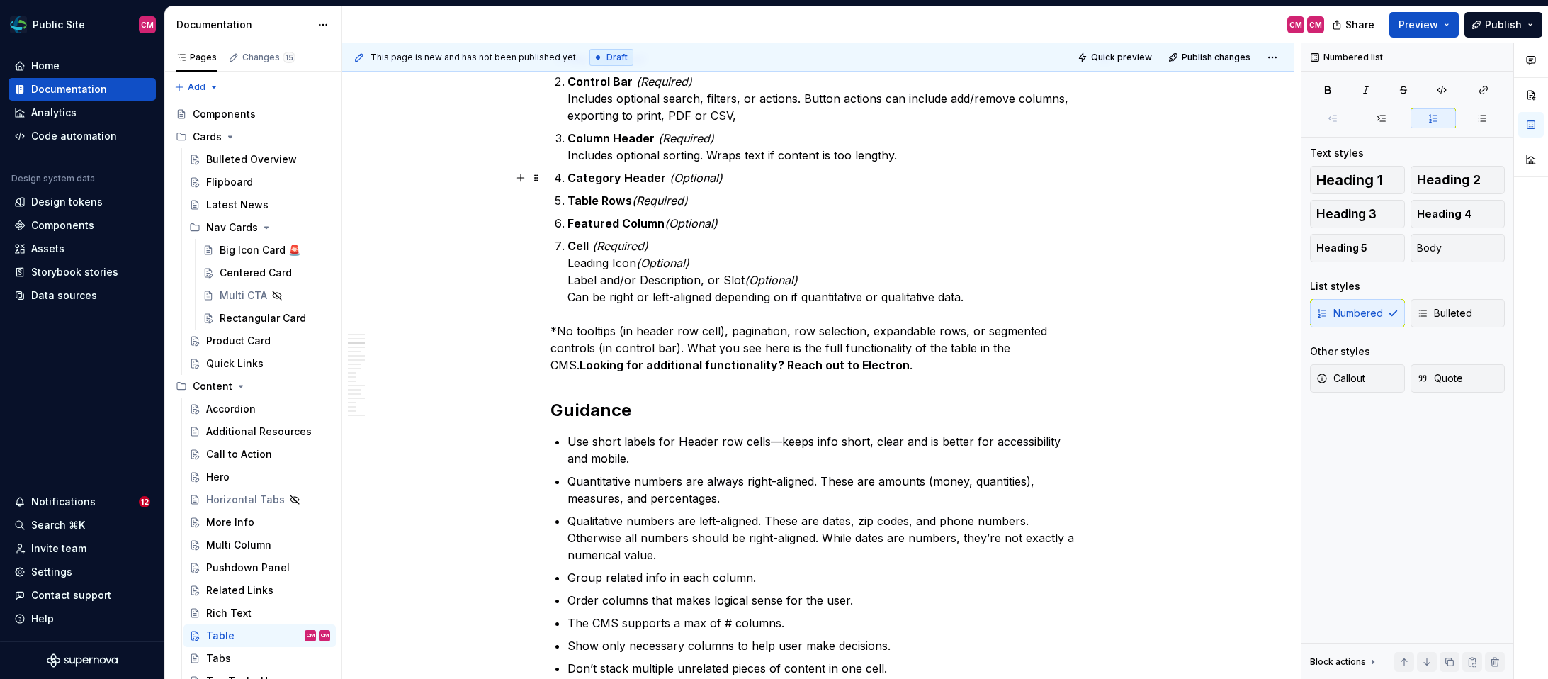
click at [861, 169] on p "Category Header (Optional)" at bounding box center [826, 177] width 519 height 17
click at [840, 151] on p "Column Header (Required) Includes optional sorting. Wraps text if content is to…" at bounding box center [826, 147] width 519 height 34
click at [749, 162] on p "Column Header (Required) Includes optional sorting. Wraps text if content is le…" at bounding box center [826, 147] width 519 height 34
click at [745, 169] on p "Category Header (Optional)" at bounding box center [826, 177] width 519 height 17
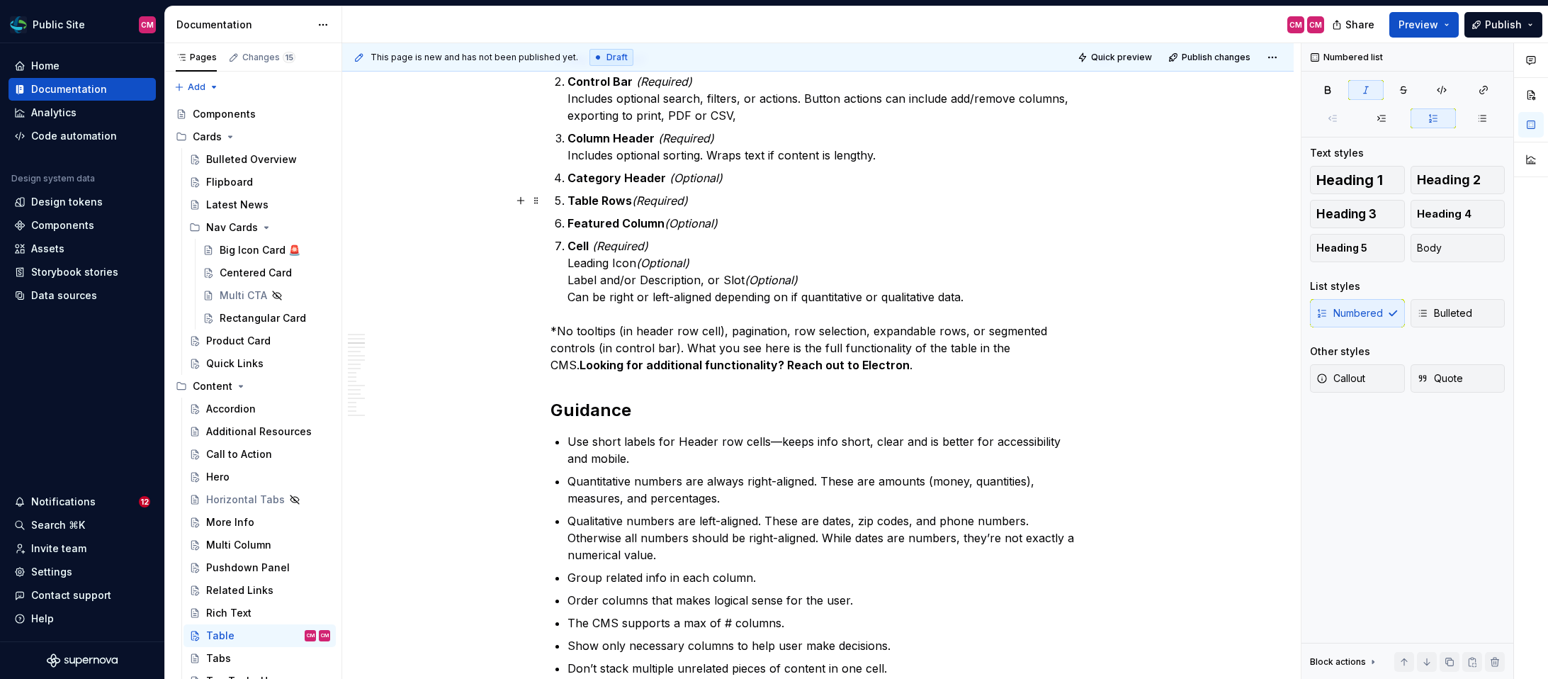
click at [727, 198] on p "Table Rows (Required)" at bounding box center [826, 200] width 519 height 17
drag, startPoint x: 604, startPoint y: 198, endPoint x: 573, endPoint y: 199, distance: 30.5
click at [573, 199] on strong "Table Rows" at bounding box center [599, 200] width 64 height 14
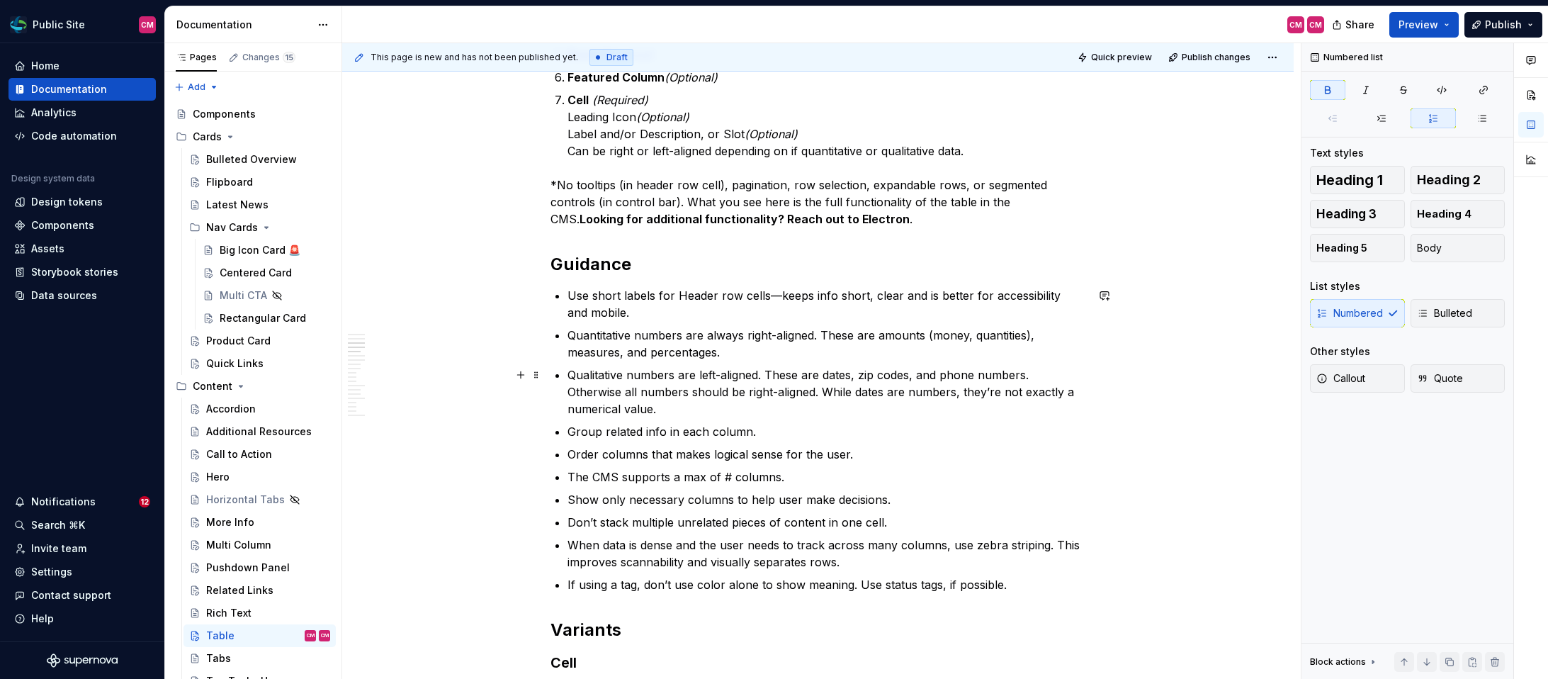
scroll to position [1199, 0]
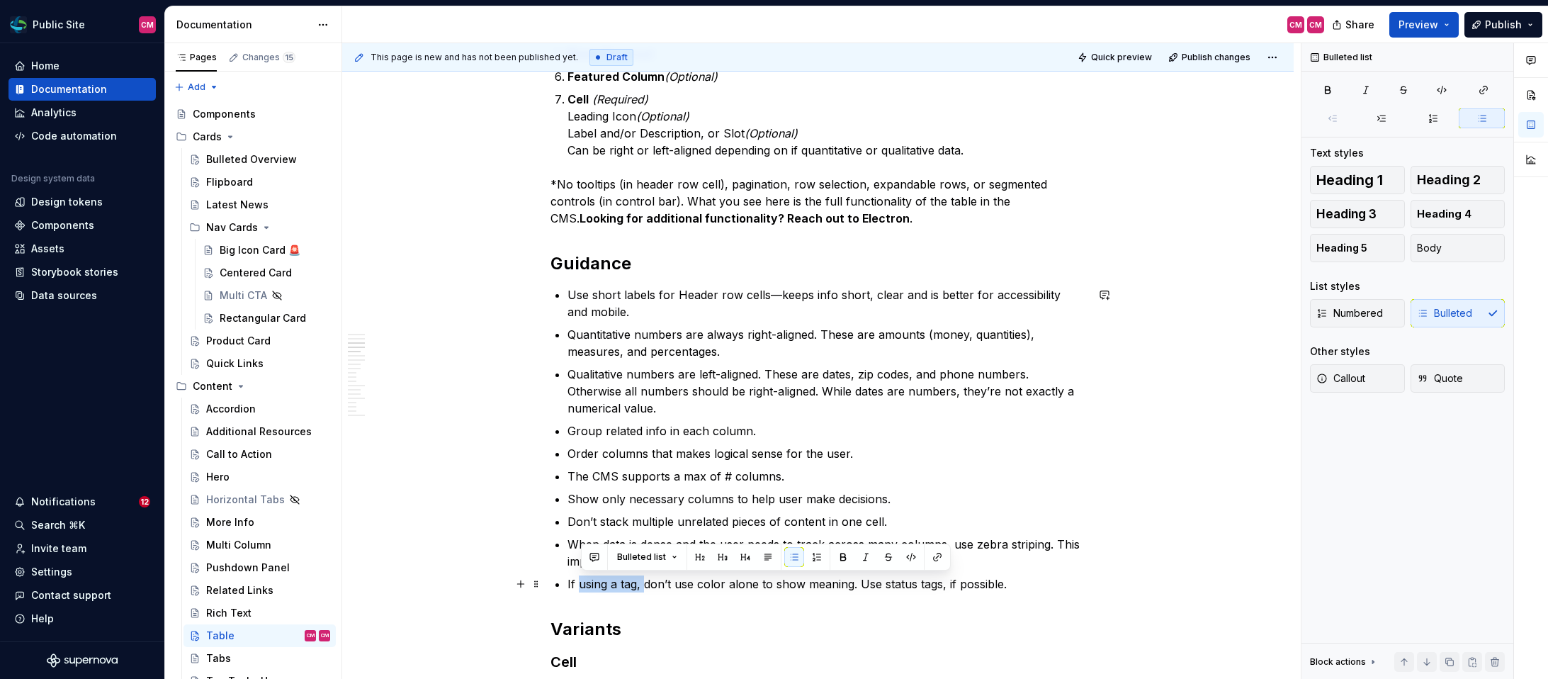
drag, startPoint x: 646, startPoint y: 581, endPoint x: 581, endPoint y: 579, distance: 65.2
click at [581, 579] on p "If using a tag, don’t use color alone to show meaning. Use status tags, if poss…" at bounding box center [826, 583] width 519 height 17
click at [633, 589] on p "If using a tag, don’t use color alone to show meaning. Use status tags, if poss…" at bounding box center [826, 583] width 519 height 17
click at [854, 583] on p "If using a tag, don’t use color alone to show meaning. Use status tags, if poss…" at bounding box center [826, 583] width 519 height 17
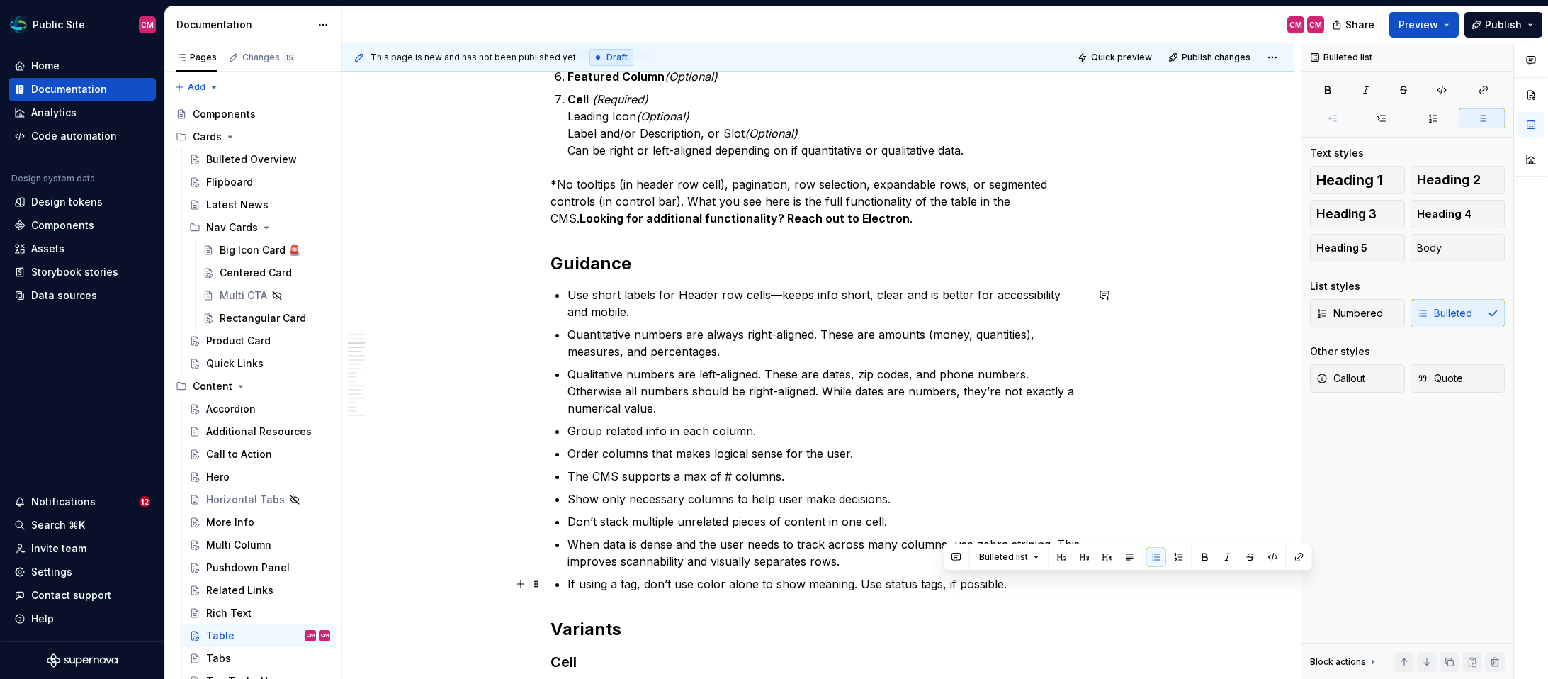
drag, startPoint x: 1013, startPoint y: 582, endPoint x: 941, endPoint y: 582, distance: 72.3
click at [941, 582] on p "If using a tag, don’t use color alone to show meaning. Use status tags, if poss…" at bounding box center [826, 583] width 519 height 17
click at [1026, 584] on p "If using a tag, don’t use color alone to show meaning. Use status tags, if poss…" at bounding box center [826, 583] width 519 height 17
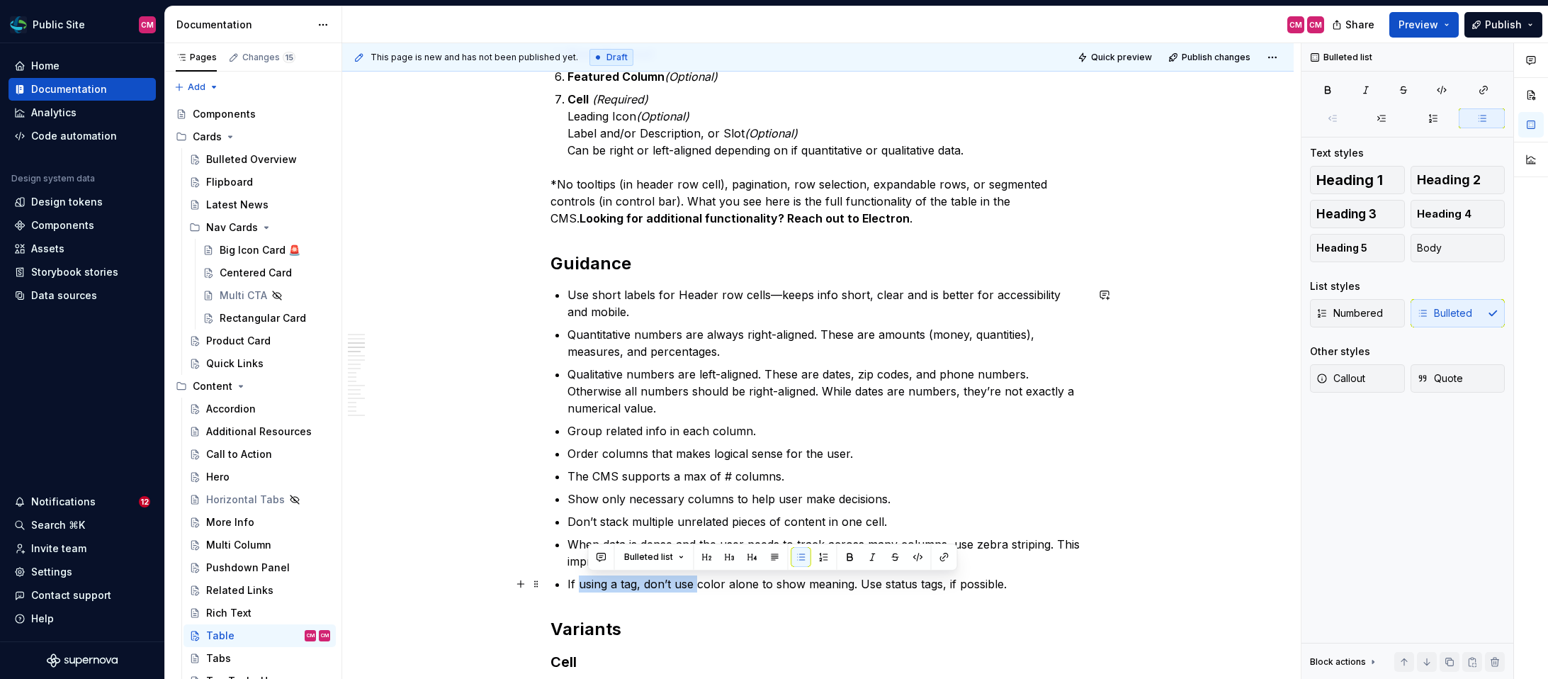
drag, startPoint x: 698, startPoint y: 585, endPoint x: 584, endPoint y: 584, distance: 114.8
click at [584, 584] on p "If using a tag, don’t use color alone to show meaning. Use status tags, if poss…" at bounding box center [826, 583] width 519 height 17
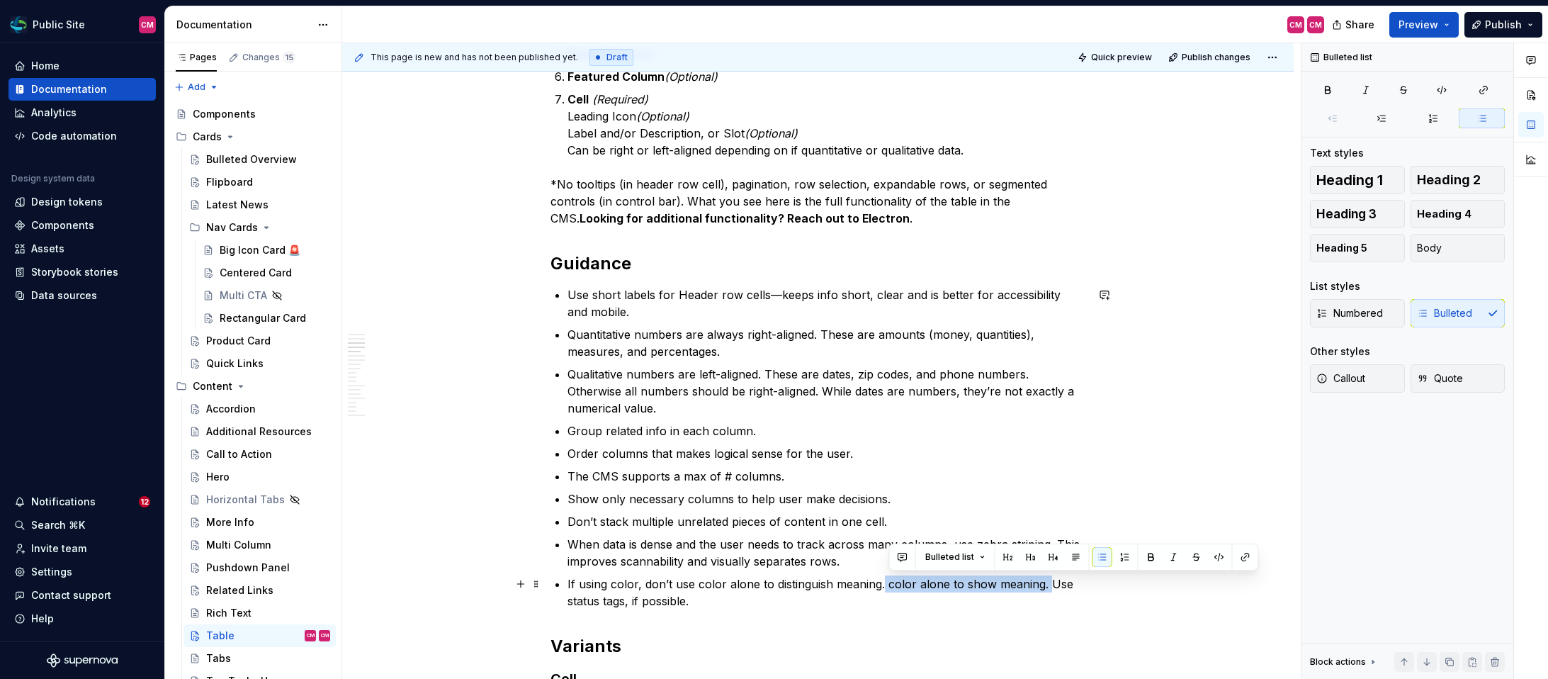
drag, startPoint x: 1049, startPoint y: 579, endPoint x: 885, endPoint y: 579, distance: 163.6
click at [885, 579] on p "If using color, don’t use color alone to distinguish meaning. color alone to sh…" at bounding box center [826, 592] width 519 height 34
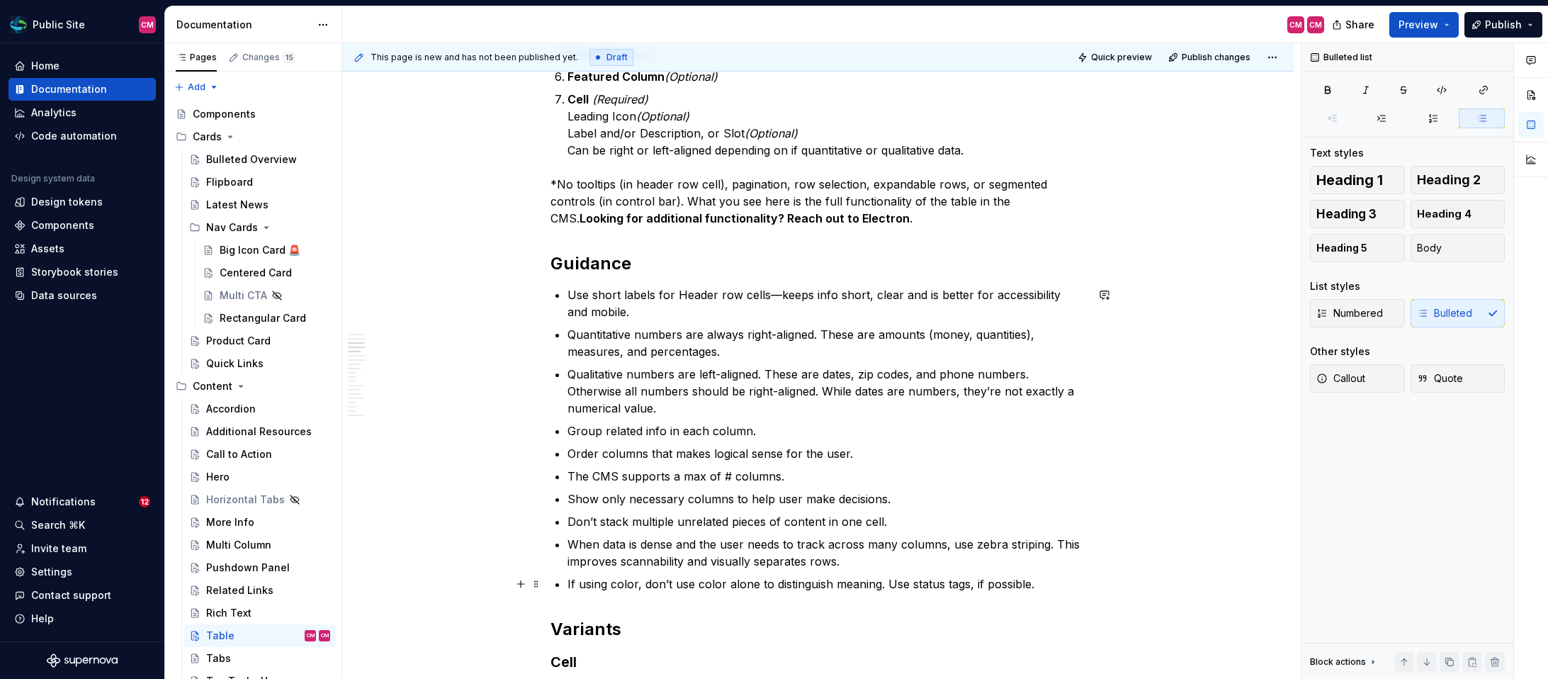
click at [936, 580] on p "If using color, don’t use color alone to distinguish meaning. Use status tags, …" at bounding box center [826, 583] width 519 height 17
drag, startPoint x: 1022, startPoint y: 580, endPoint x: 885, endPoint y: 577, distance: 136.8
click at [885, 577] on p "If using color, don’t use color alone to distinguish meaning. Use tags, if poss…" at bounding box center [826, 583] width 519 height 17
click at [1042, 583] on p "If using color, don’t use color alone to distinguish meaning. Make sure a label…" at bounding box center [826, 592] width 519 height 34
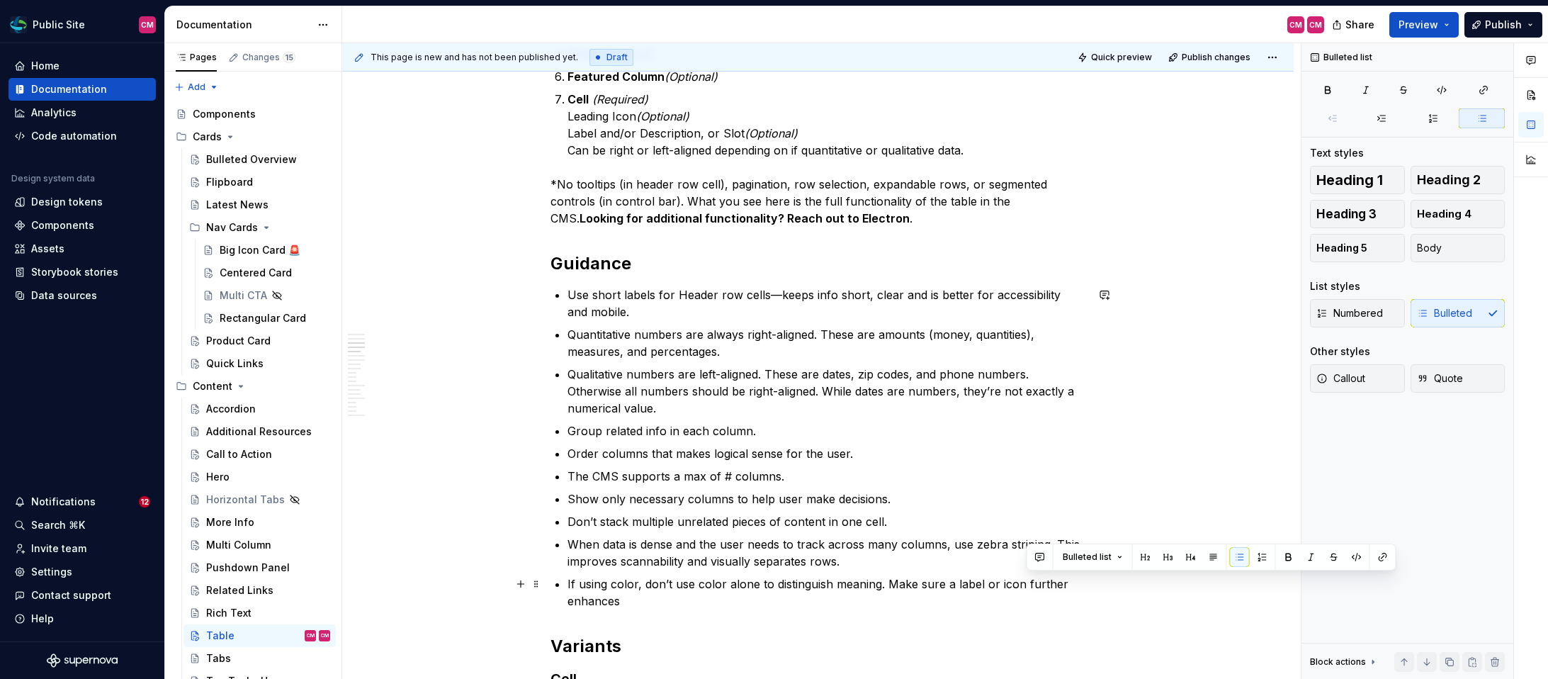
click at [1042, 583] on p "If using color, don’t use color alone to distinguish meaning. Make sure a label…" at bounding box center [826, 592] width 519 height 34
click at [914, 577] on p "If using color, don’t use color alone to distinguish meaning. Make sure a label…" at bounding box center [826, 583] width 519 height 17
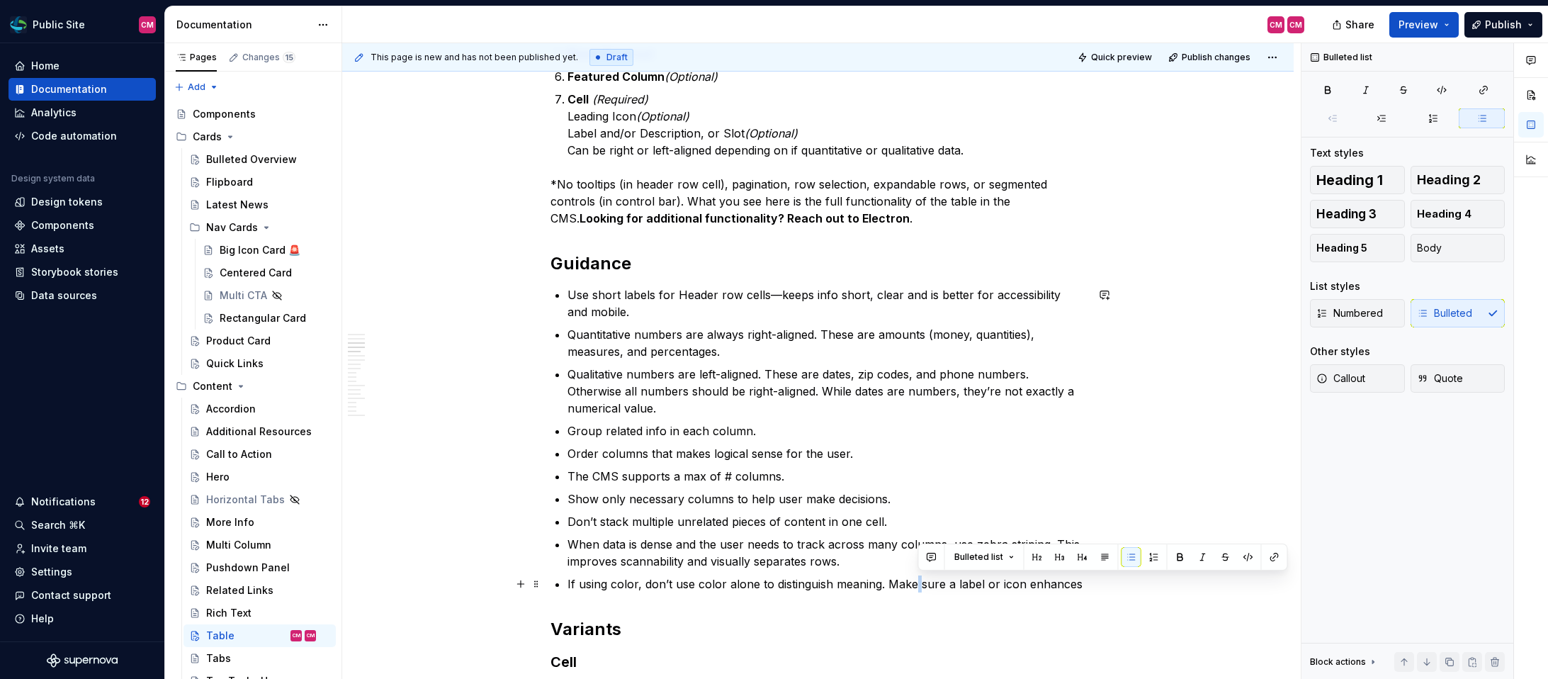
click at [914, 577] on p "If using color, don’t use color alone to distinguish meaning. Make sure a label…" at bounding box center [826, 583] width 519 height 17
click at [906, 579] on p "If using color, don’t use color alone to distinguish meaning. Make sure a label…" at bounding box center [826, 583] width 519 height 17
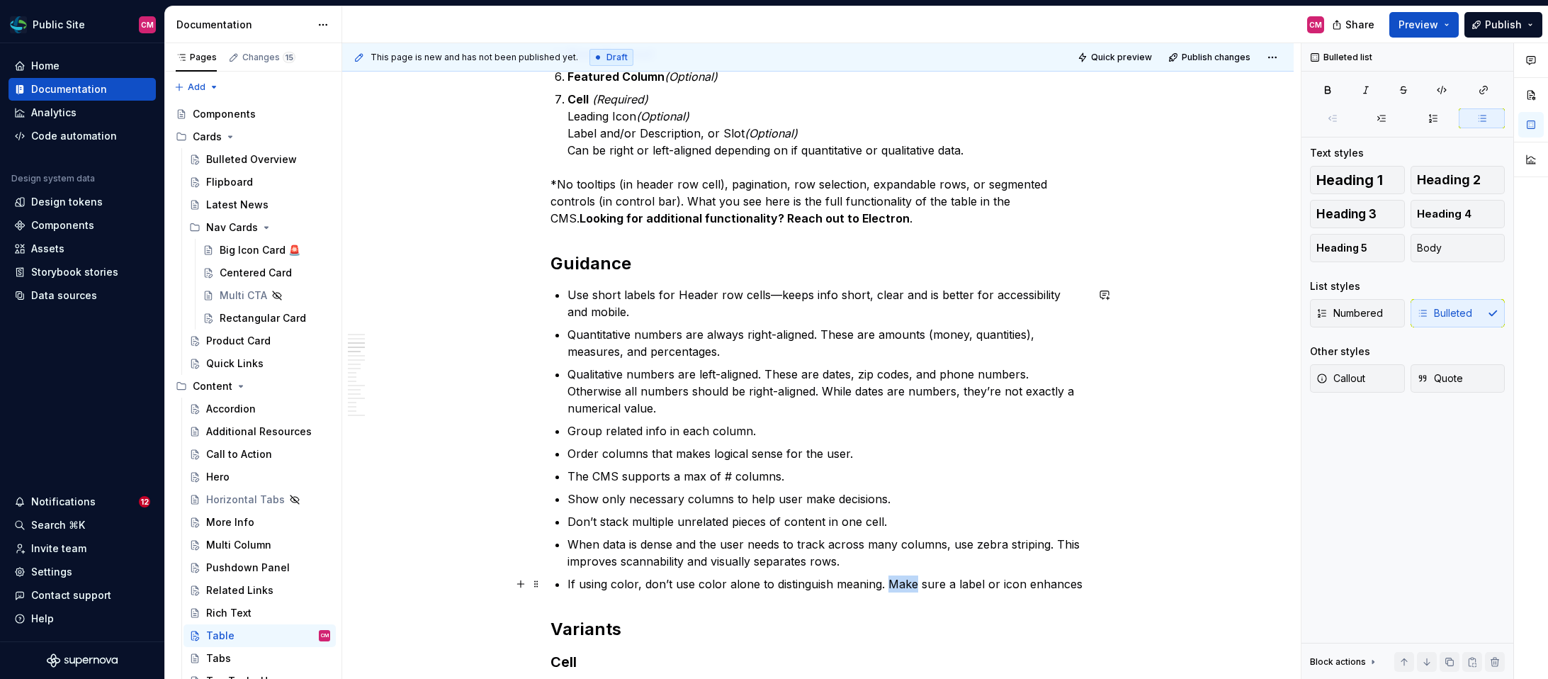
click at [906, 579] on p "If using color, don’t use color alone to distinguish meaning. Make sure a label…" at bounding box center [826, 583] width 519 height 17
click at [1016, 582] on p "If using color, don’t use color alone to distinguish meaning. Use a label or ic…" at bounding box center [826, 583] width 519 height 17
click at [686, 600] on p "If using color, don’t use color alone to distinguish meaning. Use a label or ic…" at bounding box center [826, 592] width 519 height 34
click at [748, 604] on p "If using color, don’t use color alone to distinguish meaning. Use a label or ic…" at bounding box center [826, 592] width 519 height 34
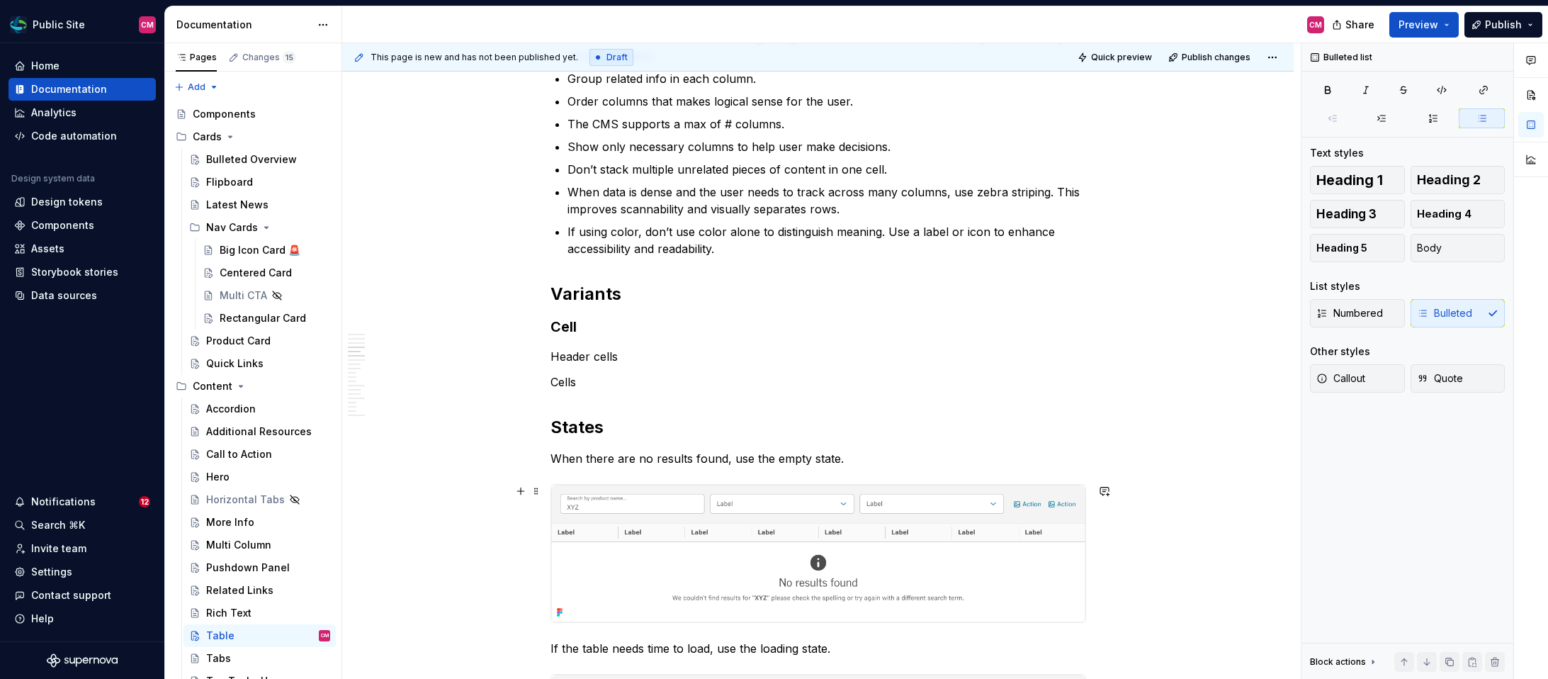
scroll to position [1552, 0]
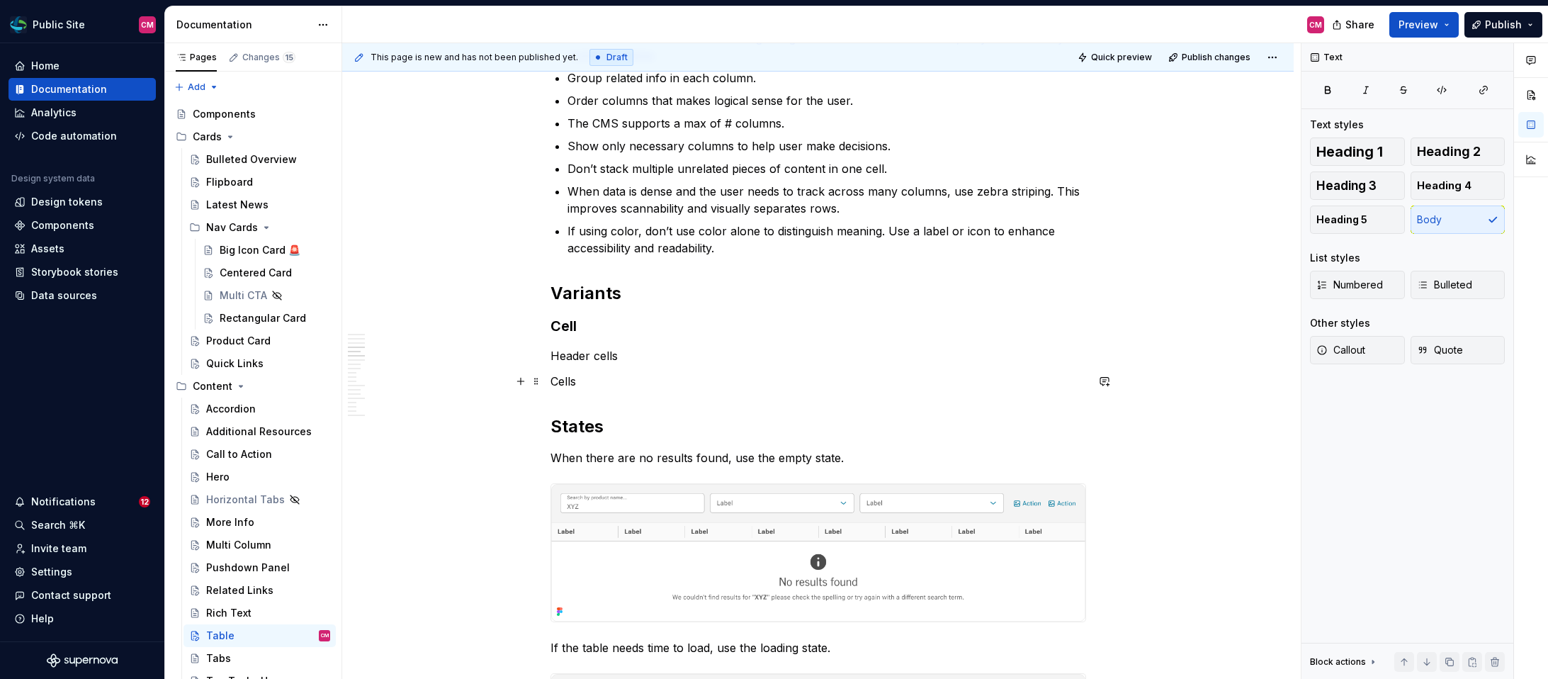
click at [616, 381] on p "Cells" at bounding box center [818, 381] width 536 height 17
click at [630, 355] on p "Header cells" at bounding box center [818, 355] width 536 height 17
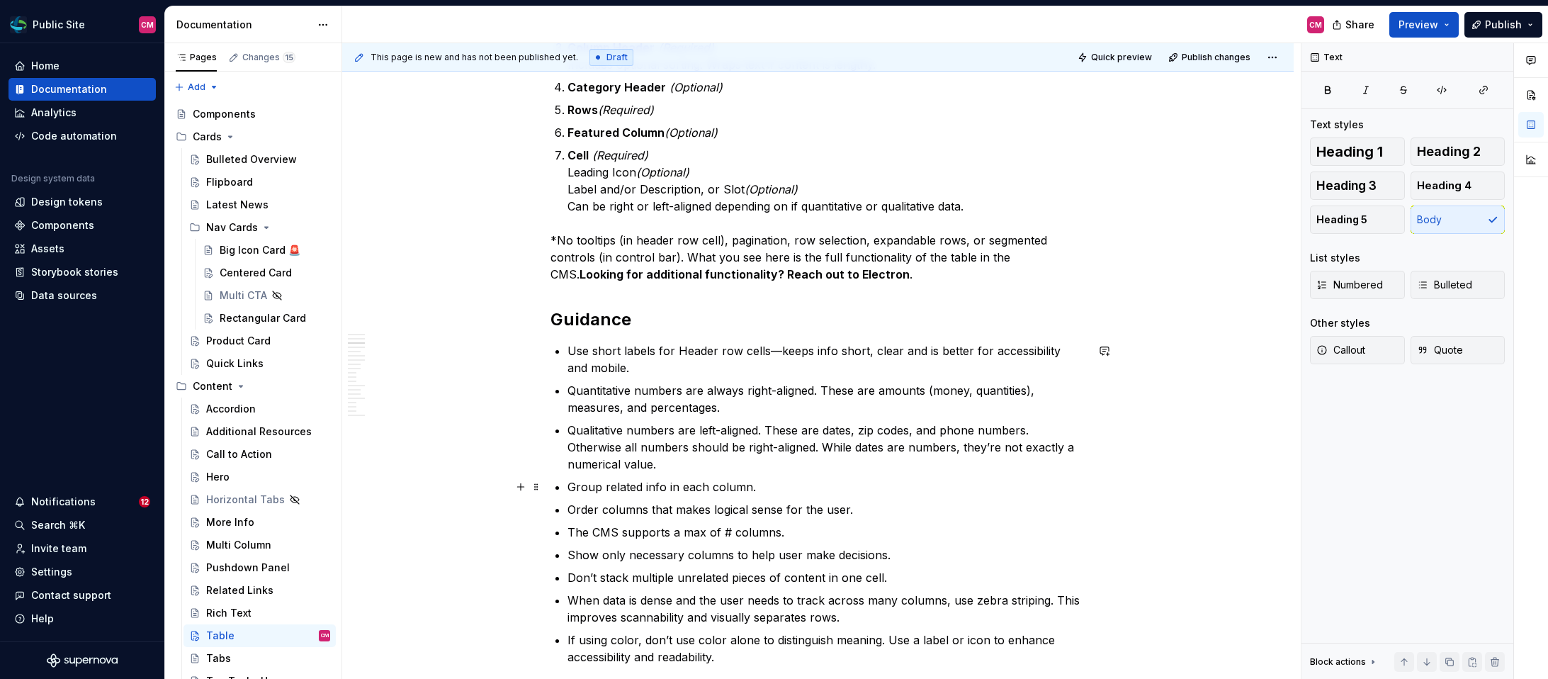
scroll to position [1110, 0]
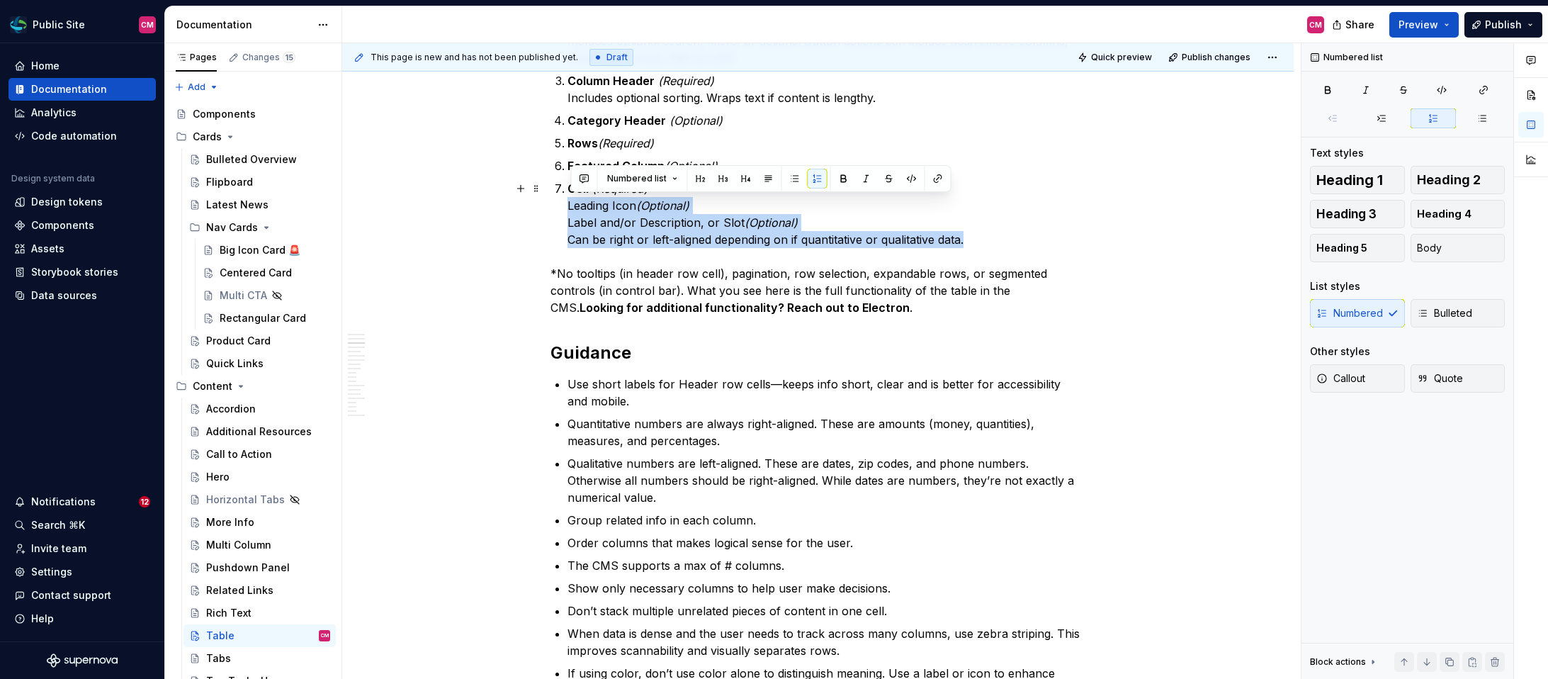
drag, startPoint x: 570, startPoint y: 206, endPoint x: 981, endPoint y: 238, distance: 412.1
click at [981, 238] on p "Cell (Required) Leading Icon (Optional) Label and/or Description, or Slot (Opti…" at bounding box center [826, 214] width 519 height 68
copy p "Leading Icon (Optional) Label and/or Description, or Slot (Optional) Can be rig…"
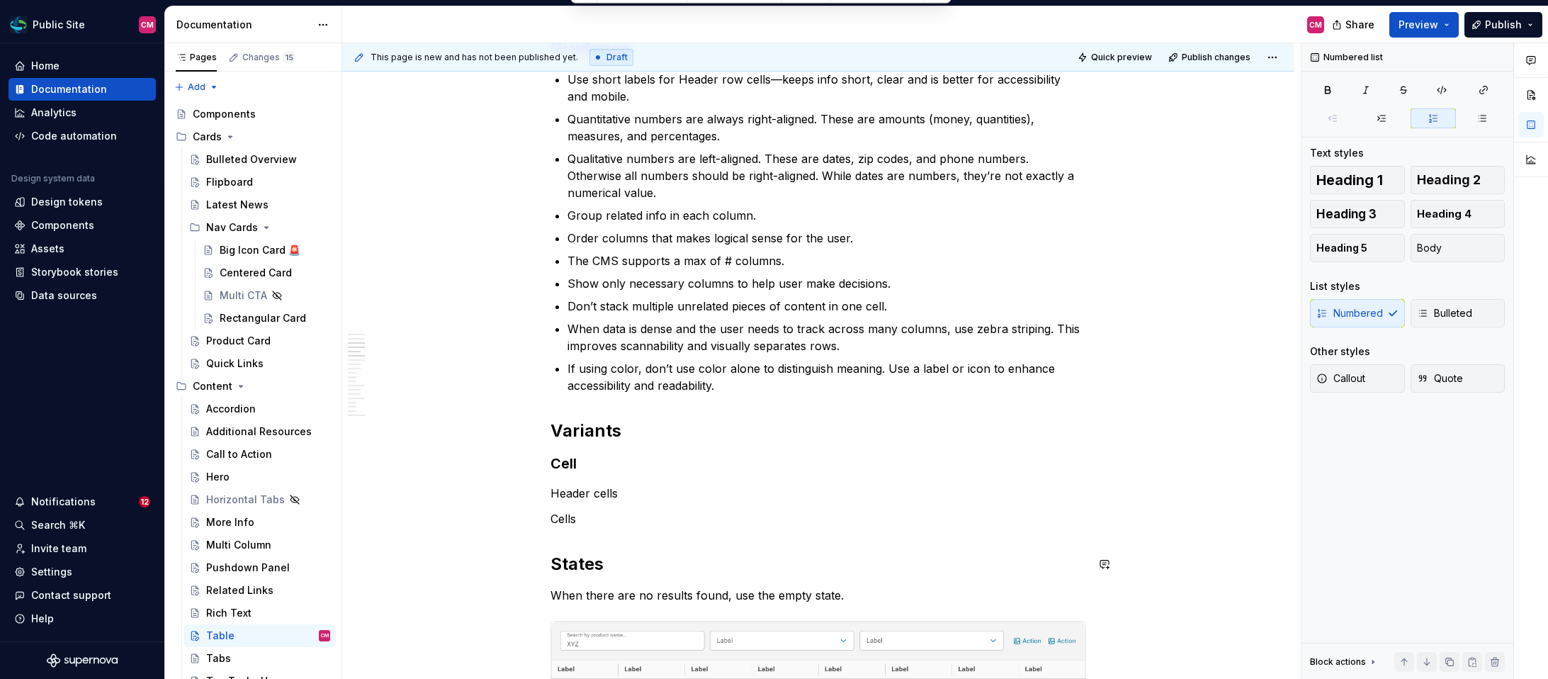
scroll to position [1534, 0]
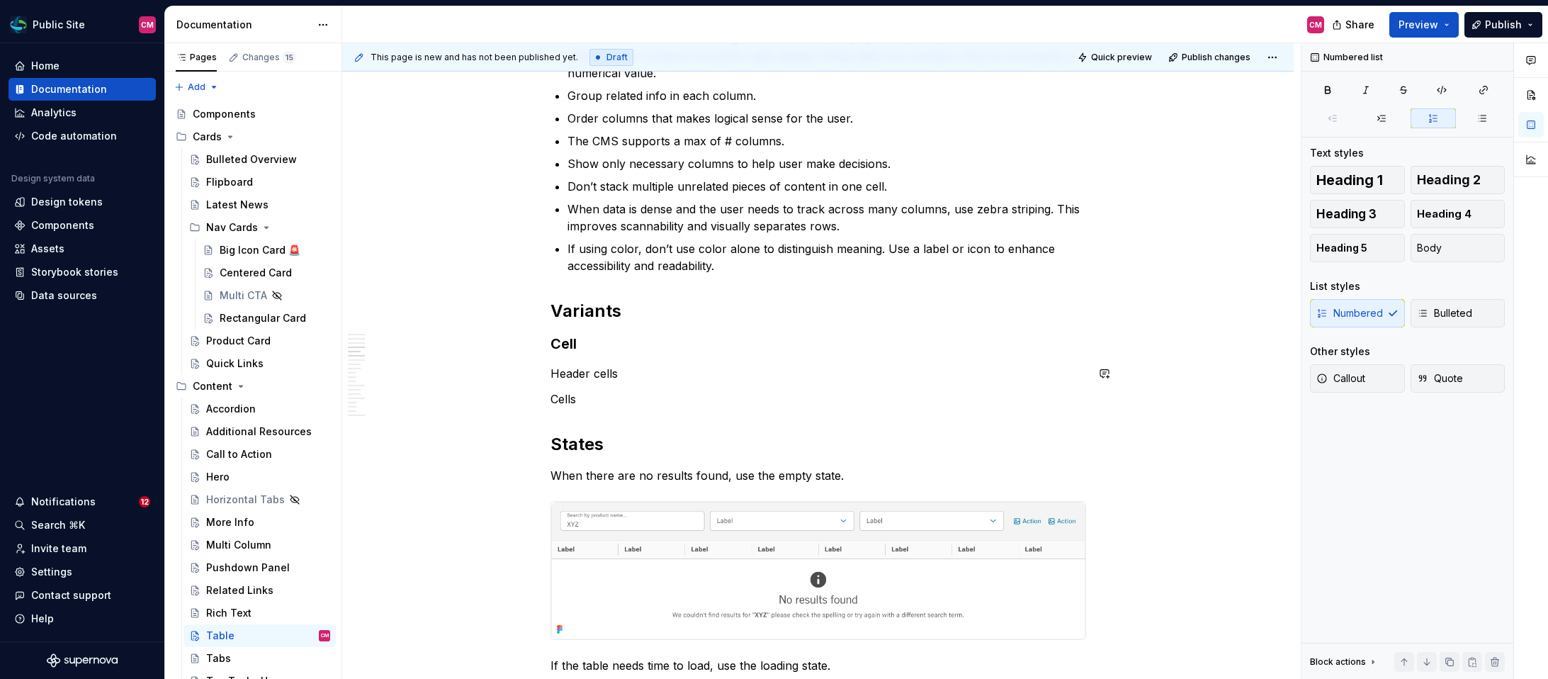
click at [601, 385] on div "**********" at bounding box center [818, 269] width 536 height 3054
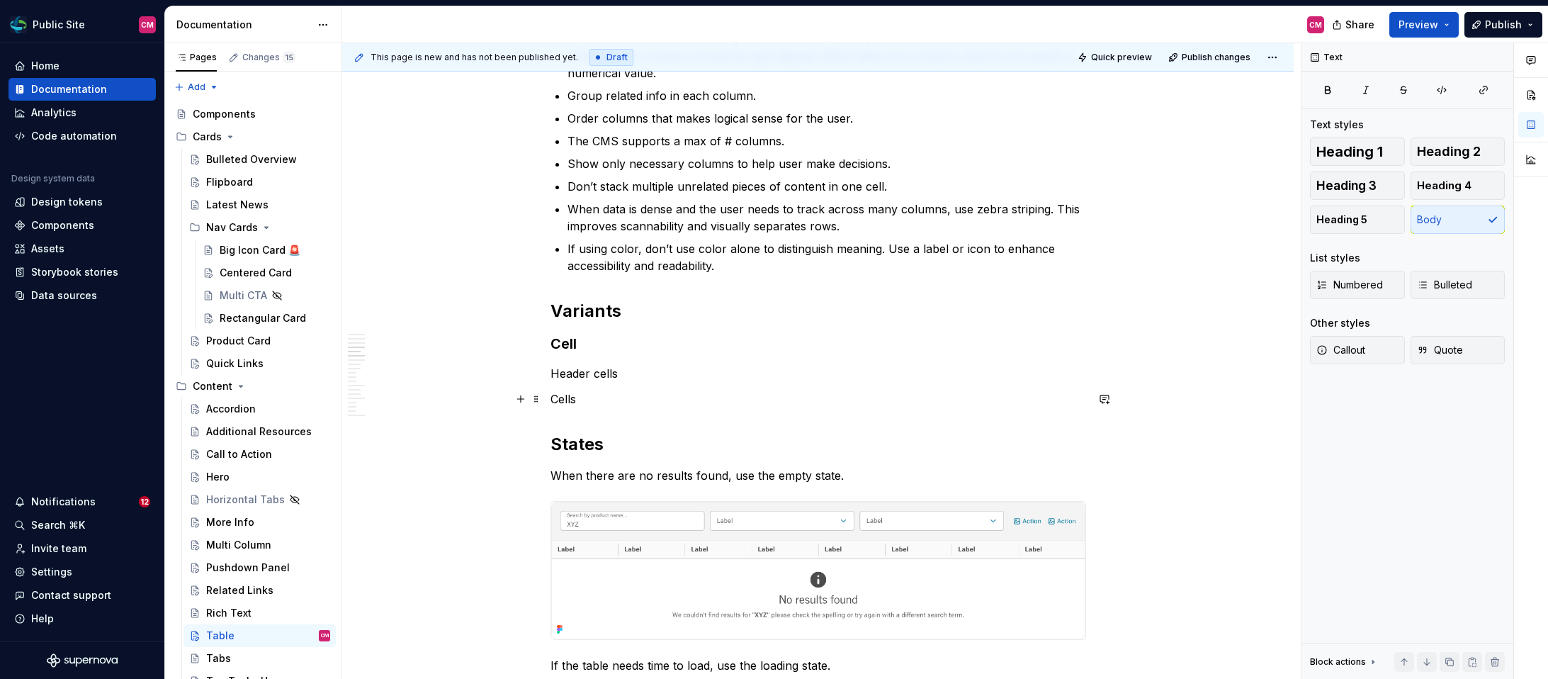
click at [591, 408] on div "**********" at bounding box center [818, 269] width 536 height 3054
click at [591, 406] on p "Cells" at bounding box center [818, 398] width 536 height 17
click at [596, 395] on p "Cells" at bounding box center [818, 398] width 536 height 17
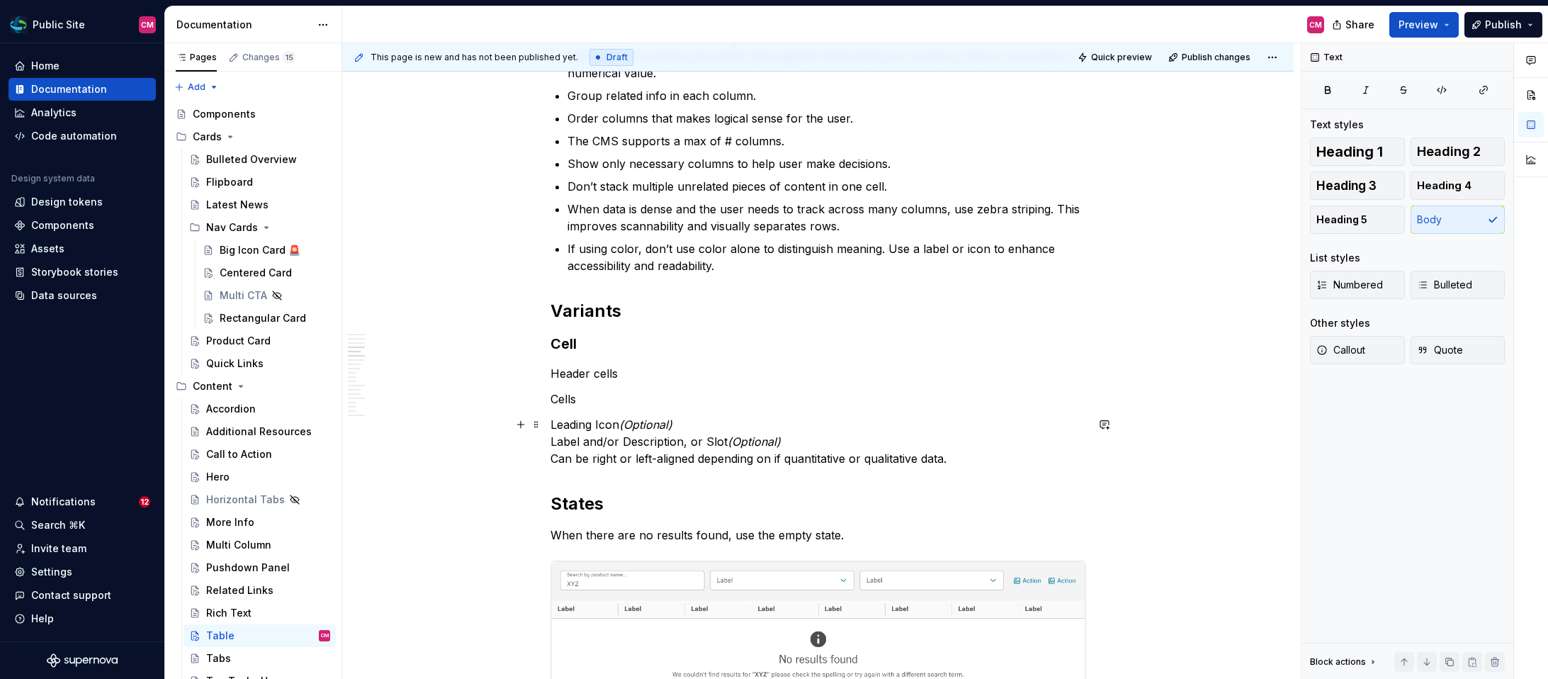
click at [546, 424] on div "**********" at bounding box center [817, 391] width 951 height 3367
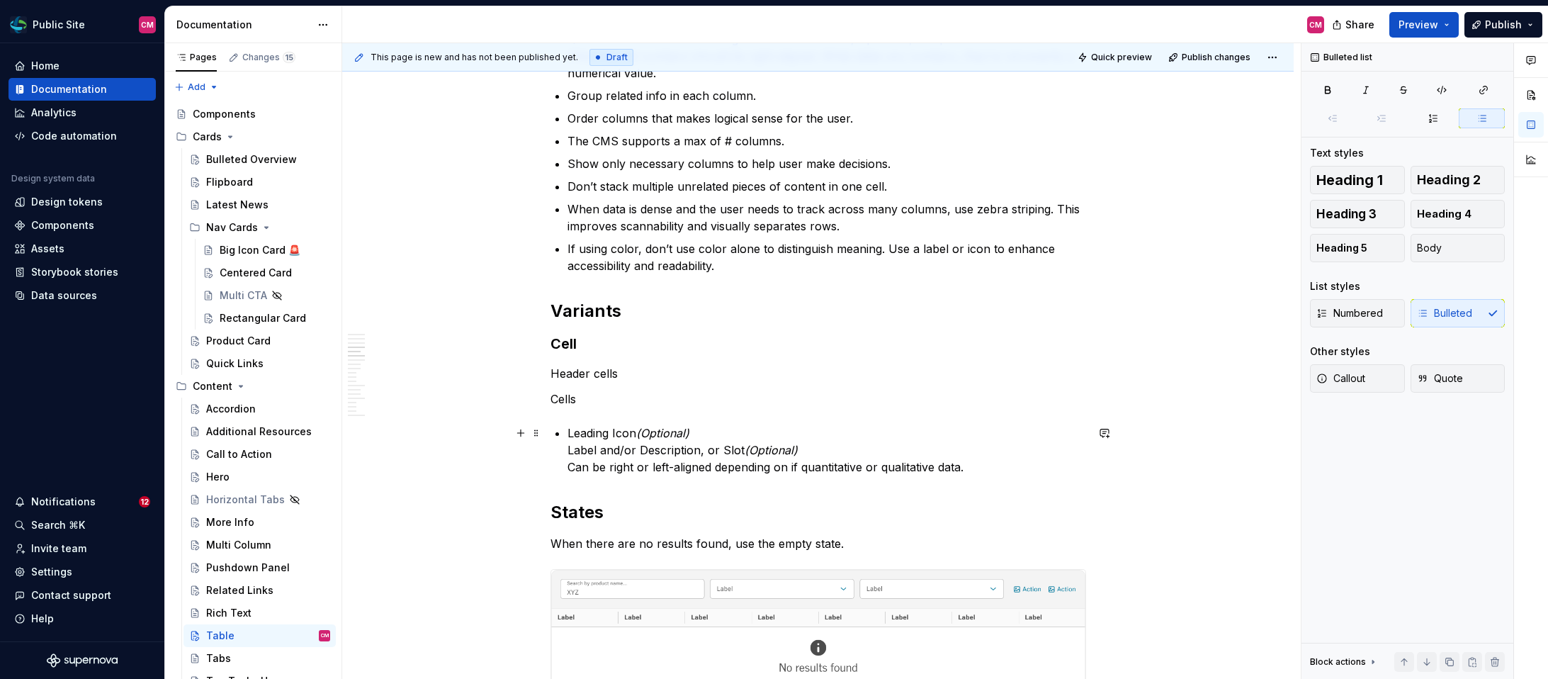
click at [560, 443] on div "**********" at bounding box center [818, 303] width 536 height 3122
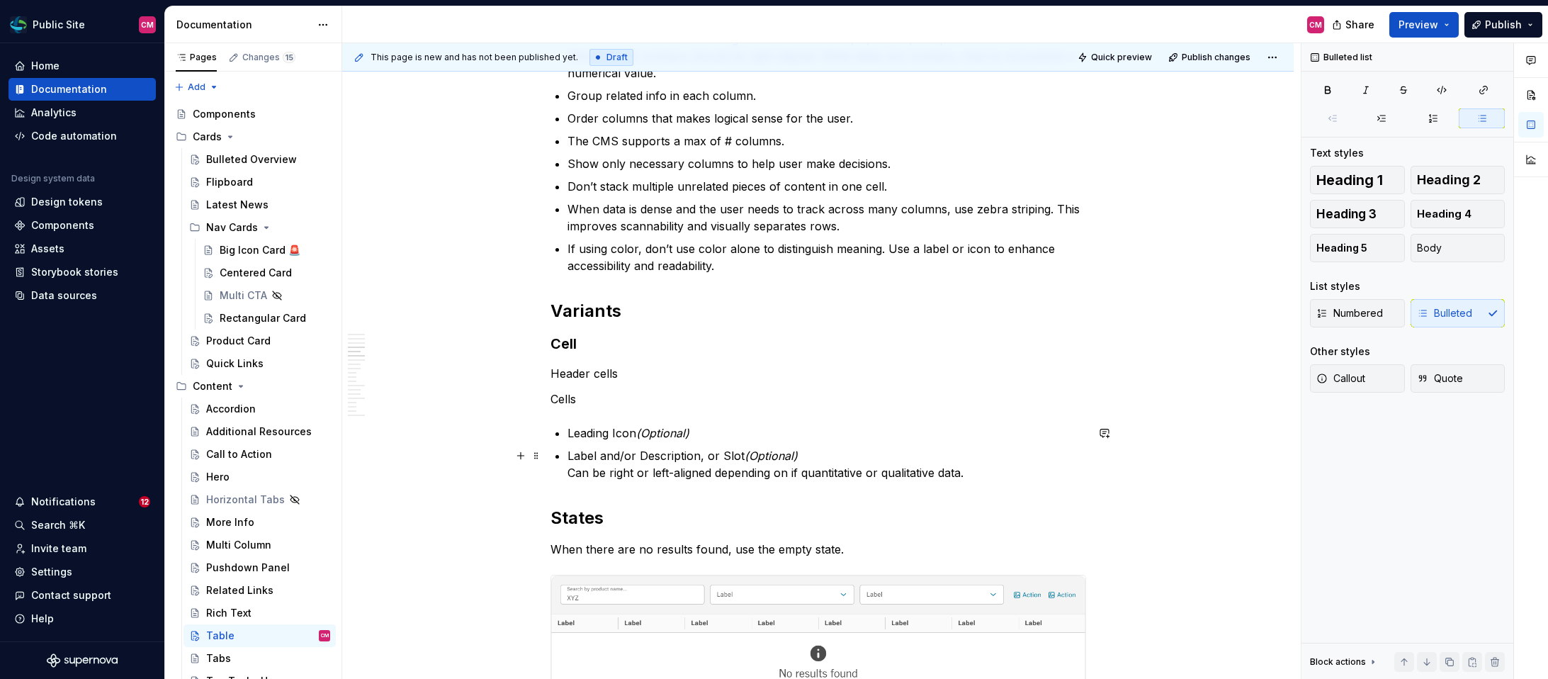
click at [567, 470] on div "**********" at bounding box center [818, 305] width 536 height 3127
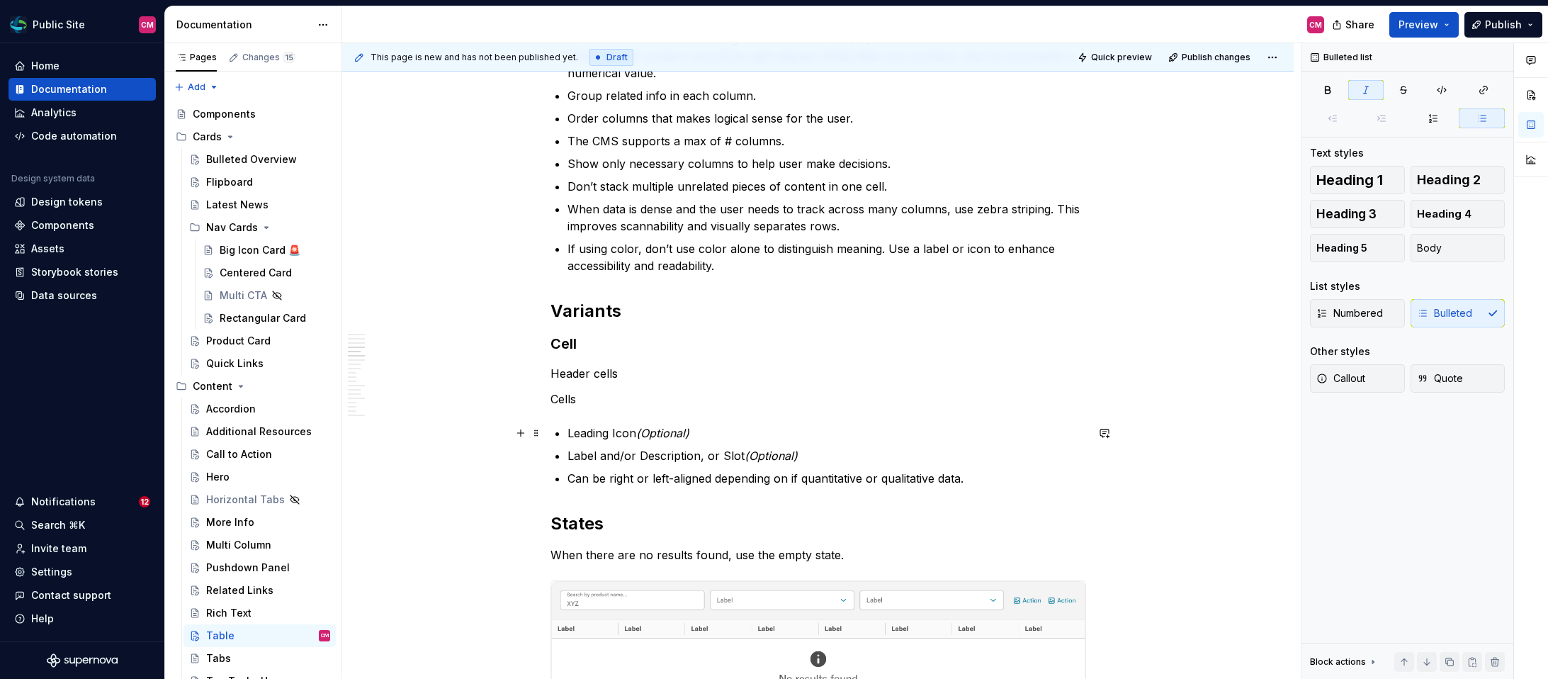
click at [703, 434] on p "Leading Icon (Optional)" at bounding box center [826, 432] width 519 height 17
click at [689, 438] on em "(Optional)" at bounding box center [662, 433] width 53 height 14
click at [689, 437] on em "(Optional)" at bounding box center [662, 433] width 53 height 14
drag, startPoint x: 701, startPoint y: 434, endPoint x: 645, endPoint y: 433, distance: 56.0
click at [645, 433] on p "Leading Icon (Optional)" at bounding box center [826, 432] width 519 height 17
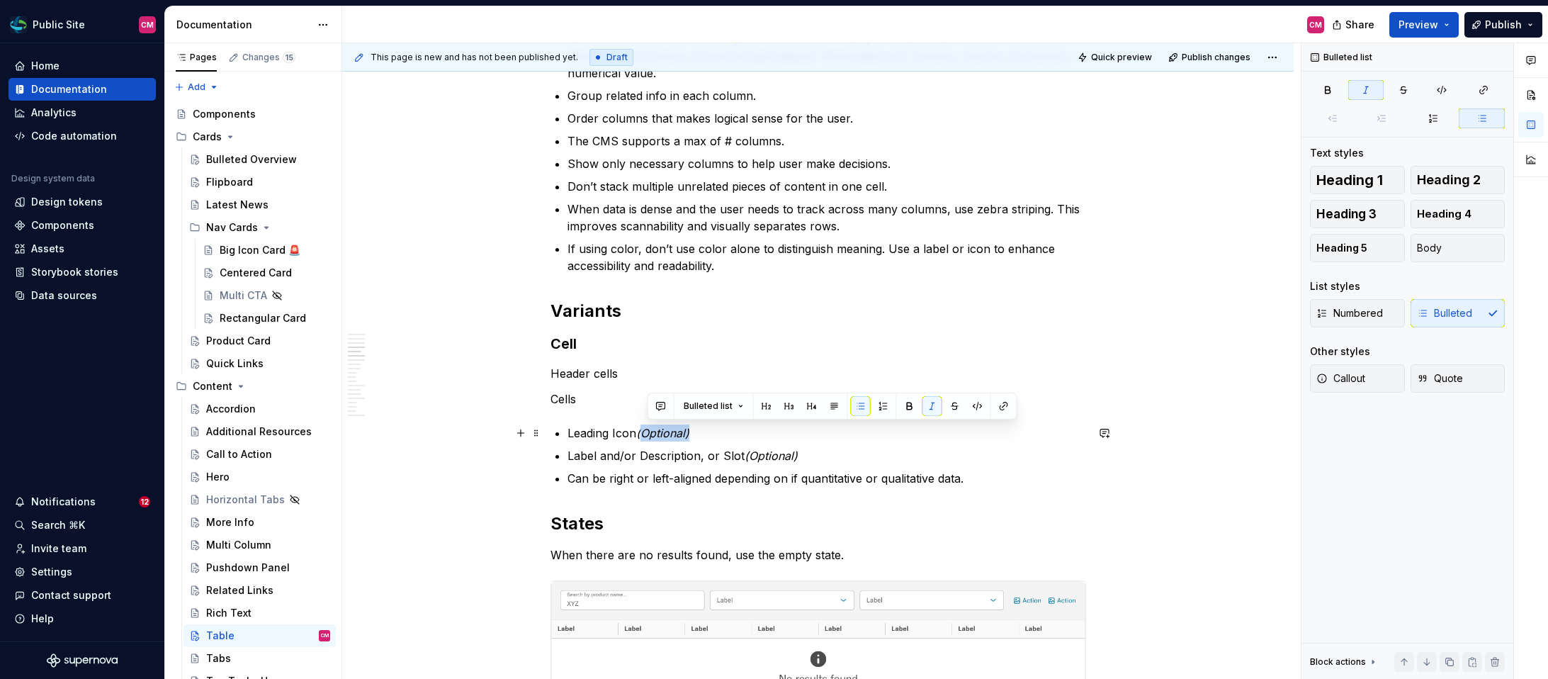
click at [645, 433] on em "(Optional)" at bounding box center [662, 433] width 53 height 14
click at [570, 448] on p "Label and/or Description, or Slot (Optional)" at bounding box center [826, 455] width 519 height 17
drag, startPoint x: 703, startPoint y: 432, endPoint x: 645, endPoint y: 430, distance: 58.1
click at [645, 430] on p "Leading Icon (Optional)" at bounding box center [826, 432] width 519 height 17
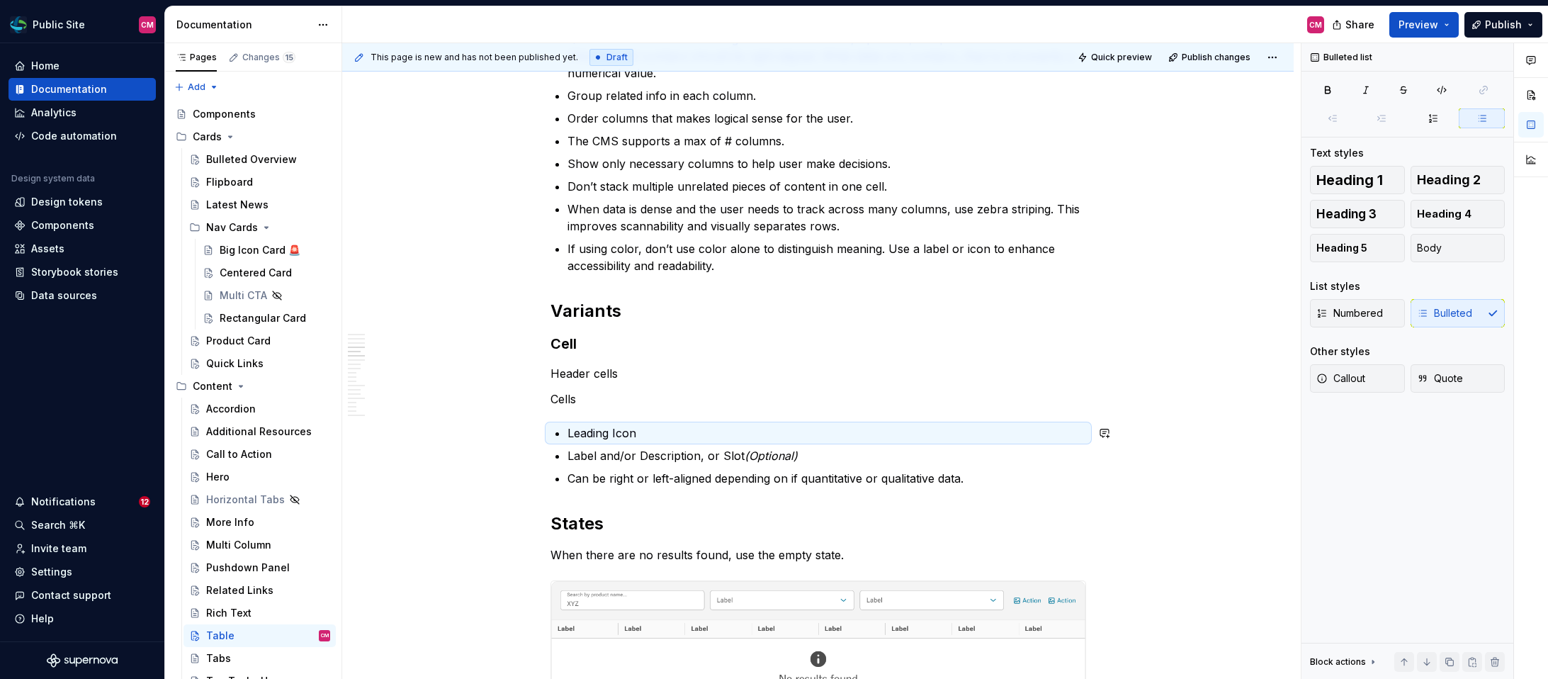
click at [665, 424] on p "Leading Icon" at bounding box center [826, 432] width 519 height 17
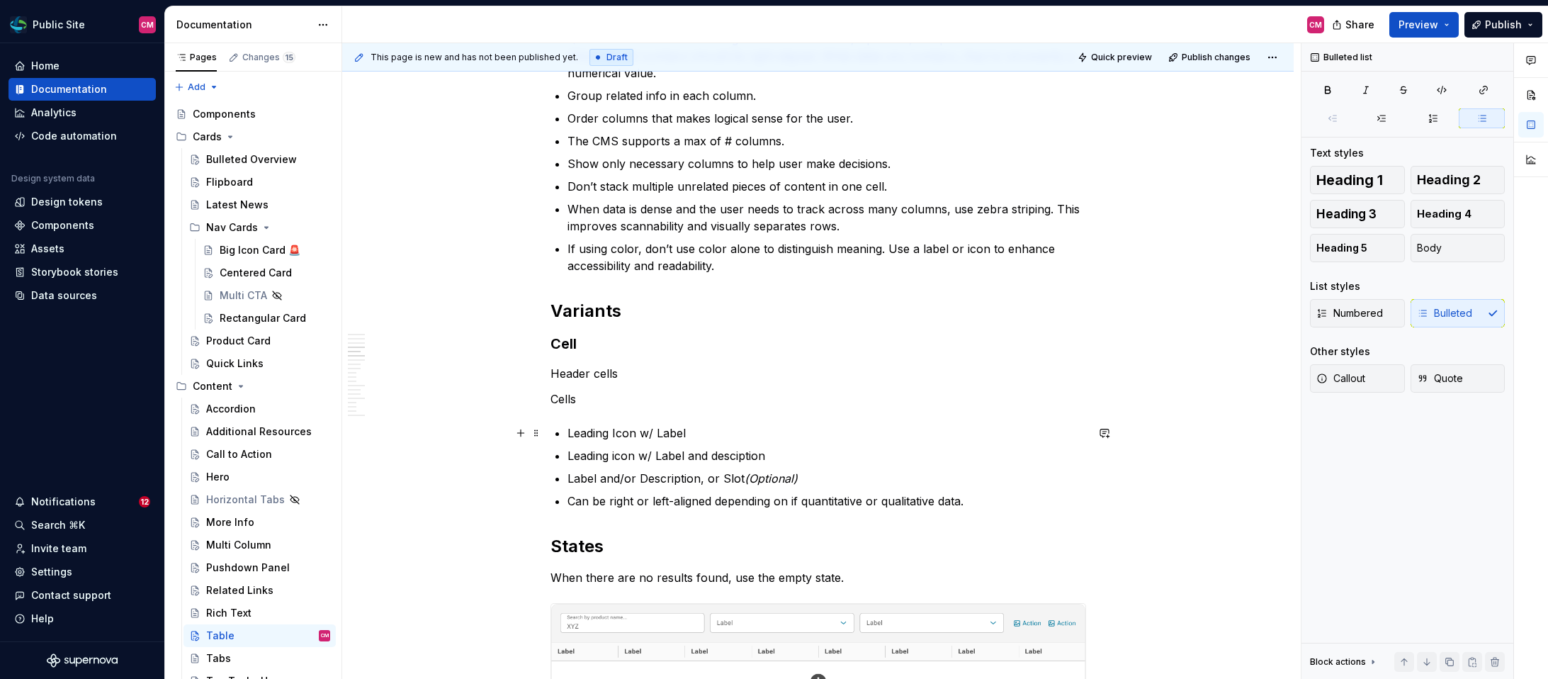
click at [626, 434] on p "Leading Icon w/ Label" at bounding box center [826, 432] width 519 height 17
click at [663, 433] on p "Leading icon w/ Label" at bounding box center [826, 432] width 519 height 17
click at [659, 456] on p "Leading icon w/ Label and desciption" at bounding box center [826, 455] width 519 height 17
click at [732, 458] on p "Leading icon w/ label and desciption" at bounding box center [826, 455] width 519 height 17
click at [735, 458] on p "Leading icon w/ label and desciption" at bounding box center [826, 455] width 519 height 17
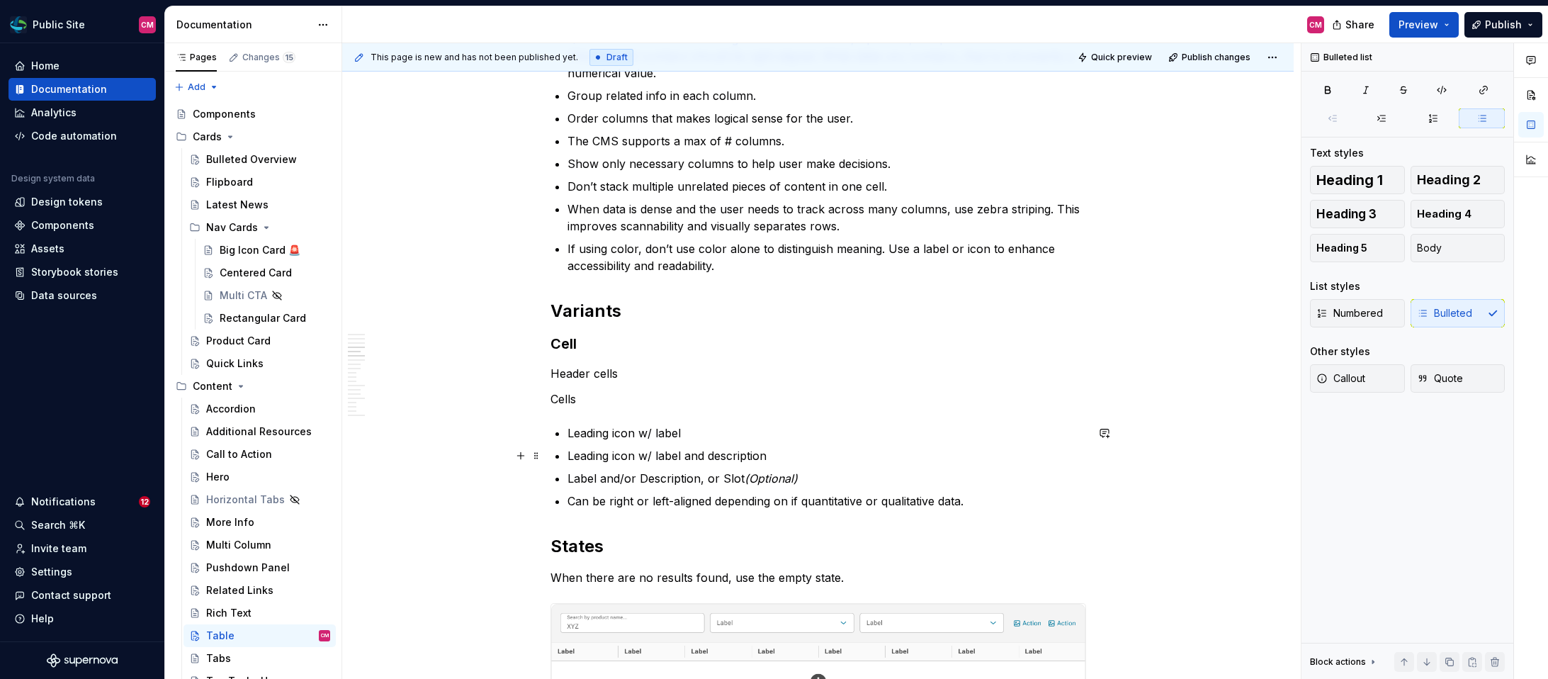
click at [778, 455] on p "Leading icon w/ label and description" at bounding box center [826, 455] width 519 height 17
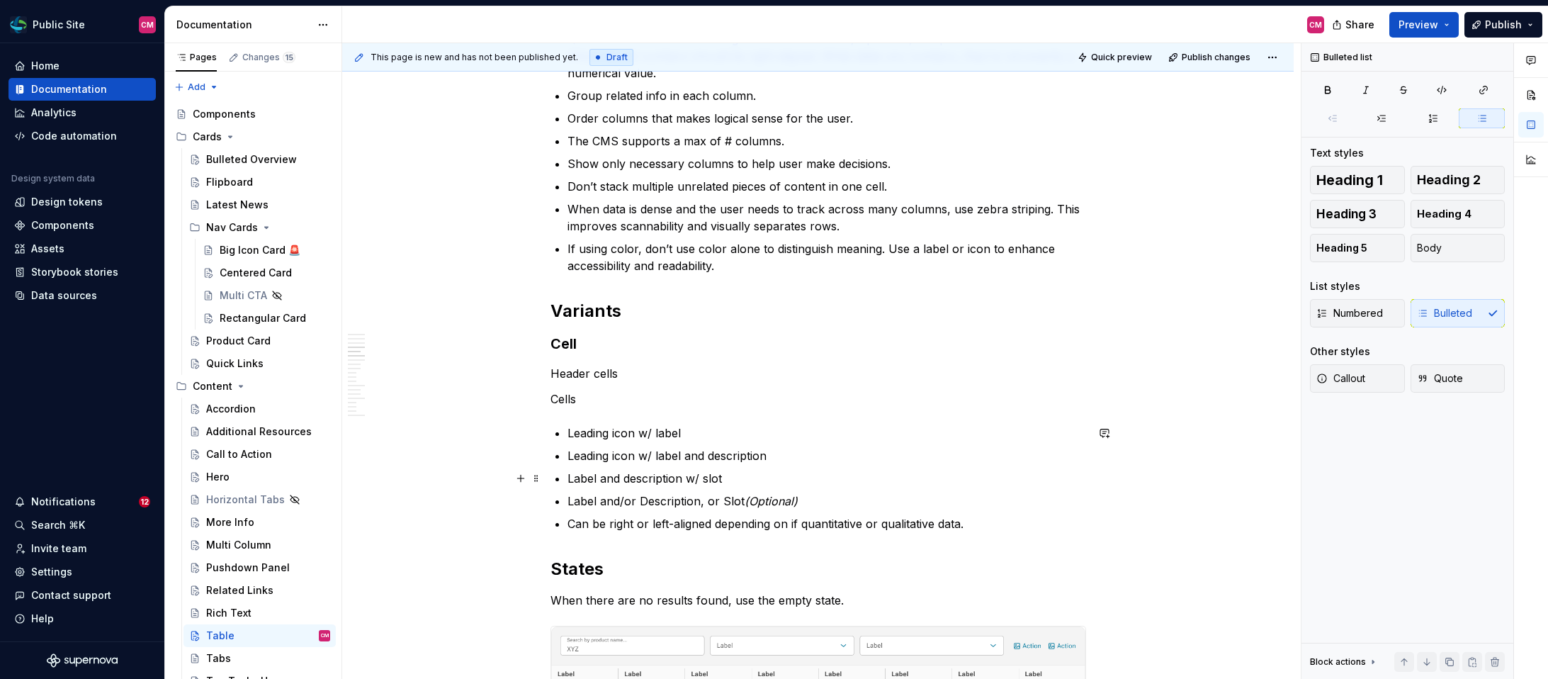
click at [685, 479] on p "Label and description w/ slot" at bounding box center [826, 478] width 519 height 17
drag, startPoint x: 573, startPoint y: 479, endPoint x: 729, endPoint y: 489, distance: 156.2
click at [729, 489] on ul "Leading icon w/ label Leading icon w/ label and description Label and descripti…" at bounding box center [826, 478] width 519 height 108
copy p "Label and description w/ slot"
click at [734, 475] on p "Label and description w/ slot" at bounding box center [826, 478] width 519 height 17
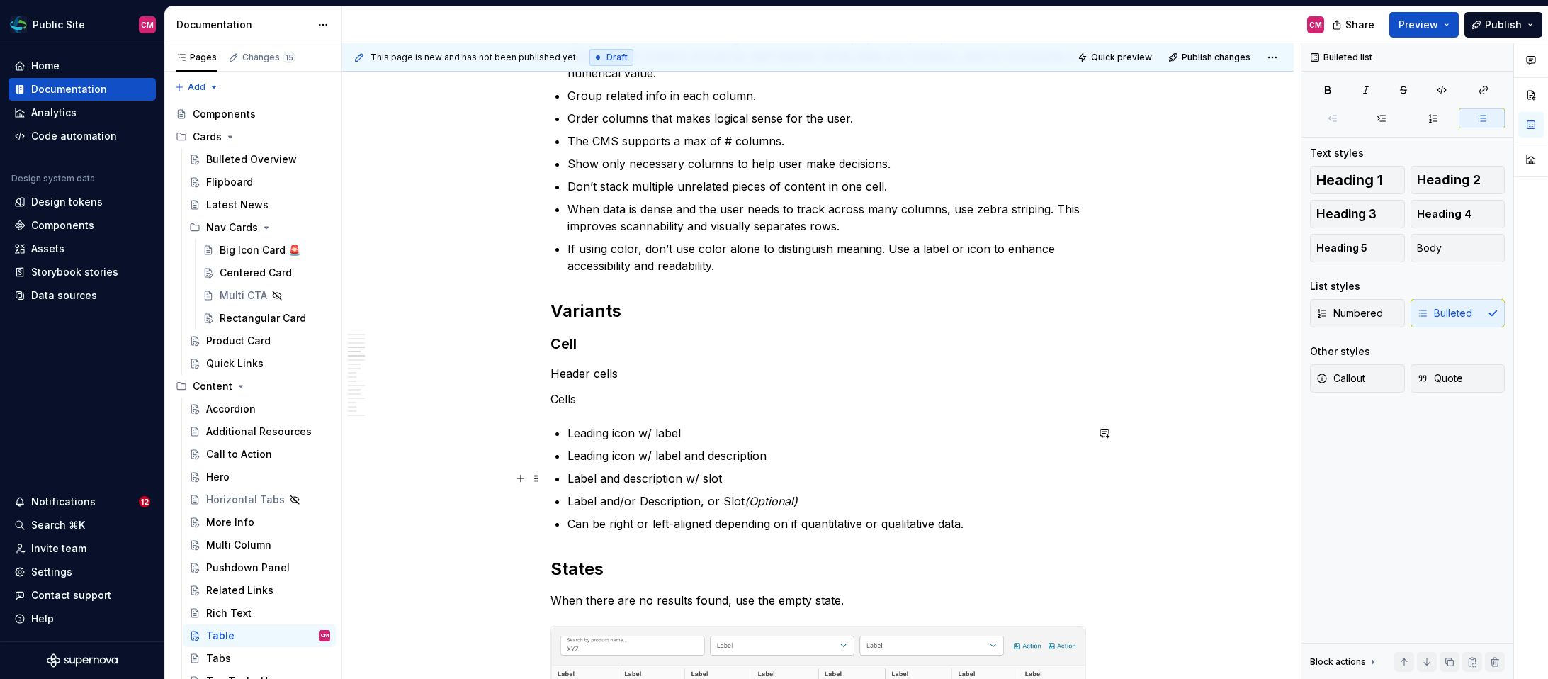
click at [740, 475] on p "Label and description w/ slot" at bounding box center [826, 478] width 519 height 17
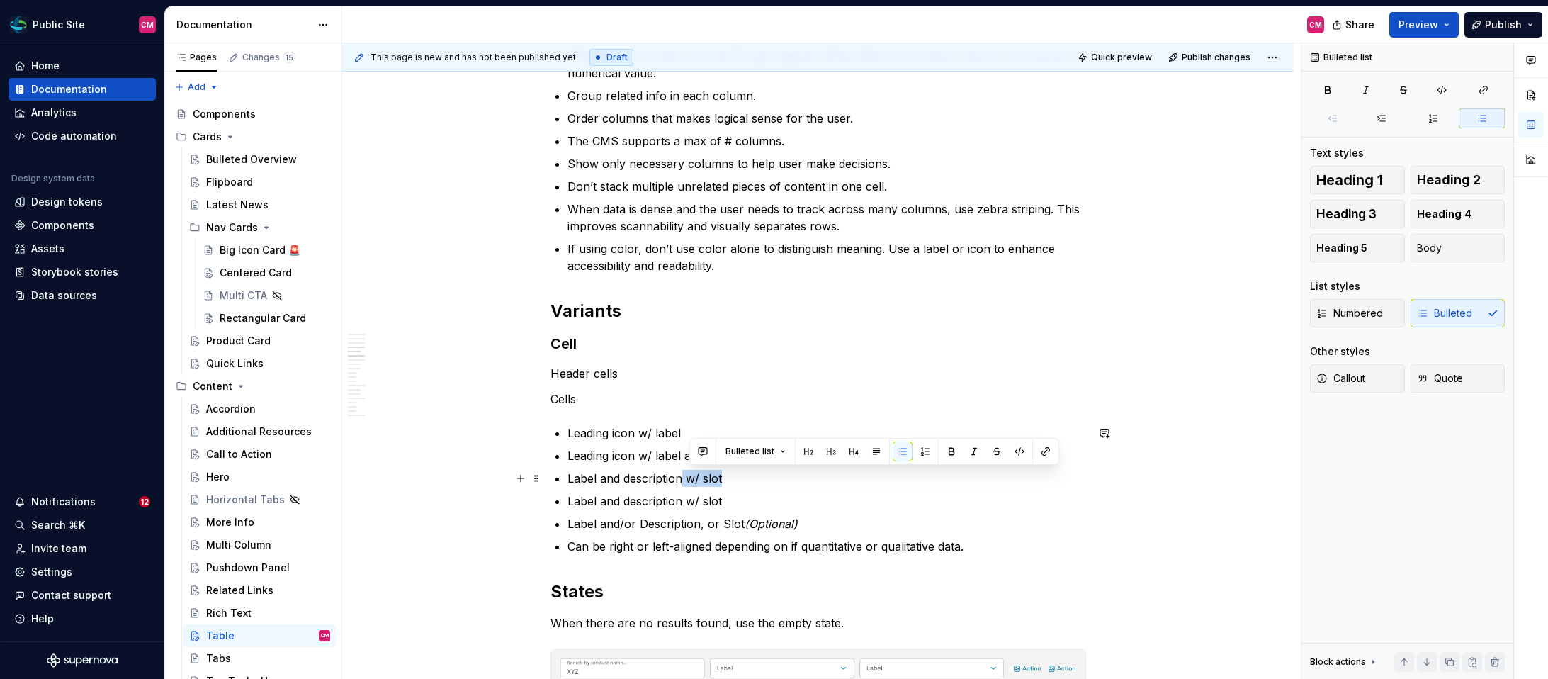
drag, startPoint x: 737, startPoint y: 477, endPoint x: 682, endPoint y: 477, distance: 55.3
click at [682, 477] on p "Label and description w/ slot" at bounding box center [826, 478] width 519 height 17
click at [727, 496] on p "Label and description w/ slot" at bounding box center [826, 500] width 519 height 17
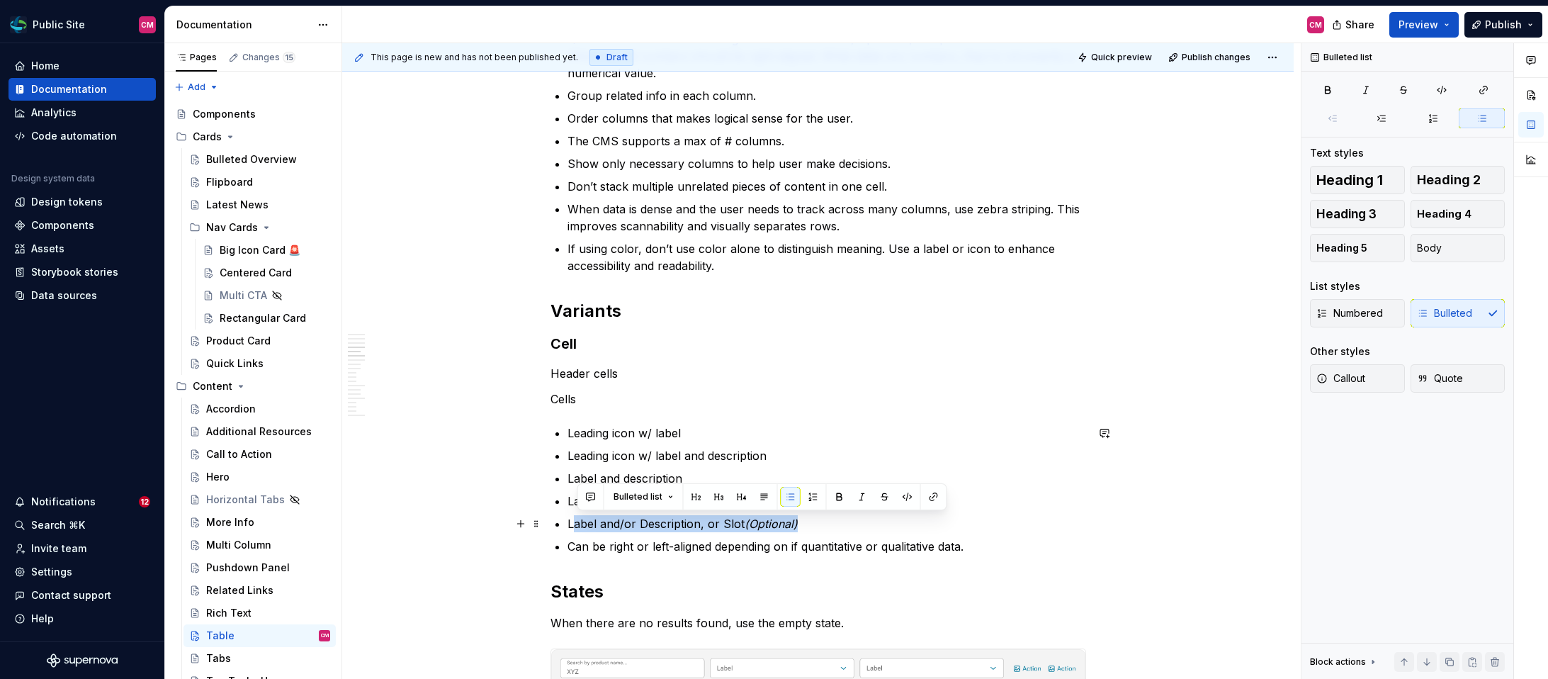
drag, startPoint x: 802, startPoint y: 519, endPoint x: 574, endPoint y: 526, distance: 227.5
click at [574, 526] on p "Label and/or Description, or Slot (Optional)" at bounding box center [826, 523] width 519 height 17
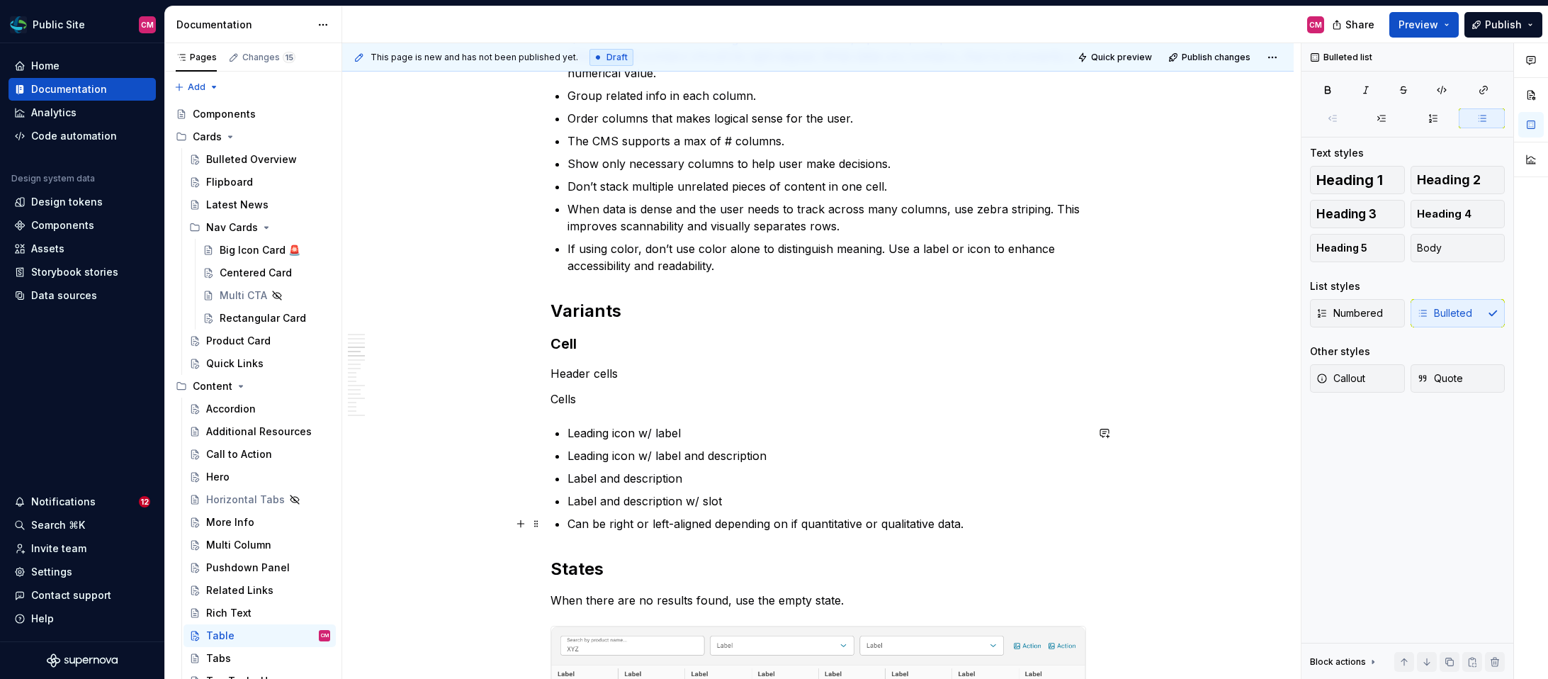
click at [570, 517] on p "Can be right or left-aligned depending on if quantitative or qualitative data." at bounding box center [826, 523] width 519 height 17
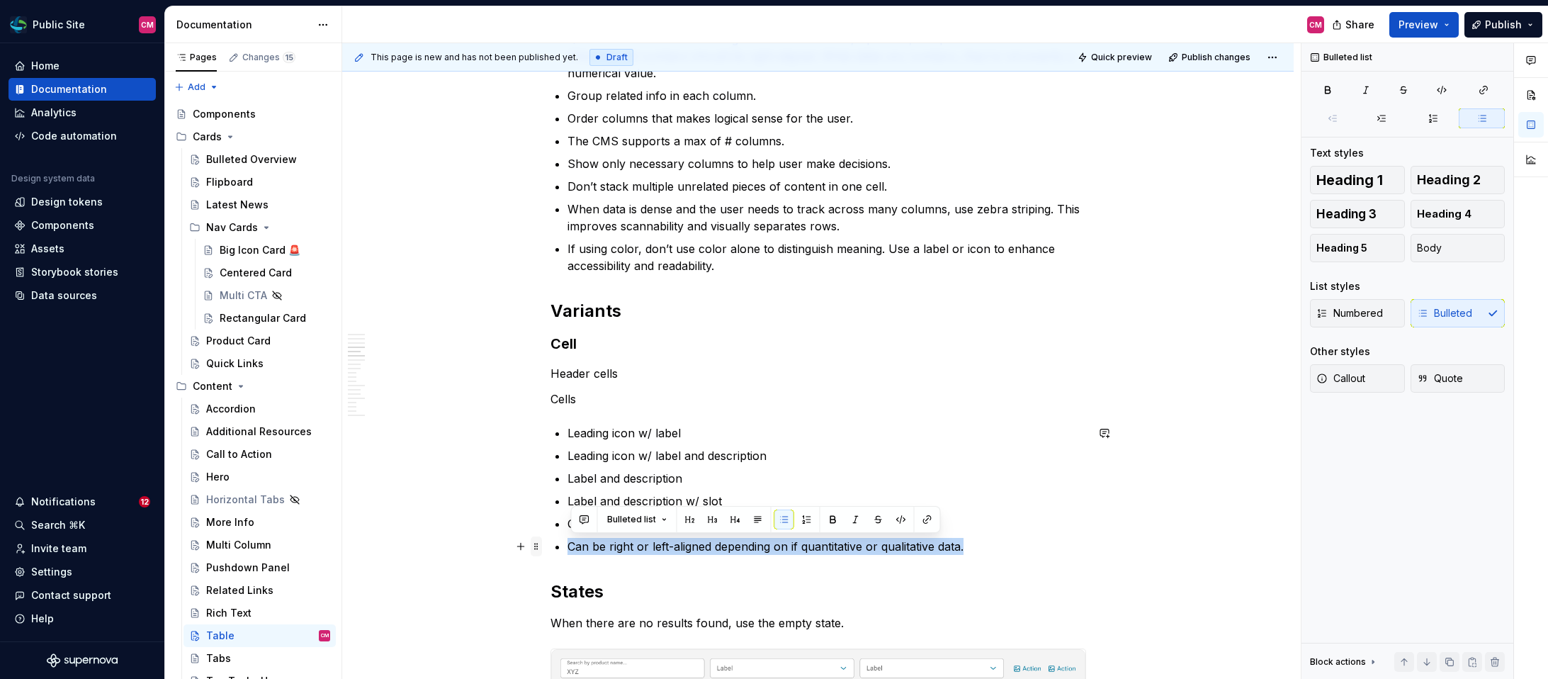
drag, startPoint x: 980, startPoint y: 545, endPoint x: 539, endPoint y: 544, distance: 441.3
click at [550, 544] on div "**********" at bounding box center [818, 351] width 536 height 3218
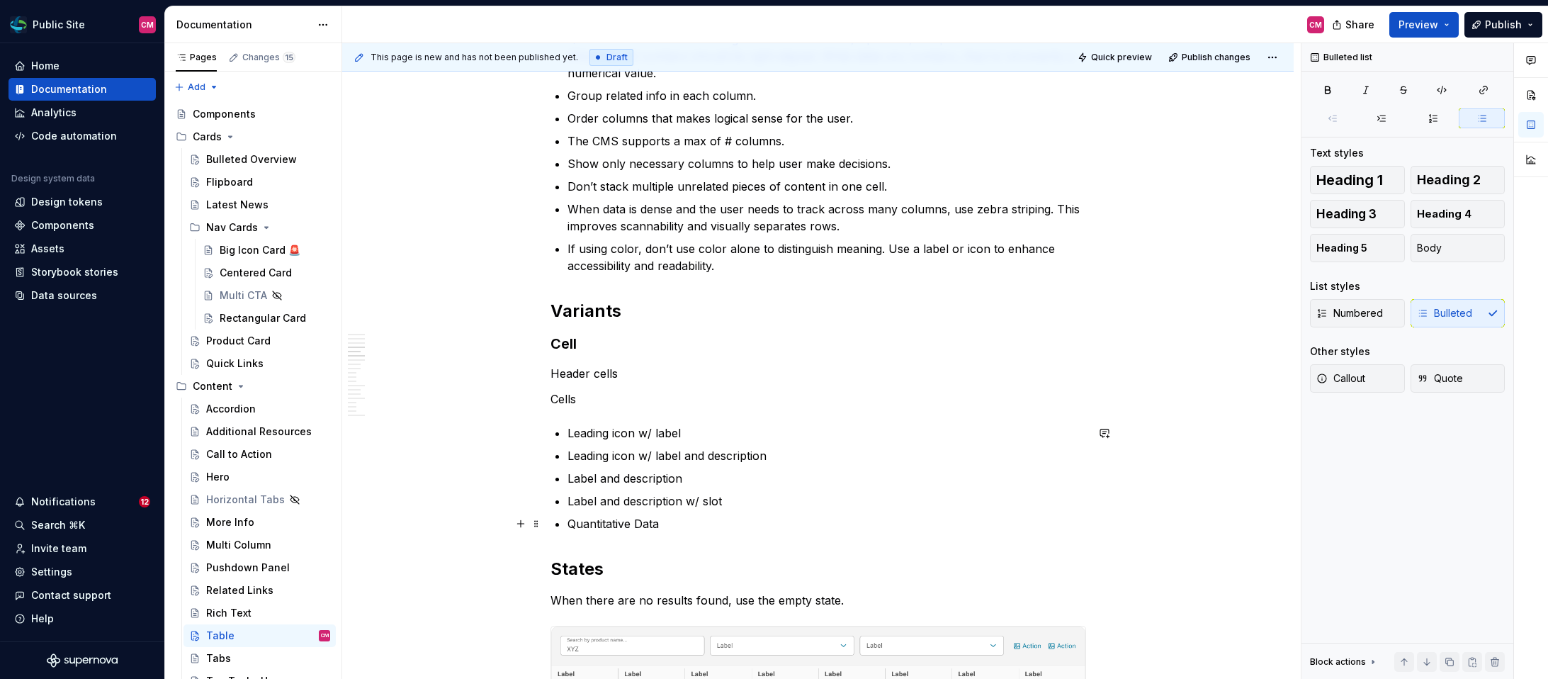
click at [652, 522] on p "Quantitative Data" at bounding box center [826, 523] width 519 height 17
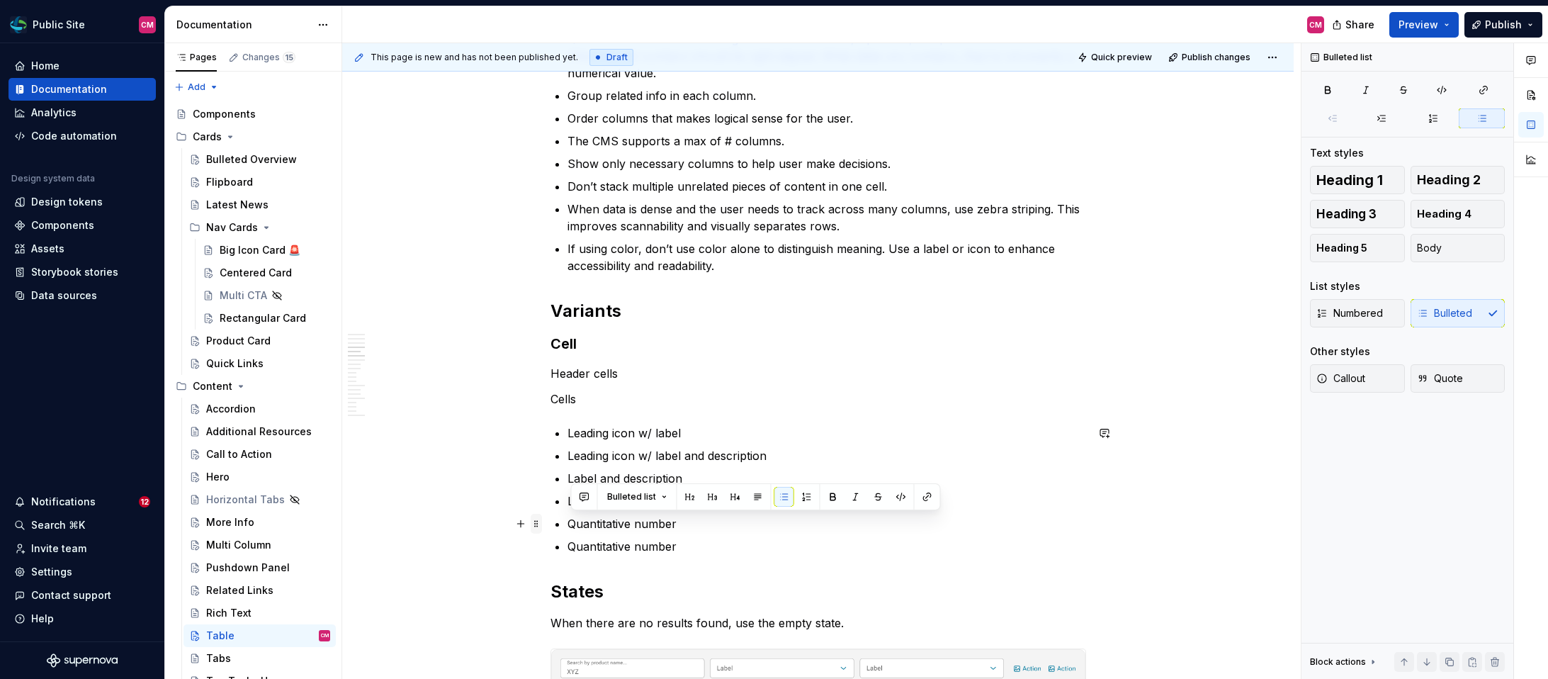
drag, startPoint x: 688, startPoint y: 542, endPoint x: 533, endPoint y: 517, distance: 156.4
click at [550, 517] on div "**********" at bounding box center [818, 351] width 536 height 3218
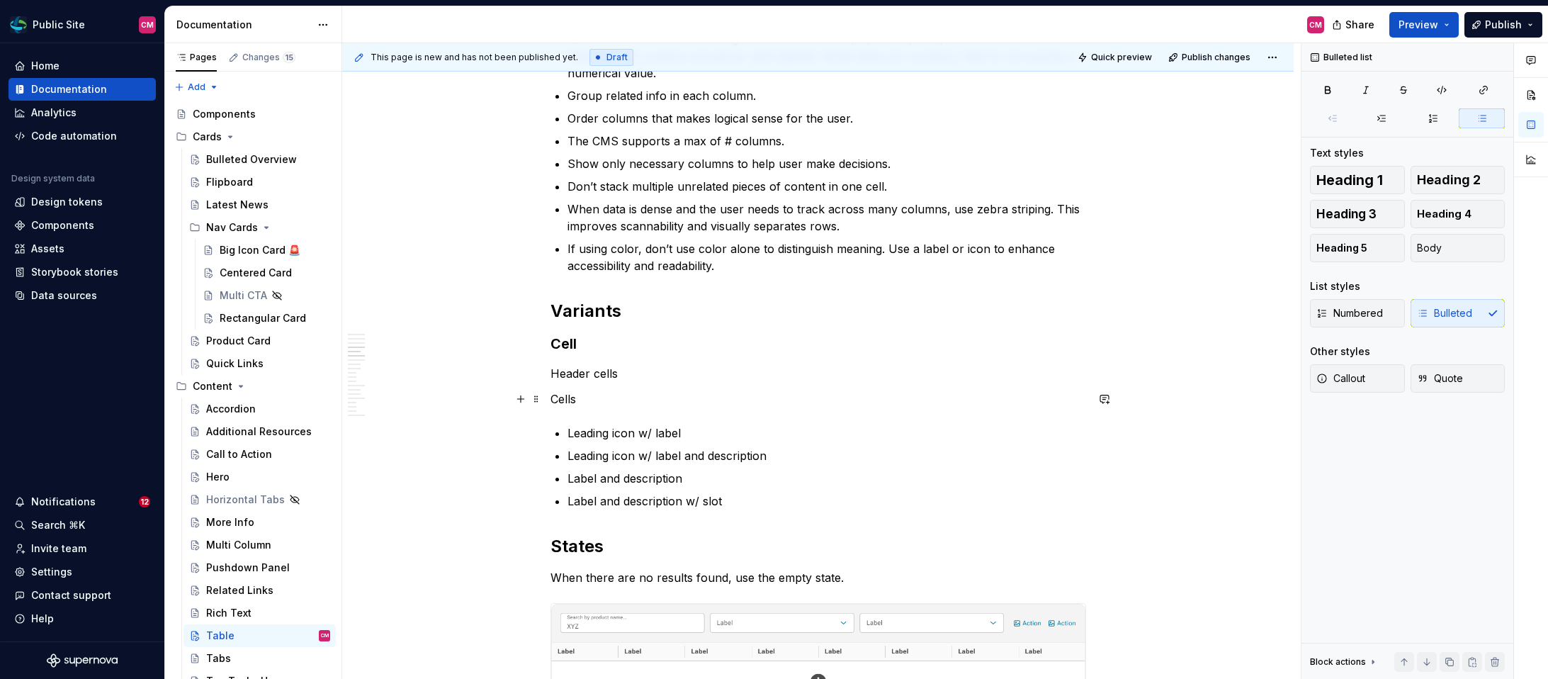
click at [594, 396] on p "Cells" at bounding box center [818, 398] width 536 height 17
click at [732, 499] on p "Label and description w/ slot" at bounding box center [826, 500] width 519 height 17
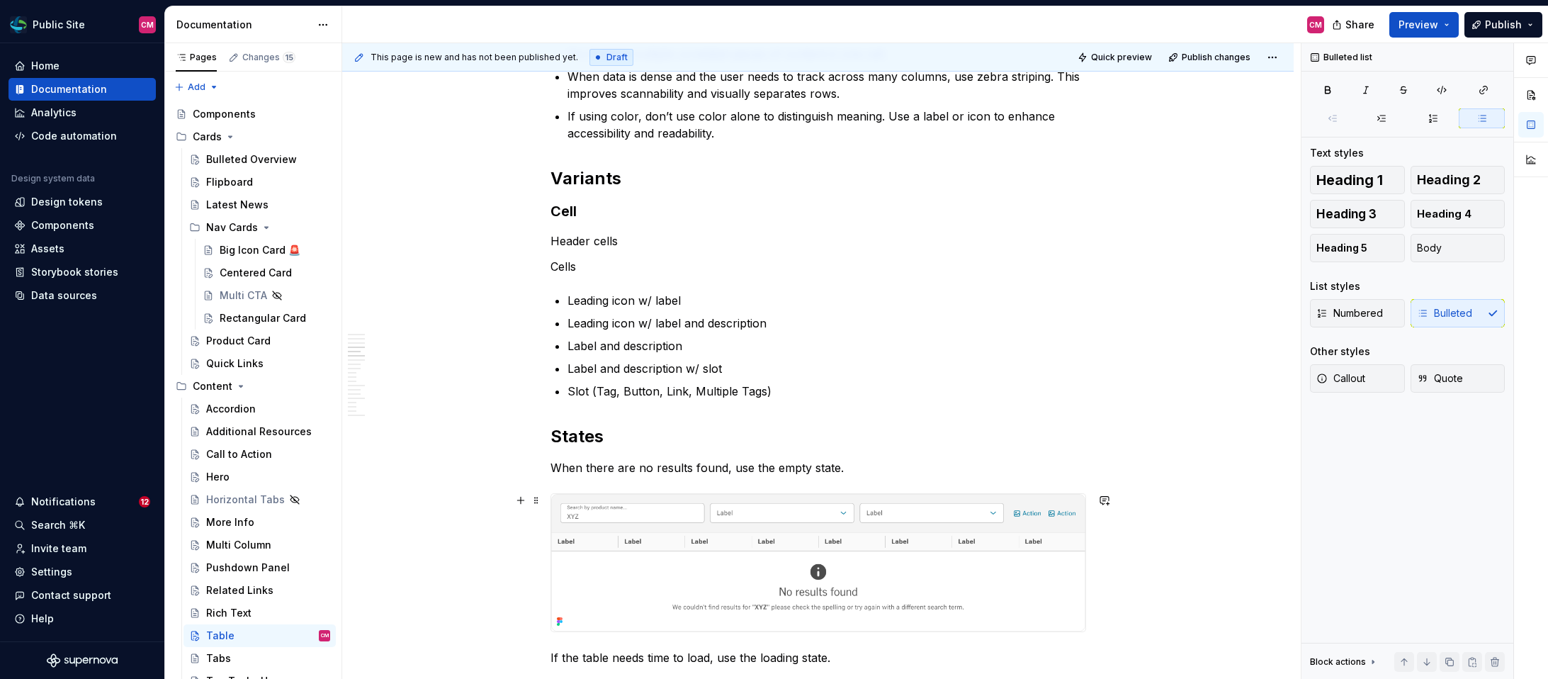
scroll to position [1625, 0]
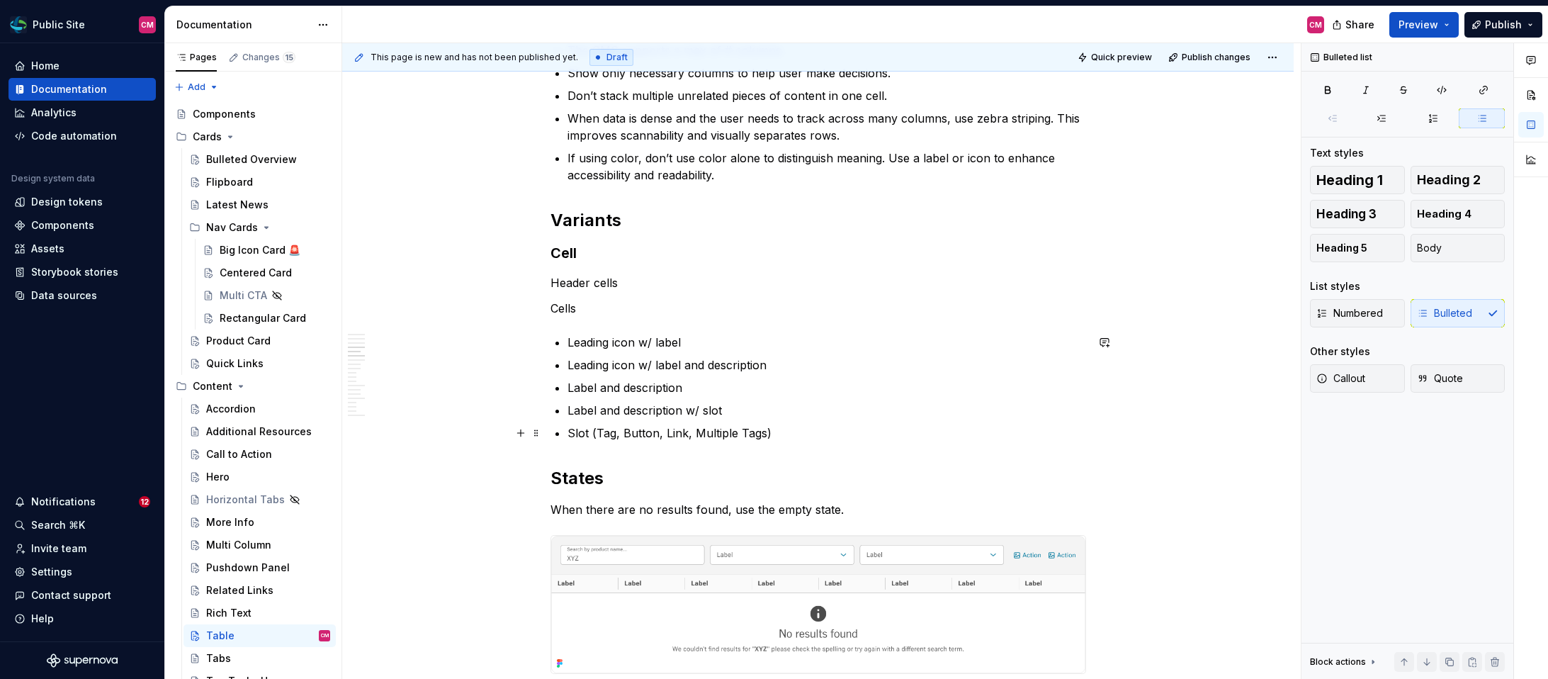
click at [766, 426] on p "Slot (Tag, Button, Link, Multiple Tags)" at bounding box center [826, 432] width 519 height 17
click at [574, 317] on div "**********" at bounding box center [818, 240] width 536 height 3178
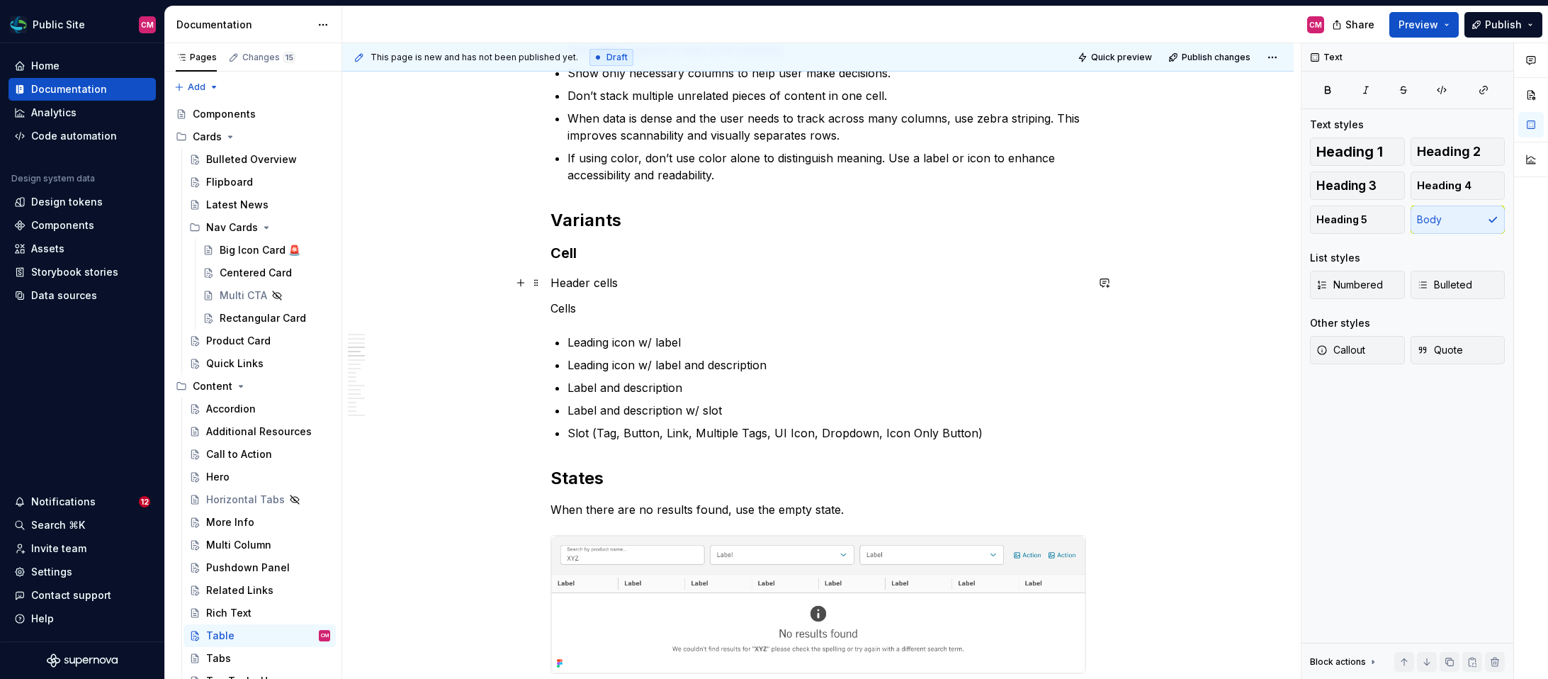
click at [628, 286] on p "Header cells" at bounding box center [818, 282] width 536 height 17
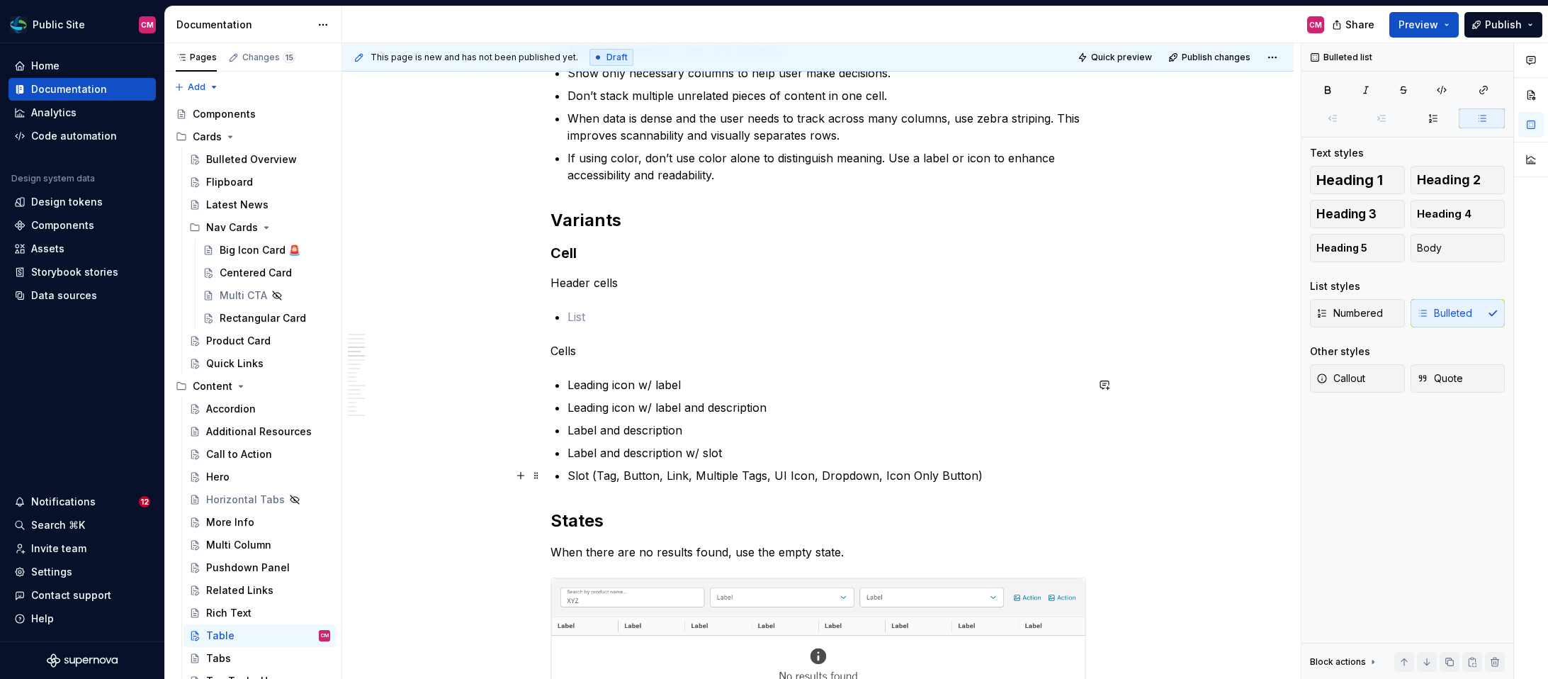
click at [987, 471] on p "Slot (Tag, Button, Link, Multiple Tags, UI Icon, Dropdown, Icon Only Button)" at bounding box center [826, 475] width 519 height 17
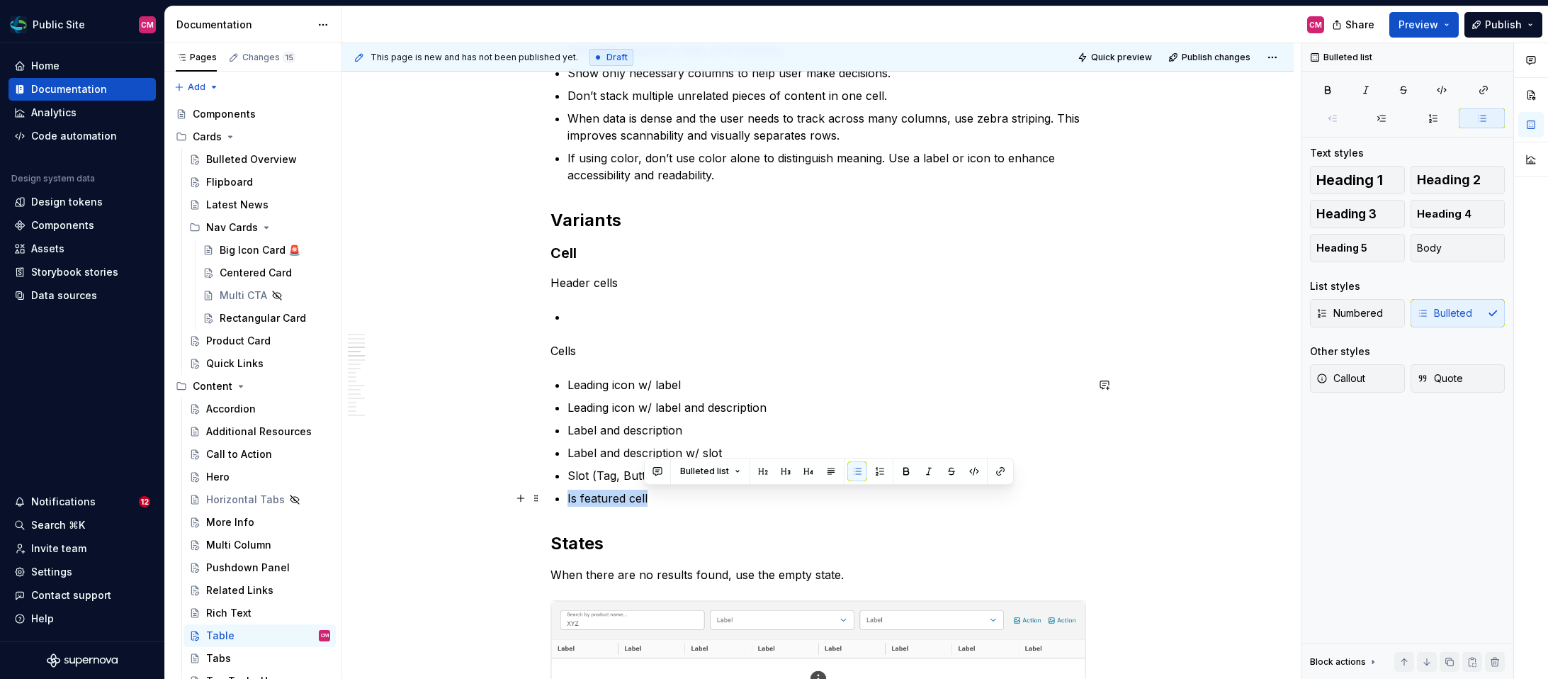
drag, startPoint x: 672, startPoint y: 501, endPoint x: 548, endPoint y: 501, distance: 124.0
click at [548, 501] on div "**********" at bounding box center [817, 366] width 951 height 3498
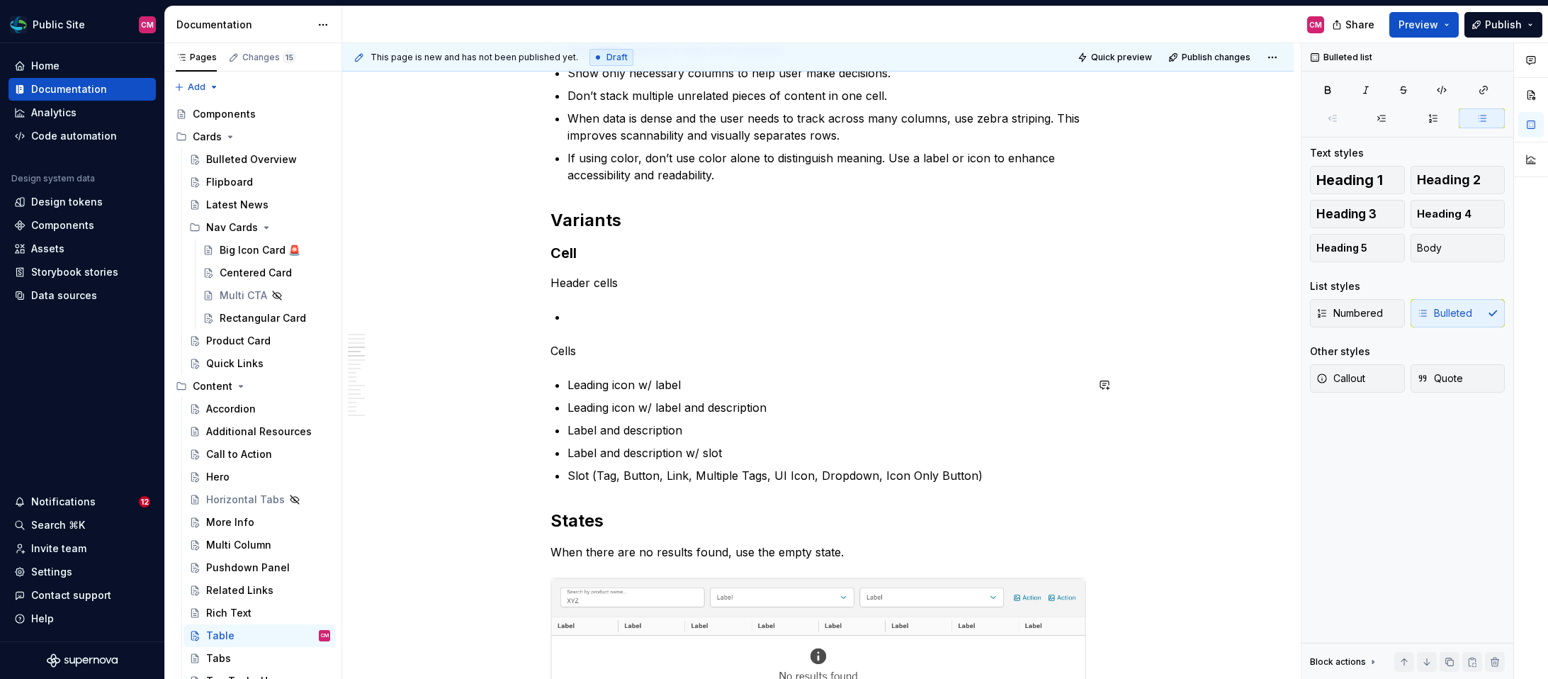
type textarea "*"
